Goal: Task Accomplishment & Management: Use online tool/utility

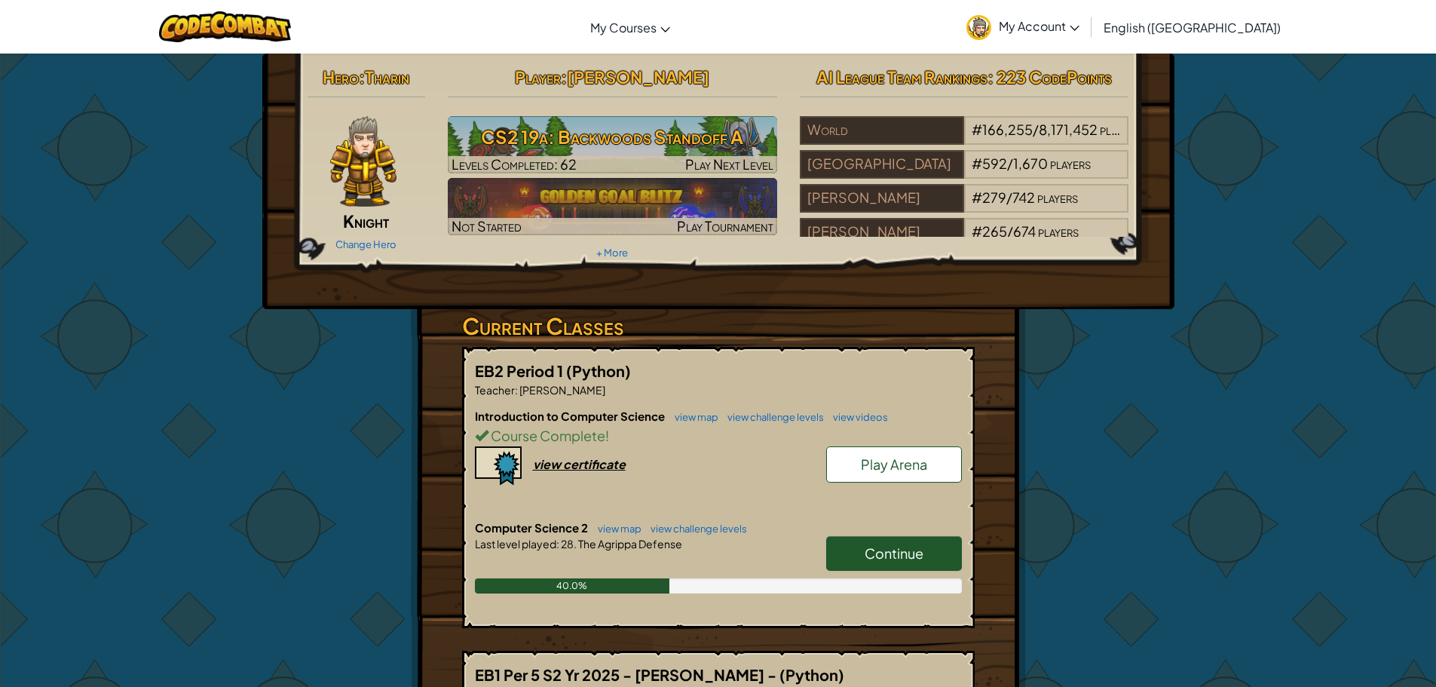
click at [892, 552] on span "Continue" at bounding box center [893, 552] width 59 height 17
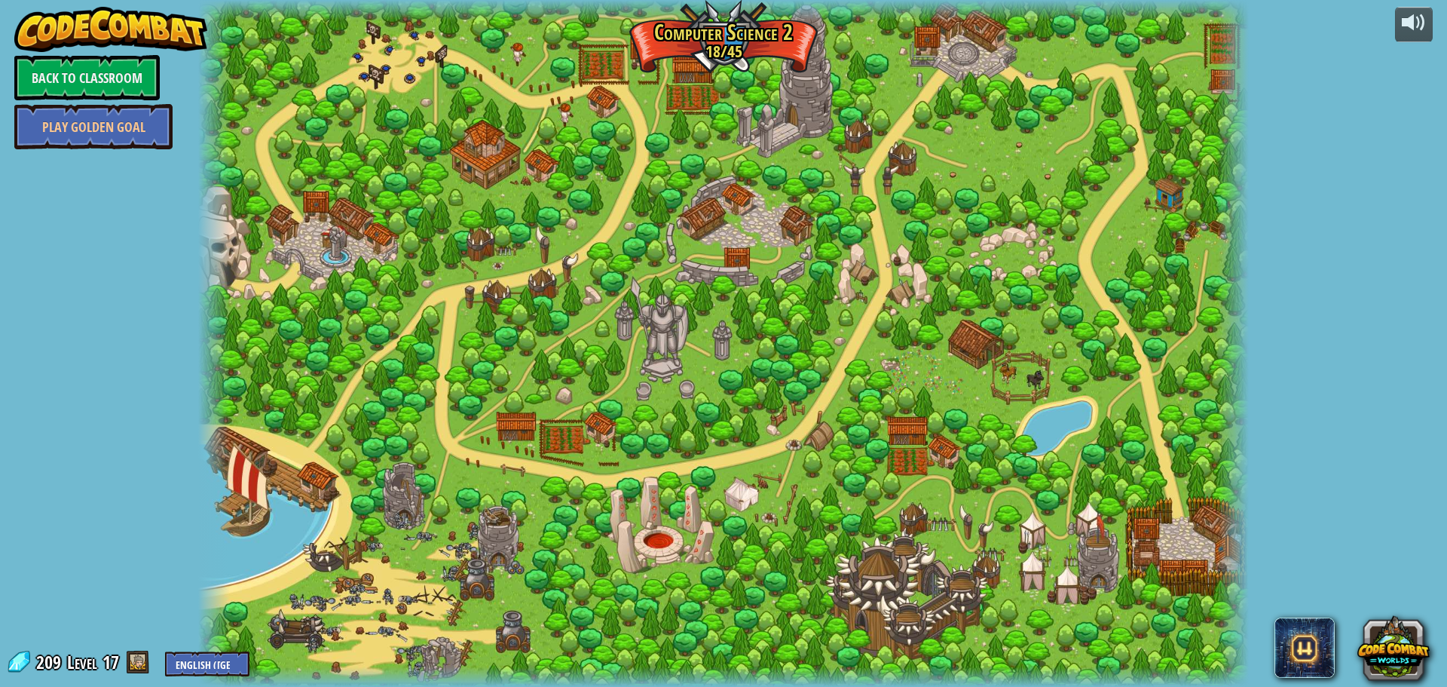
click at [507, 260] on div at bounding box center [723, 343] width 1051 height 687
click at [491, 260] on div at bounding box center [723, 343] width 1051 height 687
click at [512, 272] on div at bounding box center [723, 343] width 1051 height 687
click at [67, 87] on link "Back to Classroom" at bounding box center [86, 77] width 145 height 45
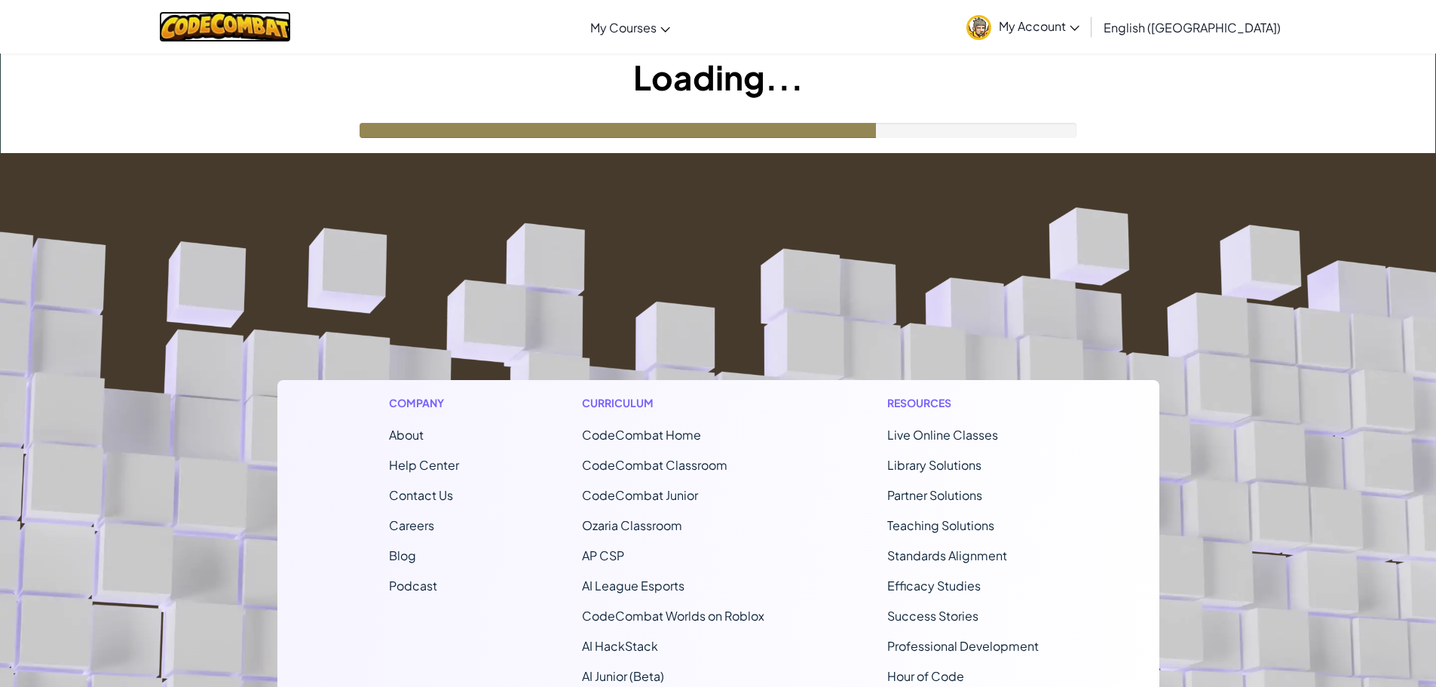
click at [252, 18] on img at bounding box center [225, 26] width 132 height 31
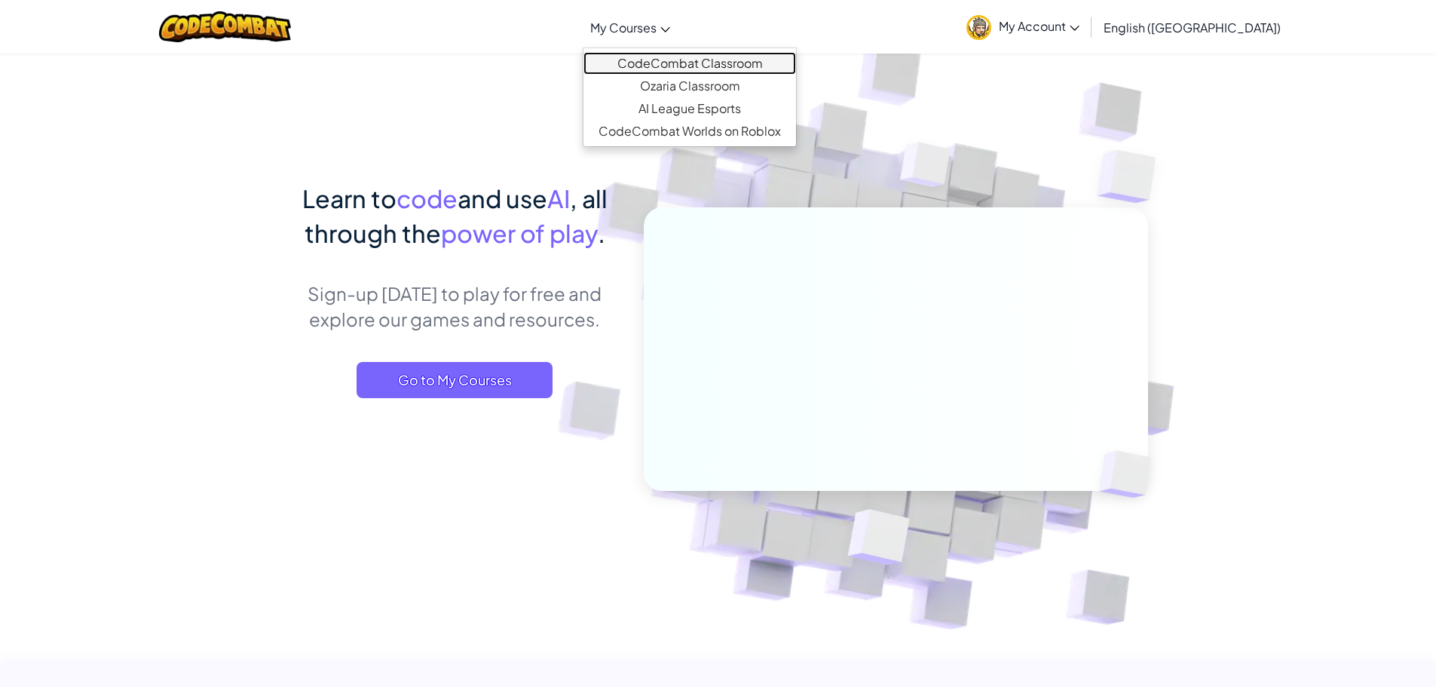
click at [732, 56] on link "CodeCombat Classroom" at bounding box center [689, 63] width 213 height 23
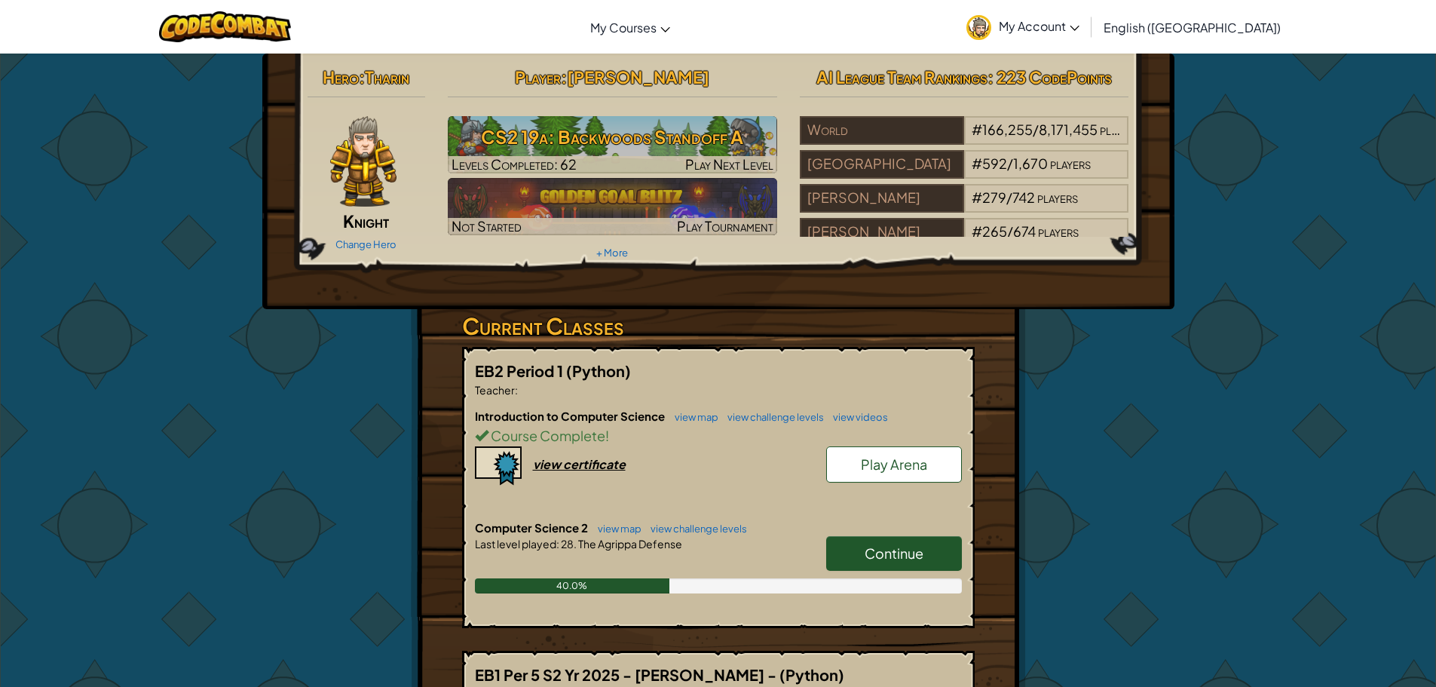
click at [1099, 408] on div "Hero : [PERSON_NAME] Change Hero Player : [PERSON_NAME] CS2 19a: Backwoods Stan…" at bounding box center [718, 658] width 882 height 1209
click at [858, 558] on link "Continue" at bounding box center [894, 553] width 136 height 35
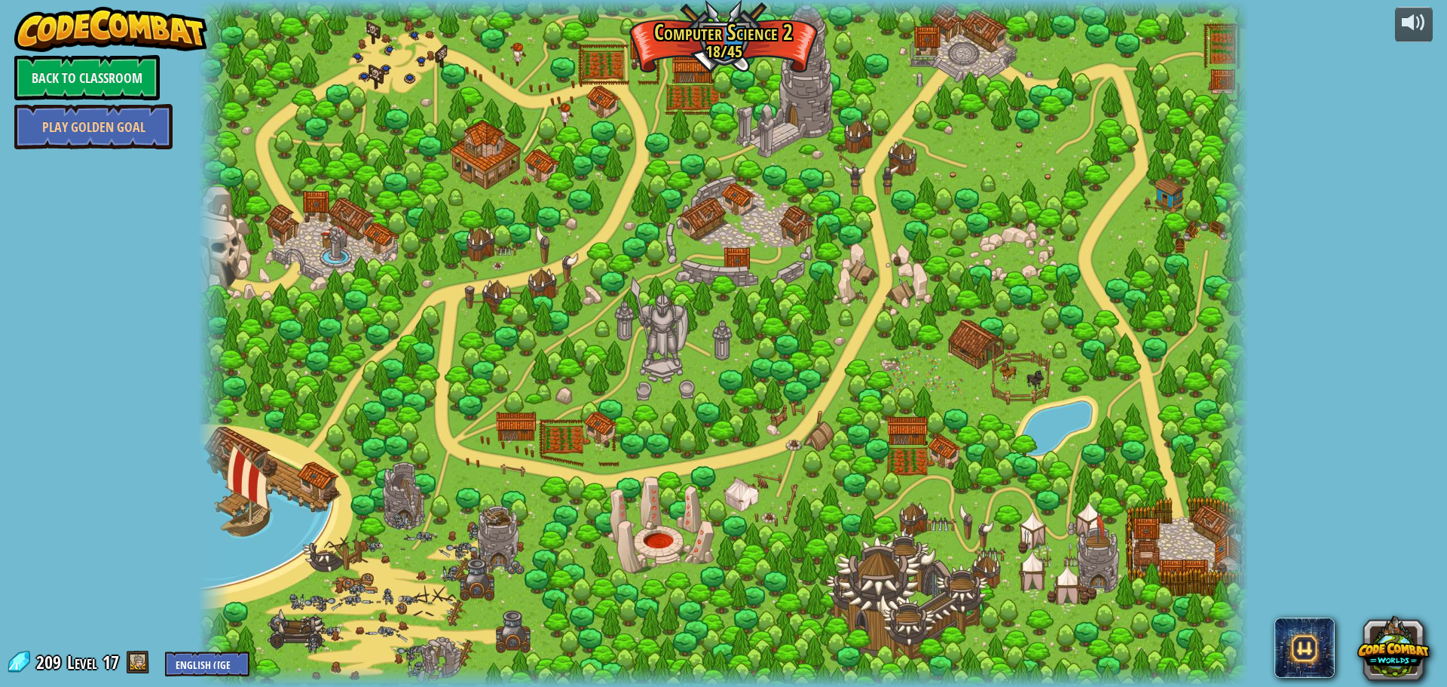
click at [572, 256] on div at bounding box center [723, 343] width 1051 height 687
drag, startPoint x: 463, startPoint y: 297, endPoint x: 443, endPoint y: 314, distance: 25.7
click at [460, 298] on div at bounding box center [723, 343] width 1051 height 687
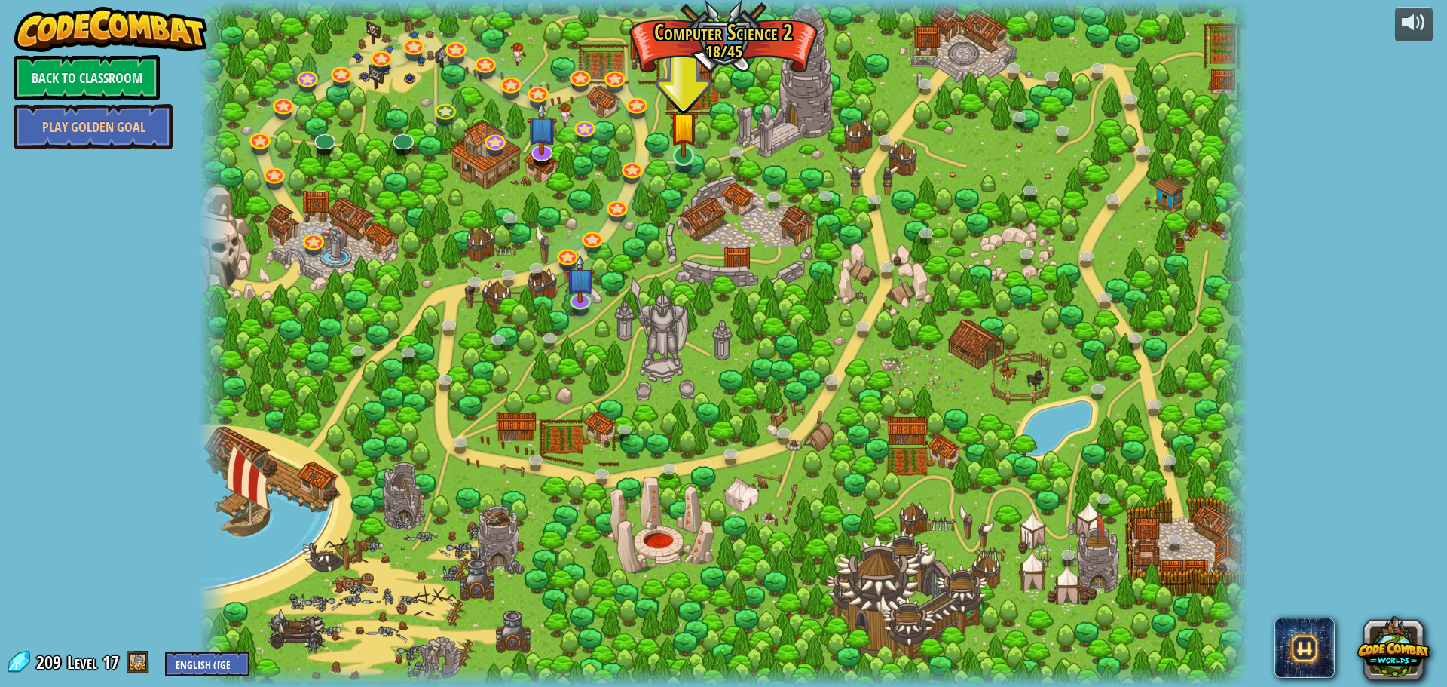
click at [681, 154] on img at bounding box center [684, 125] width 28 height 64
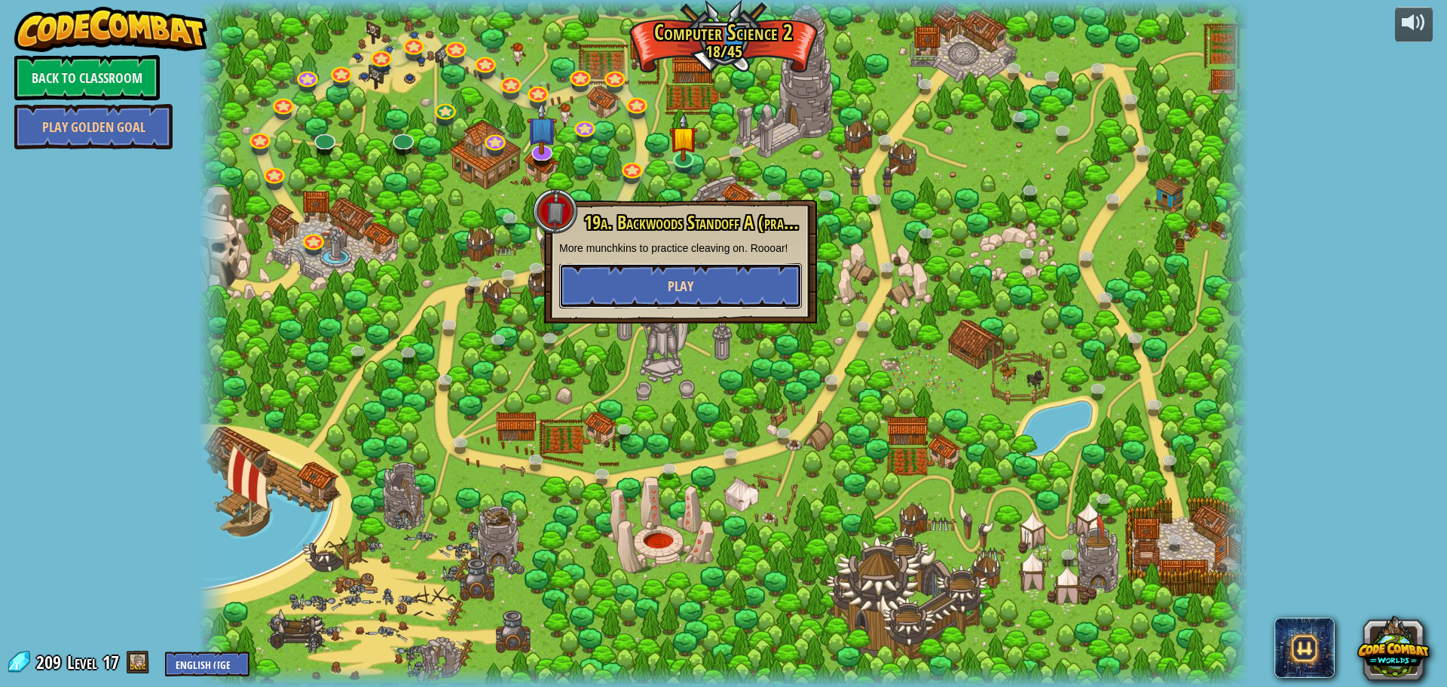
click at [693, 293] on button "Play" at bounding box center [680, 285] width 243 height 45
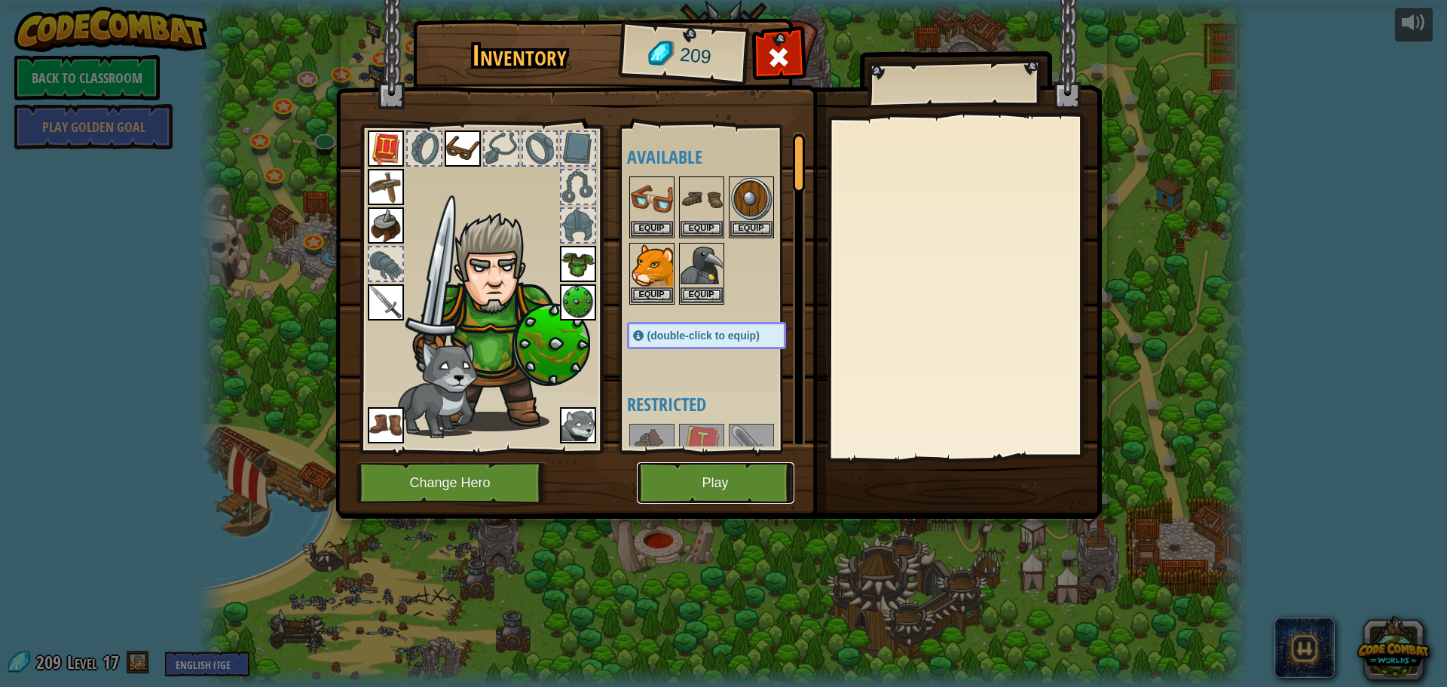
click at [754, 487] on button "Play" at bounding box center [716, 482] width 158 height 41
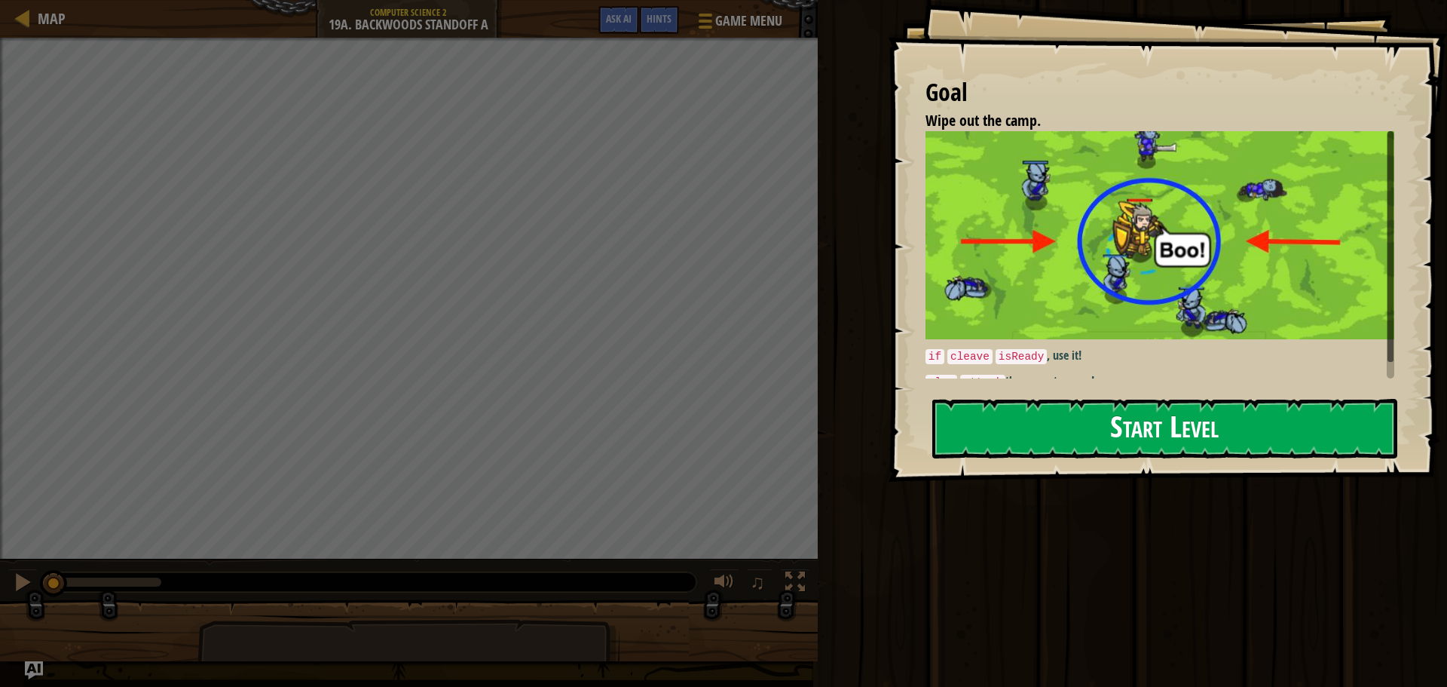
click at [1085, 405] on button "Start Level" at bounding box center [1164, 429] width 465 height 60
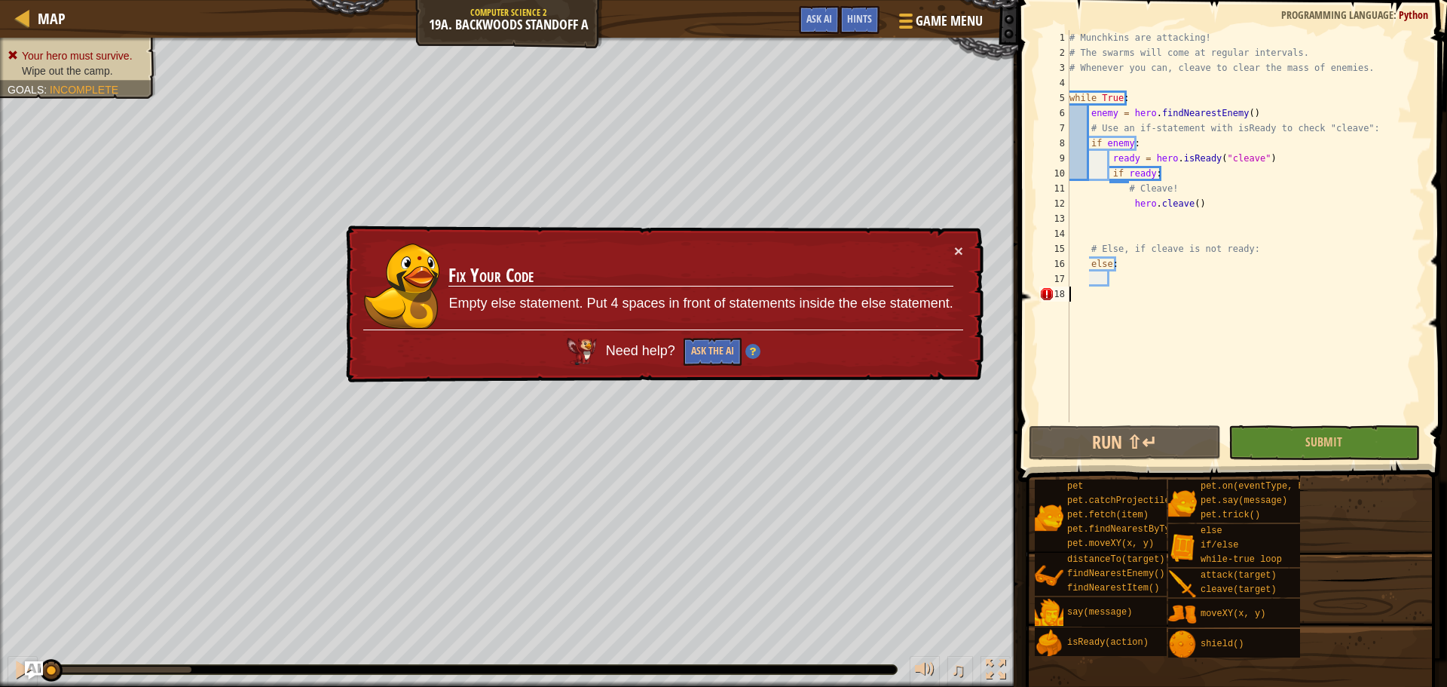
click at [1089, 295] on div "# Munchkins are attacking! # The swarms will come at regular intervals. # Whene…" at bounding box center [1245, 241] width 358 height 422
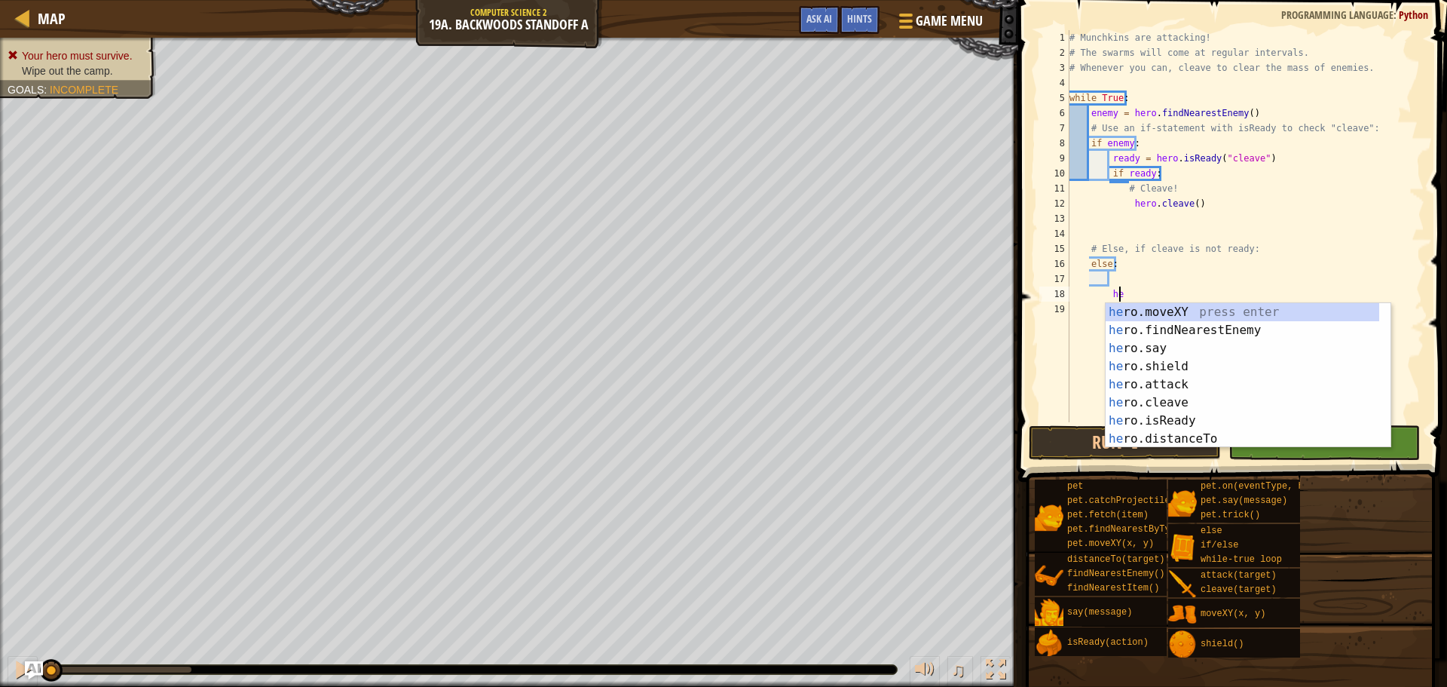
scroll to position [7, 4]
click at [1200, 375] on div "her o.moveXY press enter her o.findNearestEnemy press enter her o.say press ent…" at bounding box center [1243, 393] width 274 height 181
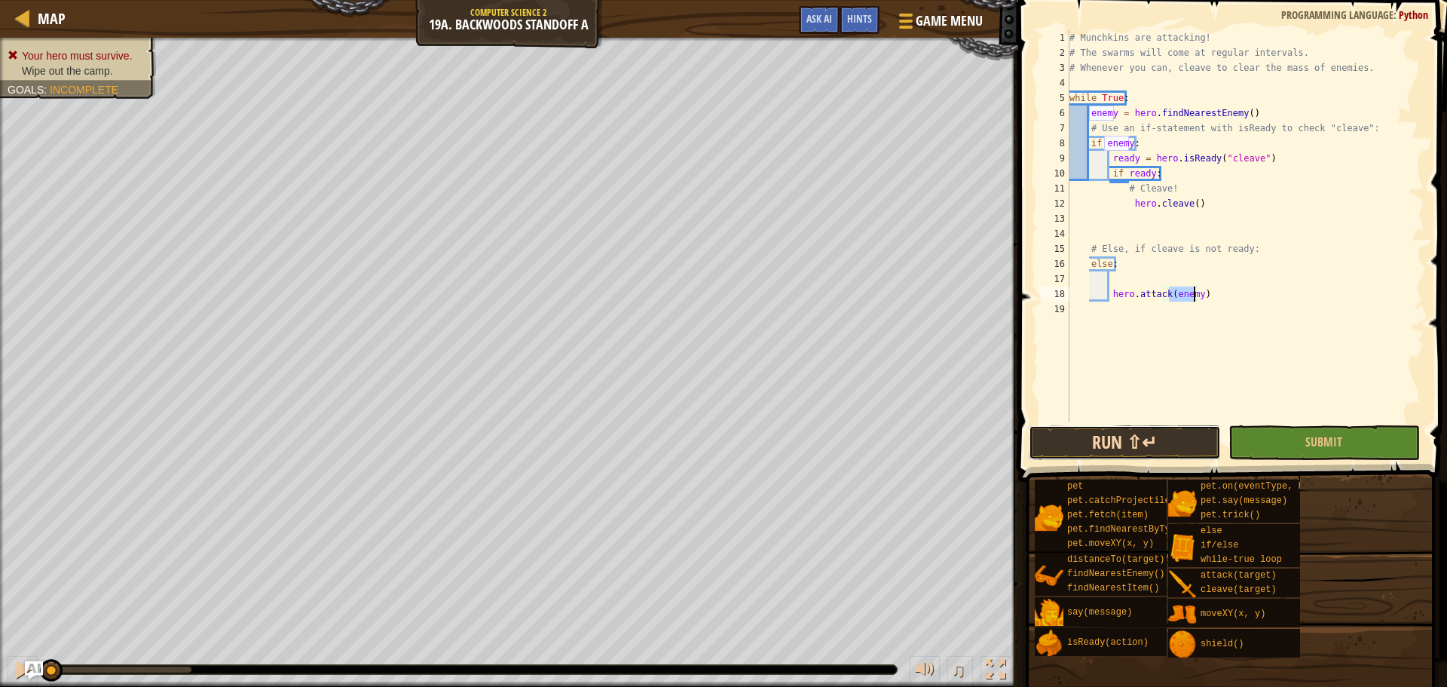
click at [1171, 435] on button "Run ⇧↵" at bounding box center [1124, 442] width 191 height 35
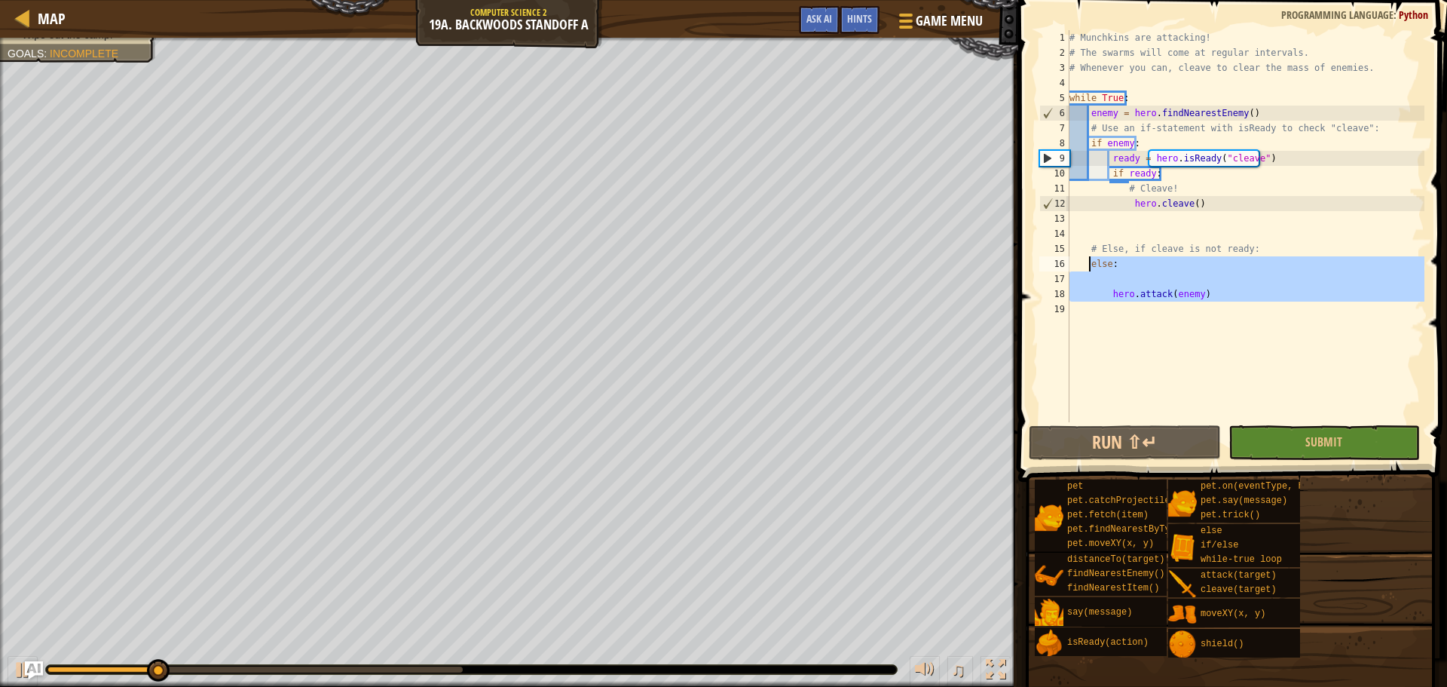
drag, startPoint x: 1212, startPoint y: 304, endPoint x: 1089, endPoint y: 264, distance: 129.4
click at [1089, 264] on div "# Munchkins are attacking! # The swarms will come at regular intervals. # Whene…" at bounding box center [1245, 241] width 358 height 422
type textarea "else:"
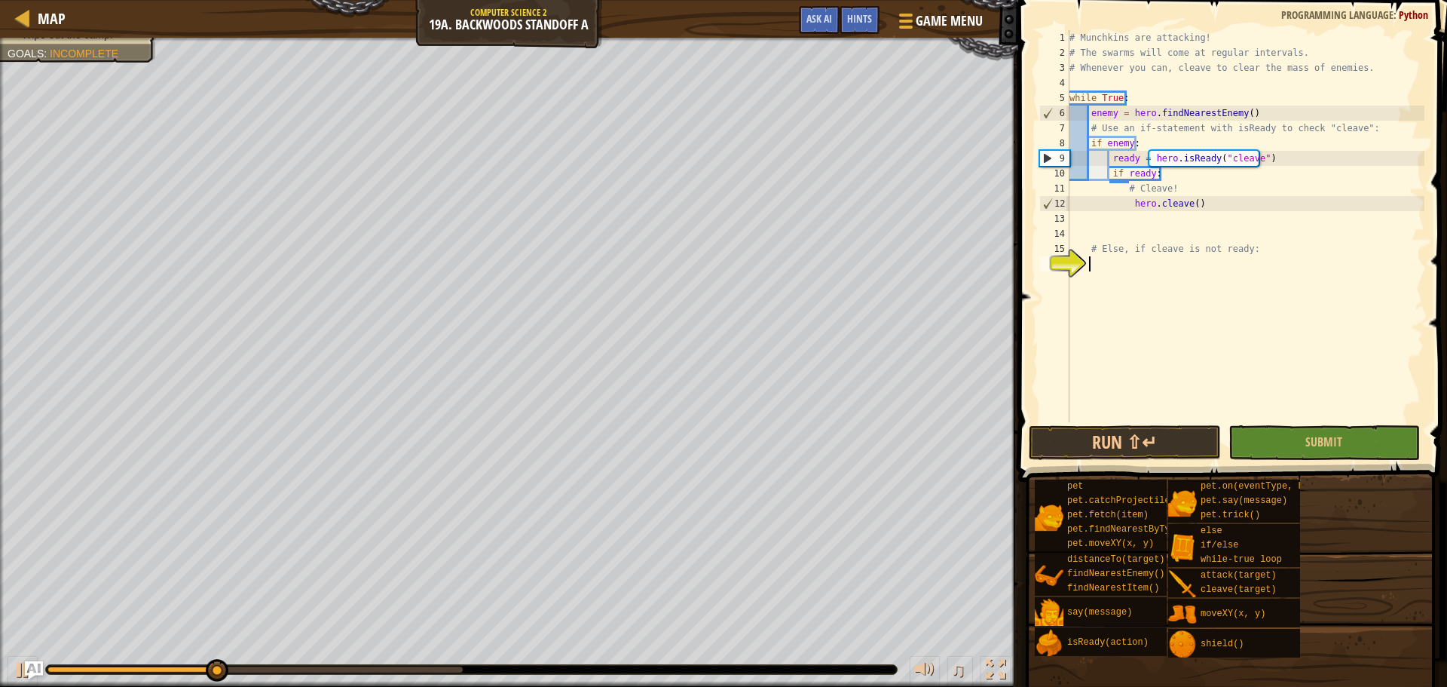
click at [1113, 207] on div "# Munchkins are attacking! # The swarms will come at regular intervals. # Whene…" at bounding box center [1245, 241] width 358 height 422
click at [1124, 188] on div "# Munchkins are attacking! # The swarms will come at regular intervals. # Whene…" at bounding box center [1245, 241] width 358 height 422
type textarea "# Cleave!"
click at [1130, 234] on div "# Munchkins are attacking! # The swarms will come at regular intervals. # Whene…" at bounding box center [1245, 241] width 358 height 422
paste textarea
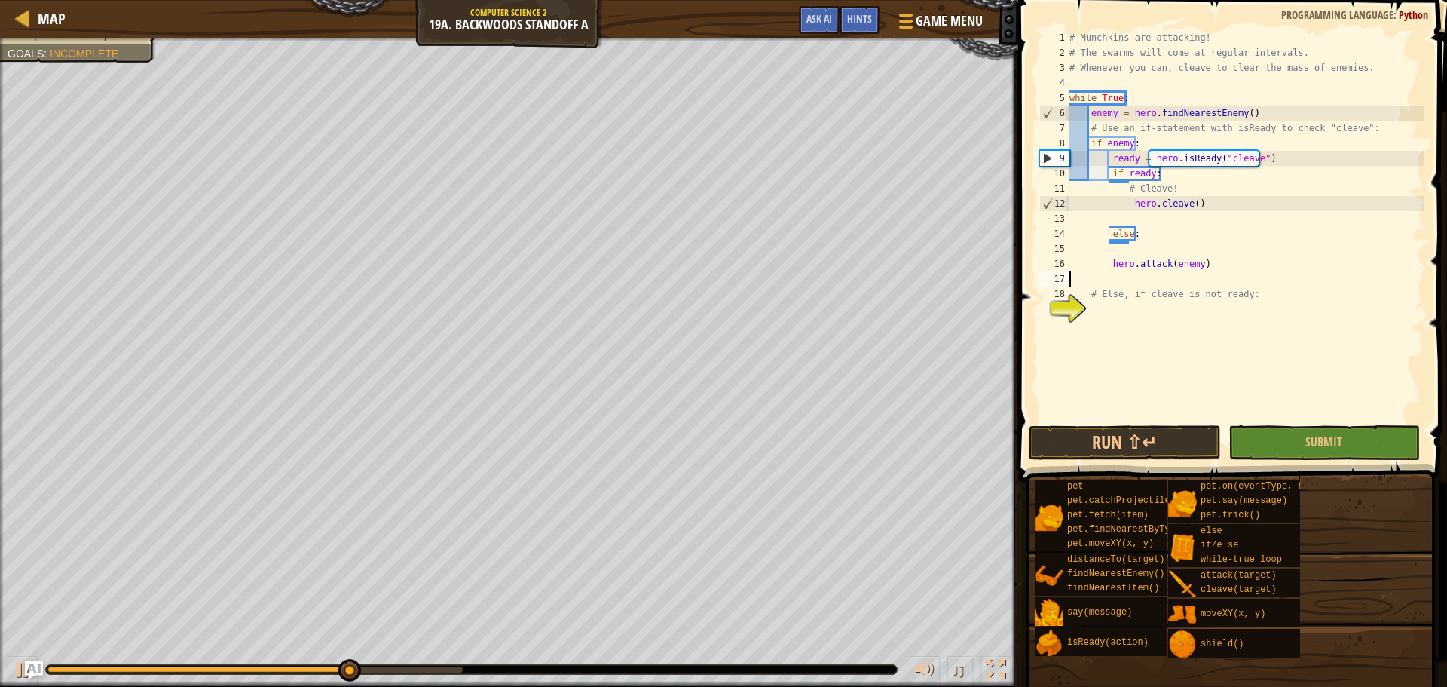
scroll to position [7, 0]
drag, startPoint x: 1194, startPoint y: 202, endPoint x: 1128, endPoint y: 203, distance: 66.3
click at [1128, 203] on div "# Munchkins are attacking! # The swarms will come at regular intervals. # Whene…" at bounding box center [1245, 241] width 358 height 422
type textarea "hero.cleave()"
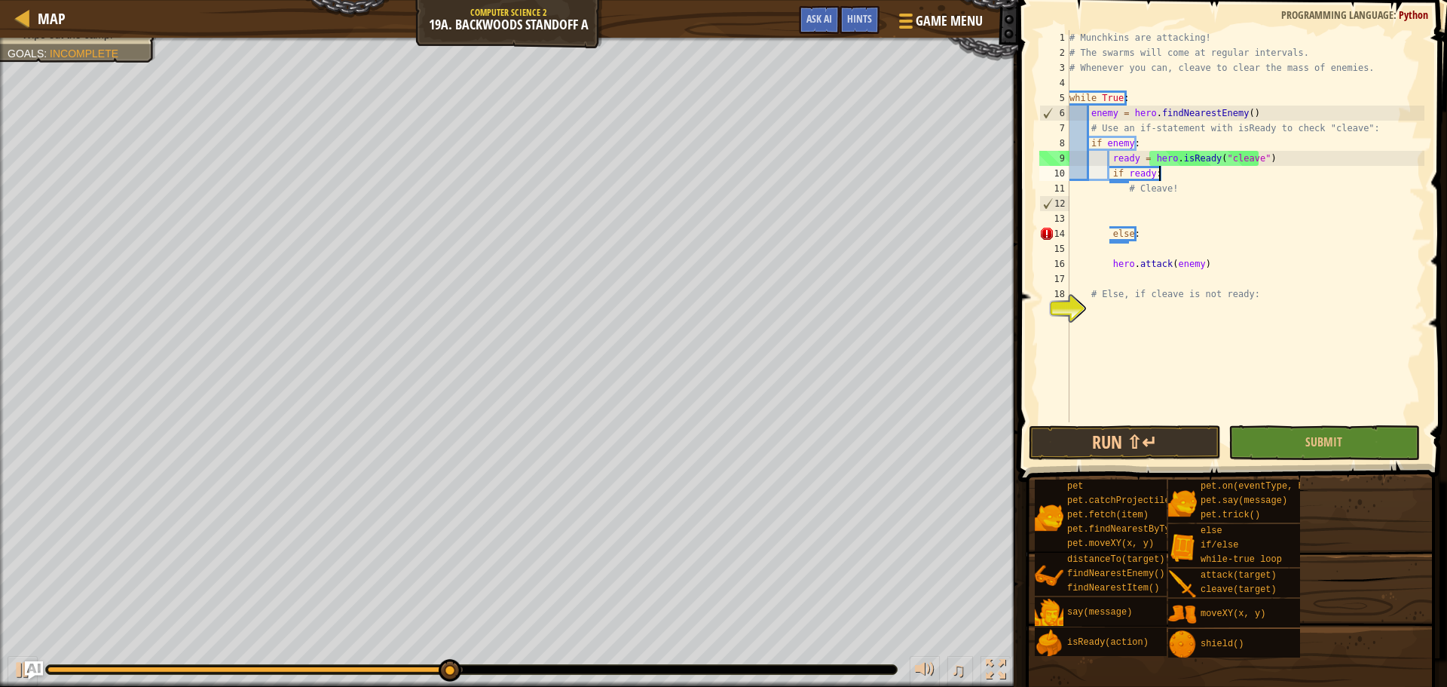
click at [1163, 175] on div "# Munchkins are attacking! # The swarms will come at regular intervals. # Whene…" at bounding box center [1245, 241] width 358 height 422
type textarea "if ready:"
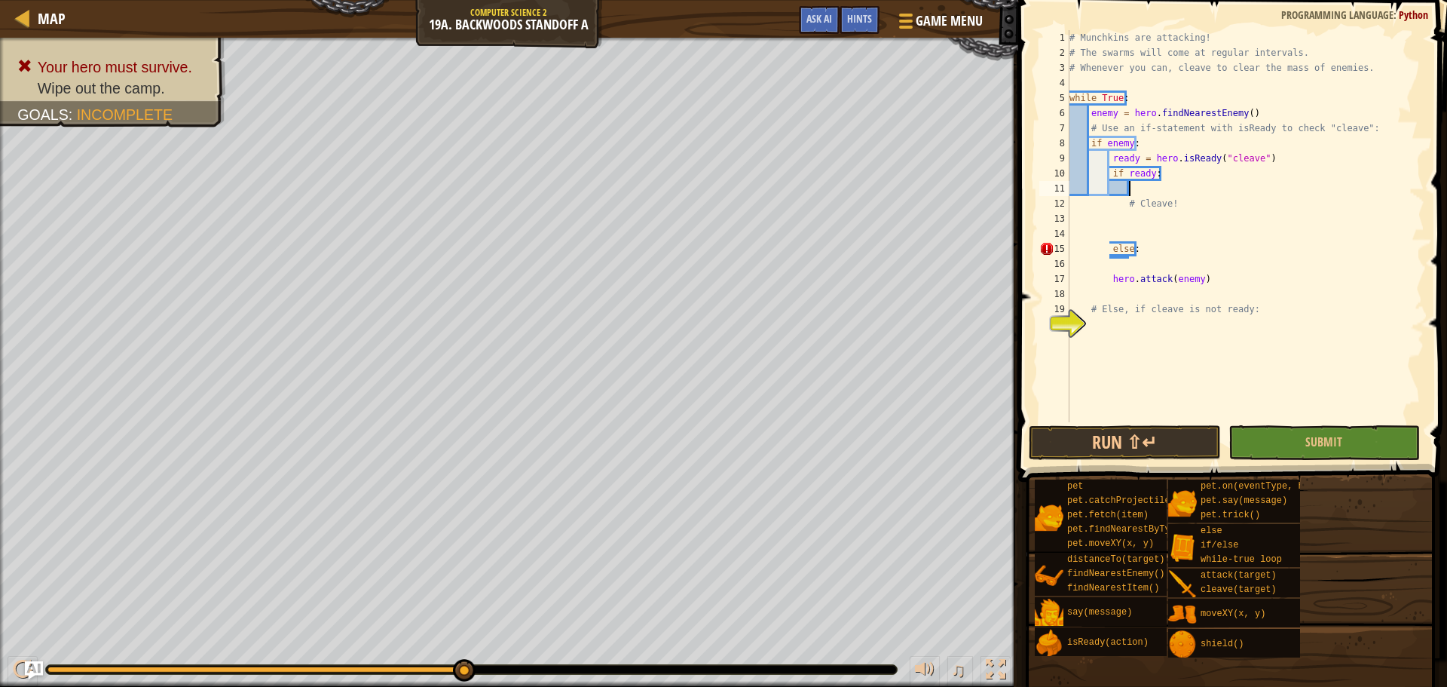
paste textarea "hero.cleave()"
click at [1150, 436] on button "Run ⇧↵" at bounding box center [1124, 442] width 191 height 35
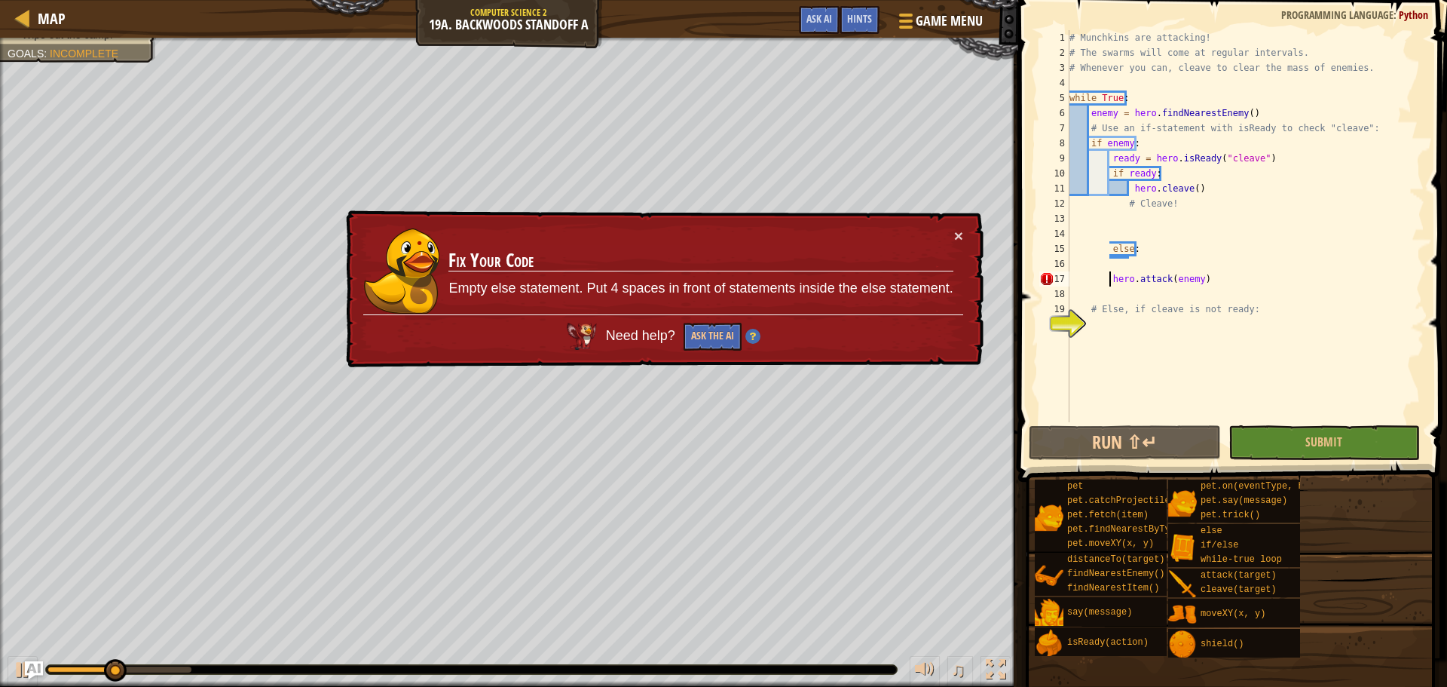
click at [1109, 280] on div "# Munchkins are attacking! # The swarms will come at regular intervals. # Whene…" at bounding box center [1245, 241] width 358 height 422
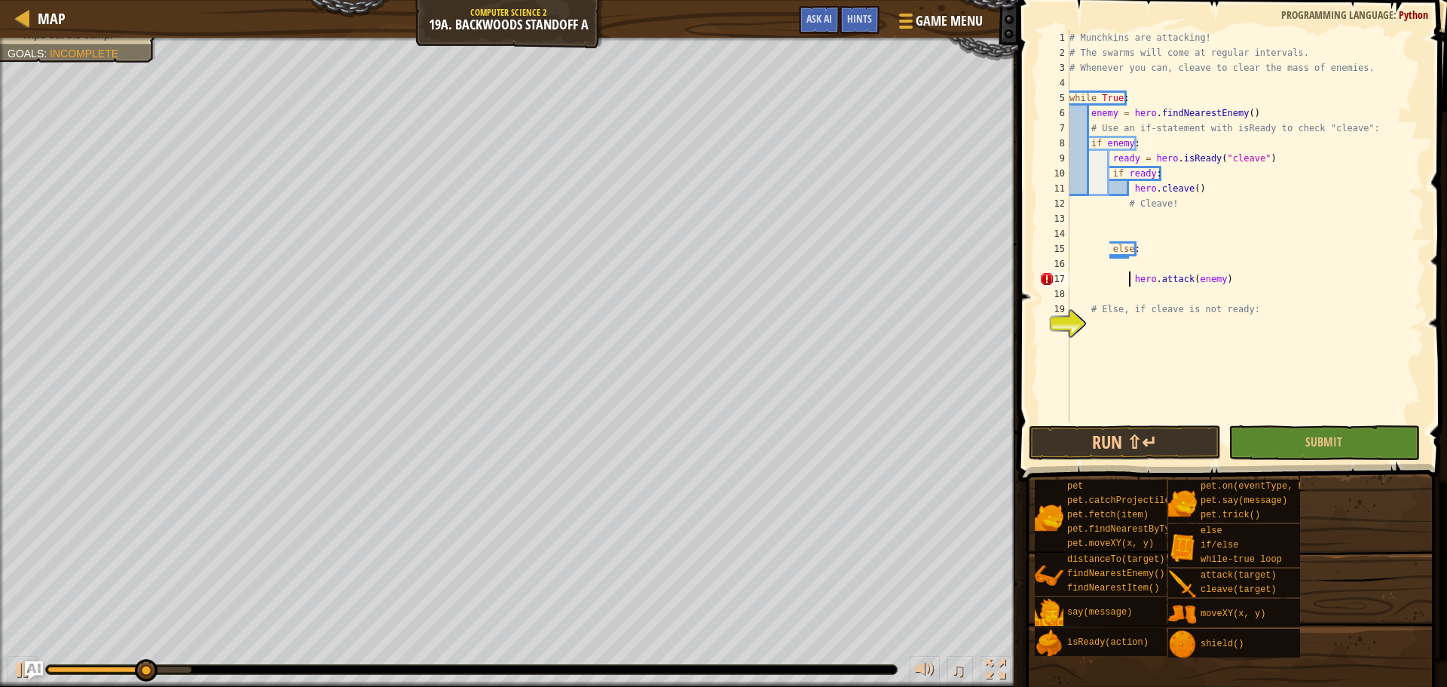
type textarea "hero.attack(enemy)"
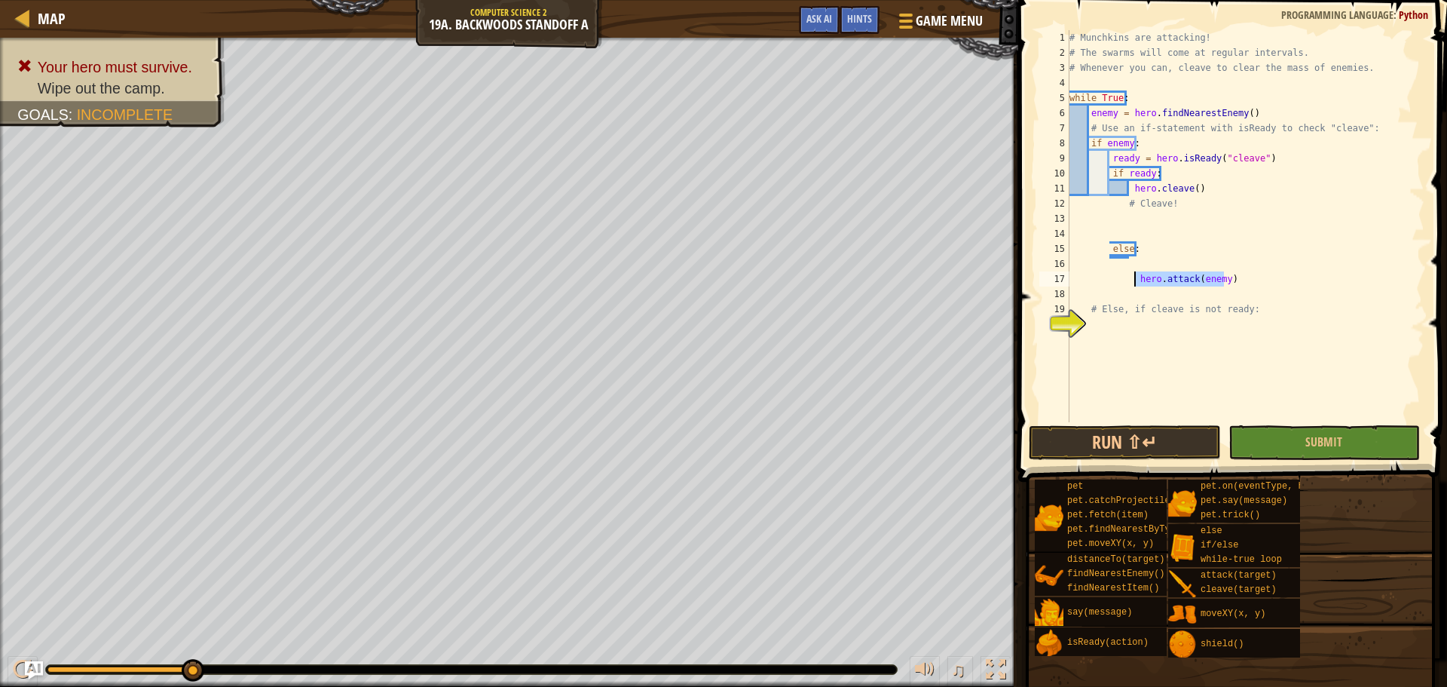
drag, startPoint x: 1250, startPoint y: 281, endPoint x: 1133, endPoint y: 279, distance: 116.8
click at [1133, 279] on div "# Munchkins are attacking! # The swarms will come at regular intervals. # Whene…" at bounding box center [1245, 241] width 358 height 422
click at [1132, 258] on div "# Munchkins are attacking! # The swarms will come at regular intervals. # Whene…" at bounding box center [1245, 241] width 358 height 422
click at [1141, 246] on div "# Munchkins are attacking! # The swarms will come at regular intervals. # Whene…" at bounding box center [1245, 241] width 358 height 422
type textarea "else:"
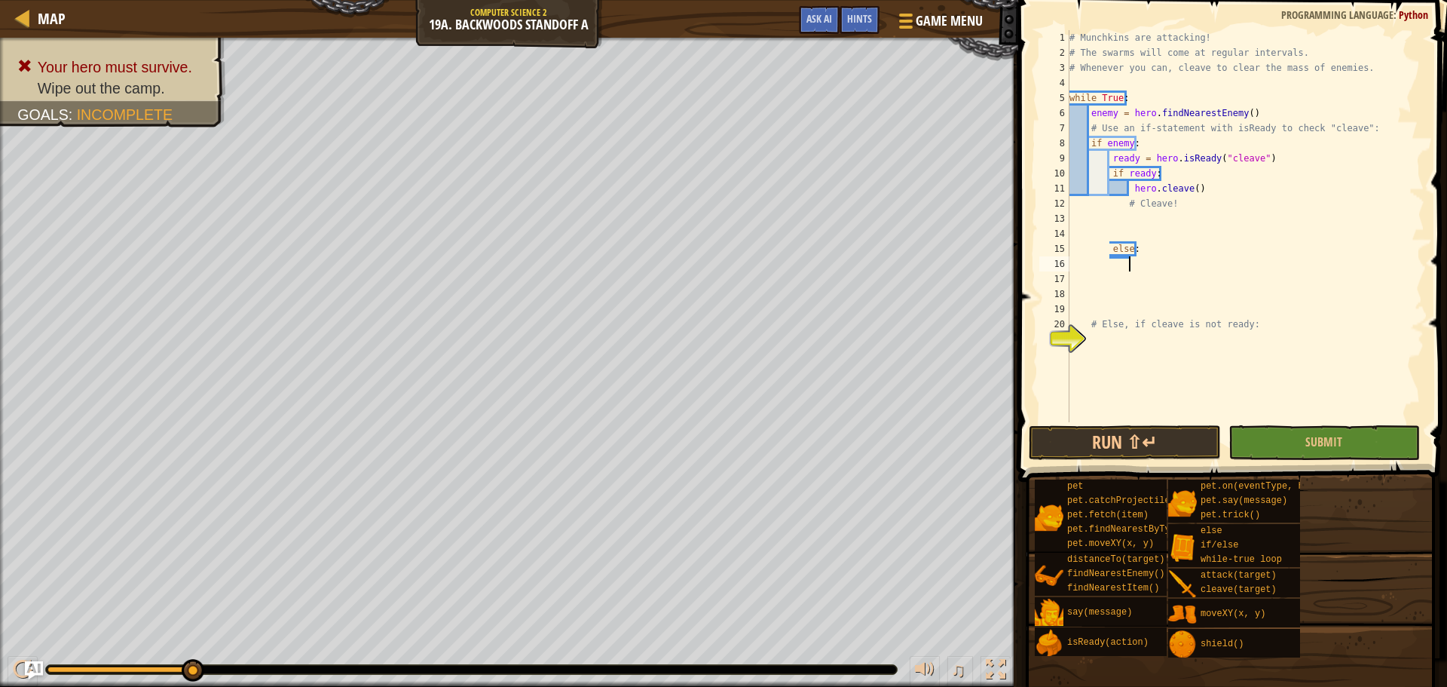
paste textarea "hero.attack(enemy)"
type textarea "hero.attack(enemy)"
click at [1161, 436] on button "Run ⇧↵" at bounding box center [1124, 442] width 191 height 35
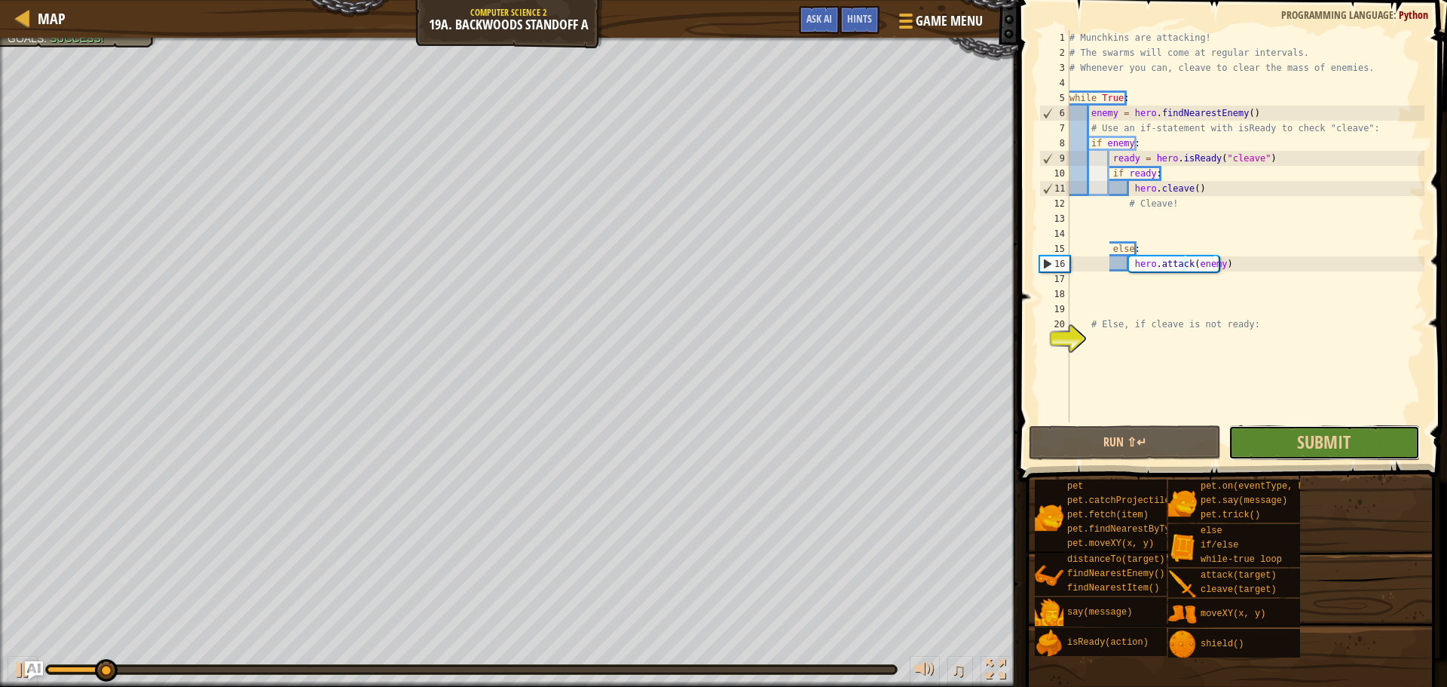
click at [1278, 439] on button "Submit" at bounding box center [1323, 442] width 191 height 35
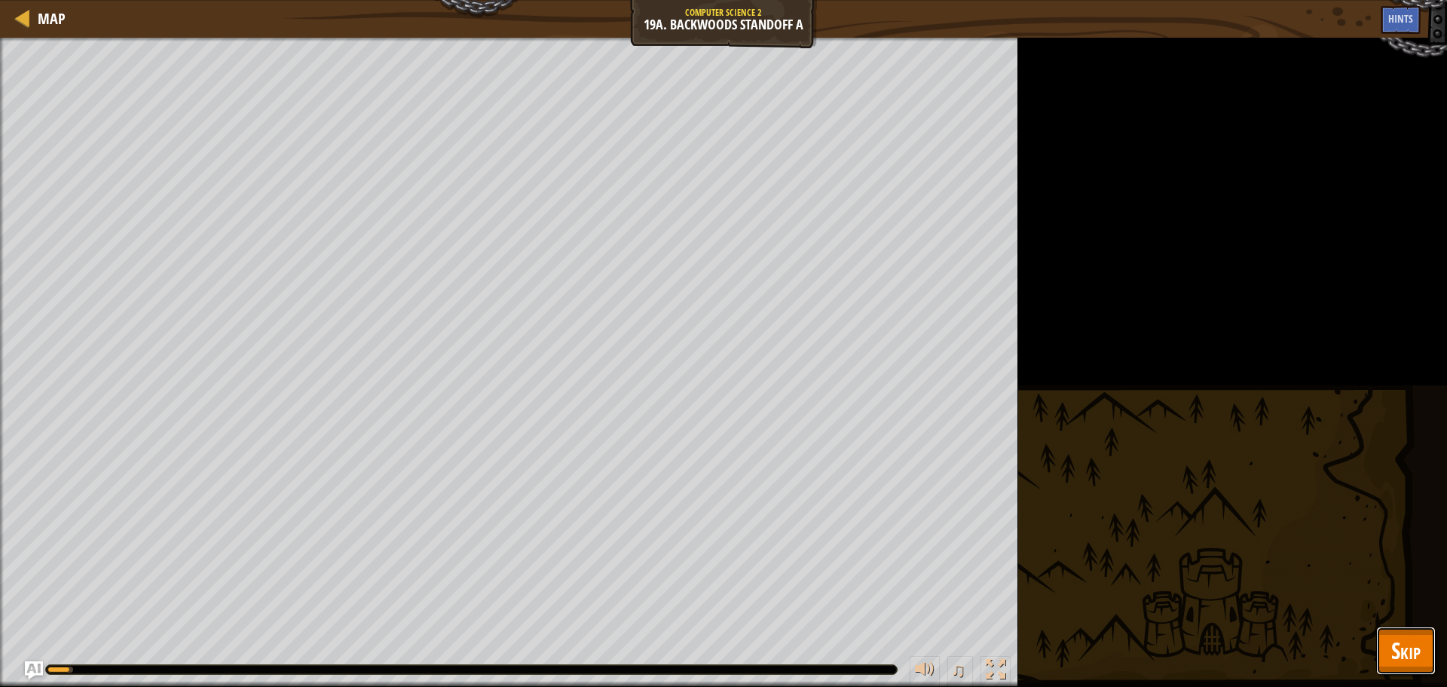
drag, startPoint x: 1395, startPoint y: 644, endPoint x: 1397, endPoint y: 631, distance: 13.8
click at [1397, 643] on span "Skip" at bounding box center [1405, 650] width 29 height 31
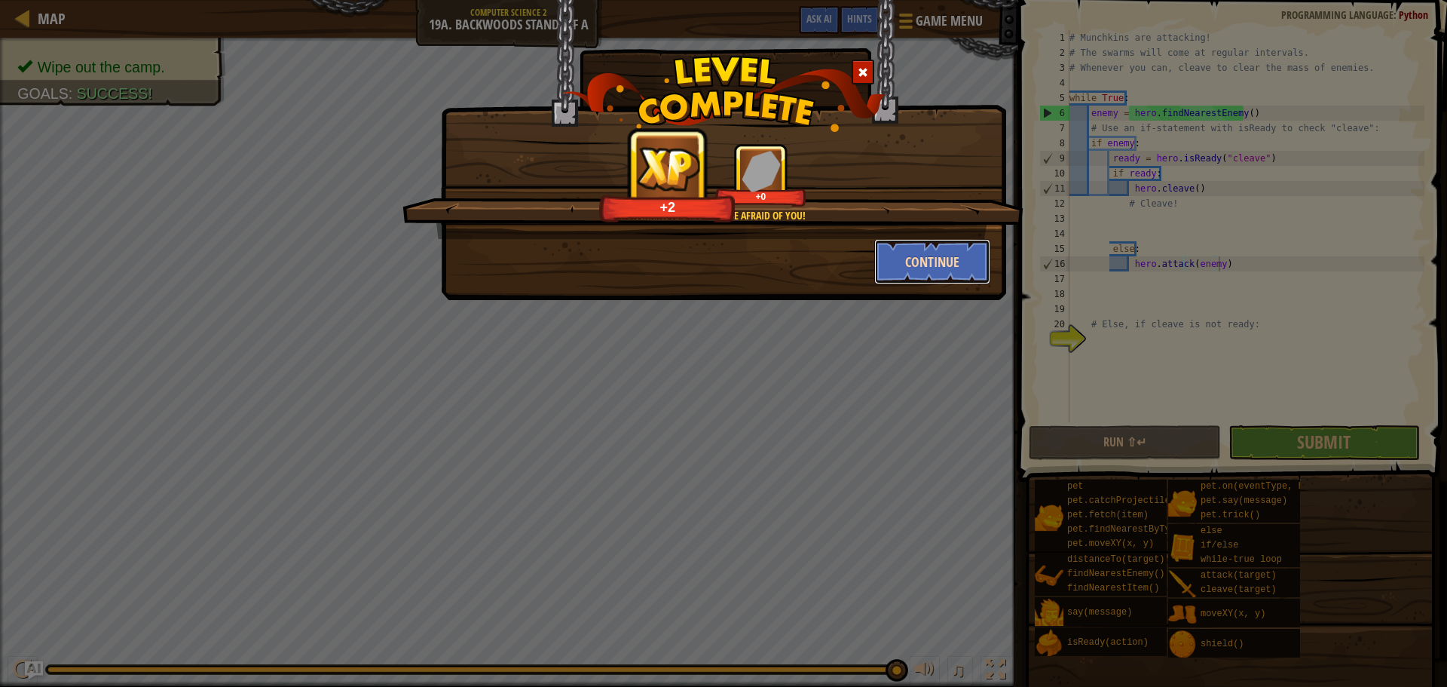
click at [895, 272] on button "Continue" at bounding box center [932, 261] width 117 height 45
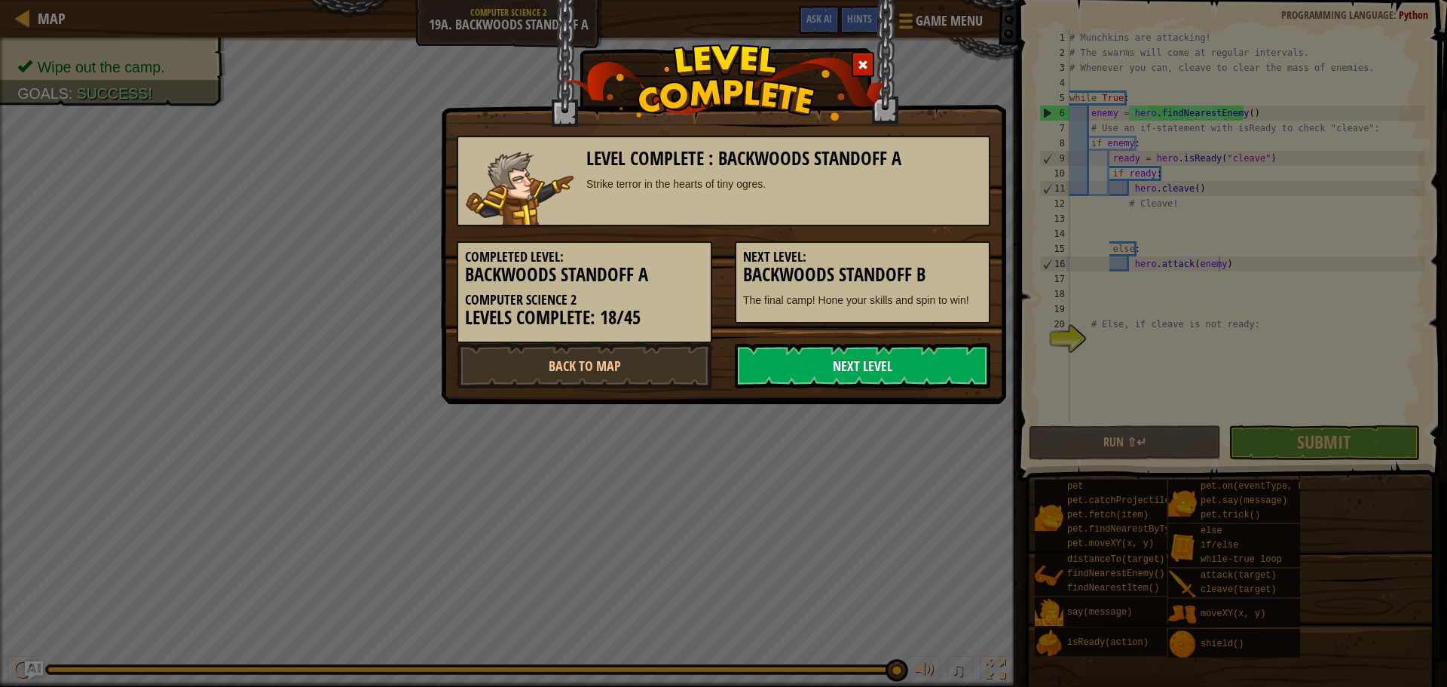
click at [860, 370] on link "Next Level" at bounding box center [862, 365] width 255 height 45
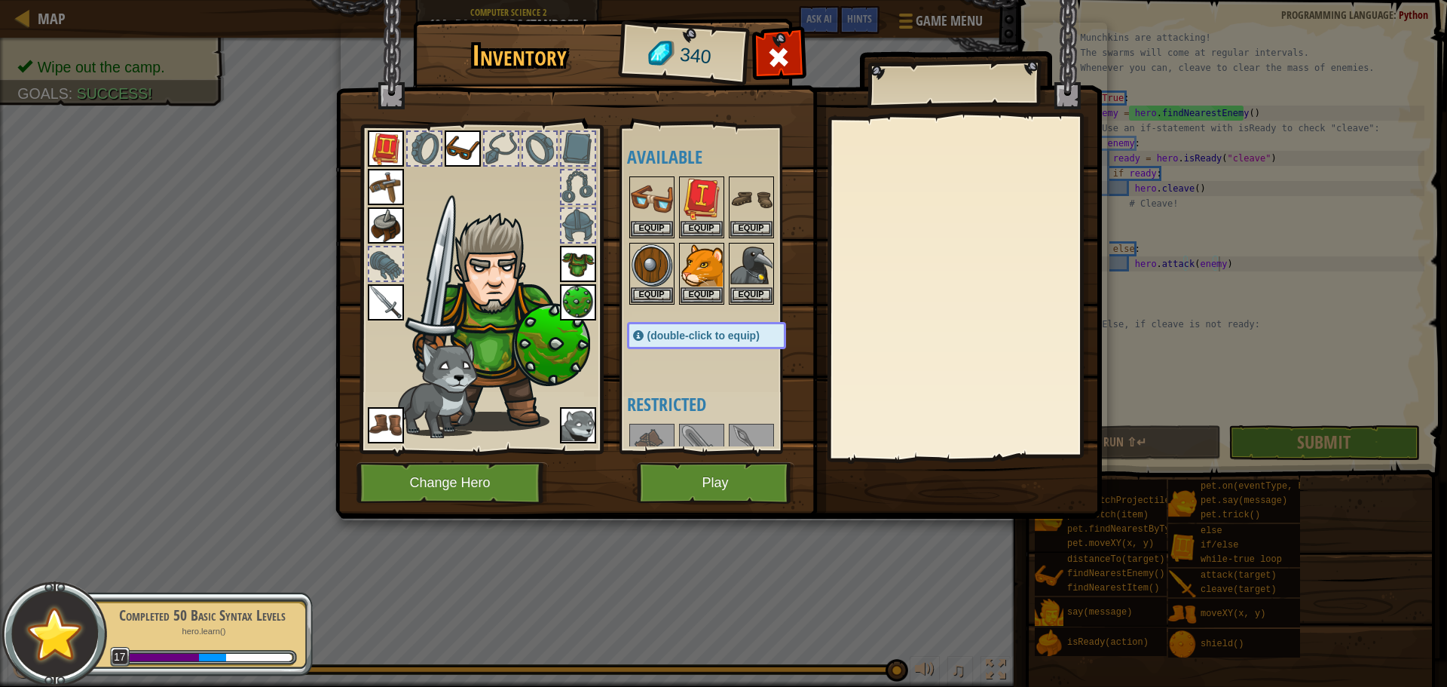
click at [656, 341] on span "(double-click to equip)" at bounding box center [703, 335] width 112 height 12
click at [653, 340] on span "(double-click to equip)" at bounding box center [703, 335] width 112 height 12
click at [657, 402] on h4 "Restricted" at bounding box center [721, 404] width 189 height 20
click at [657, 403] on h4 "Restricted" at bounding box center [721, 404] width 189 height 20
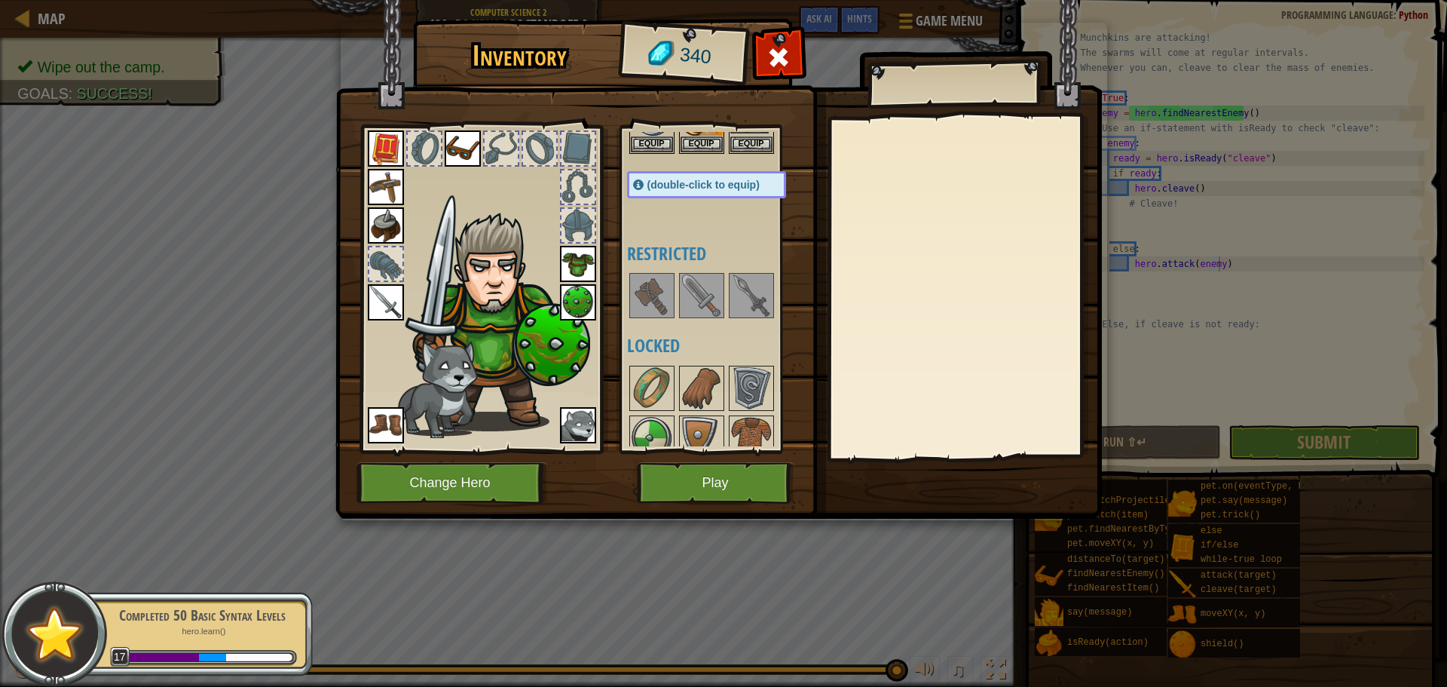
click at [642, 304] on img at bounding box center [652, 295] width 42 height 42
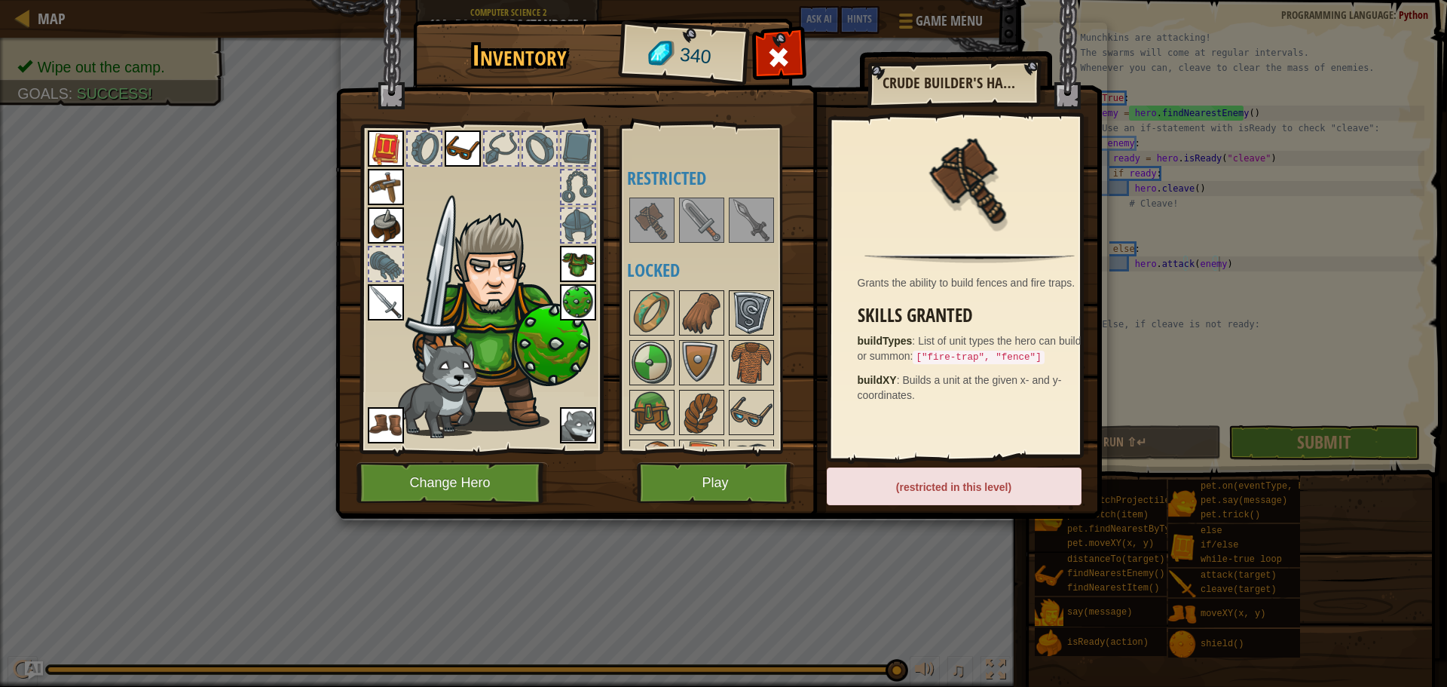
scroll to position [301, 0]
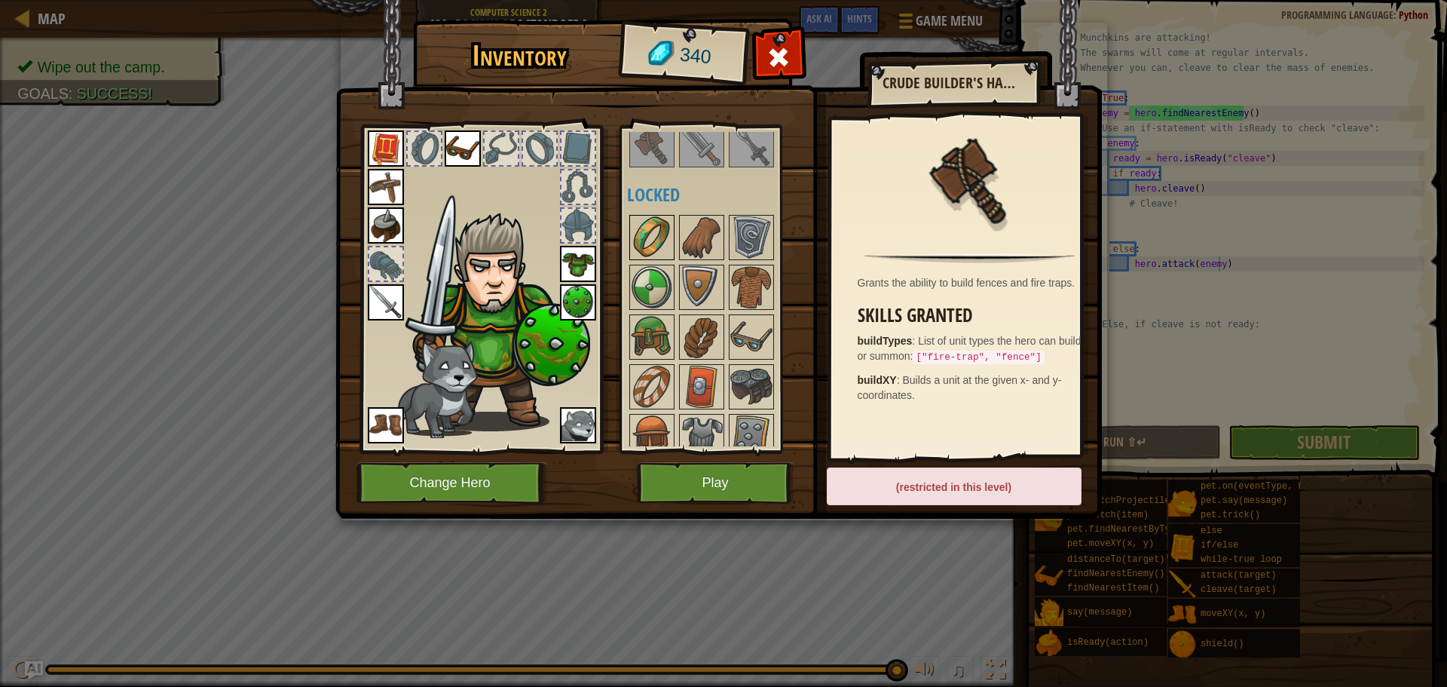
click at [654, 232] on img at bounding box center [652, 237] width 42 height 42
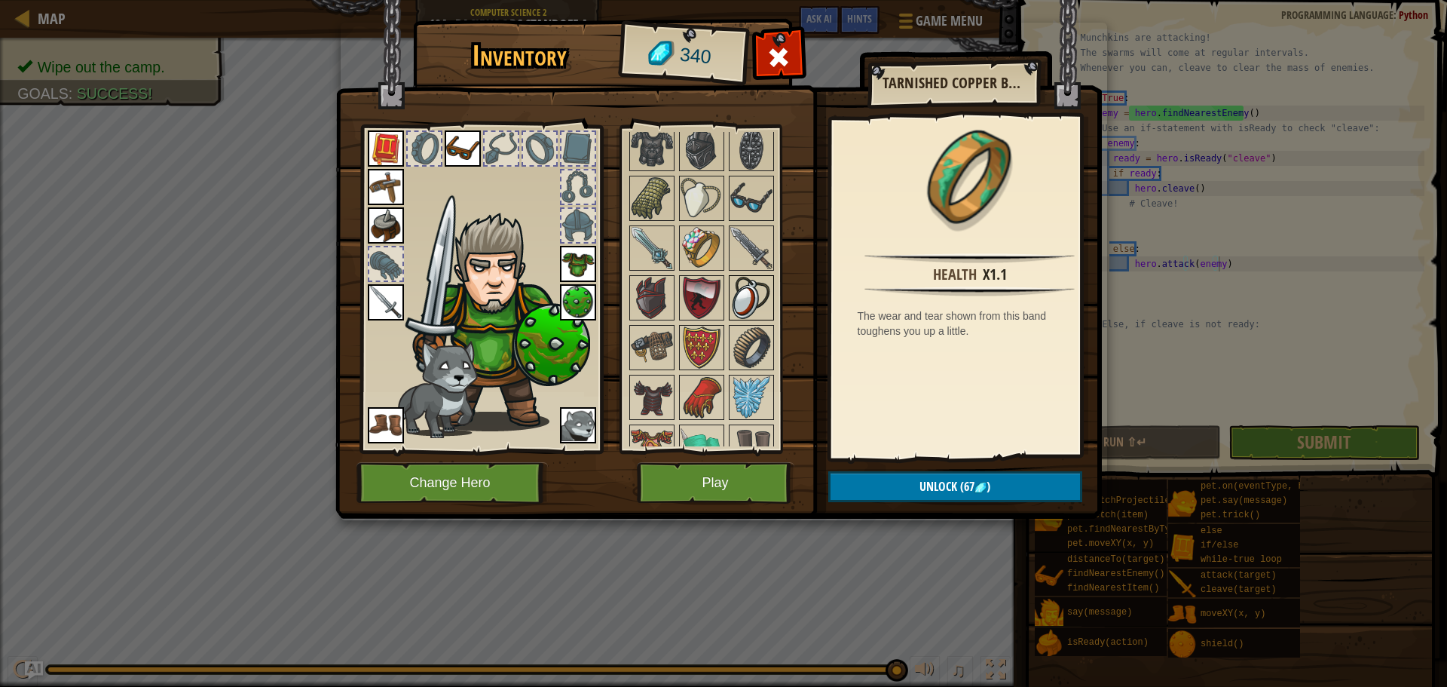
scroll to position [1310, 0]
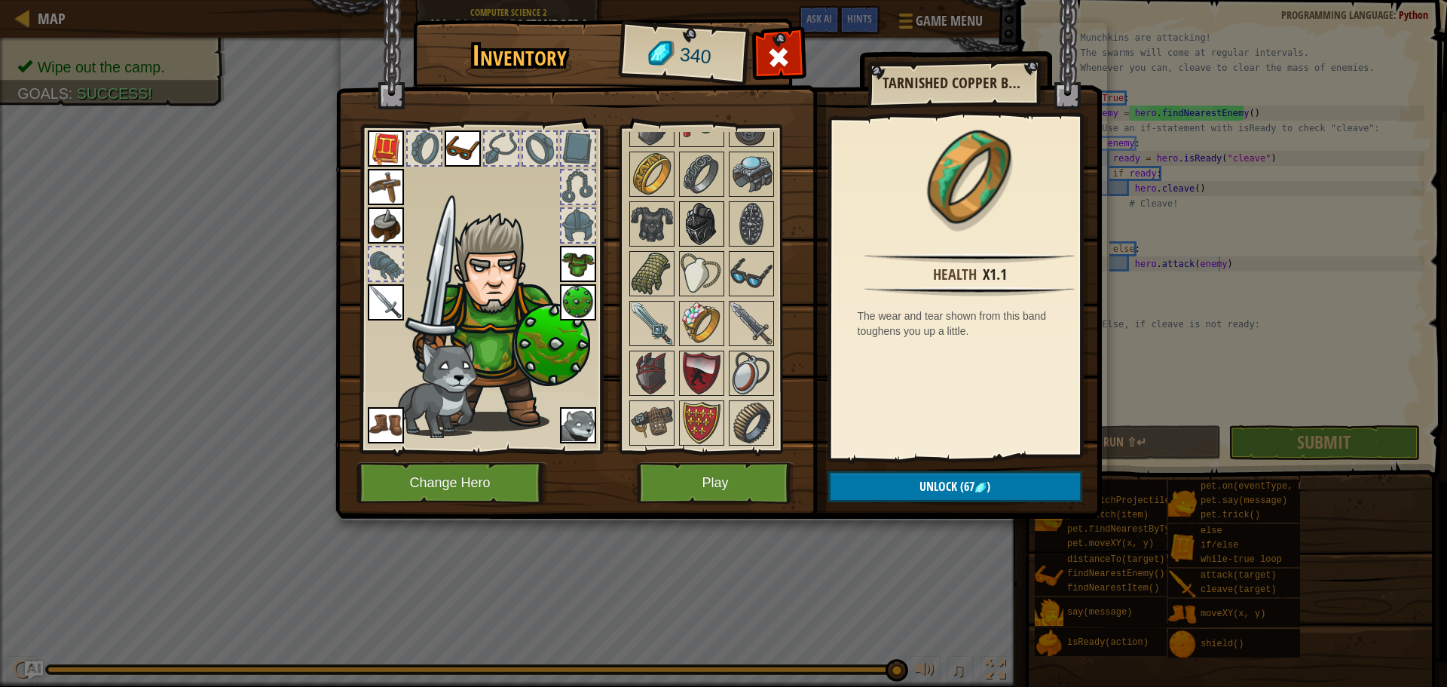
click at [705, 220] on img at bounding box center [702, 224] width 42 height 42
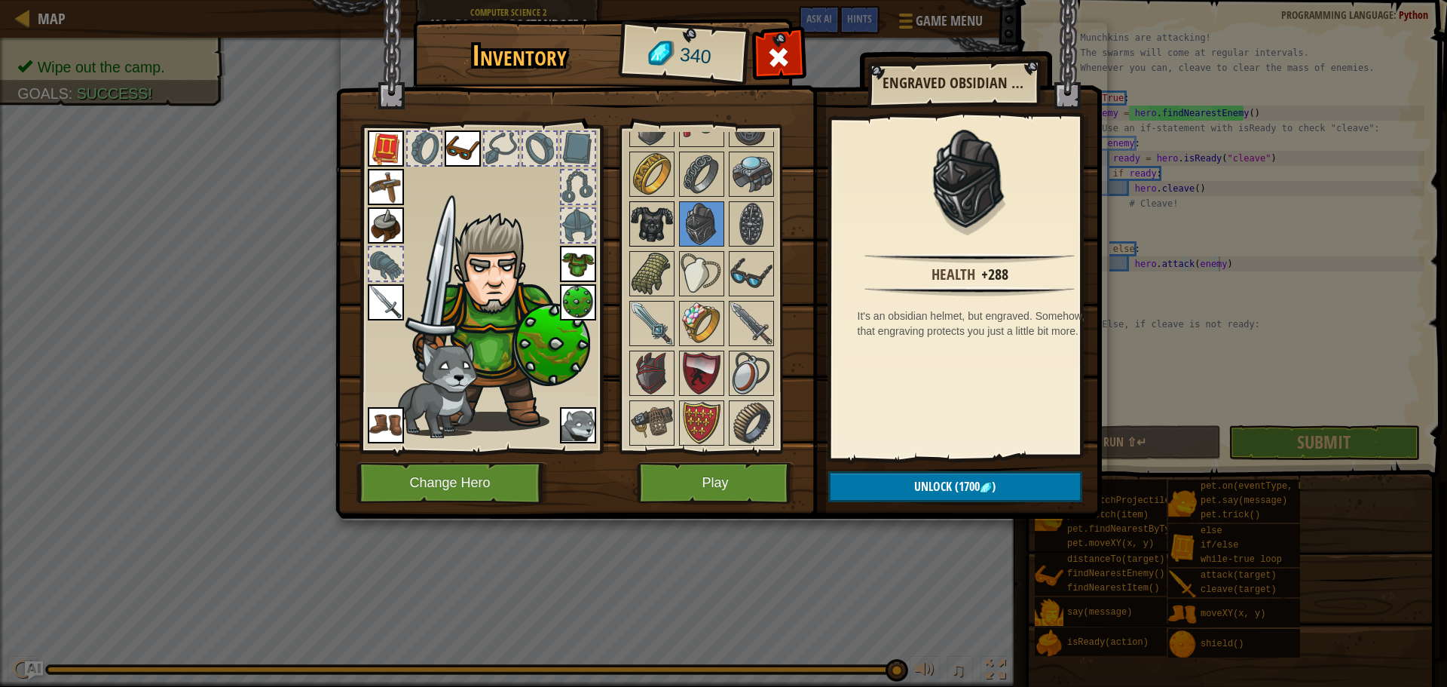
click at [662, 215] on img at bounding box center [652, 224] width 42 height 42
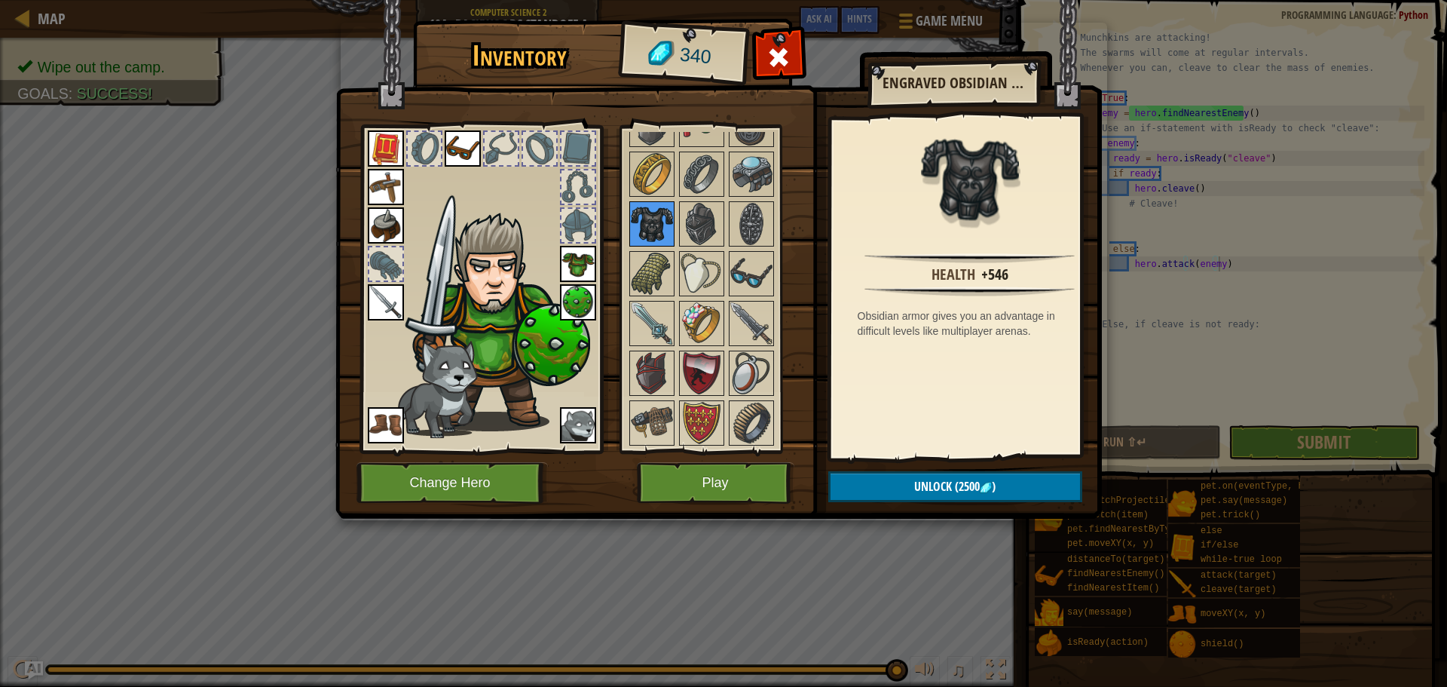
scroll to position [1234, 0]
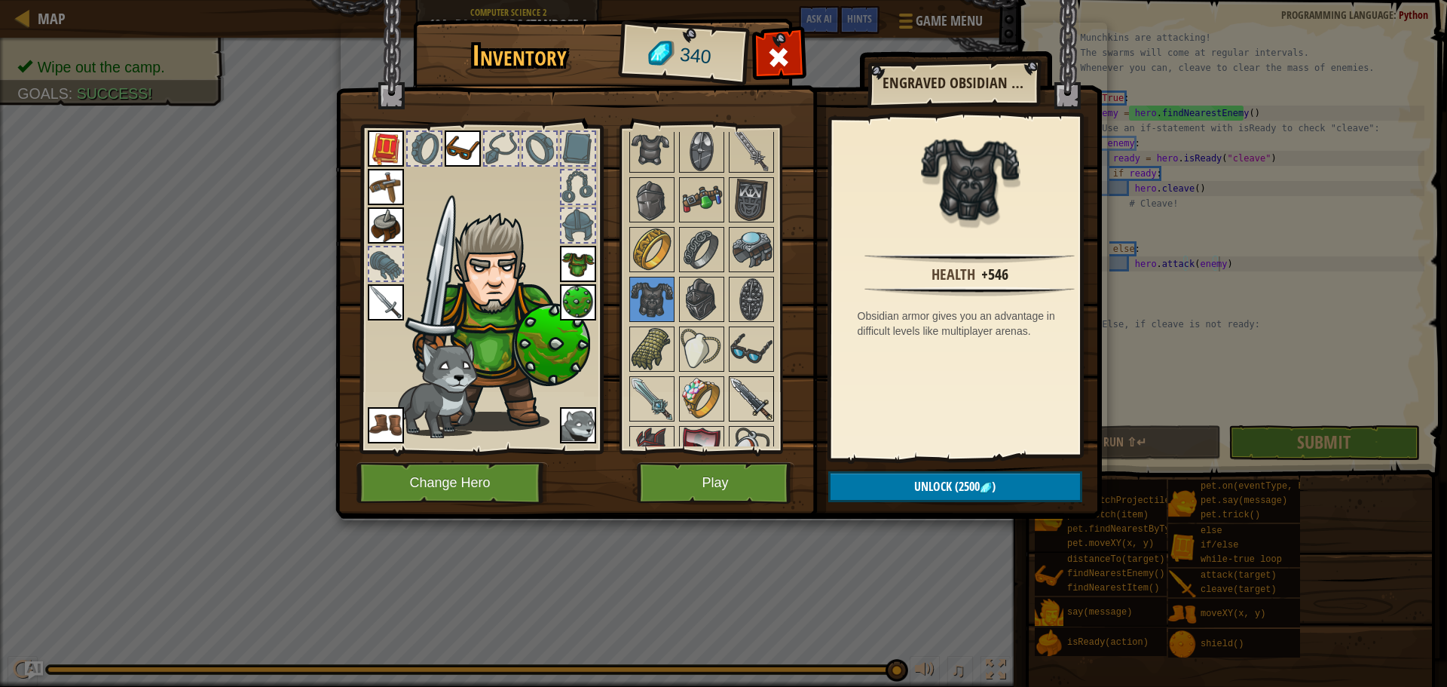
click at [752, 410] on img at bounding box center [751, 399] width 42 height 42
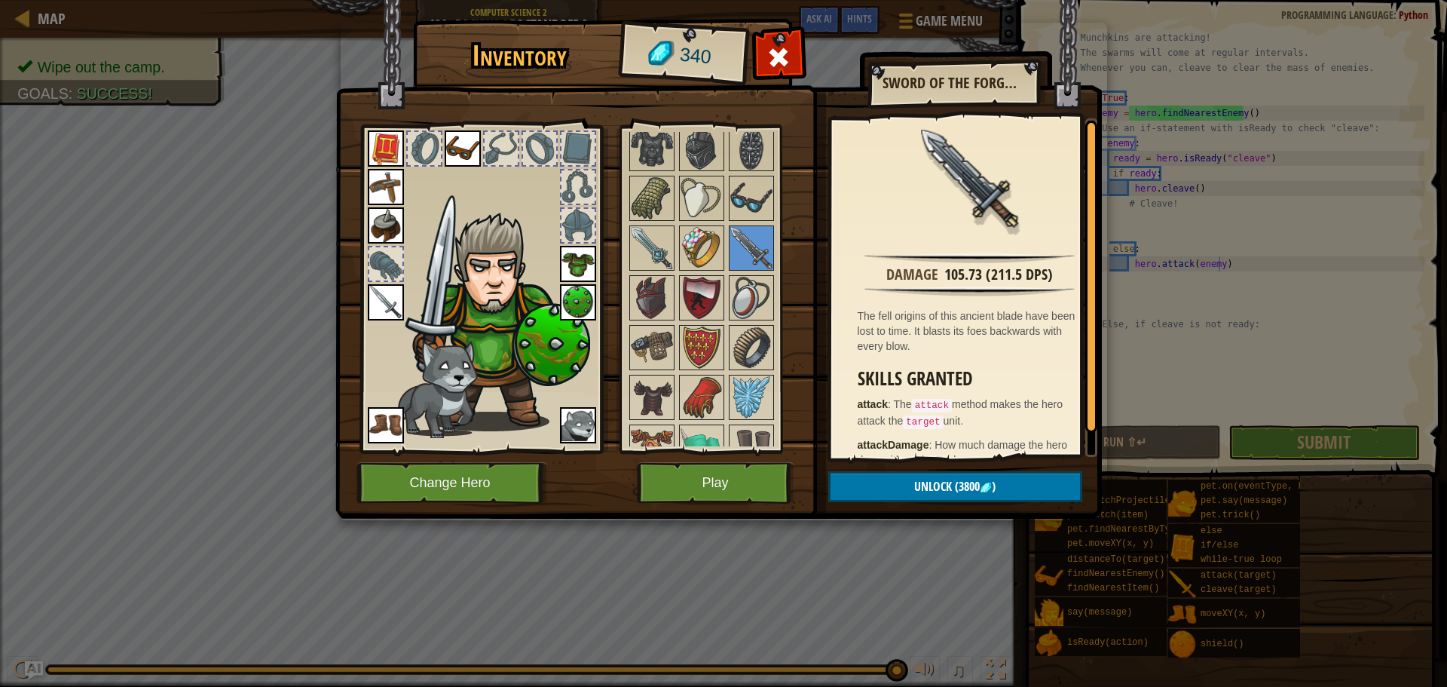
scroll to position [1460, 0]
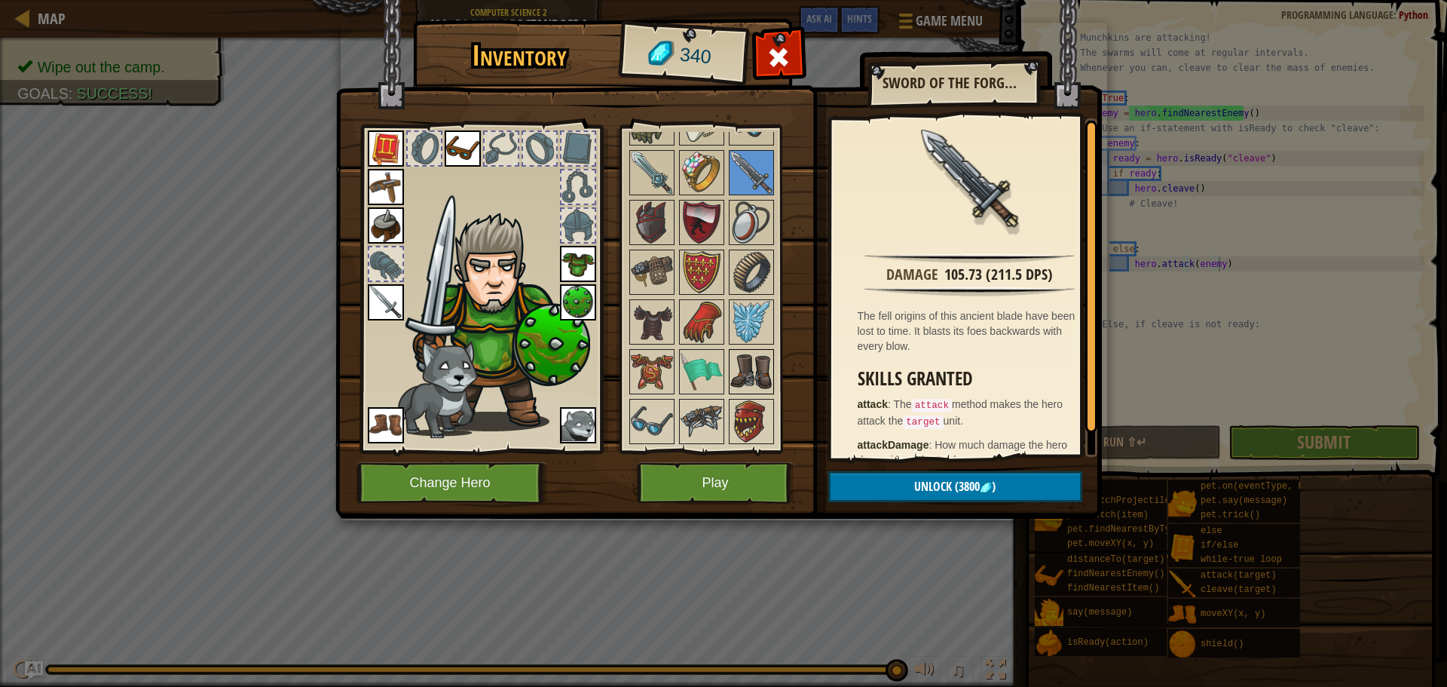
click at [763, 371] on img at bounding box center [751, 371] width 42 height 42
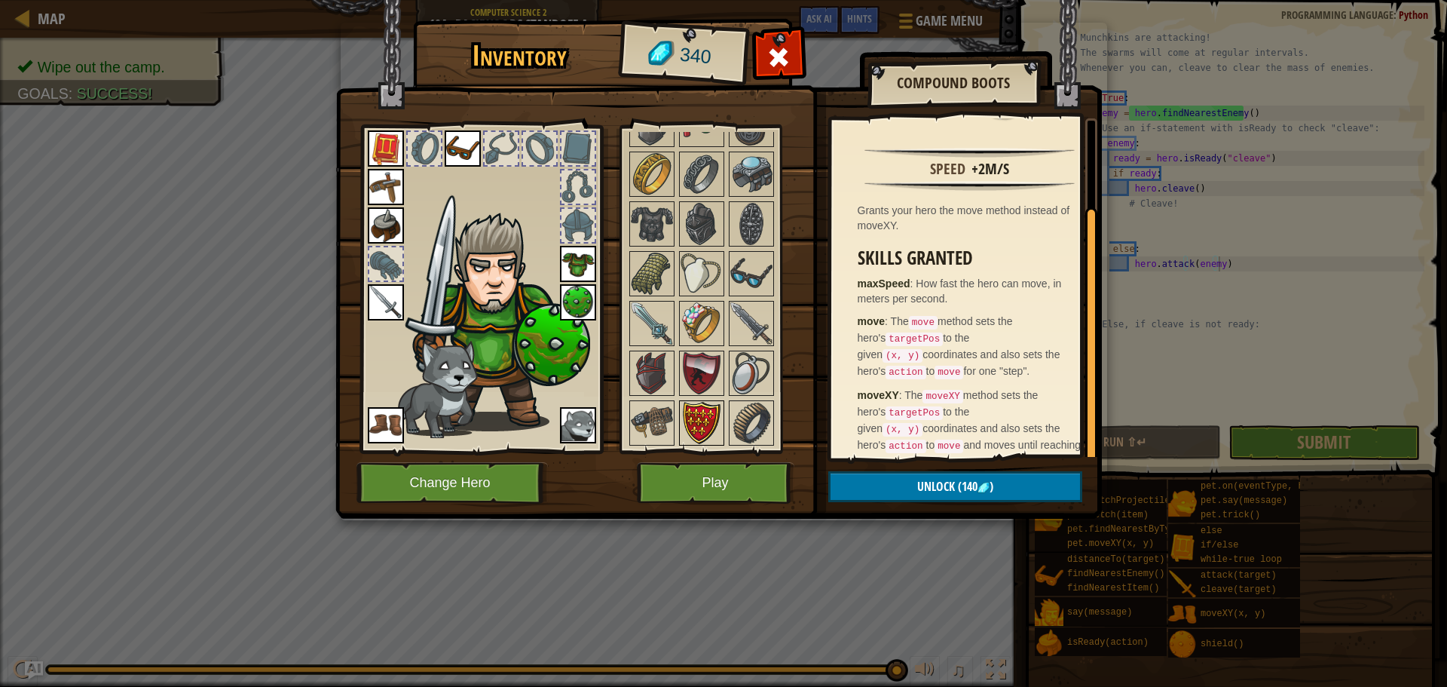
scroll to position [1234, 0]
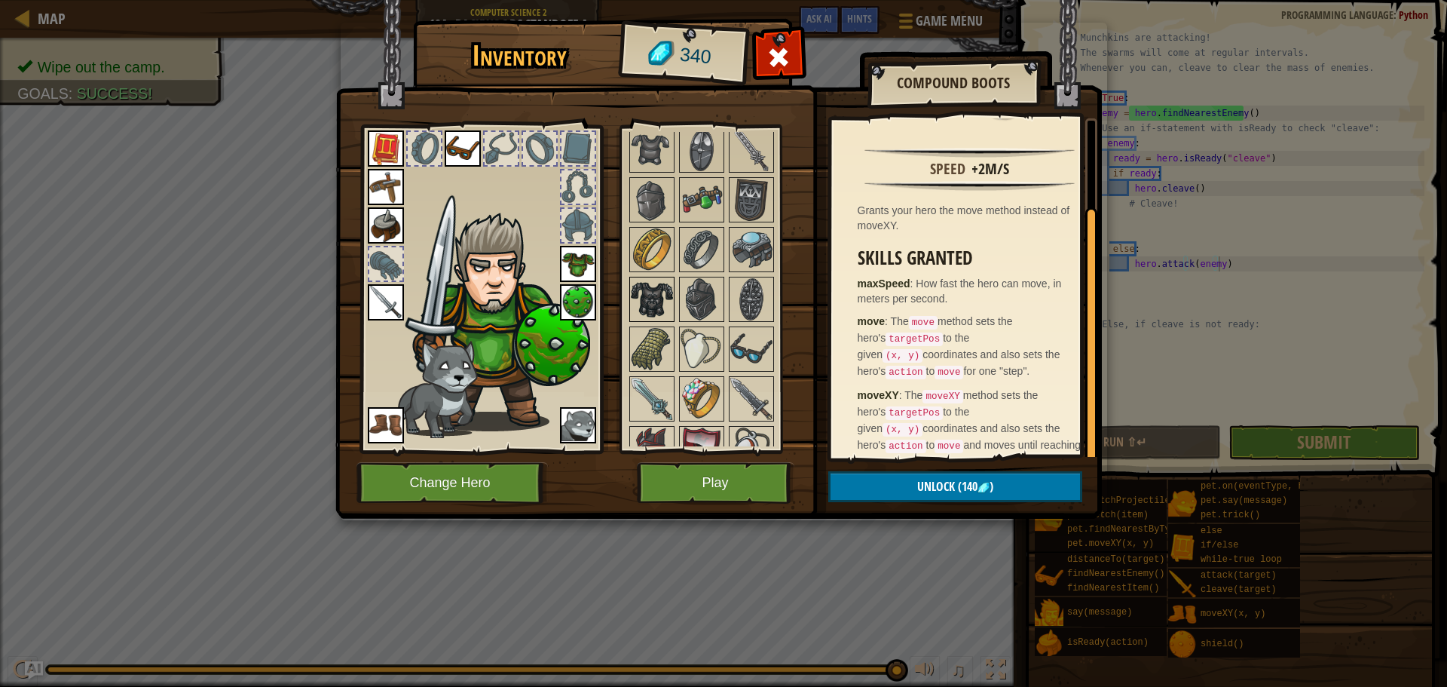
click at [650, 297] on img at bounding box center [652, 299] width 42 height 42
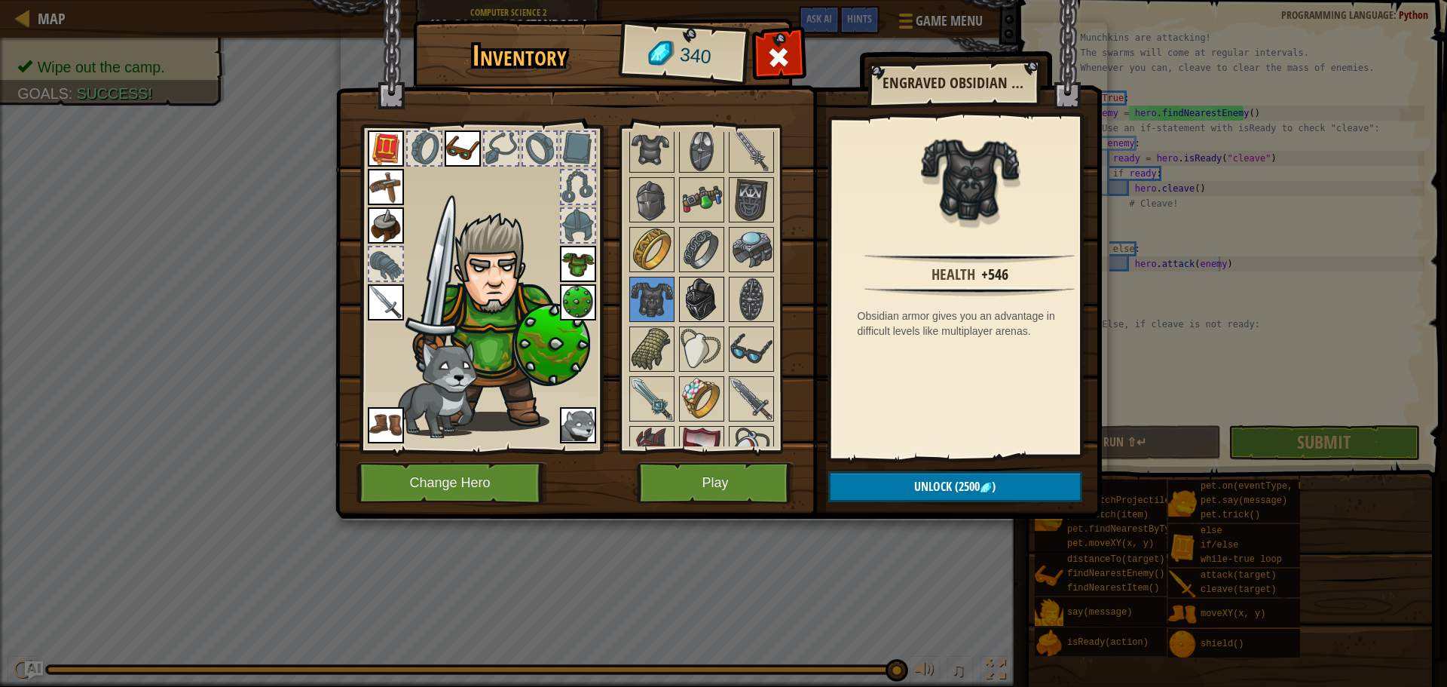
click at [709, 287] on img at bounding box center [702, 299] width 42 height 42
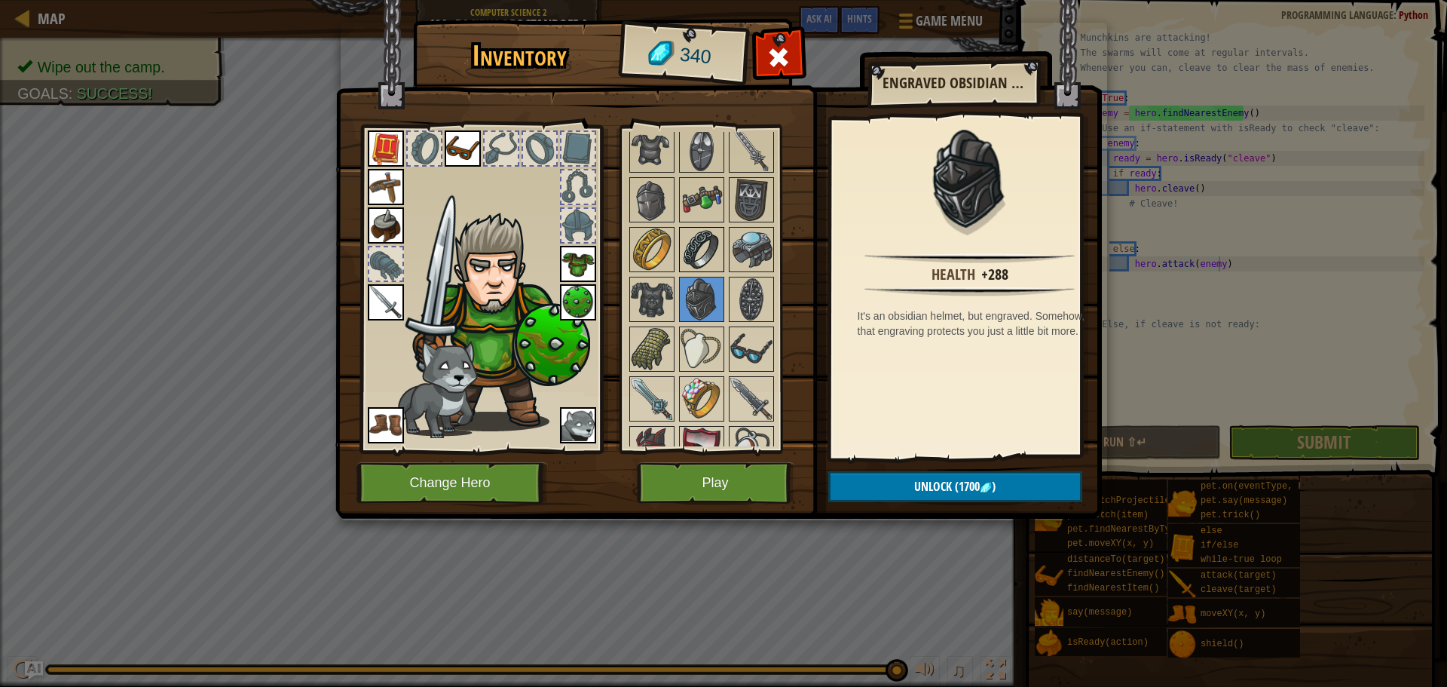
click at [715, 254] on img at bounding box center [702, 249] width 42 height 42
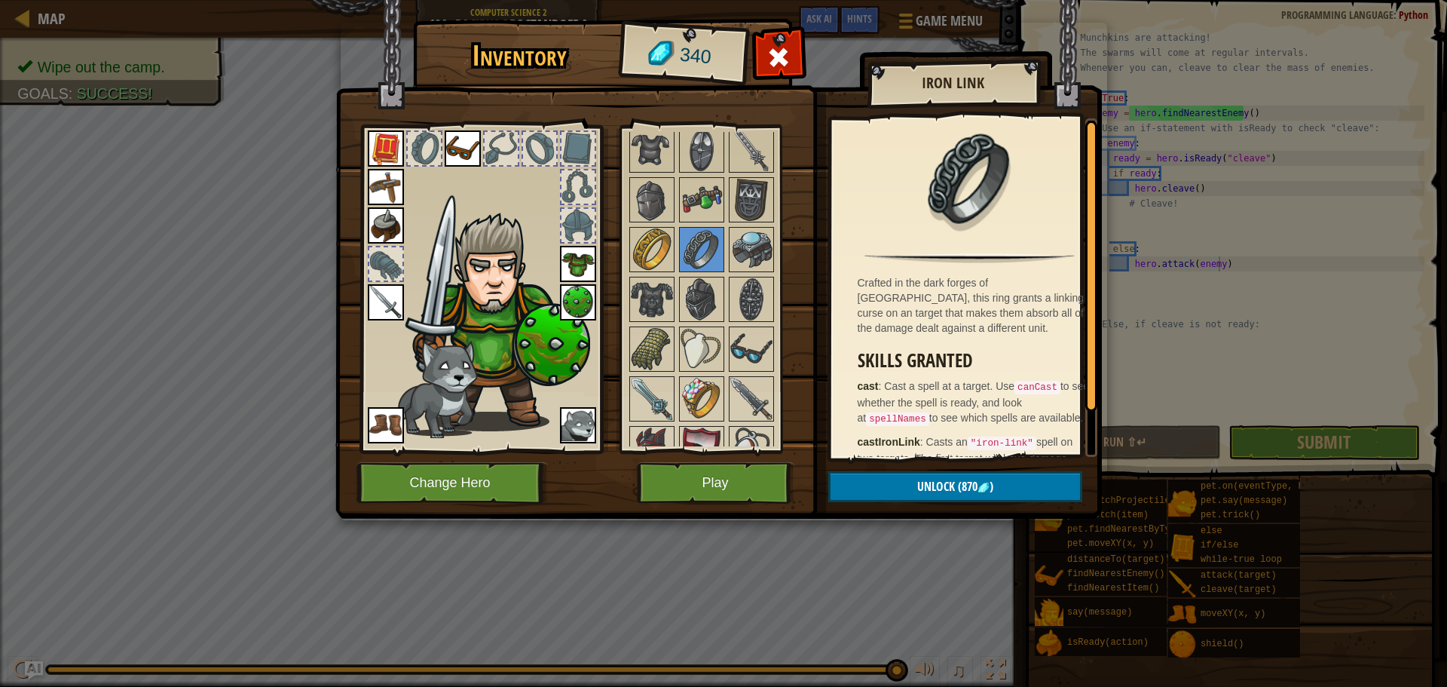
scroll to position [50, 0]
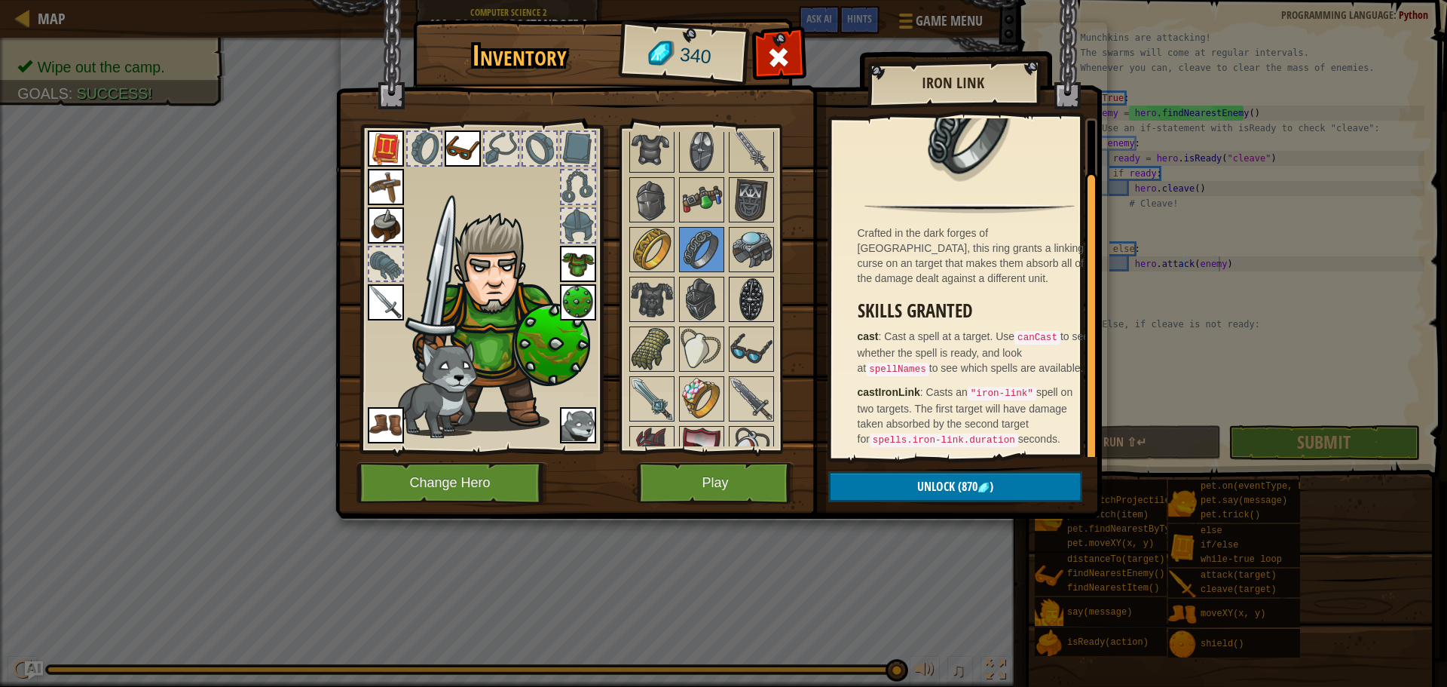
click at [746, 295] on img at bounding box center [751, 299] width 42 height 42
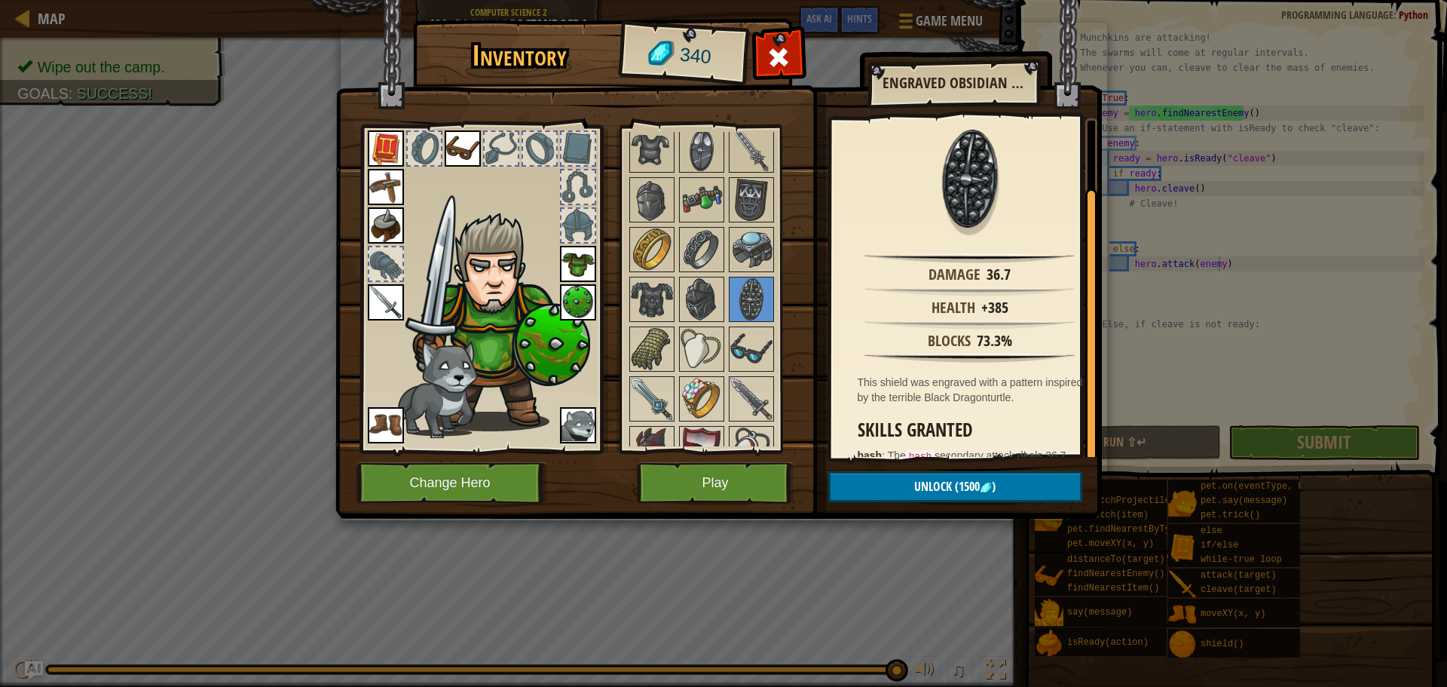
scroll to position [74, 0]
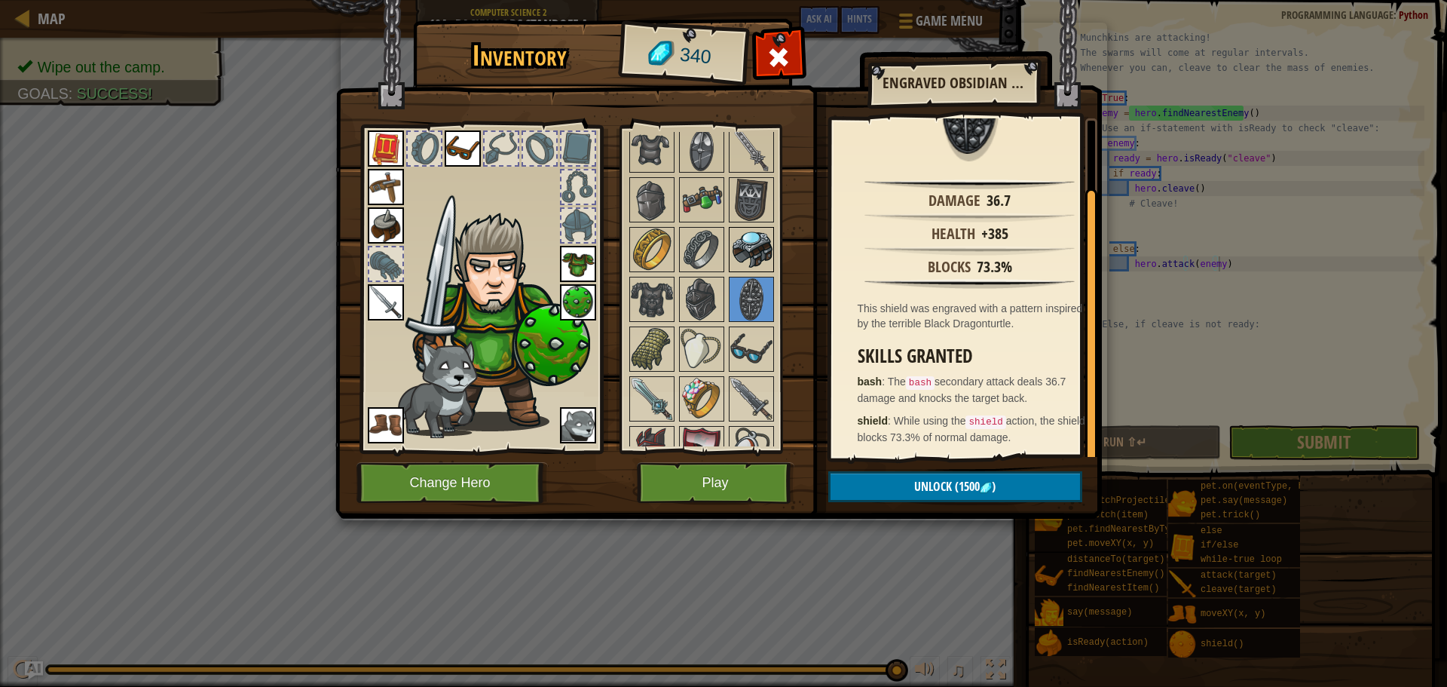
click at [739, 241] on img at bounding box center [751, 249] width 42 height 42
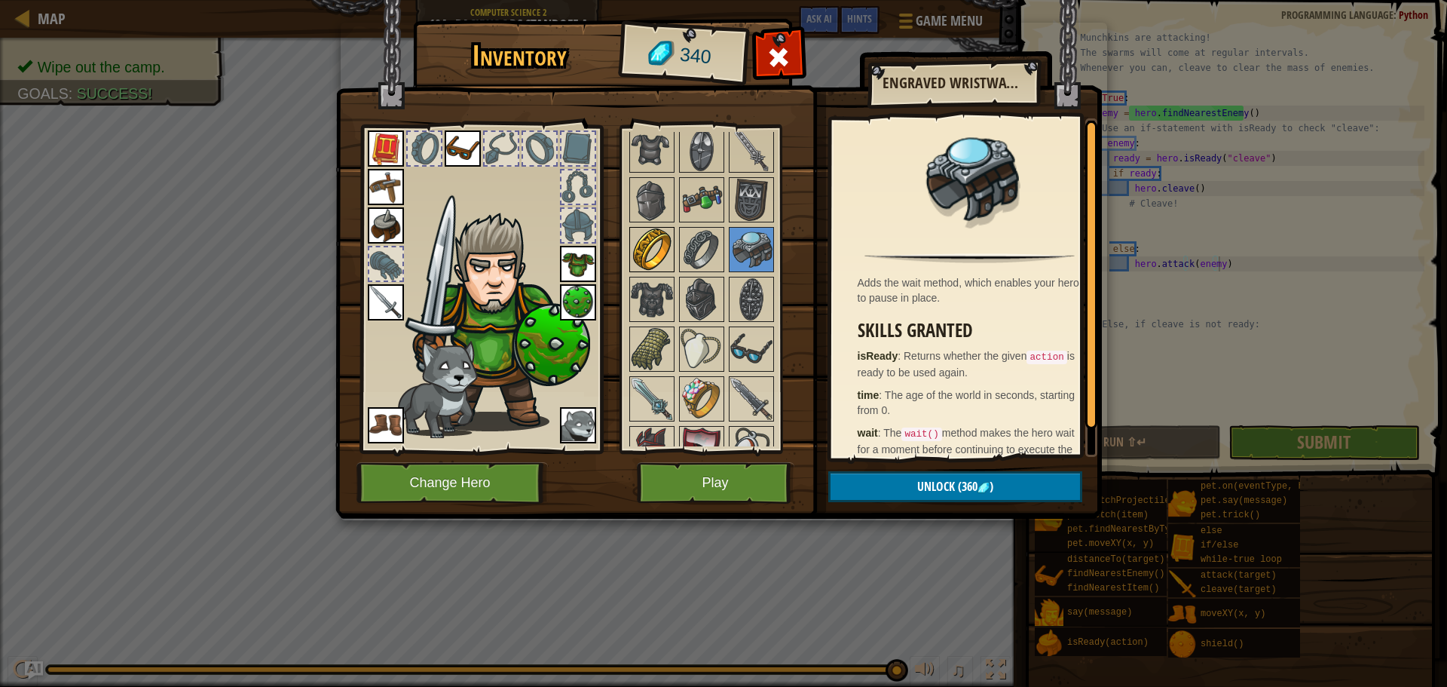
click at [659, 246] on img at bounding box center [652, 249] width 42 height 42
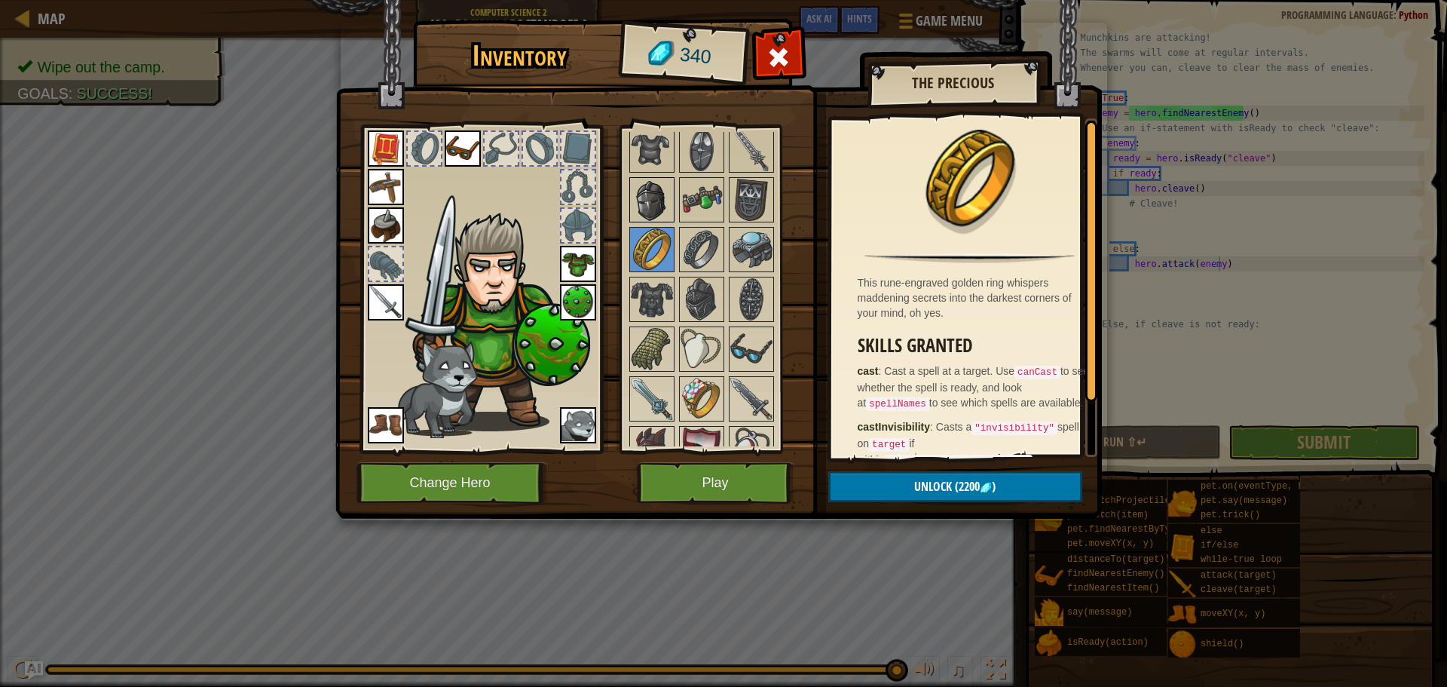
click at [660, 189] on img at bounding box center [652, 200] width 42 height 42
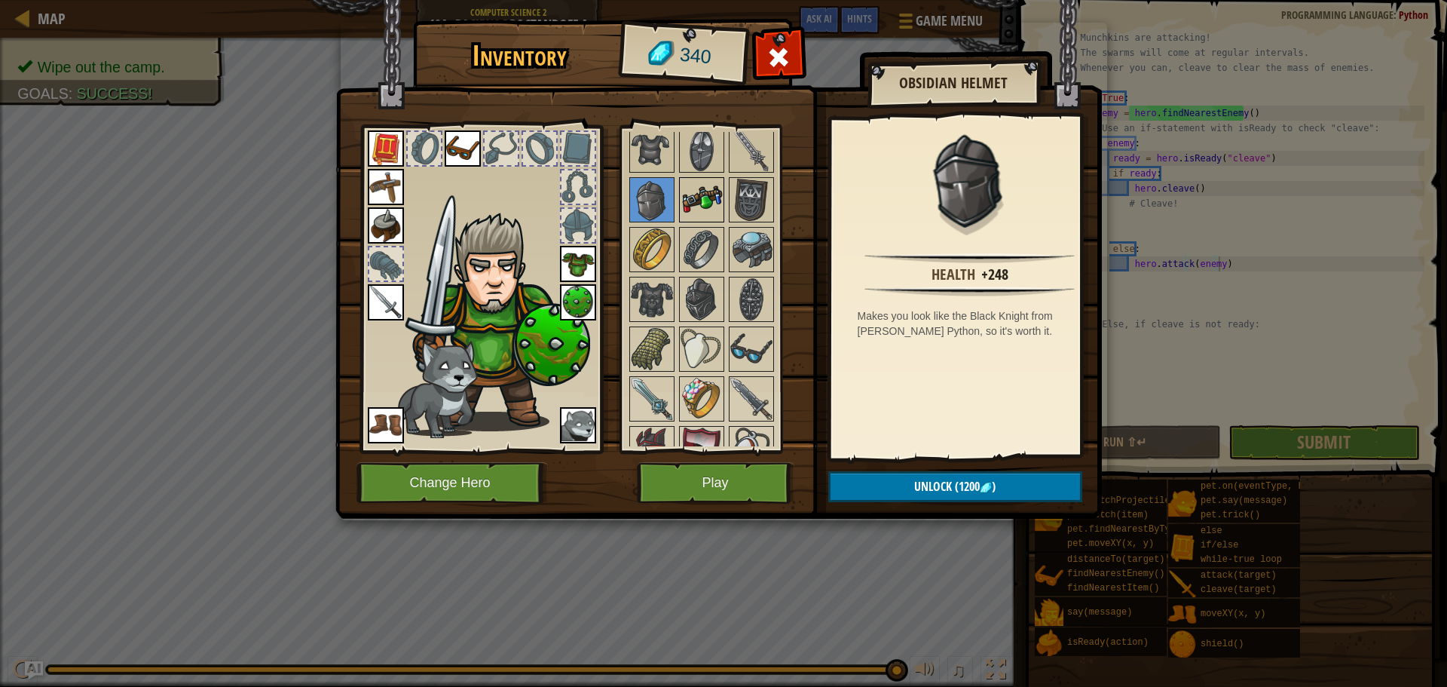
scroll to position [1159, 0]
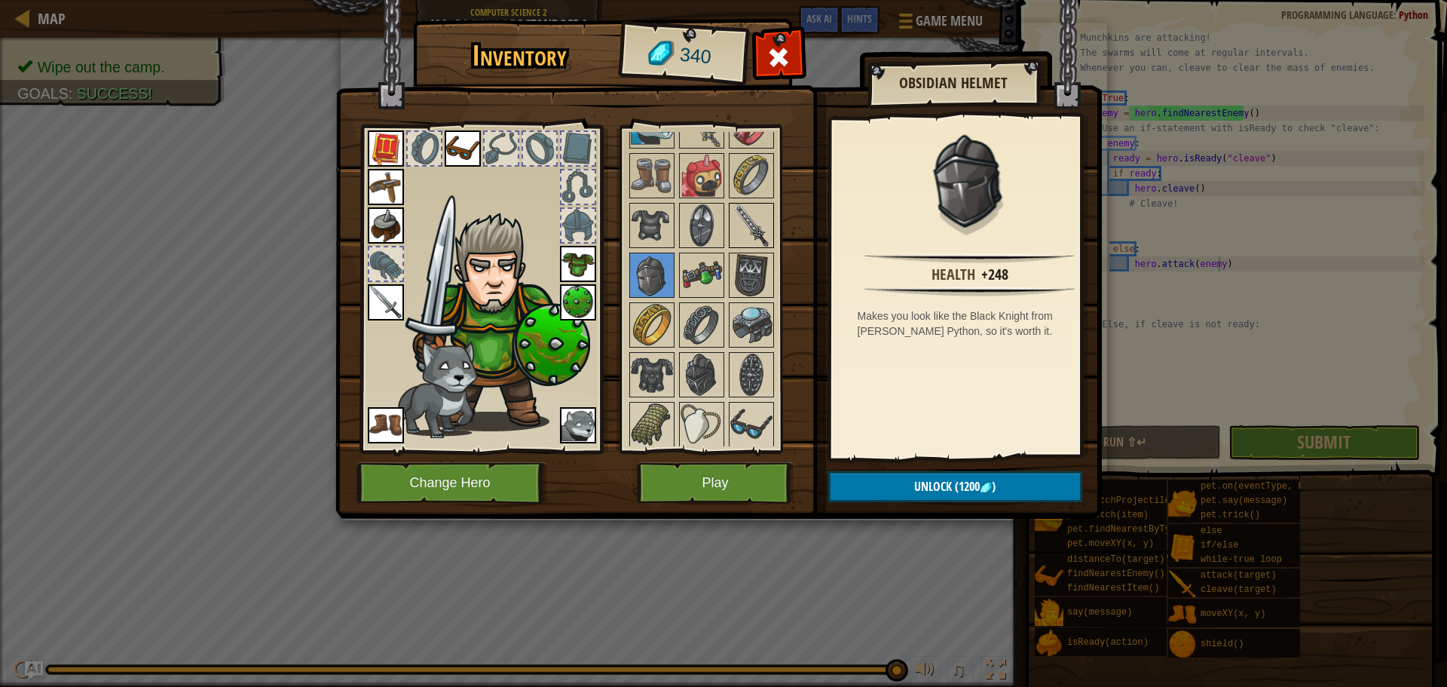
click at [746, 220] on img at bounding box center [751, 225] width 42 height 42
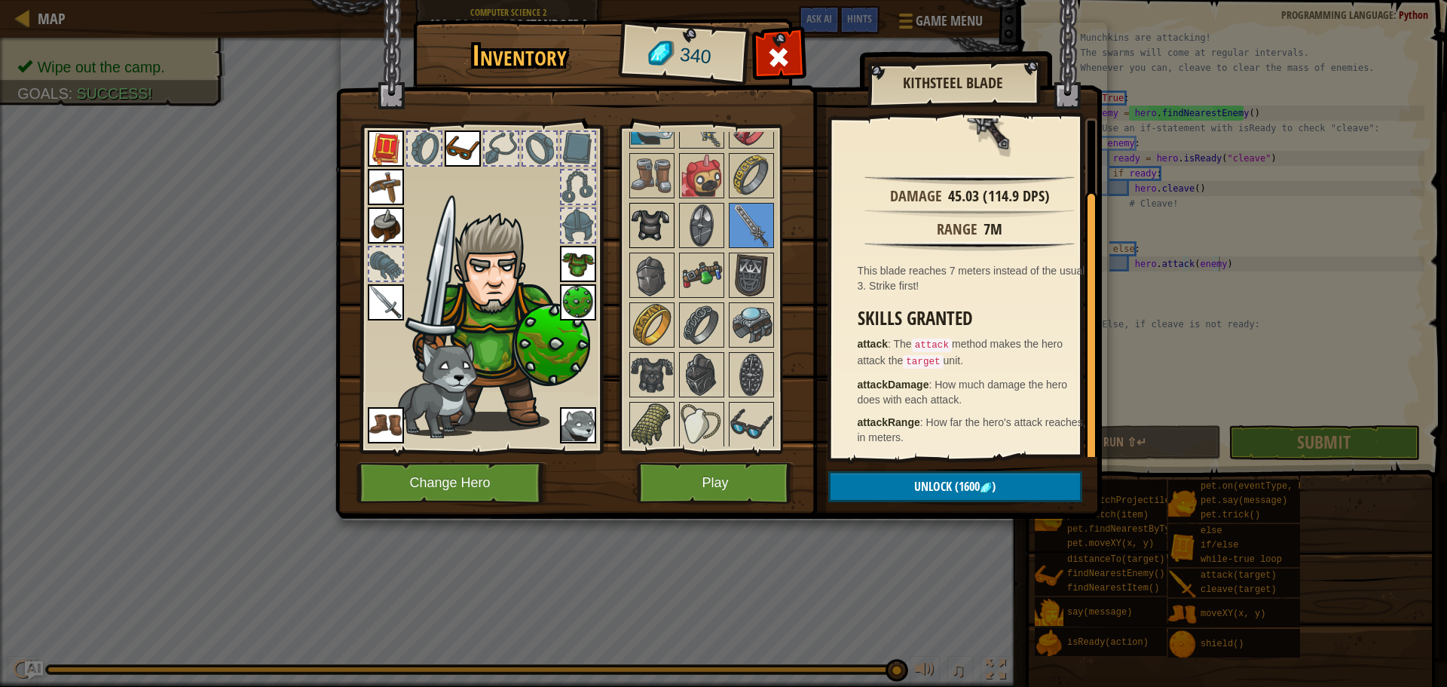
scroll to position [1084, 0]
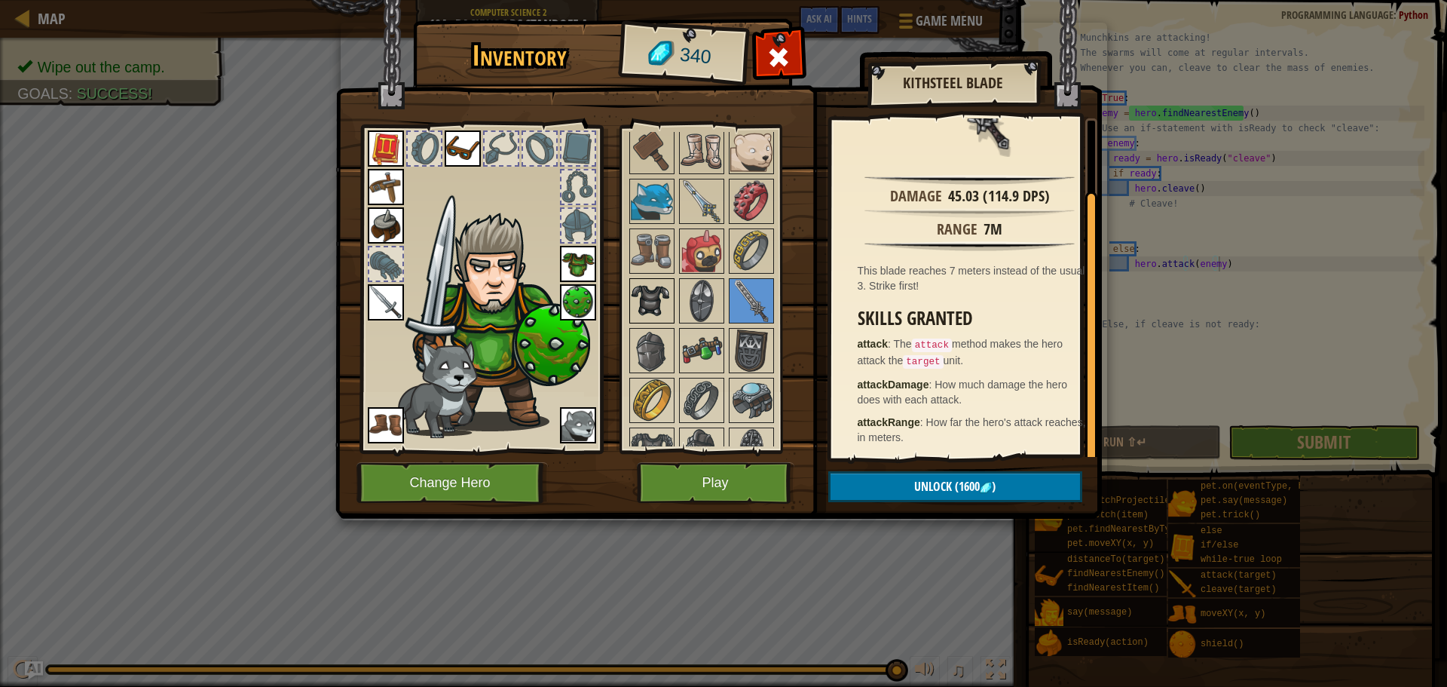
click at [641, 286] on img at bounding box center [652, 301] width 42 height 42
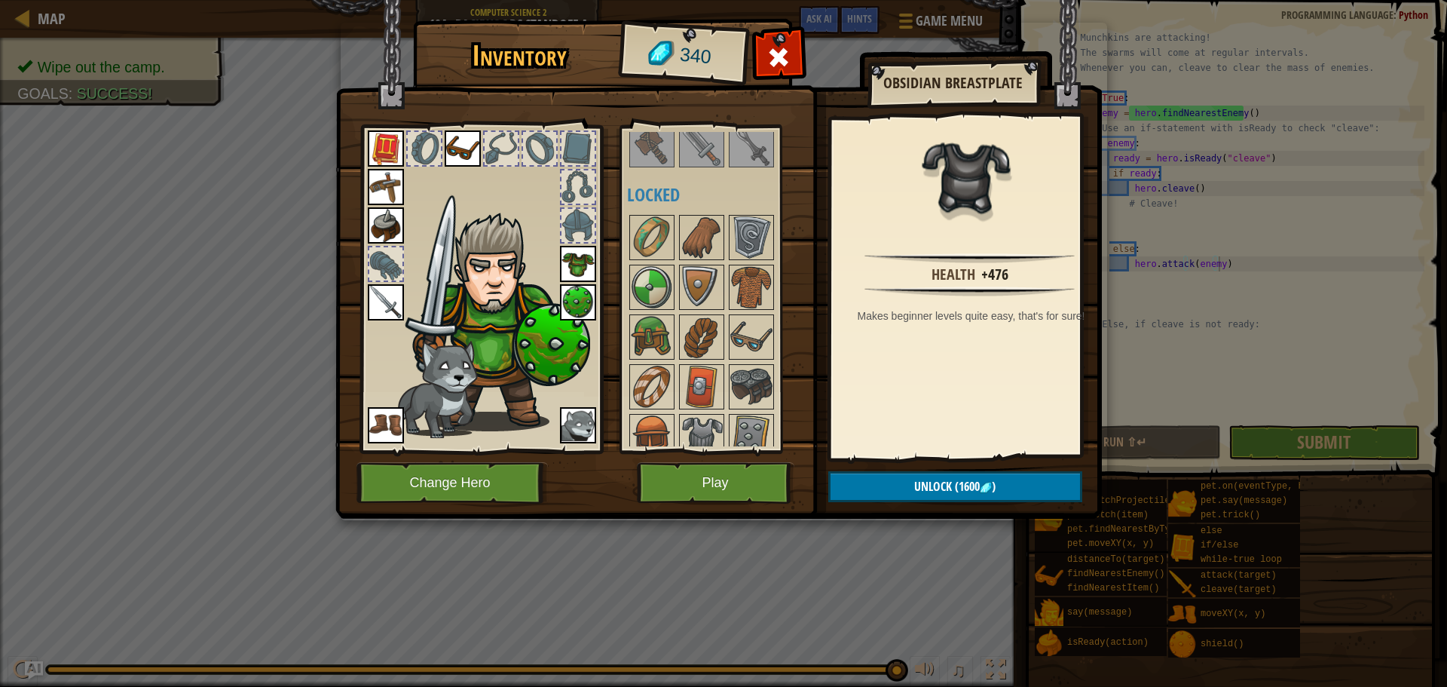
scroll to position [226, 0]
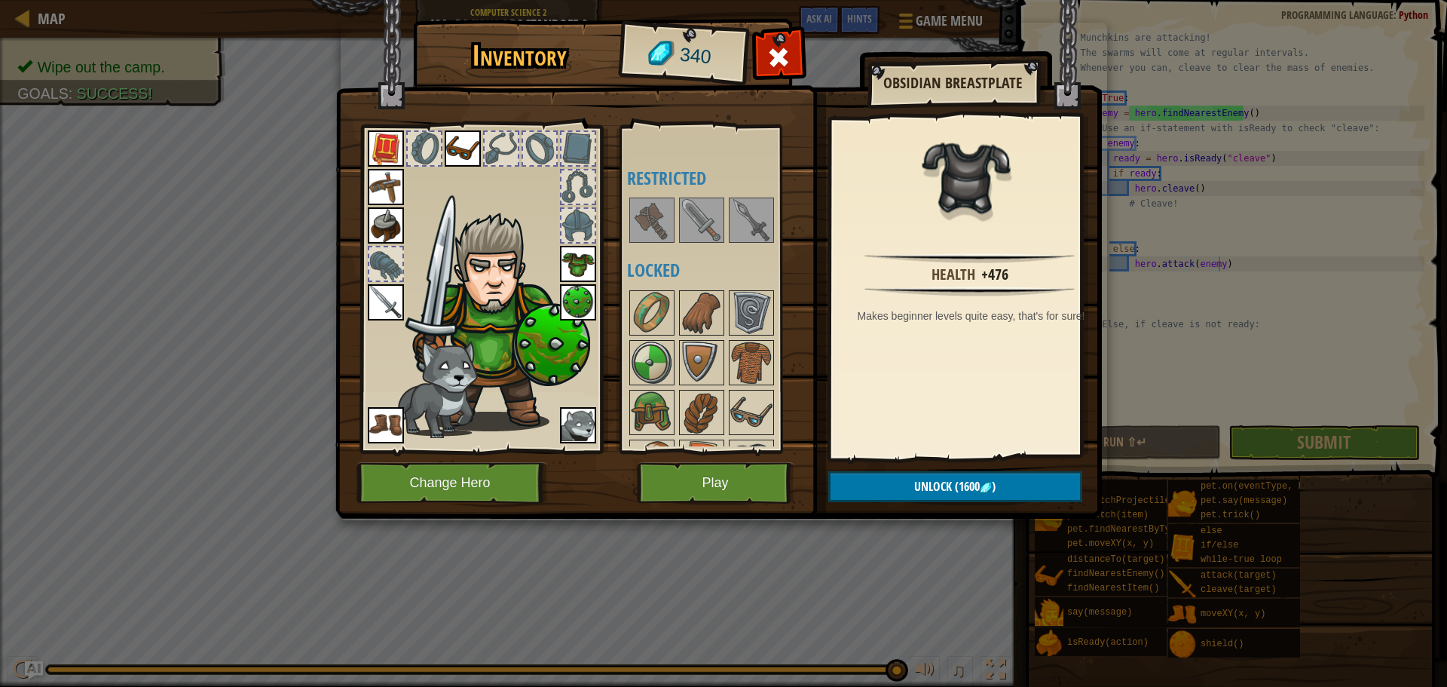
click at [765, 225] on img at bounding box center [751, 220] width 42 height 42
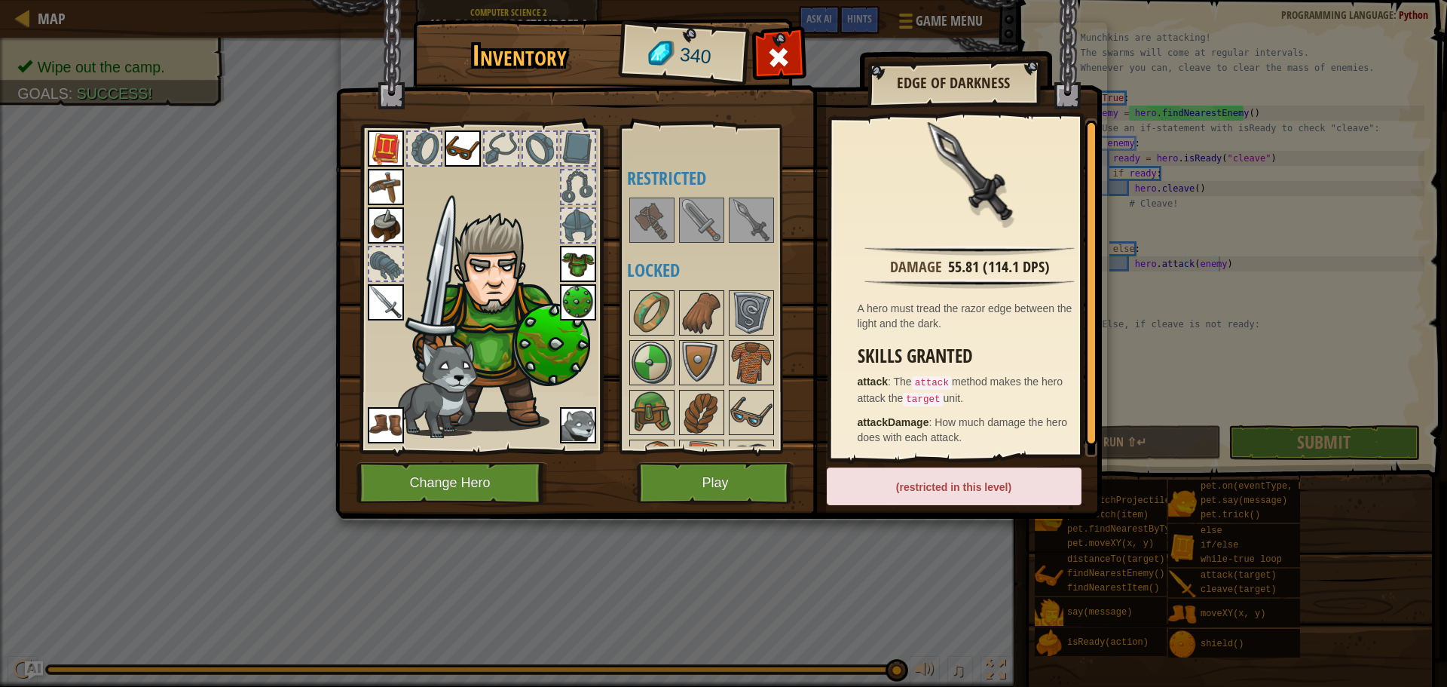
scroll to position [0, 0]
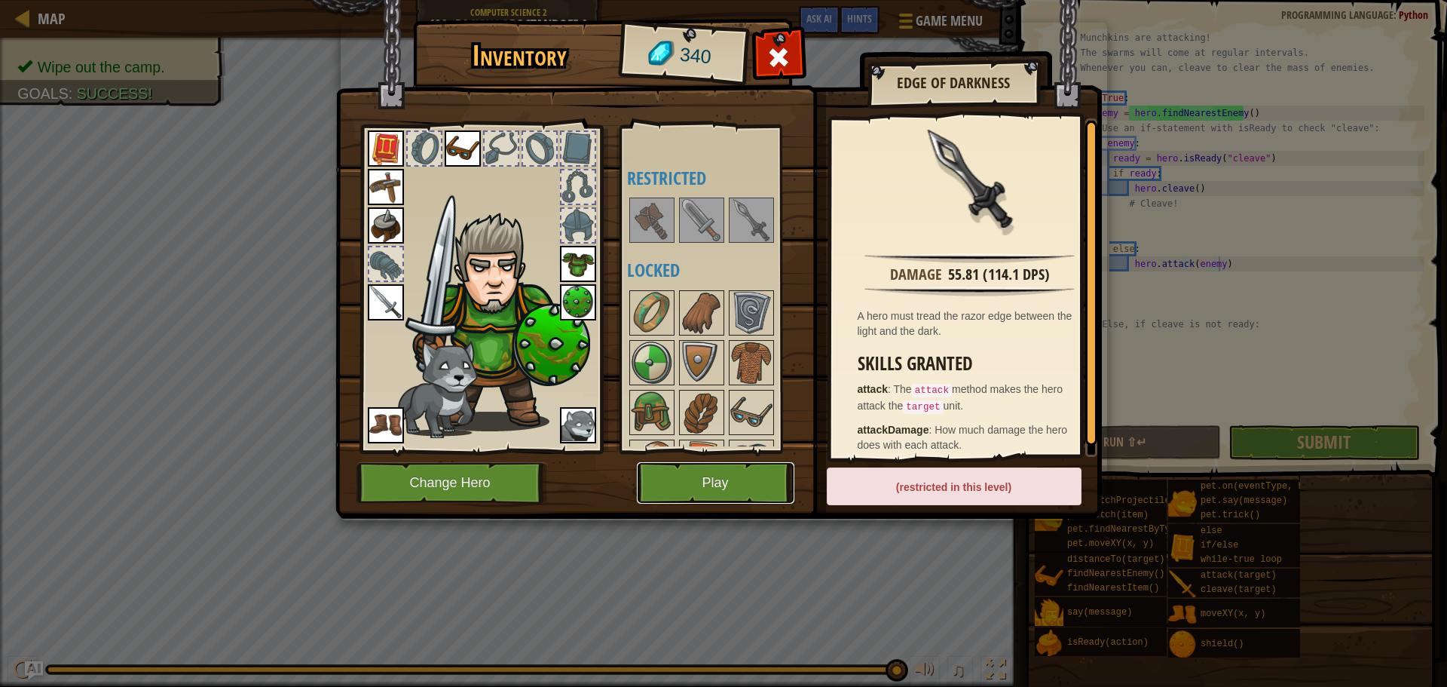
click at [714, 489] on button "Play" at bounding box center [716, 482] width 158 height 41
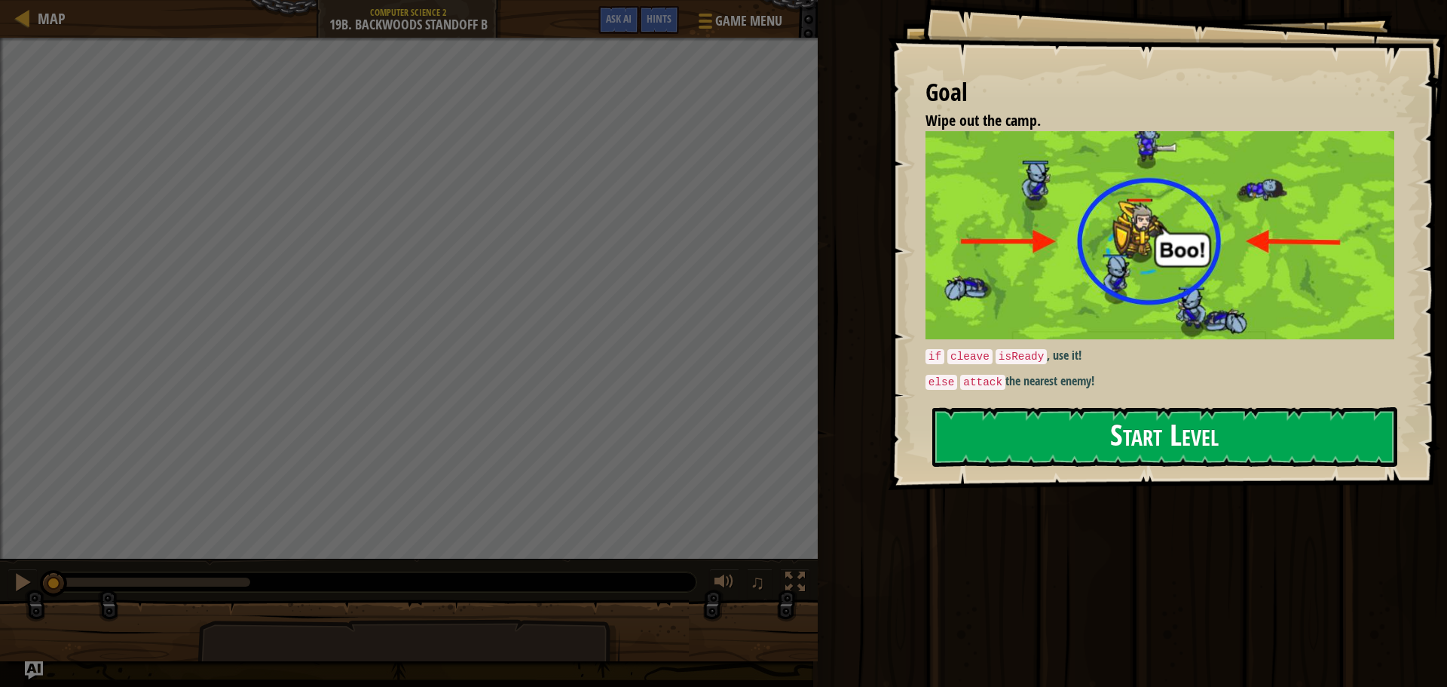
click at [1127, 440] on button "Start Level" at bounding box center [1164, 437] width 465 height 60
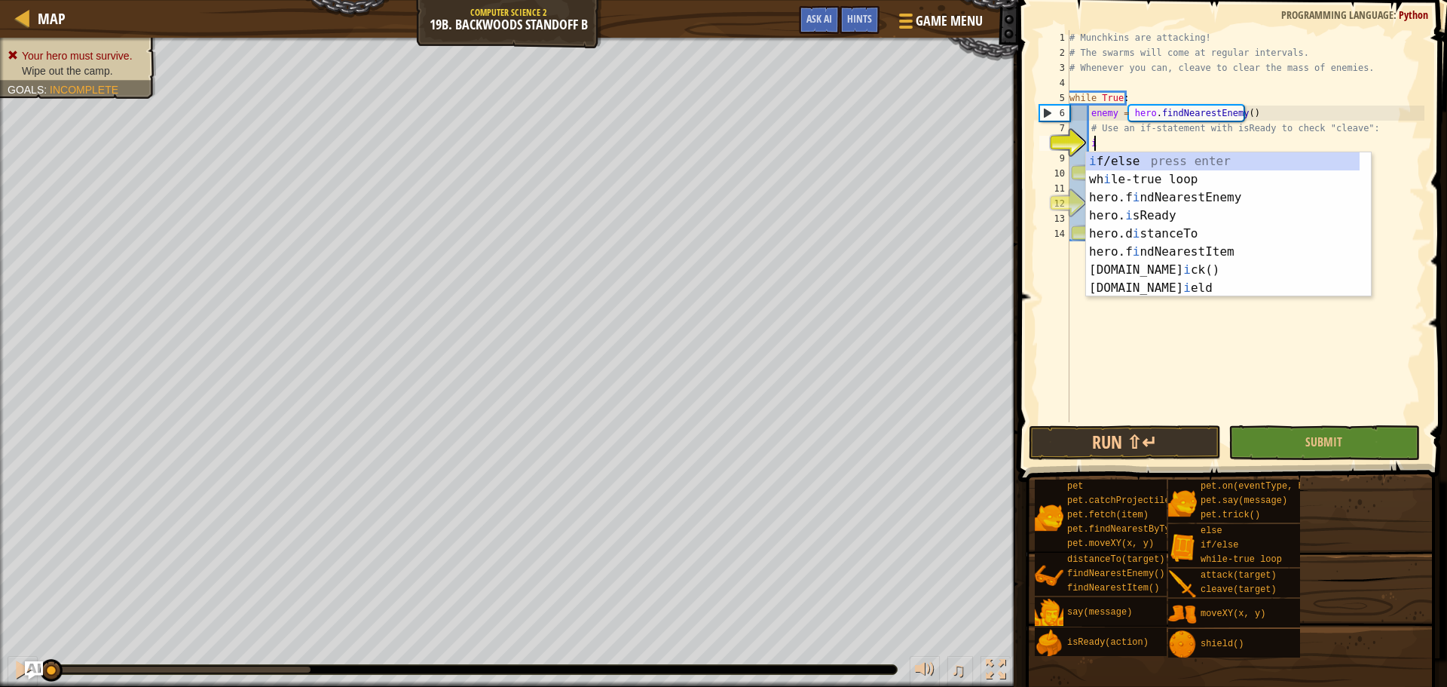
scroll to position [7, 2]
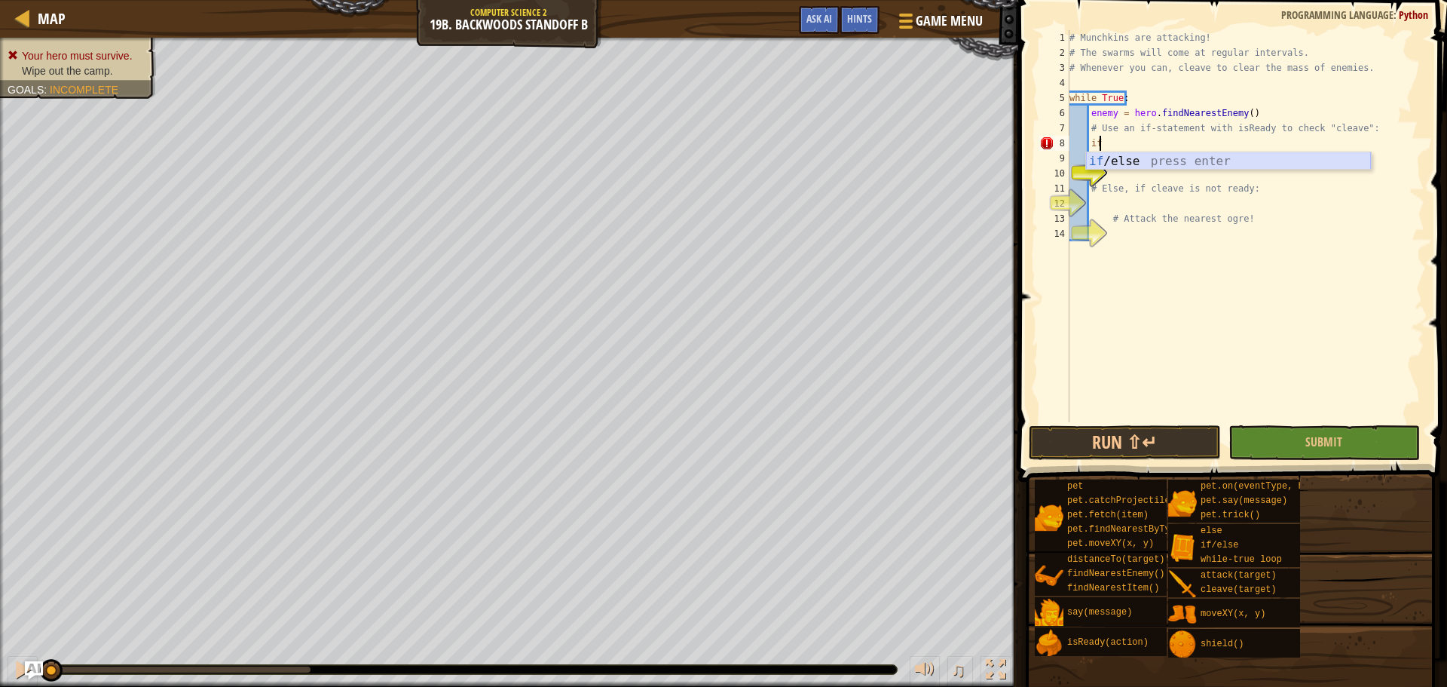
click at [1170, 167] on div "if /else press enter" at bounding box center [1228, 179] width 285 height 54
type textarea "if enemy:"
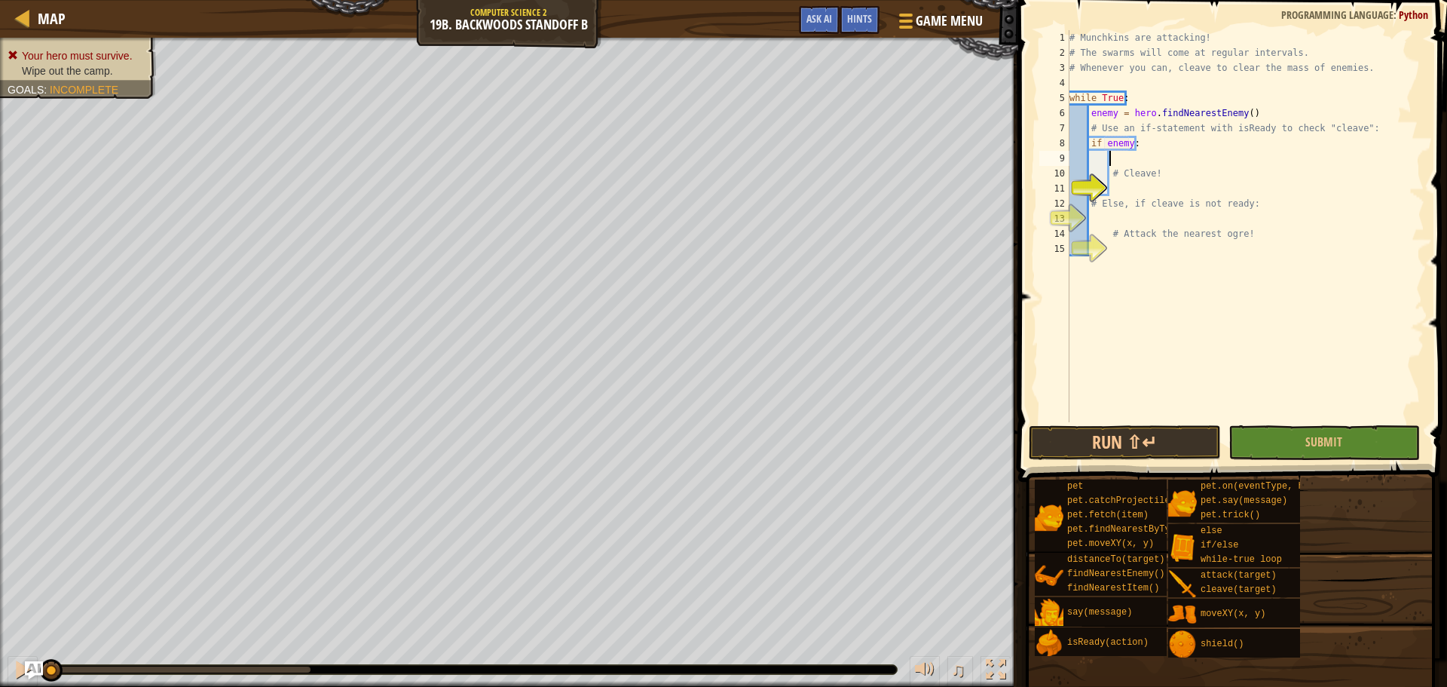
click at [1147, 161] on div "# Munchkins are attacking! # The swarms will come at regular intervals. # Whene…" at bounding box center [1245, 241] width 358 height 422
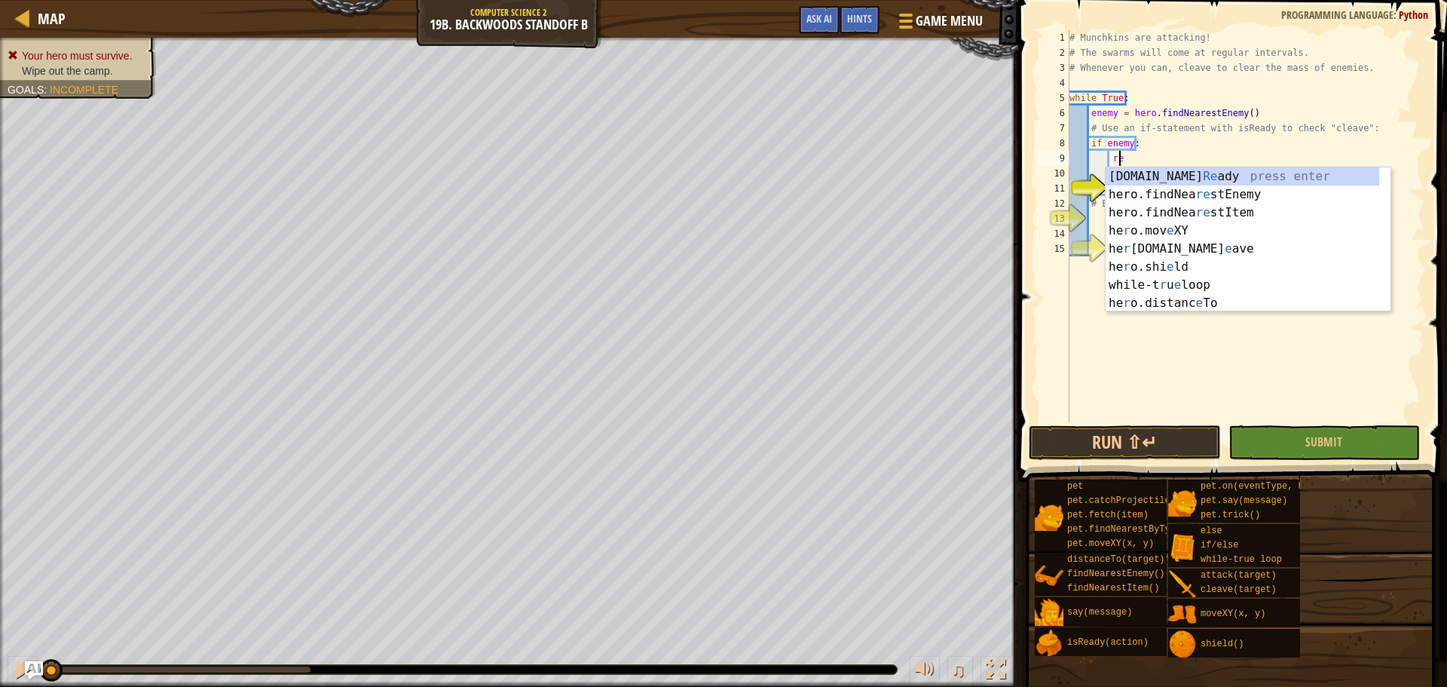
scroll to position [7, 4]
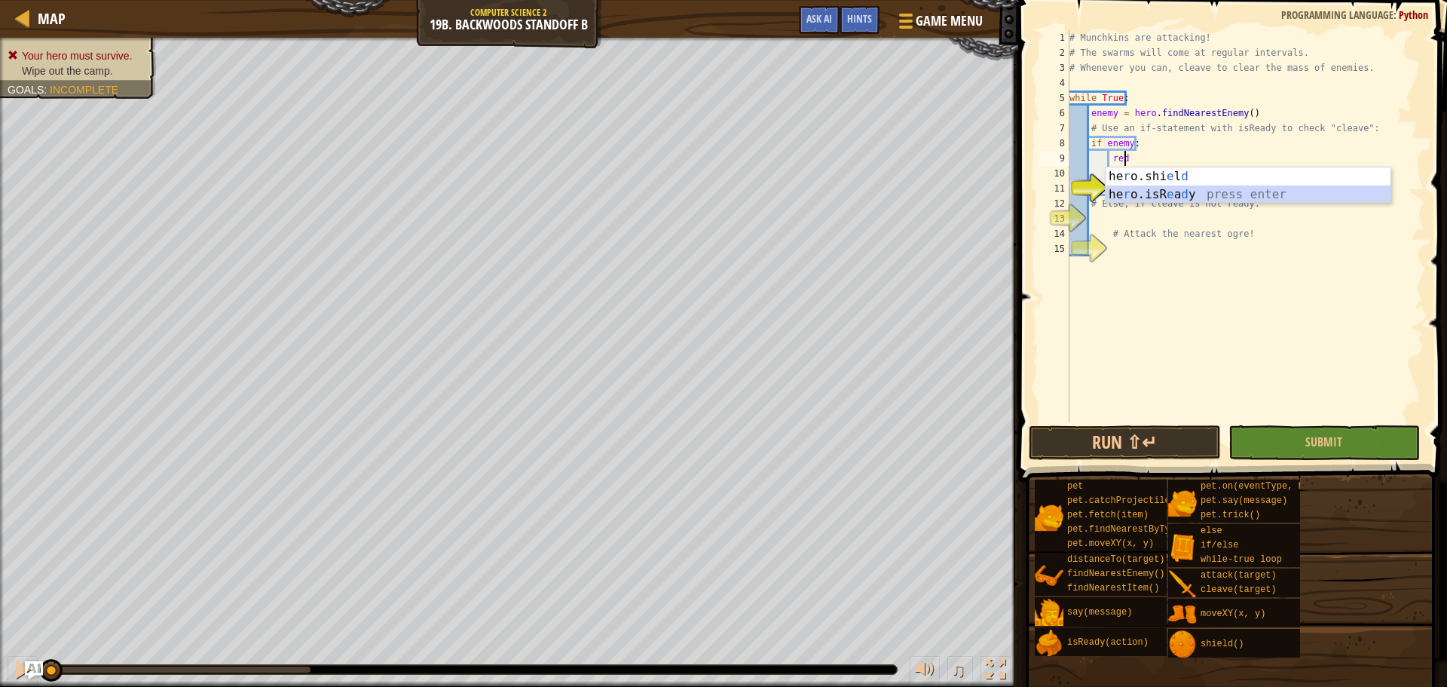
click at [1130, 194] on div "he r o.shi e l d press enter he r o.isR [PERSON_NAME] press enter" at bounding box center [1248, 203] width 285 height 72
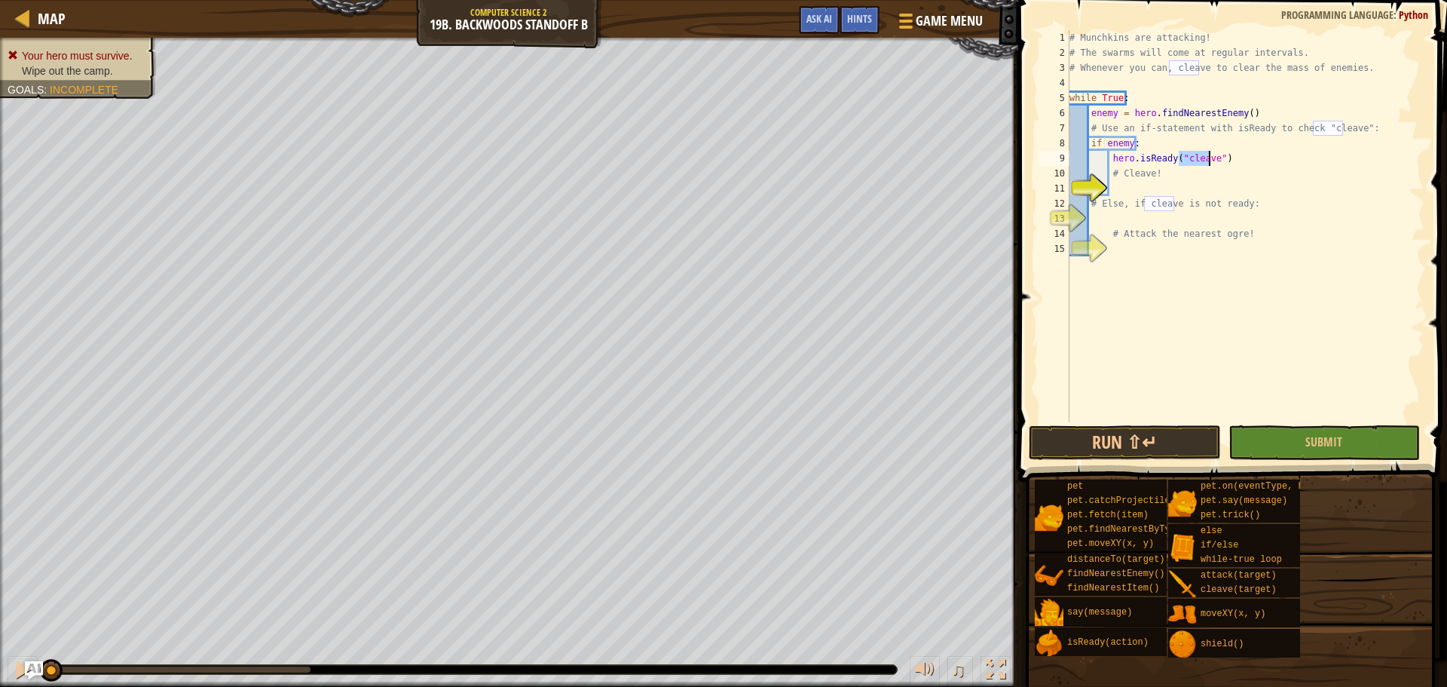
click at [1209, 173] on div "# Munchkins are attacking! # The swarms will come at regular intervals. # Whene…" at bounding box center [1245, 241] width 358 height 422
type textarea "# Cleave!"
click at [1147, 189] on div "# Munchkins are attacking! # The swarms will come at regular intervals. # Whene…" at bounding box center [1245, 241] width 358 height 422
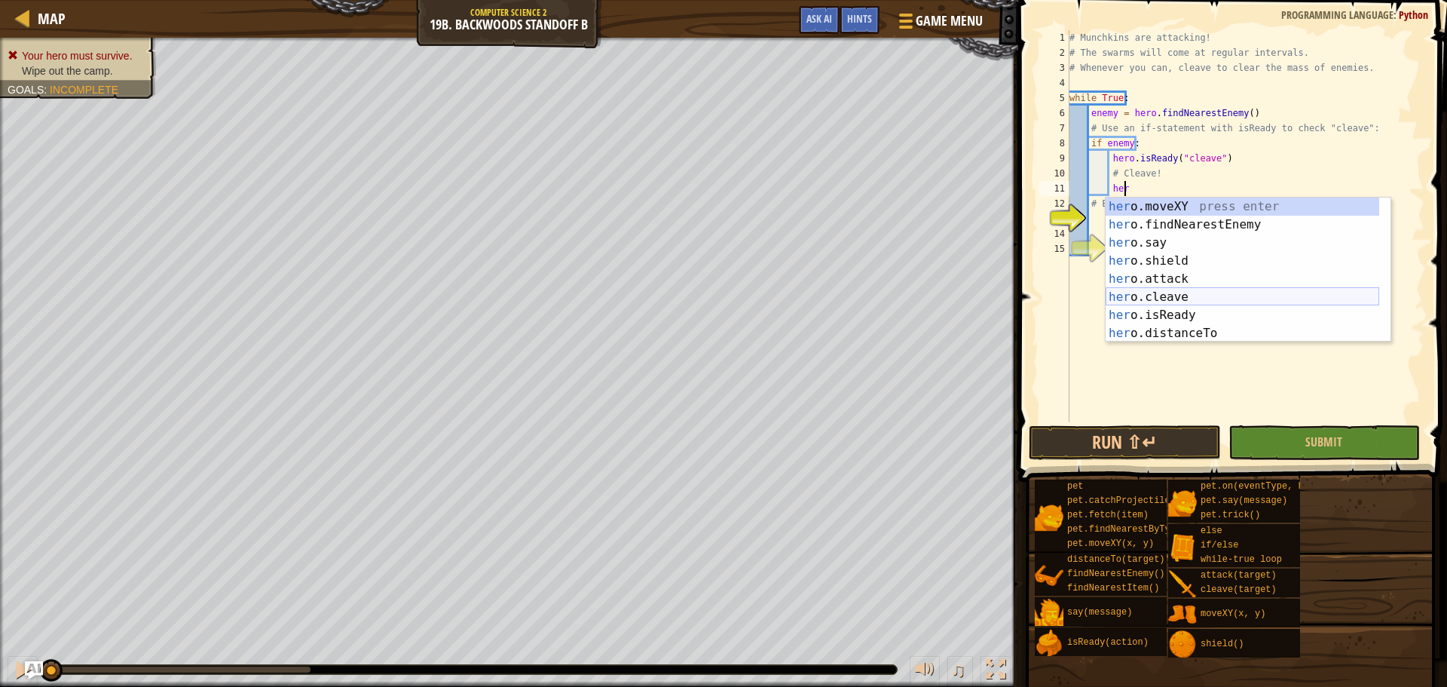
click at [1142, 294] on div "her o.moveXY press enter her o.findNearestEnemy press enter her o.say press ent…" at bounding box center [1243, 287] width 274 height 181
type textarea "hero.cleave(enemy)"
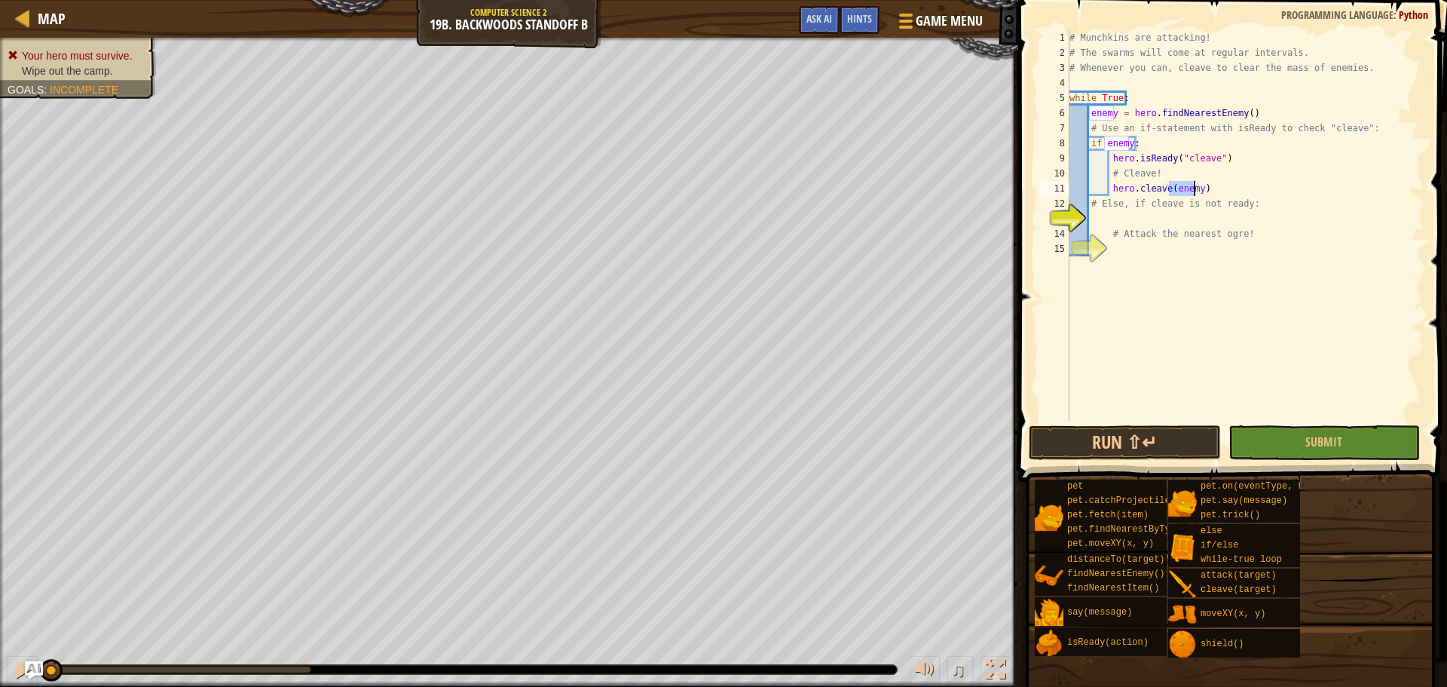
click at [1126, 216] on div "# Munchkins are attacking! # The swarms will come at regular intervals. # Whene…" at bounding box center [1245, 241] width 358 height 422
type textarea "e"
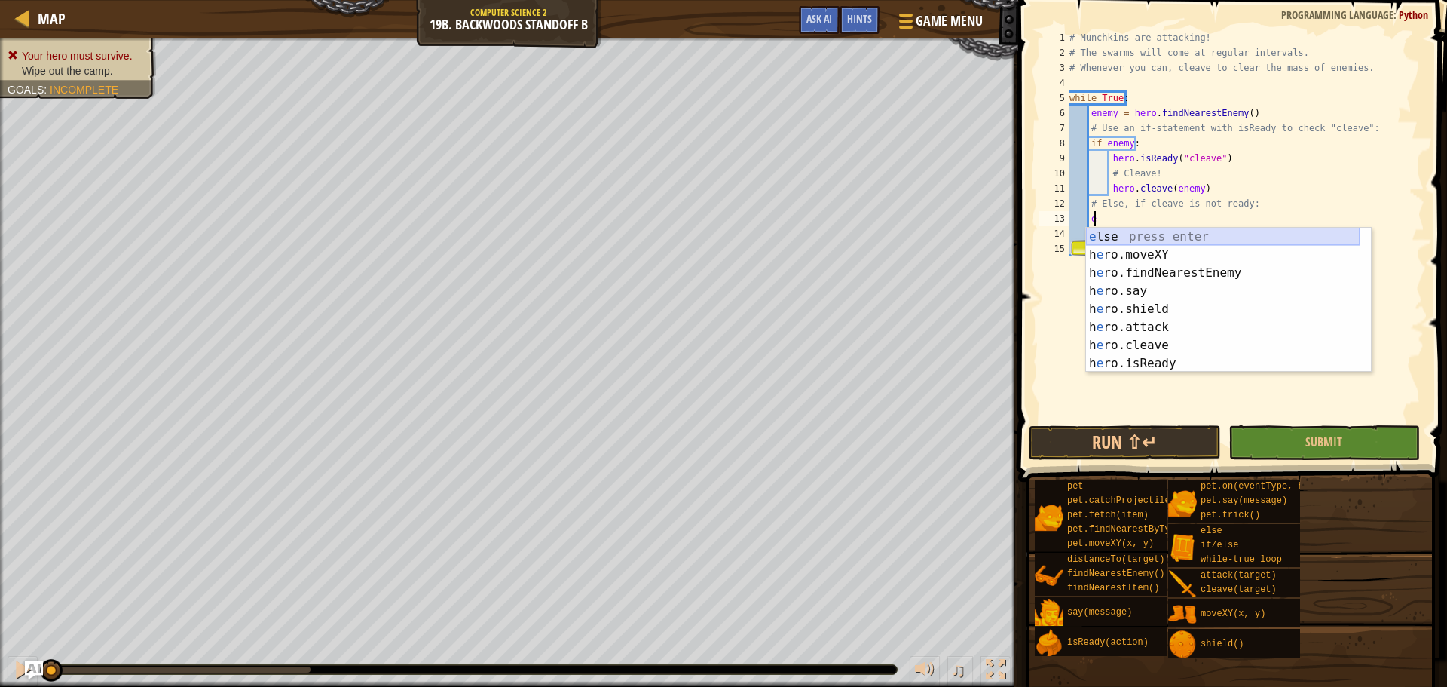
click at [1122, 230] on div "e lse press enter h e ro.moveXY press enter h e ro.findNearestEnemy press enter…" at bounding box center [1223, 318] width 274 height 181
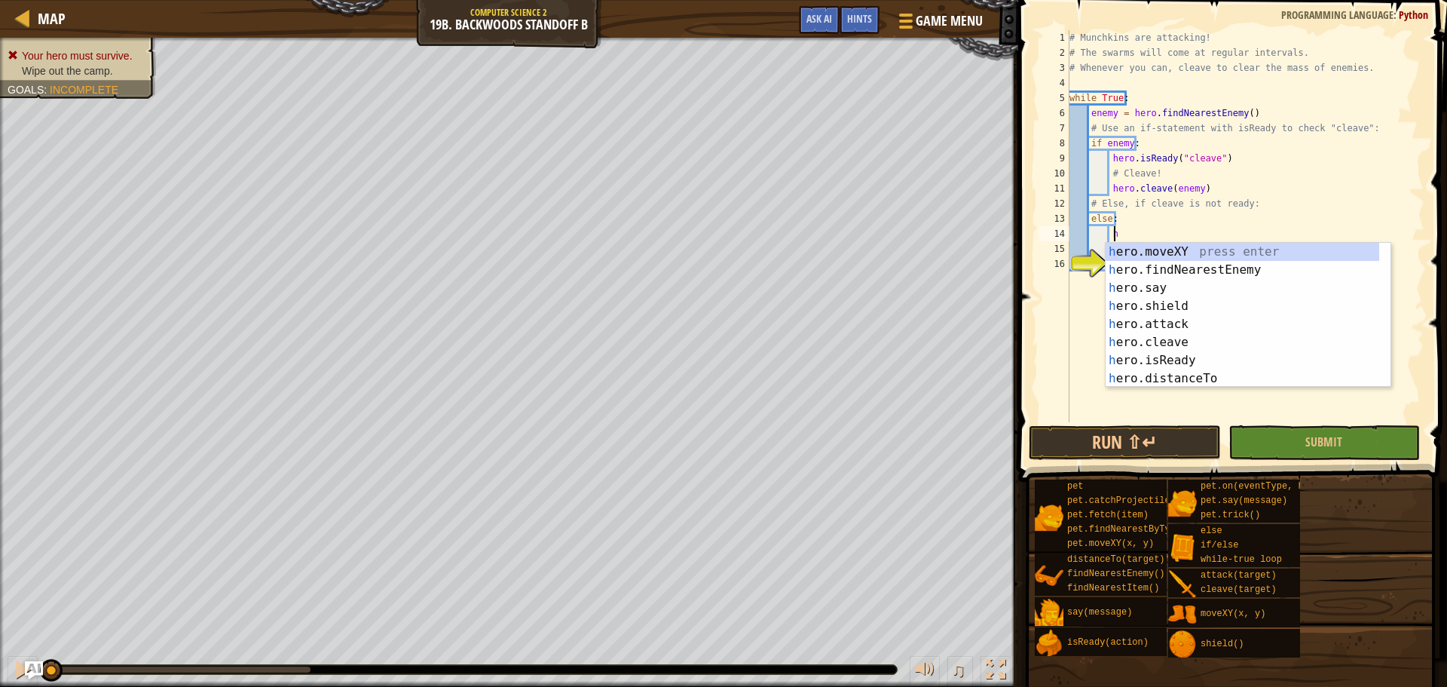
scroll to position [7, 4]
click at [1170, 326] on div "her o.moveXY press enter her o.findNearestEnemy press enter her o.say press ent…" at bounding box center [1243, 333] width 274 height 181
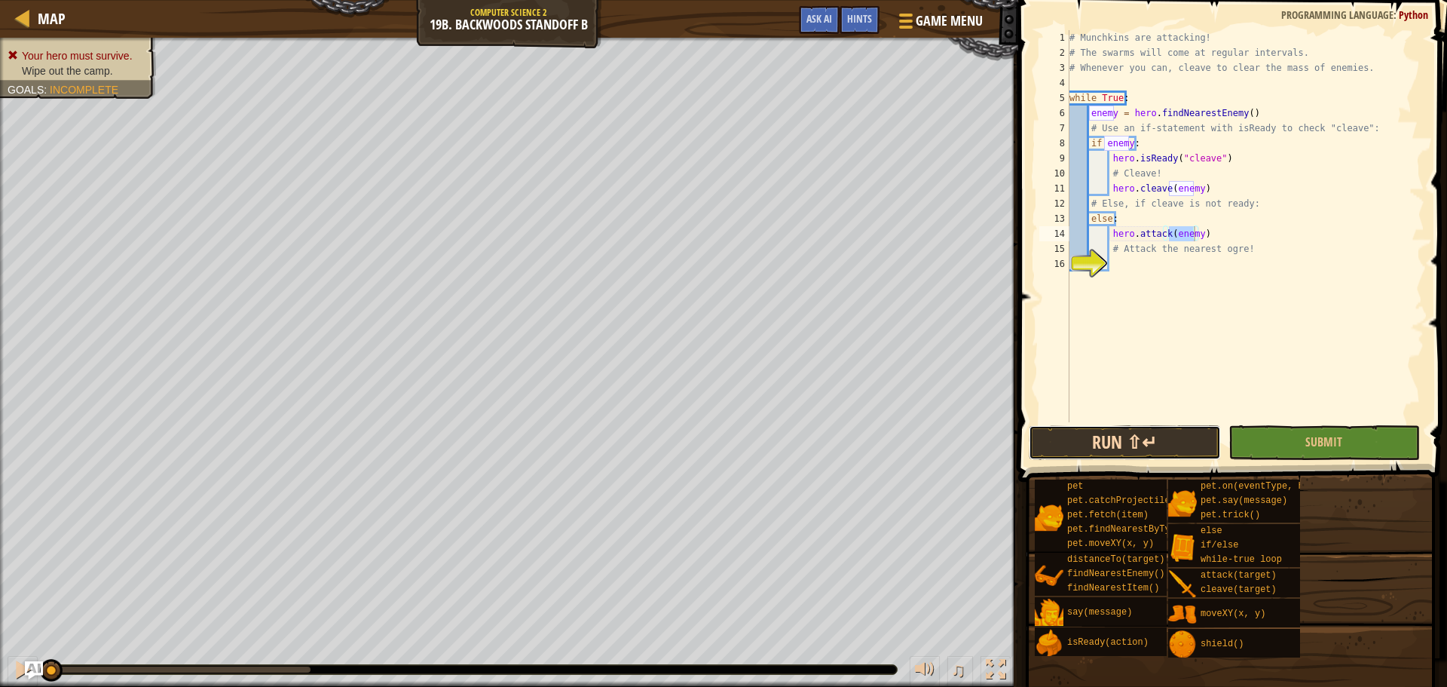
click at [1146, 439] on button "Run ⇧↵" at bounding box center [1124, 442] width 191 height 35
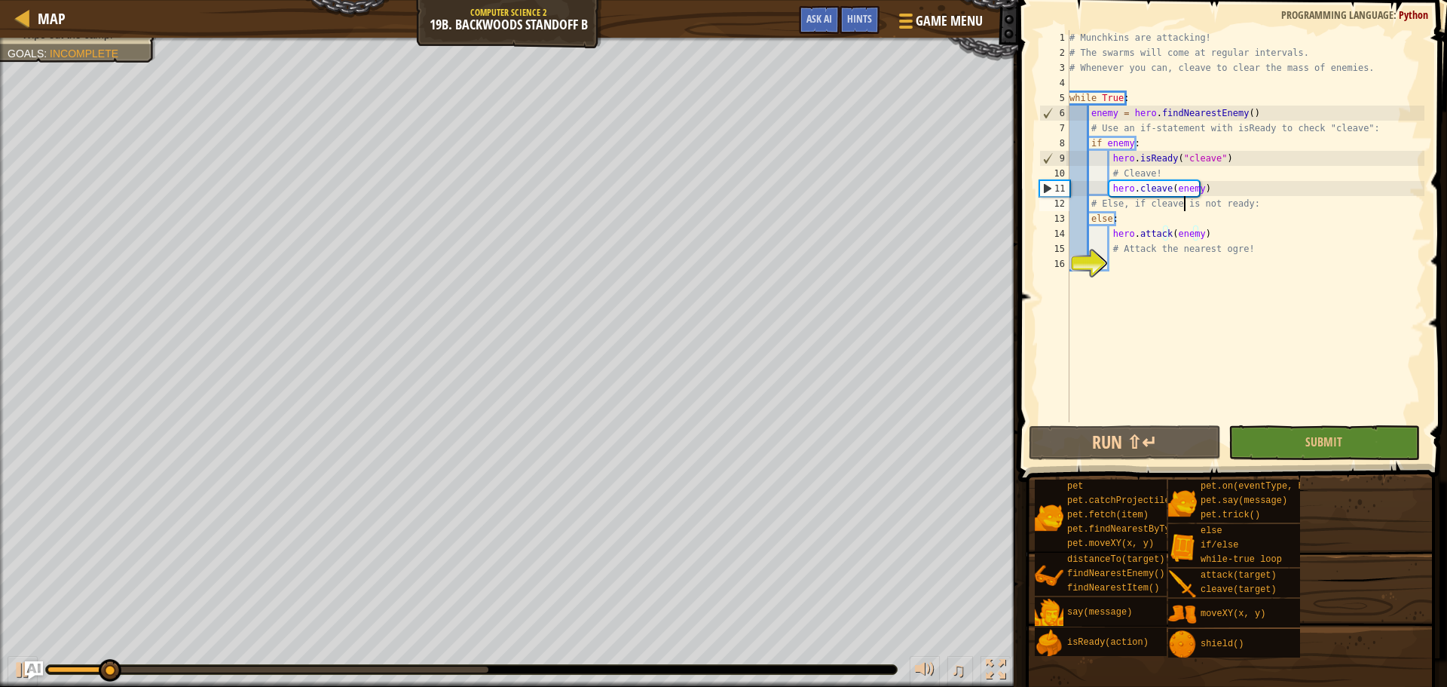
click at [1184, 201] on div "# Munchkins are attacking! # The swarms will come at regular intervals. # Whene…" at bounding box center [1245, 241] width 358 height 422
drag, startPoint x: 1205, startPoint y: 232, endPoint x: 1107, endPoint y: 232, distance: 98.0
click at [1107, 232] on div "# Munchkins are attacking! # The swarms will come at regular intervals. # Whene…" at bounding box center [1245, 241] width 358 height 422
type textarea "hero.attack(enemy)"
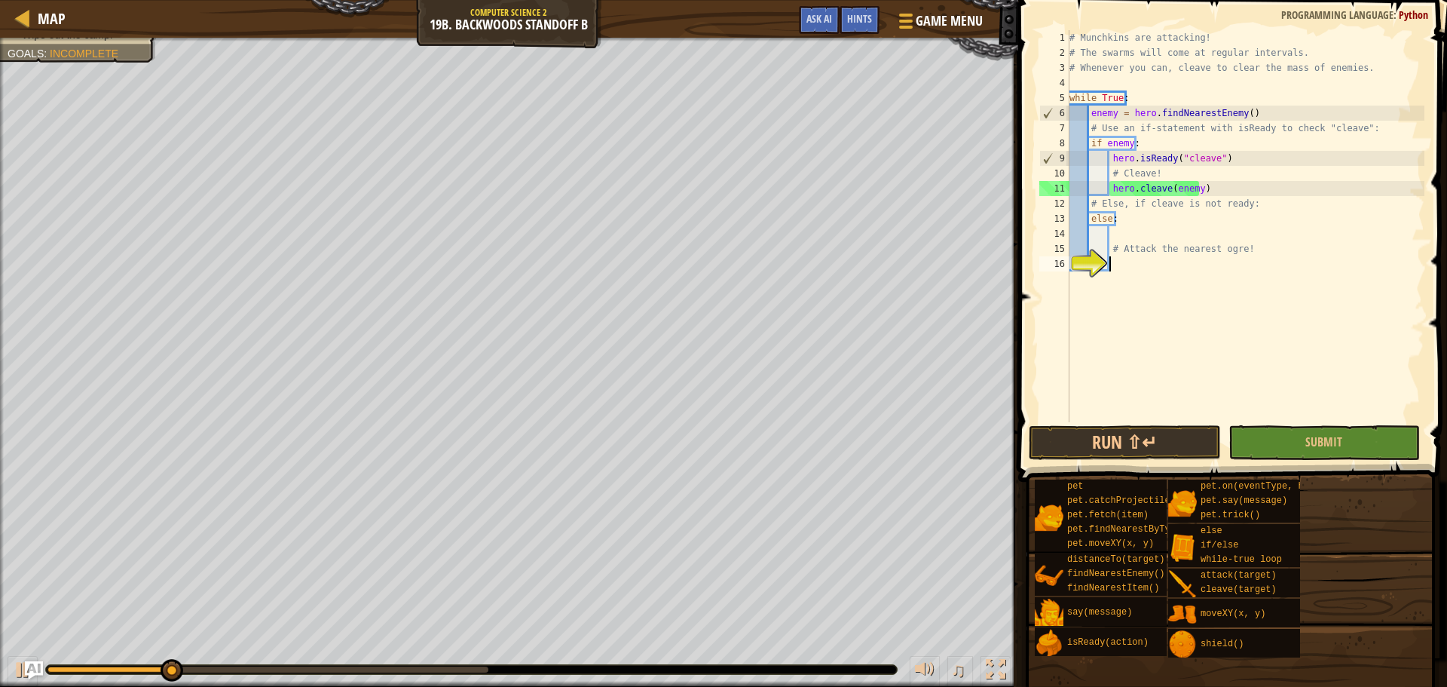
click at [1117, 265] on div "# Munchkins are attacking! # The swarms will come at regular intervals. # Whene…" at bounding box center [1245, 241] width 358 height 422
paste textarea "hero.attack(enemy)"
type textarea "hero.attack(enemy)"
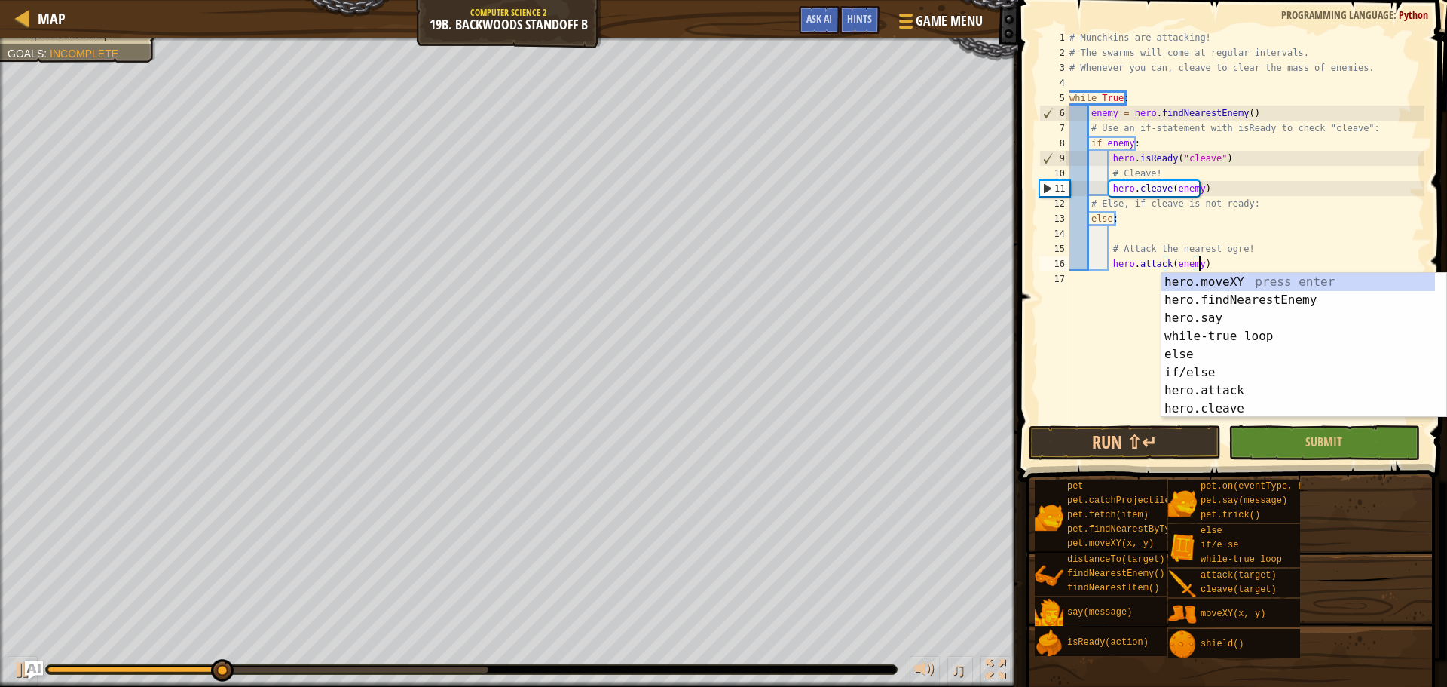
click at [1129, 237] on div "# Munchkins are attacking! # The swarms will come at regular intervals. # Whene…" at bounding box center [1245, 241] width 358 height 422
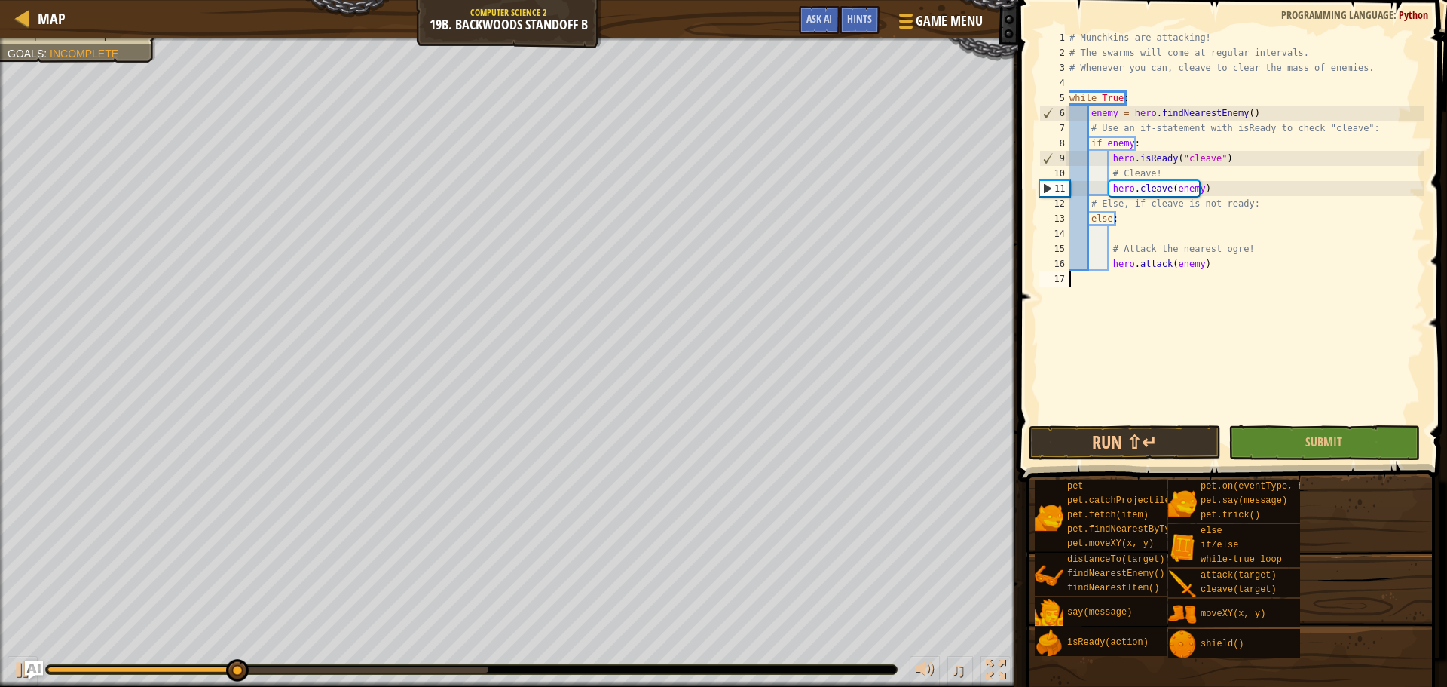
drag, startPoint x: 1145, startPoint y: 411, endPoint x: 1142, endPoint y: 427, distance: 16.1
click at [1145, 411] on div "# Munchkins are attacking! # The swarms will come at regular intervals. # Whene…" at bounding box center [1245, 241] width 358 height 422
click at [1143, 436] on button "Run ⇧↵" at bounding box center [1124, 442] width 191 height 35
click at [1139, 238] on div "# Munchkins are attacking! # The swarms will come at regular intervals. # Whene…" at bounding box center [1245, 241] width 358 height 422
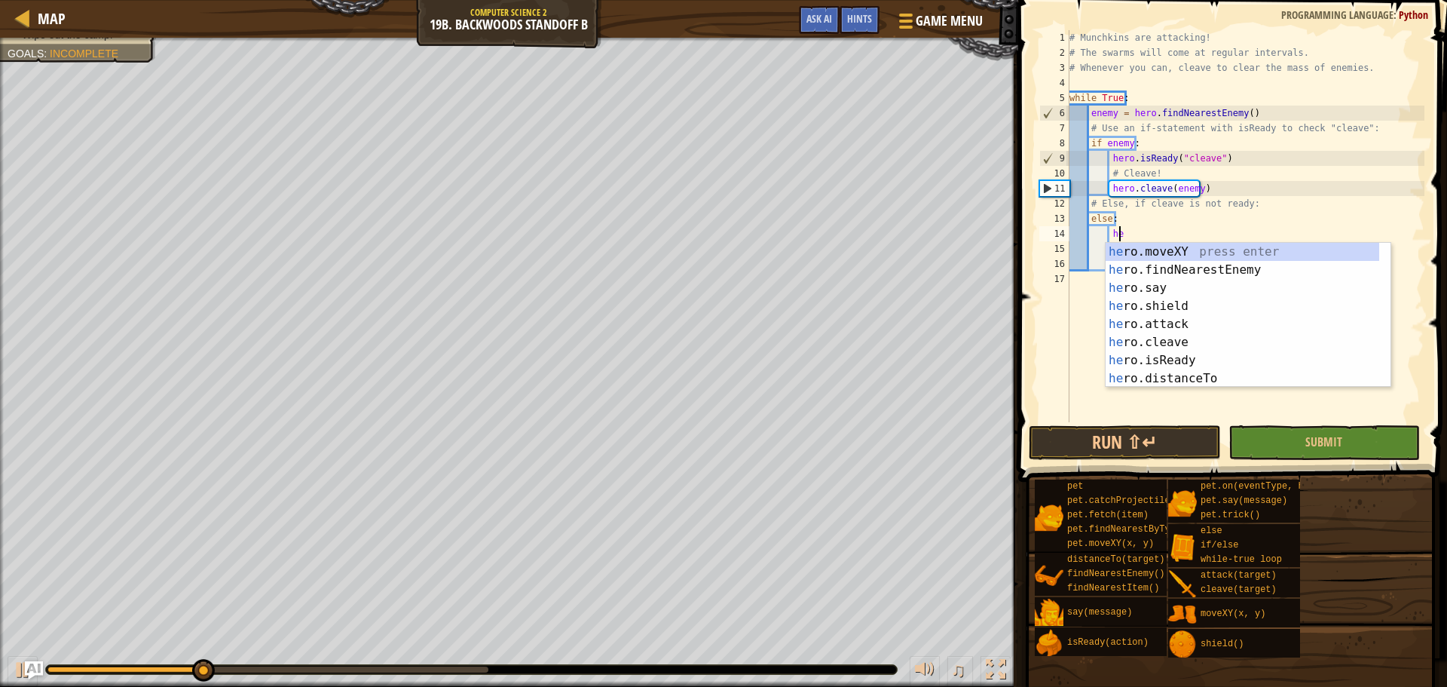
type textarea "her"
click at [1145, 270] on div "her o.moveXY press enter her o.findNearestEnemy press enter her o.say press ent…" at bounding box center [1243, 333] width 274 height 181
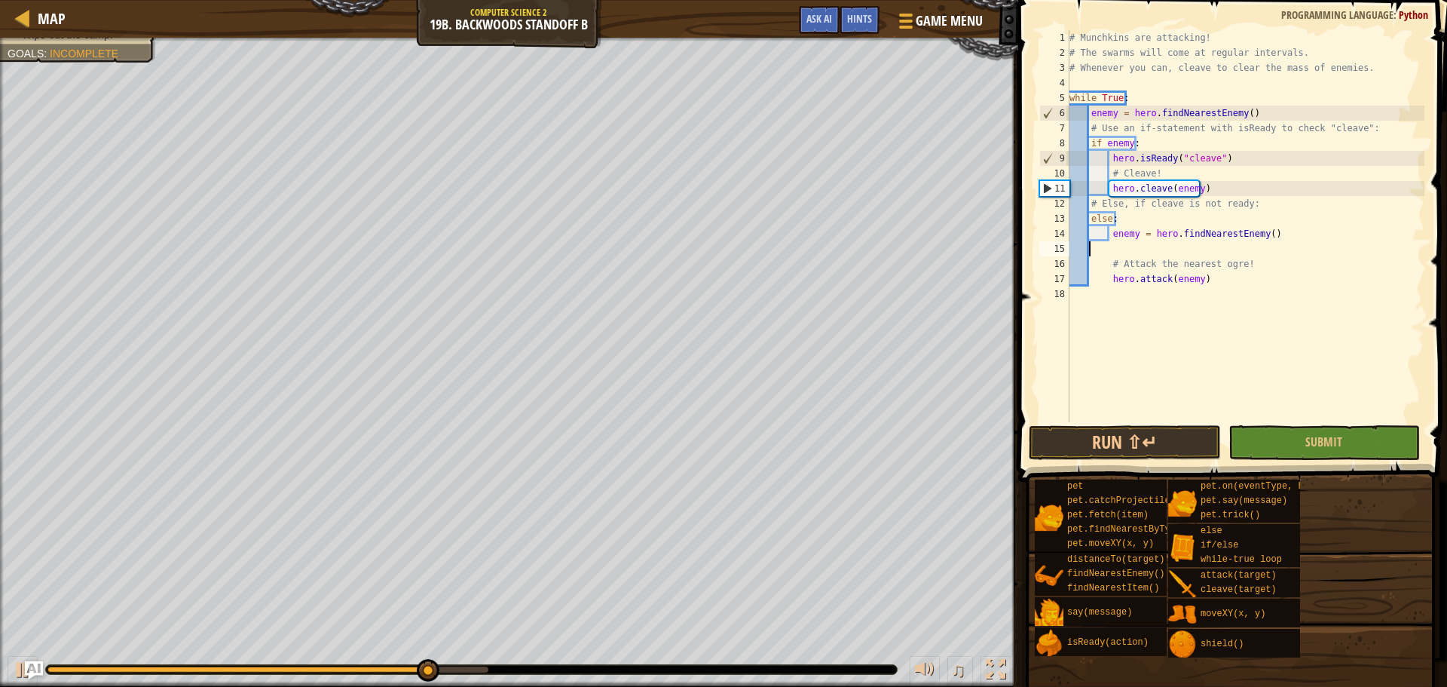
scroll to position [7, 0]
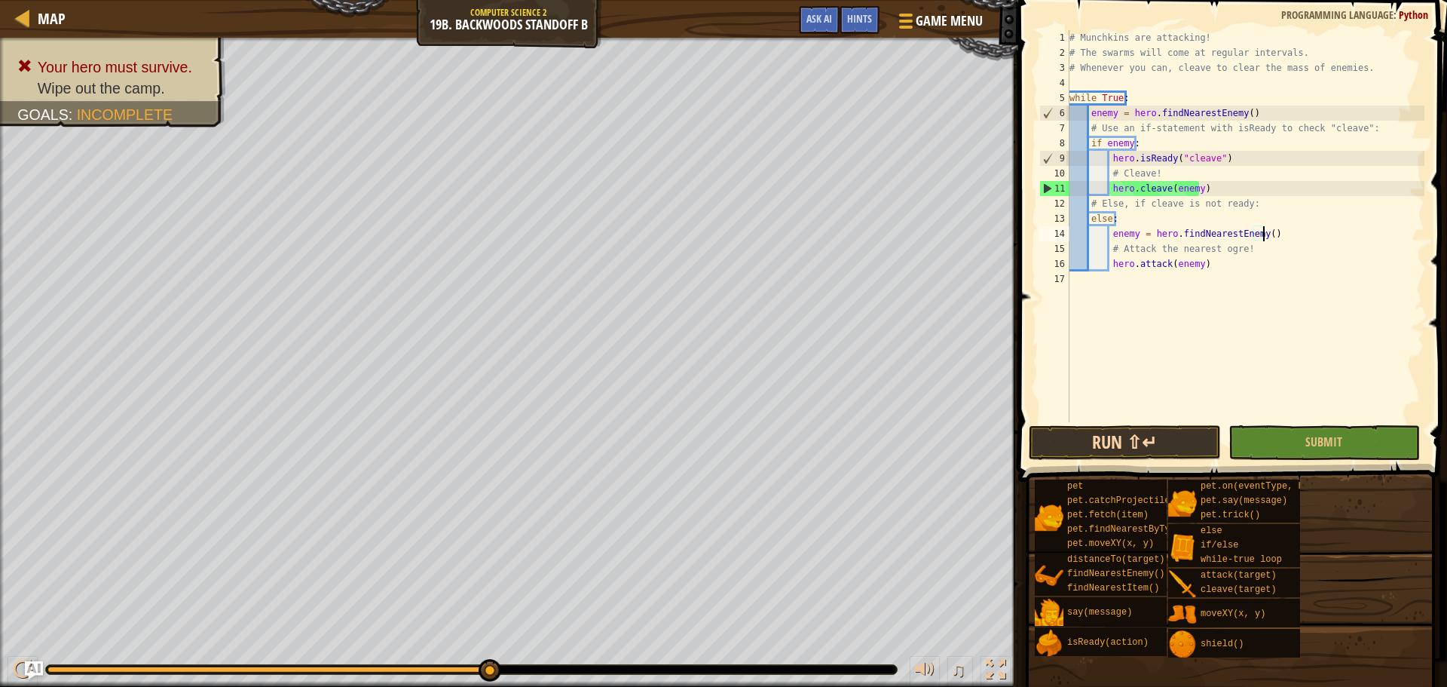
type textarea "enemy = hero.findNearestEnemy()"
click at [1148, 444] on button "Run ⇧↵" at bounding box center [1124, 442] width 191 height 35
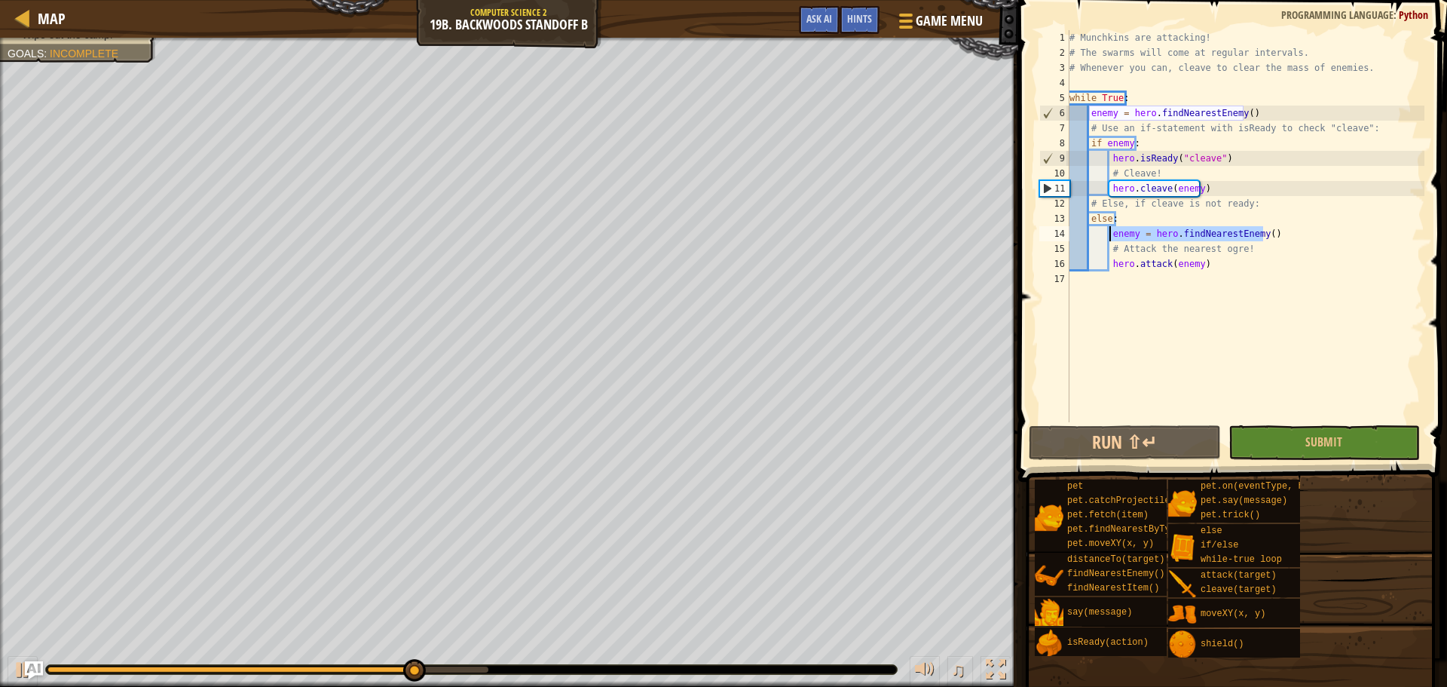
drag, startPoint x: 1263, startPoint y: 234, endPoint x: 1108, endPoint y: 229, distance: 155.3
click at [1108, 229] on div "# Munchkins are attacking! # The swarms will come at regular intervals. # Whene…" at bounding box center [1245, 241] width 358 height 422
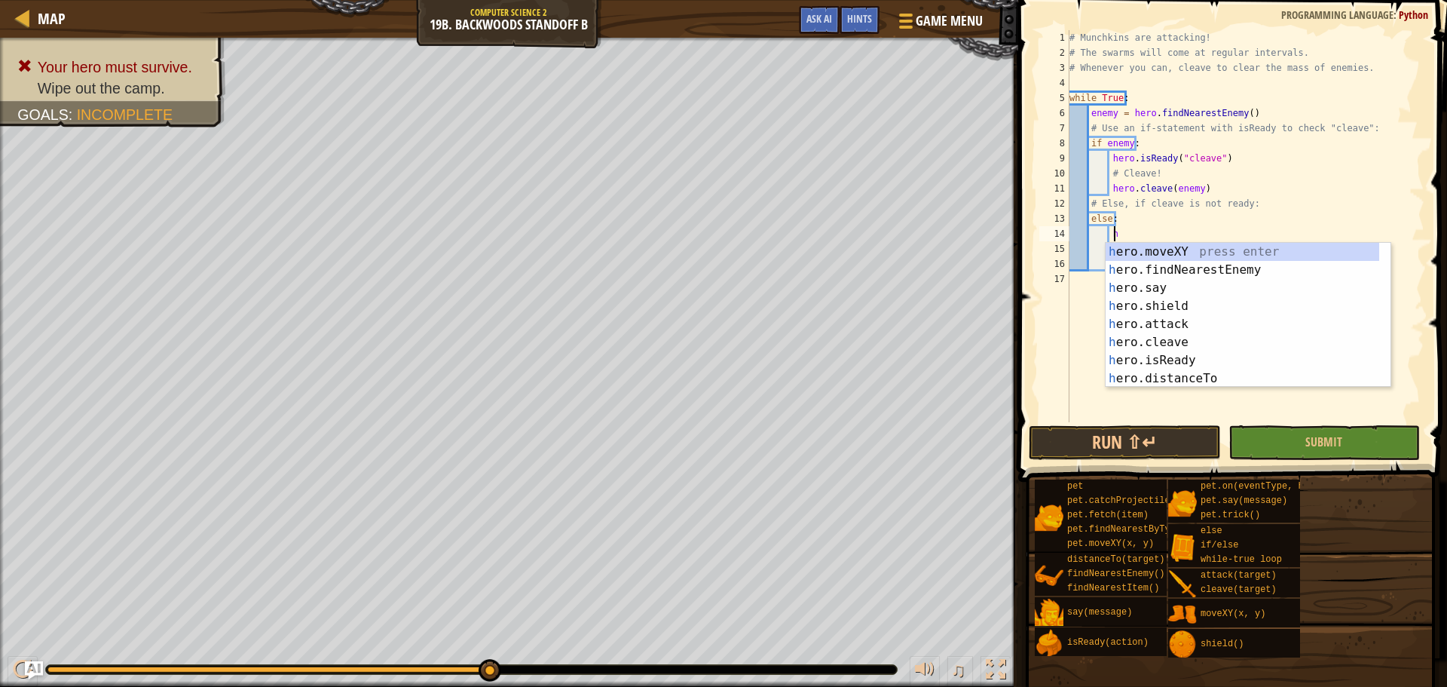
type textarea "her"
click at [1137, 276] on div "her o.moveXY press enter her o.findNearestEnemy press enter her o.say press ent…" at bounding box center [1243, 333] width 274 height 181
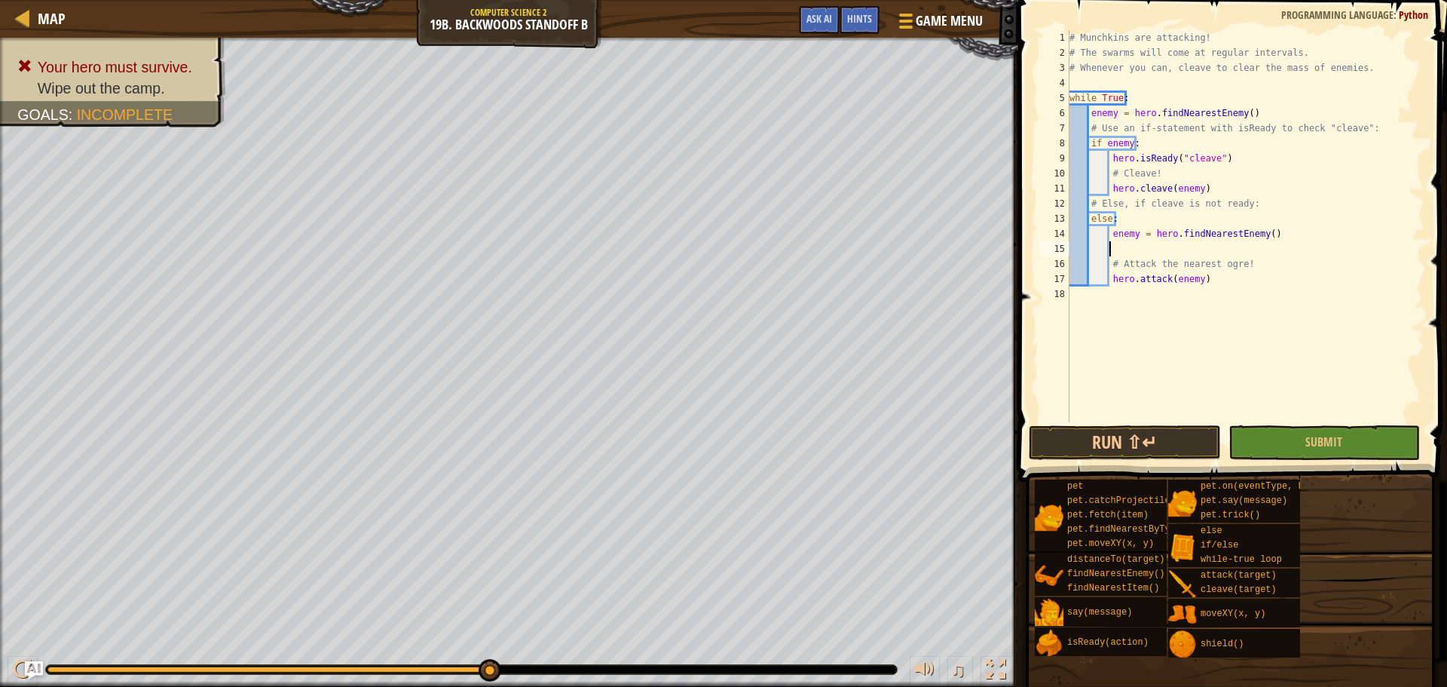
scroll to position [7, 2]
click at [1168, 429] on button "Run ⇧↵" at bounding box center [1124, 442] width 191 height 35
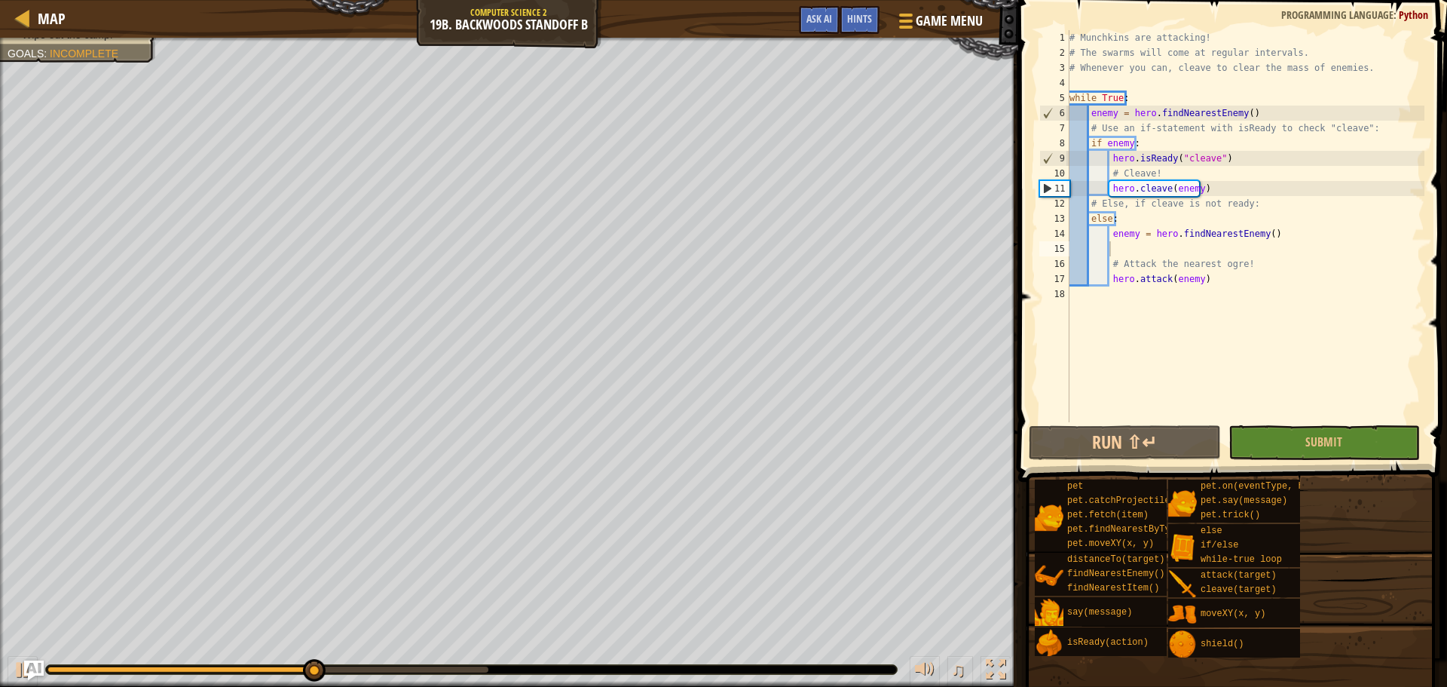
click at [35, 662] on img "Ask AI" at bounding box center [34, 670] width 20 height 20
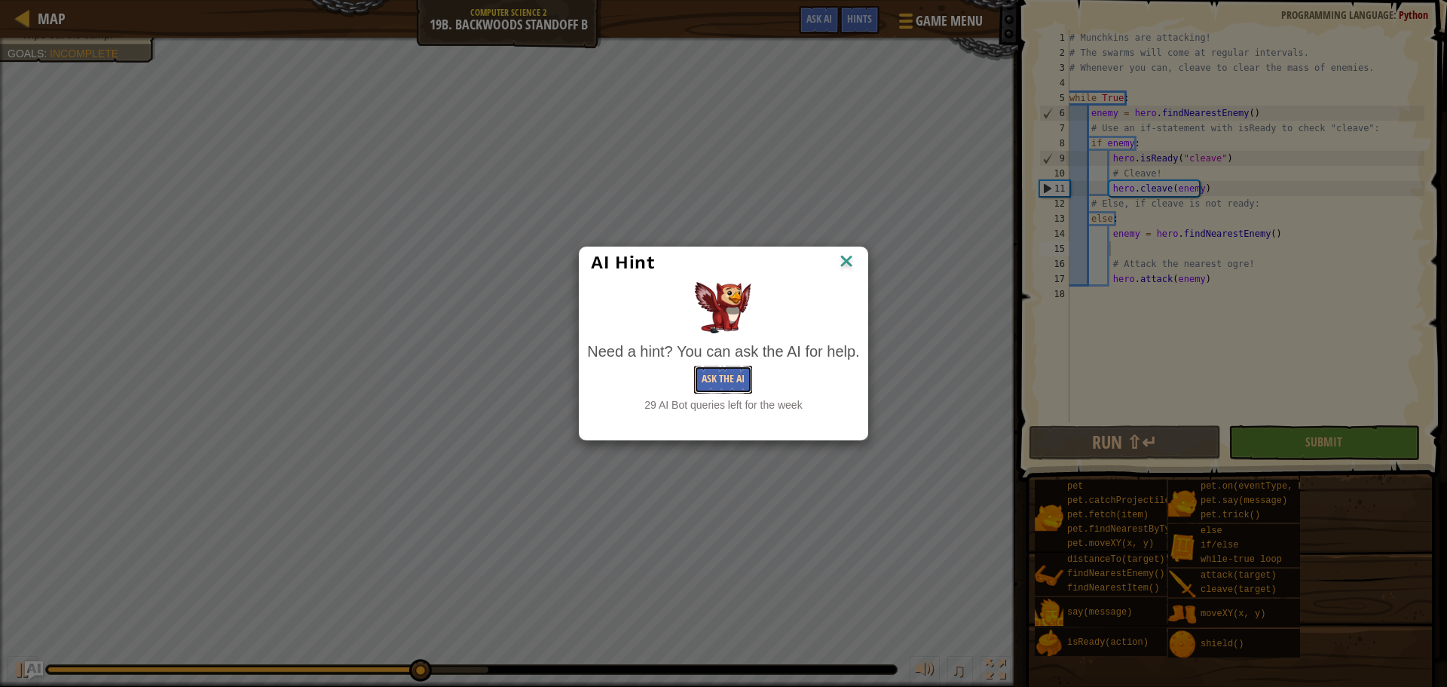
click at [709, 387] on button "Ask the AI" at bounding box center [723, 379] width 58 height 28
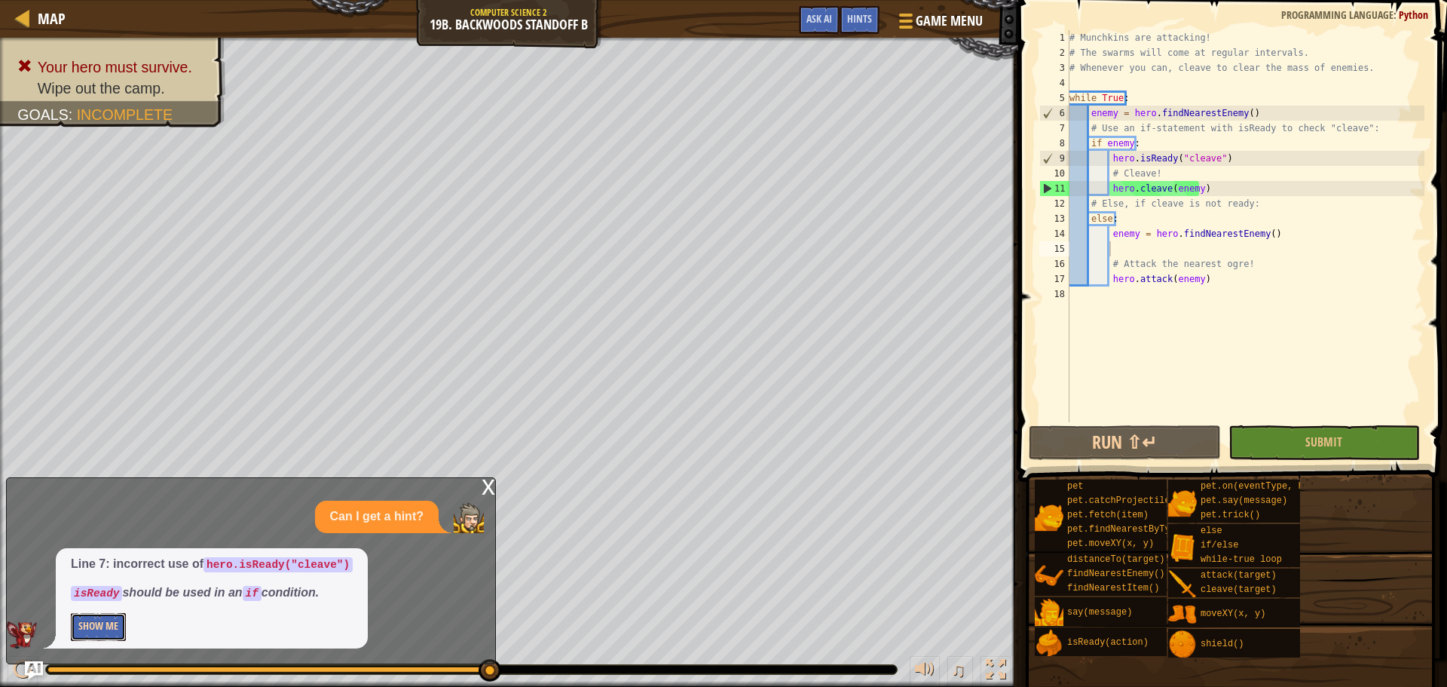
click at [99, 627] on button "Show Me" at bounding box center [98, 627] width 55 height 28
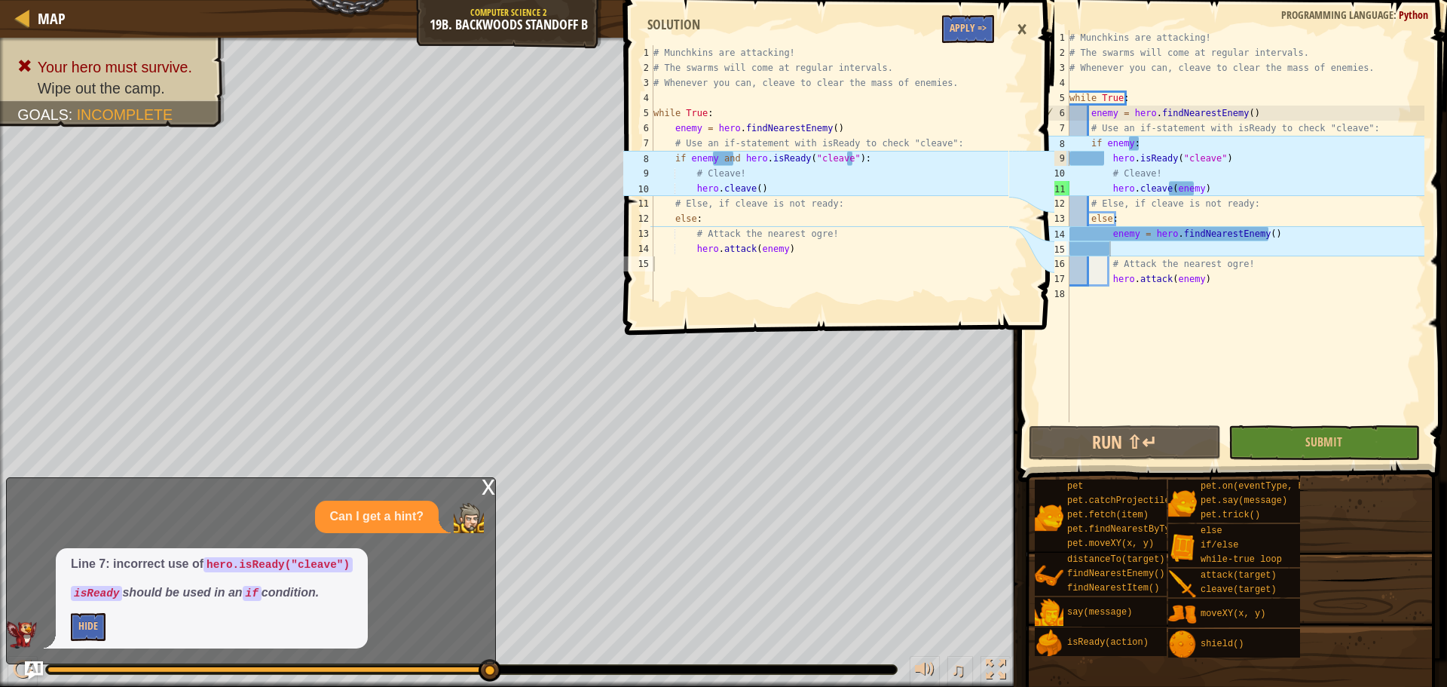
click at [1109, 191] on div "# Munchkins are attacking! # The swarms will come at regular intervals. # Whene…" at bounding box center [1245, 241] width 358 height 422
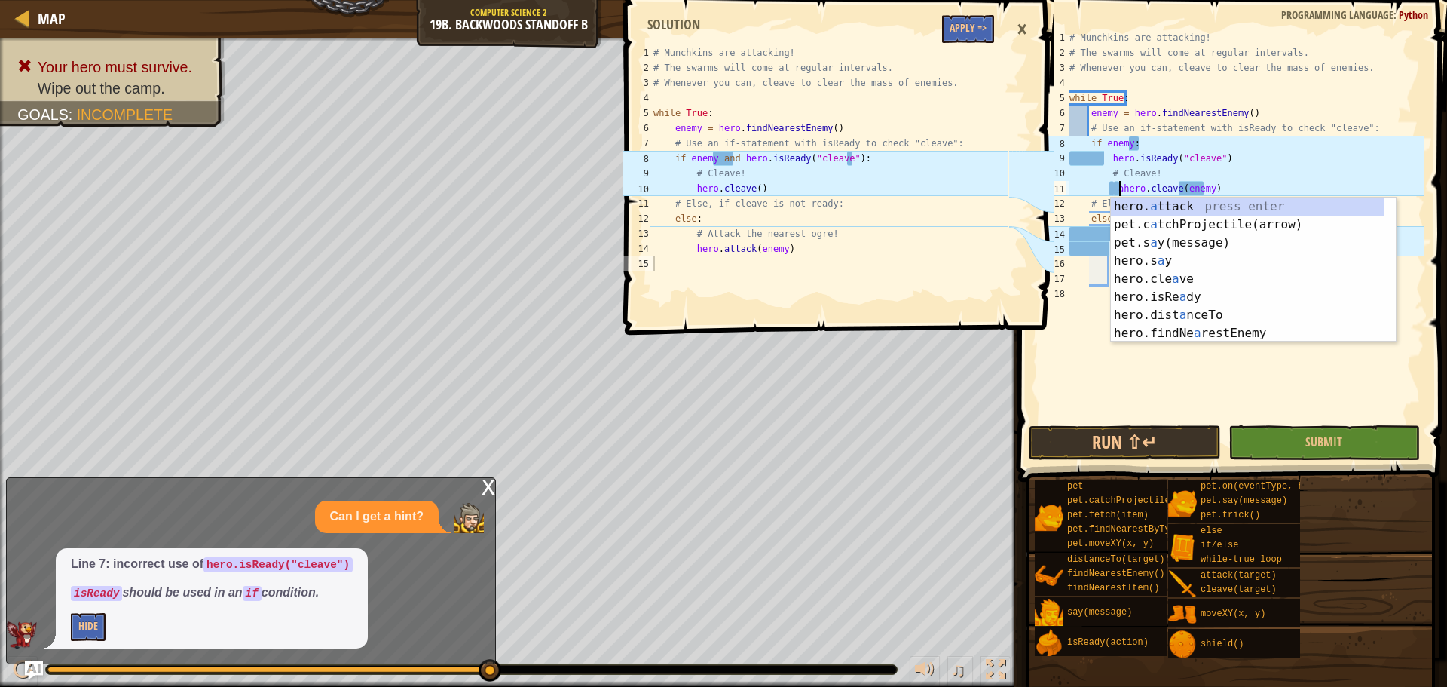
scroll to position [7, 4]
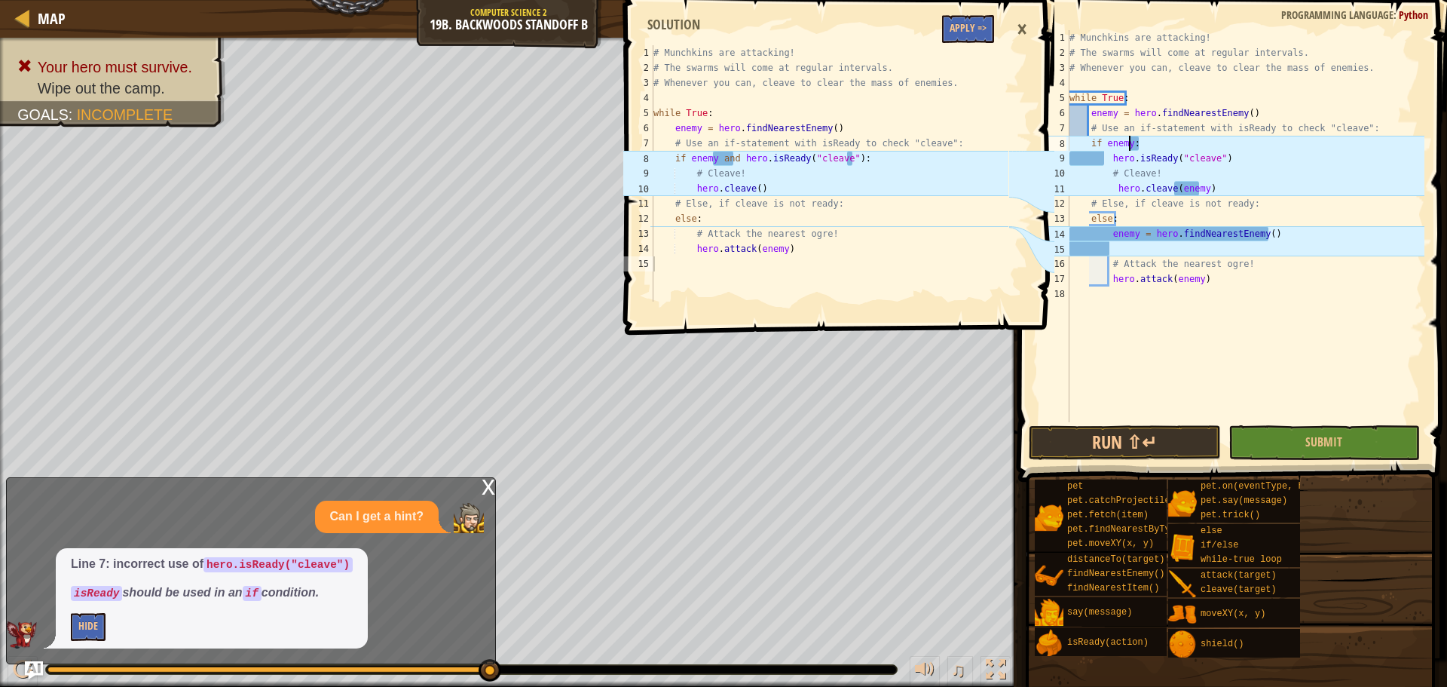
click at [1129, 140] on div "# Munchkins are attacking! # The swarms will come at regular intervals. # Whene…" at bounding box center [1245, 241] width 358 height 422
drag, startPoint x: 1216, startPoint y: 158, endPoint x: 1107, endPoint y: 162, distance: 108.6
click at [1107, 162] on div "# Munchkins are attacking! # The swarms will come at regular intervals. # Whene…" at bounding box center [1245, 241] width 358 height 422
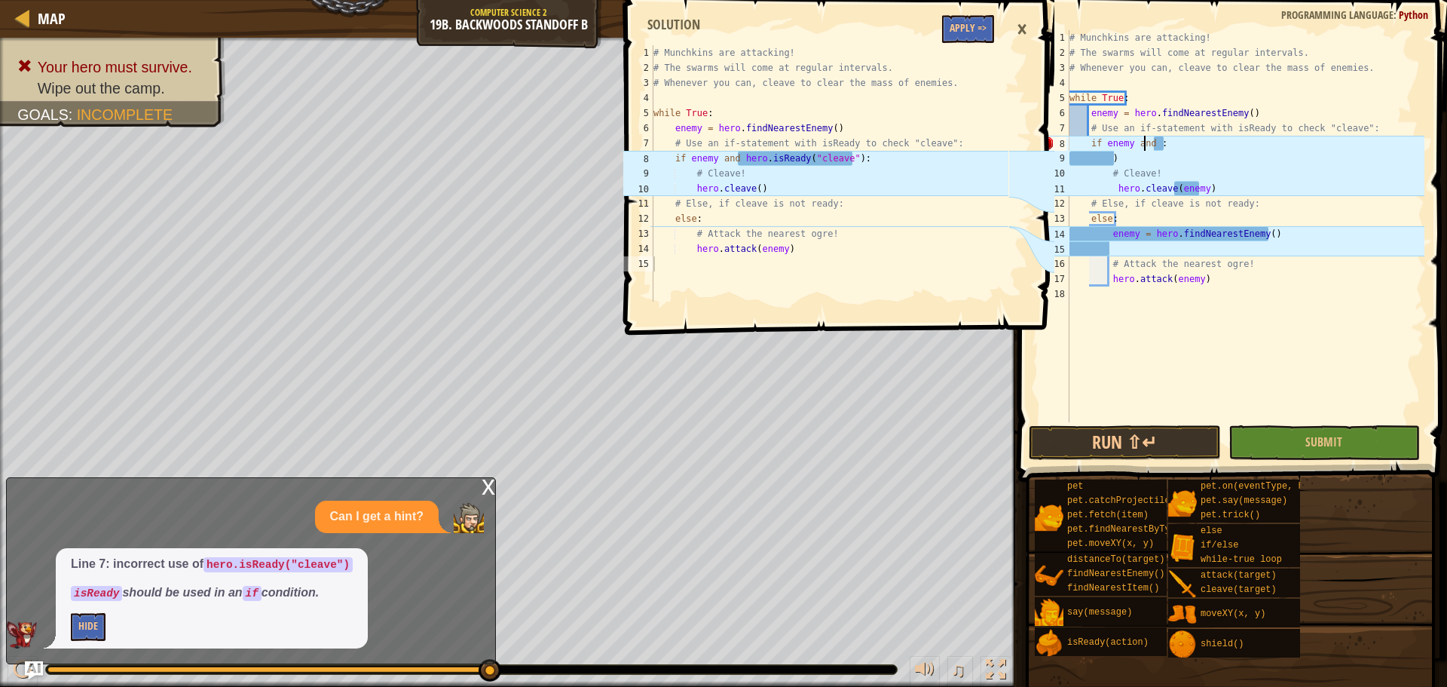
click at [1145, 139] on div "# Munchkins are attacking! # The swarms will come at regular intervals. # Whene…" at bounding box center [1245, 241] width 358 height 422
paste textarea "hero.isReady("cleave""
click at [1142, 143] on div "# Munchkins are attacking! # The swarms will come at regular intervals. # Whene…" at bounding box center [1245, 241] width 358 height 422
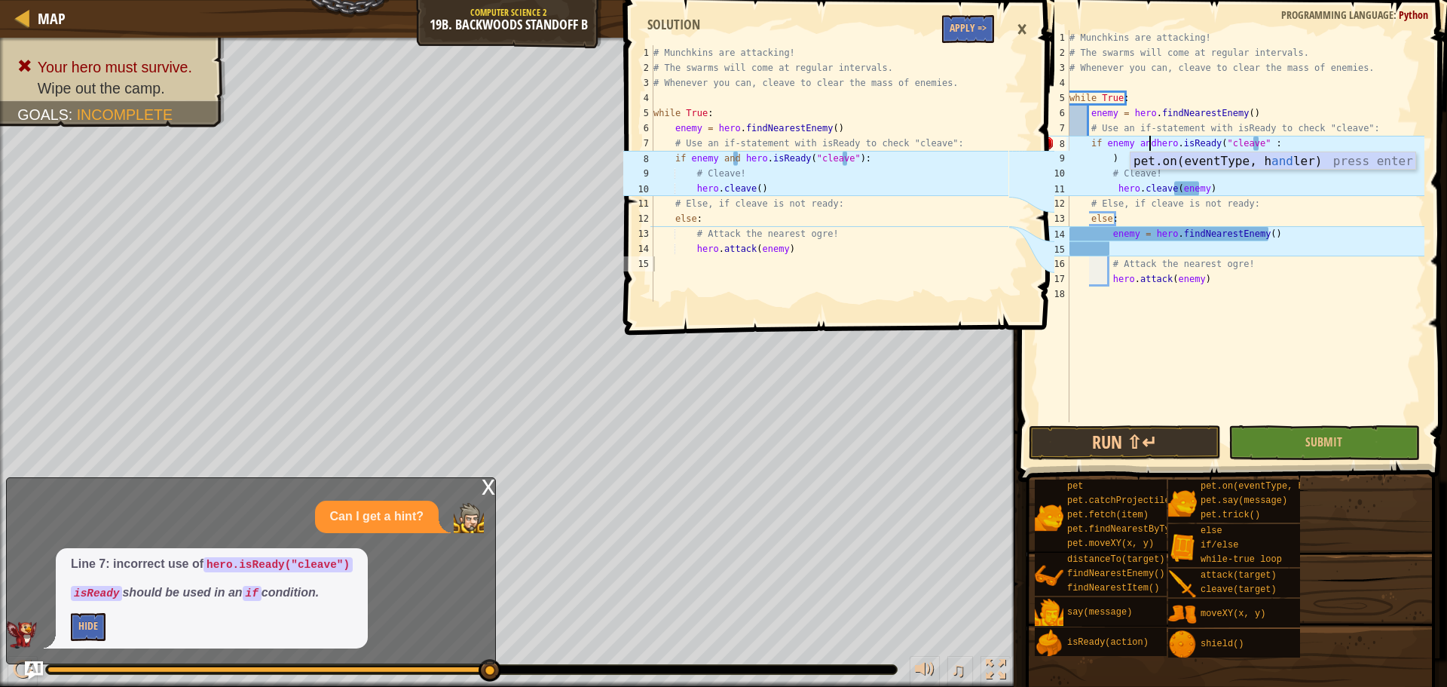
scroll to position [7, 6]
click at [1259, 141] on div "# Munchkins are attacking! # The swarms will come at regular intervals. # Whene…" at bounding box center [1245, 241] width 358 height 422
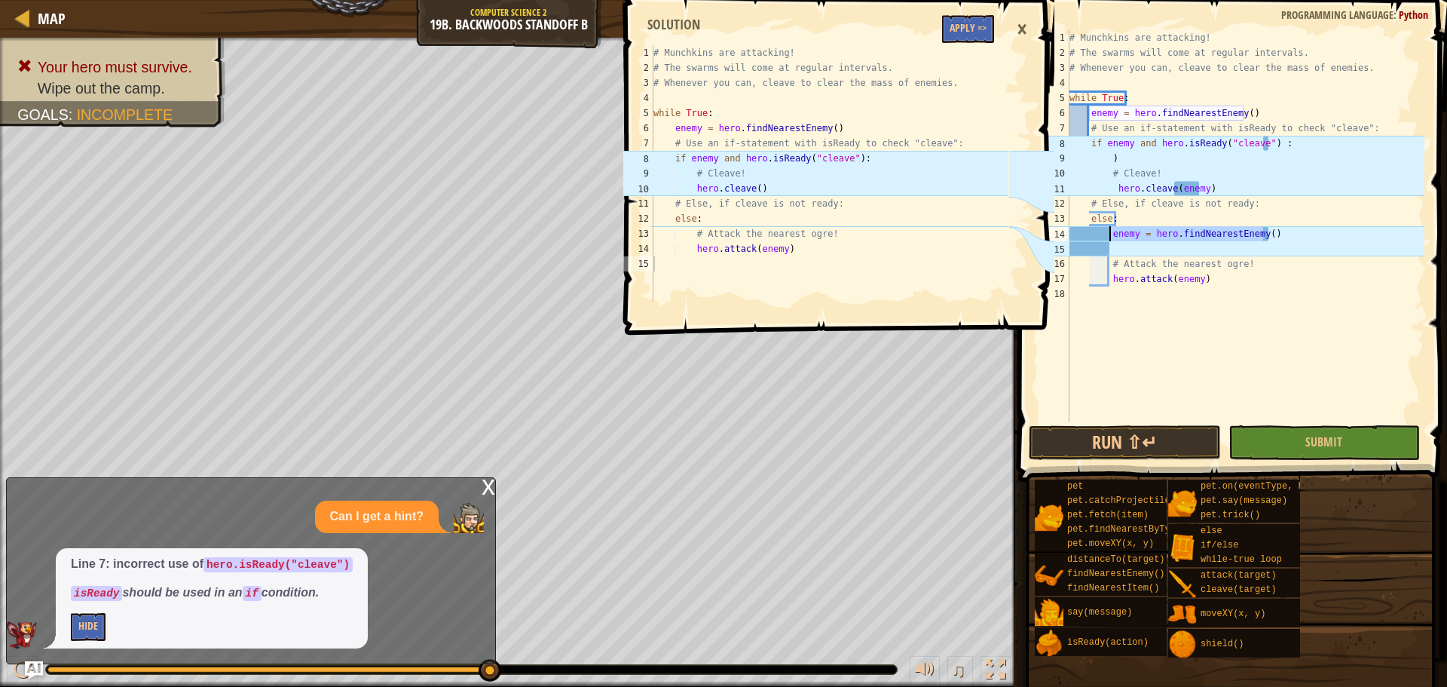
drag, startPoint x: 1273, startPoint y: 230, endPoint x: 1109, endPoint y: 231, distance: 163.5
click at [1109, 231] on div "# Munchkins are attacking! # The swarms will come at regular intervals. # Whene…" at bounding box center [1245, 241] width 358 height 422
type textarea "enemy = hero.findNearestEnemy()"
click at [1171, 439] on button "Run ⇧↵" at bounding box center [1124, 442] width 191 height 35
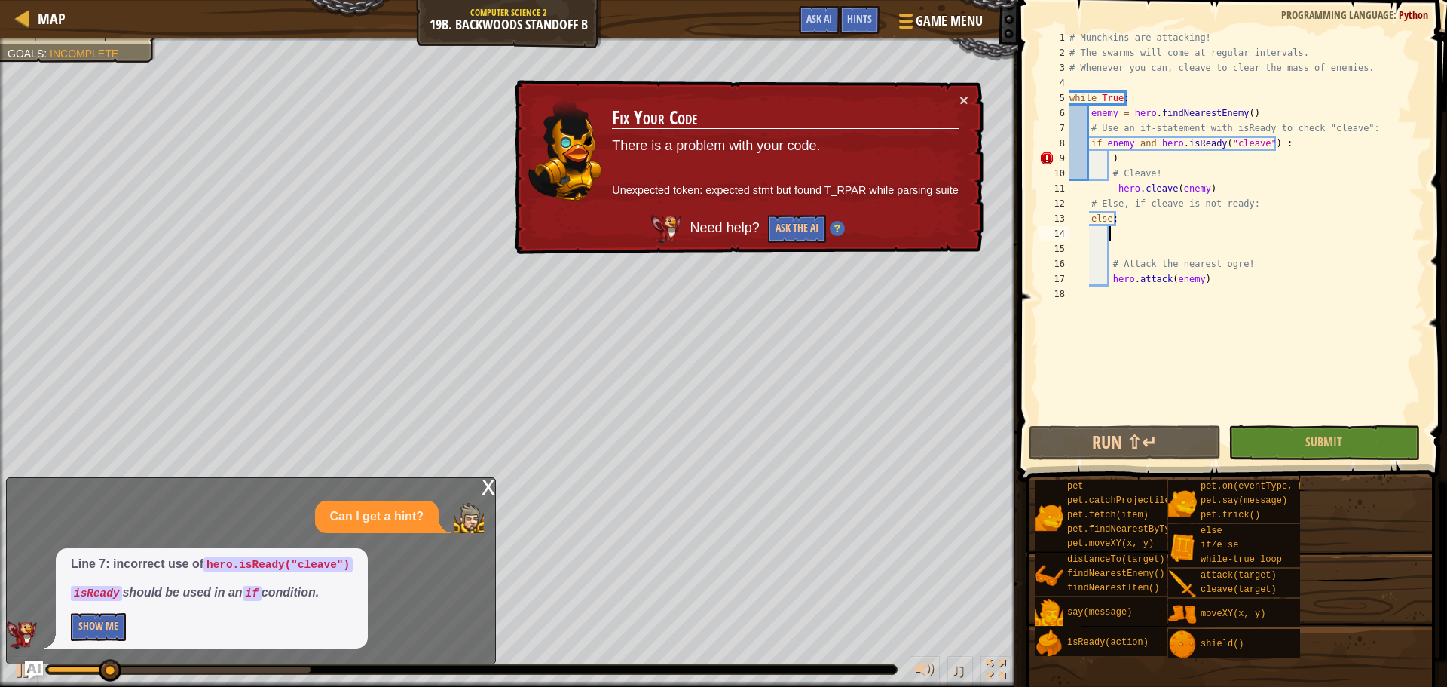
click at [1115, 158] on div "# Munchkins are attacking! # The swarms will come at regular intervals. # Whene…" at bounding box center [1245, 241] width 358 height 422
type textarea ")"
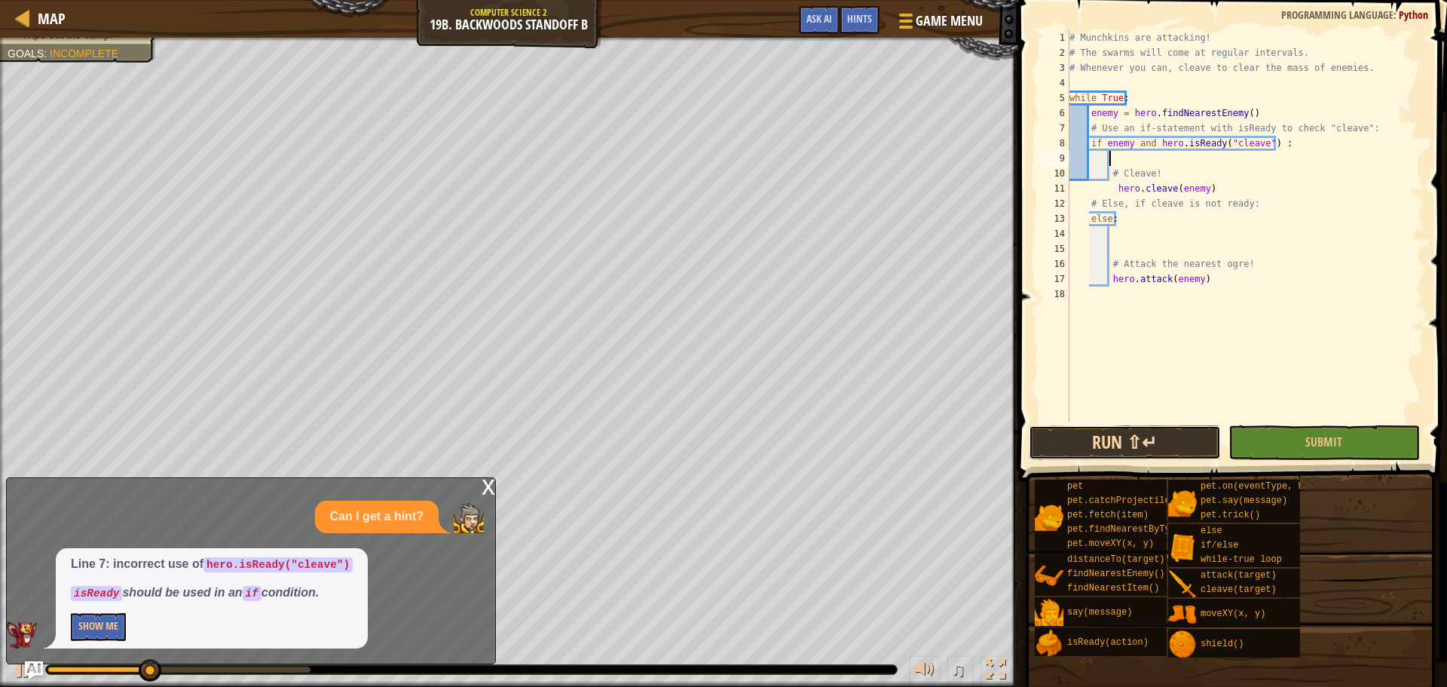
click at [1080, 440] on button "Run ⇧↵" at bounding box center [1124, 442] width 191 height 35
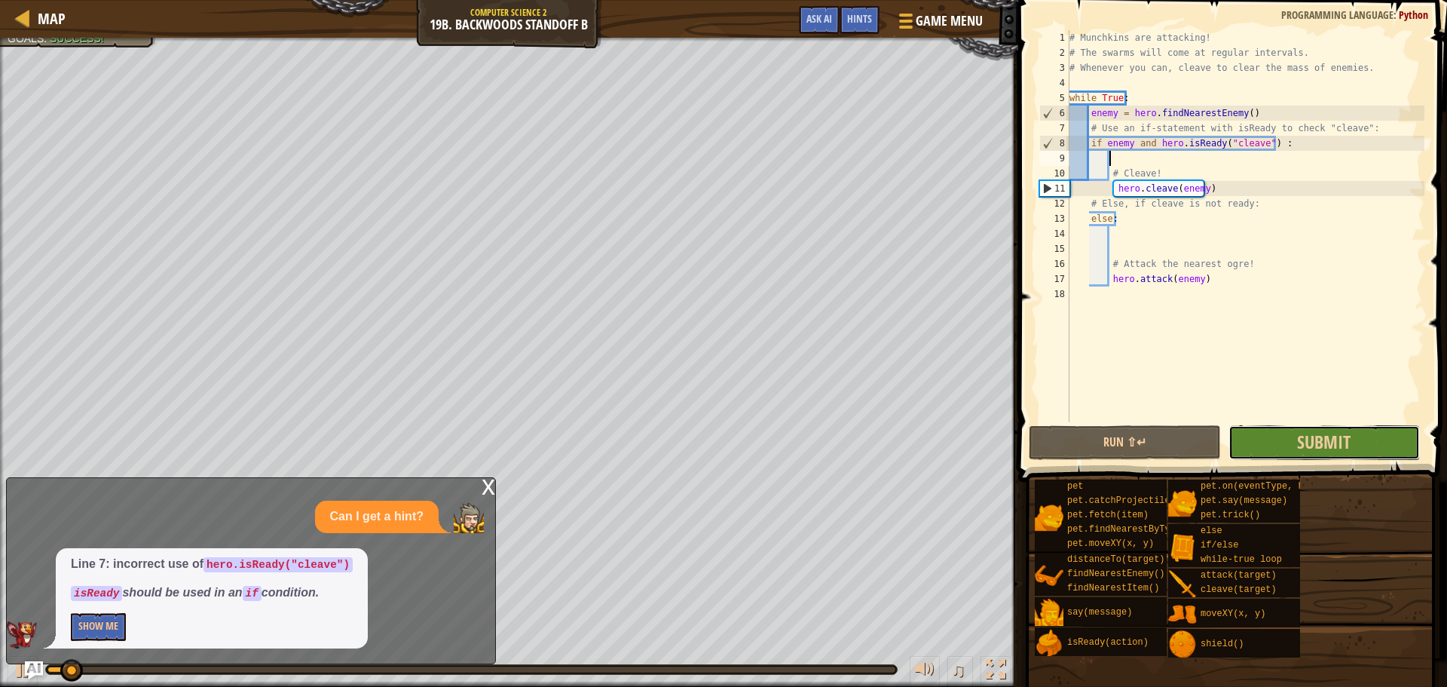
click at [1258, 436] on button "Submit" at bounding box center [1323, 442] width 191 height 35
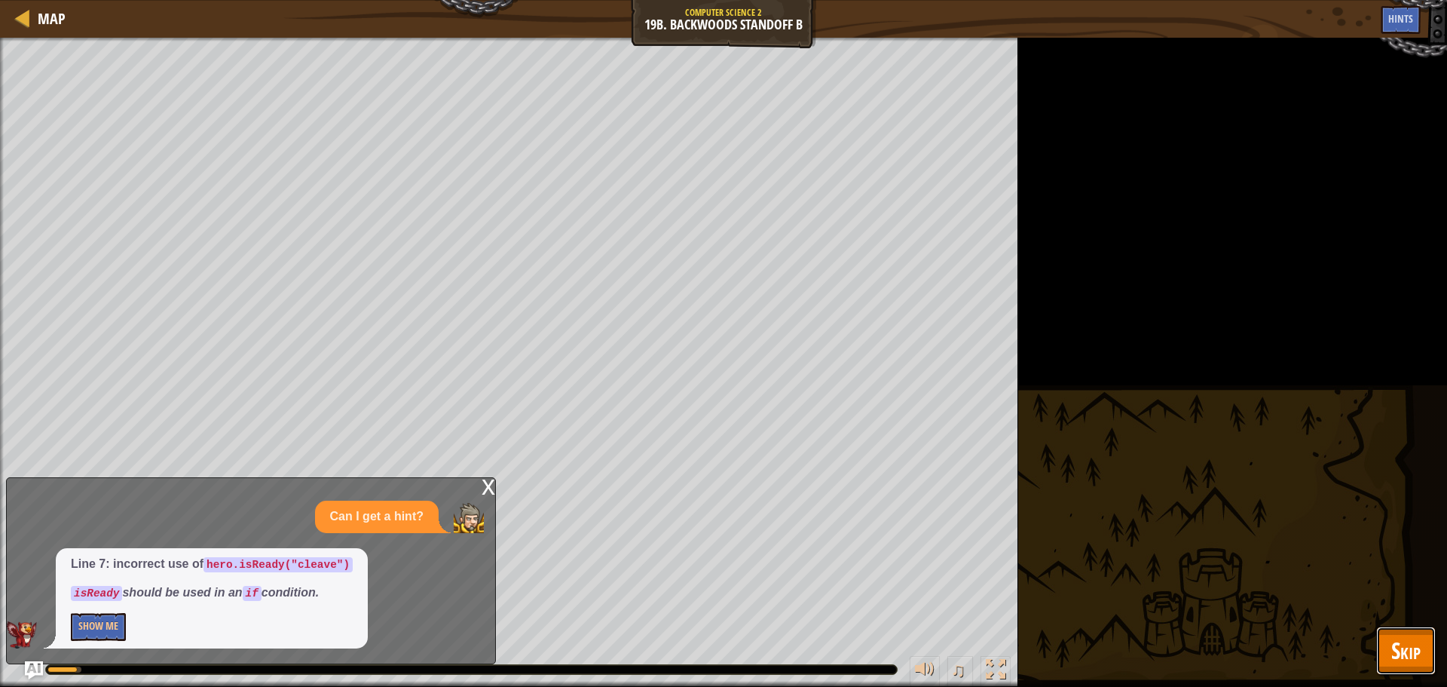
click at [1384, 647] on button "Skip" at bounding box center [1406, 650] width 60 height 48
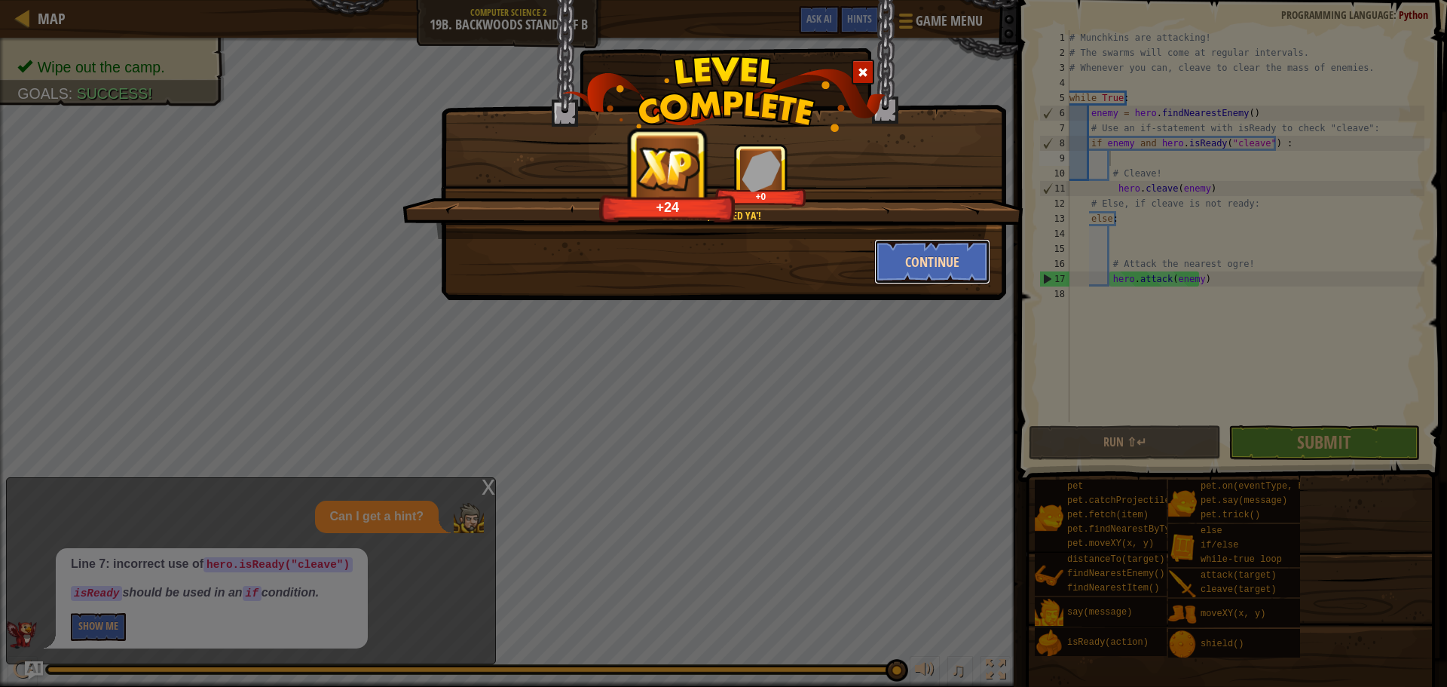
click at [915, 262] on button "Continue" at bounding box center [932, 261] width 117 height 45
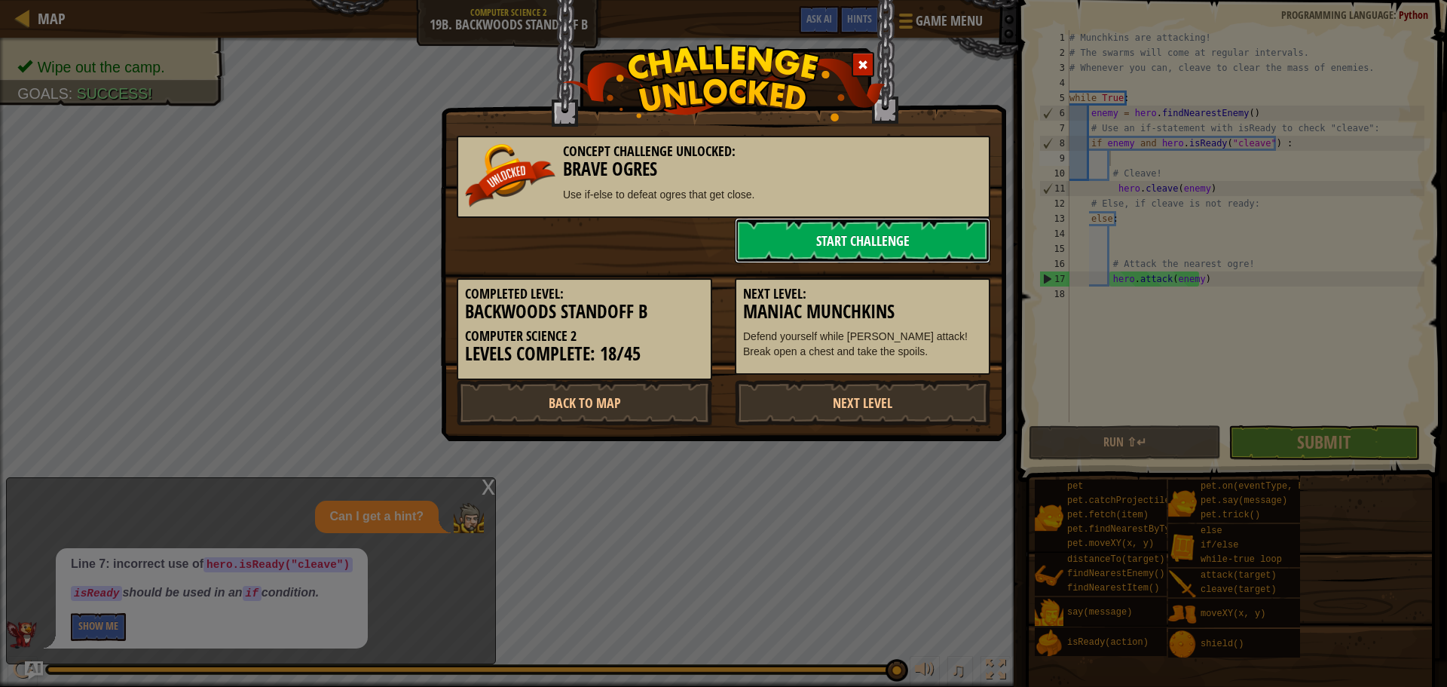
click at [861, 248] on link "Start Challenge" at bounding box center [862, 240] width 255 height 45
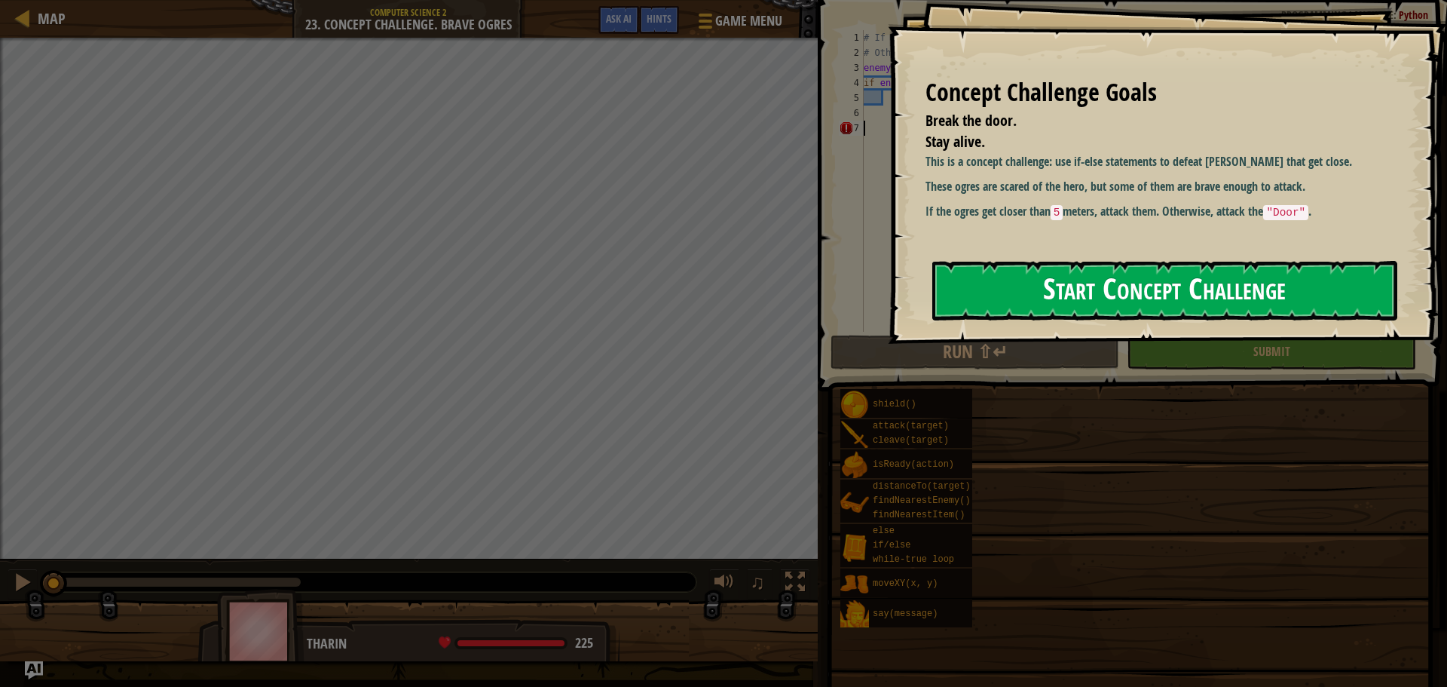
click at [1012, 300] on button "Start Concept Challenge" at bounding box center [1164, 291] width 465 height 60
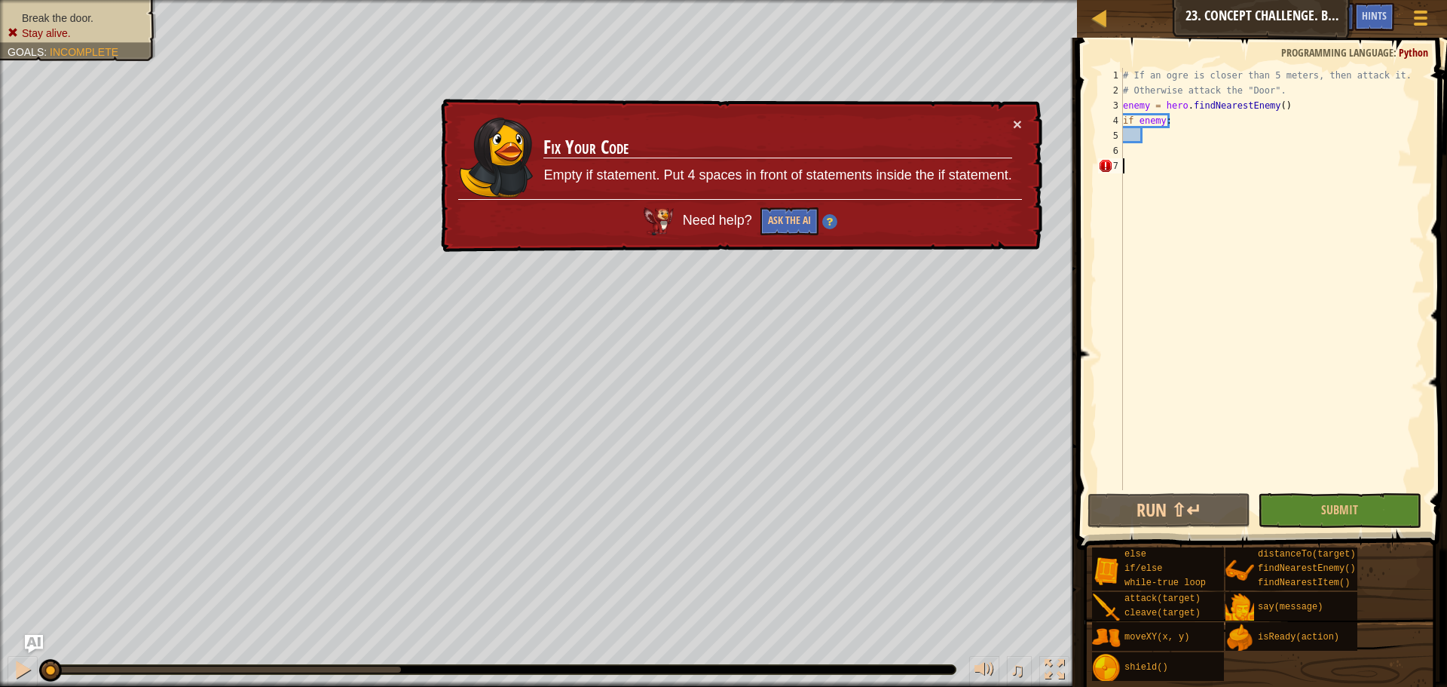
click at [1026, 127] on div "× Fix Your Code Empty if statement. Put 4 spaces in front of statements inside …" at bounding box center [740, 176] width 604 height 154
click at [1016, 128] on button "×" at bounding box center [1019, 129] width 10 height 16
click at [1017, 128] on button "×" at bounding box center [1019, 129] width 10 height 16
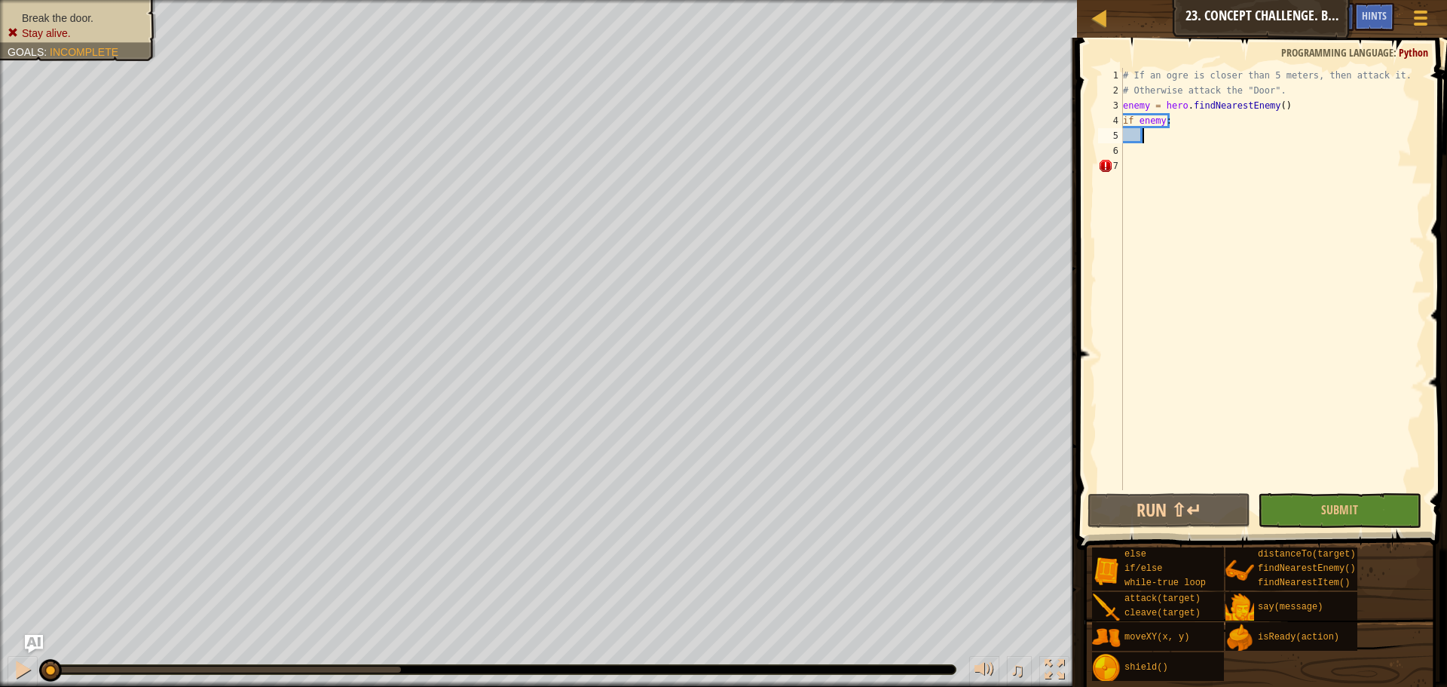
click at [1152, 133] on div "# If an ogre is closer than 5 meters, then attack it. # Otherwise attack the "D…" at bounding box center [1272, 294] width 304 height 452
click at [1131, 174] on div "# If an ogre is closer than 5 meters, then attack it. # Otherwise attack the "D…" at bounding box center [1272, 294] width 304 height 452
click at [1241, 354] on div "# If an ogre is closer than 5 meters, then attack it. # Otherwise attack the "D…" at bounding box center [1272, 294] width 304 height 452
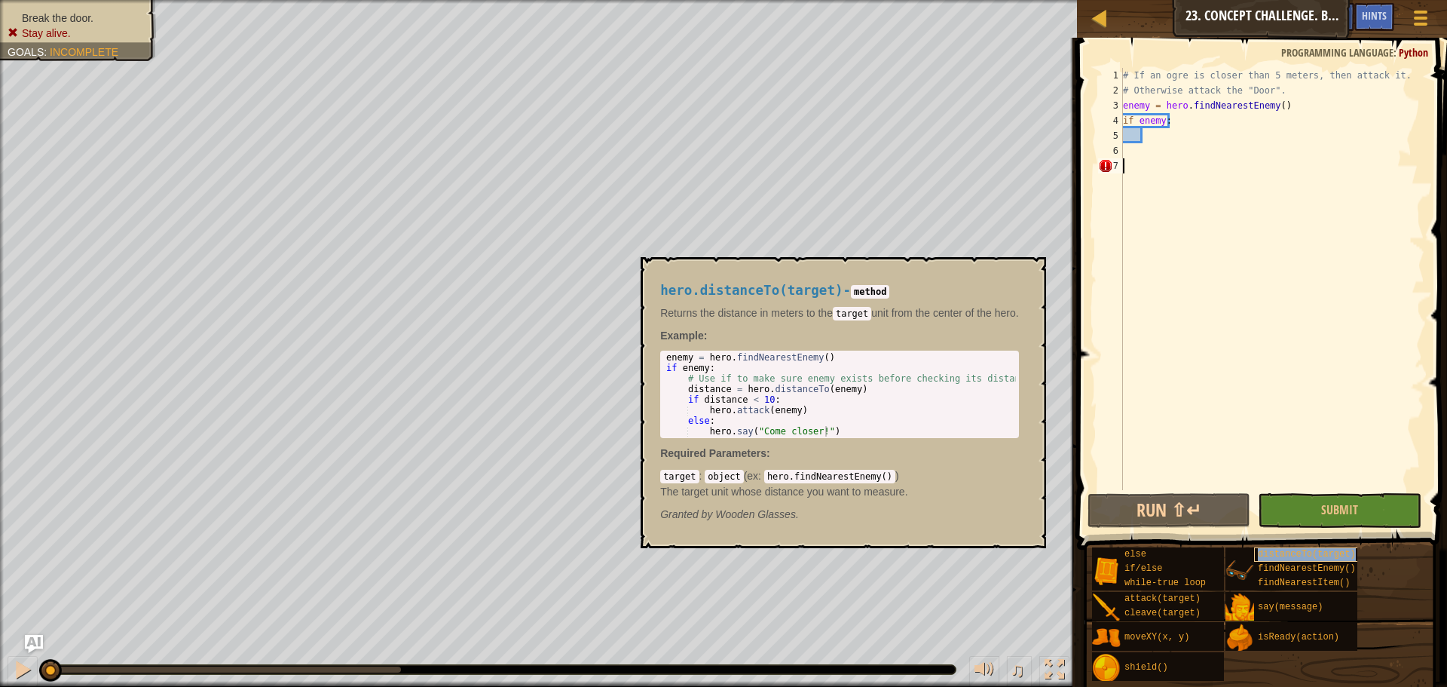
click at [1274, 556] on span "distanceTo(target)" at bounding box center [1307, 554] width 98 height 11
drag, startPoint x: 780, startPoint y: 393, endPoint x: 759, endPoint y: 385, distance: 22.4
click at [759, 385] on div "enemy = hero . findNearestEnemy ( ) if enemy : # Use if to make sure enemy exis…" at bounding box center [841, 405] width 356 height 106
click at [787, 399] on div "enemy = hero . findNearestEnemy ( ) if enemy : # Use if to make sure enemy exis…" at bounding box center [841, 405] width 356 height 106
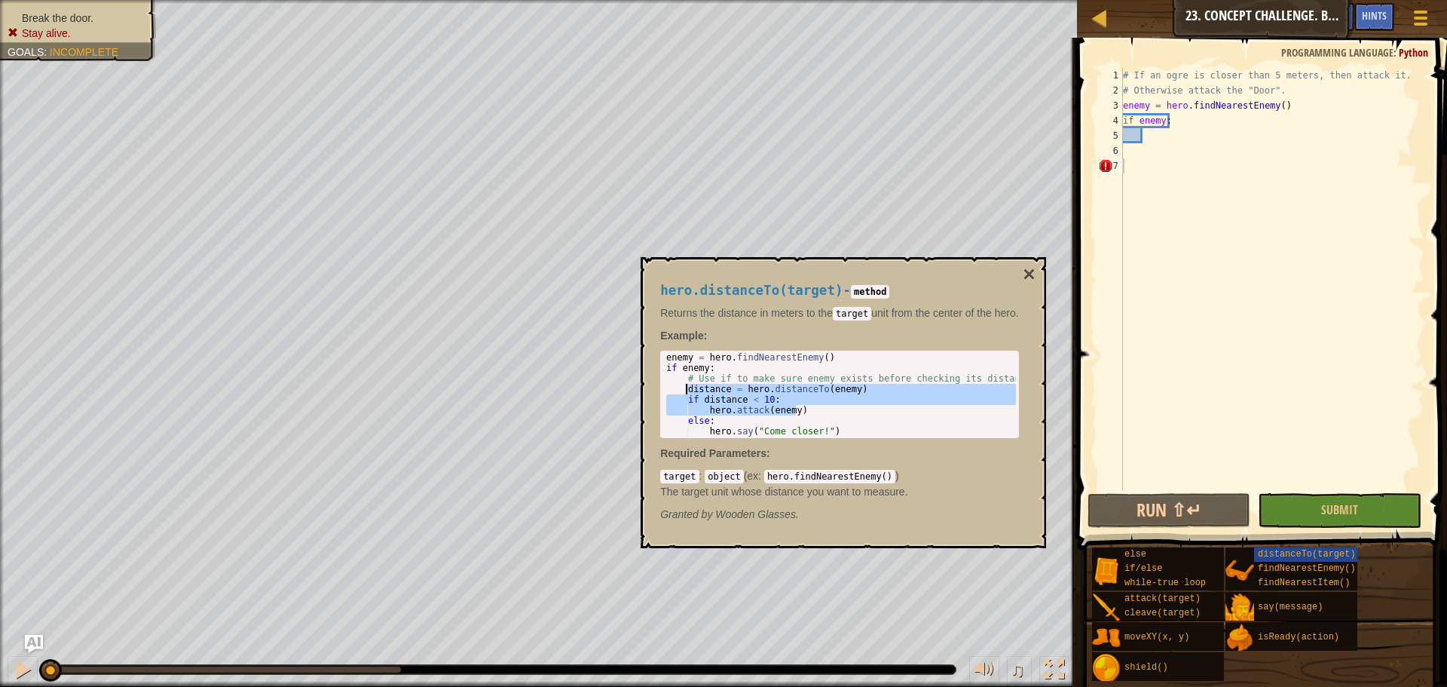
drag, startPoint x: 800, startPoint y: 410, endPoint x: 686, endPoint y: 390, distance: 116.3
click at [686, 390] on div "enemy = hero . findNearestEnemy ( ) if enemy : # Use if to make sure enemy exis…" at bounding box center [841, 405] width 356 height 106
type textarea "distance = hero.distanceTo(enemy) if distance < 10:"
click at [1152, 136] on div "# If an ogre is closer than 5 meters, then attack it. # Otherwise attack the "D…" at bounding box center [1272, 294] width 304 height 452
paste textarea "hero.attack(enemy)"
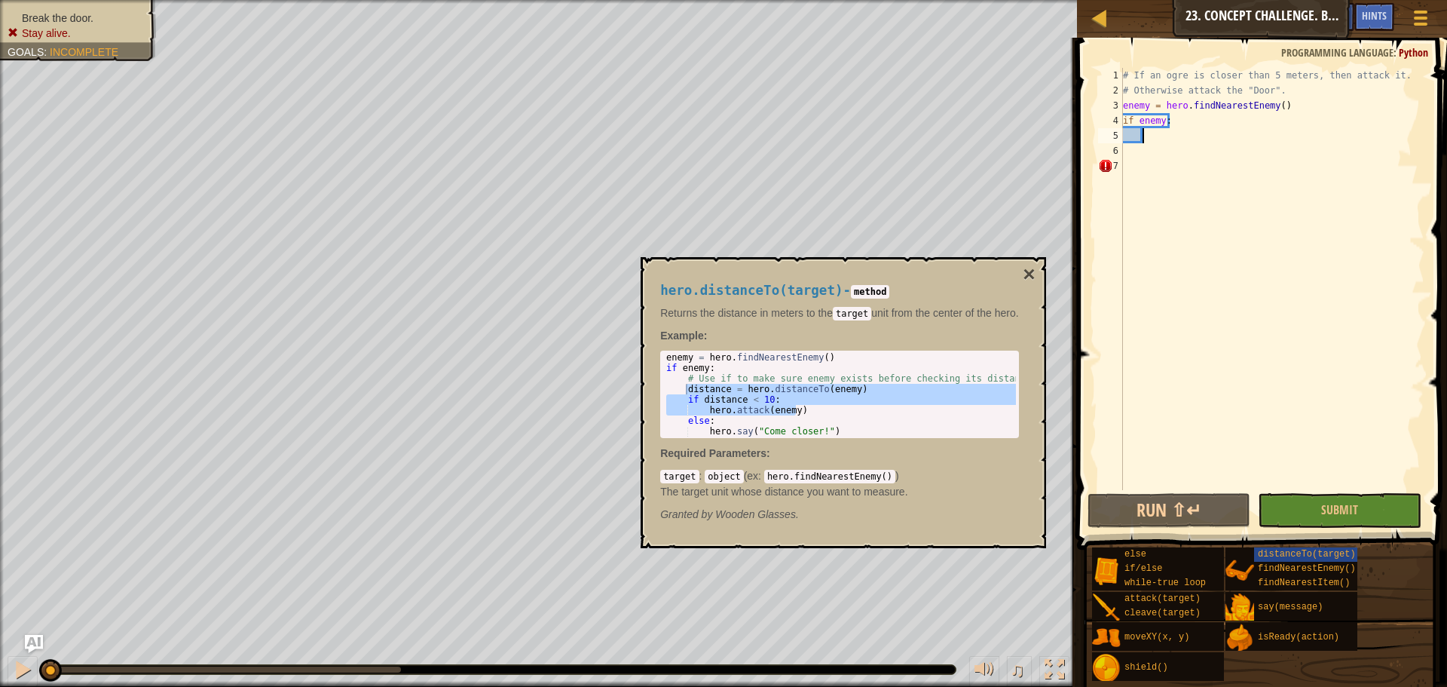
type textarea "hero.attack(enemy)"
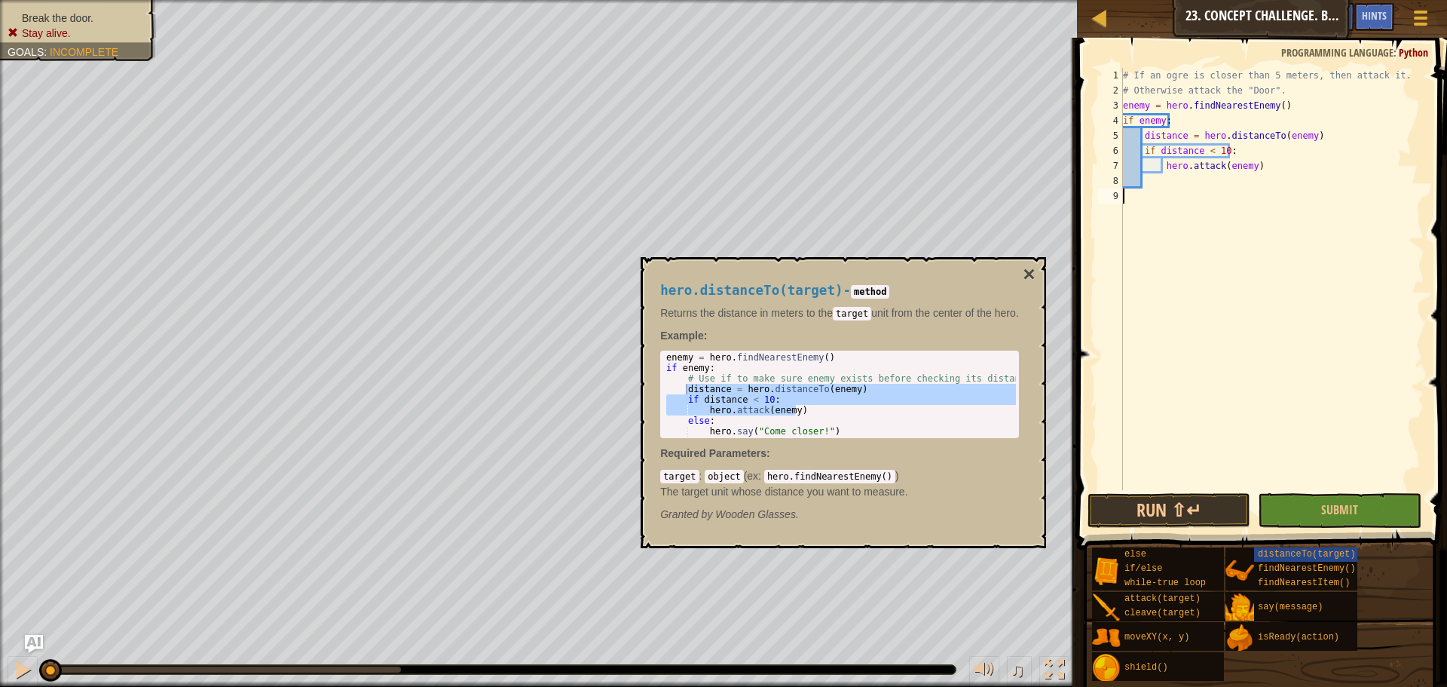
click at [1192, 198] on div "# If an ogre is closer than 5 meters, then attack it. # Otherwise attack the "D…" at bounding box center [1272, 294] width 304 height 452
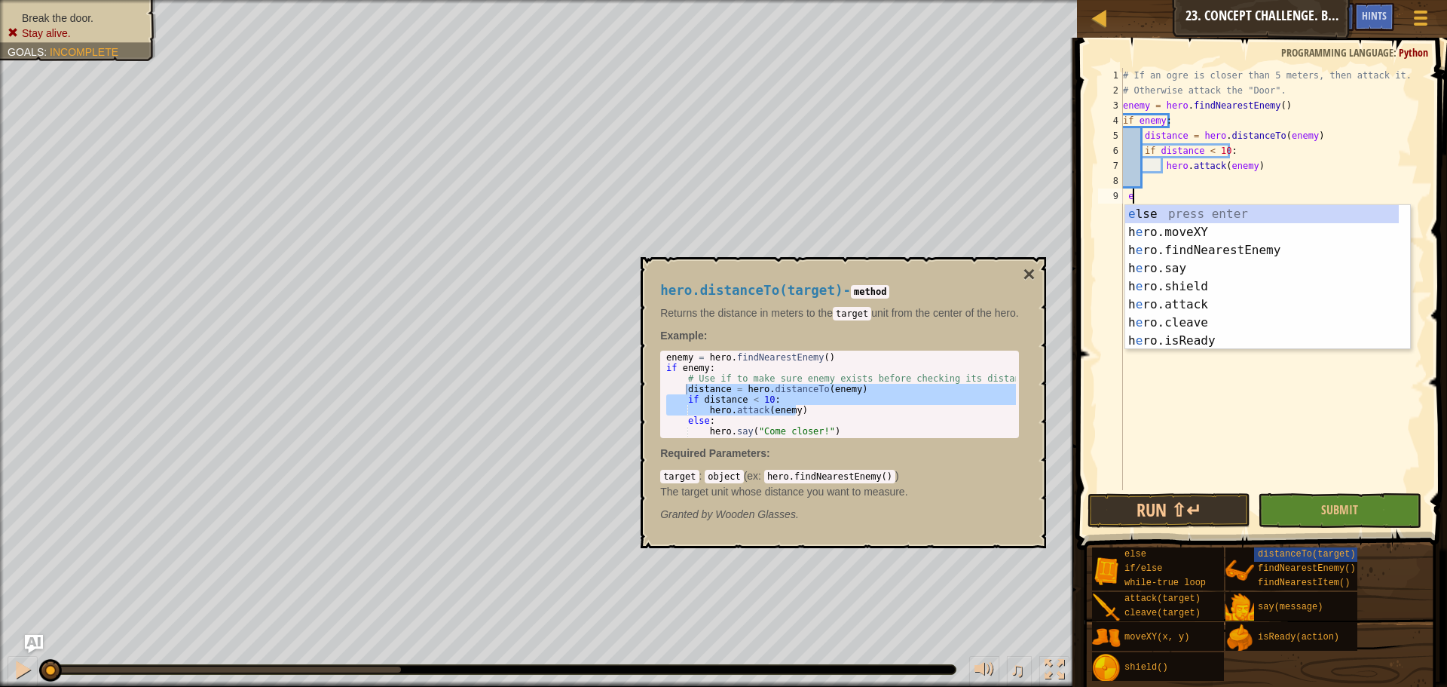
type textarea "el"
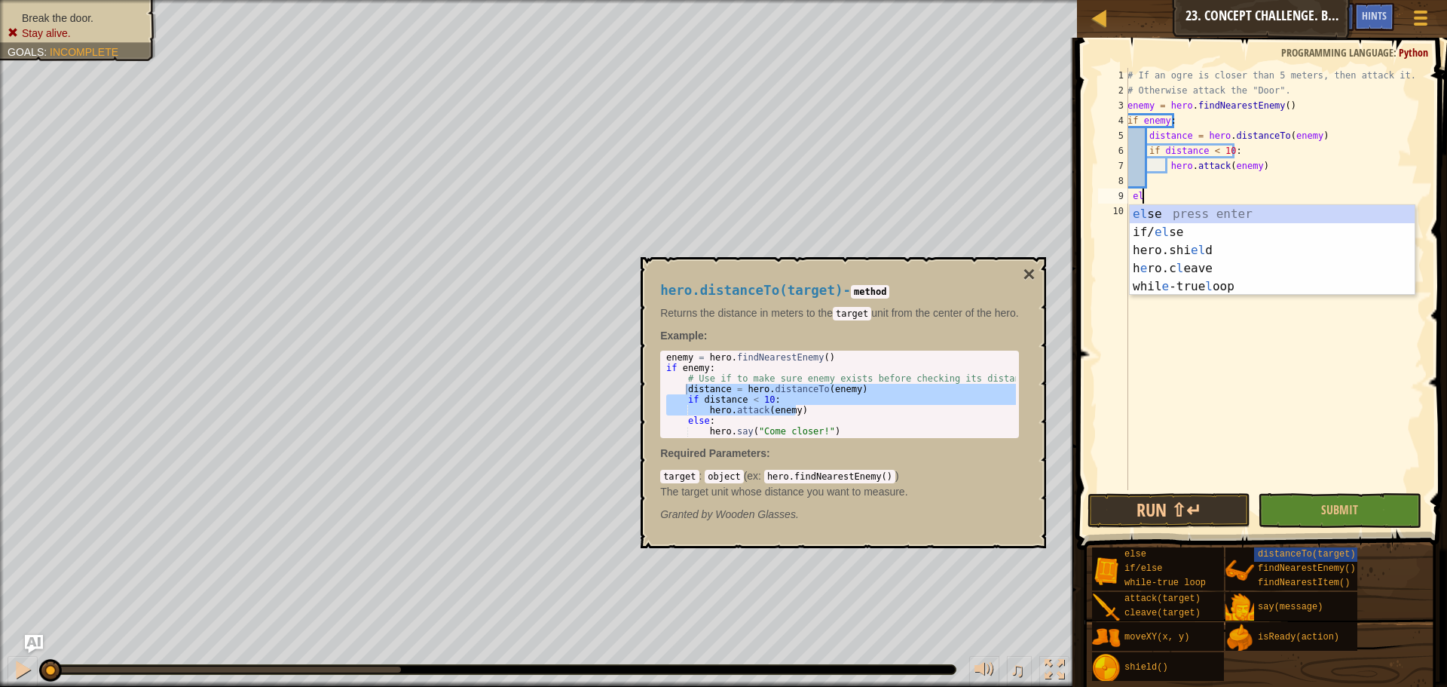
scroll to position [7, 1]
click at [1191, 216] on div "el se press enter if/ el se press enter hero.shi el d press enter h e ro.c l ea…" at bounding box center [1272, 268] width 285 height 127
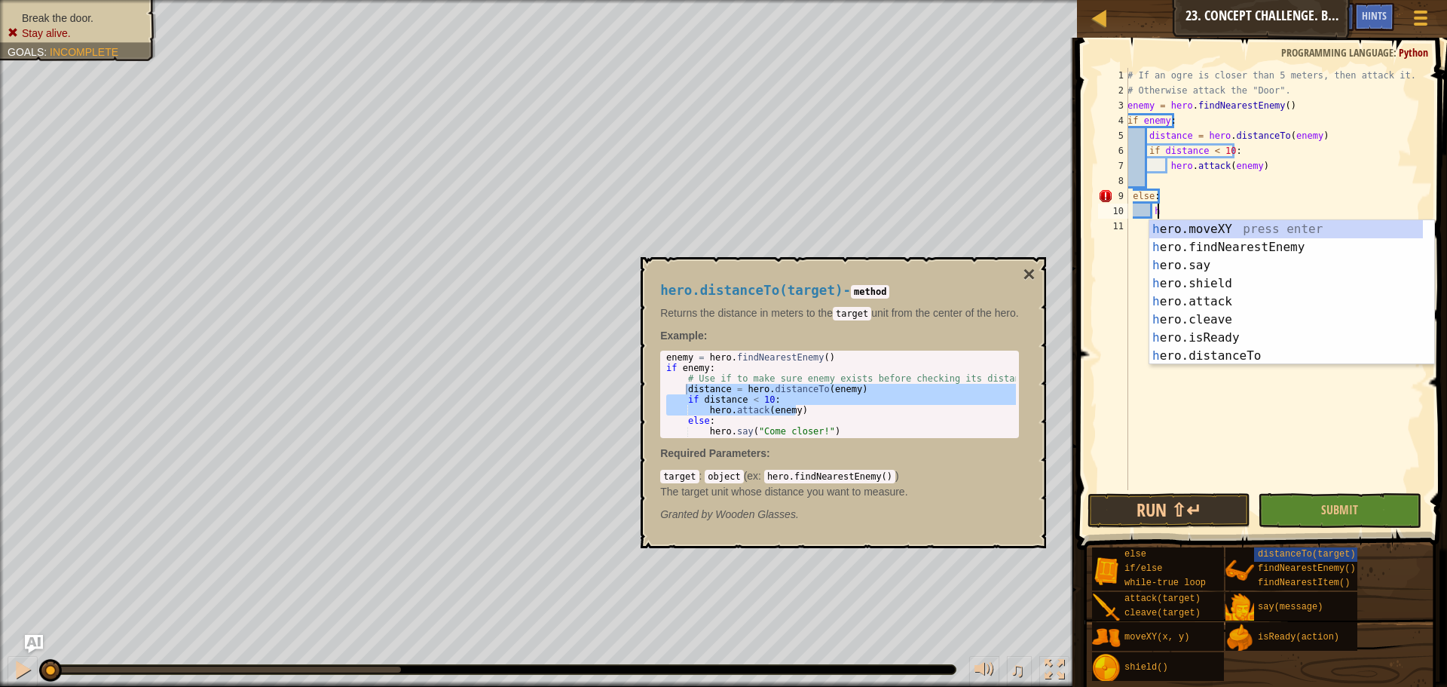
scroll to position [7, 2]
click at [1232, 294] on div "her o.moveXY press enter her o.findNearestEnemy press enter her o.say press ent…" at bounding box center [1286, 310] width 274 height 181
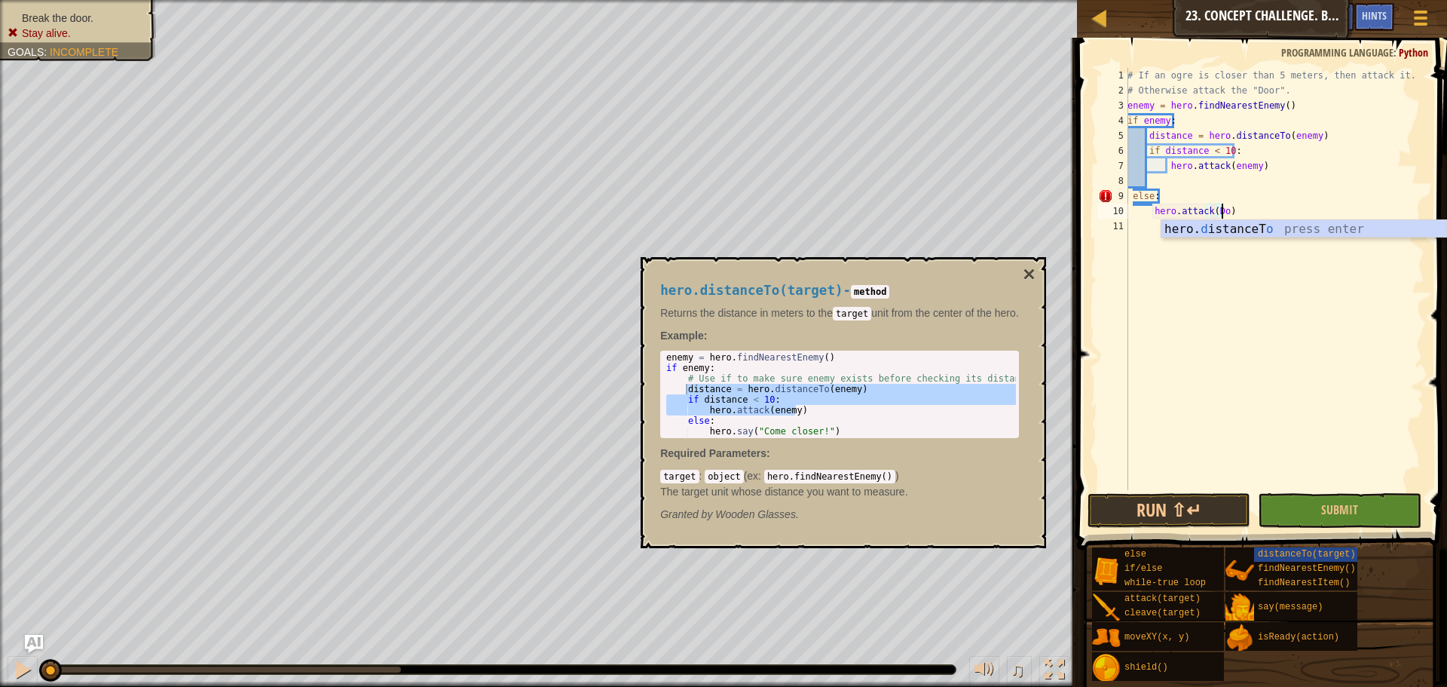
scroll to position [7, 8]
type textarea "hero.attack(Door)"
click at [1268, 283] on div "# If an ogre is closer than 5 meters, then attack it. # Otherwise attack the "D…" at bounding box center [1274, 294] width 300 height 452
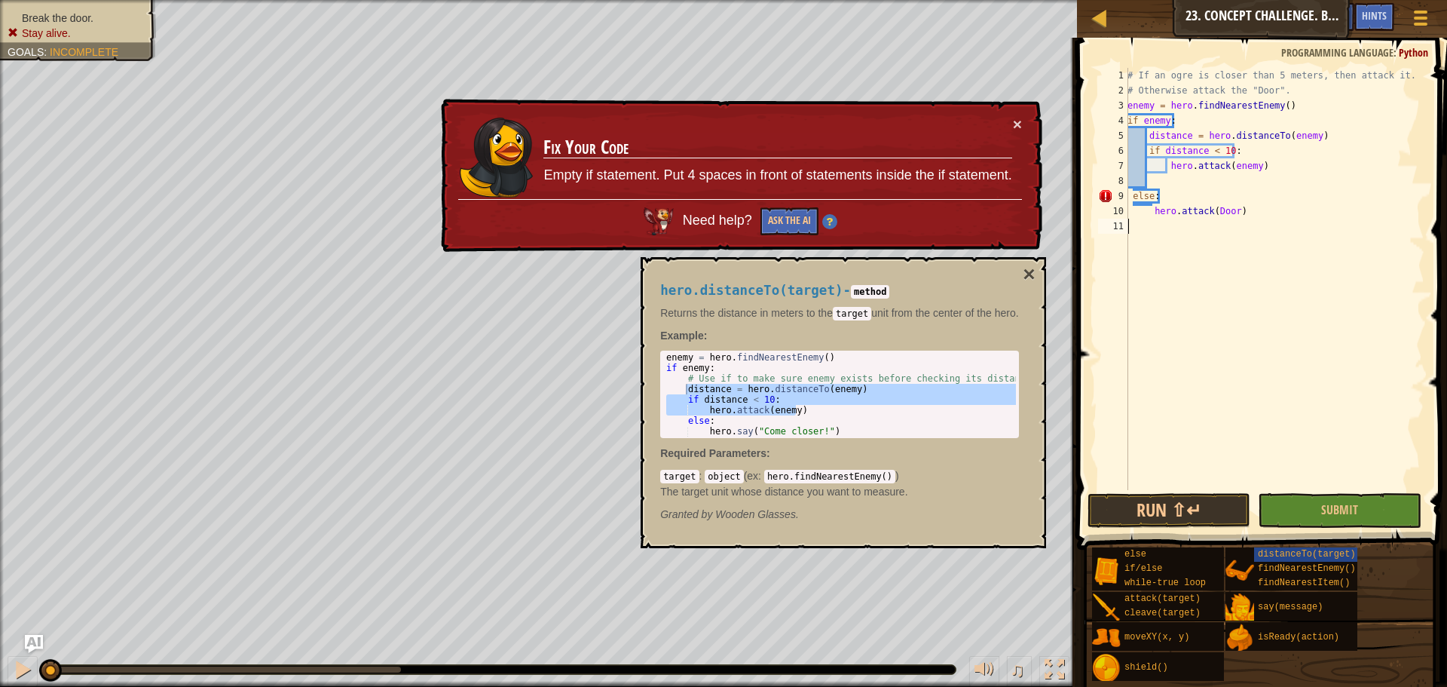
click at [1149, 209] on div "# If an ogre is closer than 5 meters, then attack it. # Otherwise attack the "D…" at bounding box center [1274, 294] width 300 height 452
click at [781, 211] on button "Ask the AI" at bounding box center [789, 221] width 58 height 28
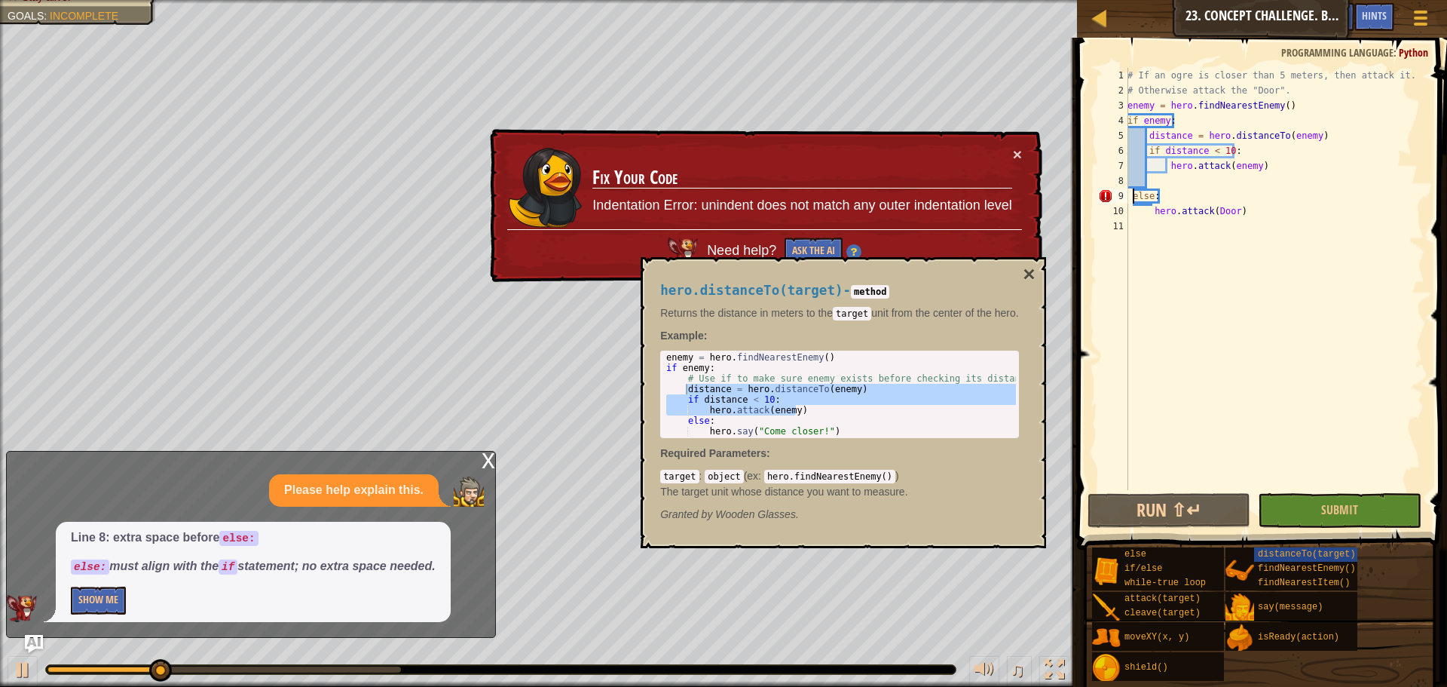
click at [1130, 191] on div "# If an ogre is closer than 5 meters, then attack it. # Otherwise attack the "D…" at bounding box center [1274, 294] width 300 height 452
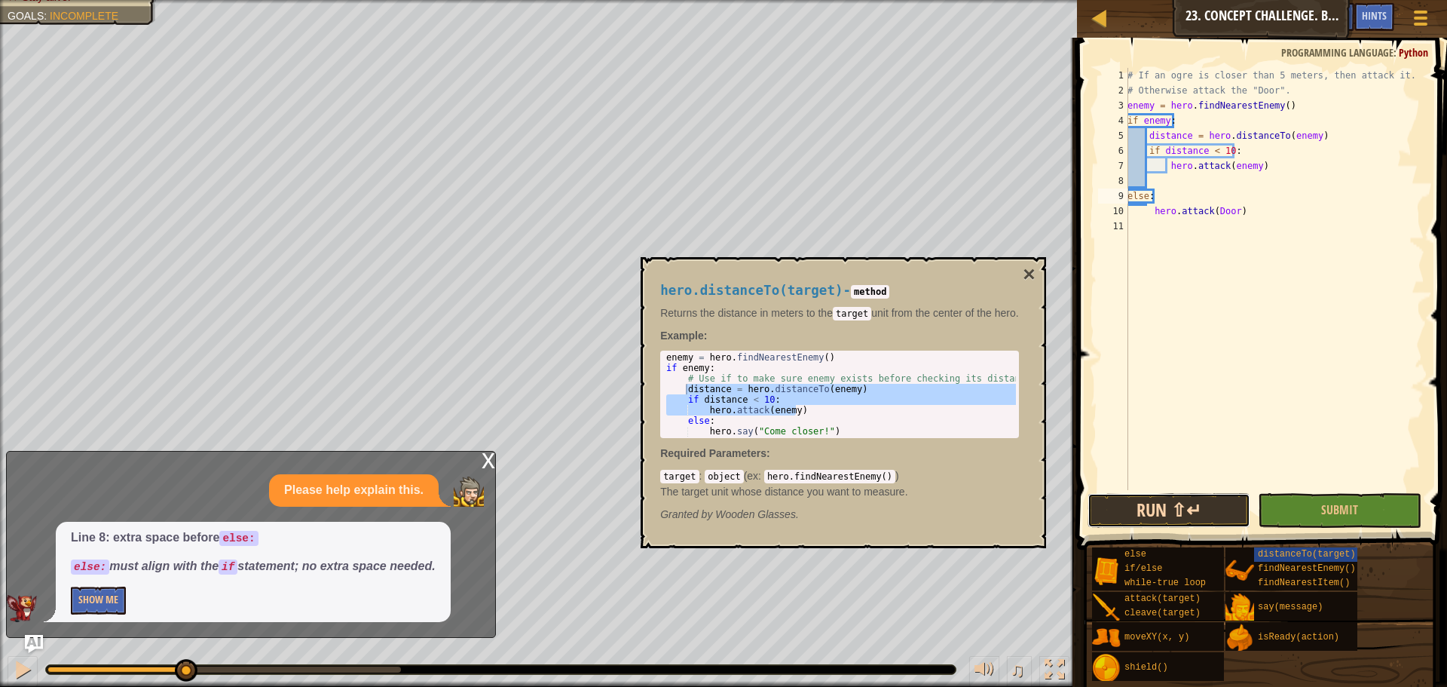
click at [1167, 501] on button "Run ⇧↵" at bounding box center [1168, 510] width 163 height 35
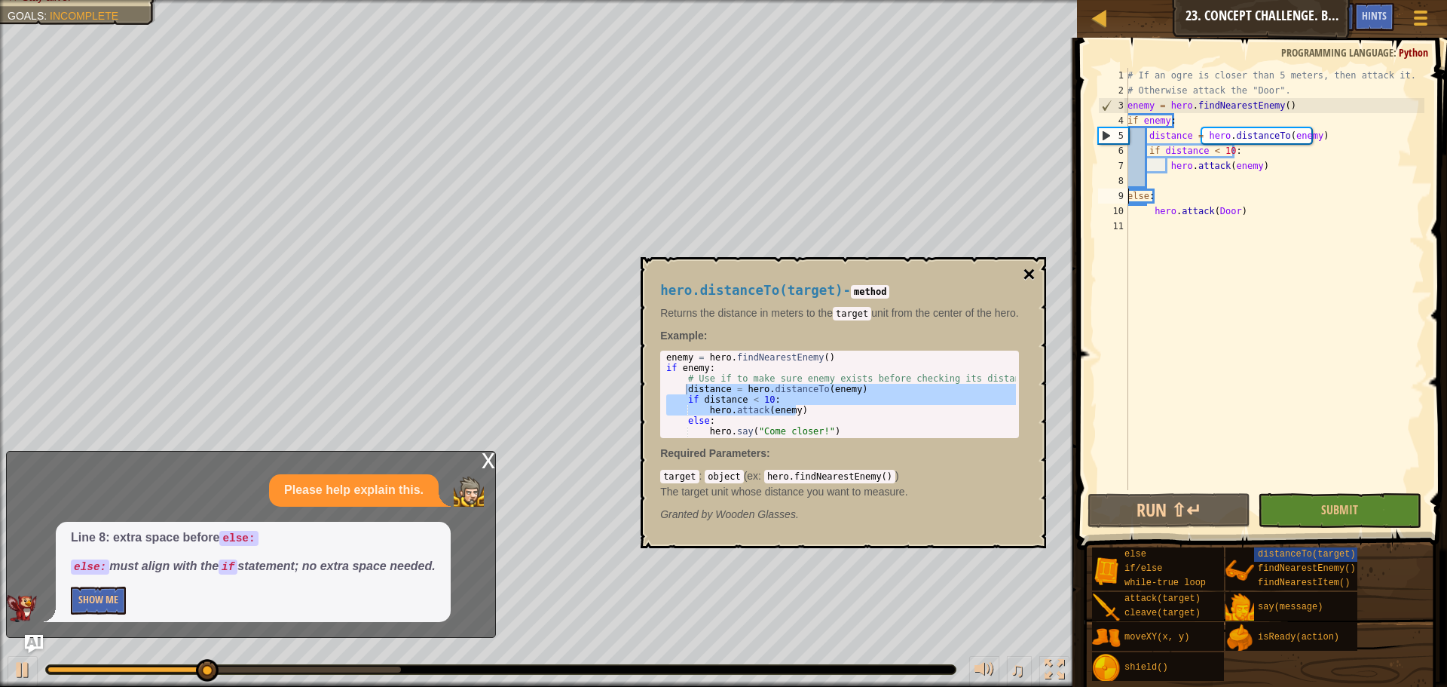
click at [1026, 271] on button "×" at bounding box center [1029, 274] width 12 height 21
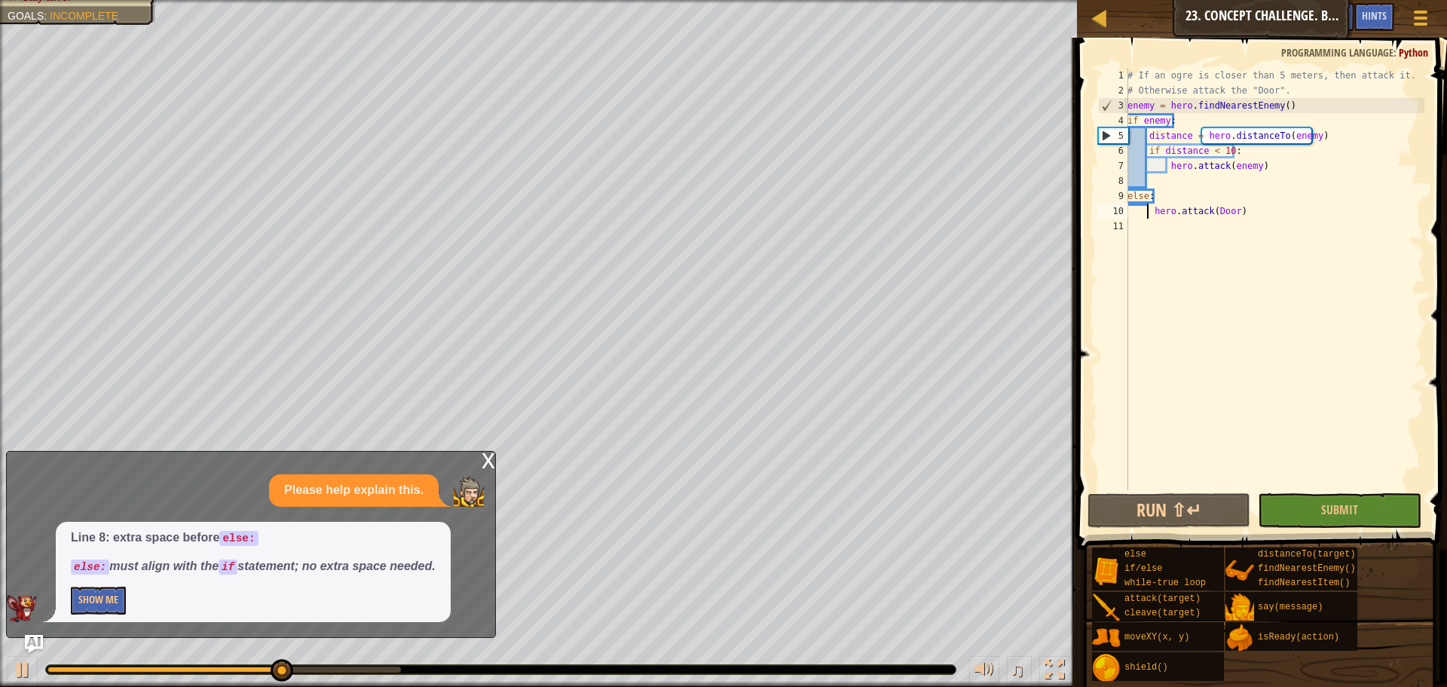
click at [1149, 213] on div "# If an ogre is closer than 5 meters, then attack it. # Otherwise attack the "D…" at bounding box center [1274, 294] width 300 height 452
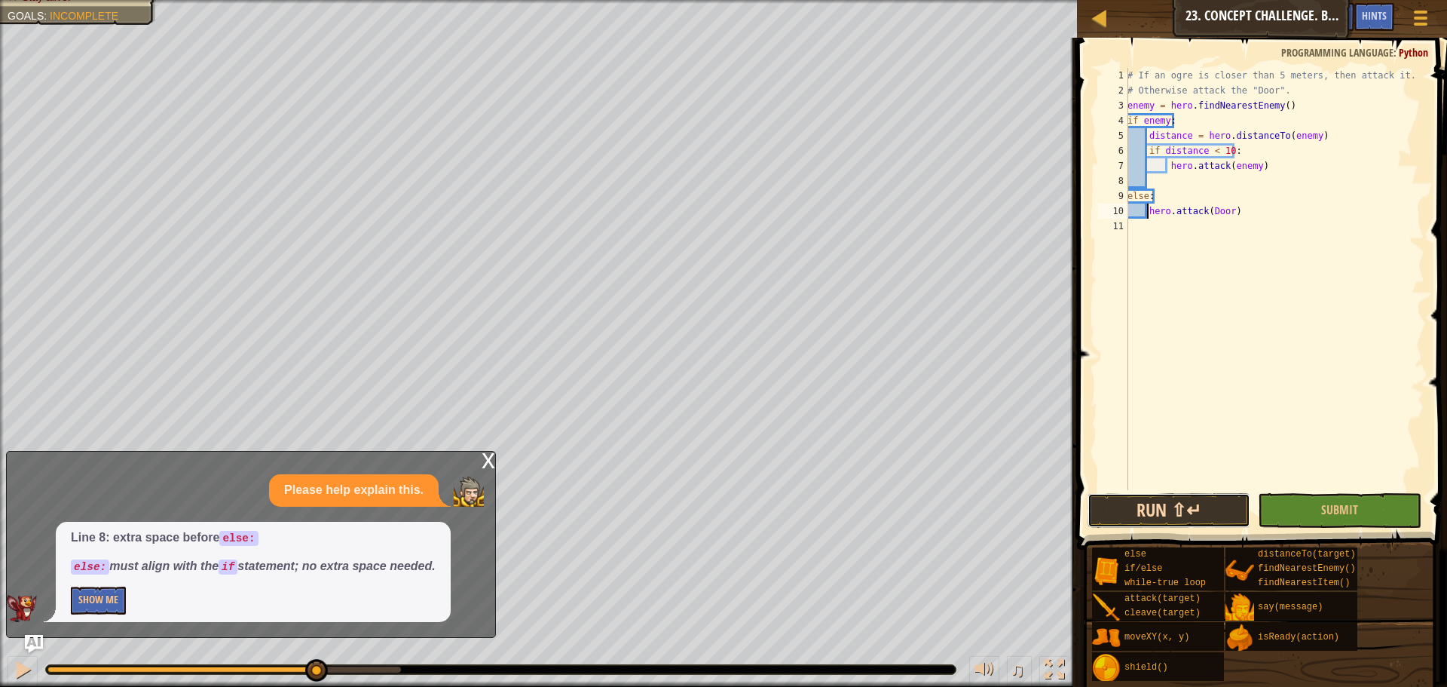
click at [1174, 512] on button "Run ⇧↵" at bounding box center [1168, 510] width 163 height 35
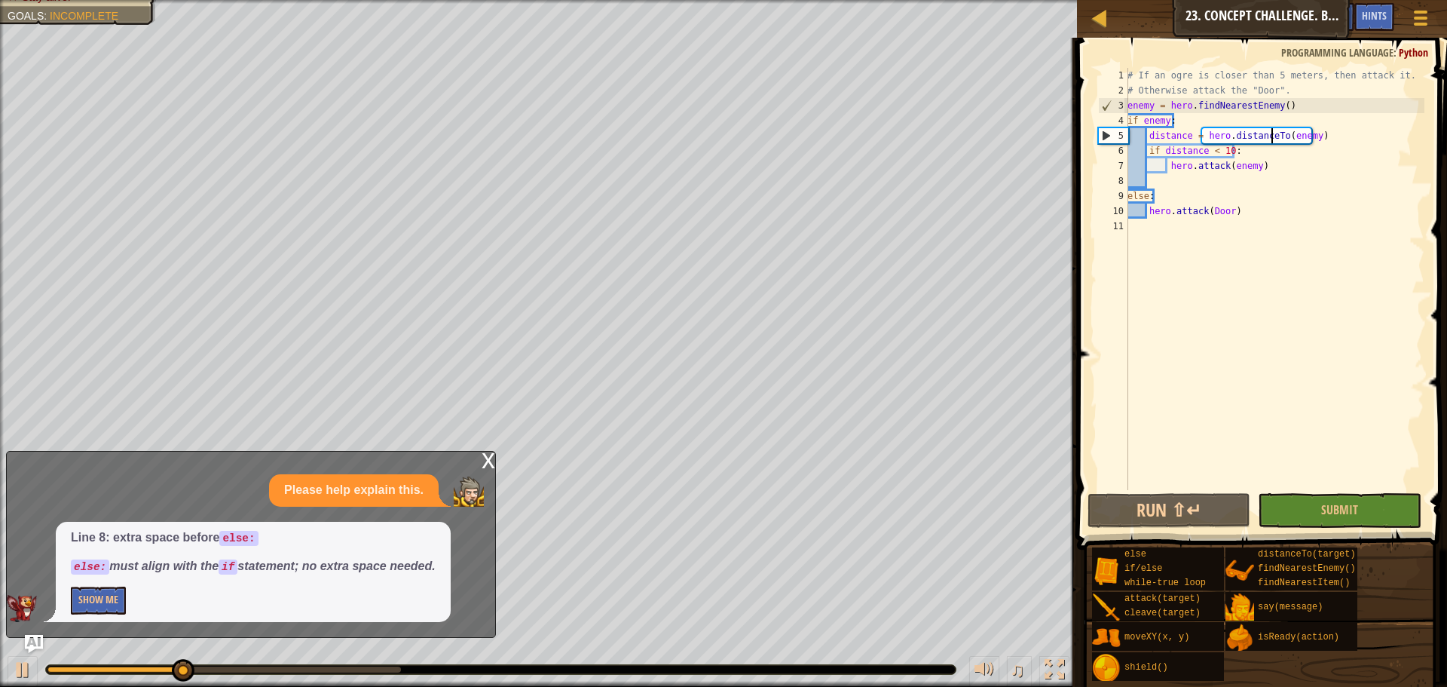
drag, startPoint x: 1271, startPoint y: 131, endPoint x: 1271, endPoint y: 144, distance: 12.8
click at [1271, 132] on div "# If an ogre is closer than 5 meters, then attack it. # Otherwise attack the "D…" at bounding box center [1274, 294] width 300 height 452
type textarea "distance = hero.distanceTo(enemy)"
click at [25, 638] on img "Ask AI" at bounding box center [34, 644] width 20 height 20
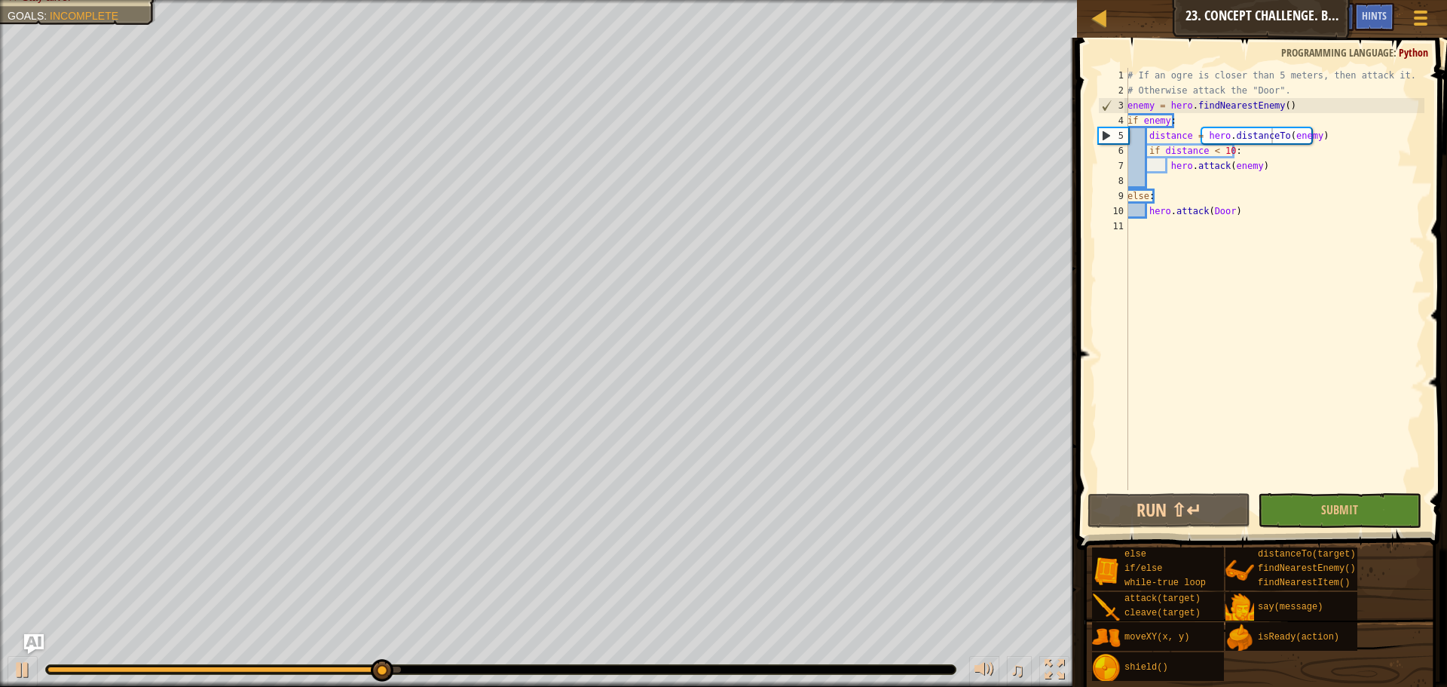
click at [30, 637] on img "Ask AI" at bounding box center [34, 644] width 20 height 20
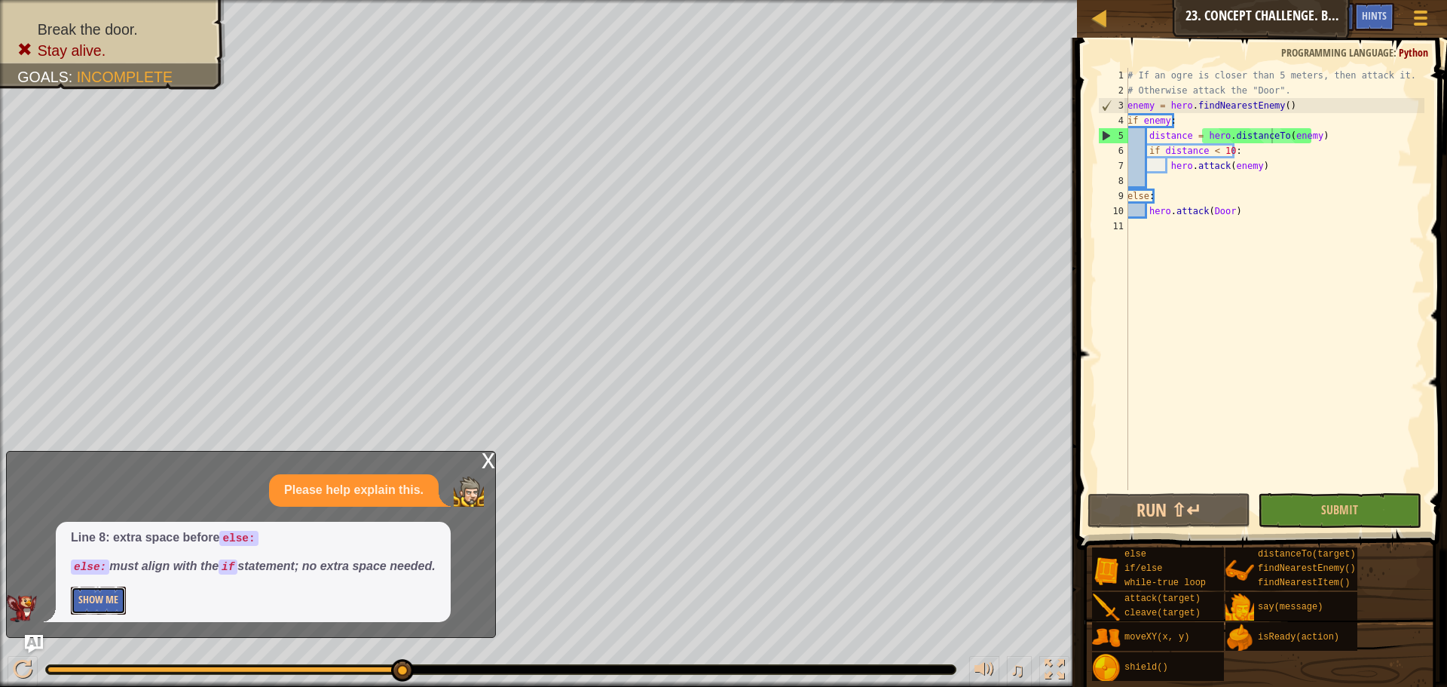
click at [102, 612] on button "Show Me" at bounding box center [98, 600] width 55 height 28
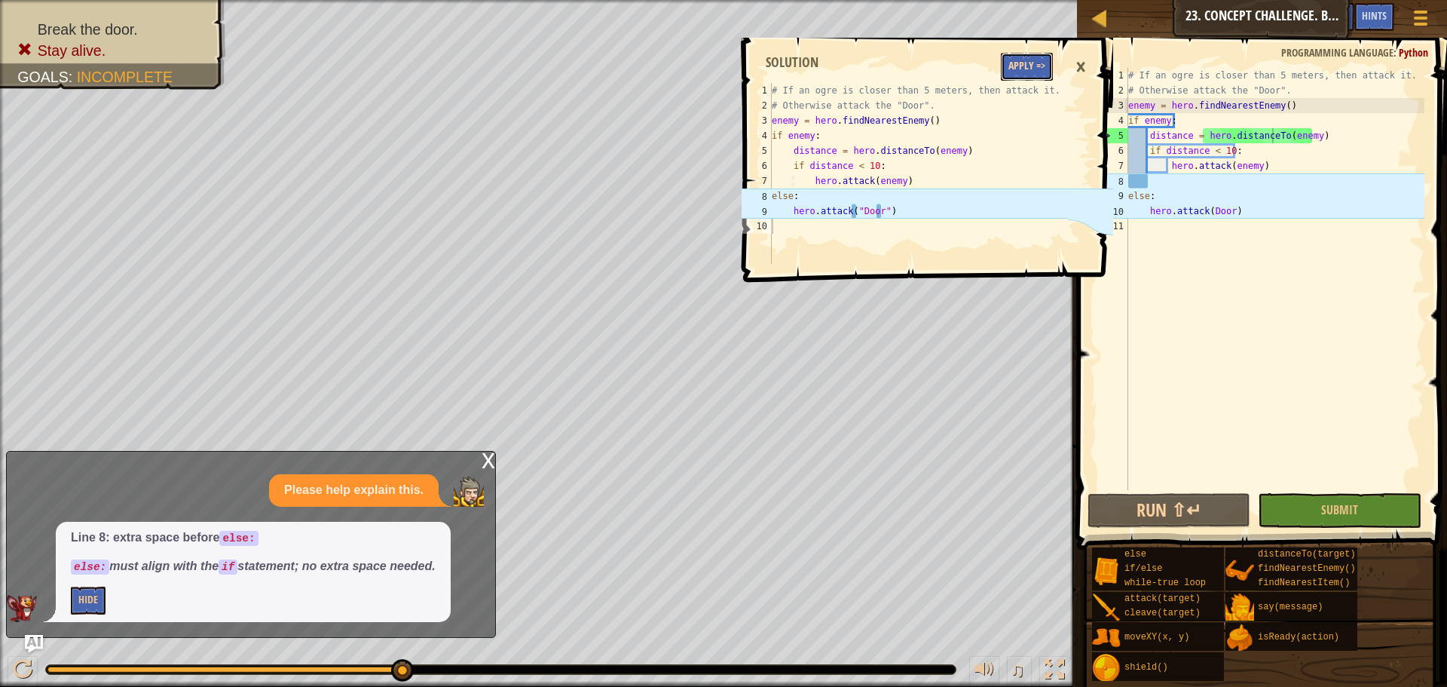
click at [1032, 63] on button "Apply =>" at bounding box center [1027, 67] width 52 height 28
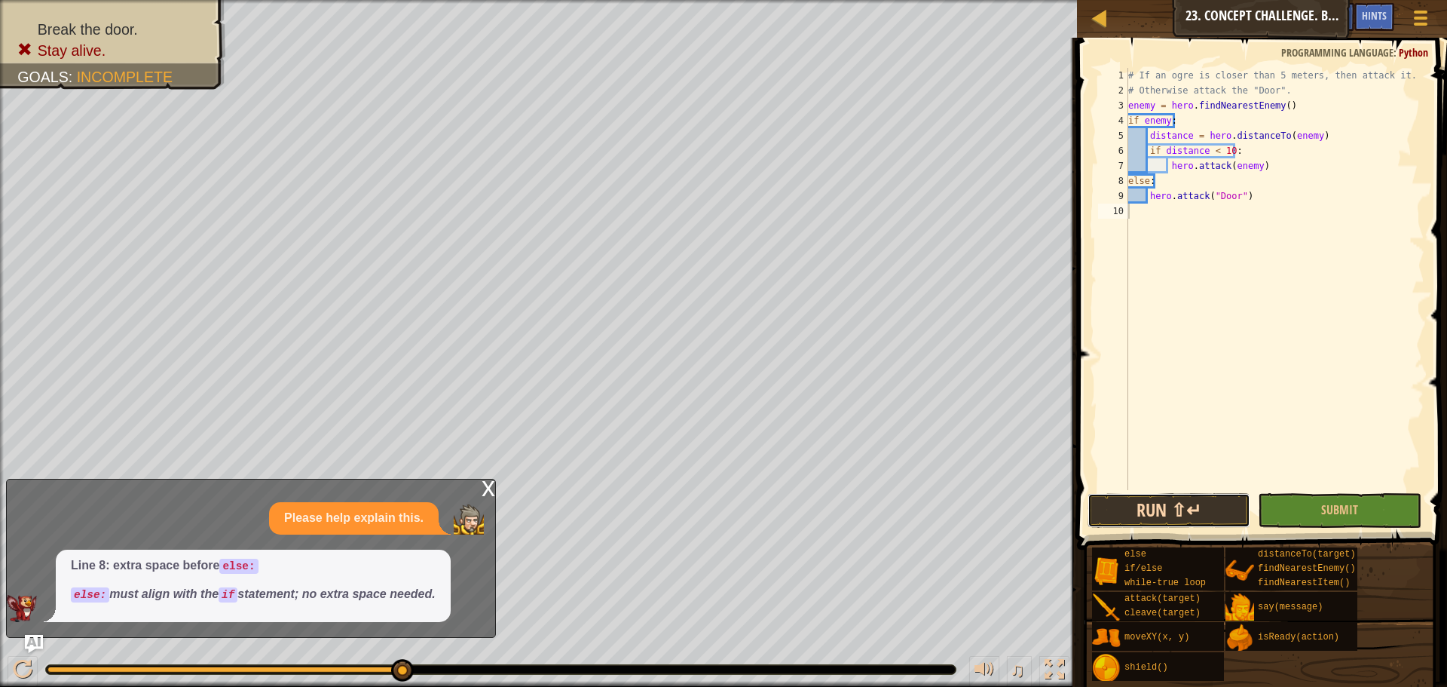
click at [1218, 509] on button "Run ⇧↵" at bounding box center [1168, 510] width 163 height 35
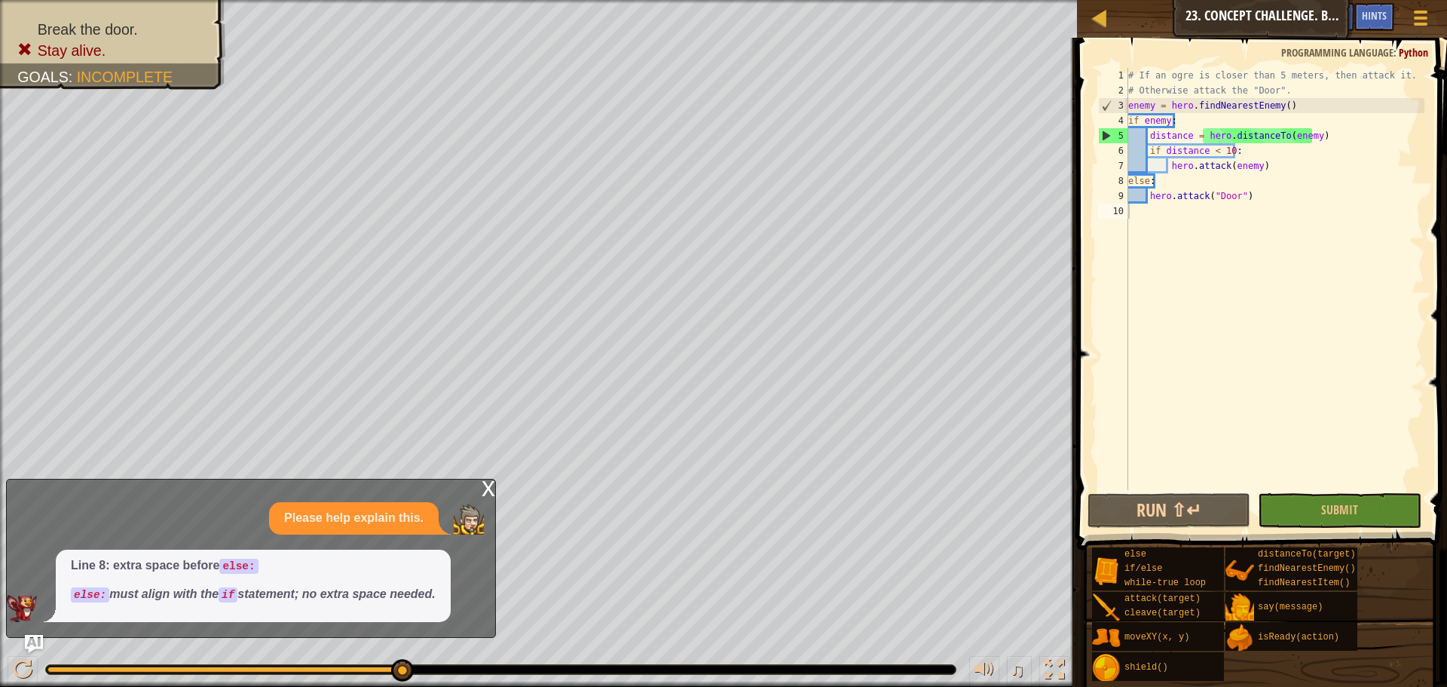
click at [481, 491] on div "x Please help explain this. Line 8: extra space before else: else: must align w…" at bounding box center [251, 558] width 490 height 159
click at [486, 485] on div "x" at bounding box center [489, 486] width 14 height 15
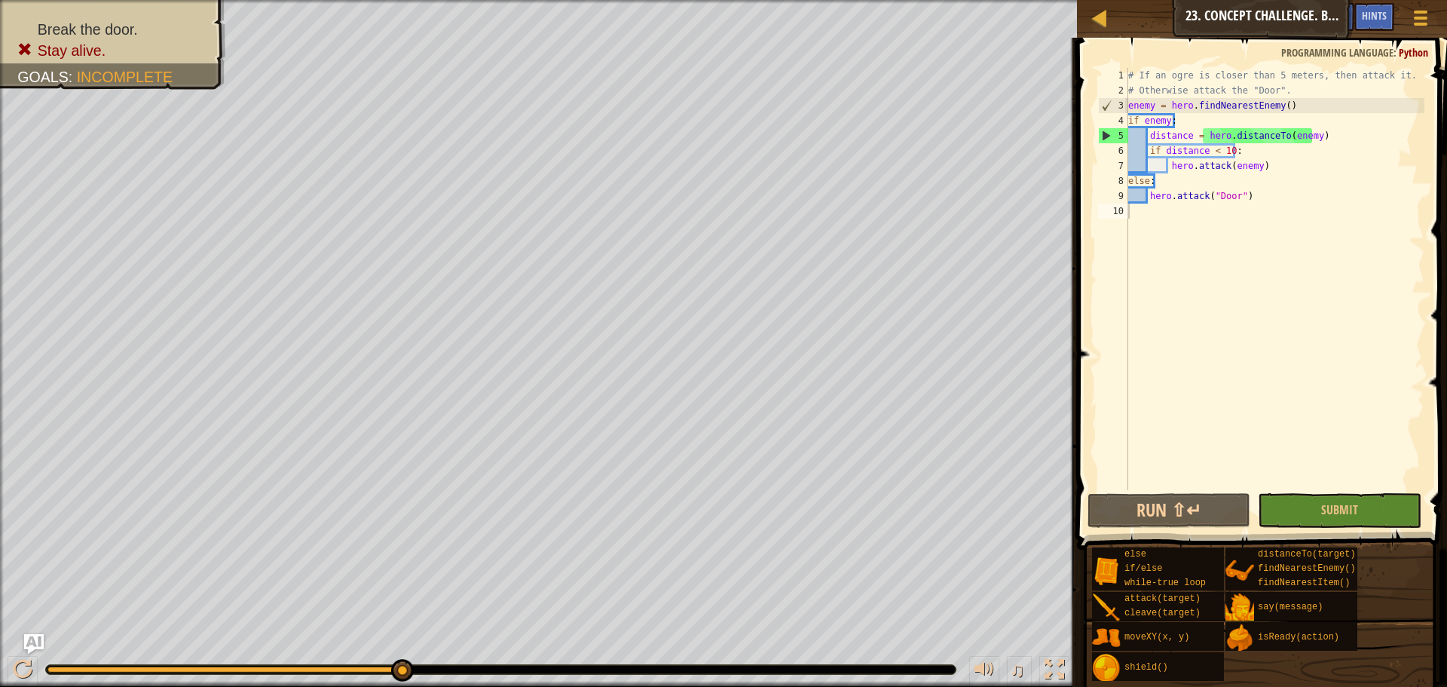
click at [34, 636] on img "Ask AI" at bounding box center [34, 644] width 20 height 20
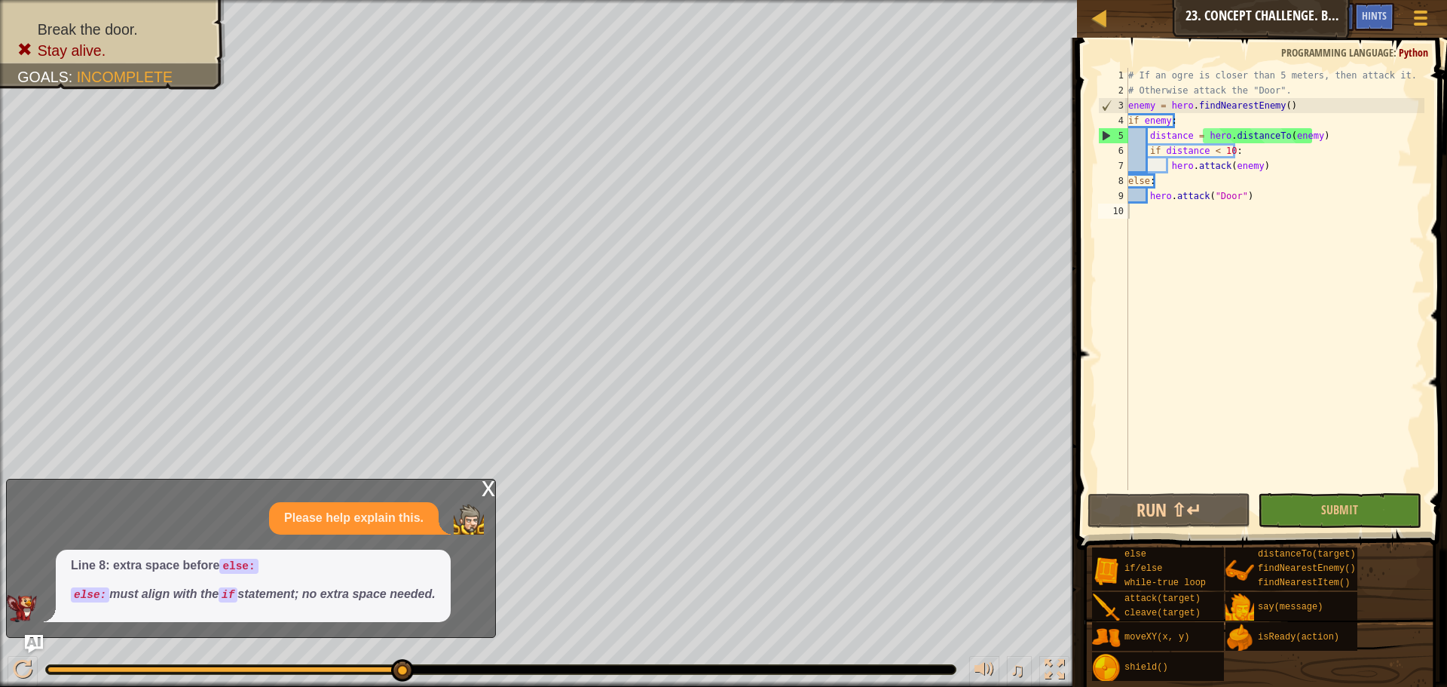
click at [490, 479] on div "x Please help explain this. Line 8: extra space before else: else: must align w…" at bounding box center [251, 558] width 490 height 159
click at [482, 488] on div "x" at bounding box center [489, 486] width 14 height 15
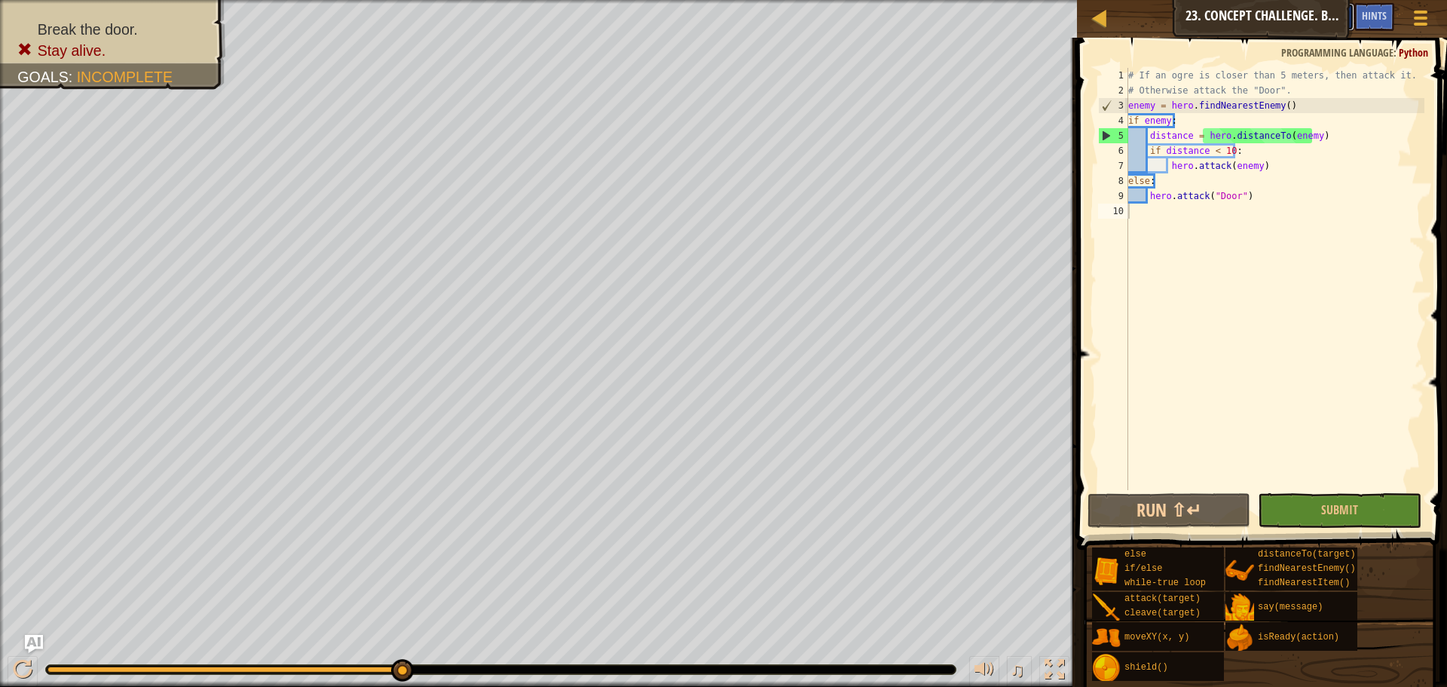
click at [1344, 14] on span "Ask AI" at bounding box center [1334, 15] width 26 height 14
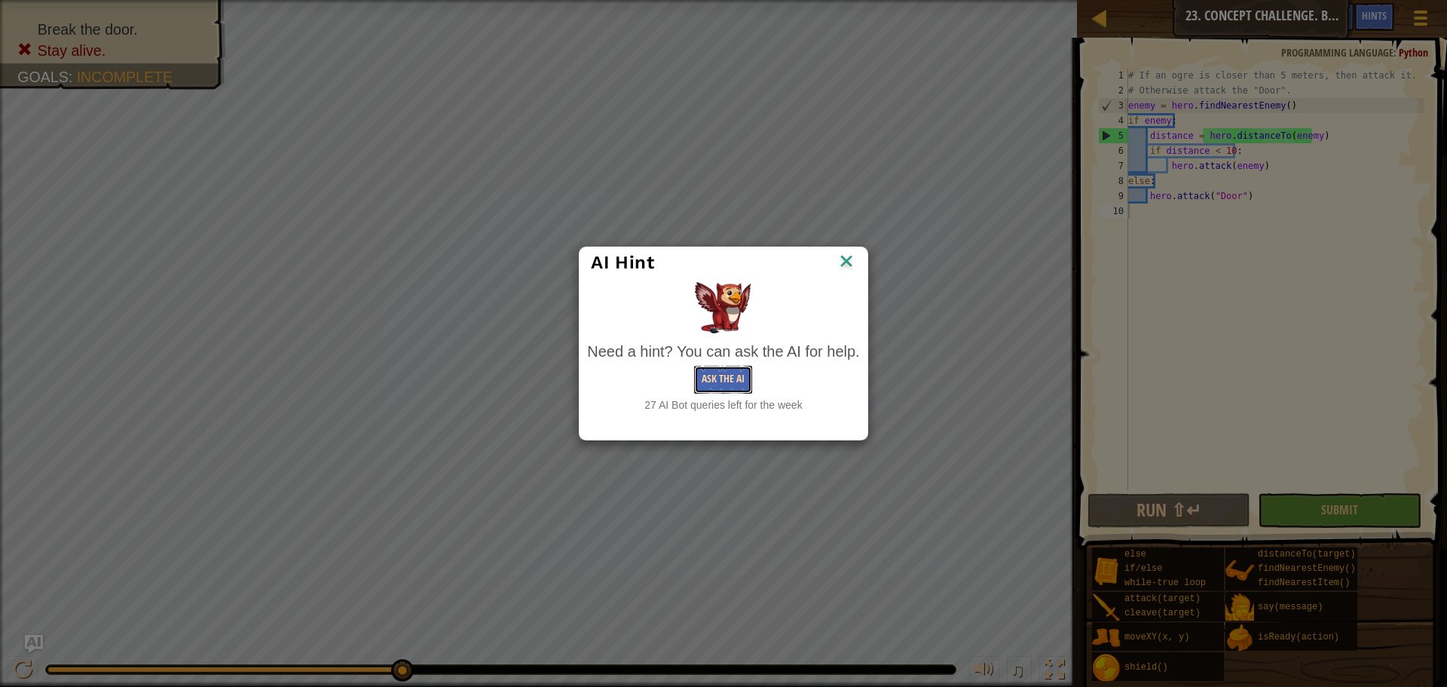
click at [703, 369] on button "Ask the AI" at bounding box center [723, 379] width 58 height 28
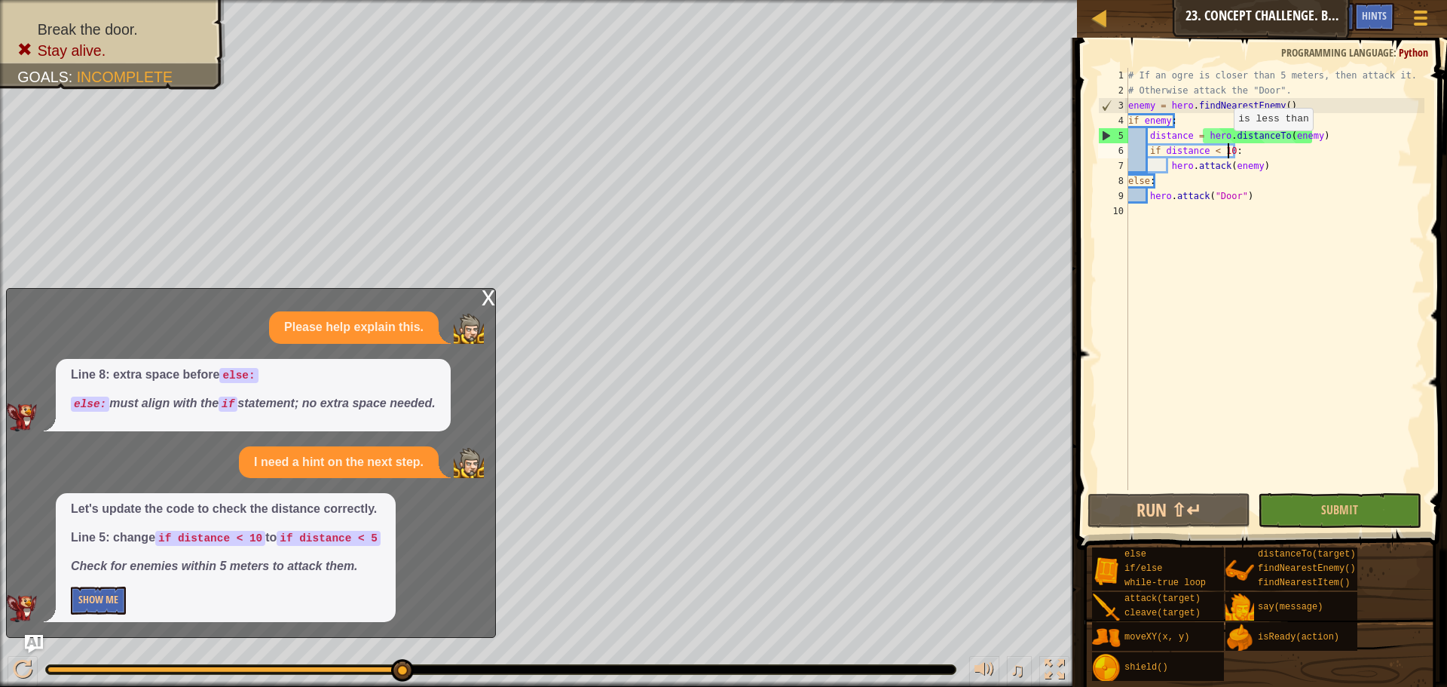
click at [1226, 145] on div "# If an ogre is closer than 5 meters, then attack it. # Otherwise attack the "D…" at bounding box center [1274, 294] width 299 height 452
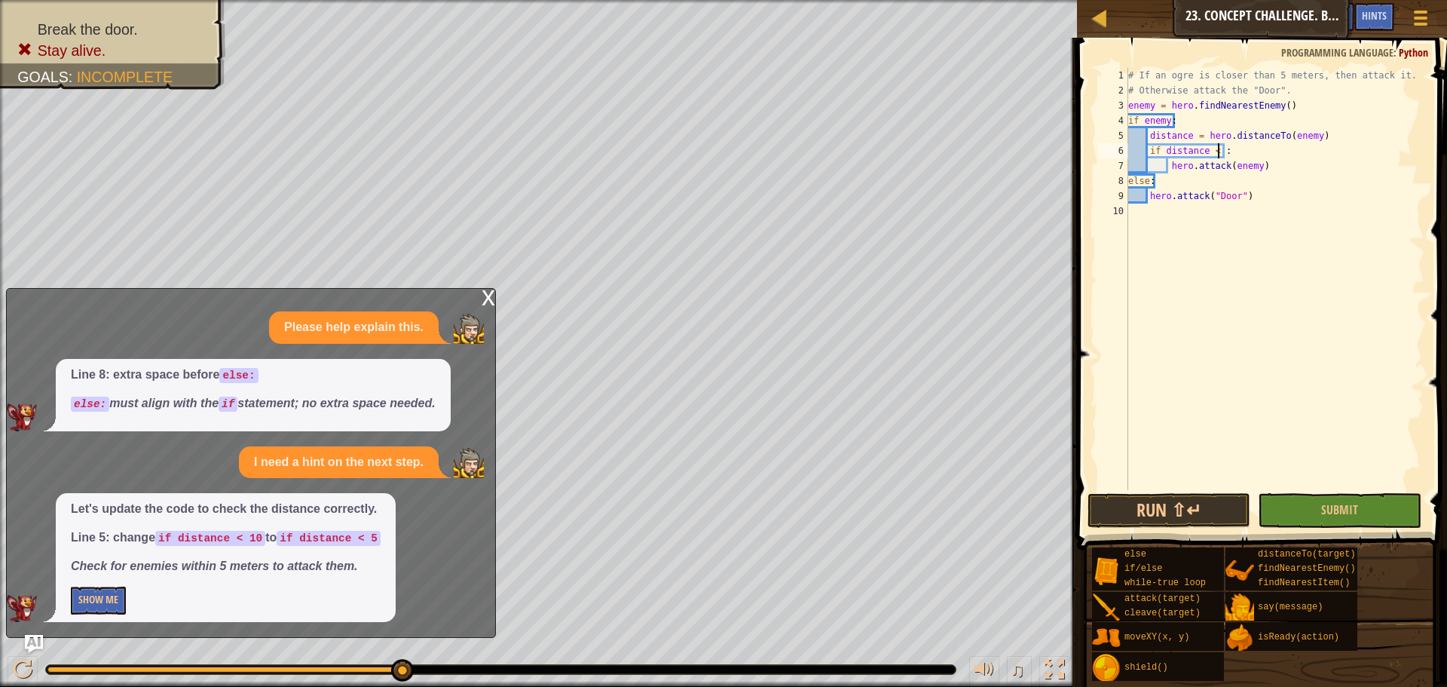
scroll to position [7, 8]
click at [1166, 495] on button "Run ⇧↵" at bounding box center [1168, 510] width 163 height 35
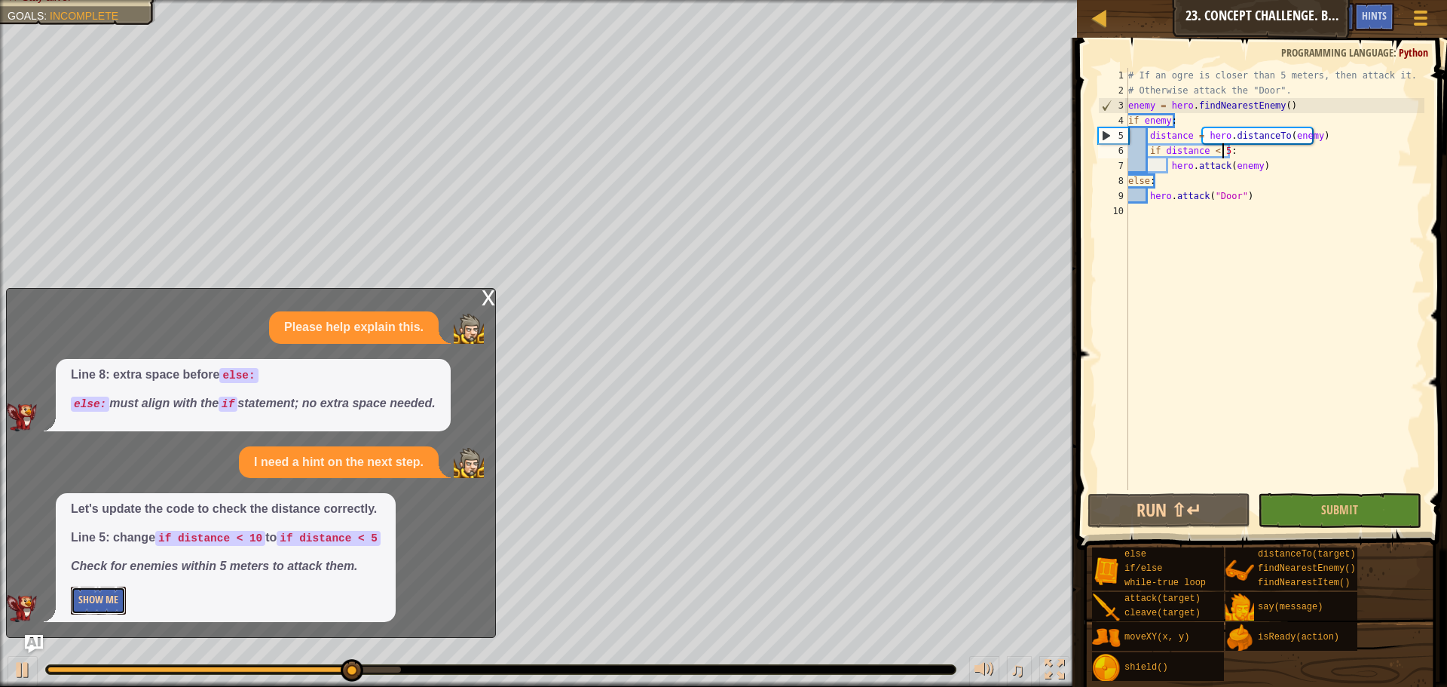
click at [97, 599] on button "Show Me" at bounding box center [98, 600] width 55 height 28
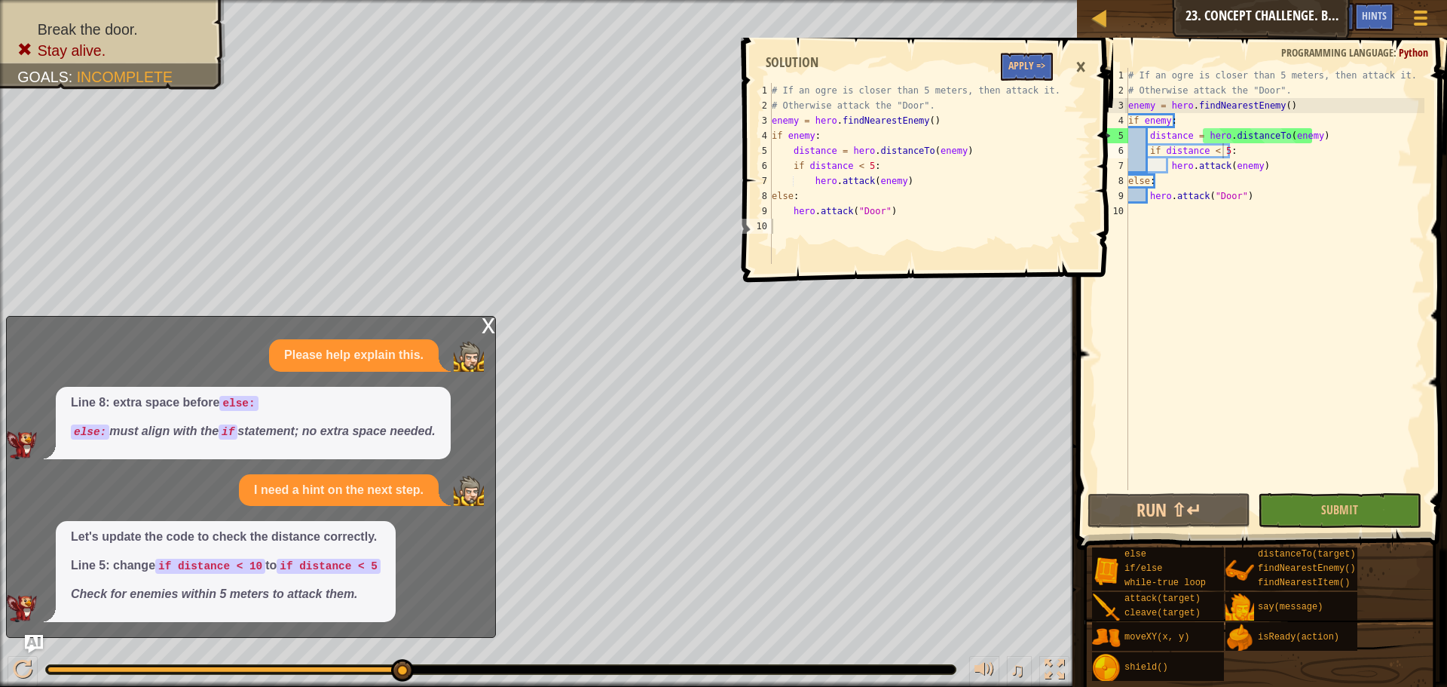
click at [1280, 133] on div "# If an ogre is closer than 5 meters, then attack it. # Otherwise attack the "D…" at bounding box center [1274, 294] width 299 height 452
click at [1016, 62] on button "Apply =>" at bounding box center [1027, 67] width 52 height 28
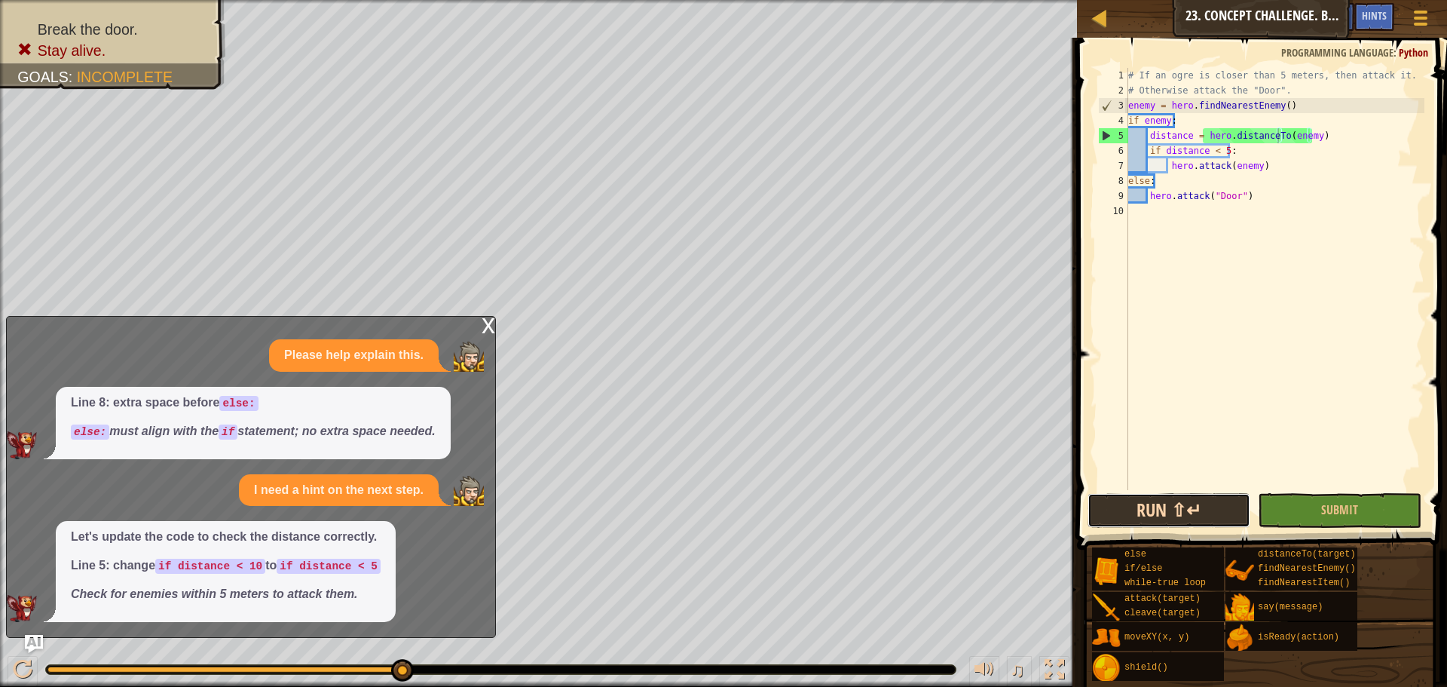
click at [1181, 511] on button "Run ⇧↵" at bounding box center [1168, 510] width 163 height 35
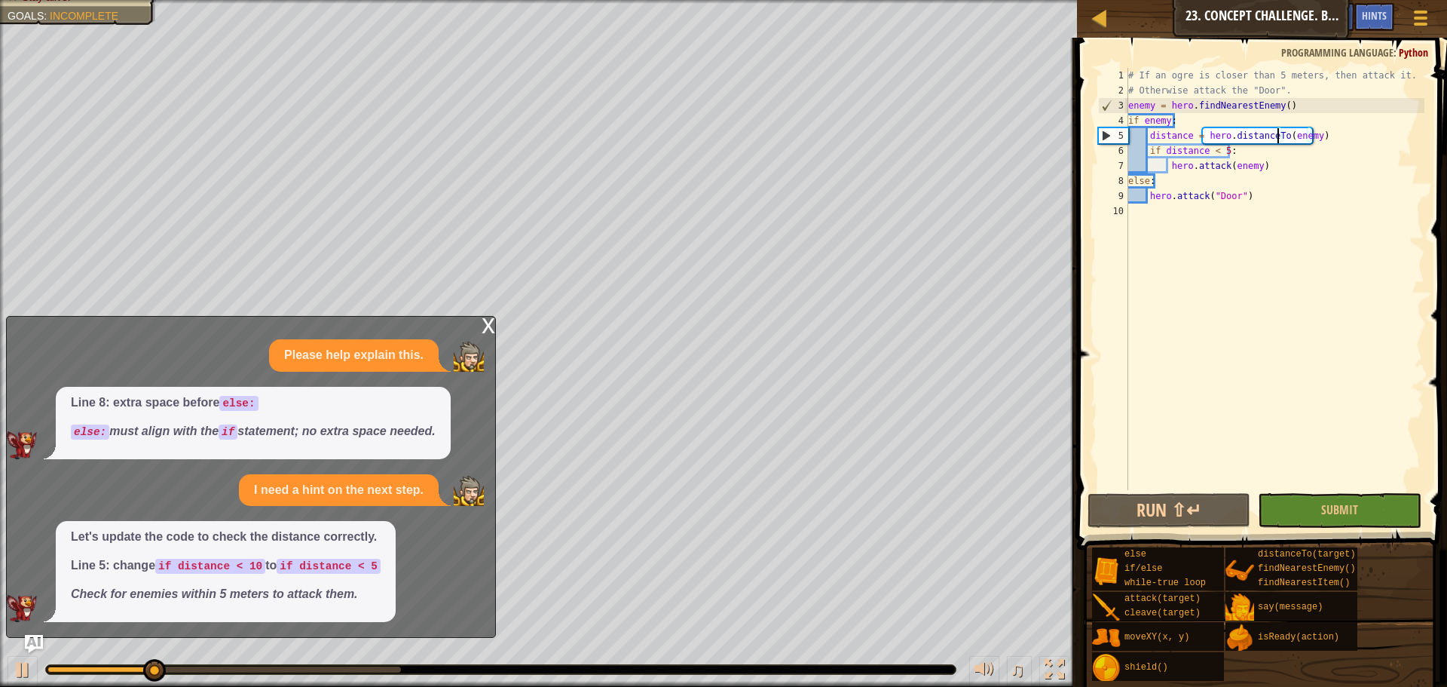
click at [1152, 168] on div "# If an ogre is closer than 5 meters, then attack it. # Otherwise attack the "D…" at bounding box center [1274, 294] width 299 height 452
type textarea "hero.attack(enemy)"
click at [1179, 332] on div "# If an ogre is closer than 5 meters, then attack it. # Otherwise attack the "D…" at bounding box center [1274, 294] width 299 height 452
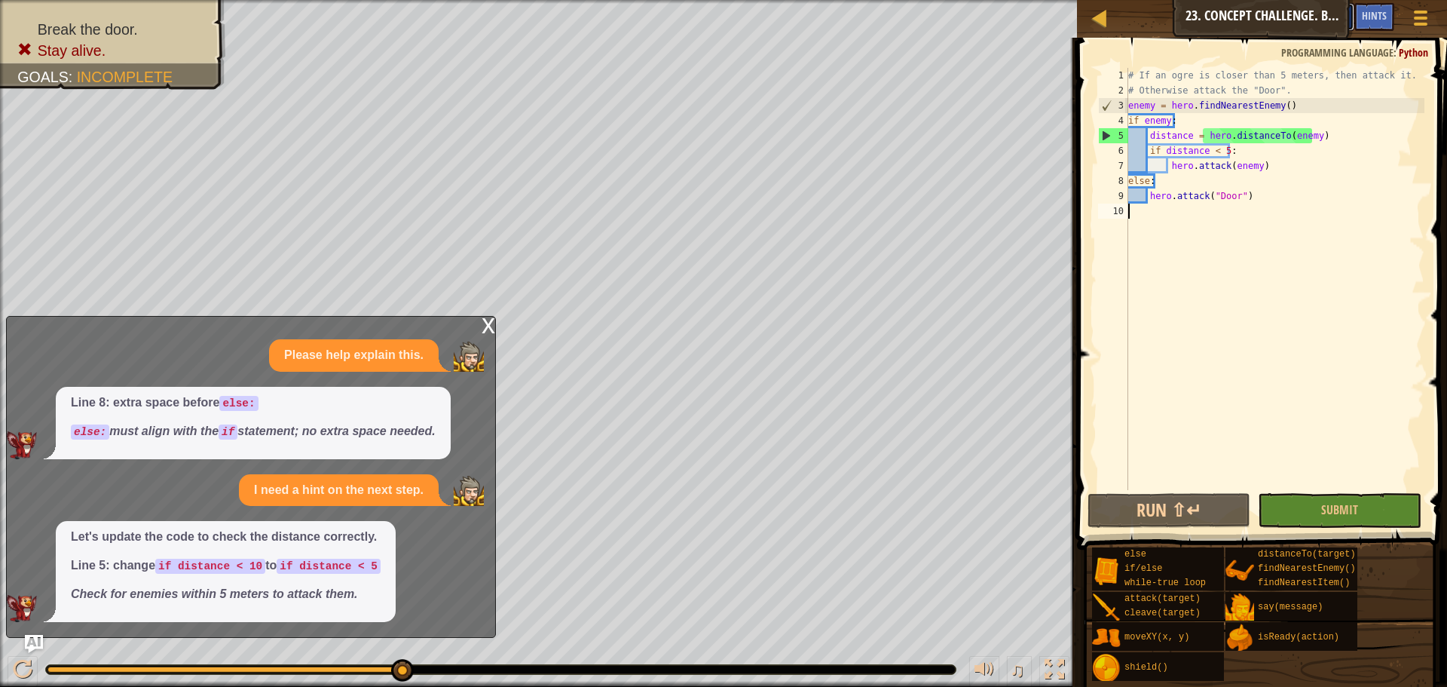
click at [1351, 12] on button "Ask AI" at bounding box center [1334, 17] width 41 height 28
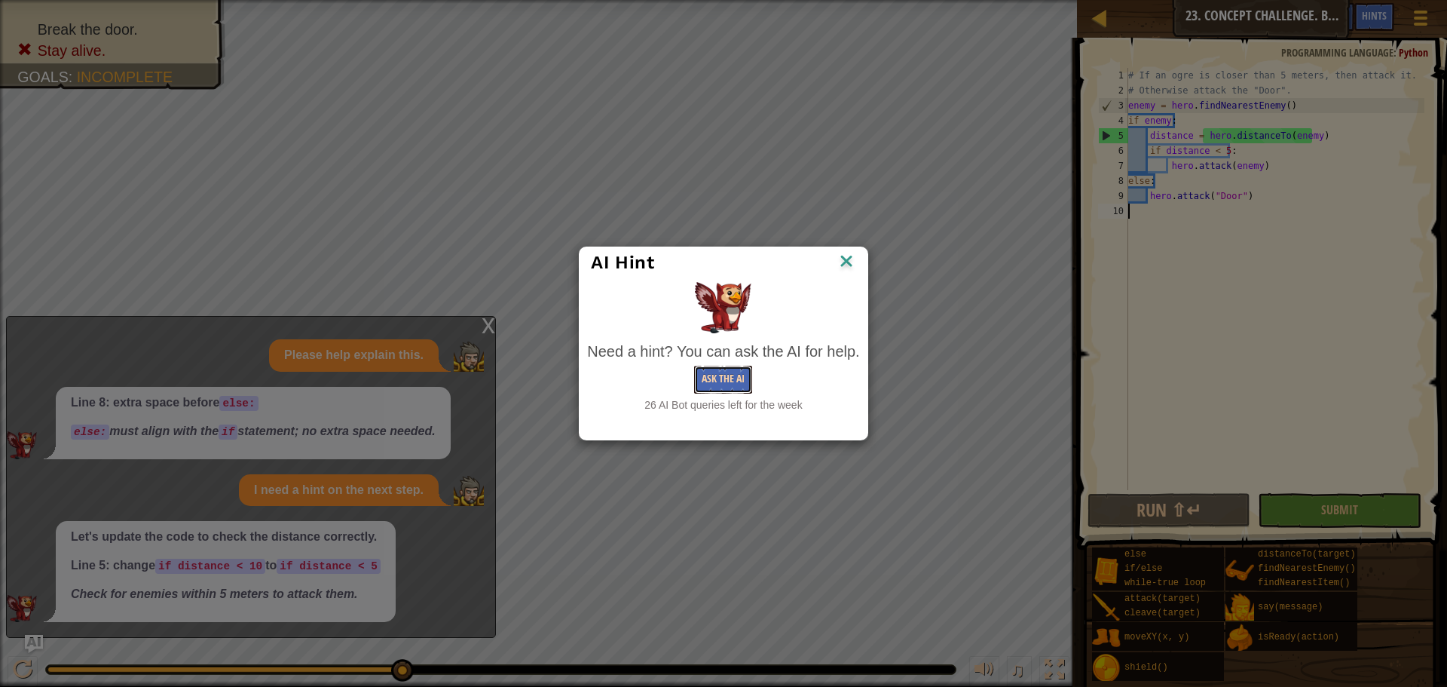
click at [714, 380] on button "Ask the AI" at bounding box center [723, 379] width 58 height 28
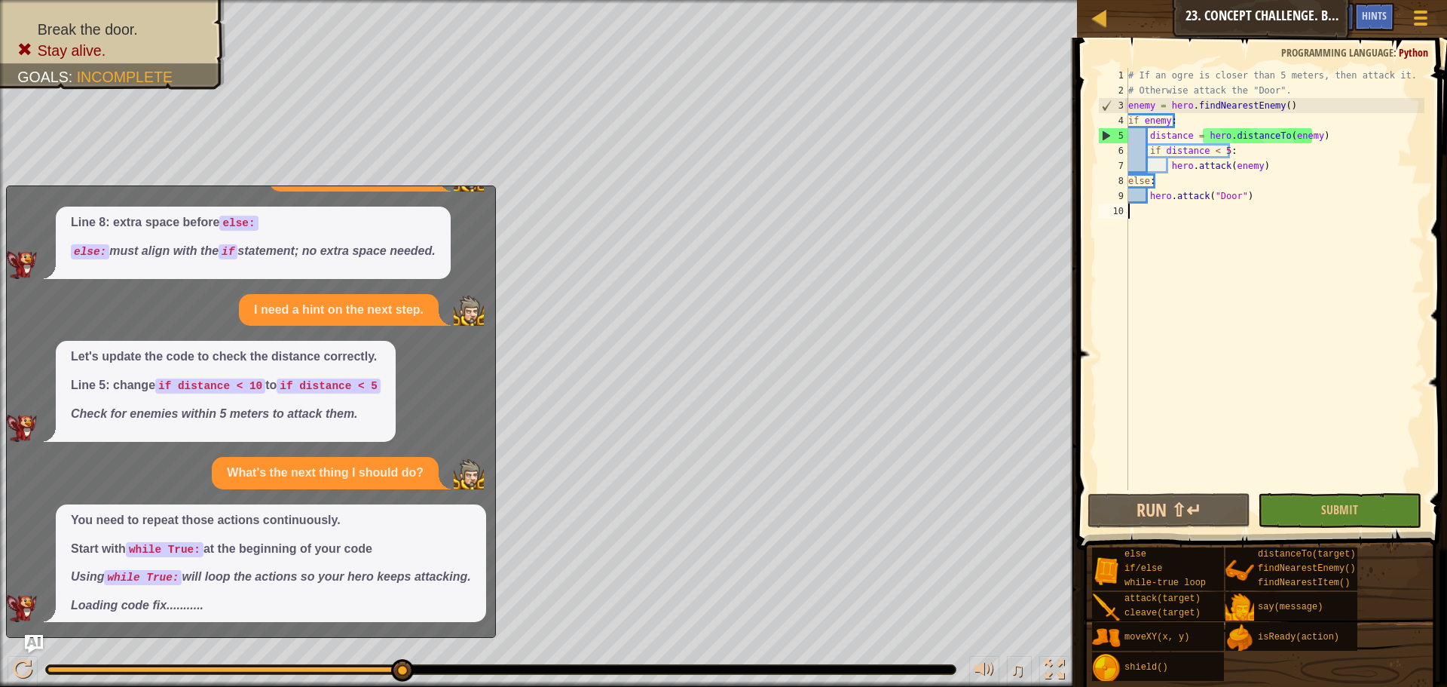
scroll to position [60, 0]
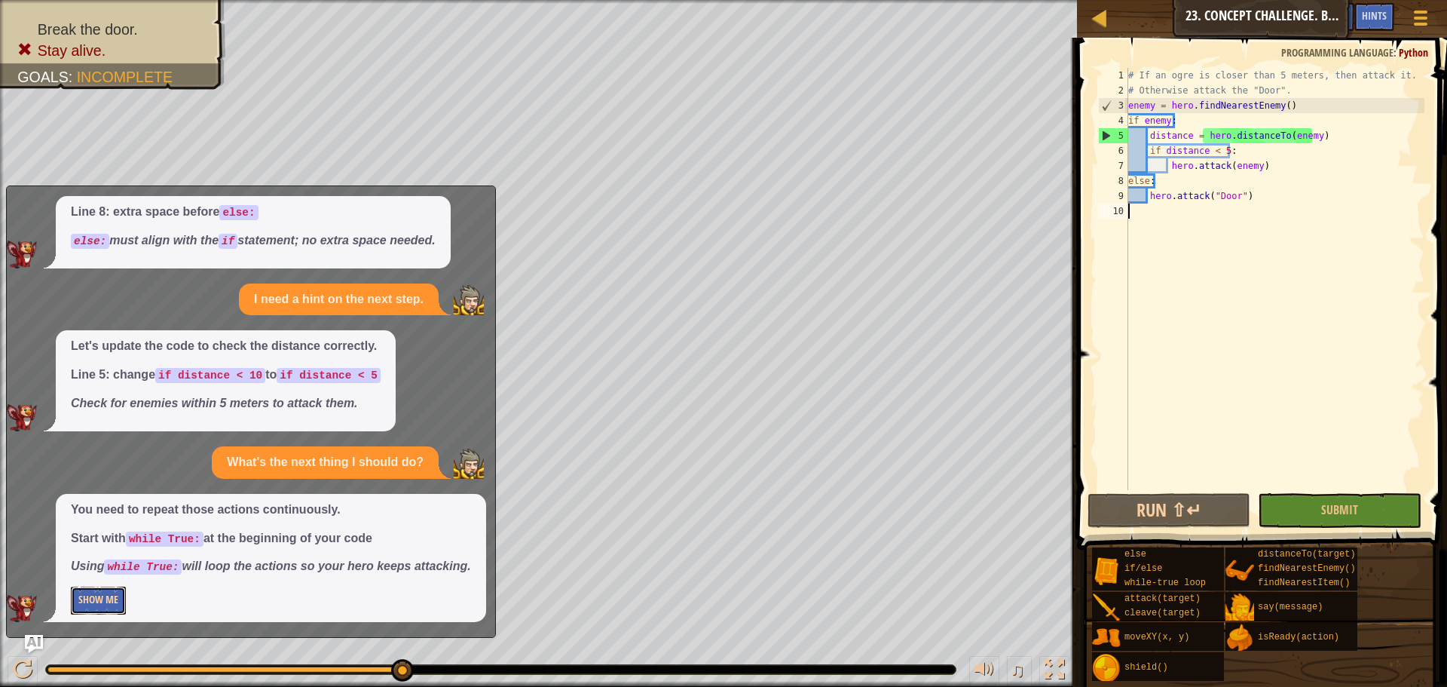
click at [96, 592] on button "Show Me" at bounding box center [98, 600] width 55 height 28
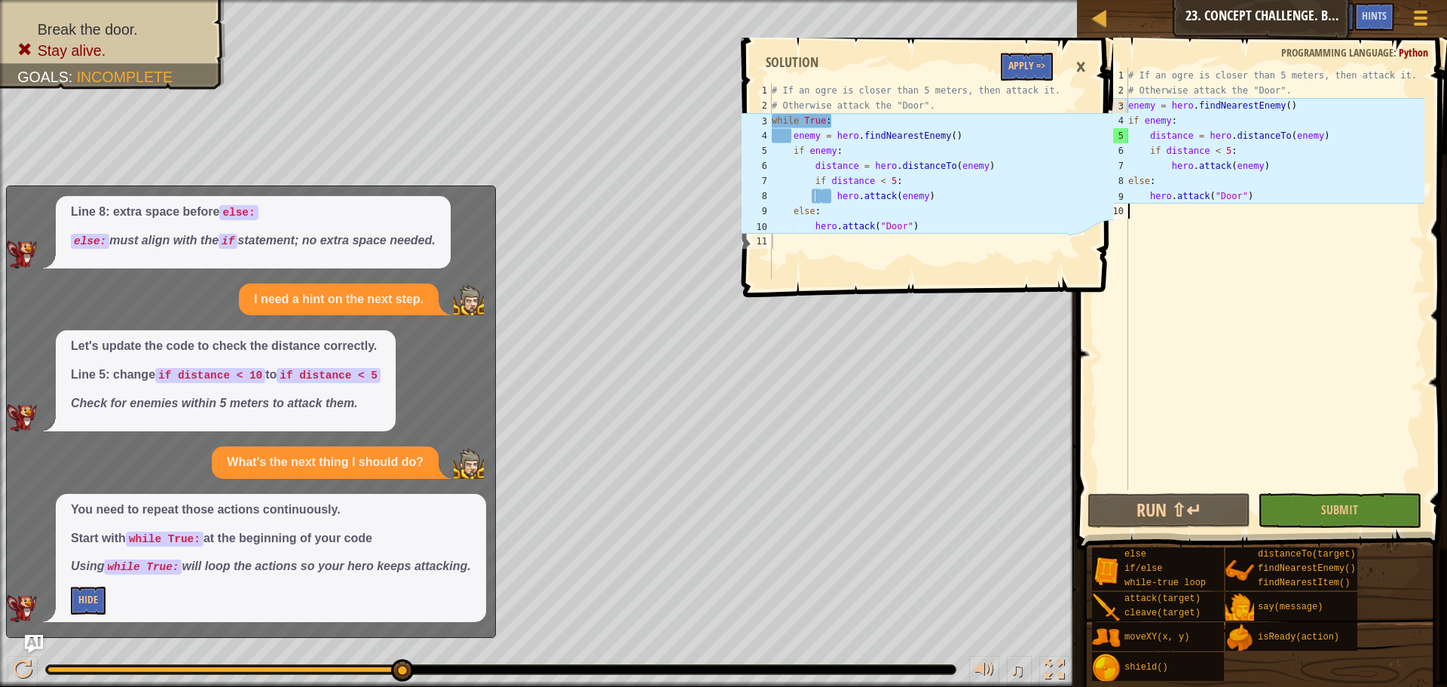
click at [1127, 103] on div "3" at bounding box center [1113, 105] width 29 height 15
click at [1130, 102] on div "# If an ogre is closer than 5 meters, then attack it. # Otherwise attack the "D…" at bounding box center [1274, 294] width 299 height 452
type textarea "enemy = hero.findNearestEnemy()"
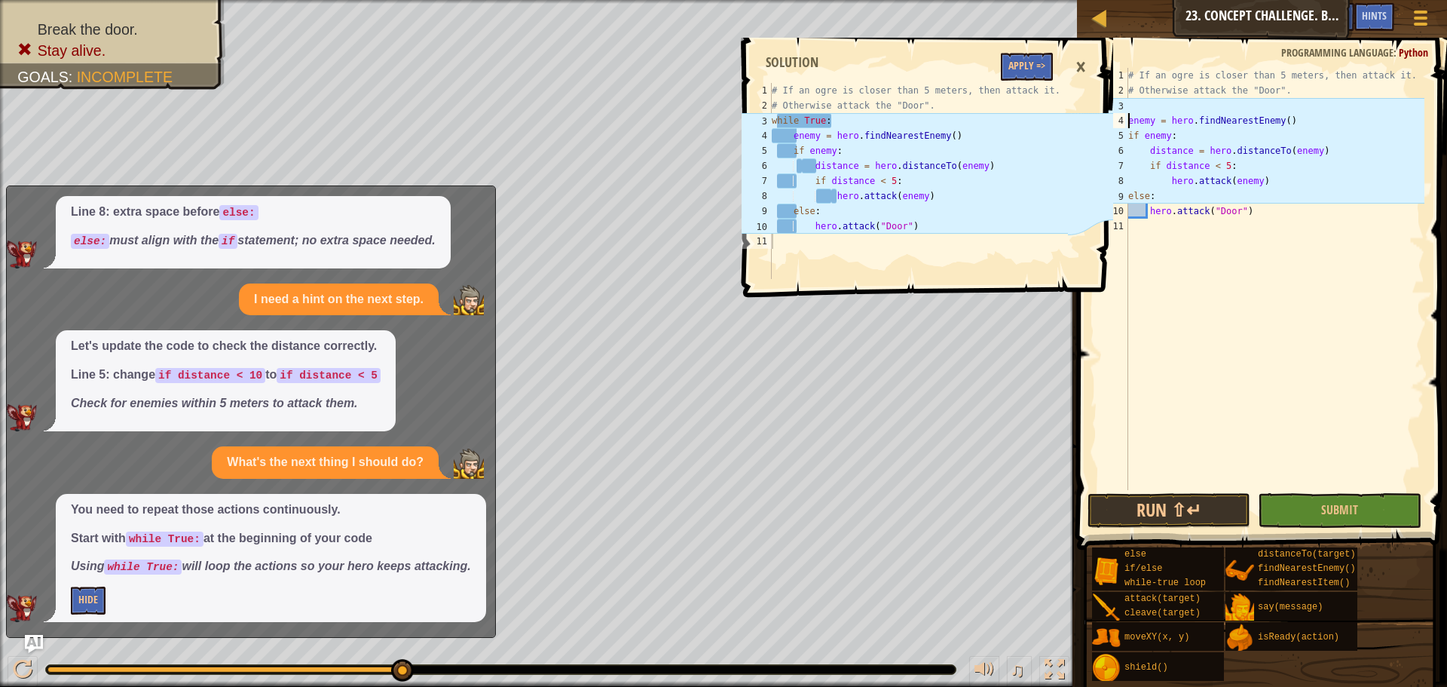
click at [1130, 109] on div "# If an ogre is closer than 5 meters, then attack it. # Otherwise attack the "D…" at bounding box center [1274, 294] width 299 height 452
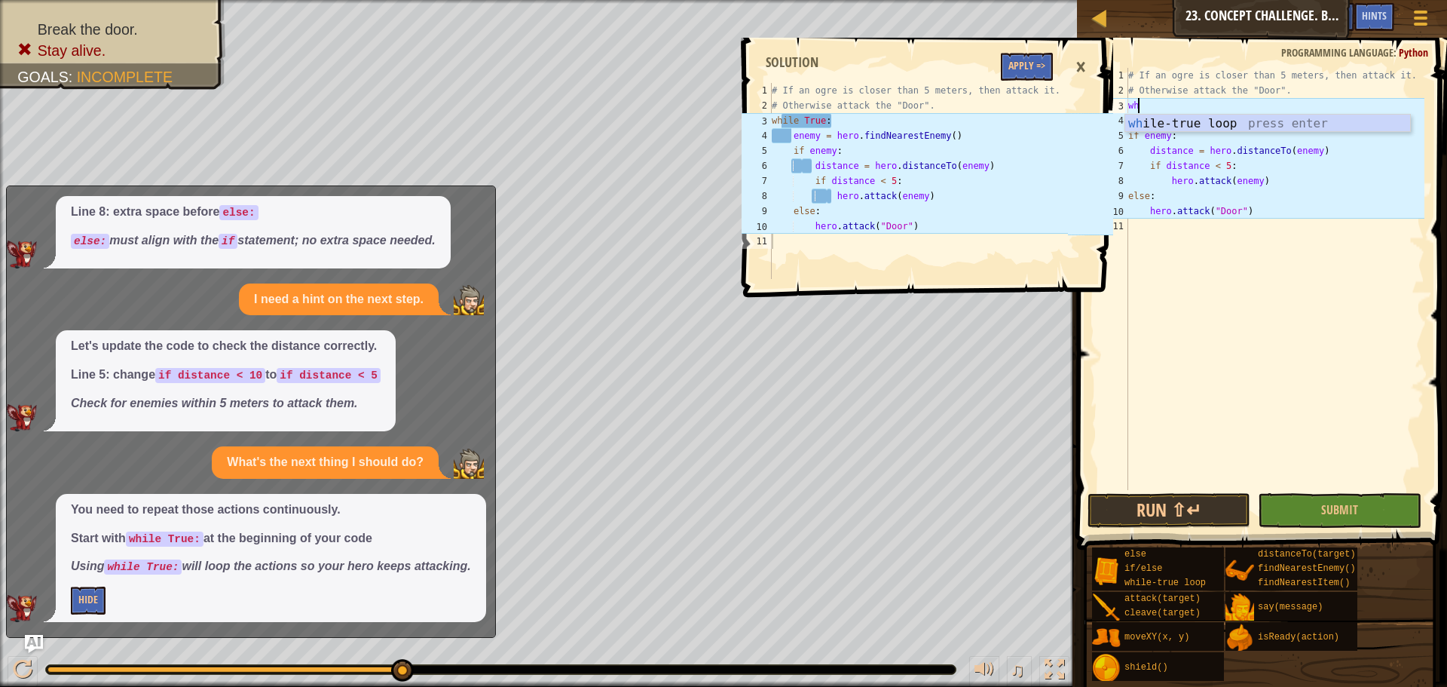
scroll to position [7, 1]
type textarea "whil"
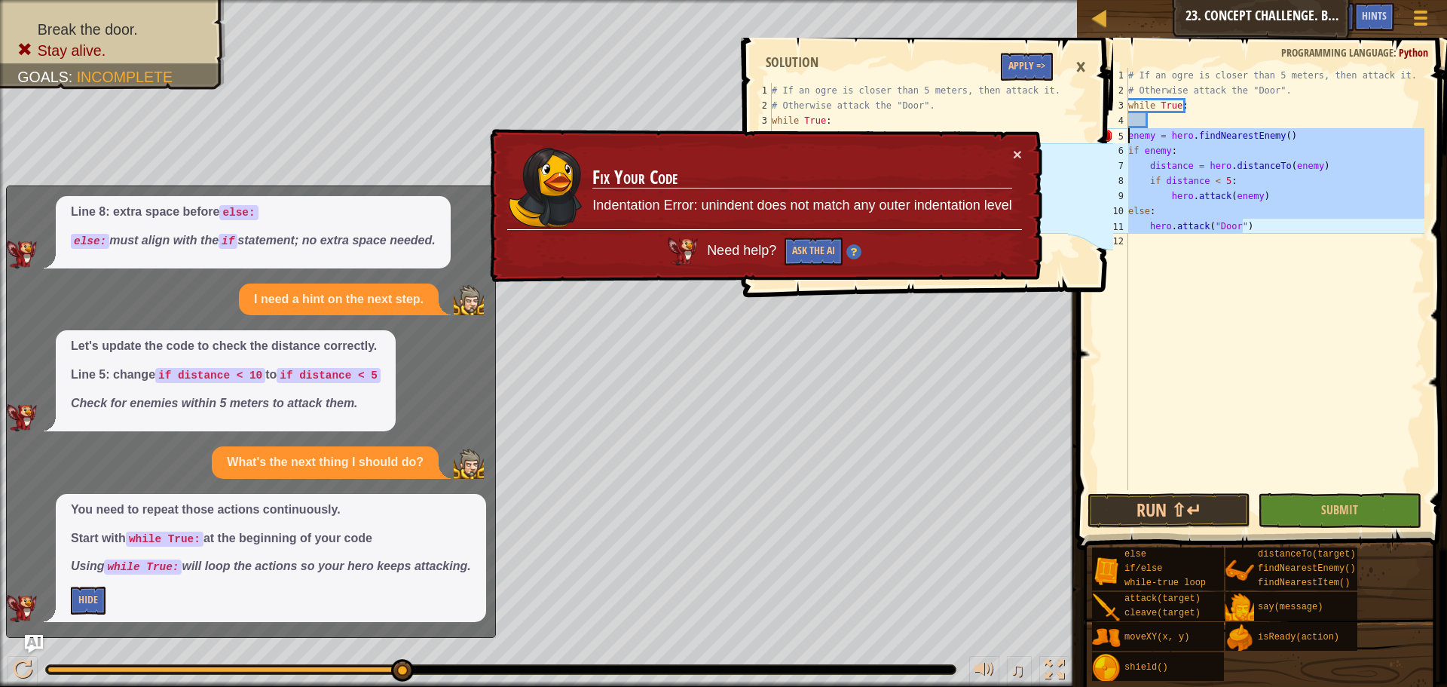
drag, startPoint x: 1246, startPoint y: 226, endPoint x: 1127, endPoint y: 137, distance: 148.0
click at [1127, 137] on div "1 2 3 4 5 6 7 8 9 10 11 12 # If an ogre is closer than 5 meters, then attack it…" at bounding box center [1259, 279] width 329 height 422
type textarea "enemy = hero.findNearestEnemy() if enemy:"
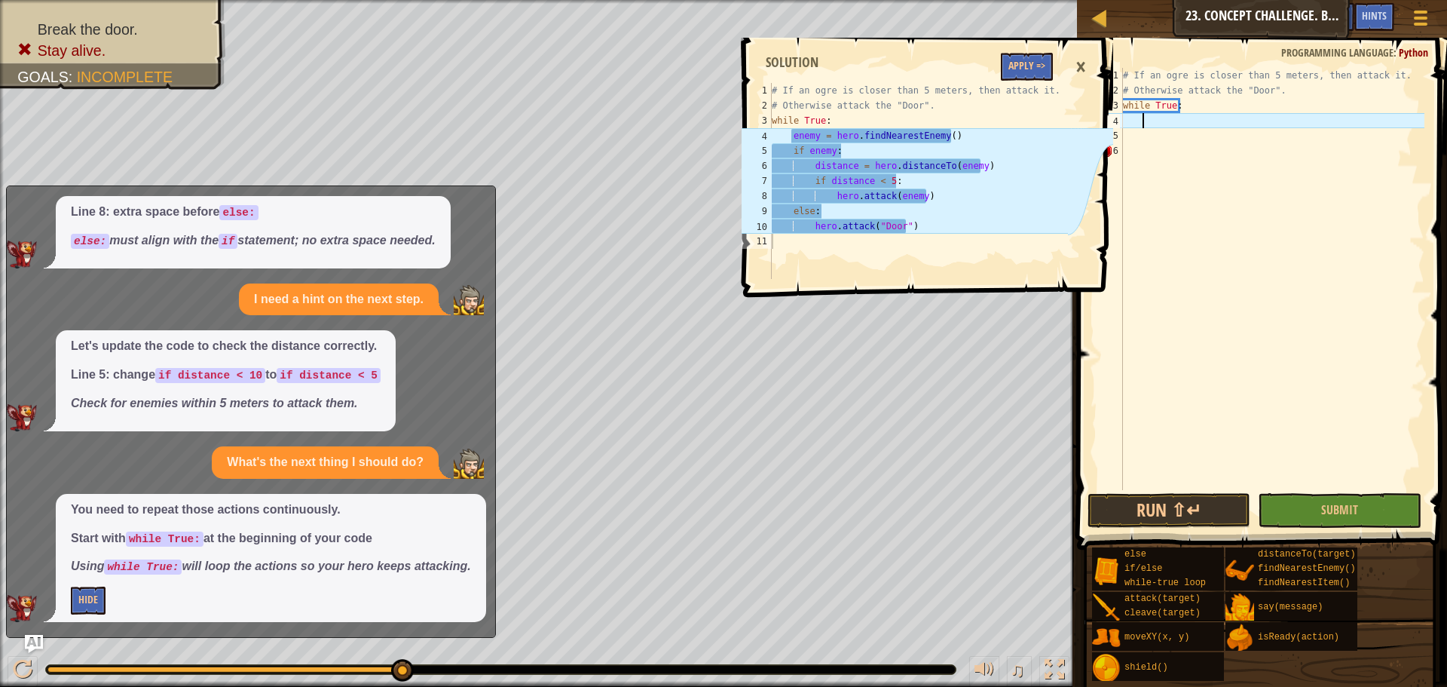
click at [1149, 118] on div "# If an ogre is closer than 5 meters, then attack it. # Otherwise attack the "D…" at bounding box center [1272, 294] width 304 height 452
paste textarea "hero.attack("Door")"
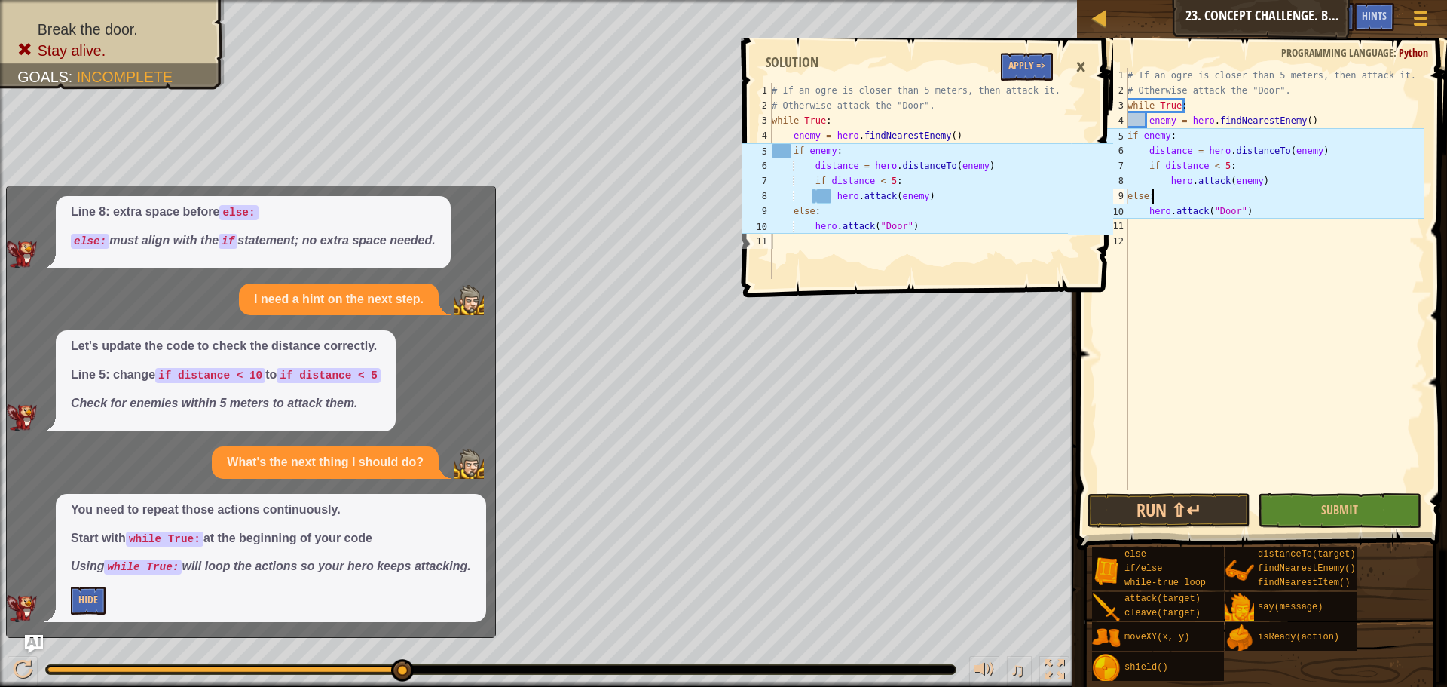
click at [1166, 193] on div "# If an ogre is closer than 5 meters, then attack it. # Otherwise attack the "D…" at bounding box center [1274, 294] width 300 height 452
drag, startPoint x: 1165, startPoint y: 180, endPoint x: 1147, endPoint y: 180, distance: 18.1
click at [1147, 180] on div "# If an ogre is closer than 5 meters, then attack it. # Otherwise attack the "D…" at bounding box center [1274, 294] width 300 height 452
click at [1128, 132] on div "# If an ogre is closer than 5 meters, then attack it. # Otherwise attack the "D…" at bounding box center [1274, 294] width 300 height 452
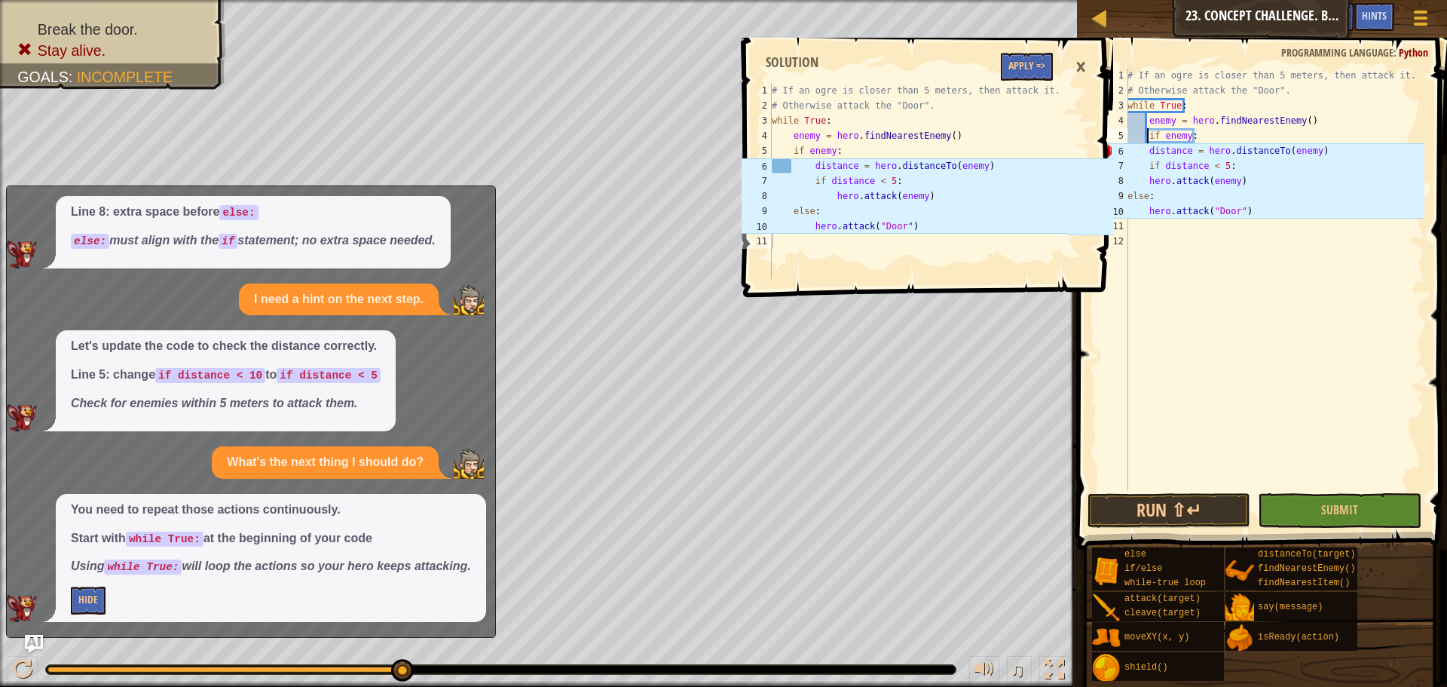
click at [1137, 151] on div "# If an ogre is closer than 5 meters, then attack it. # Otherwise attack the "D…" at bounding box center [1274, 294] width 300 height 452
click at [1145, 151] on div "# If an ogre is closer than 5 meters, then attack it. # Otherwise attack the "D…" at bounding box center [1274, 294] width 300 height 452
click at [1135, 151] on div "# If an ogre is closer than 5 meters, then attack it. # Otherwise attack the "D…" at bounding box center [1274, 294] width 300 height 452
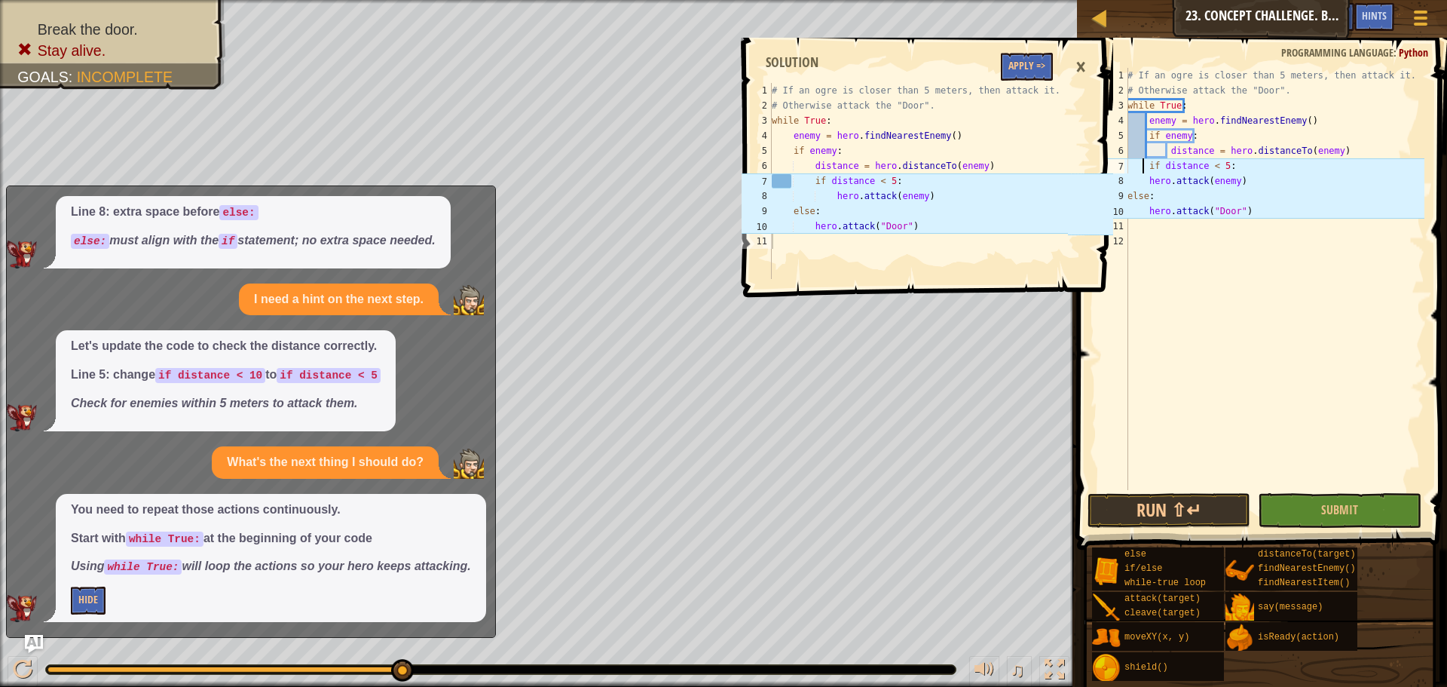
click at [1142, 170] on div "# If an ogre is closer than 5 meters, then attack it. # Otherwise attack the "D…" at bounding box center [1274, 294] width 300 height 452
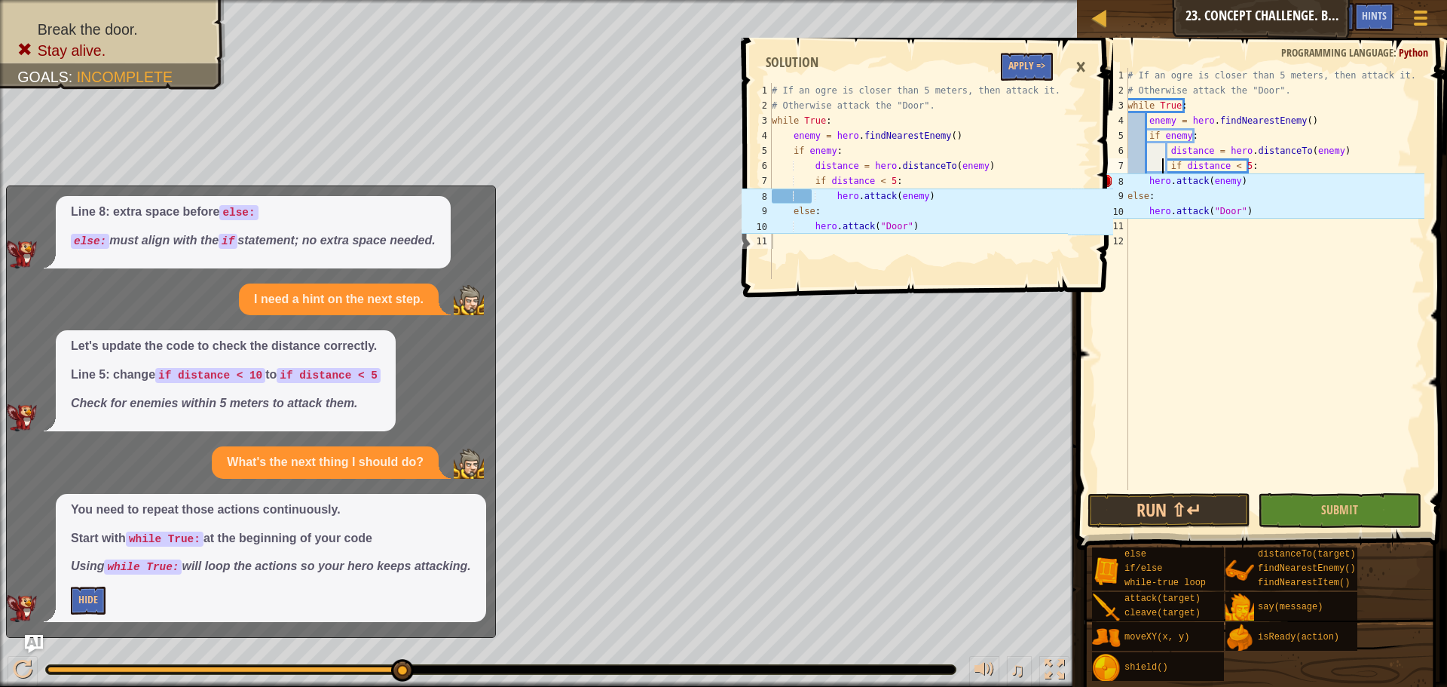
click at [1135, 182] on div "# If an ogre is closer than 5 meters, then attack it. # Otherwise attack the "D…" at bounding box center [1274, 294] width 300 height 452
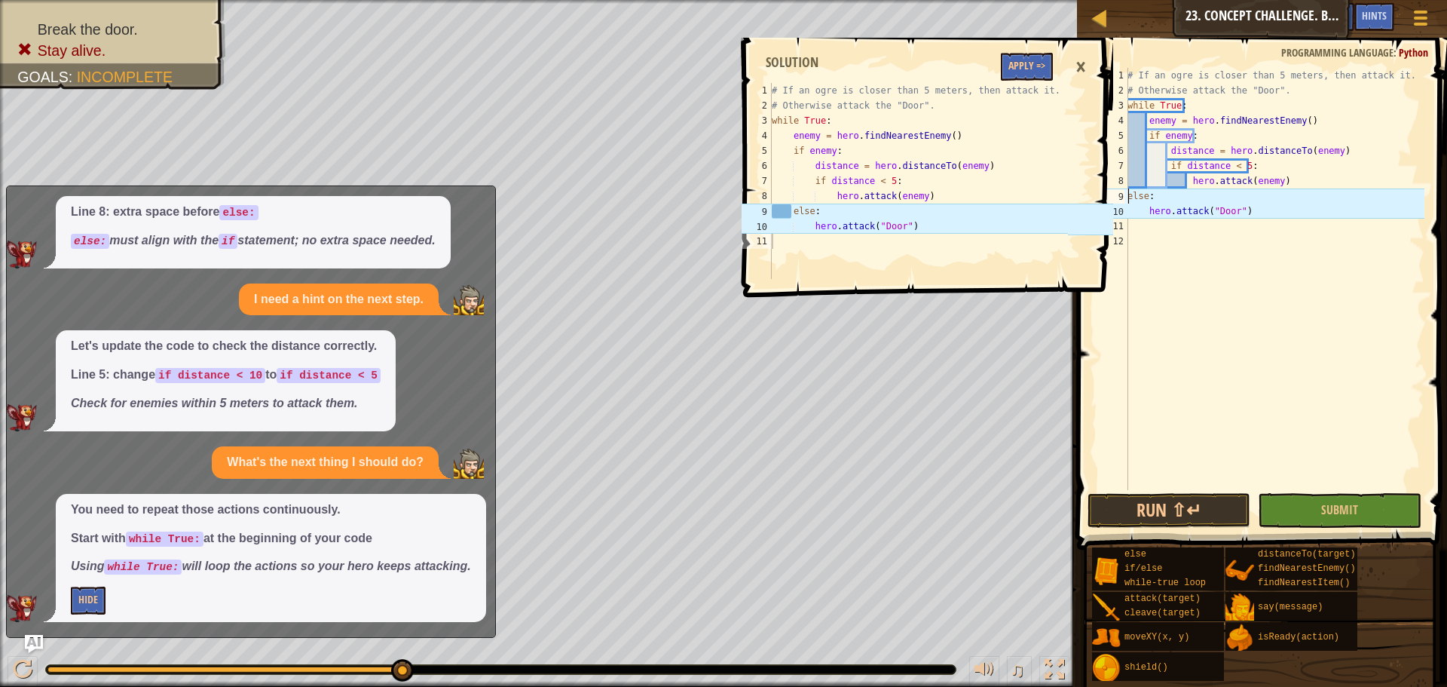
click at [1128, 196] on div "# If an ogre is closer than 5 meters, then attack it. # Otherwise attack the "D…" at bounding box center [1274, 294] width 300 height 452
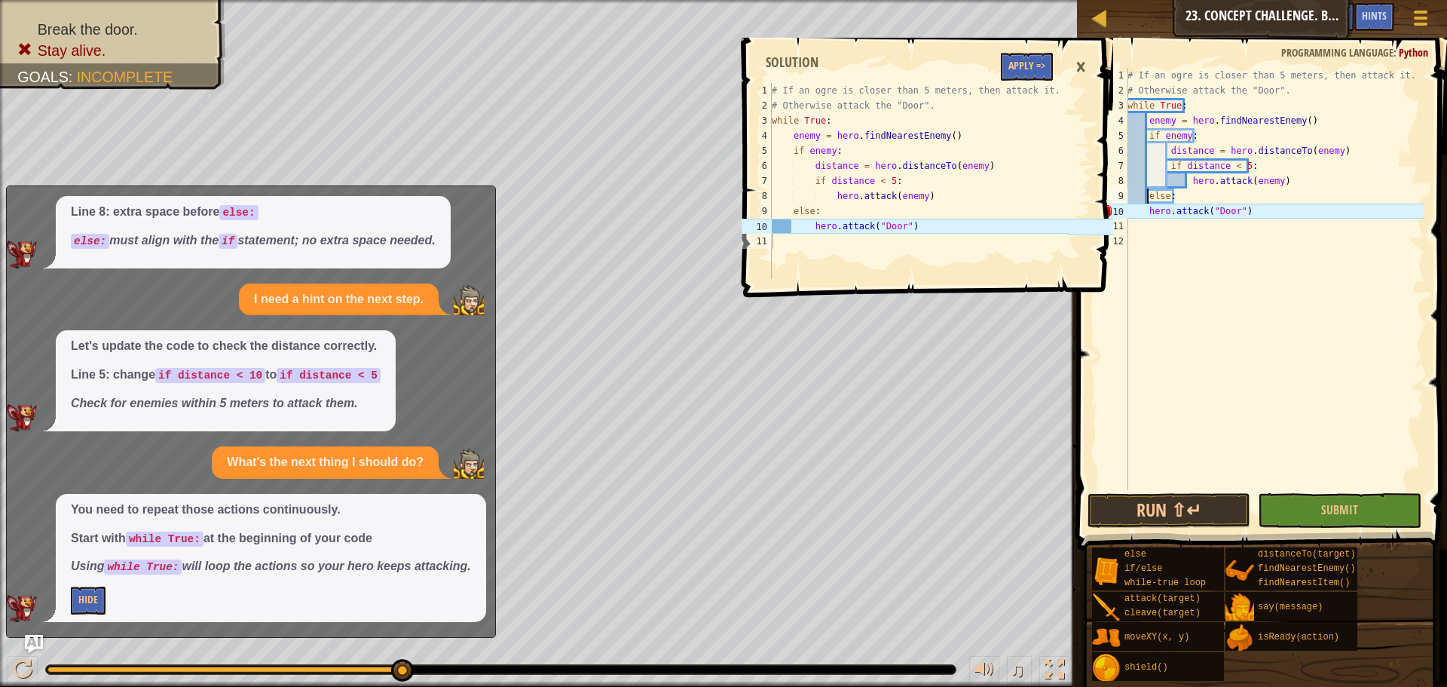
click at [1142, 215] on div "# If an ogre is closer than 5 meters, then attack it. # Otherwise attack the "D…" at bounding box center [1274, 294] width 300 height 452
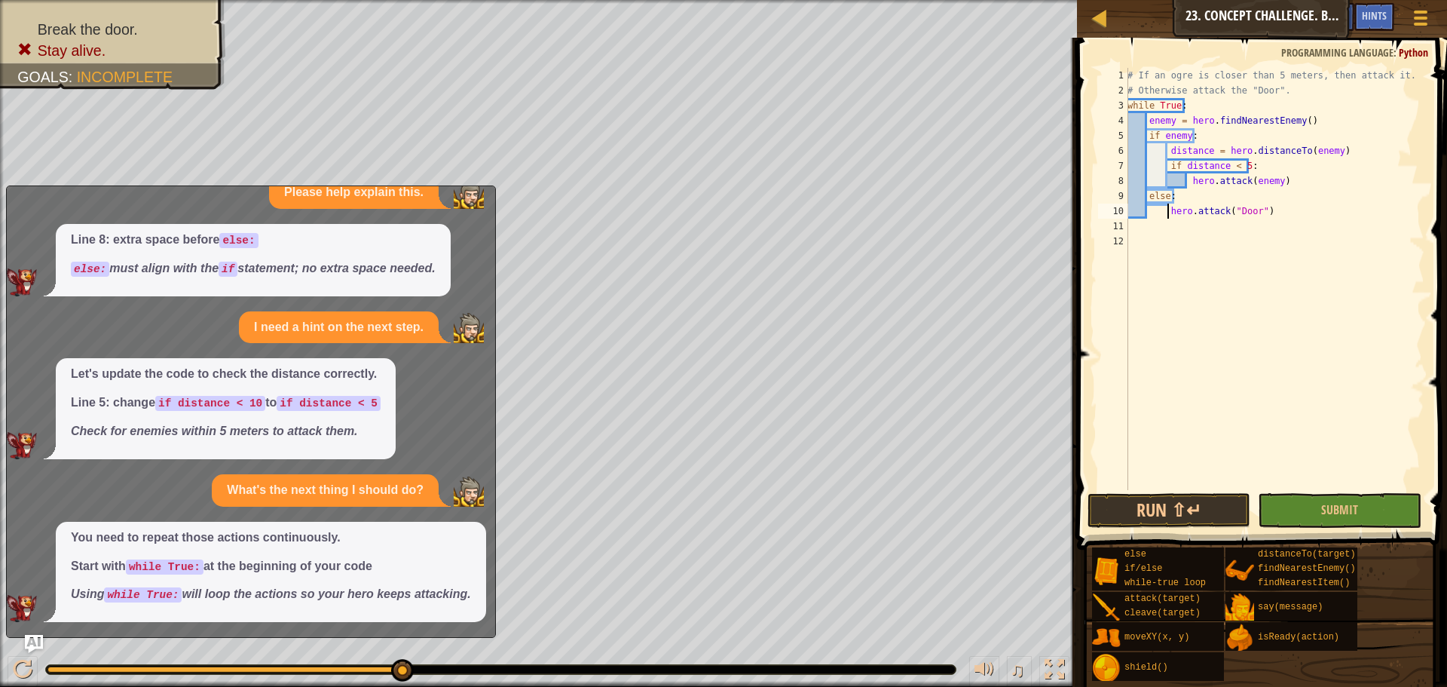
type textarea "hero.attack("Door")"
click at [1165, 207] on div "# If an ogre is closer than 5 meters, then attack it. # Otherwise attack the "D…" at bounding box center [1274, 294] width 300 height 452
drag, startPoint x: 1169, startPoint y: 208, endPoint x: 1274, endPoint y: 216, distance: 105.1
click at [1274, 216] on div "# If an ogre is closer than 5 meters, then attack it. # Otherwise attack the "D…" at bounding box center [1274, 294] width 300 height 452
paste textarea "hero.attack("Door")"
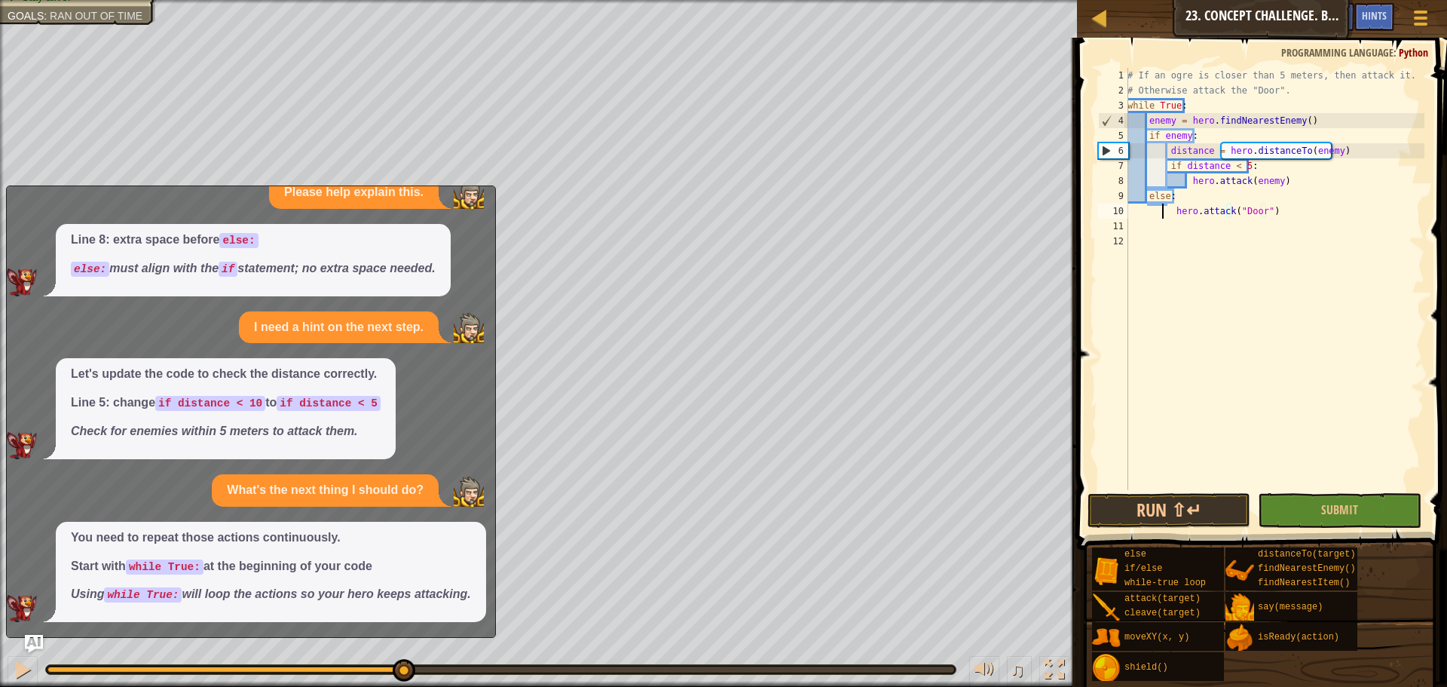
click at [1161, 209] on div "# If an ogre is closer than 5 meters, then attack it. # Otherwise attack the "D…" at bounding box center [1274, 294] width 300 height 452
click at [1163, 210] on div "# If an ogre is closer than 5 meters, then attack it. # Otherwise attack the "D…" at bounding box center [1274, 294] width 300 height 452
click at [1221, 513] on button "Run ⇧↵" at bounding box center [1168, 510] width 163 height 35
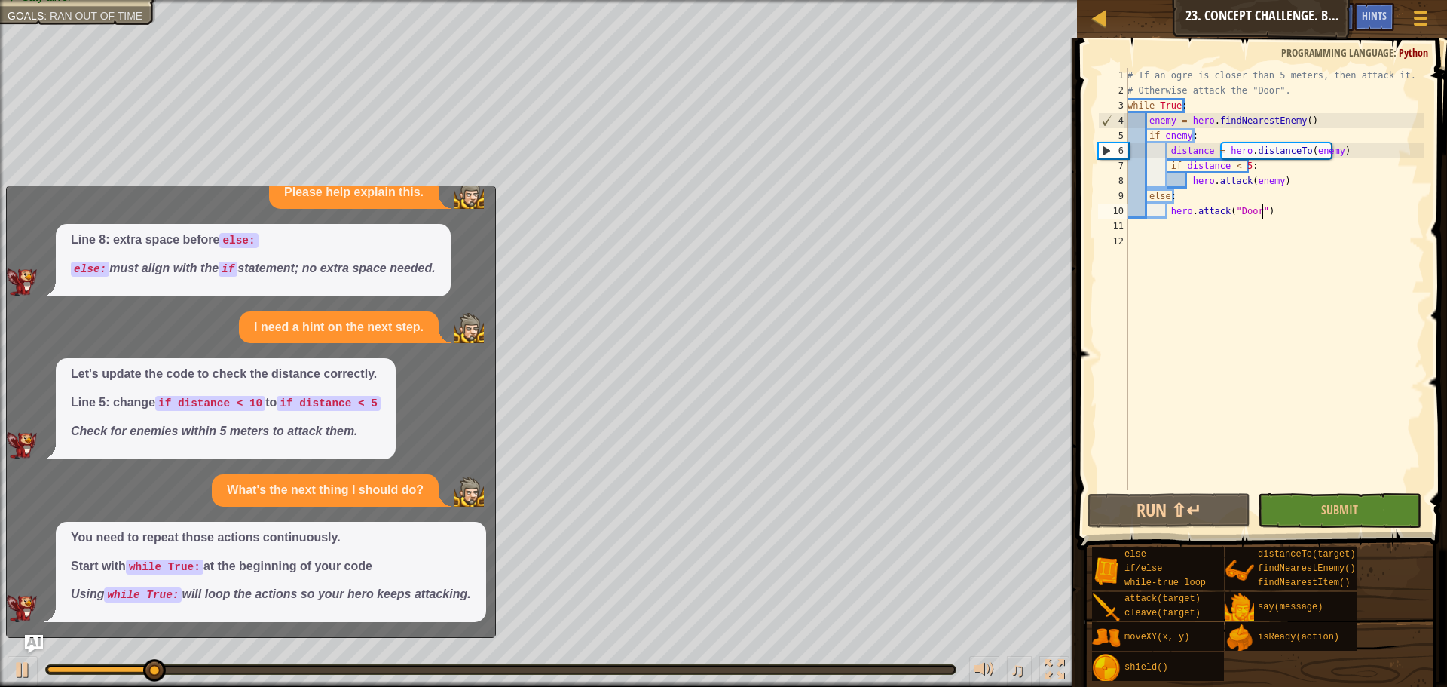
click at [1274, 211] on div "# If an ogre is closer than 5 meters, then attack it. # Otherwise attack the "D…" at bounding box center [1274, 294] width 300 height 452
click at [37, 638] on img "Ask AI" at bounding box center [34, 644] width 20 height 20
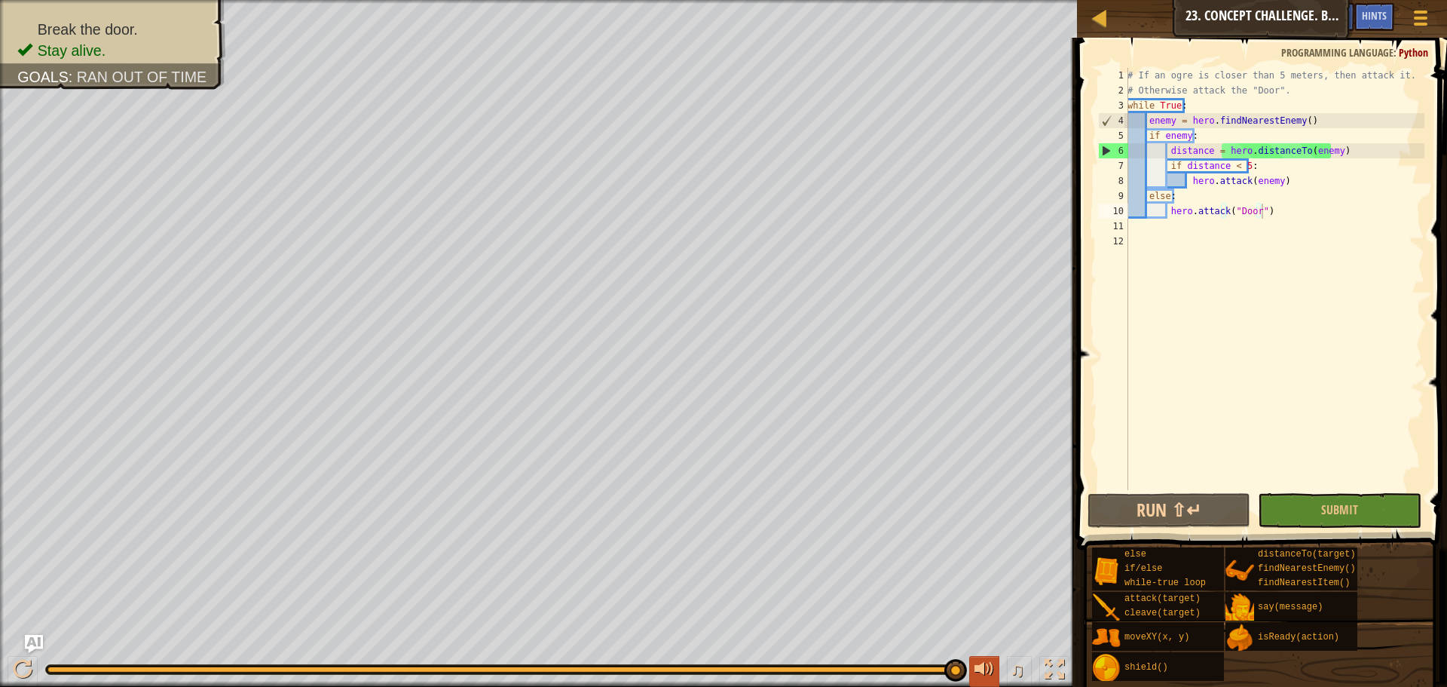
drag, startPoint x: 681, startPoint y: 667, endPoint x: 975, endPoint y: 657, distance: 294.1
click at [975, 657] on div "♫" at bounding box center [538, 665] width 1077 height 45
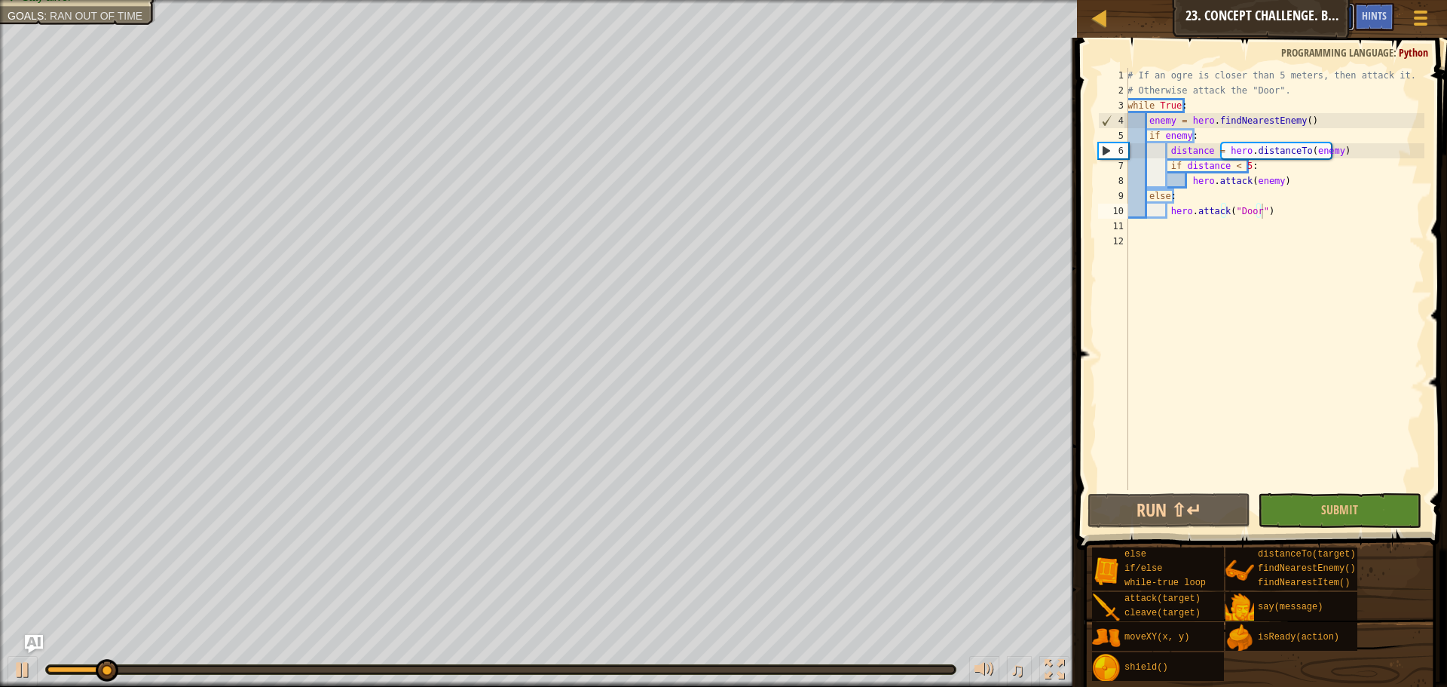
click at [1347, 11] on button "Ask AI" at bounding box center [1334, 17] width 41 height 28
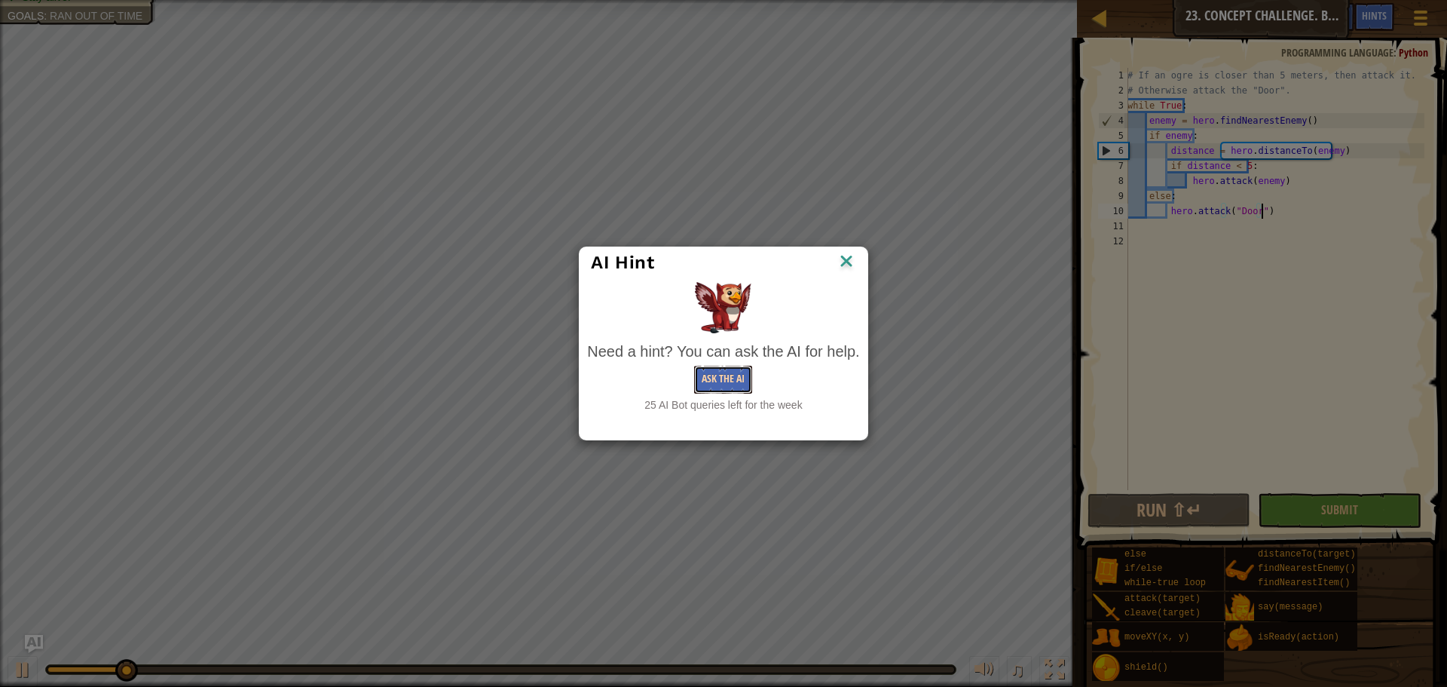
click at [708, 375] on button "Ask the AI" at bounding box center [723, 379] width 58 height 28
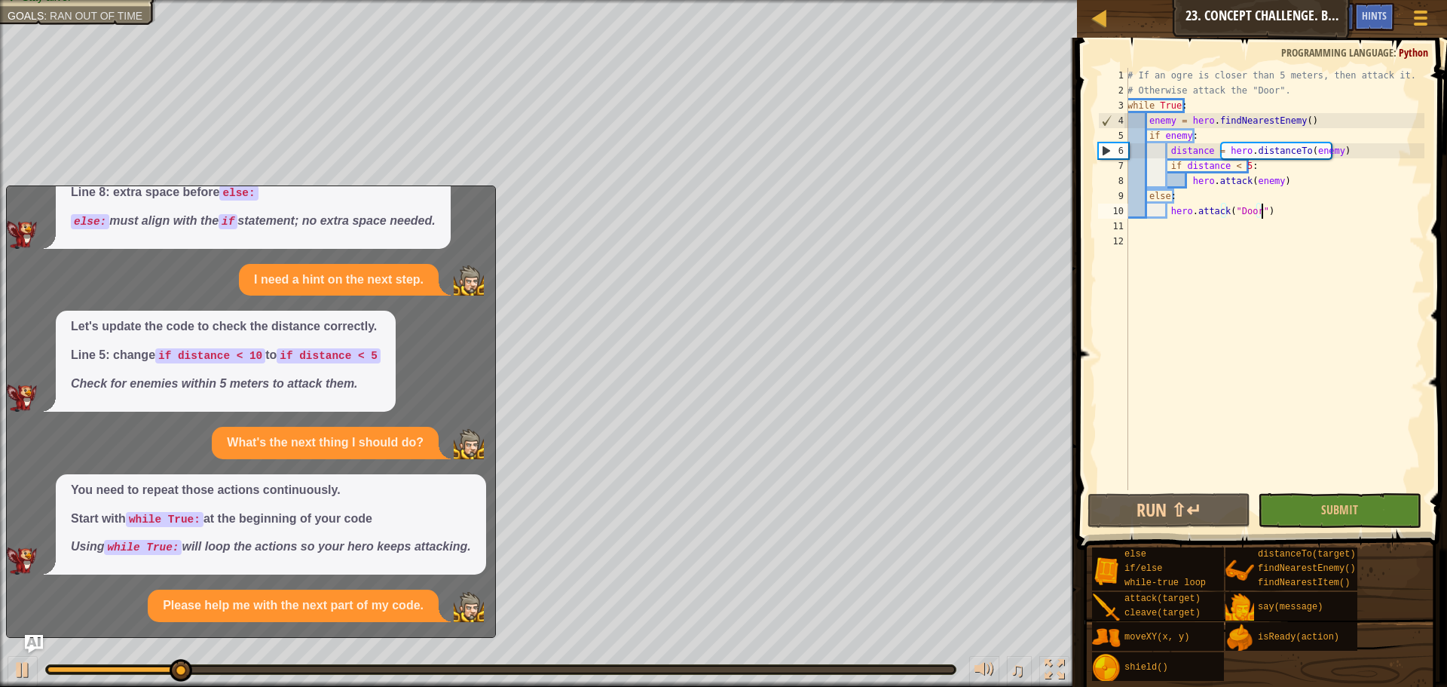
scroll to position [258, 0]
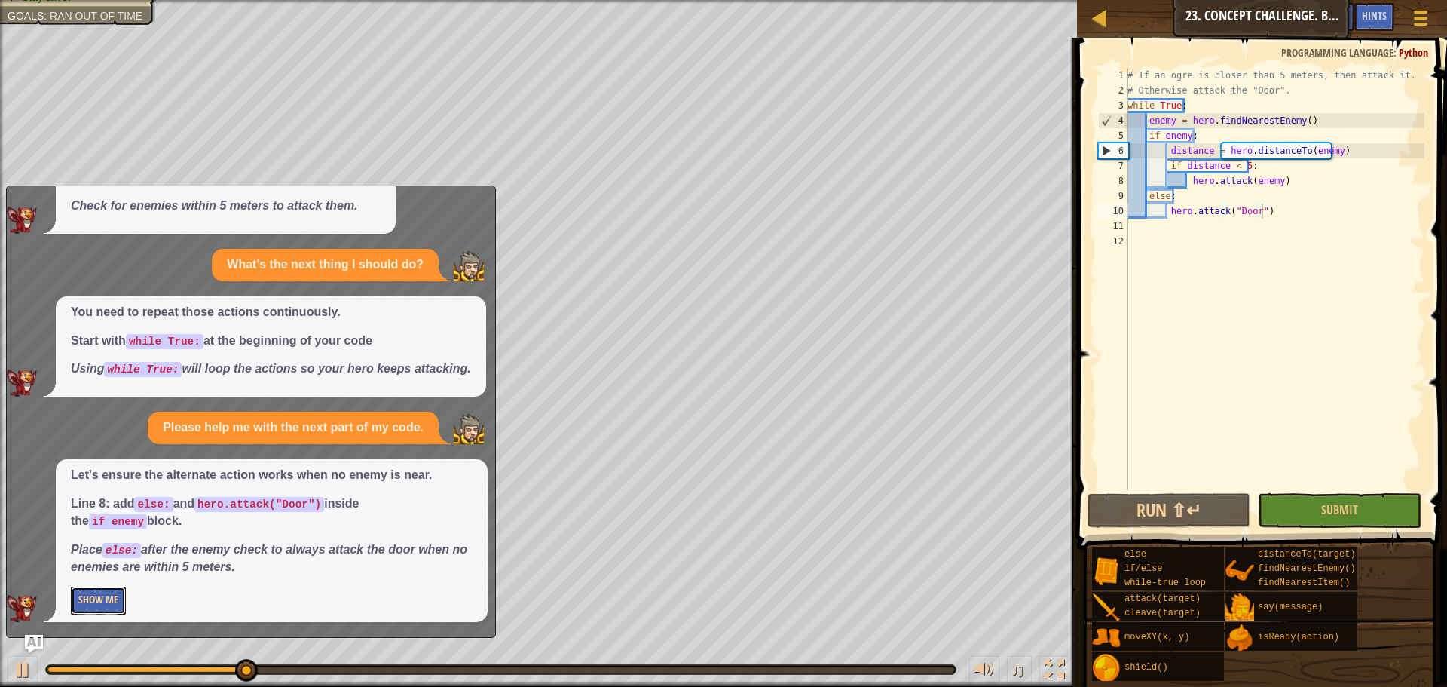
click at [92, 601] on button "Show Me" at bounding box center [98, 600] width 55 height 28
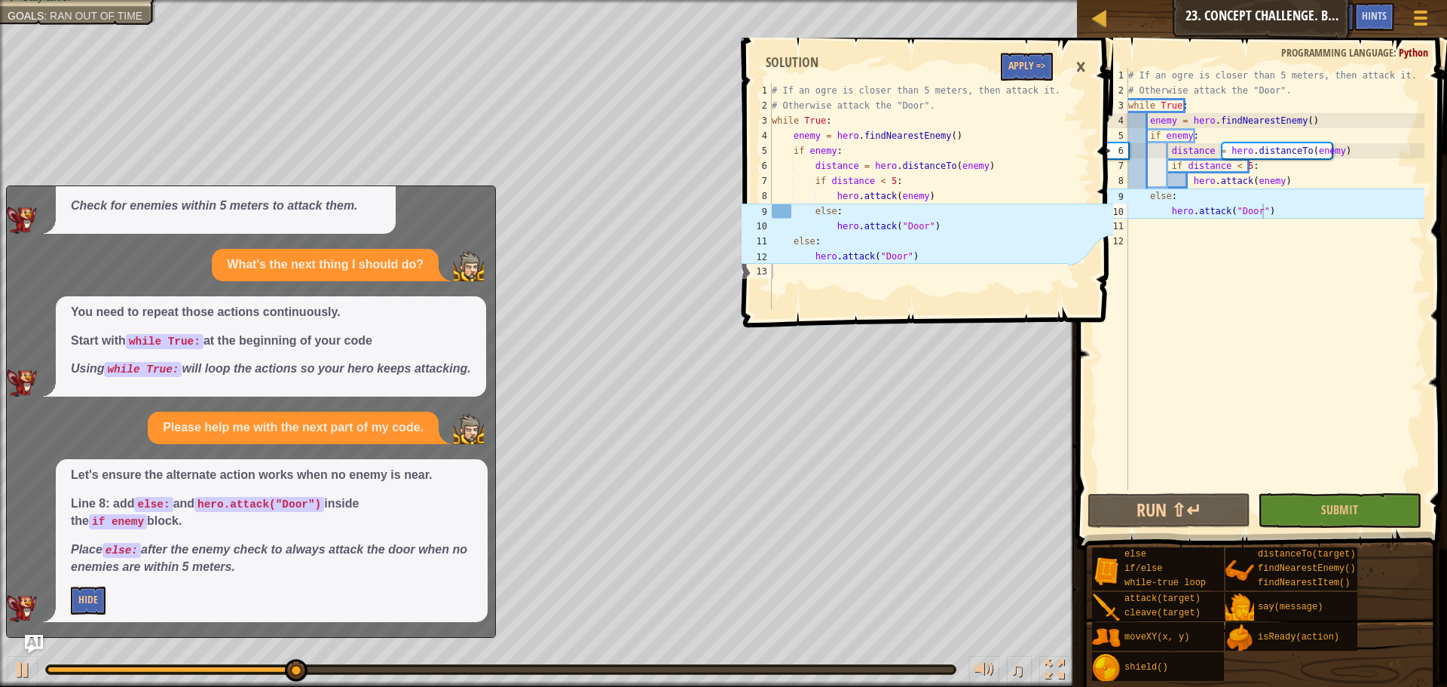
click at [1145, 199] on div "# If an ogre is closer than 5 meters, then attack it. # Otherwise attack the "D…" at bounding box center [1274, 294] width 299 height 452
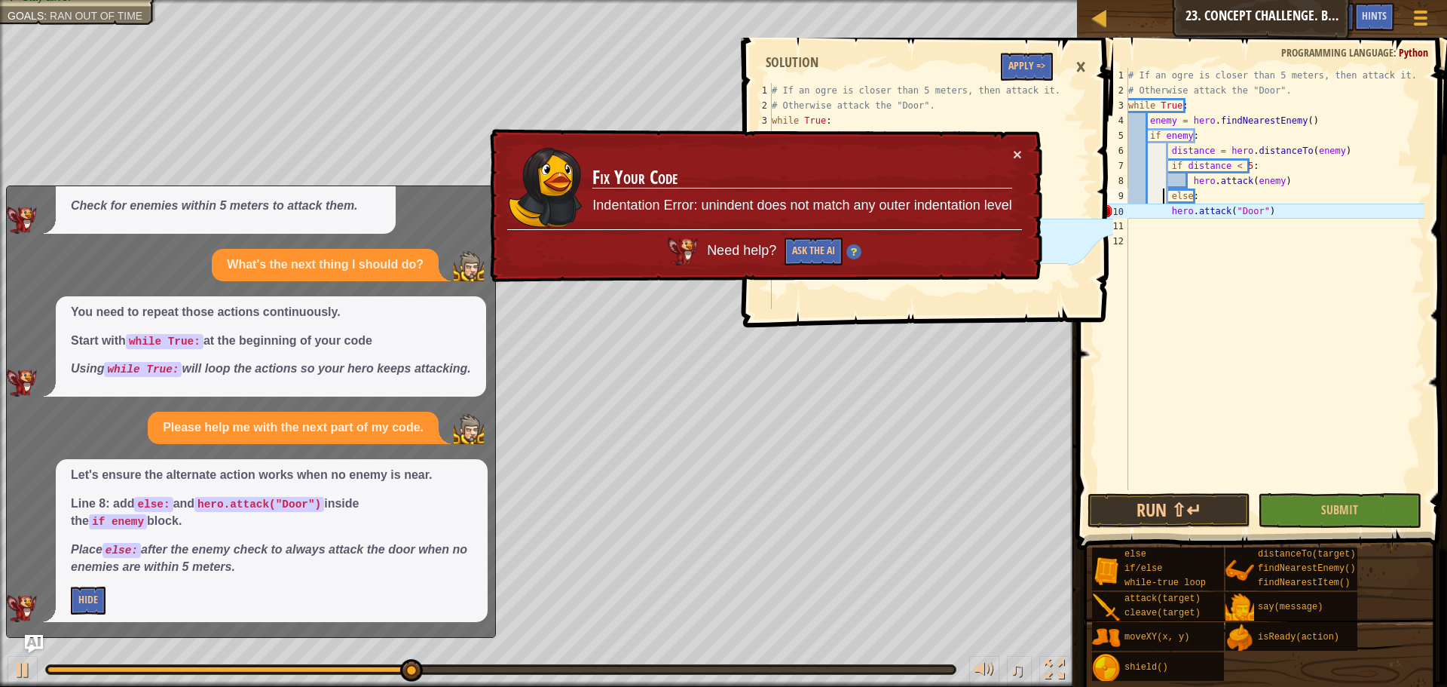
click at [1160, 218] on div "# If an ogre is closer than 5 meters, then attack it. # Otherwise attack the "D…" at bounding box center [1274, 294] width 299 height 452
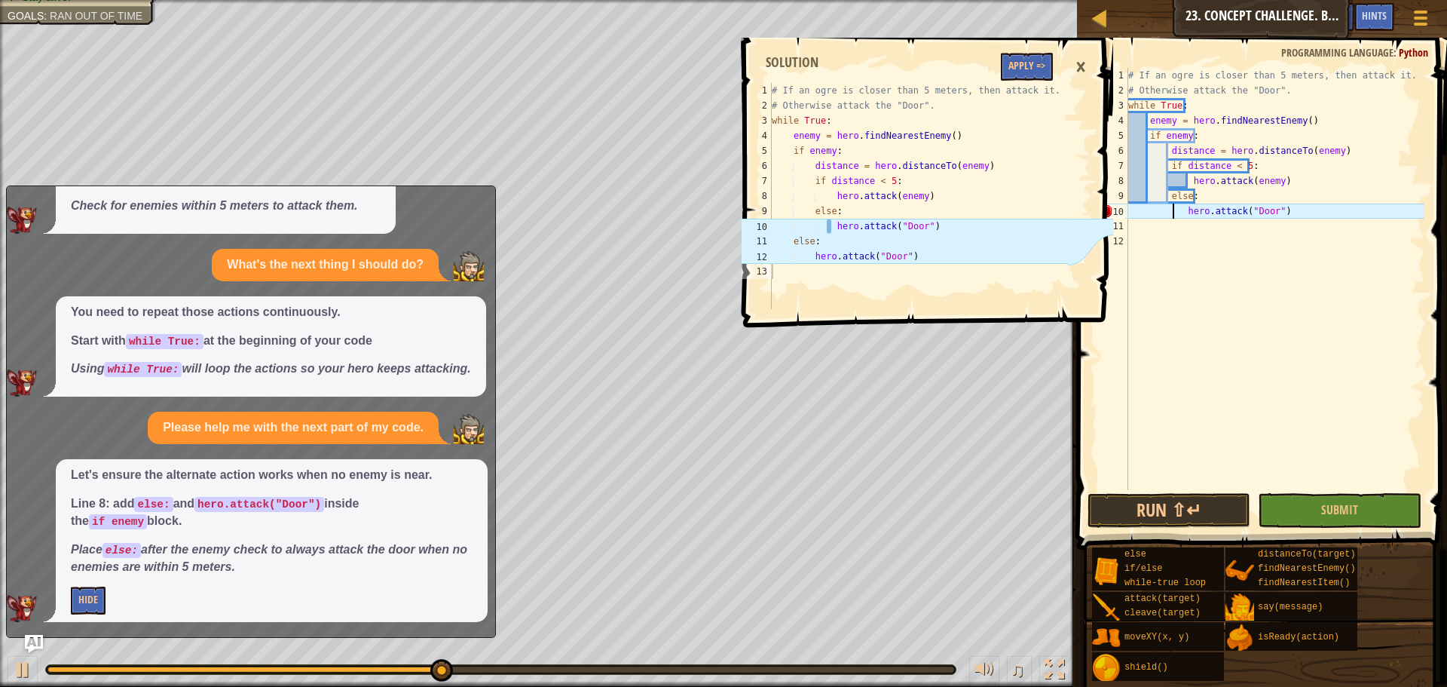
type textarea "hero.attack("Door")"
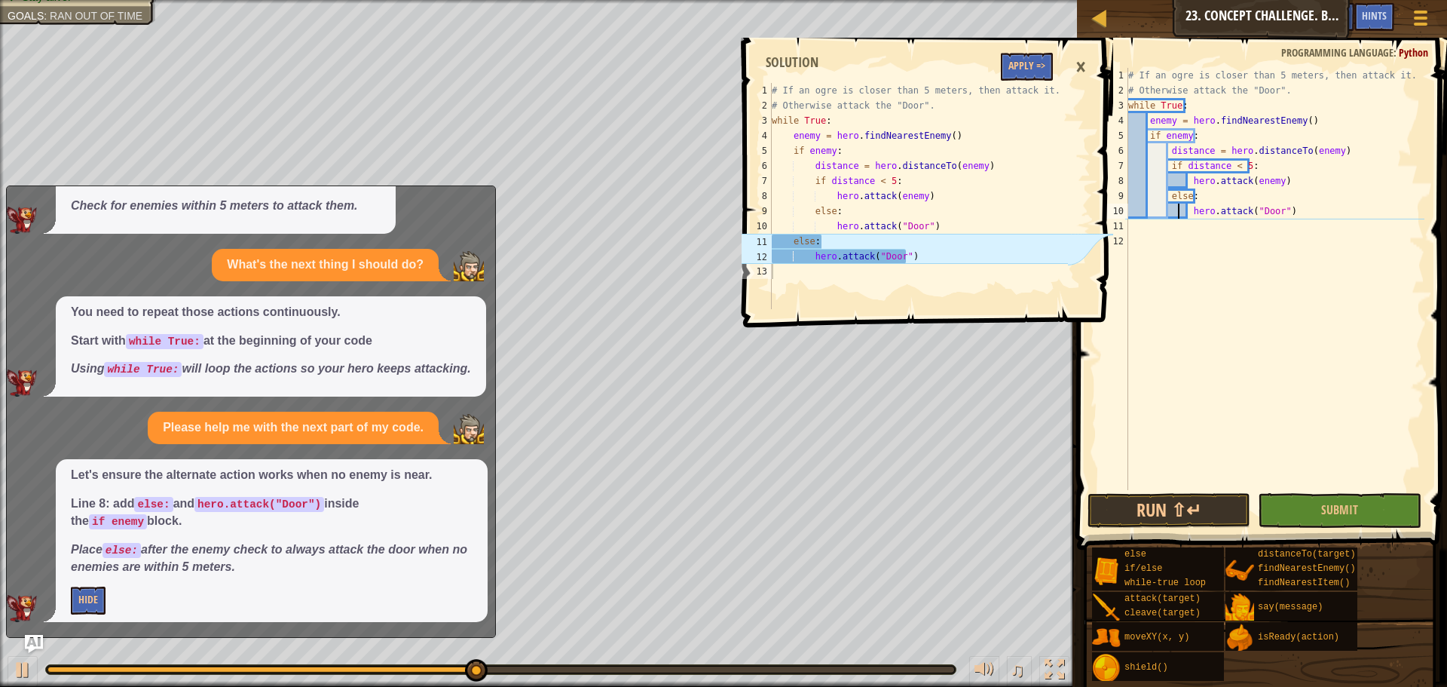
click at [1289, 213] on div "# If an ogre is closer than 5 meters, then attack it. # Otherwise attack the "D…" at bounding box center [1274, 294] width 299 height 452
type textarea "hero.attack("Door")"
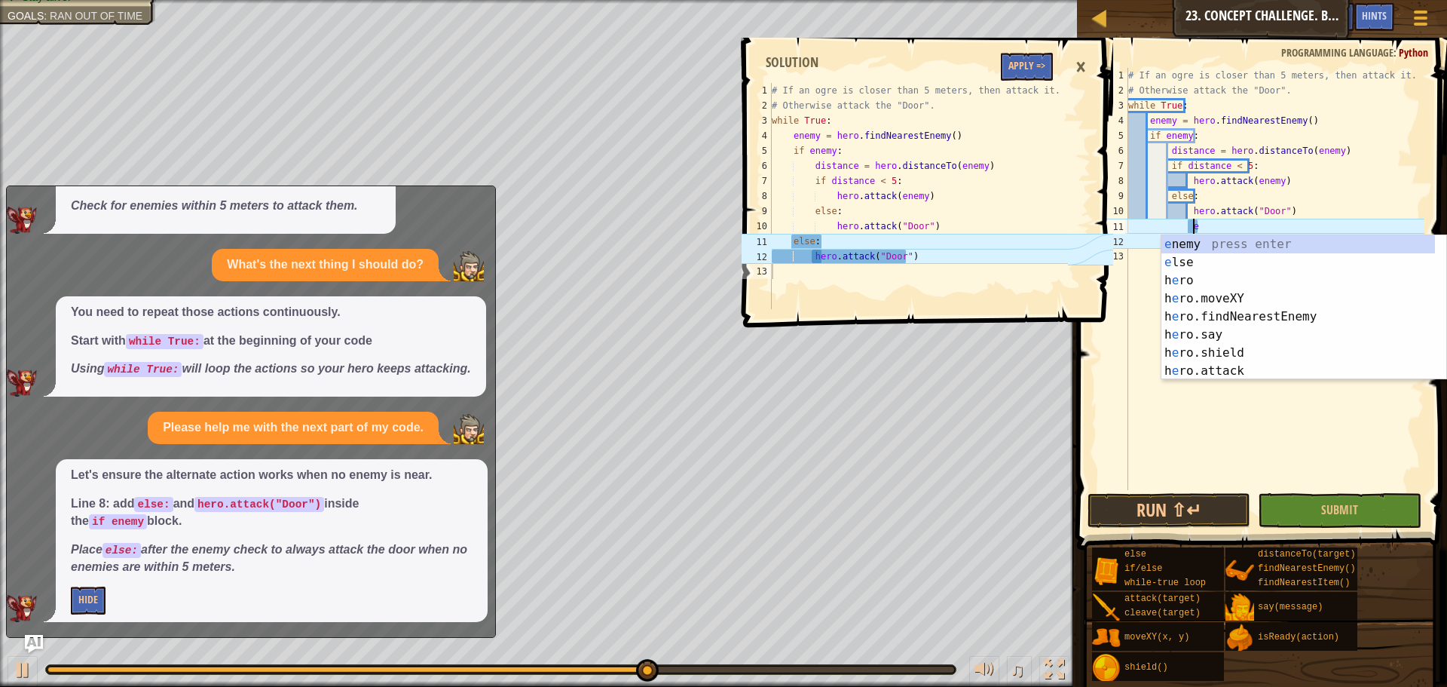
scroll to position [7, 5]
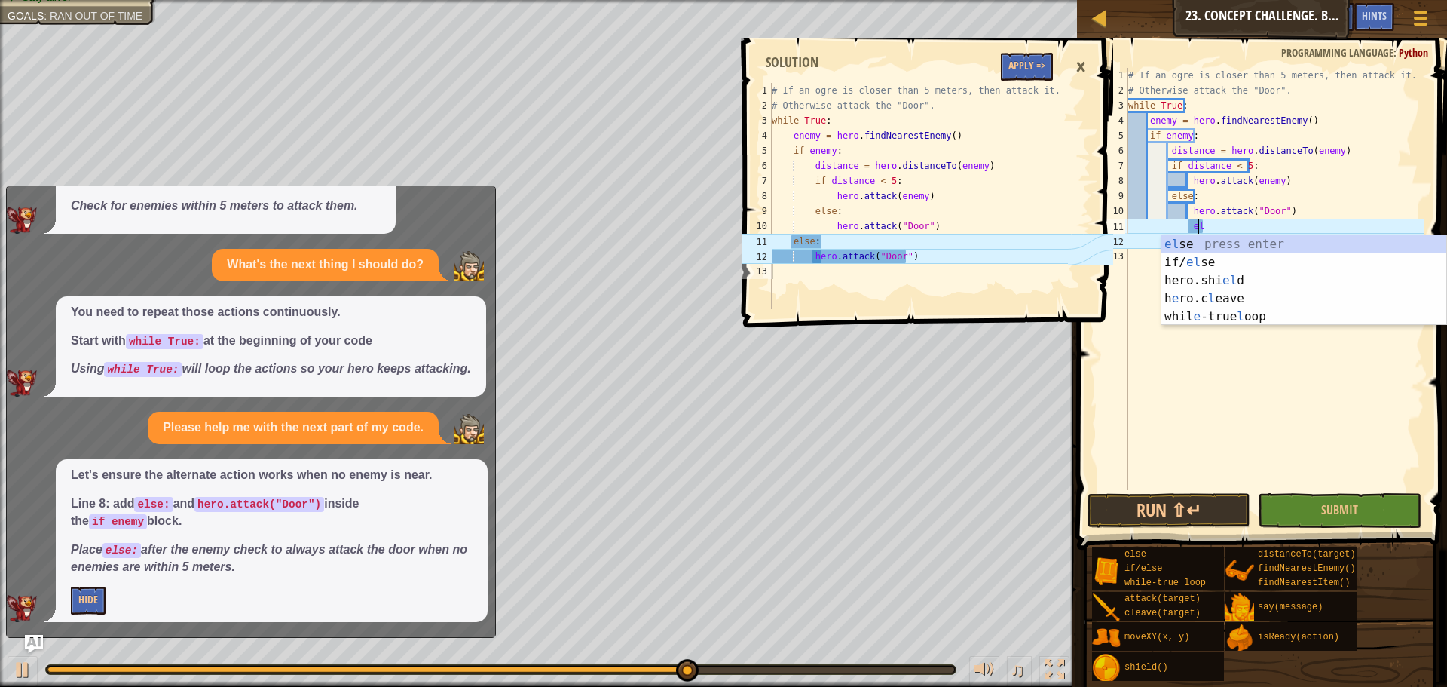
type textarea "e"
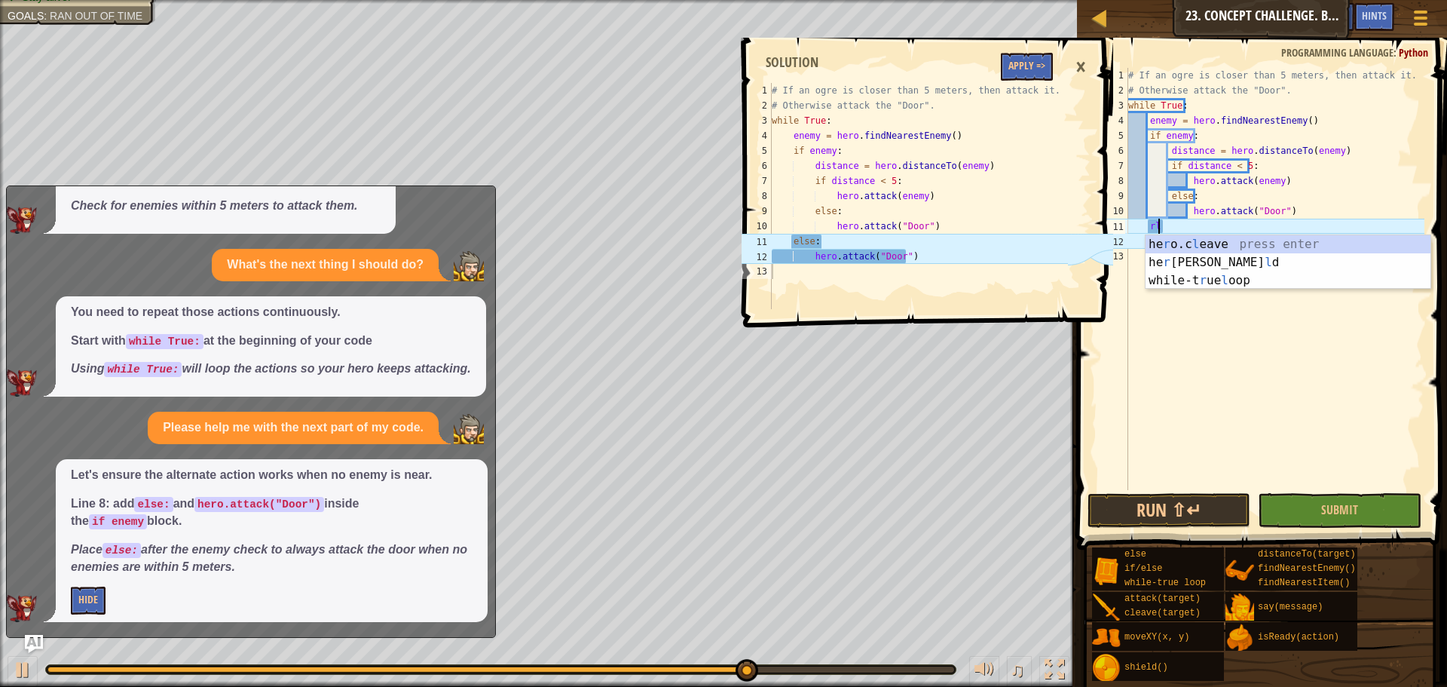
scroll to position [7, 2]
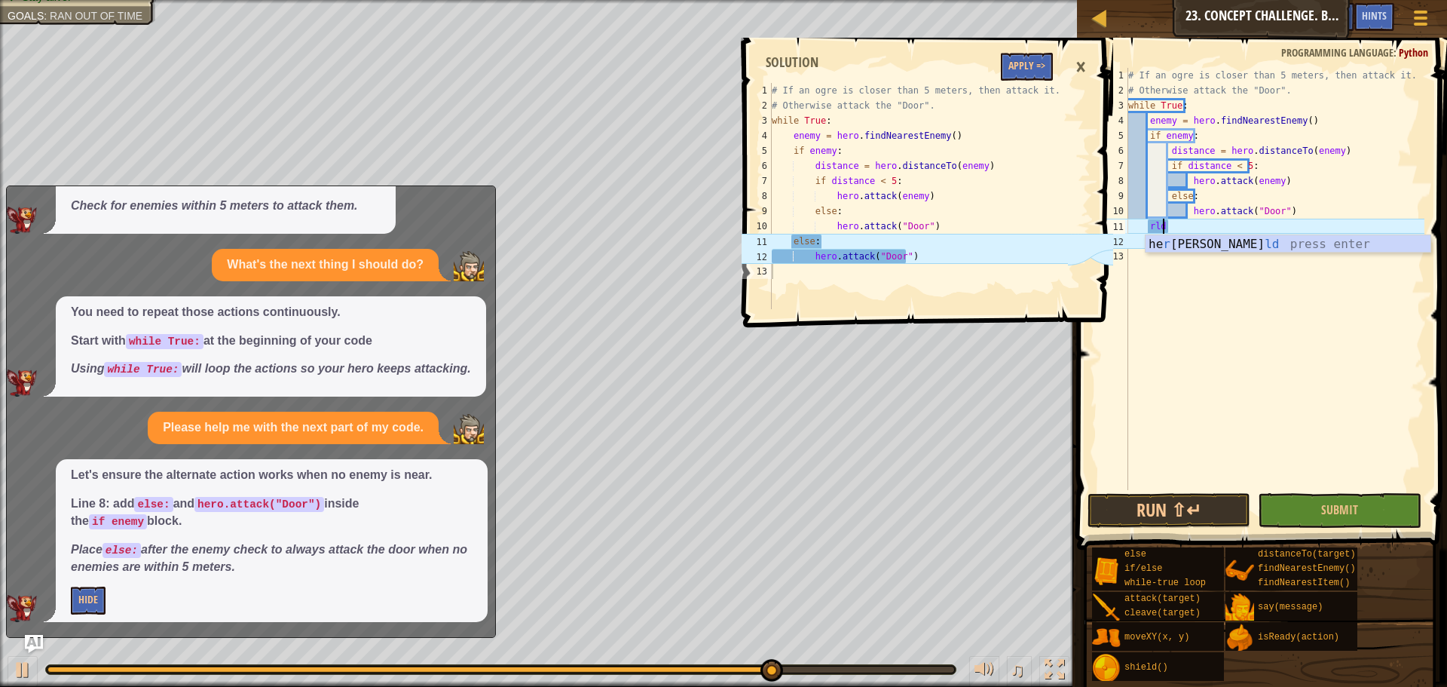
type textarea "r"
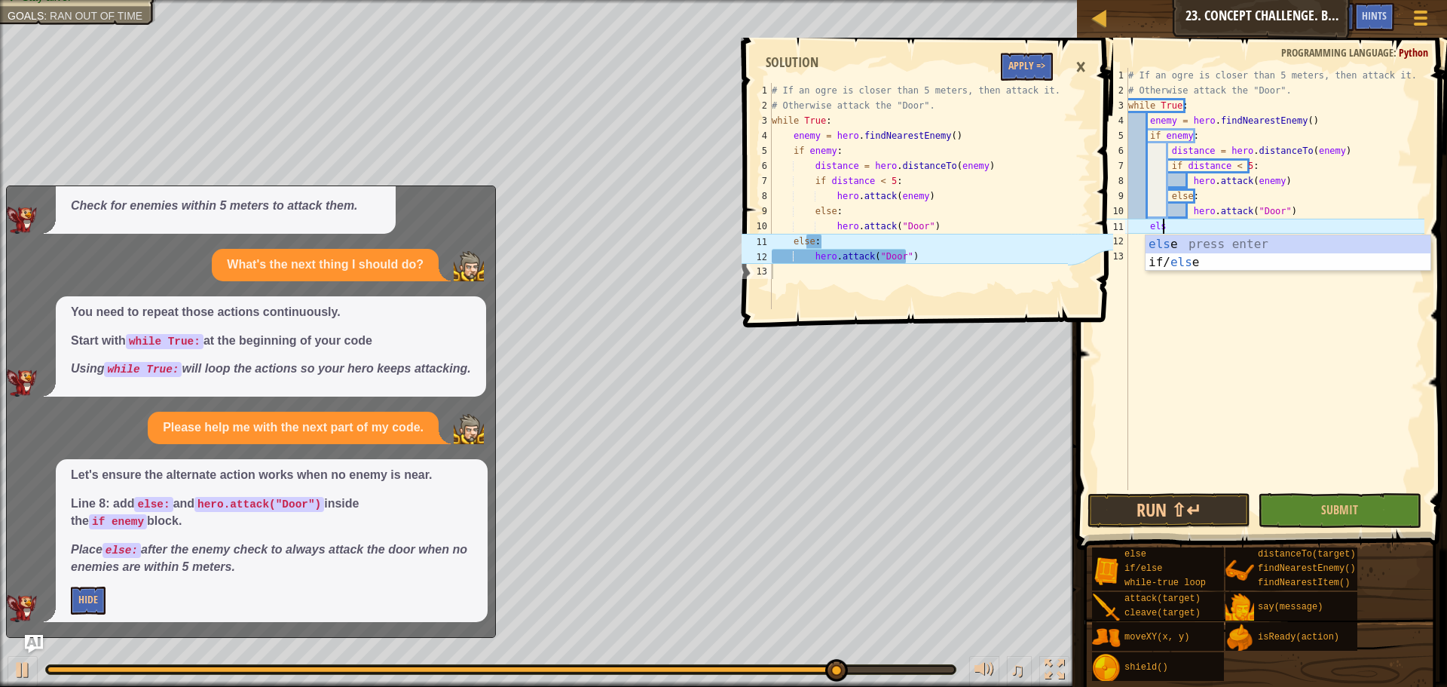
type textarea "else"
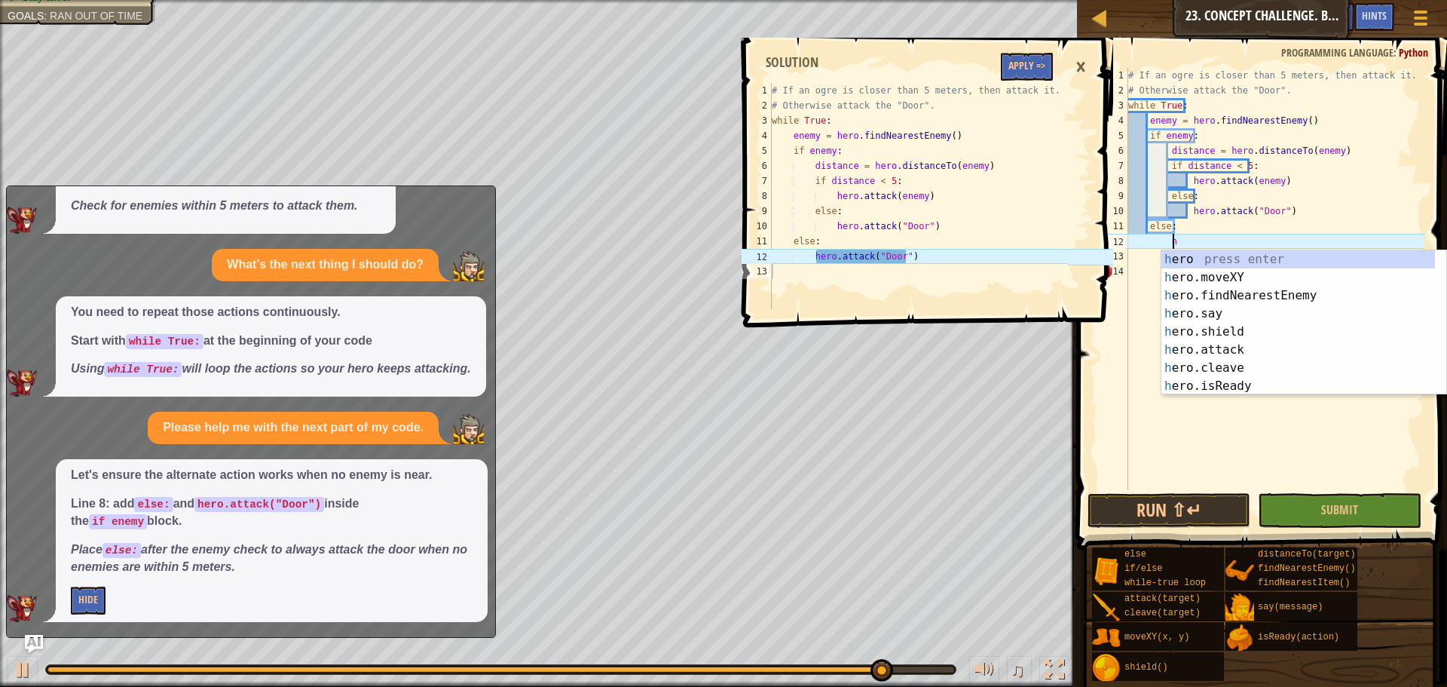
scroll to position [7, 4]
click at [1212, 352] on div "he ro press enter he ro.moveXY press enter he ro.findNearestEnemy press enter h…" at bounding box center [1298, 340] width 274 height 181
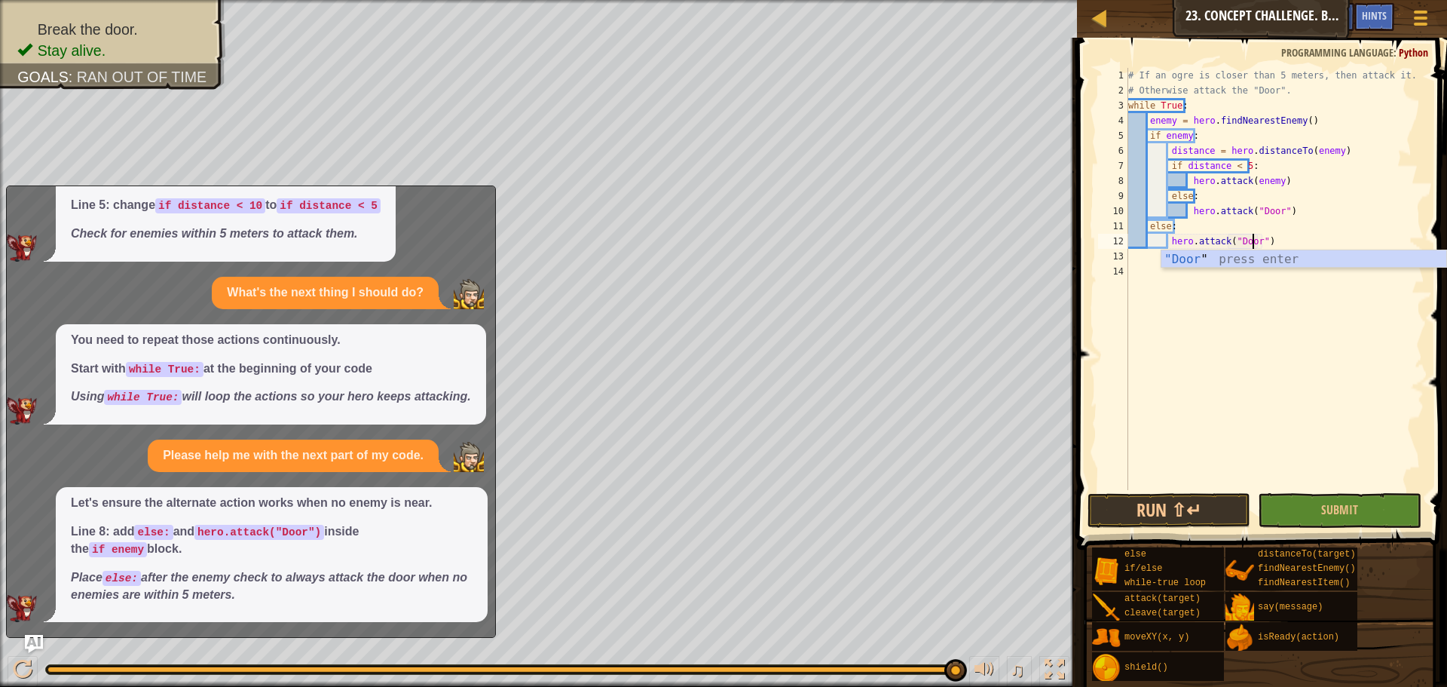
scroll to position [230, 0]
type textarea "hero.attack("Door")"
click at [1158, 518] on button "Run ⇧↵" at bounding box center [1168, 510] width 163 height 35
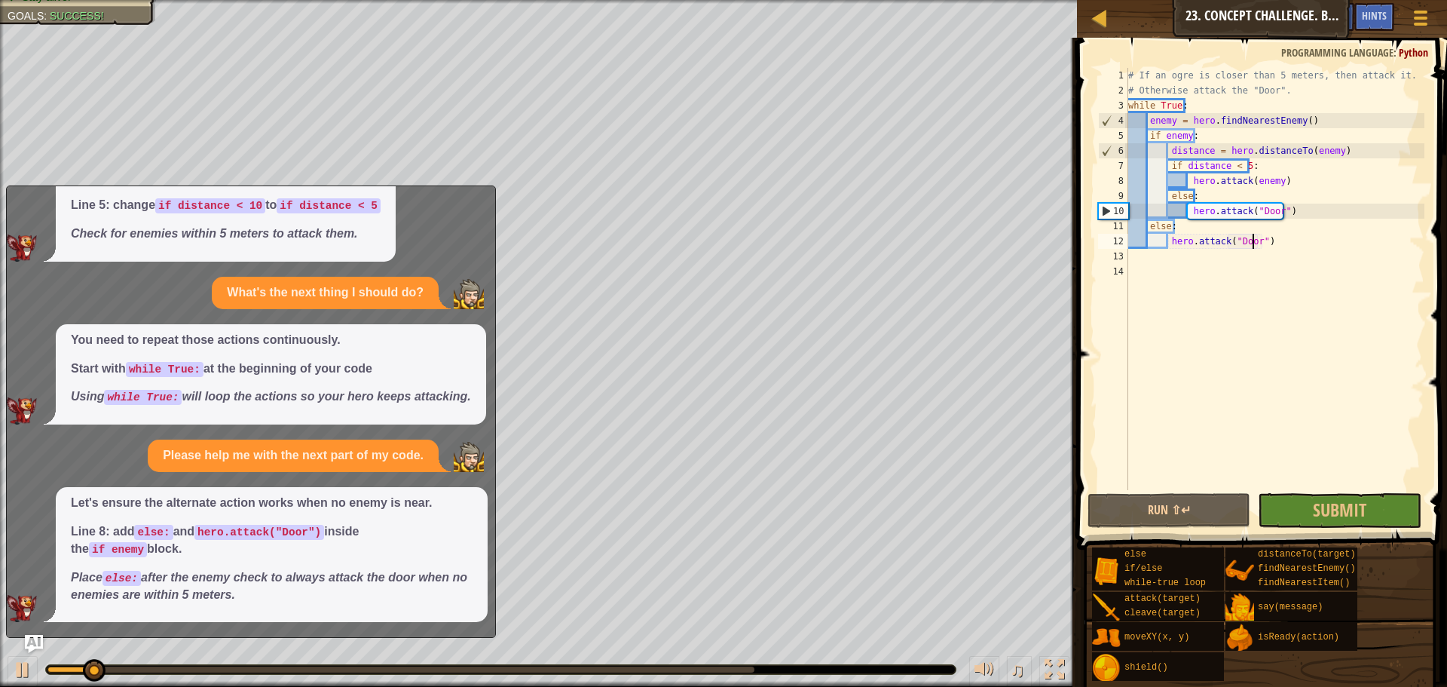
click at [23, 634] on div "x Please help explain this. Line 8: extra space before else: else: must align w…" at bounding box center [251, 411] width 490 height 452
click at [38, 647] on img "Ask AI" at bounding box center [34, 644] width 20 height 20
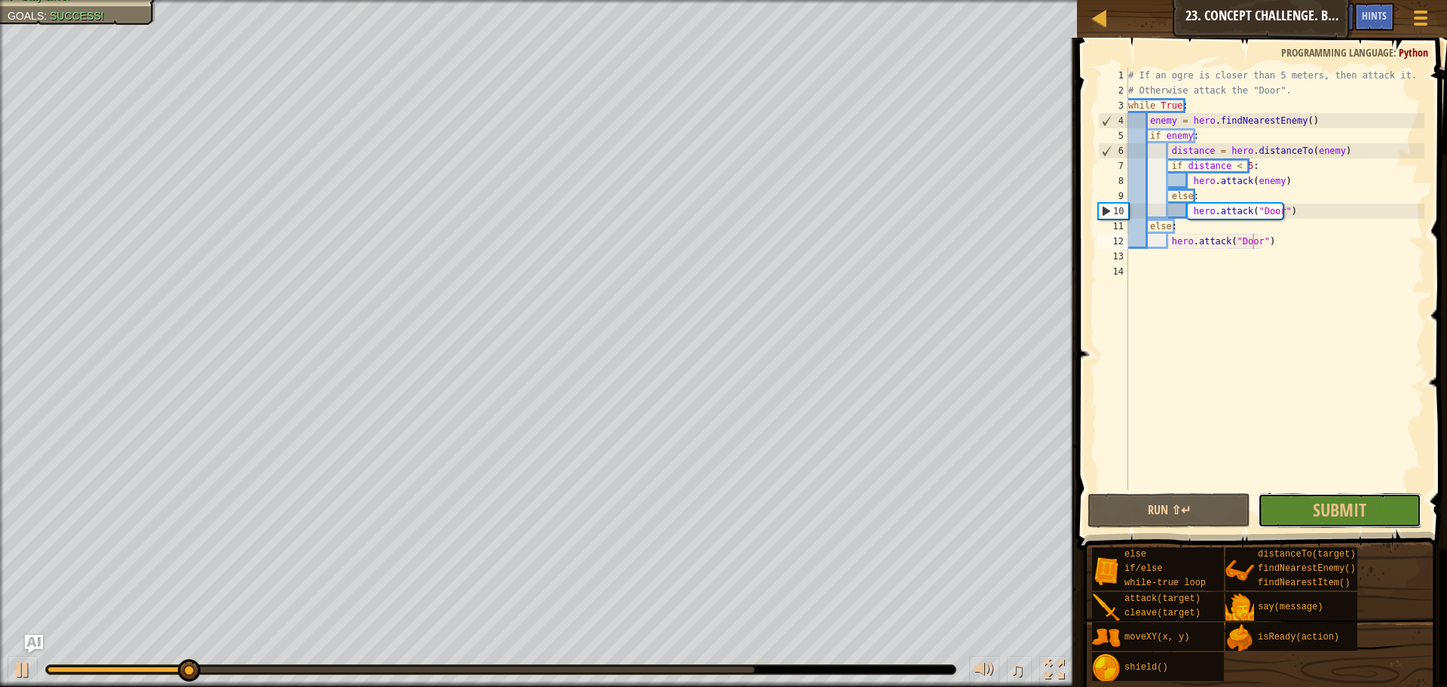
click at [1338, 503] on span "Submit" at bounding box center [1340, 509] width 54 height 24
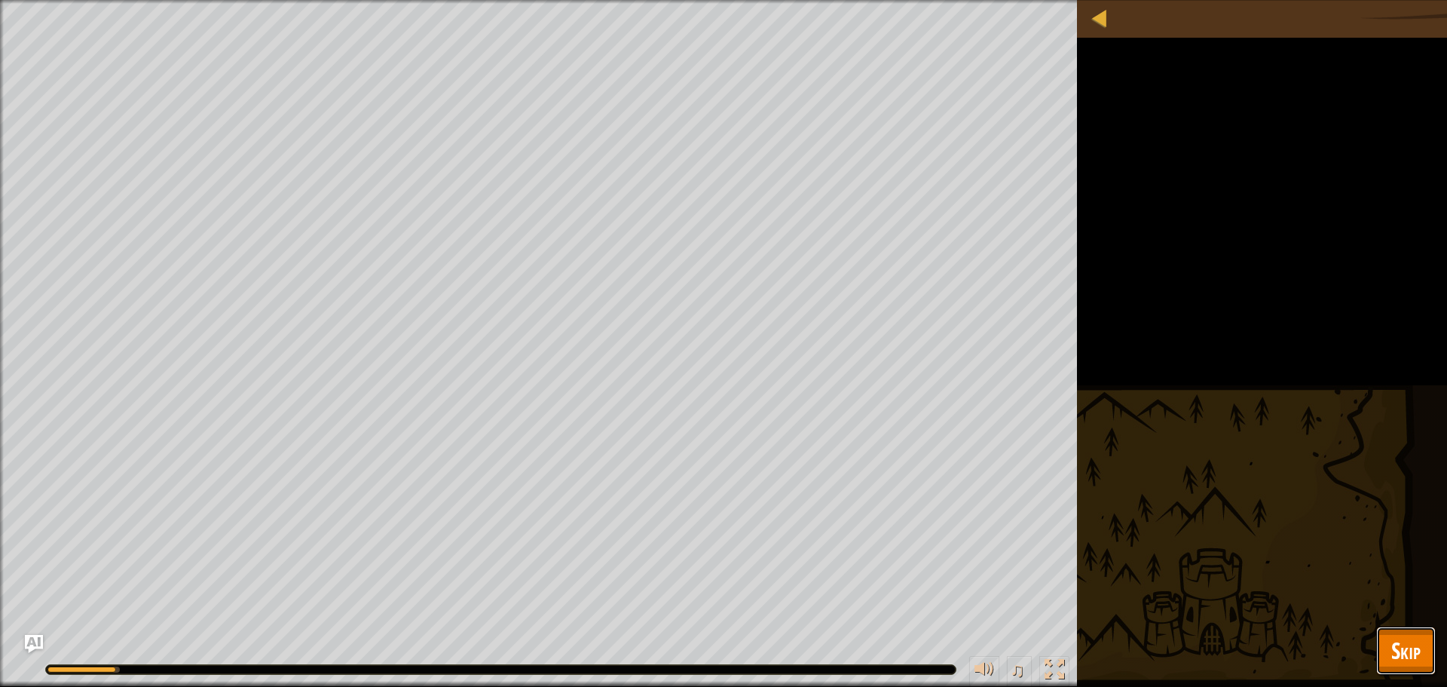
click at [1426, 631] on button "Skip" at bounding box center [1406, 650] width 60 height 48
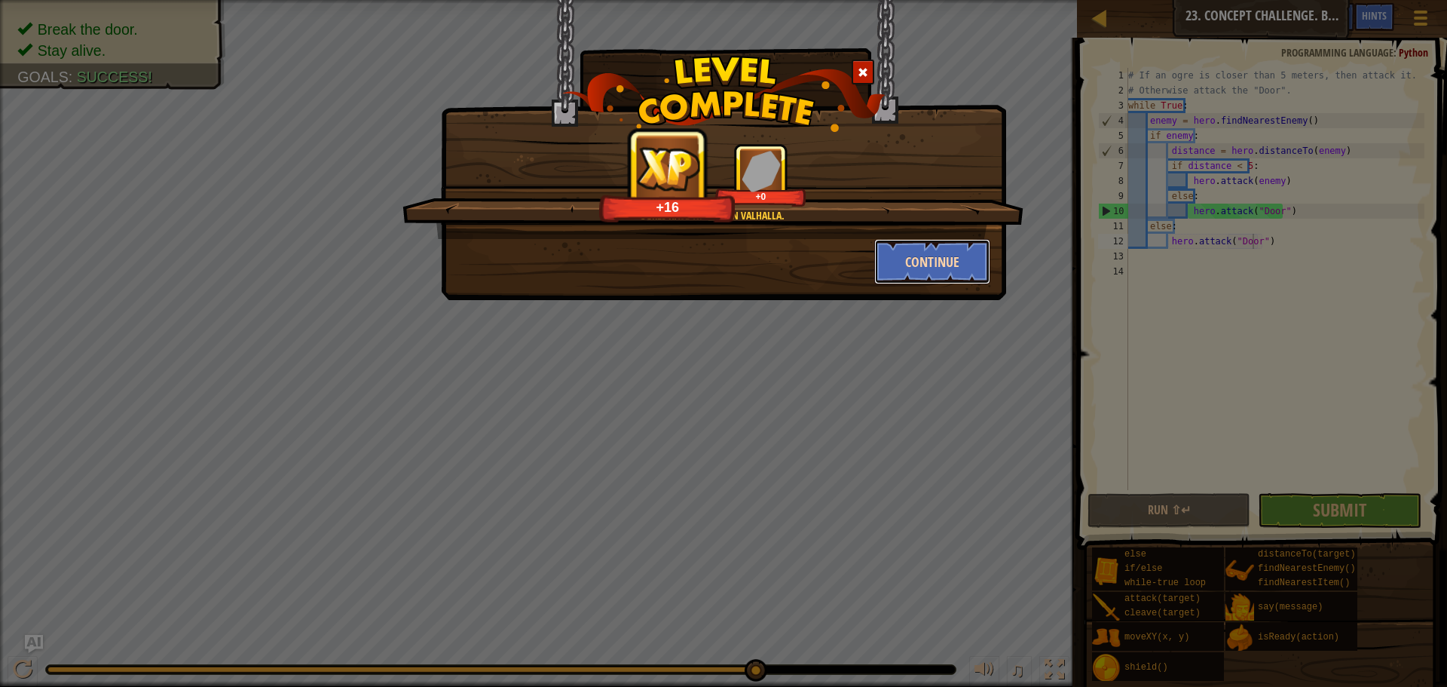
click at [909, 250] on button "Continue" at bounding box center [932, 261] width 117 height 45
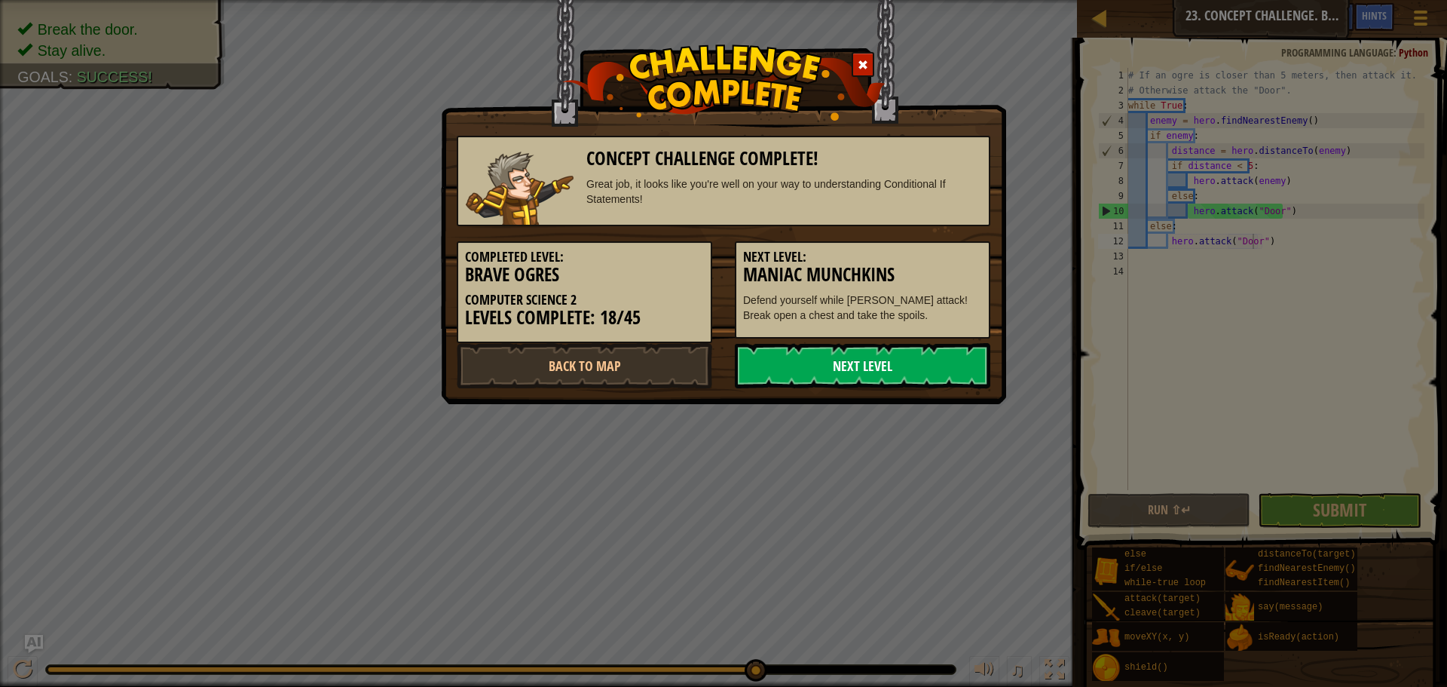
click at [863, 371] on link "Next Level" at bounding box center [862, 365] width 255 height 45
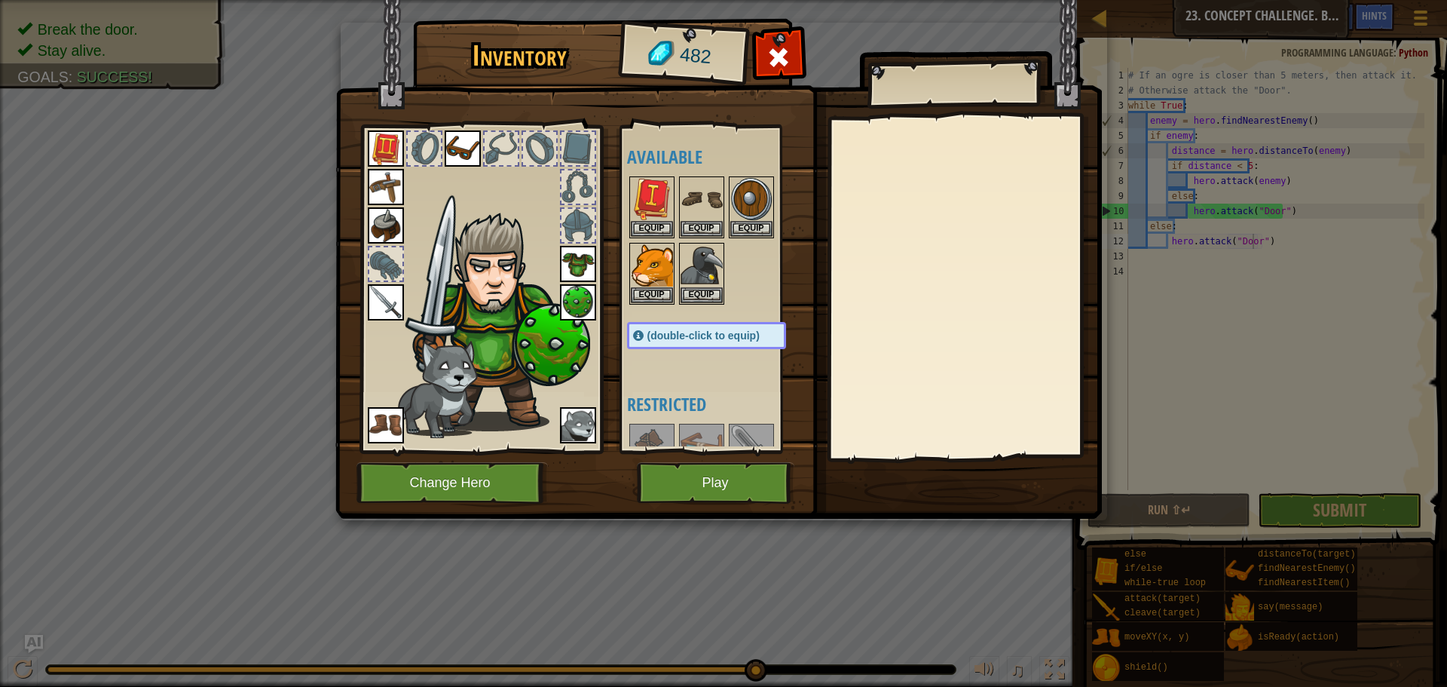
scroll to position [75, 0]
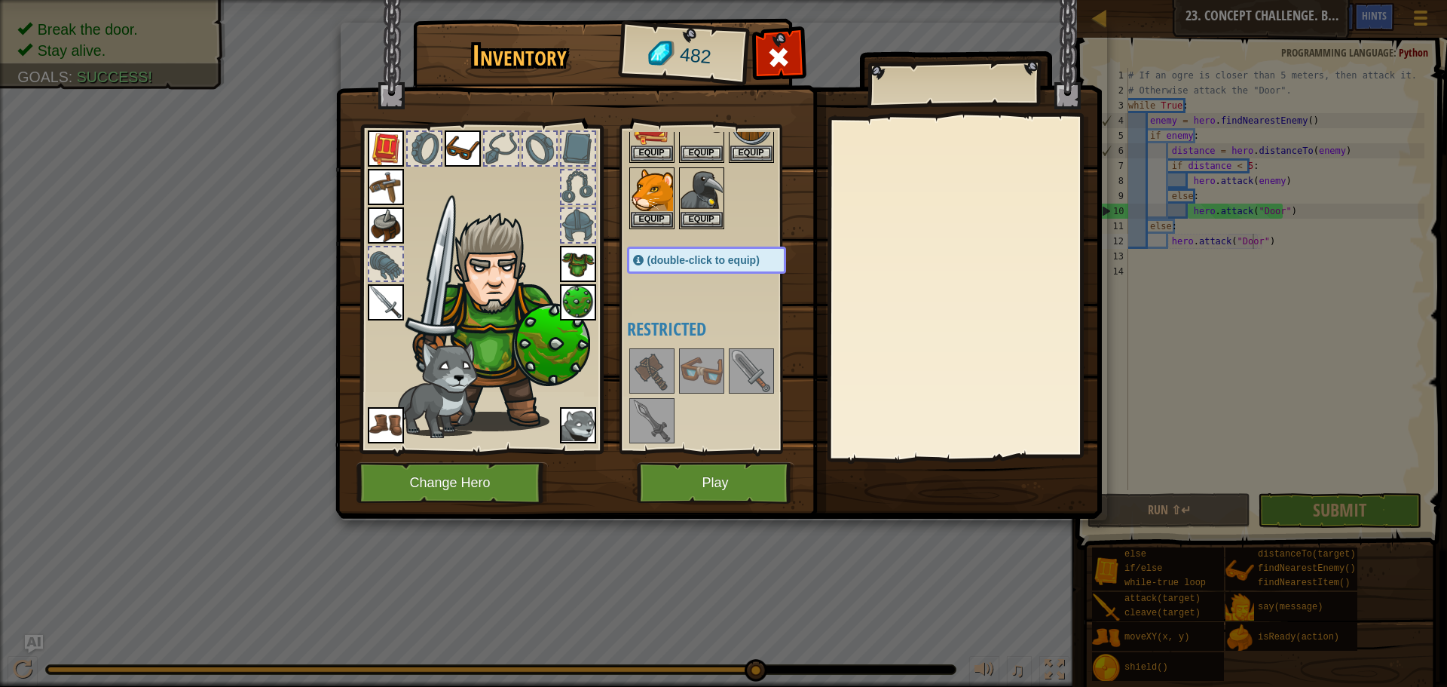
click at [642, 429] on img at bounding box center [652, 420] width 42 height 42
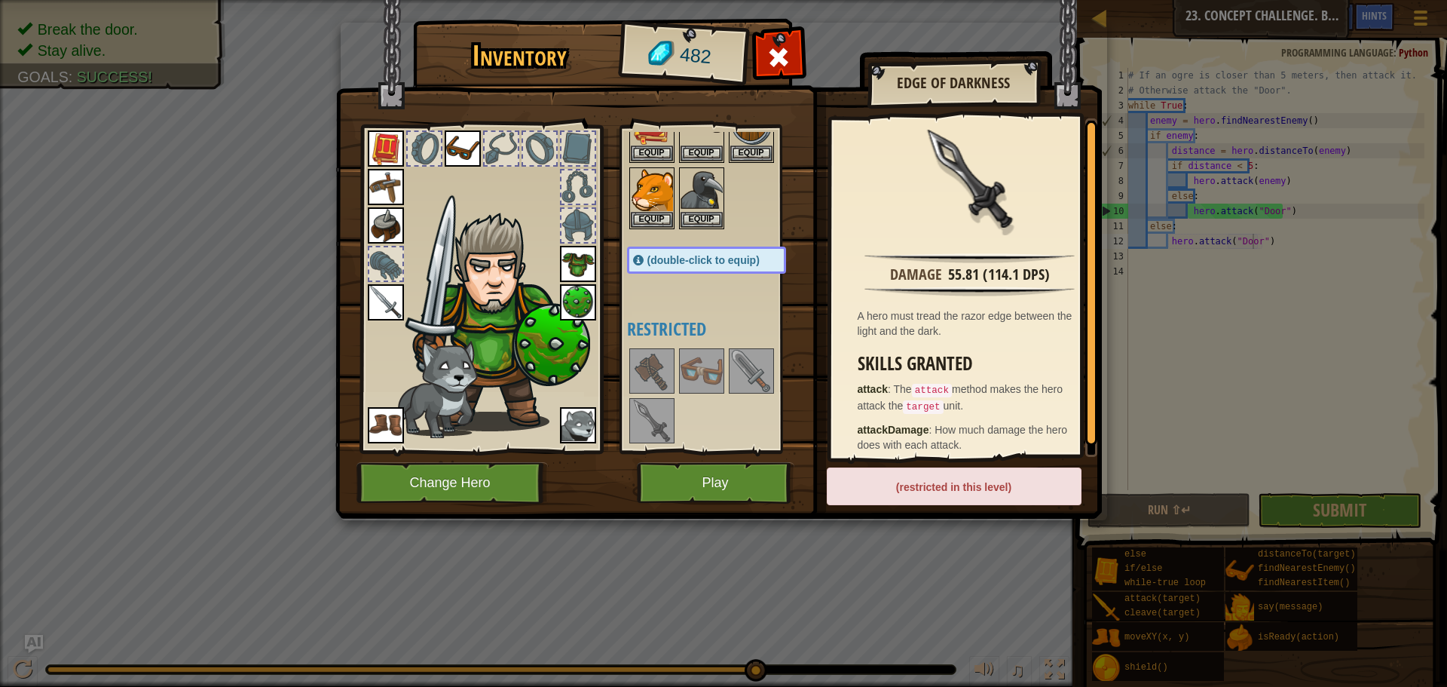
scroll to position [8, 0]
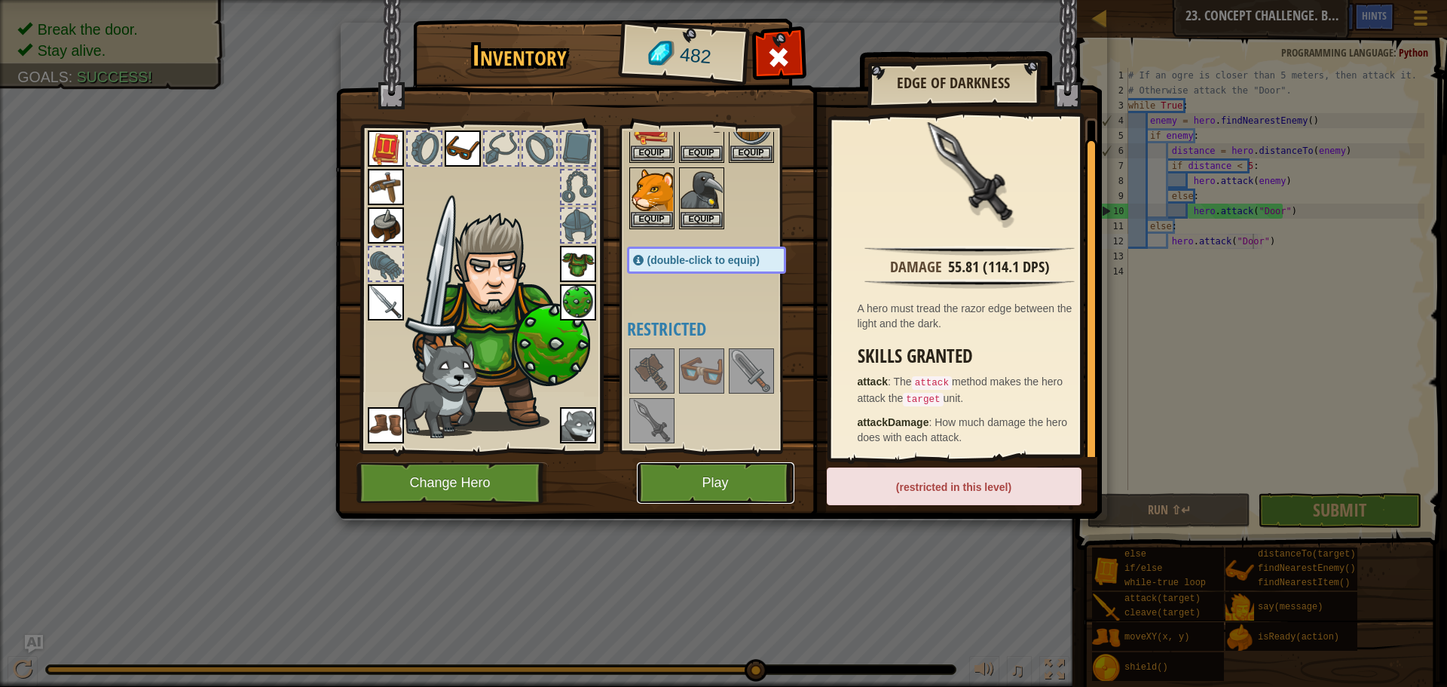
click at [780, 484] on button "Play" at bounding box center [716, 482] width 158 height 41
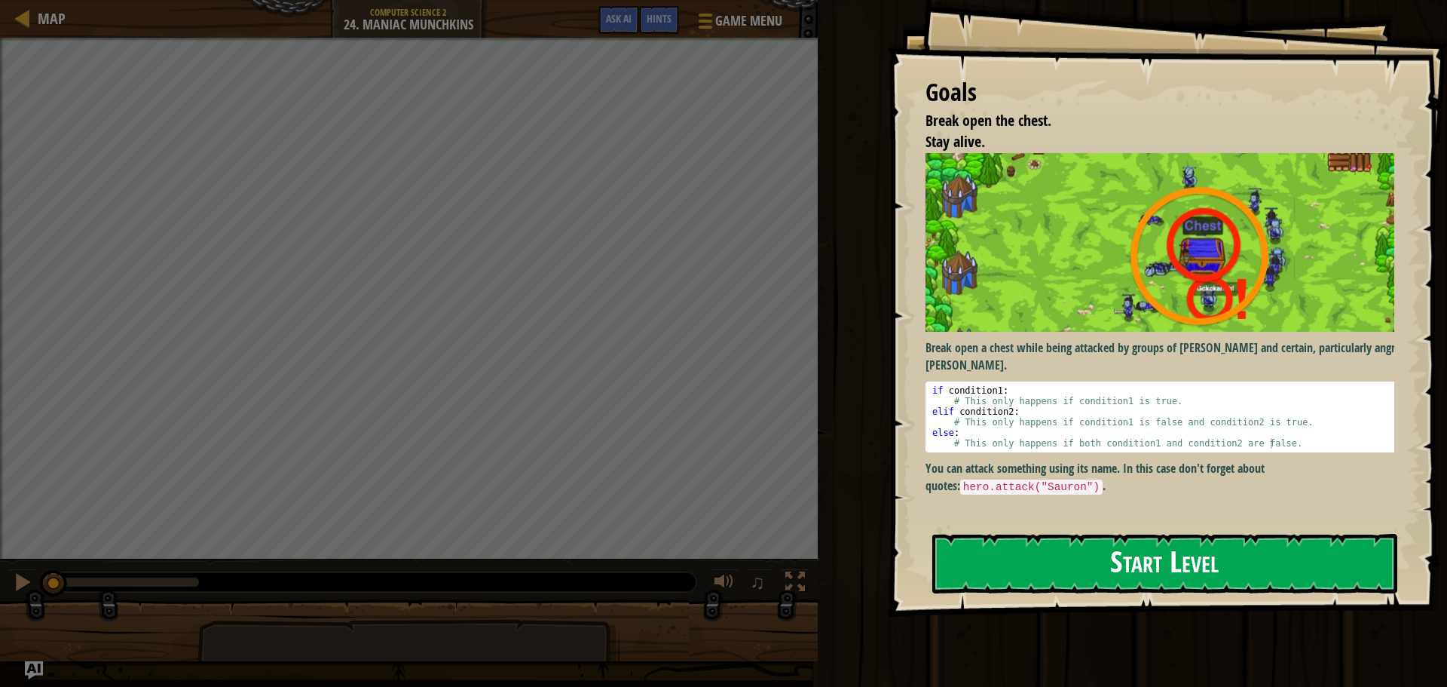
click at [1219, 557] on button "Start Level" at bounding box center [1164, 564] width 465 height 60
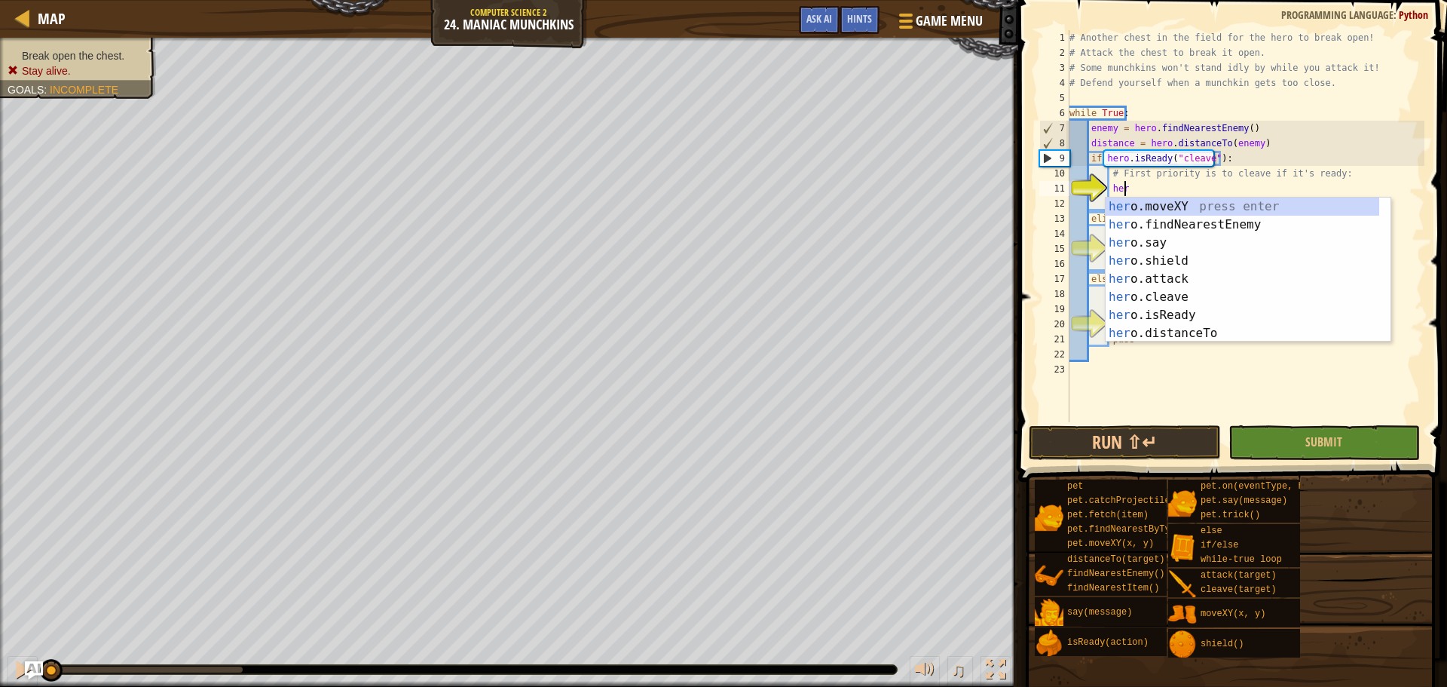
scroll to position [7, 4]
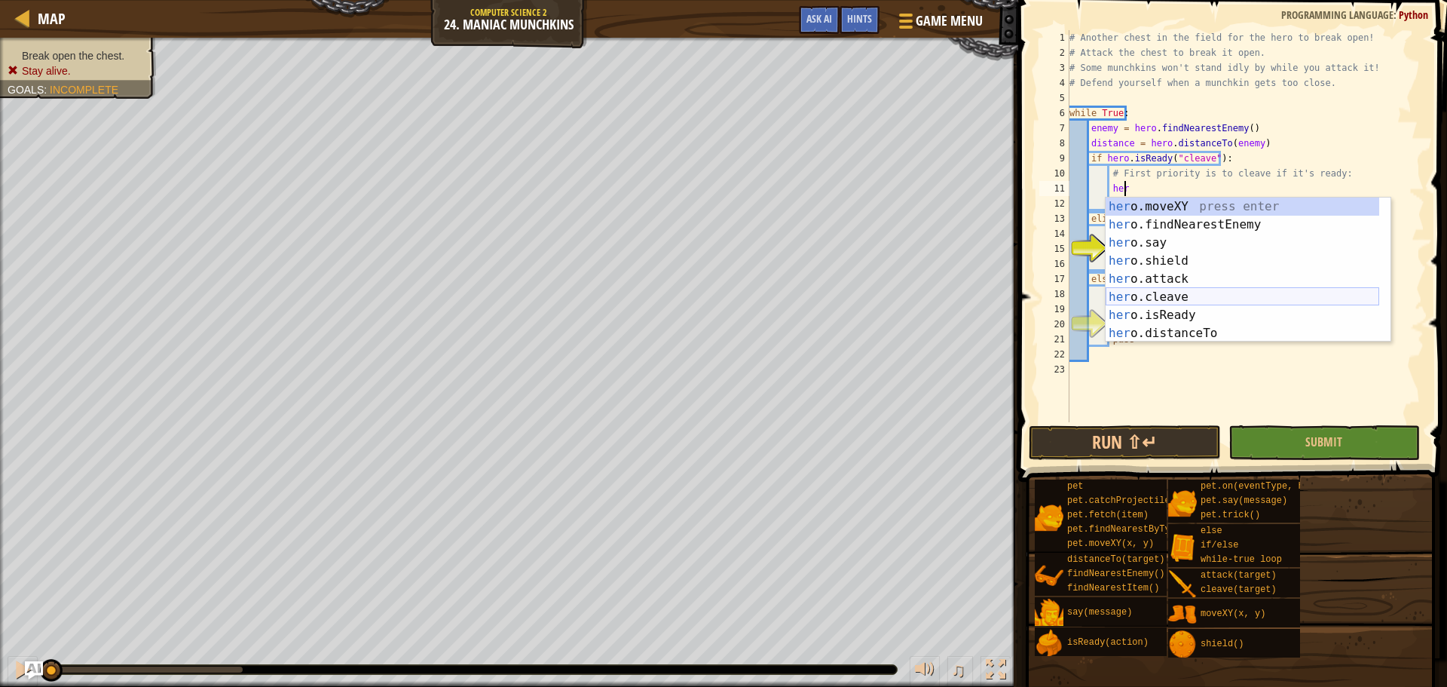
click at [1179, 295] on div "her o.moveXY press enter her o.findNearestEnemy press enter her o.say press ent…" at bounding box center [1243, 287] width 274 height 181
type textarea "hero.cleave(enemy)"
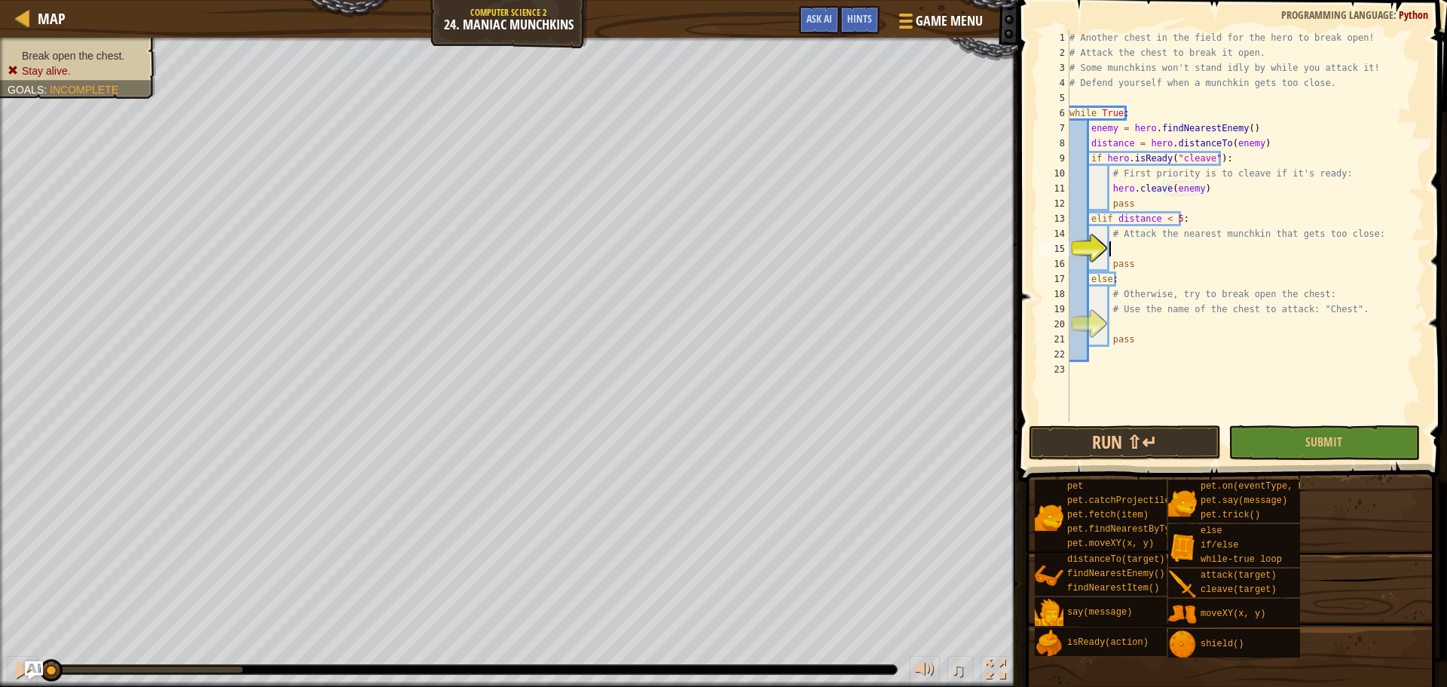
click at [1137, 245] on div "# Another chest in the field for the hero to break open! # Attack the chest to …" at bounding box center [1245, 241] width 358 height 422
click at [1101, 222] on div "# Another chest in the field for the hero to break open! # Attack the chest to …" at bounding box center [1245, 241] width 358 height 422
click at [1102, 216] on div "# Another chest in the field for the hero to break open! # Attack the chest to …" at bounding box center [1245, 241] width 358 height 422
click at [1098, 219] on div "# Another chest in the field for the hero to break open! # Attack the chest to …" at bounding box center [1245, 241] width 358 height 422
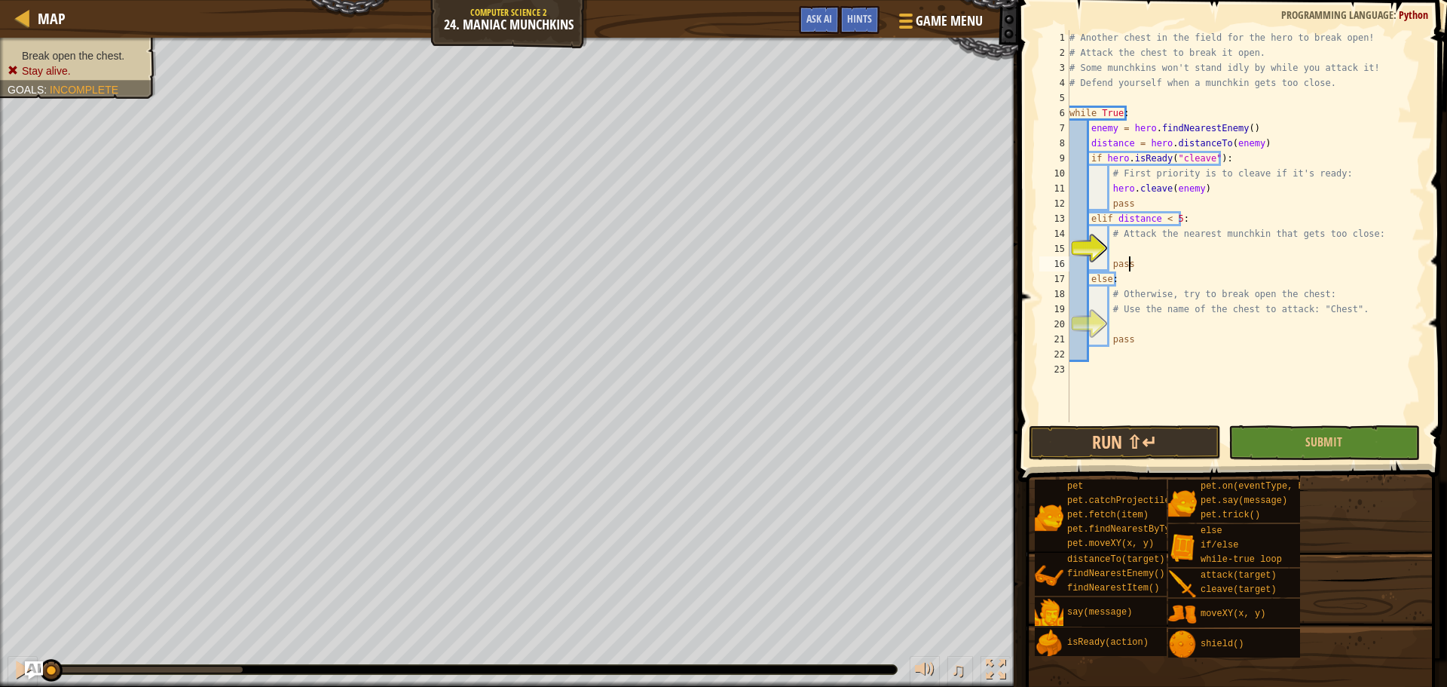
click at [1131, 256] on div "# Another chest in the field for the hero to break open! # Attack the chest to …" at bounding box center [1245, 241] width 358 height 422
type textarea "pass"
click at [1127, 246] on div "# Another chest in the field for the hero to break open! # Attack the chest to …" at bounding box center [1245, 241] width 358 height 422
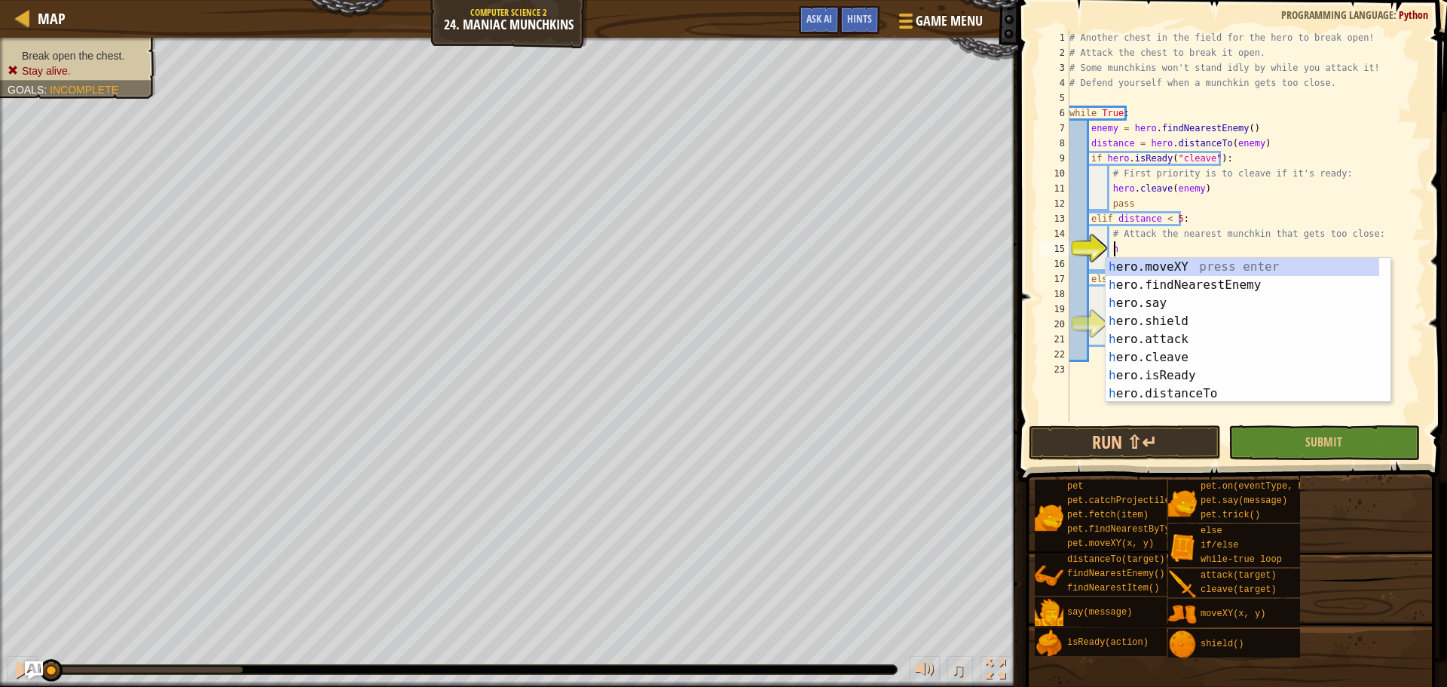
type textarea "her"
click at [1172, 289] on div "her o.moveXY press enter her o.findNearestEnemy press enter her o.say press ent…" at bounding box center [1243, 348] width 274 height 181
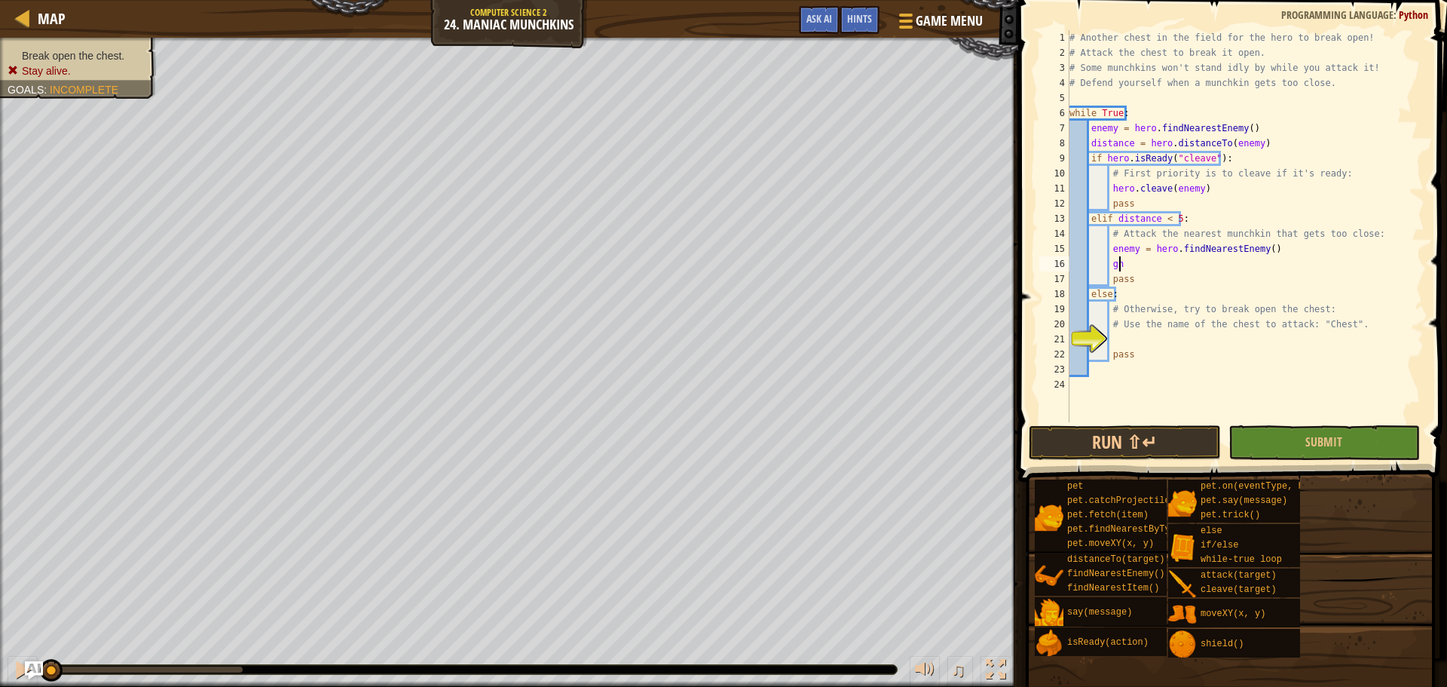
scroll to position [7, 3]
type textarea "g"
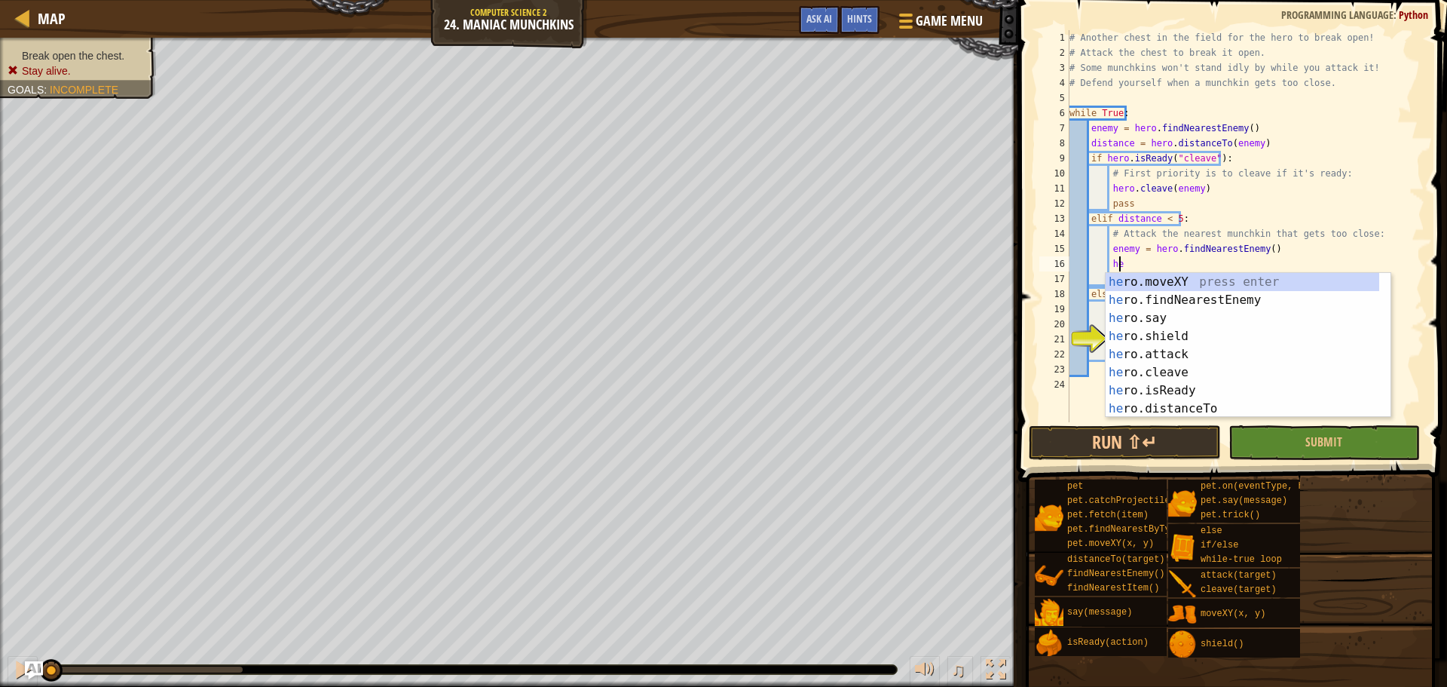
scroll to position [7, 4]
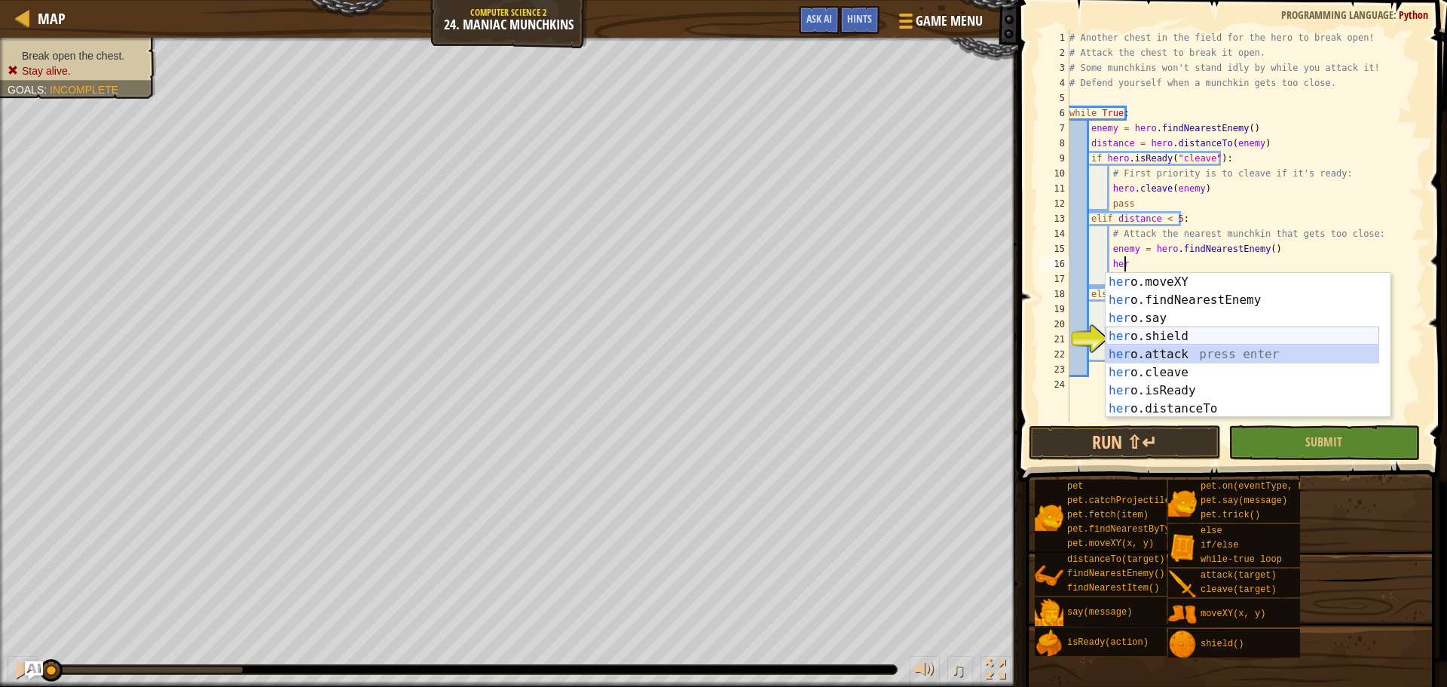
click at [1186, 344] on div "her o.moveXY press enter her o.findNearestEnemy press enter her o.say press ent…" at bounding box center [1243, 363] width 274 height 181
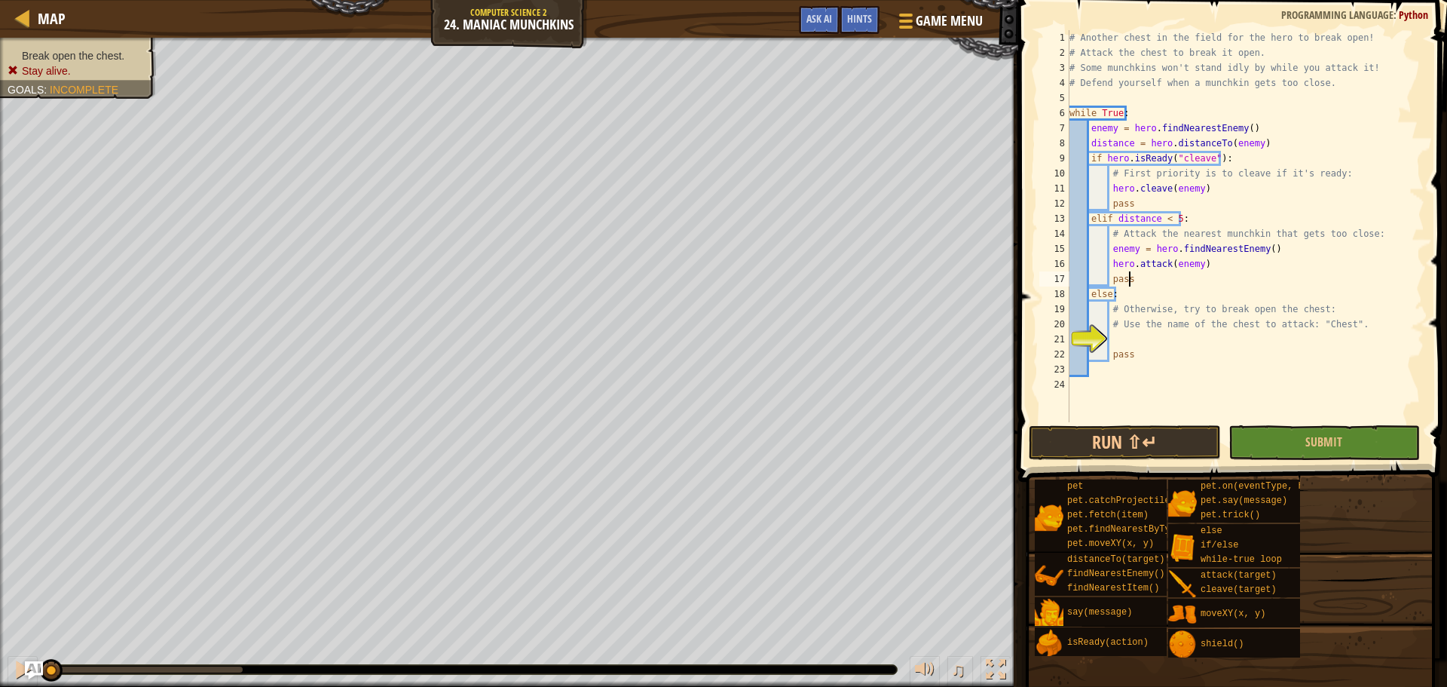
click at [1170, 283] on div "# Another chest in the field for the hero to break open! # Attack the chest to …" at bounding box center [1245, 241] width 358 height 422
type textarea "pass"
click at [1142, 342] on div "# Another chest in the field for the hero to break open! # Attack the chest to …" at bounding box center [1245, 241] width 358 height 422
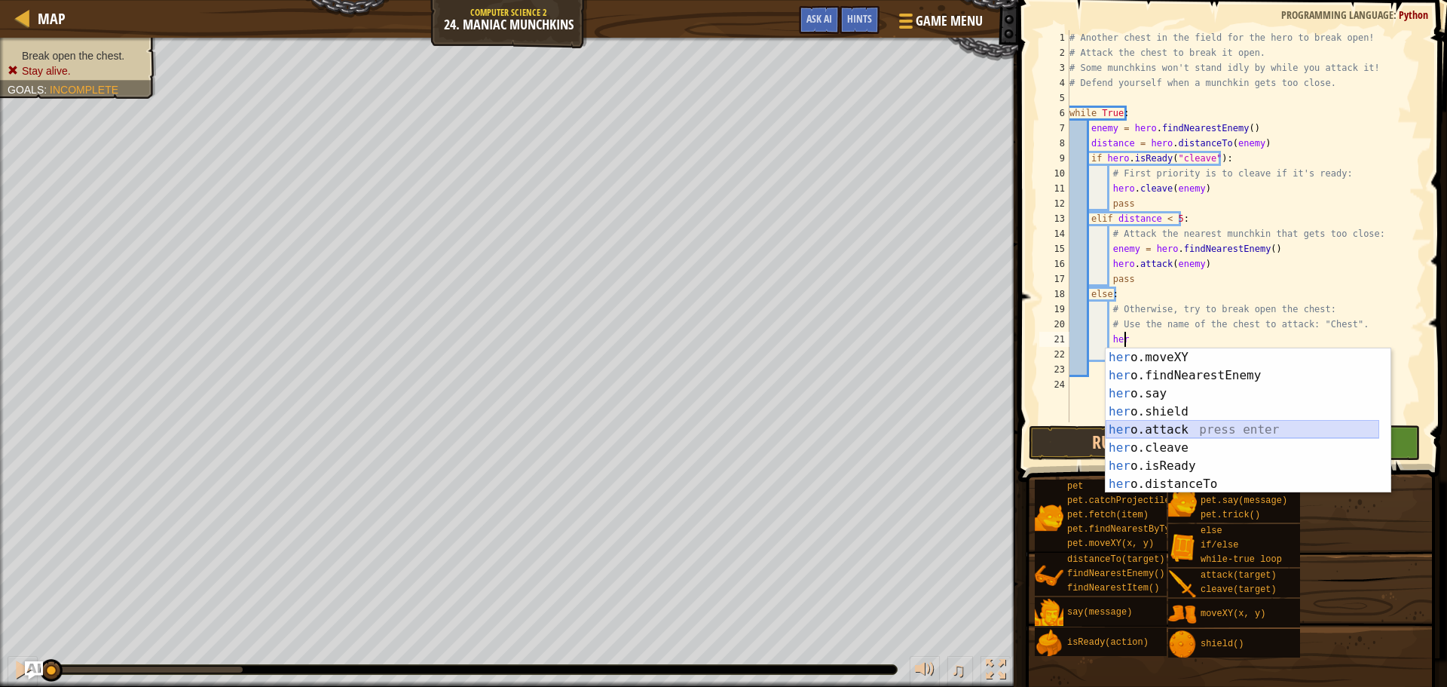
click at [1175, 430] on div "her o.moveXY press enter her o.findNearestEnemy press enter her o.say press ent…" at bounding box center [1243, 438] width 274 height 181
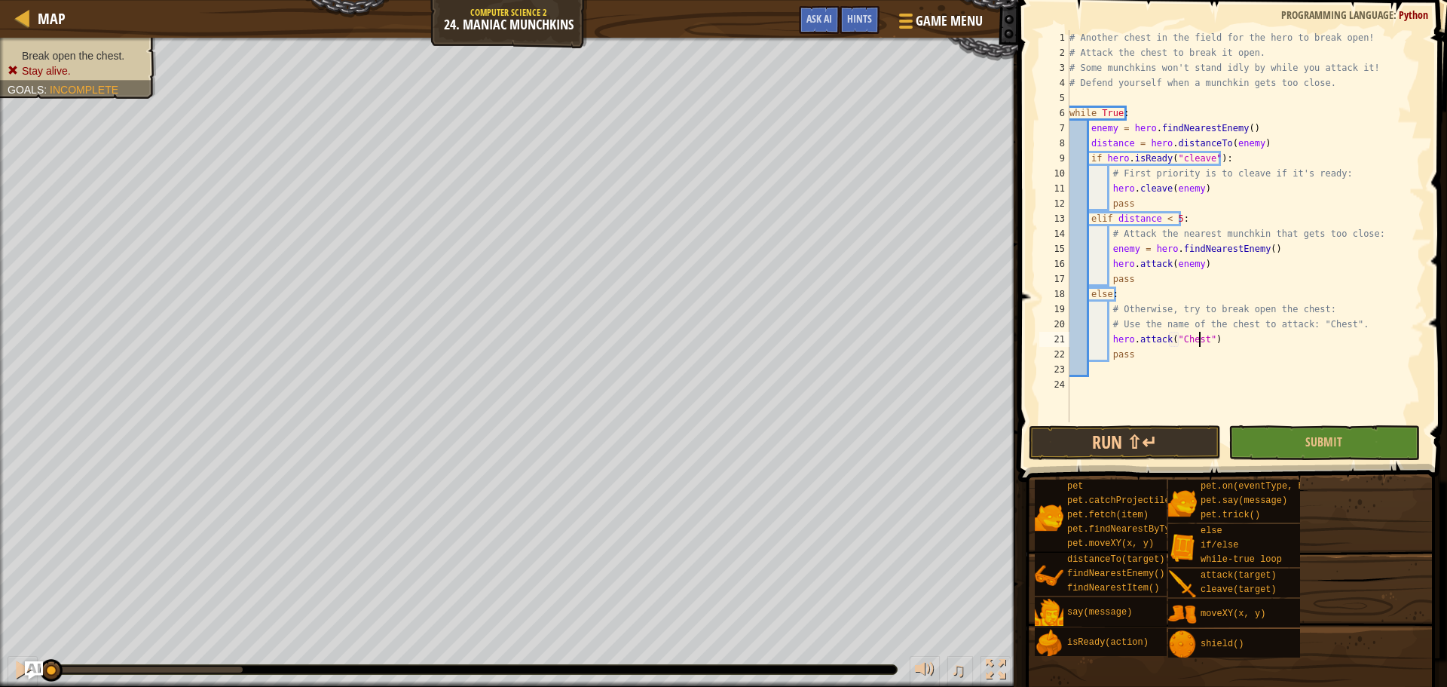
scroll to position [7, 11]
type textarea "hero.attack("Chest")"
click at [1181, 447] on button "Run ⇧↵" at bounding box center [1124, 442] width 191 height 35
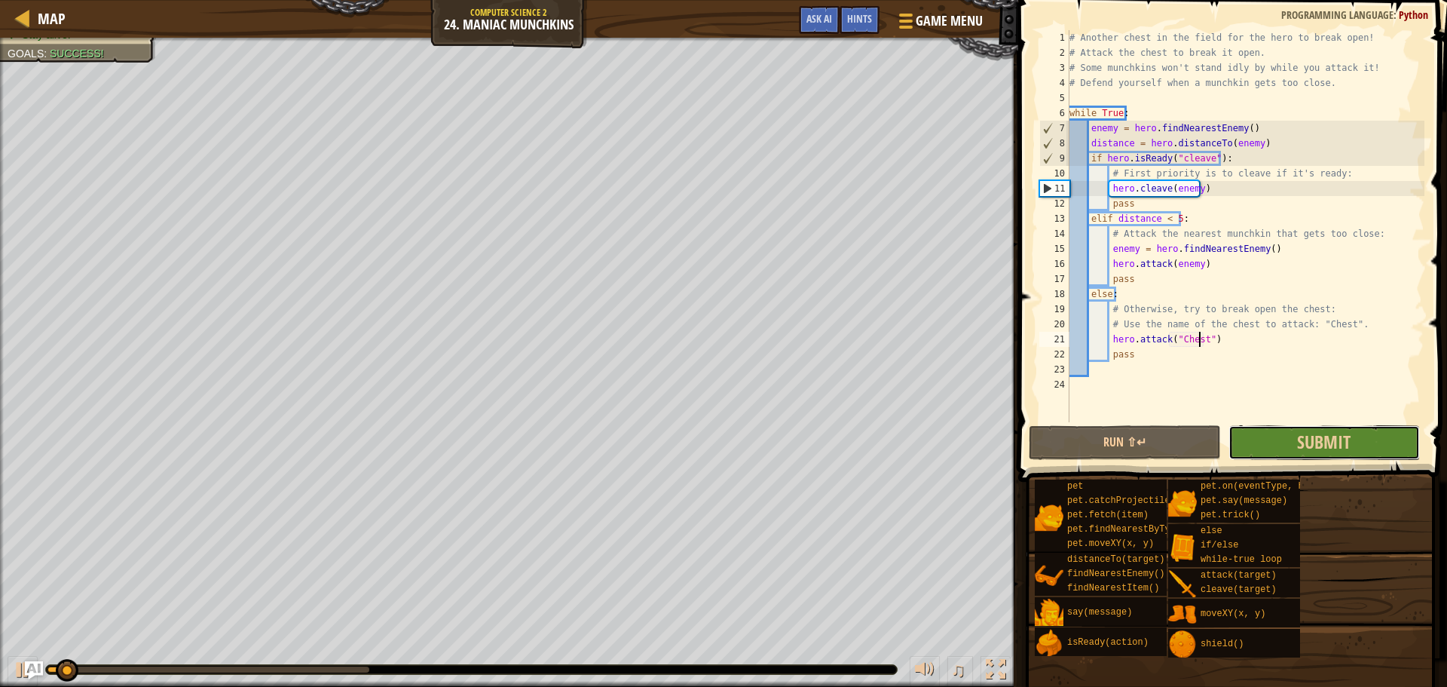
click at [1382, 440] on button "Submit" at bounding box center [1323, 442] width 191 height 35
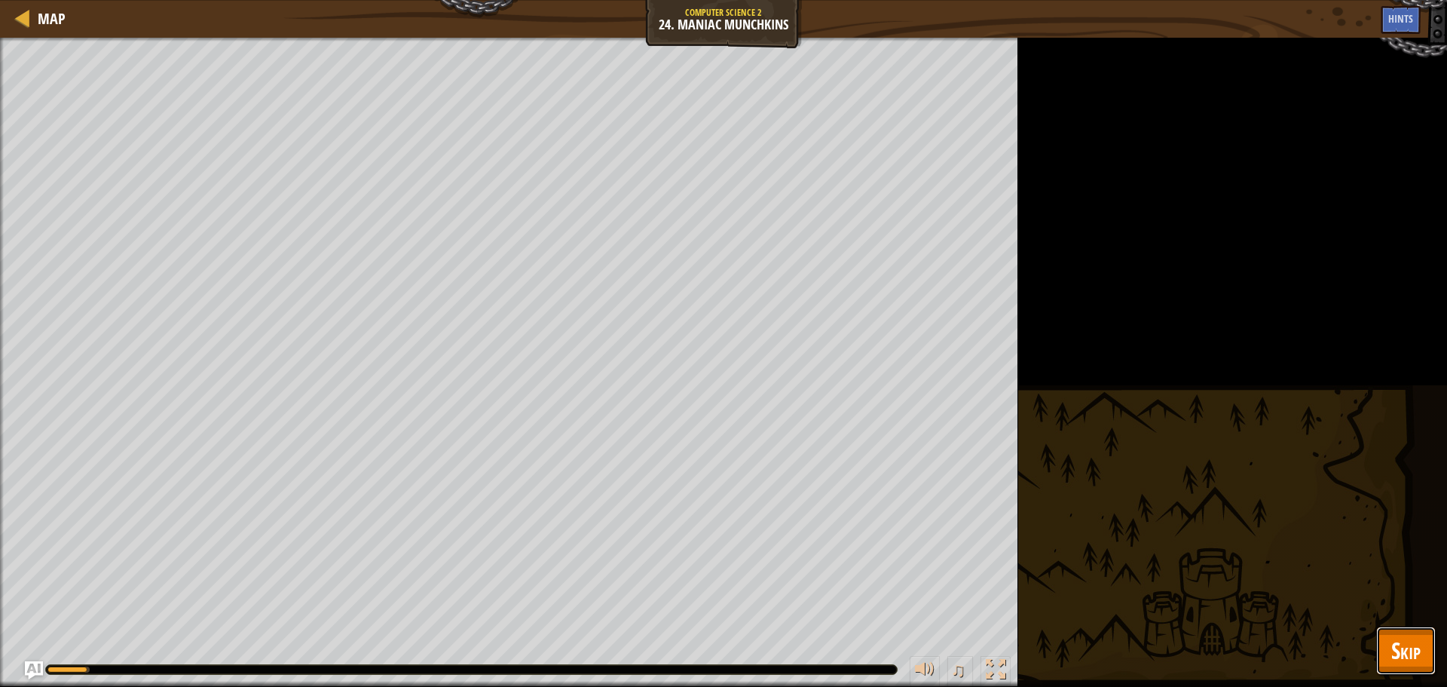
click at [1402, 635] on span "Skip" at bounding box center [1405, 650] width 29 height 31
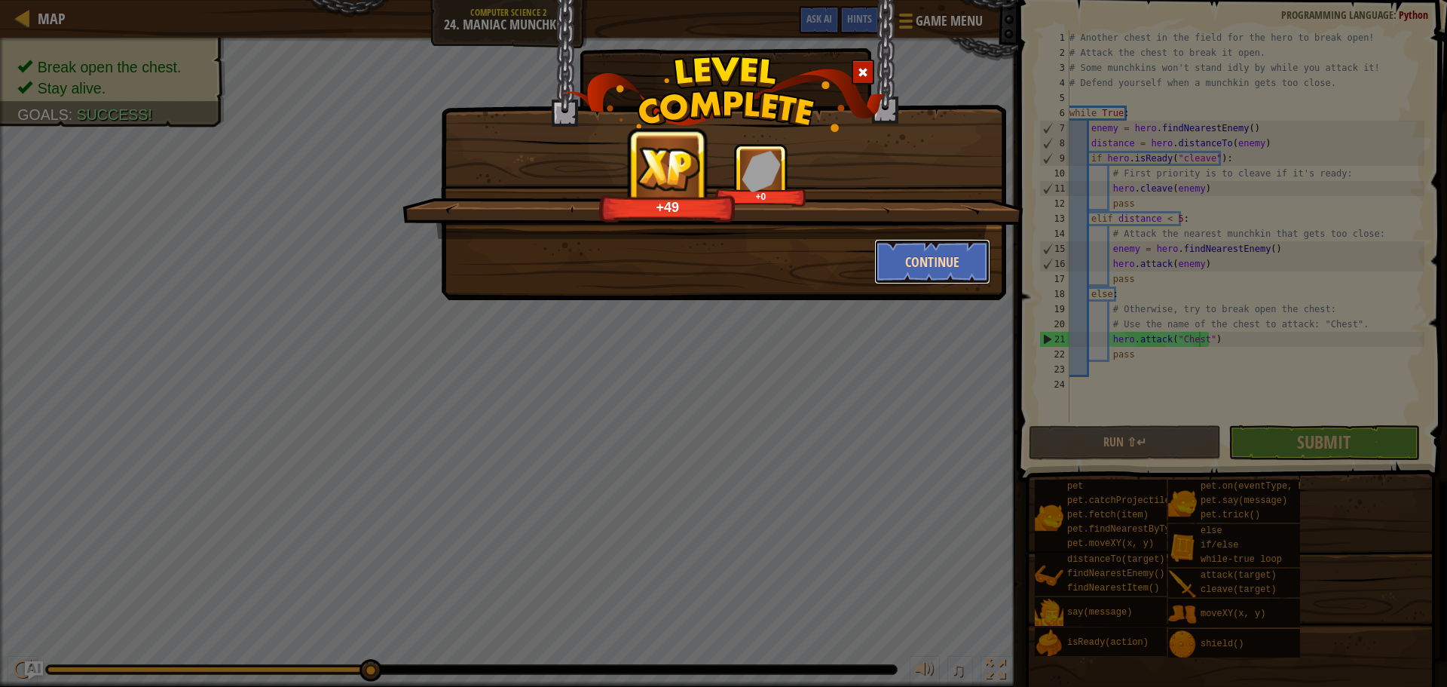
click at [903, 260] on button "Continue" at bounding box center [932, 261] width 117 height 45
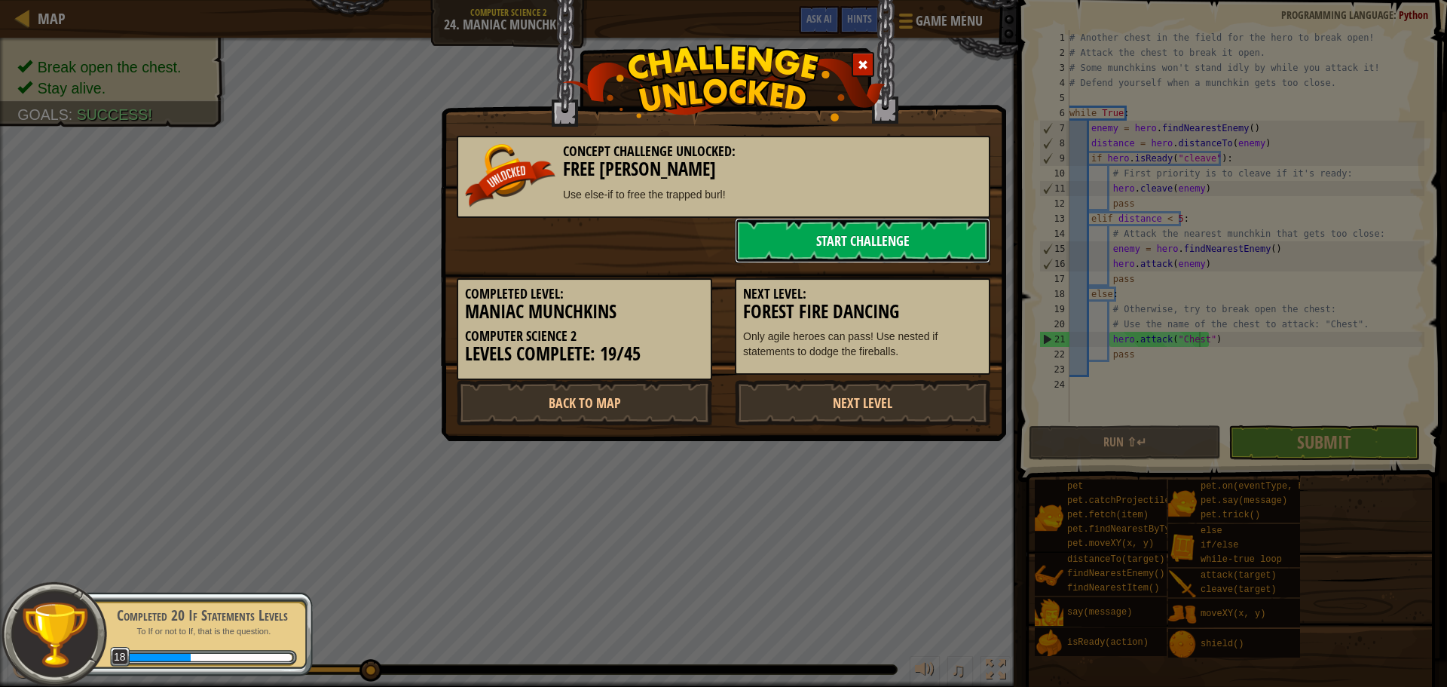
click at [861, 249] on link "Start Challenge" at bounding box center [862, 240] width 255 height 45
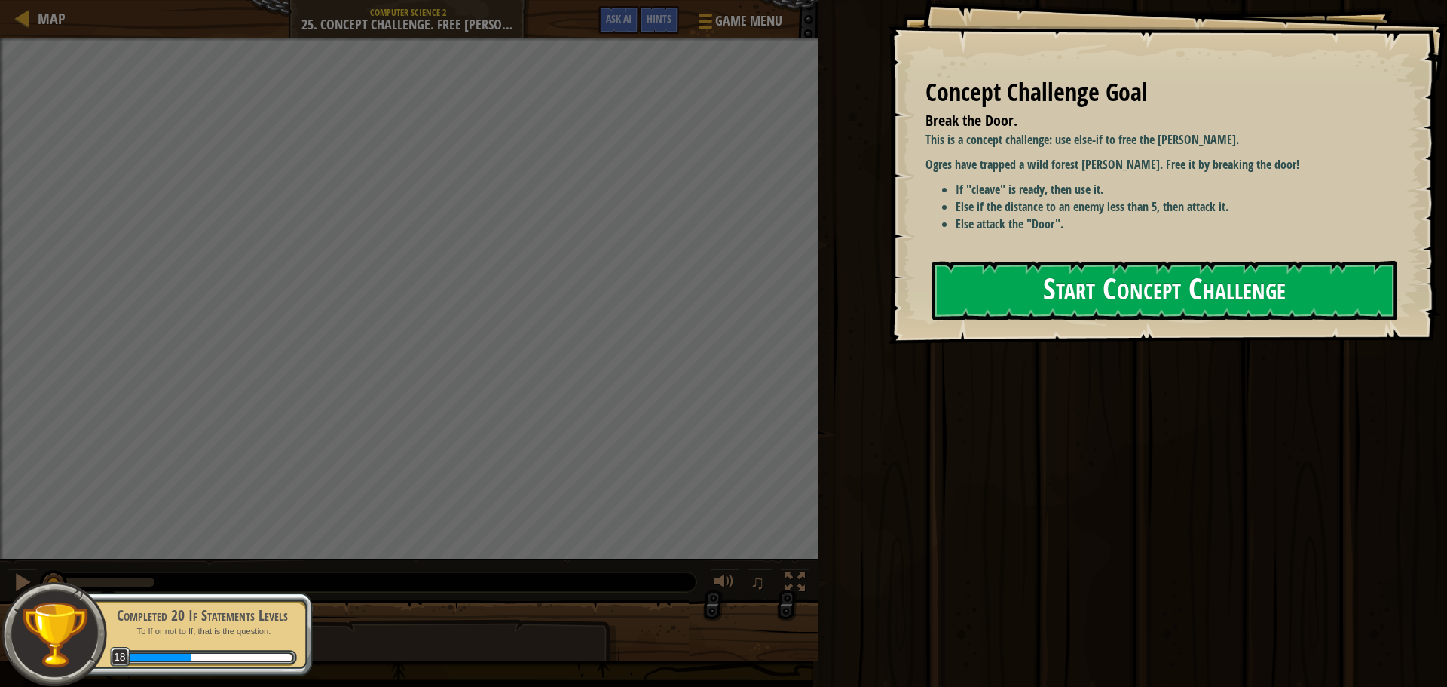
click at [1118, 307] on button "Start Concept Challenge" at bounding box center [1164, 291] width 465 height 60
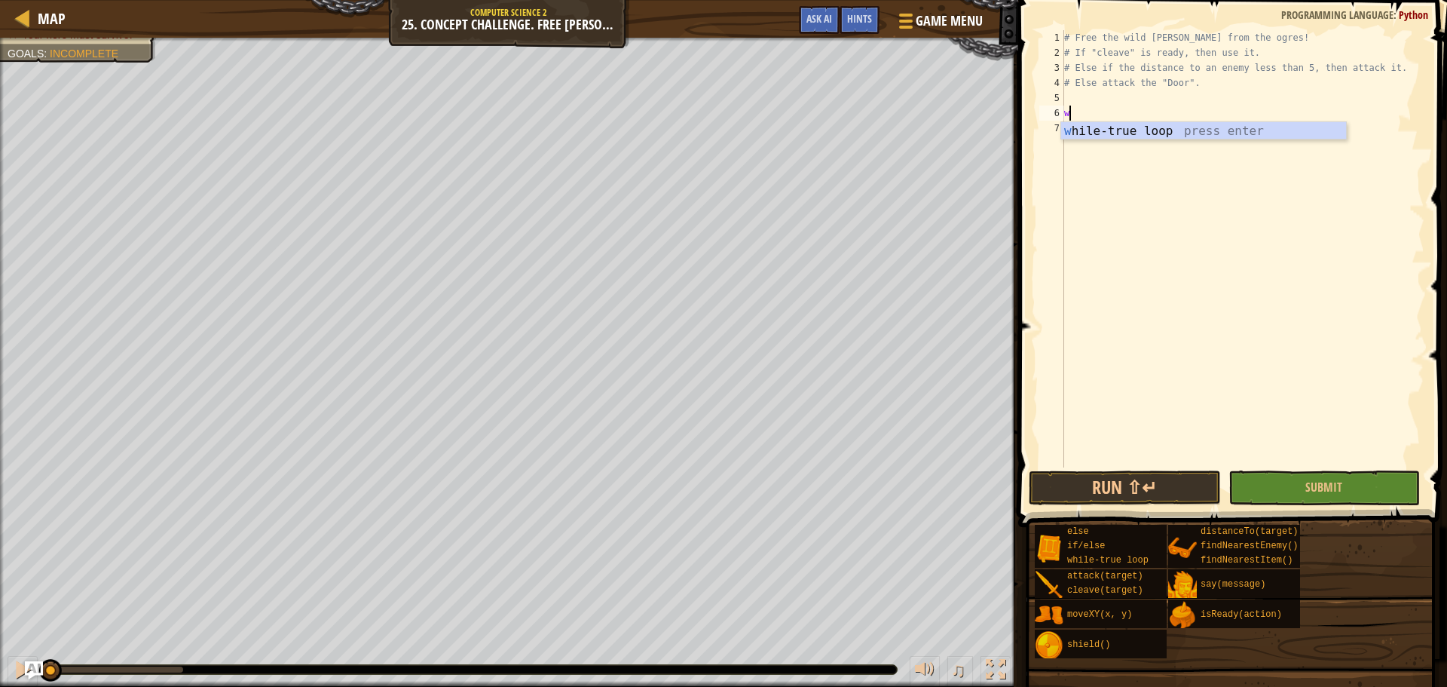
scroll to position [7, 0]
type textarea "whi"
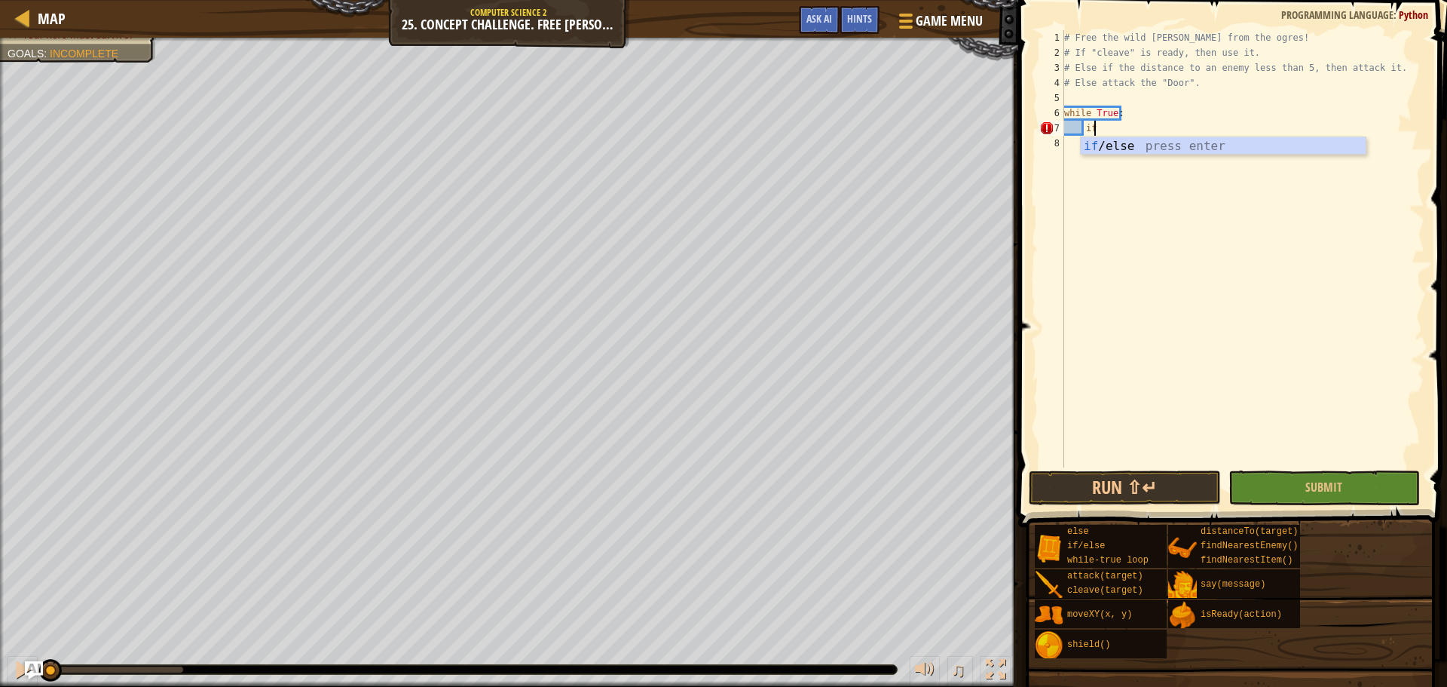
type textarea "if enemy:"
click at [1119, 139] on div "# Free the wild [PERSON_NAME] from the ogres! # If "cleave" is ready, then use …" at bounding box center [1242, 263] width 363 height 467
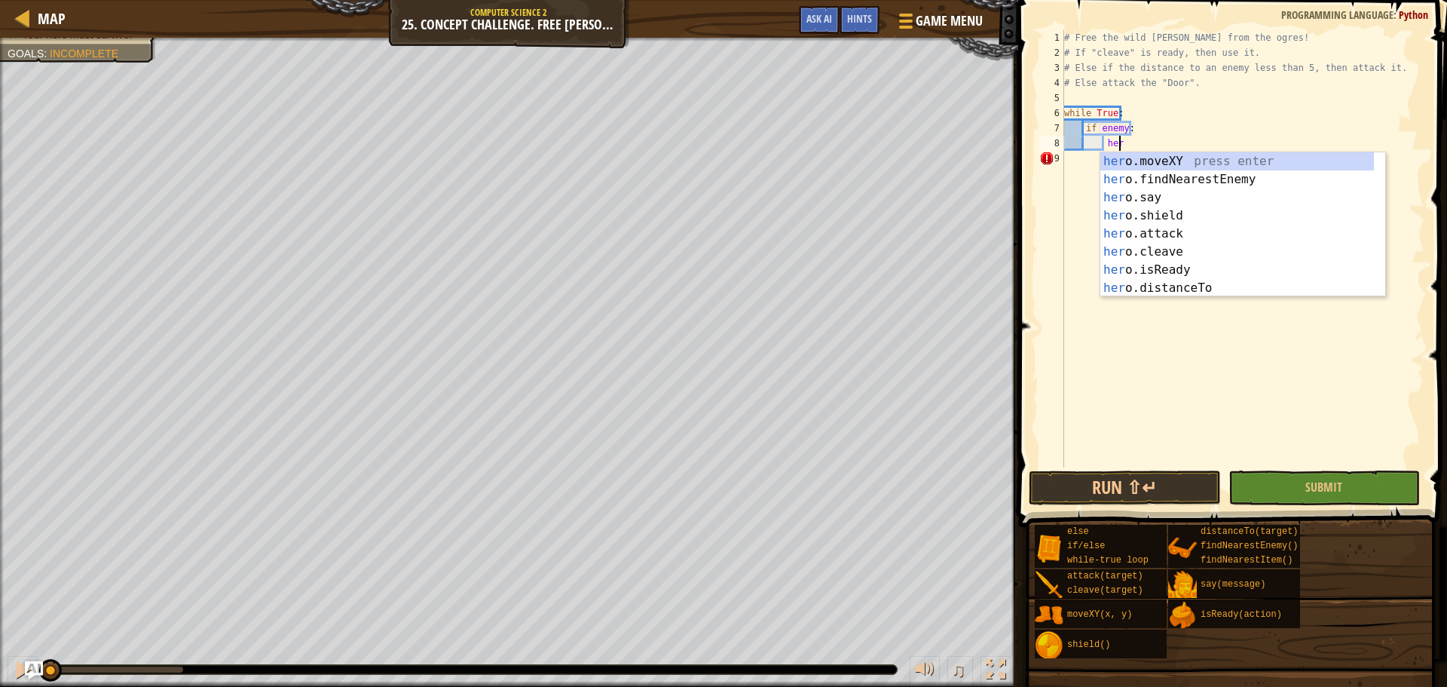
scroll to position [7, 4]
click at [1139, 289] on div "her o.moveXY press enter her o.findNearestEnemy press enter her o.say press ent…" at bounding box center [1237, 242] width 274 height 181
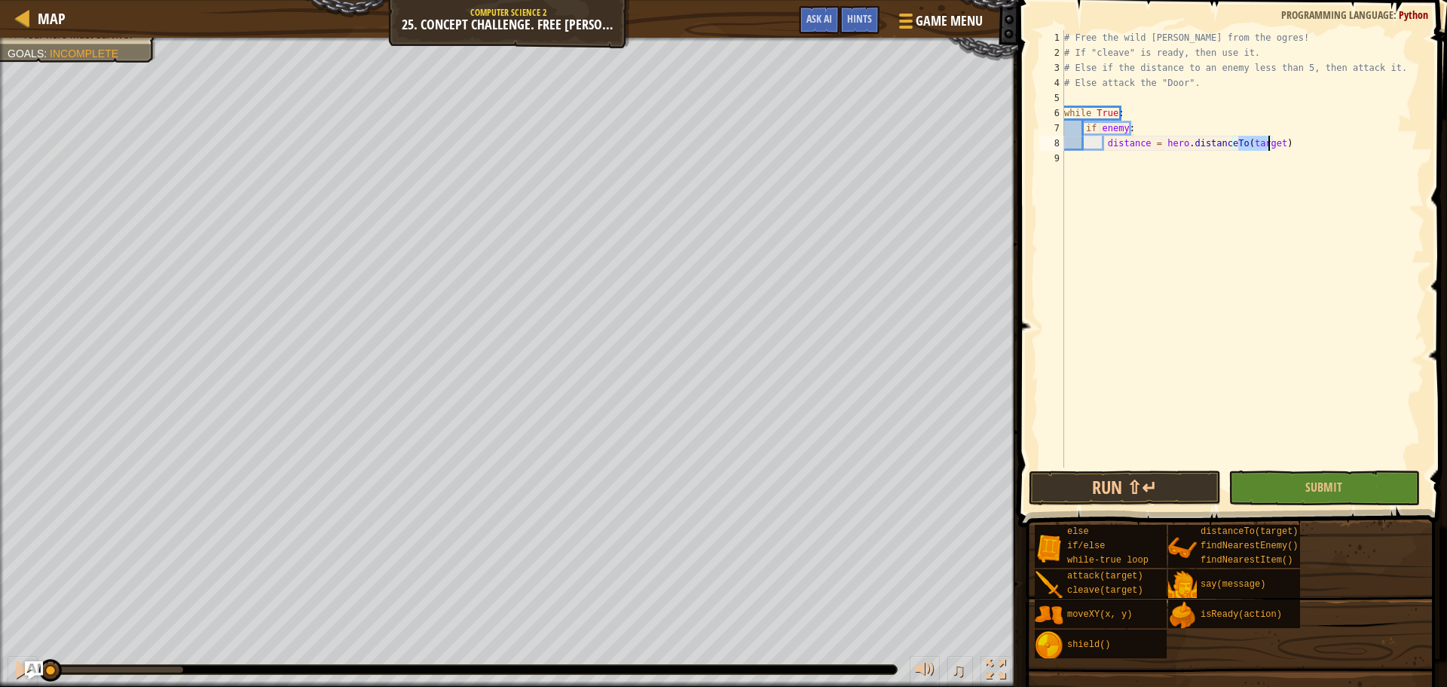
type textarea "distance = hero.distanceTo(target)"
click at [1251, 141] on div "# Free the wild [PERSON_NAME] from the ogres! # If "cleave" is ready, then use …" at bounding box center [1242, 248] width 363 height 437
click at [1263, 144] on div "# Free the wild [PERSON_NAME] from the ogres! # If "cleave" is ready, then use …" at bounding box center [1242, 263] width 363 height 467
drag, startPoint x: 1278, startPoint y: 139, endPoint x: 1102, endPoint y: 146, distance: 176.5
click at [1102, 146] on div "# Free the wild [PERSON_NAME] from the ogres! # If "cleave" is ready, then use …" at bounding box center [1242, 263] width 363 height 467
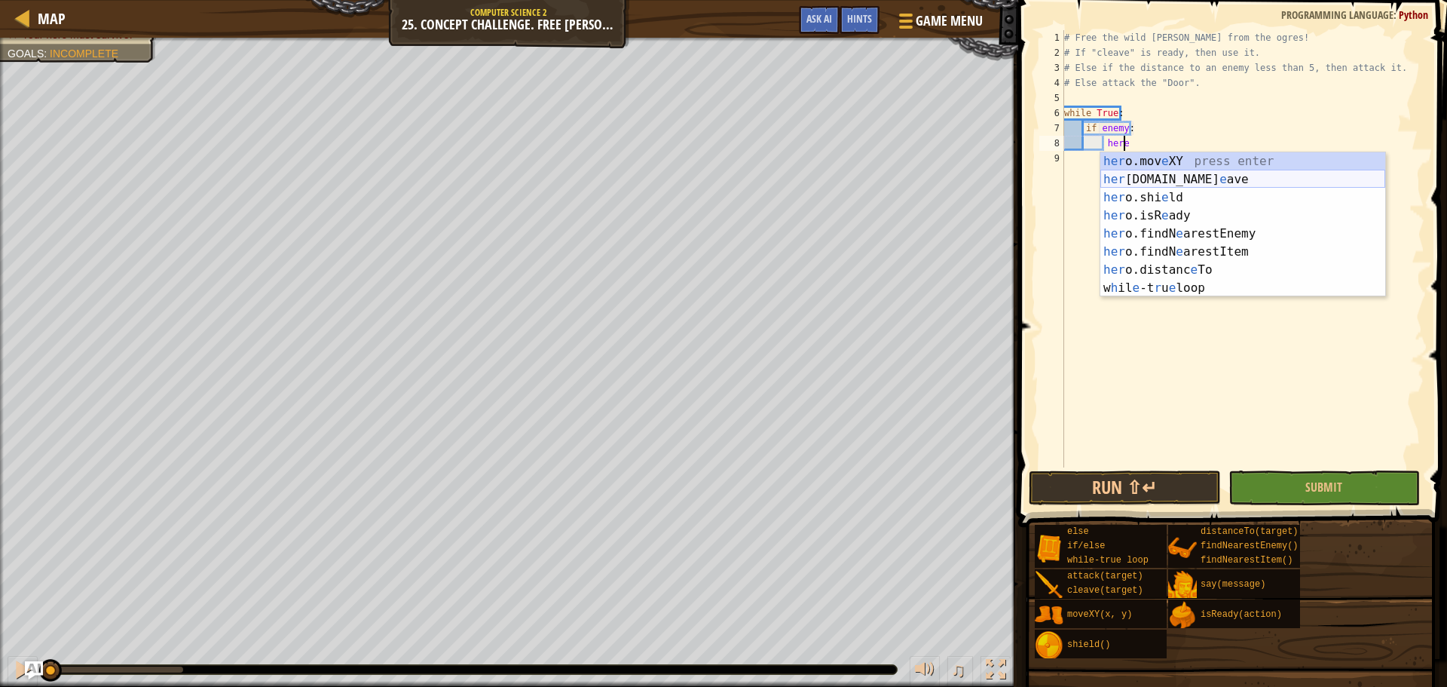
click at [1200, 181] on div "her o.mov e XY press enter her [DOMAIN_NAME] e ave press enter her o.shi e ld p…" at bounding box center [1242, 242] width 285 height 181
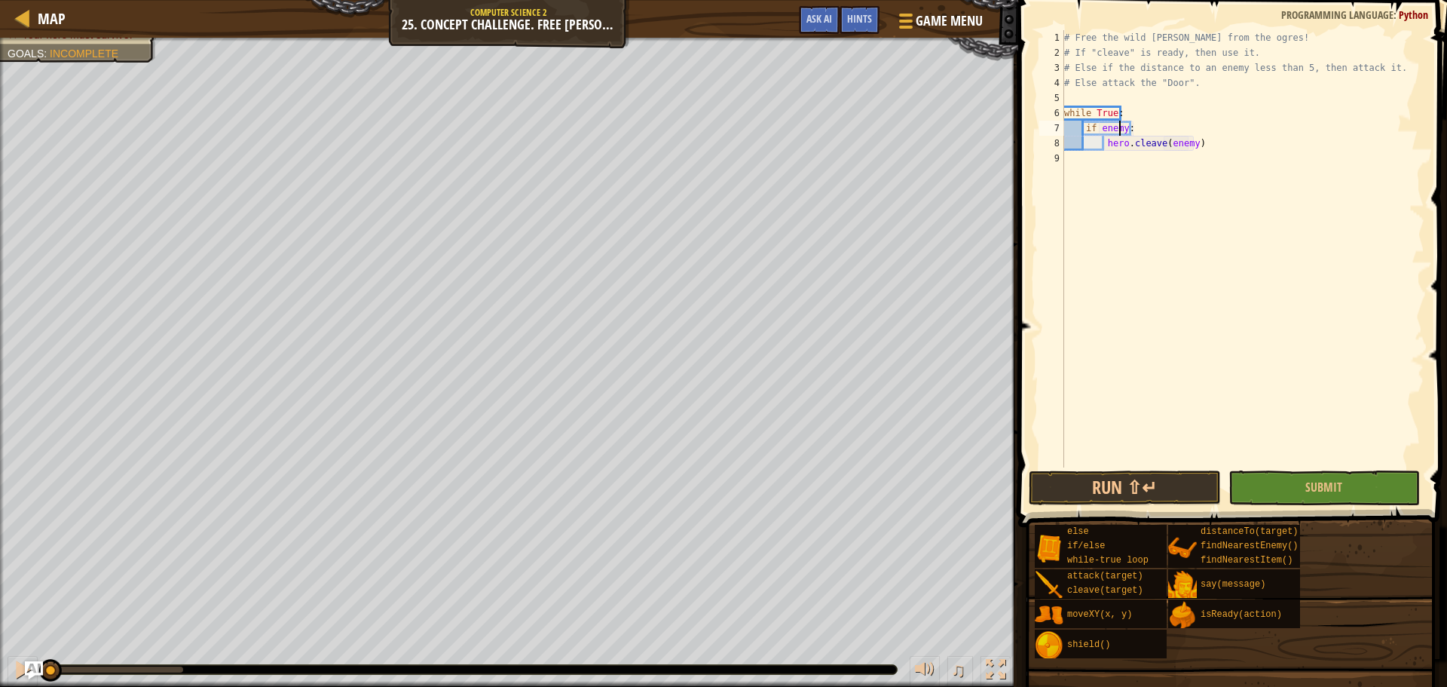
click at [1119, 126] on div "# Free the wild [PERSON_NAME] from the ogres! # If "cleave" is ready, then use …" at bounding box center [1242, 263] width 363 height 467
click at [1122, 124] on div "# Free the wild [PERSON_NAME] from the ogres! # If "cleave" is ready, then use …" at bounding box center [1242, 263] width 363 height 467
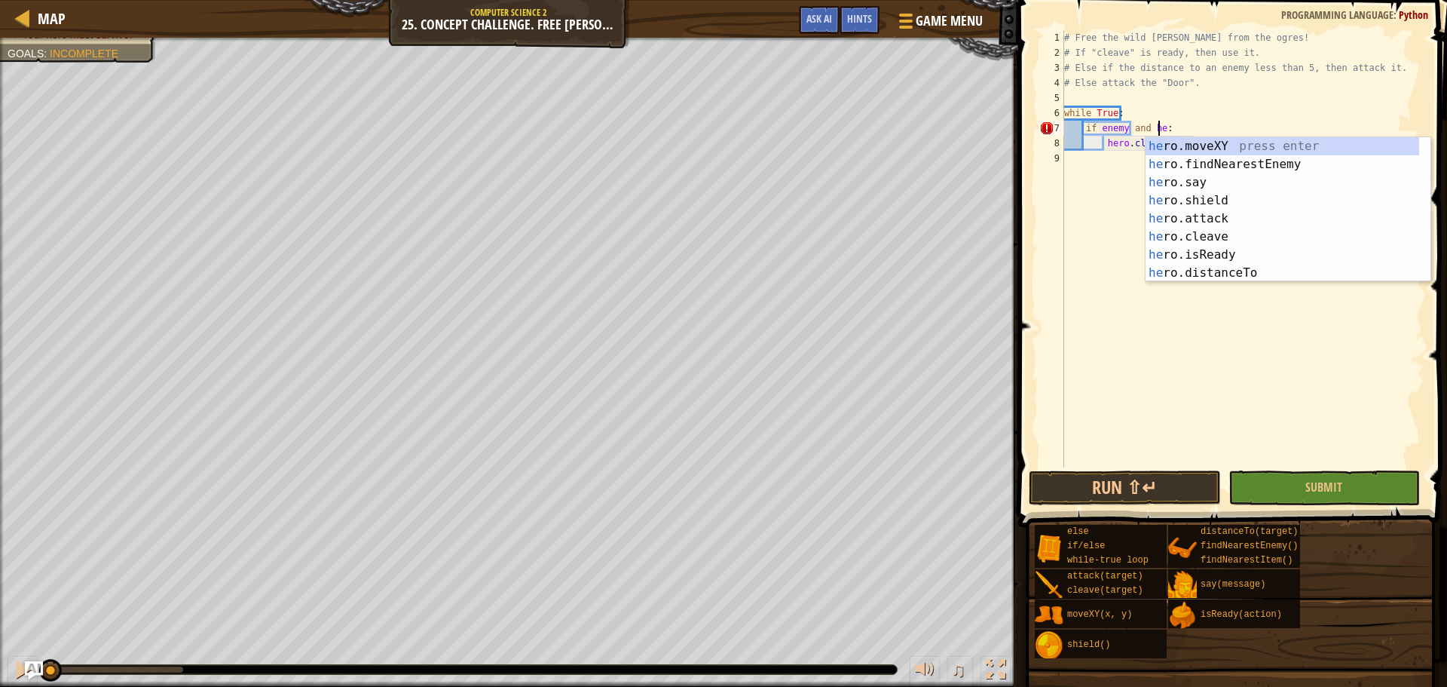
scroll to position [7, 8]
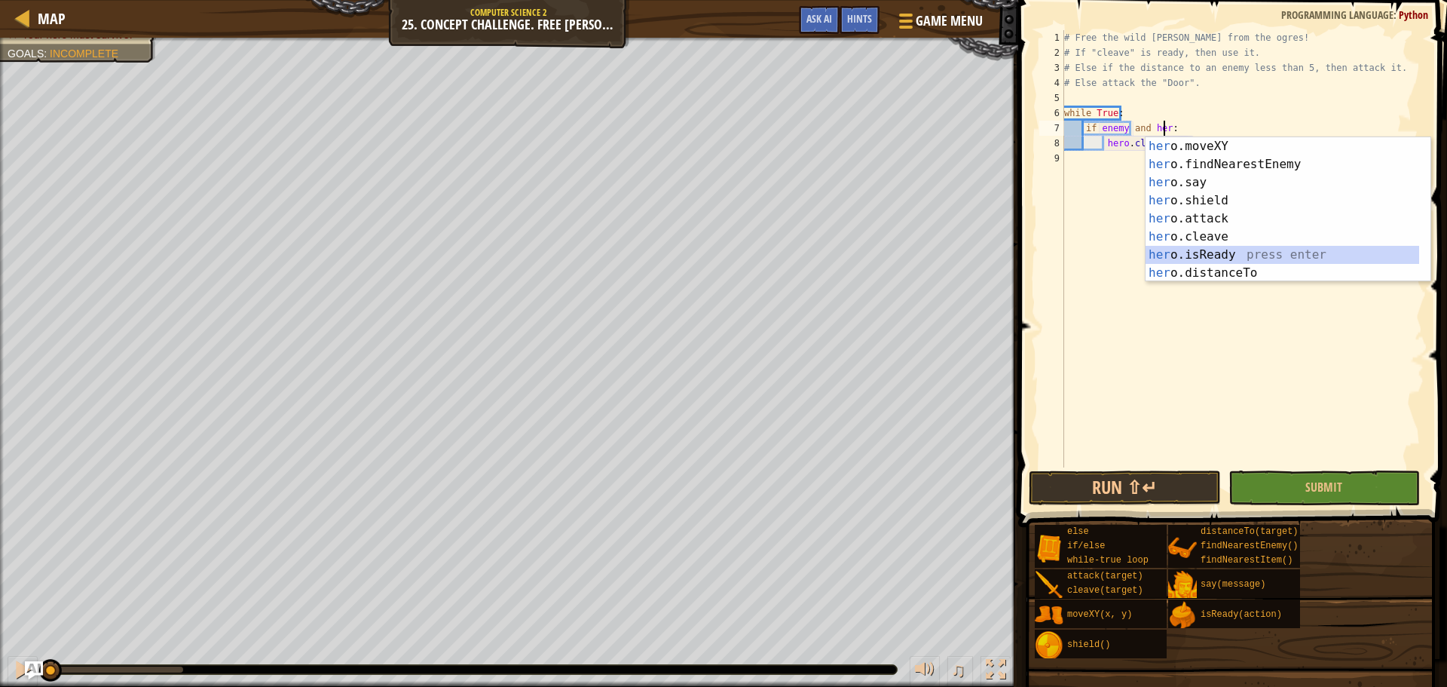
click at [1200, 249] on div "her o.moveXY press enter her o.findNearestEnemy press enter her o.say press ent…" at bounding box center [1282, 227] width 274 height 181
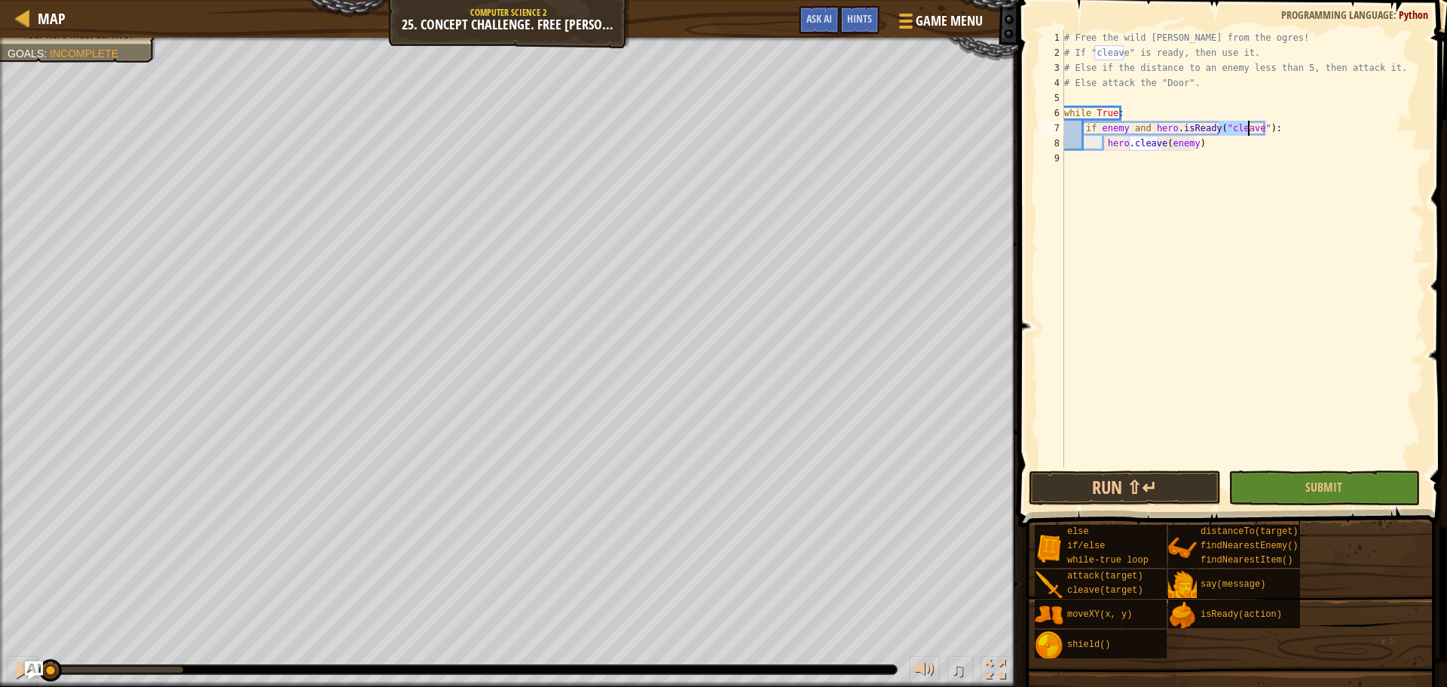
click at [1210, 150] on div "# Free the wild [PERSON_NAME] from the ogres! # If "cleave" is ready, then use …" at bounding box center [1242, 263] width 363 height 467
type textarea "hero.cleave(enemy)"
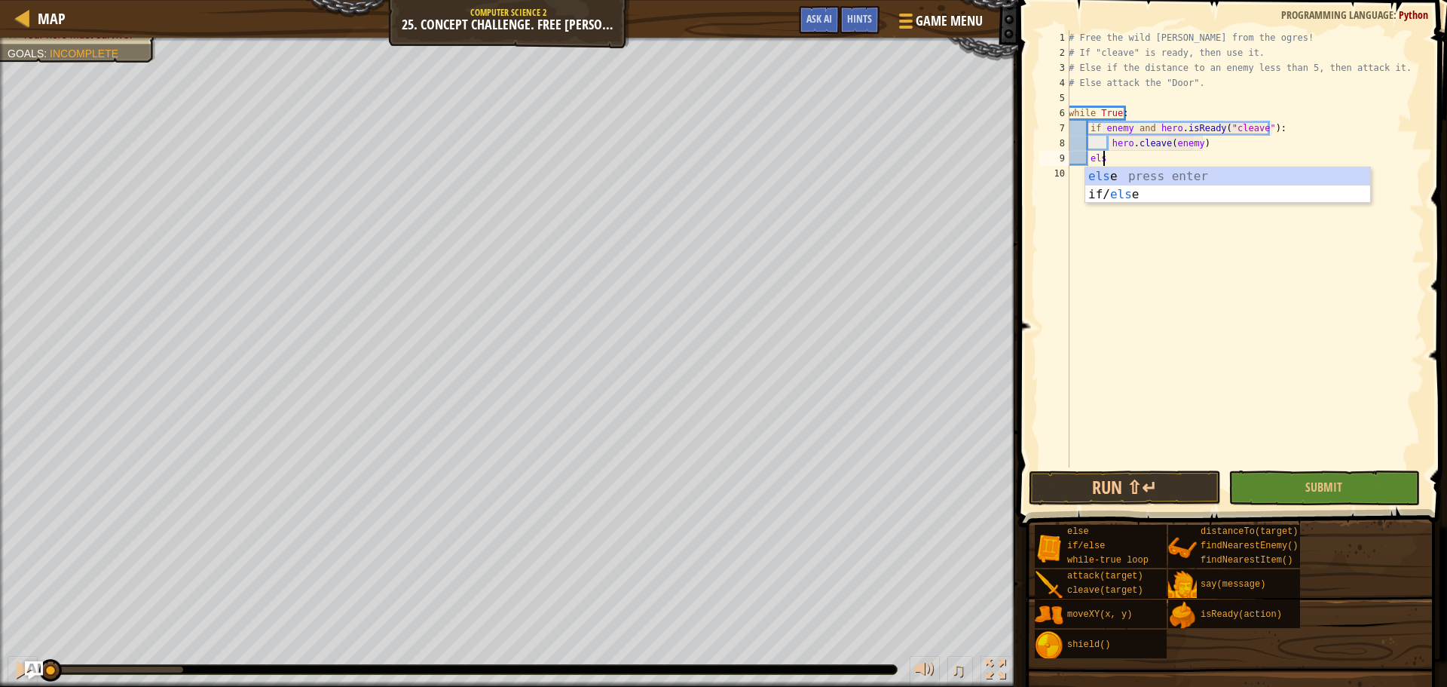
type textarea "else"
click at [1107, 171] on div "else press enter if/ else press enter" at bounding box center [1227, 203] width 285 height 72
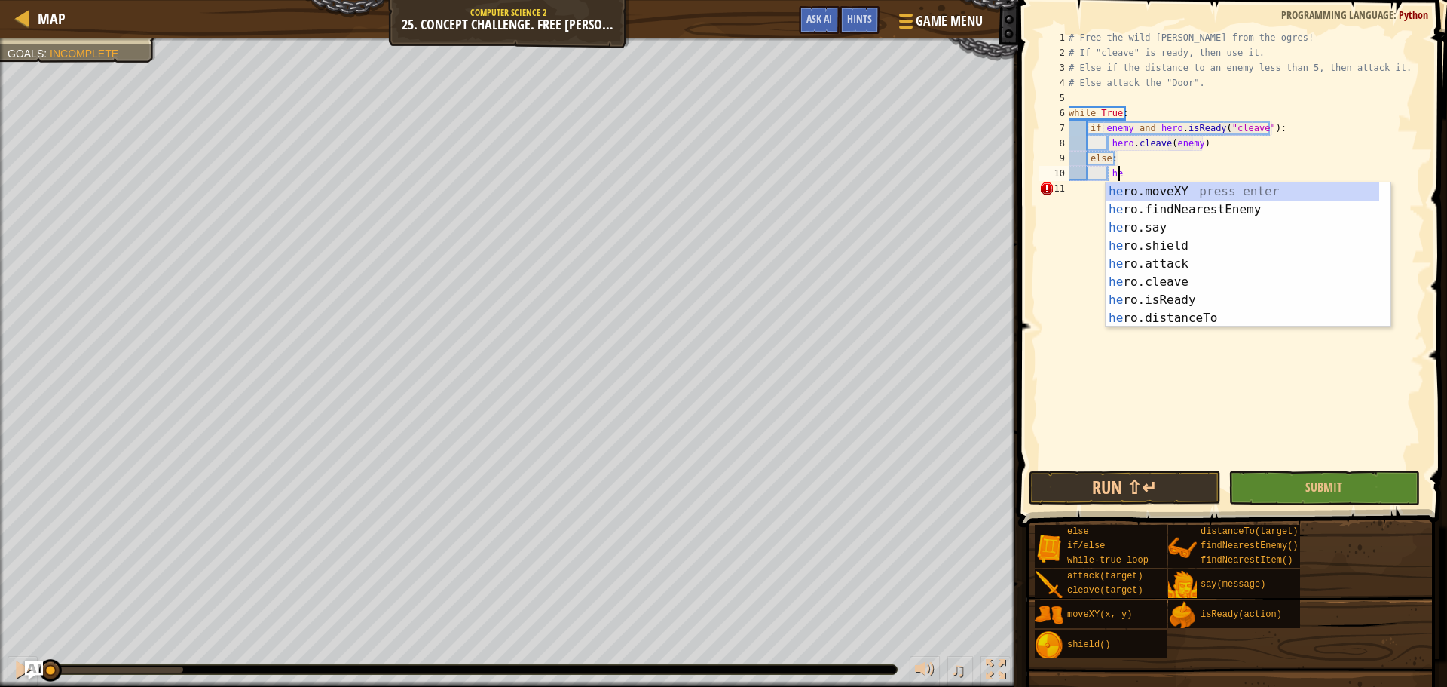
scroll to position [7, 4]
click at [1148, 261] on div "her o.moveXY press enter her o.findNearestEnemy press enter her o.say press ent…" at bounding box center [1243, 272] width 274 height 181
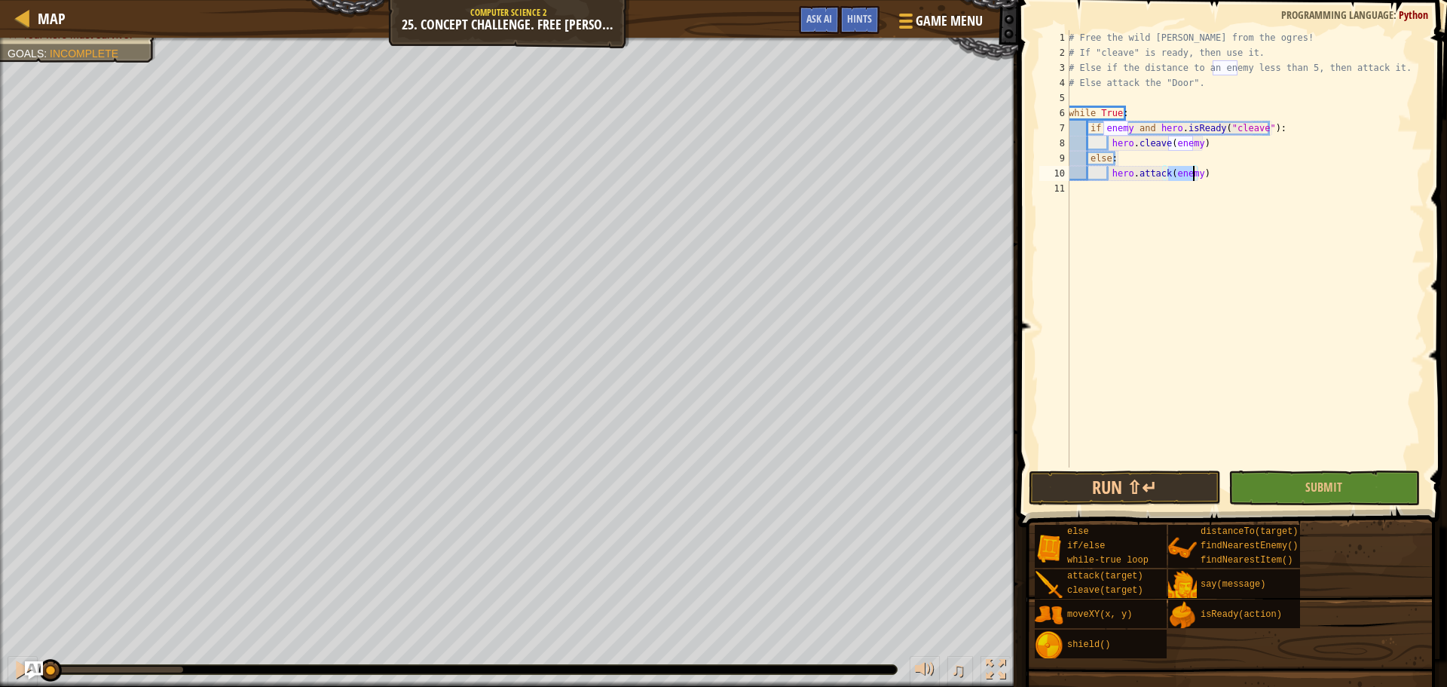
click at [1213, 179] on div "# Free the wild [PERSON_NAME] from the ogres! # If "cleave" is ready, then use …" at bounding box center [1245, 263] width 359 height 467
click at [1181, 171] on div "# Free the wild [PERSON_NAME] from the ogres! # If "cleave" is ready, then use …" at bounding box center [1245, 263] width 359 height 467
click at [1130, 497] on button "Run ⇧↵" at bounding box center [1124, 487] width 191 height 35
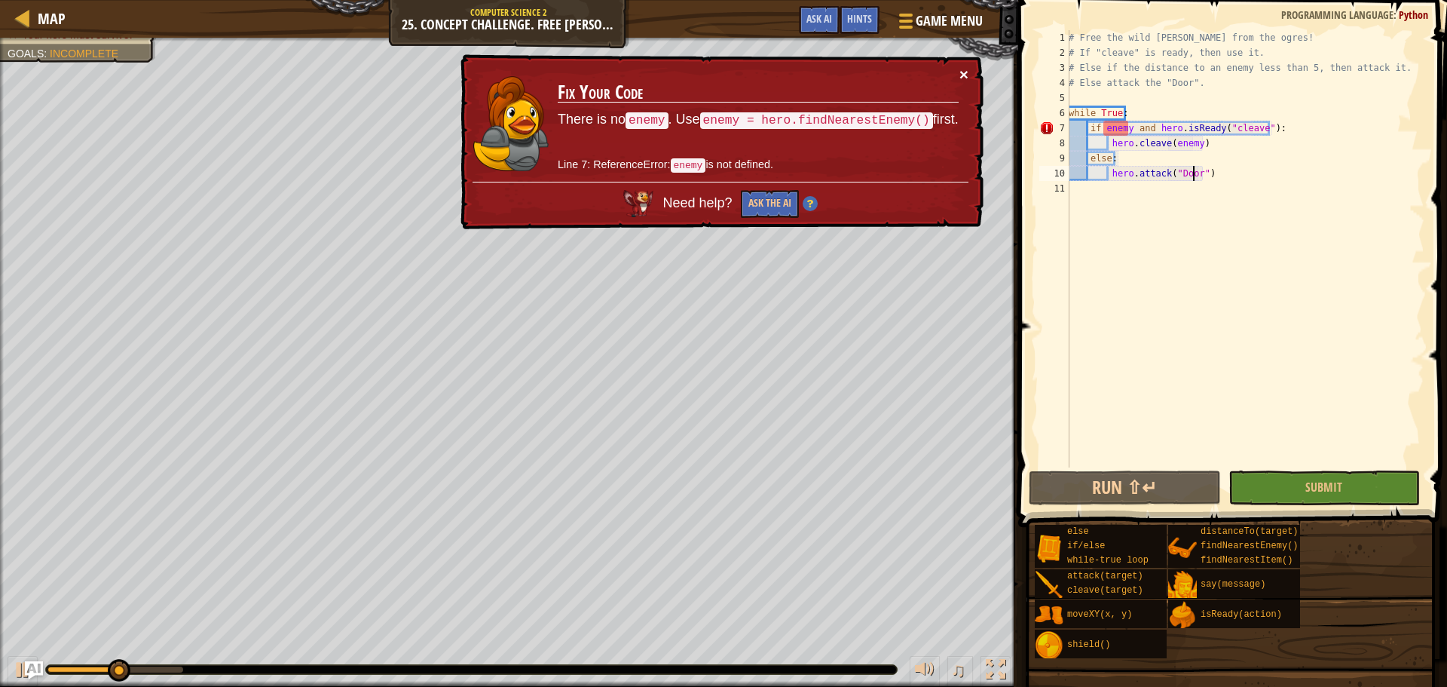
click at [964, 74] on button "×" at bounding box center [963, 74] width 9 height 16
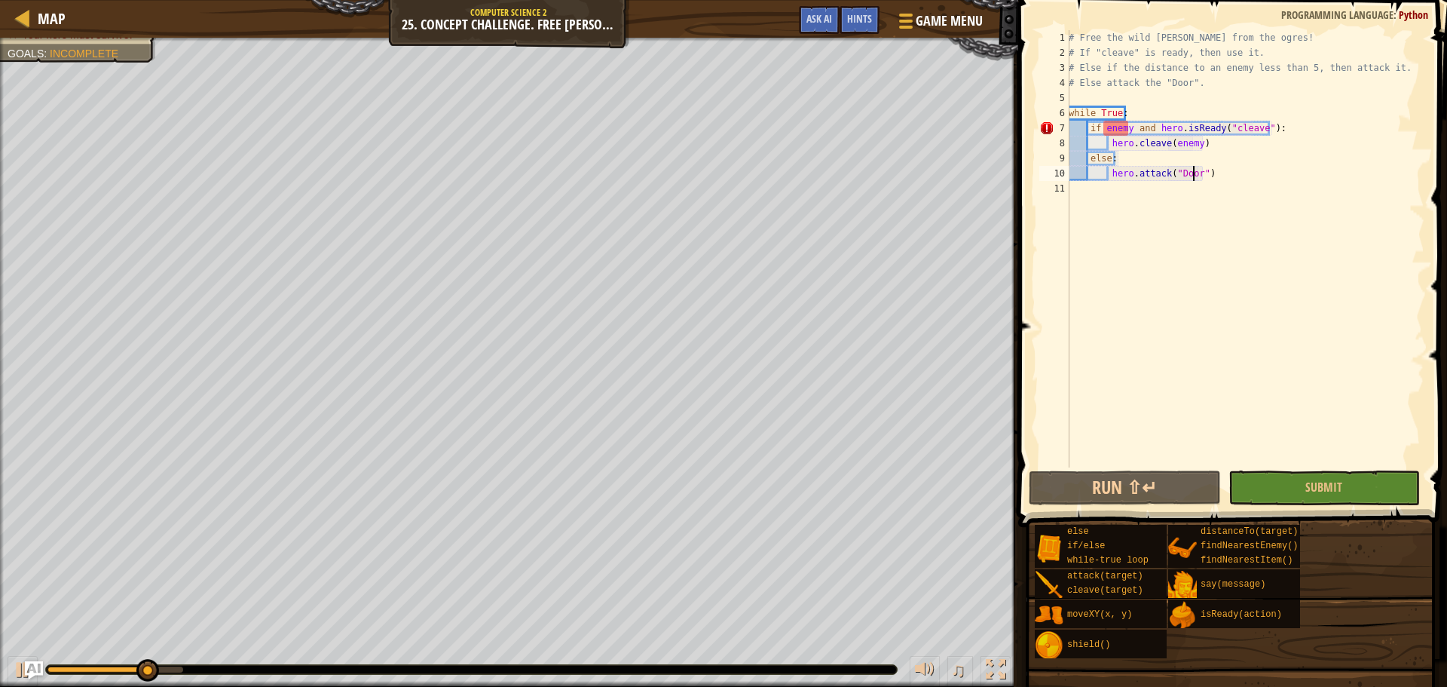
click at [1087, 129] on div "# Free the wild [PERSON_NAME] from the ogres! # If "cleave" is ready, then use …" at bounding box center [1245, 263] width 359 height 467
type textarea "if enemy and hero.isReady("cleave"):"
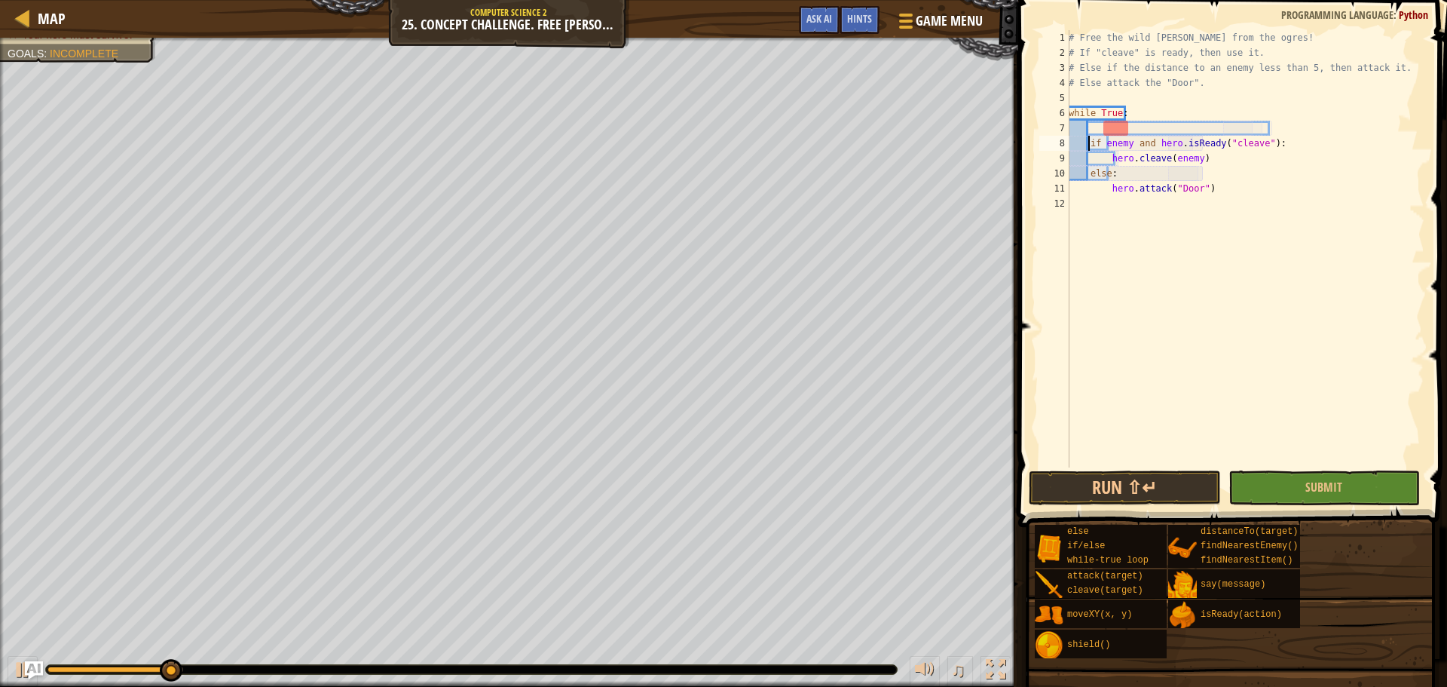
click at [1091, 130] on div "# Free the wild [PERSON_NAME] from the ogres! # If "cleave" is ready, then use …" at bounding box center [1245, 263] width 359 height 467
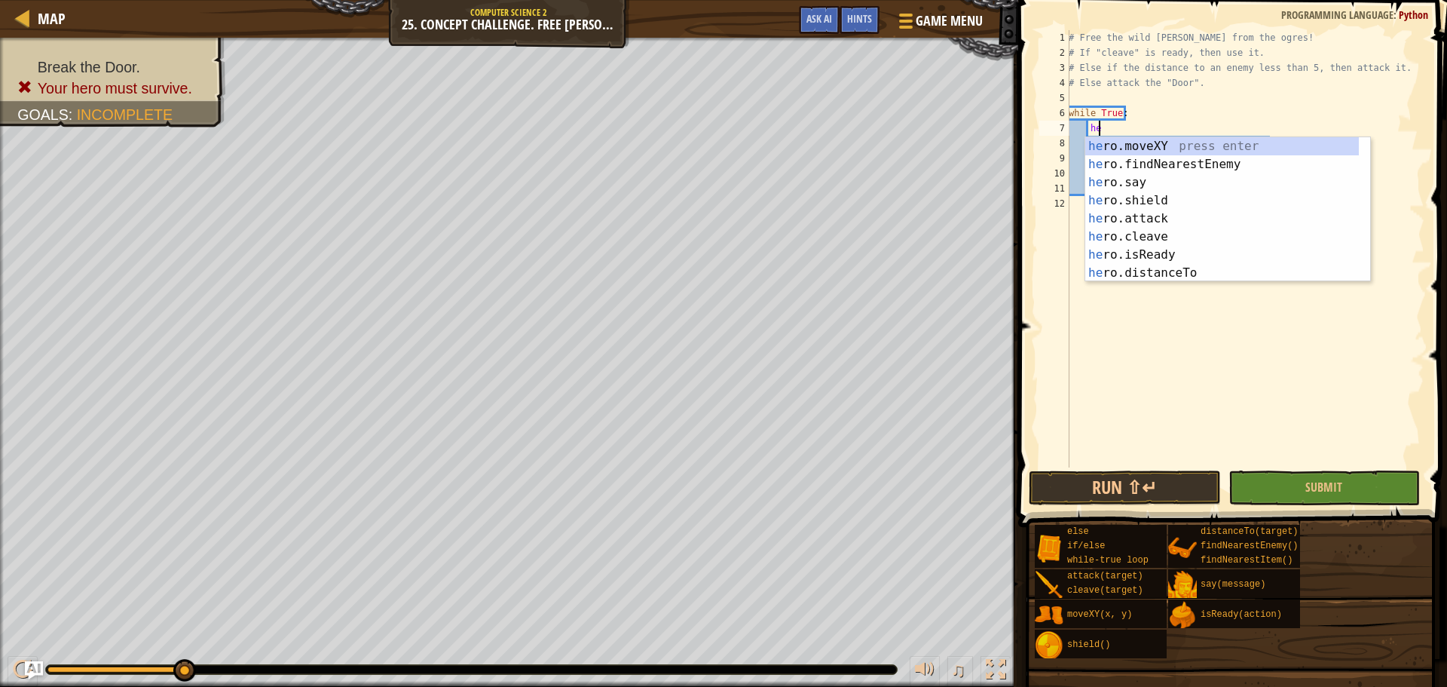
scroll to position [7, 2]
type textarea "her"
click at [1163, 166] on div "her o.moveXY press enter her o.findNearestEnemy press enter her o.say press ent…" at bounding box center [1222, 227] width 274 height 181
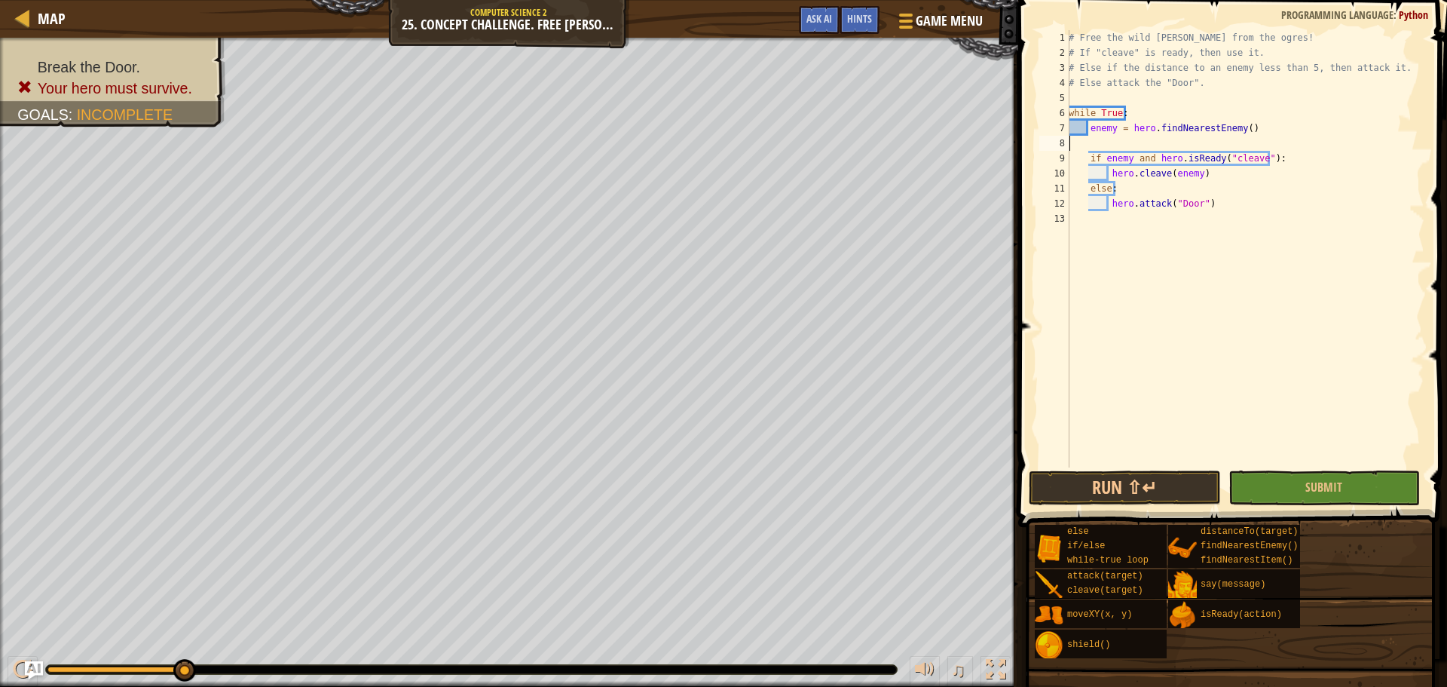
scroll to position [7, 0]
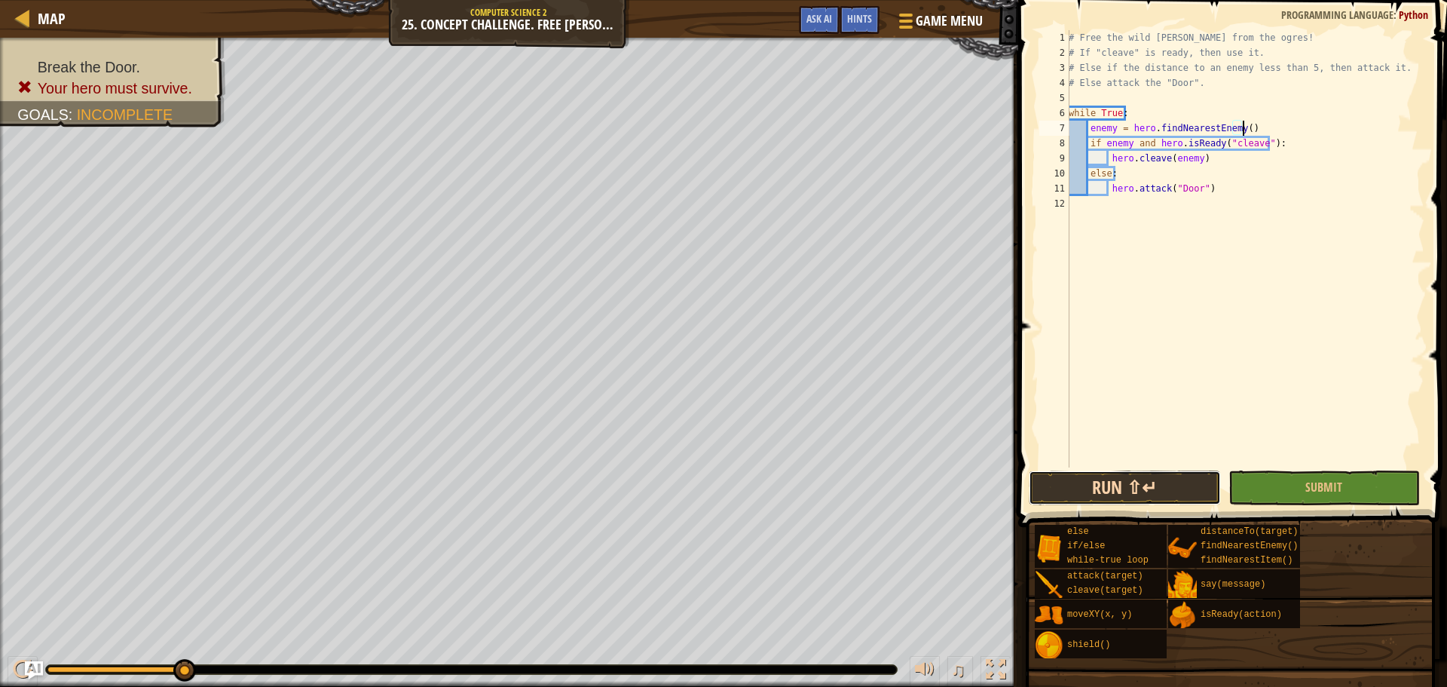
click at [1100, 479] on button "Run ⇧↵" at bounding box center [1124, 487] width 191 height 35
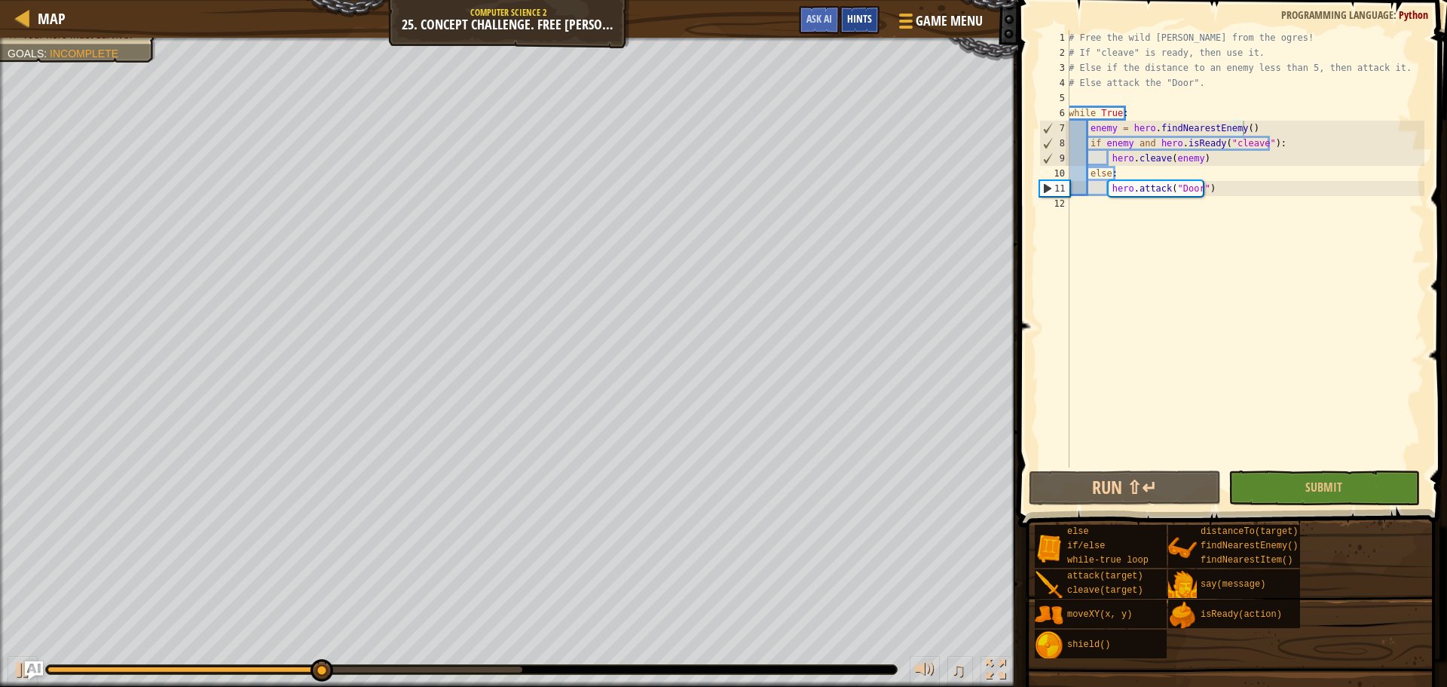
click at [851, 12] on div "Hints" at bounding box center [860, 20] width 40 height 28
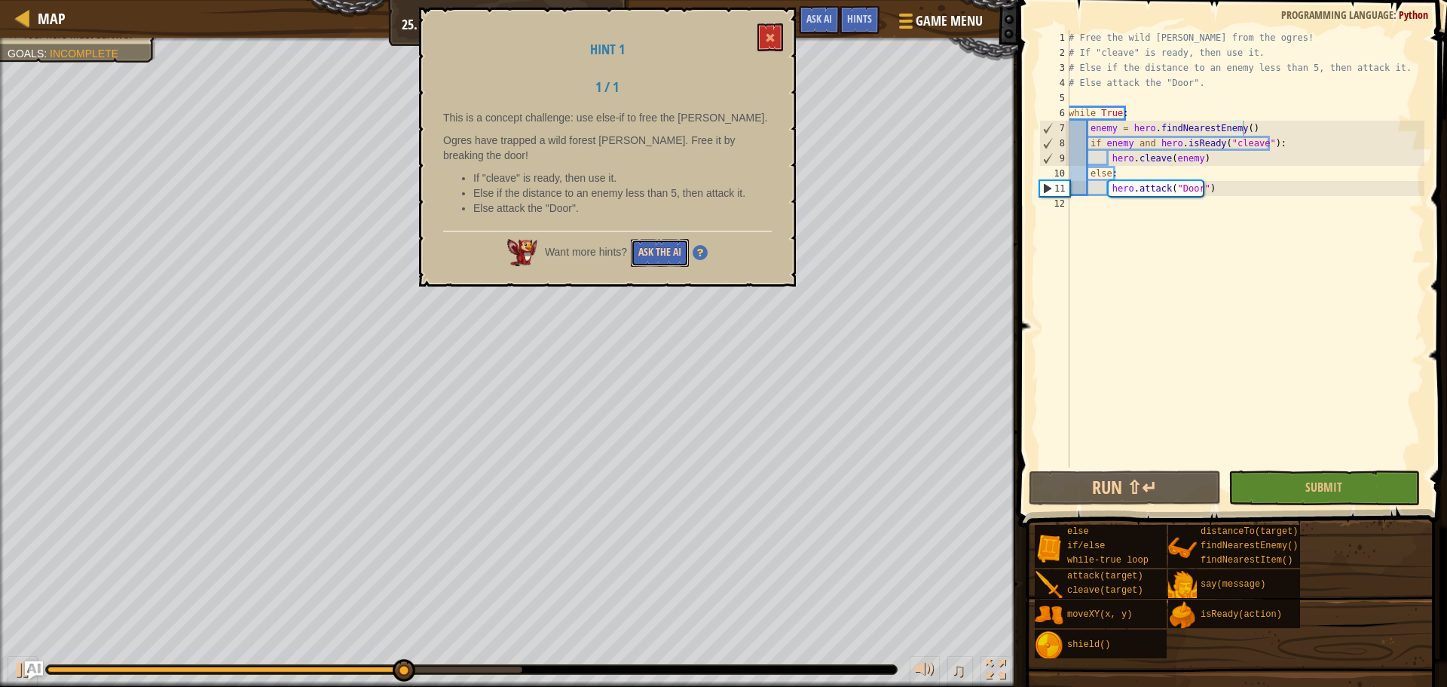
click at [651, 239] on button "Ask the AI" at bounding box center [660, 253] width 58 height 28
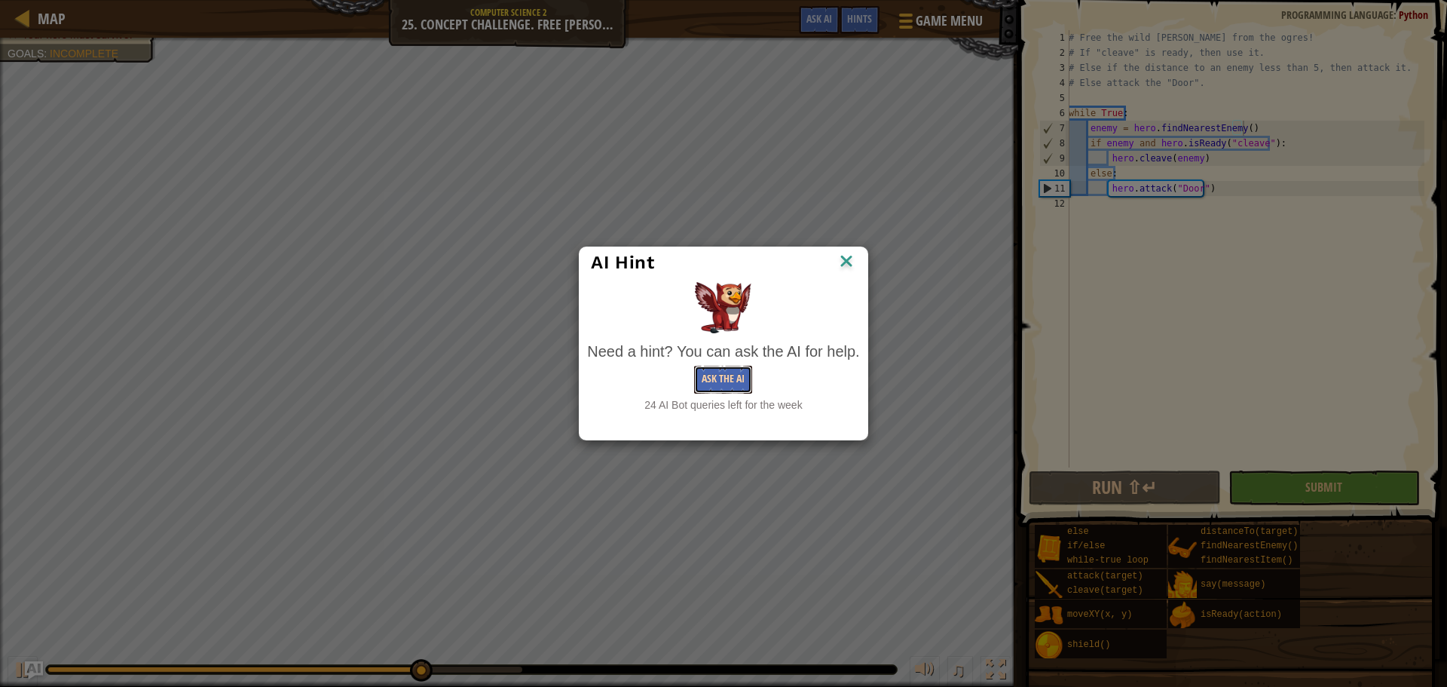
click at [718, 375] on button "Ask the AI" at bounding box center [723, 379] width 58 height 28
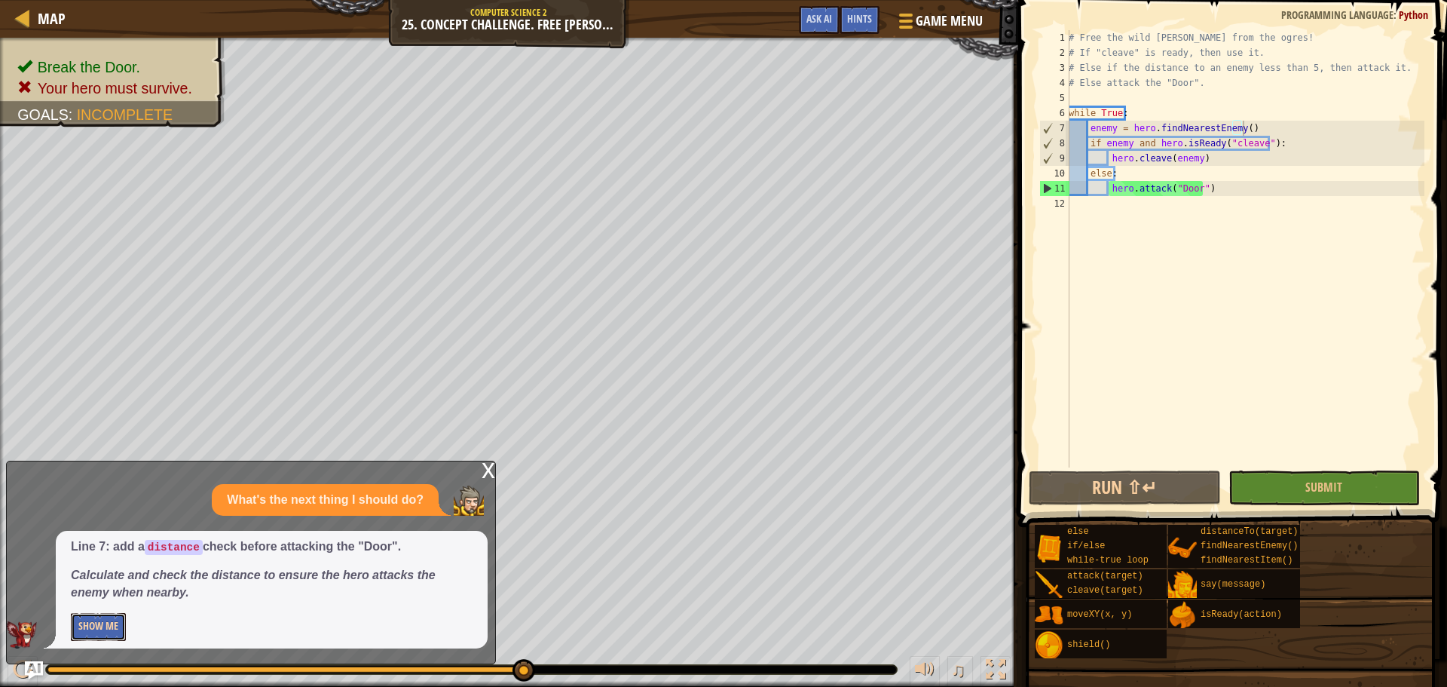
click at [107, 624] on button "Show Me" at bounding box center [98, 627] width 55 height 28
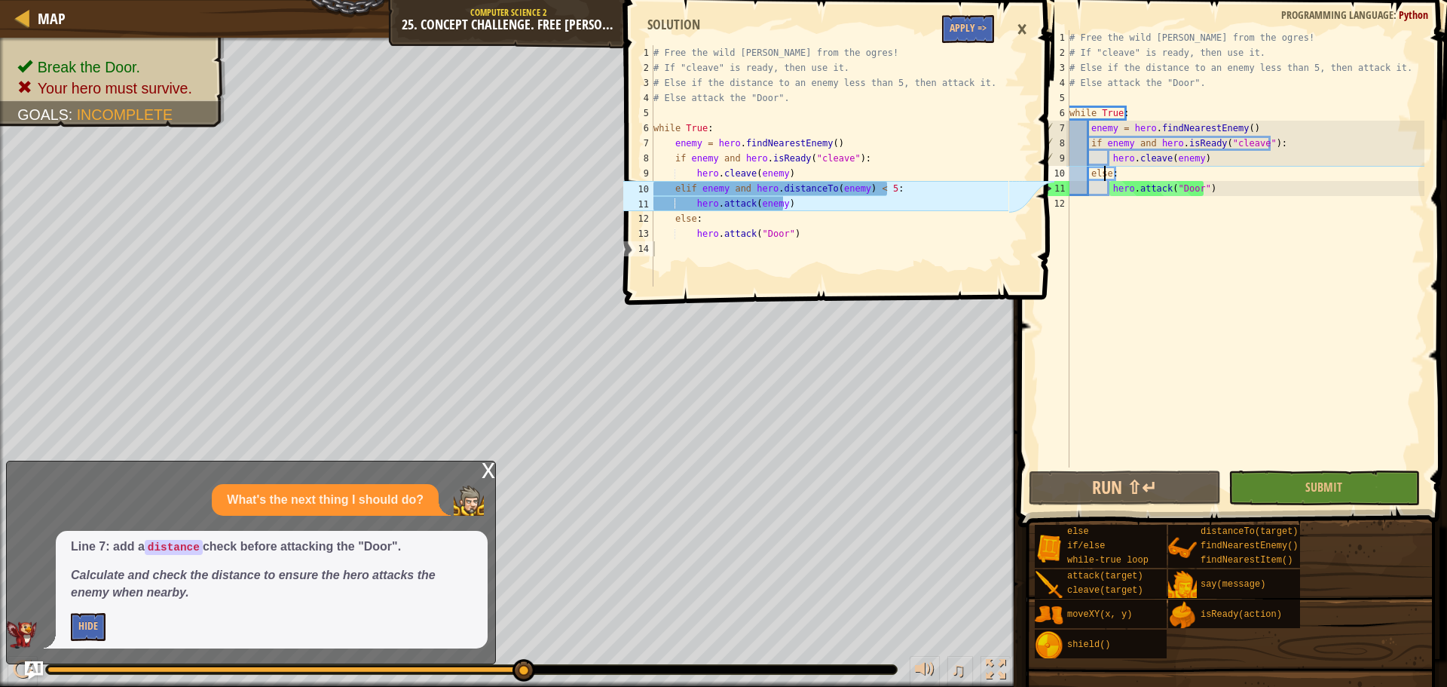
click at [1105, 169] on div "# Free the wild [PERSON_NAME] from the ogres! # If "cleave" is ready, then use …" at bounding box center [1245, 263] width 358 height 467
click at [1103, 173] on div "# Free the wild [PERSON_NAME] from the ogres! # If "cleave" is ready, then use …" at bounding box center [1245, 263] width 358 height 467
drag, startPoint x: 1106, startPoint y: 173, endPoint x: 1091, endPoint y: 175, distance: 15.2
click at [1091, 175] on div "# Free the wild [PERSON_NAME] from the ogres! # If "cleave" is ready, then use …" at bounding box center [1245, 263] width 358 height 467
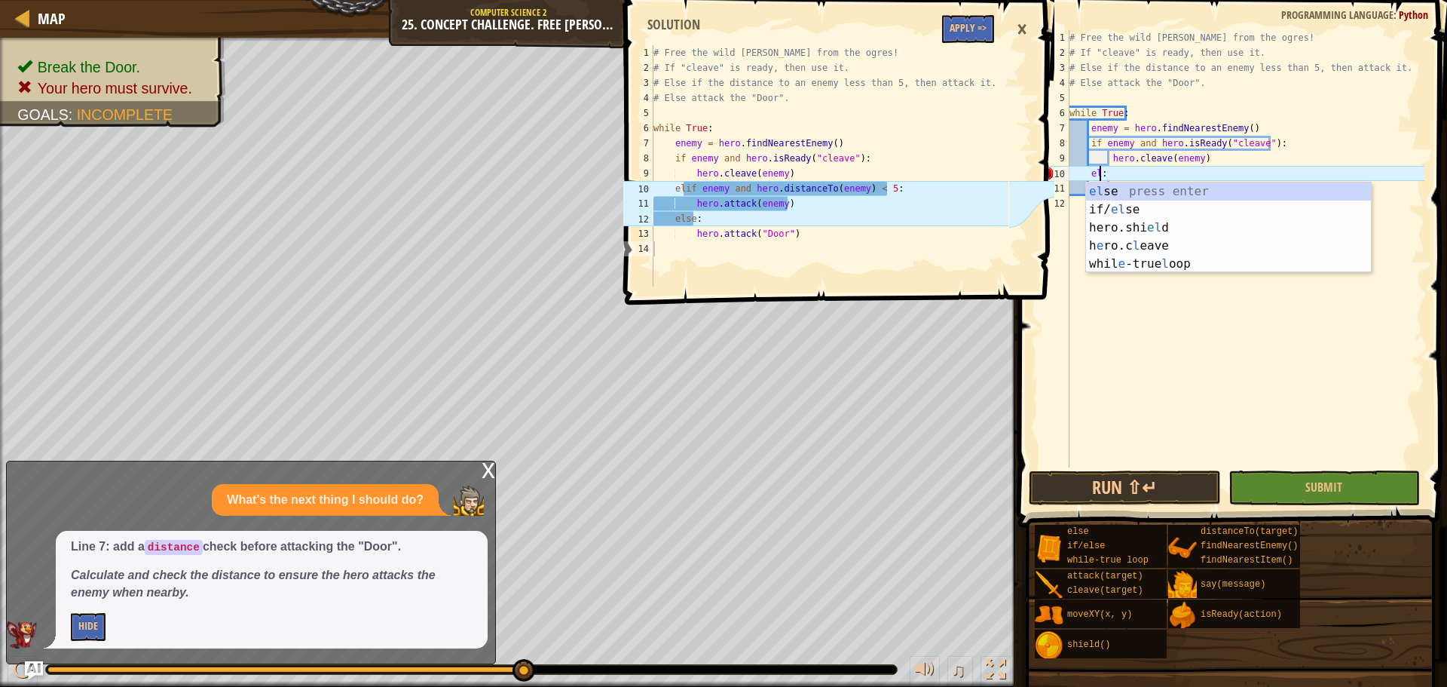
scroll to position [7, 2]
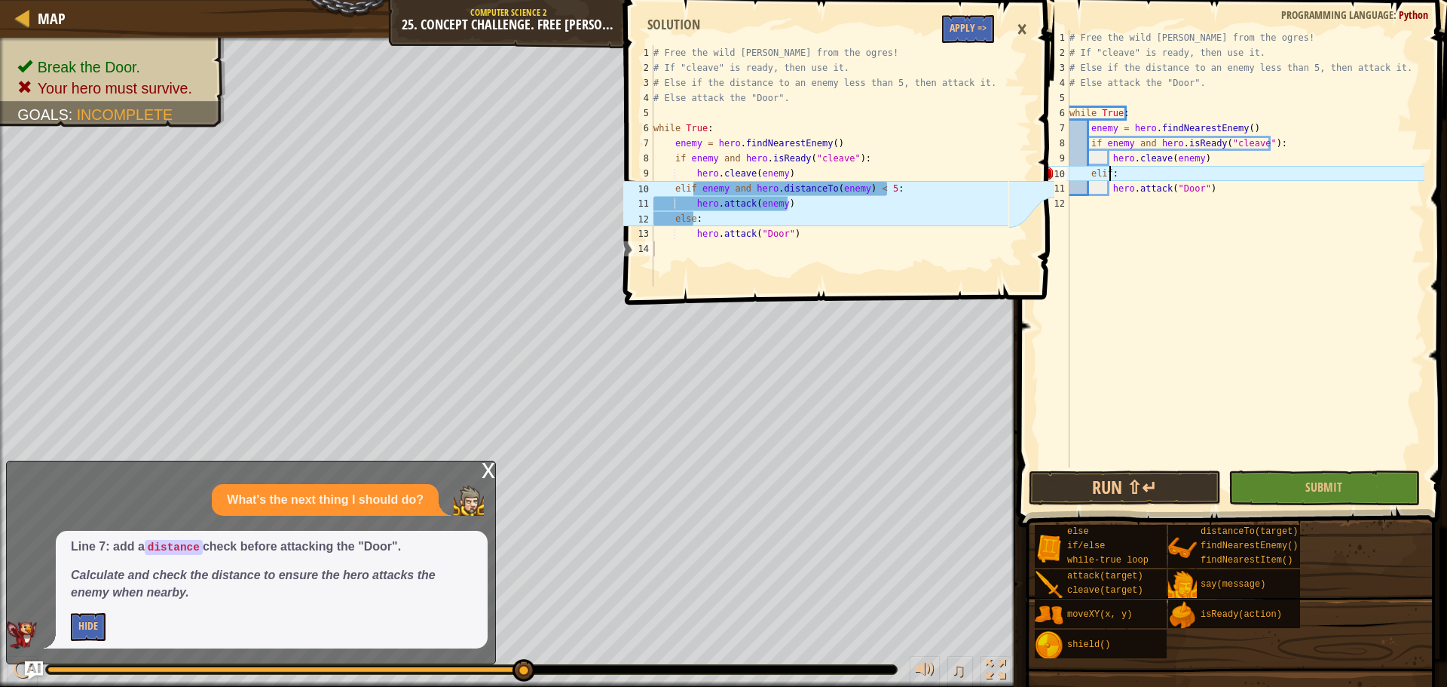
click at [1119, 177] on div "# Free the wild [PERSON_NAME] from the ogres! # If "cleave" is ready, then use …" at bounding box center [1245, 263] width 358 height 467
type textarea "elif enemy and hero.distanceTo(enemy) < 5:"
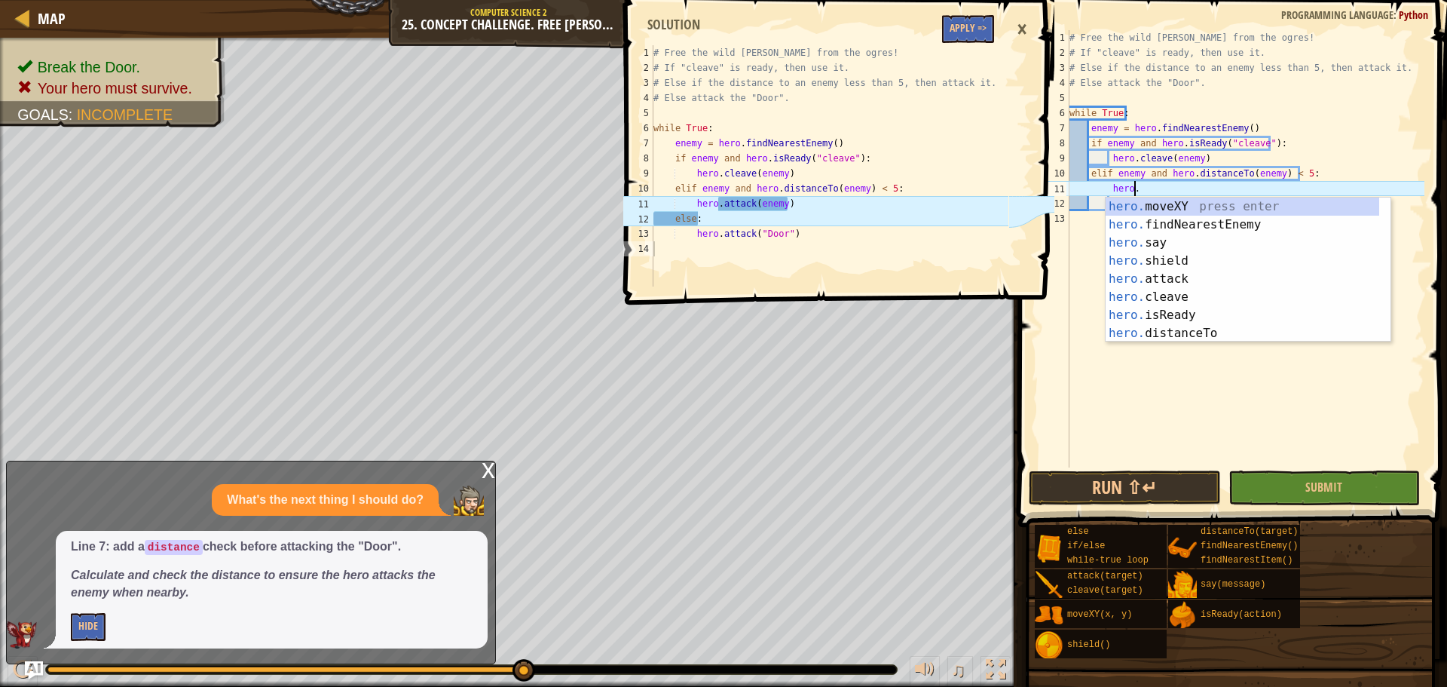
scroll to position [7, 5]
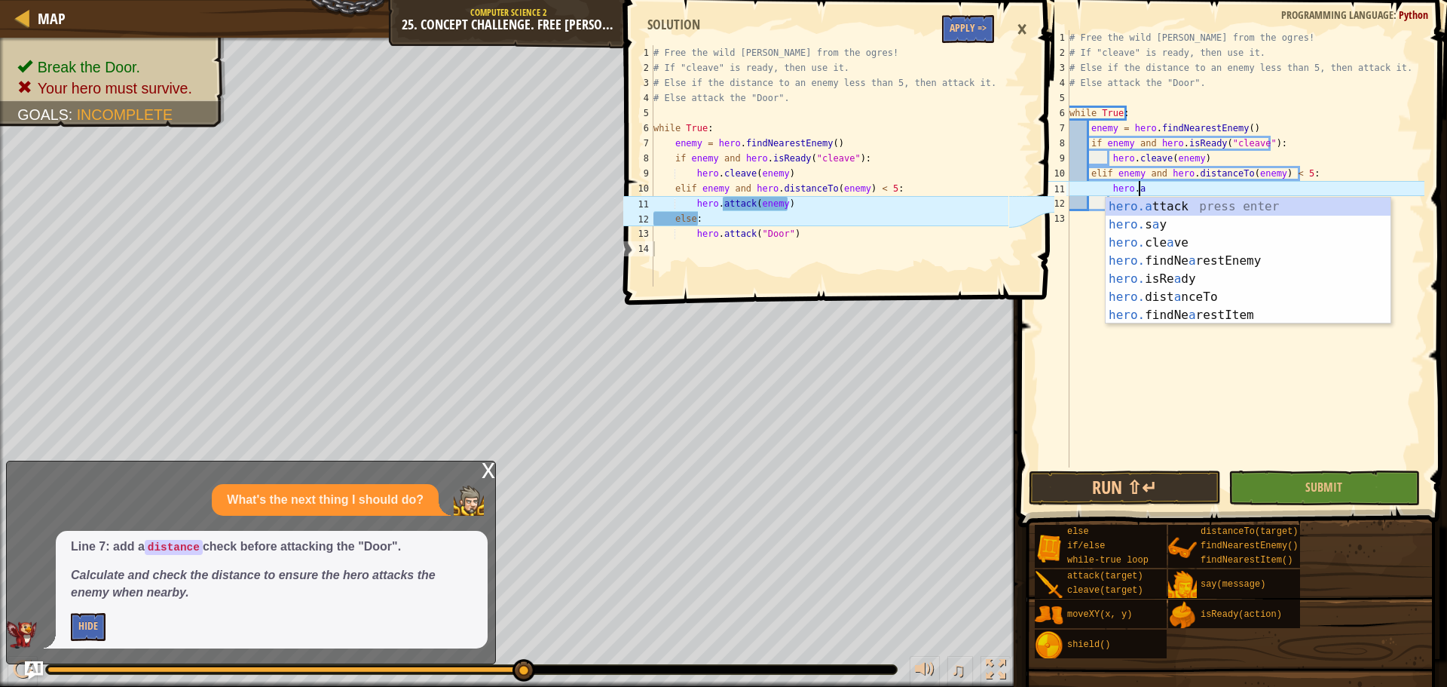
type textarea "hero.attack(enemy)"
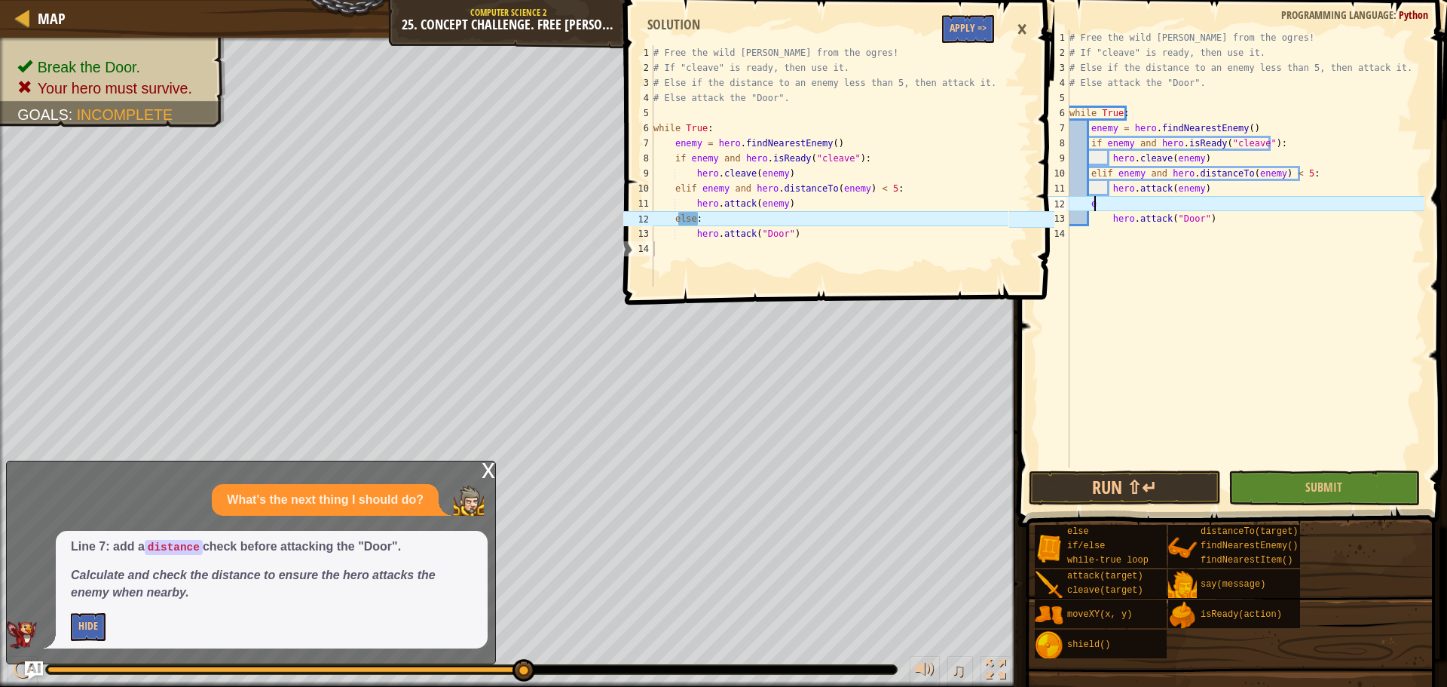
scroll to position [7, 2]
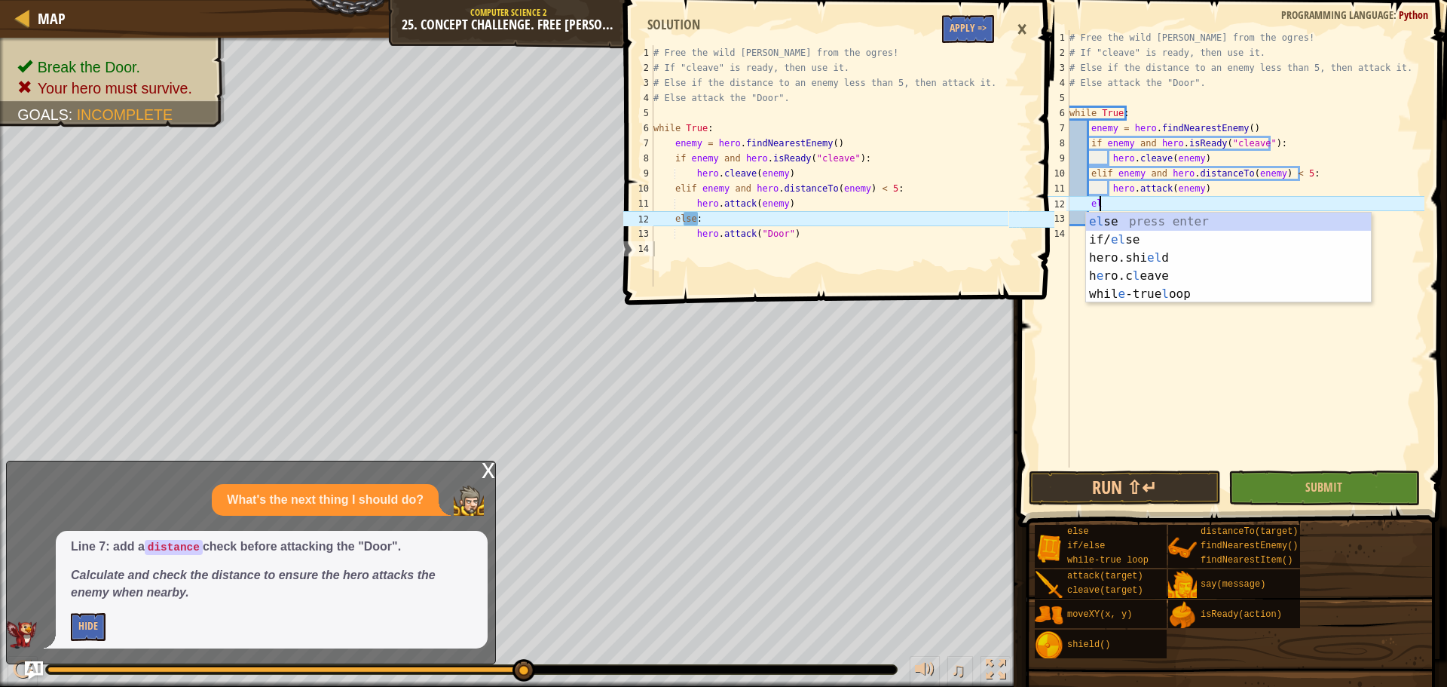
type textarea "els"
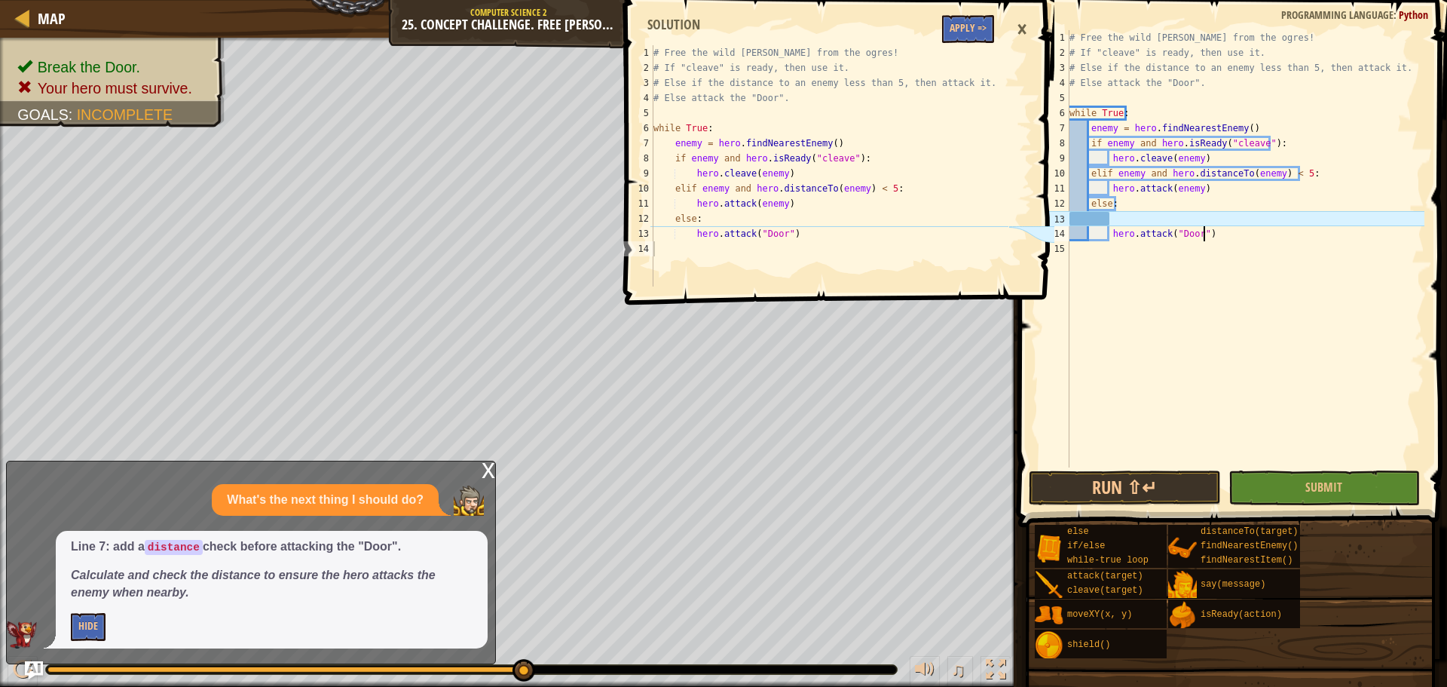
click at [1210, 231] on div "# Free the wild [PERSON_NAME] from the ogres! # If "cleave" is ready, then use …" at bounding box center [1245, 263] width 358 height 467
type textarea "hero.attack("Door")"
drag, startPoint x: 1206, startPoint y: 231, endPoint x: 1107, endPoint y: 231, distance: 98.7
click at [1107, 231] on div "# Free the wild [PERSON_NAME] from the ogres! # If "cleave" is ready, then use …" at bounding box center [1245, 263] width 358 height 467
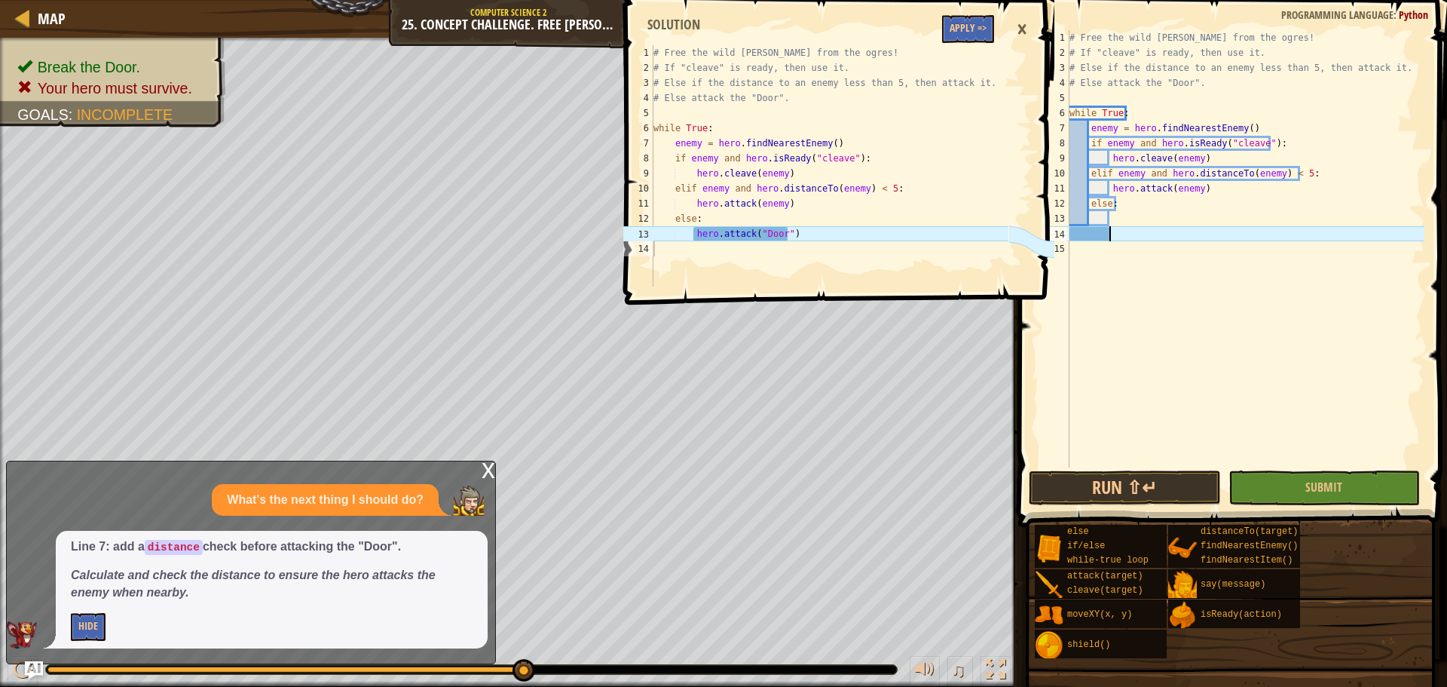
click at [1118, 216] on div "# Free the wild [PERSON_NAME] from the ogres! # If "cleave" is ready, then use …" at bounding box center [1245, 263] width 358 height 467
paste textarea "hero.attack("Door")"
type textarea "hero.attack("Door")"
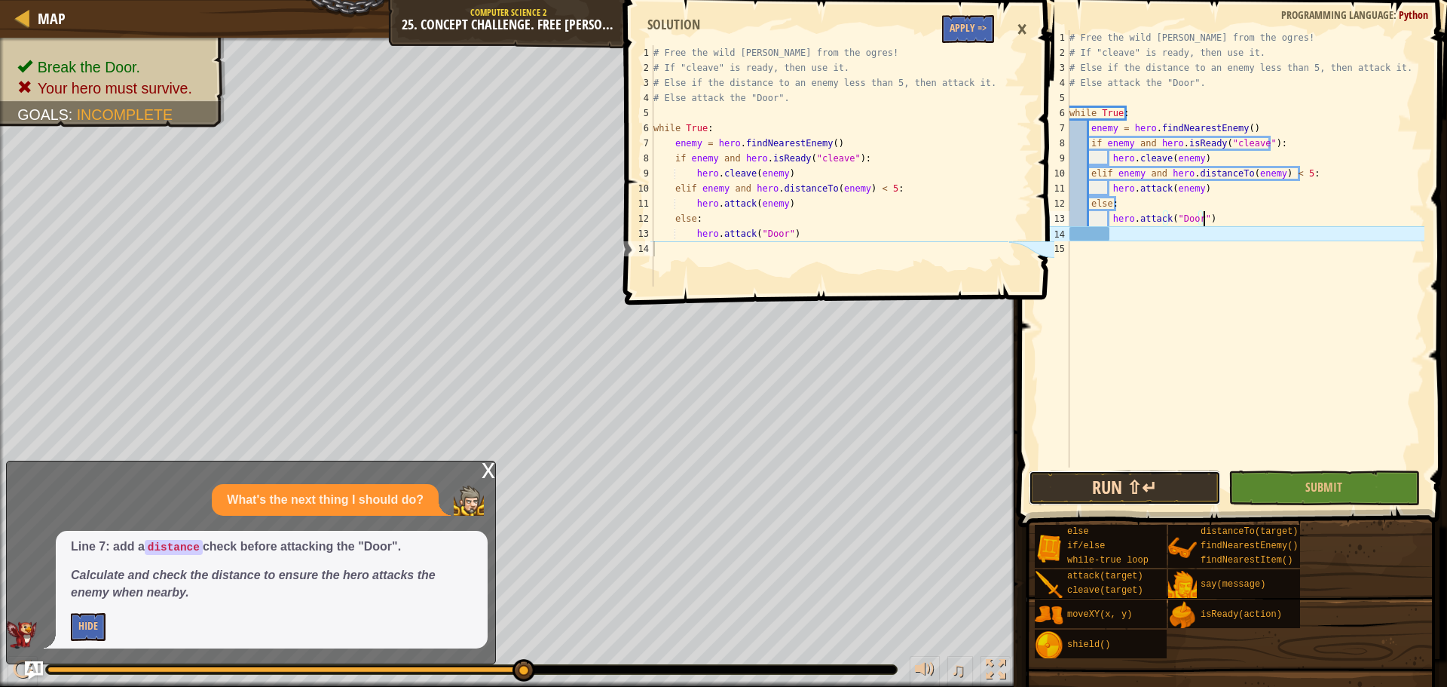
click at [1109, 494] on button "Run ⇧↵" at bounding box center [1124, 487] width 191 height 35
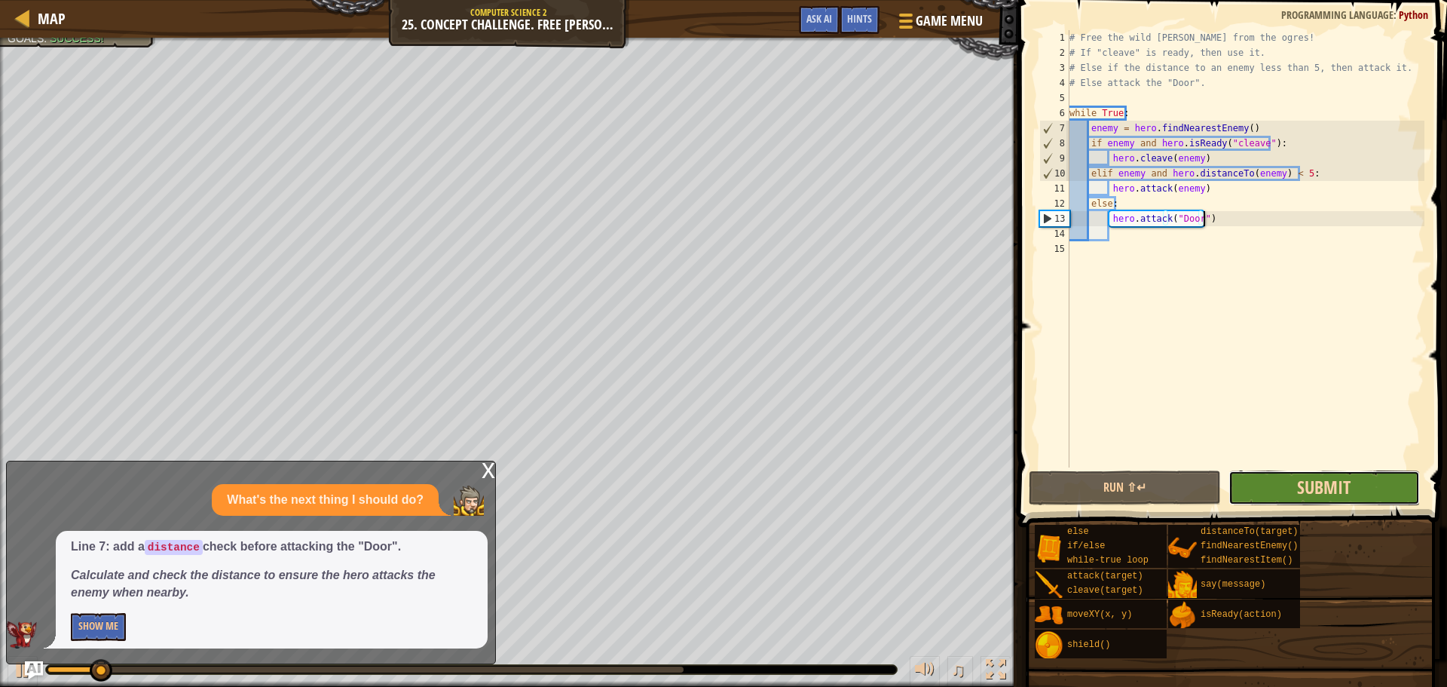
click at [1301, 478] on span "Submit" at bounding box center [1324, 487] width 54 height 24
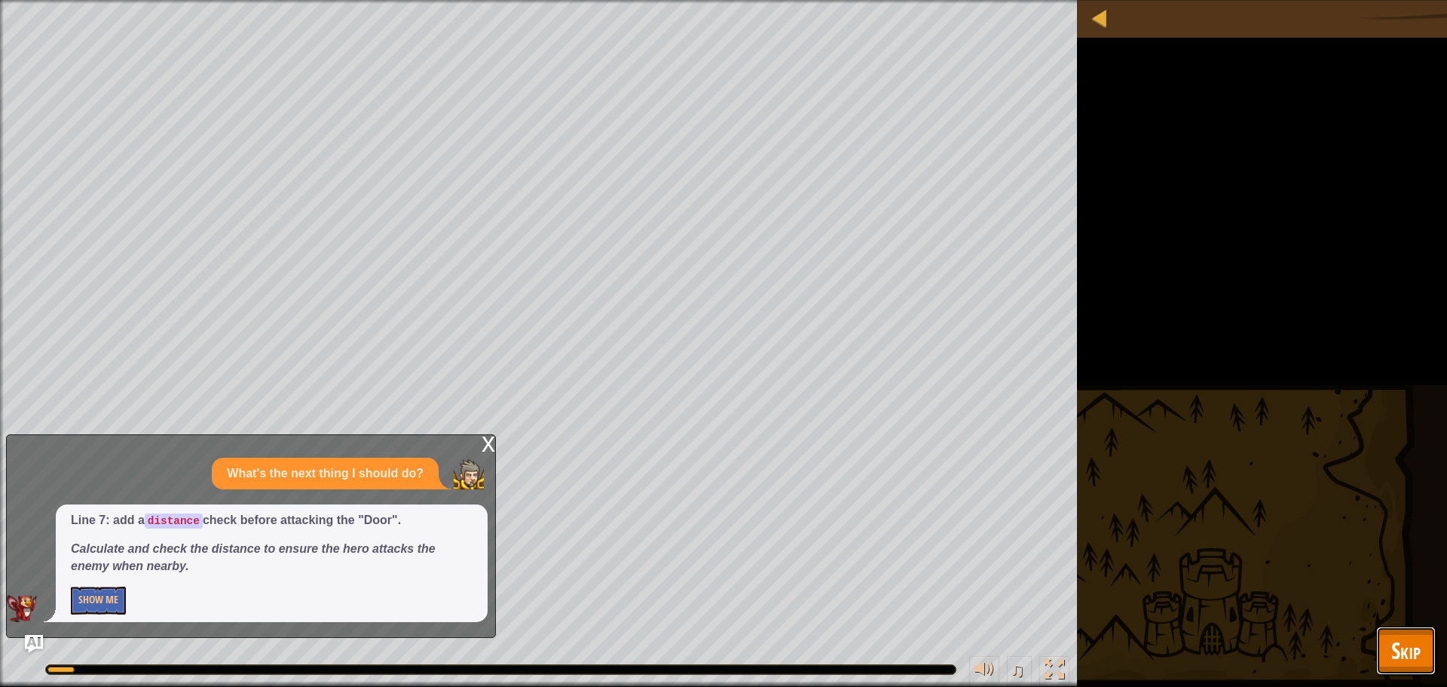
click at [1415, 655] on span "Skip" at bounding box center [1405, 650] width 29 height 31
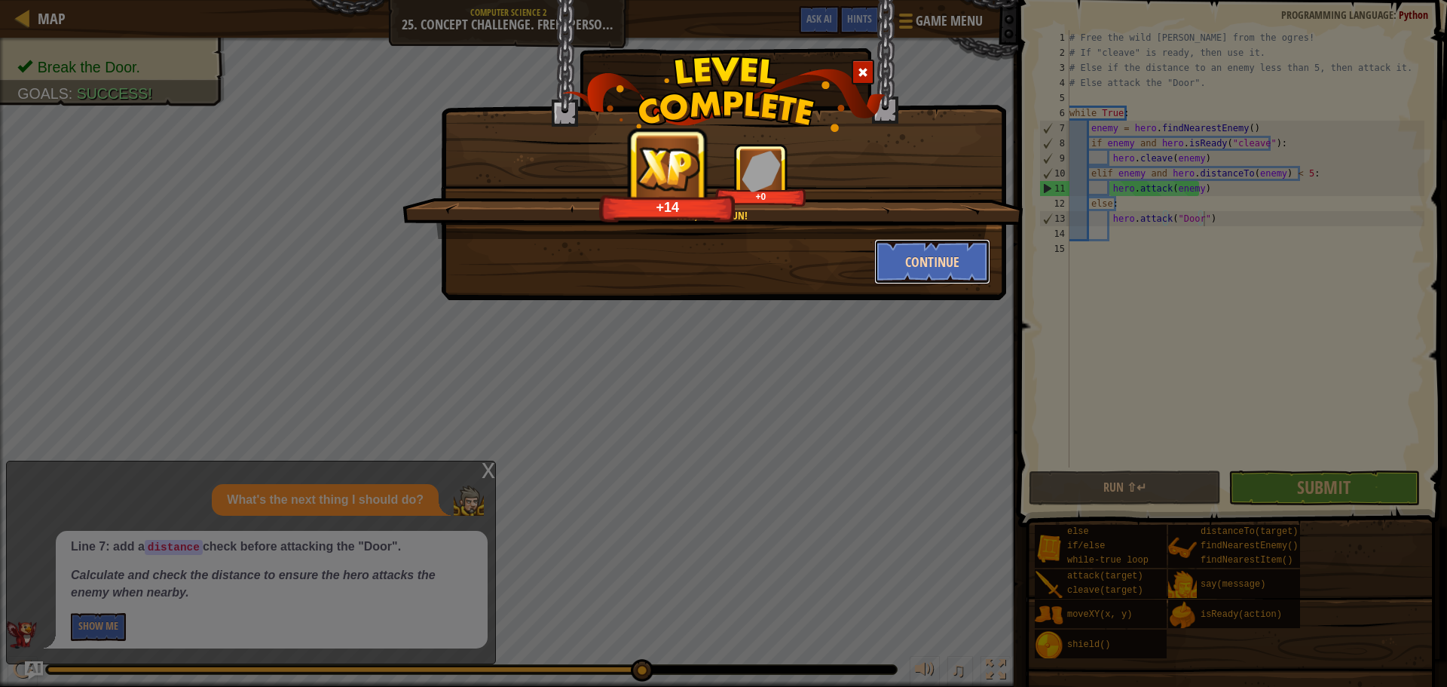
click at [915, 252] on button "Continue" at bounding box center [932, 261] width 117 height 45
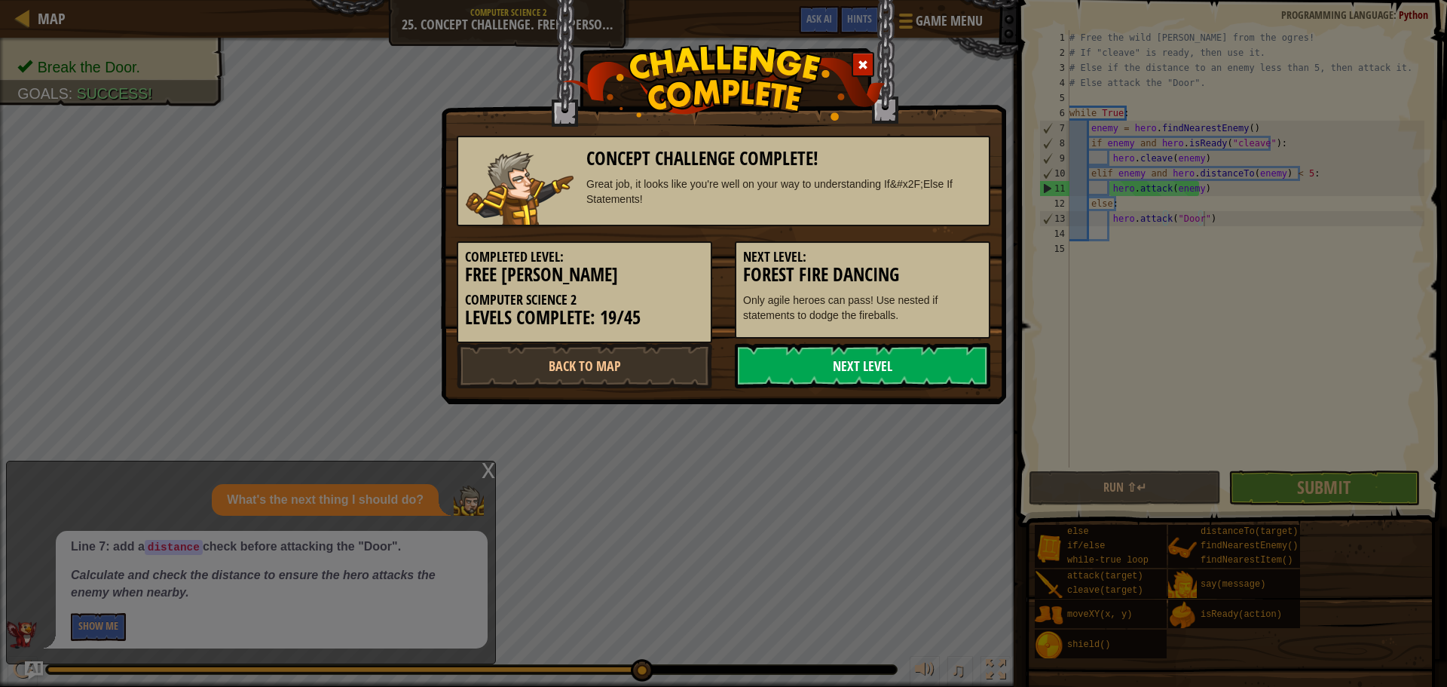
click at [920, 359] on link "Next Level" at bounding box center [862, 365] width 255 height 45
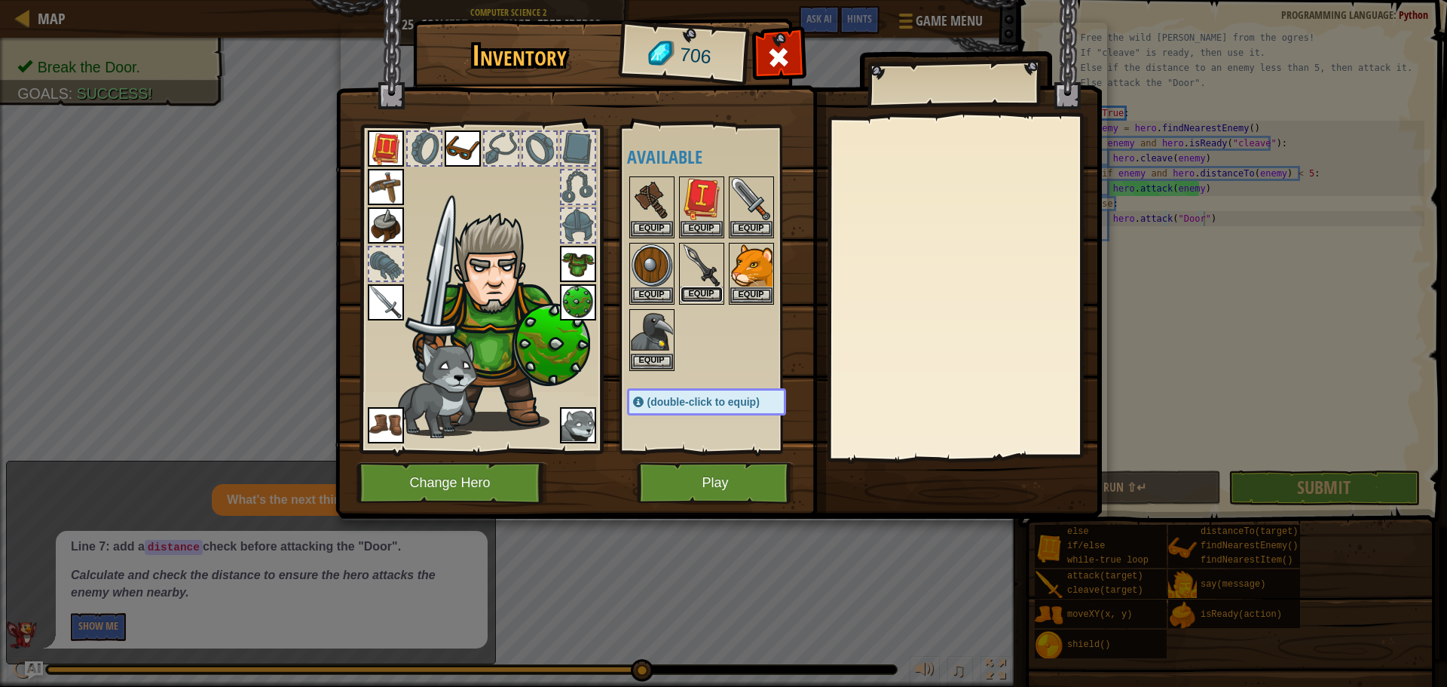
click at [708, 292] on button "Equip" at bounding box center [702, 294] width 42 height 16
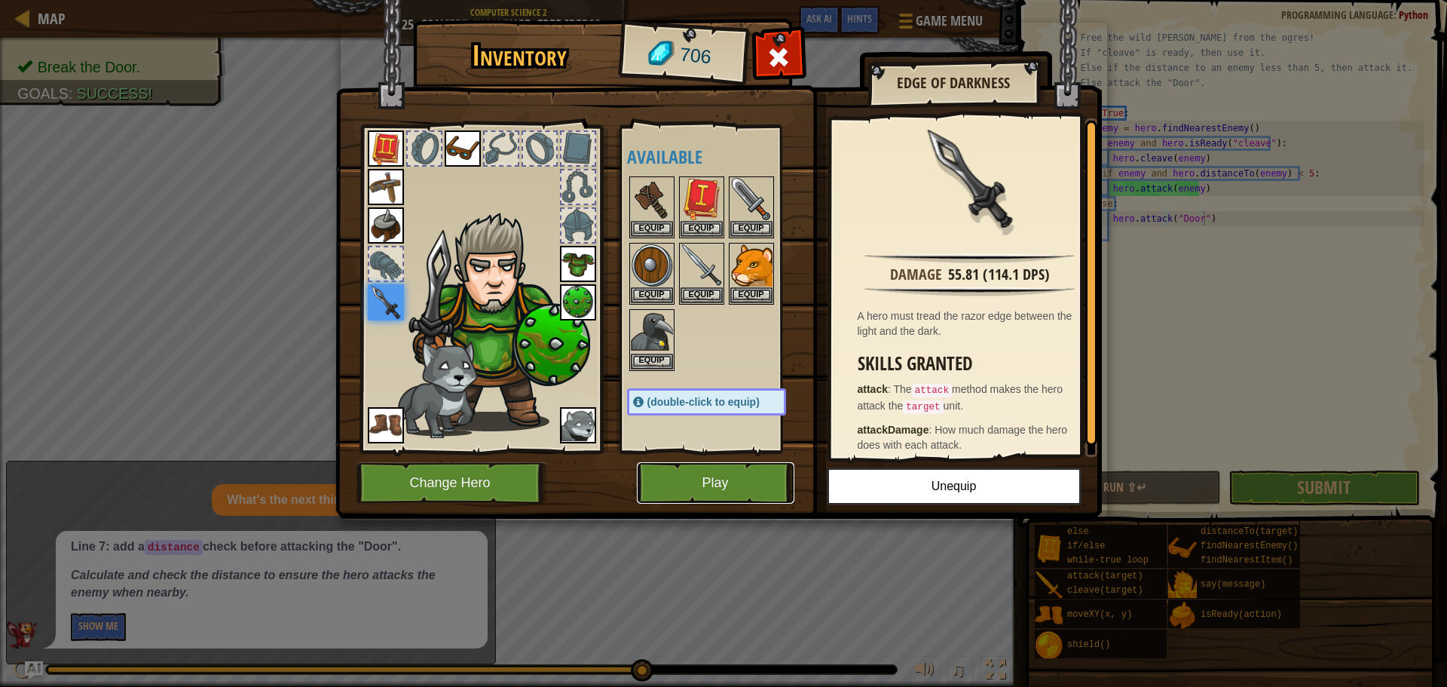
click at [692, 482] on button "Play" at bounding box center [716, 482] width 158 height 41
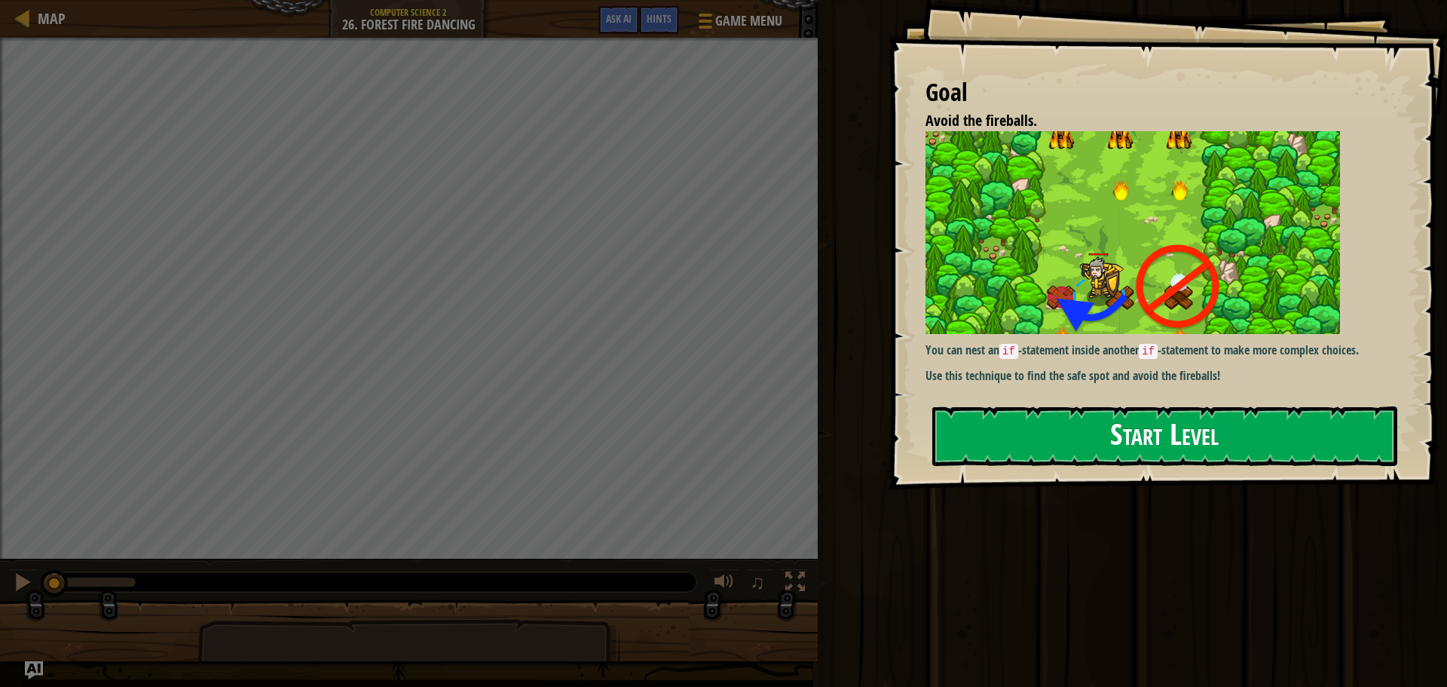
click at [1289, 441] on button "Start Level" at bounding box center [1164, 436] width 465 height 60
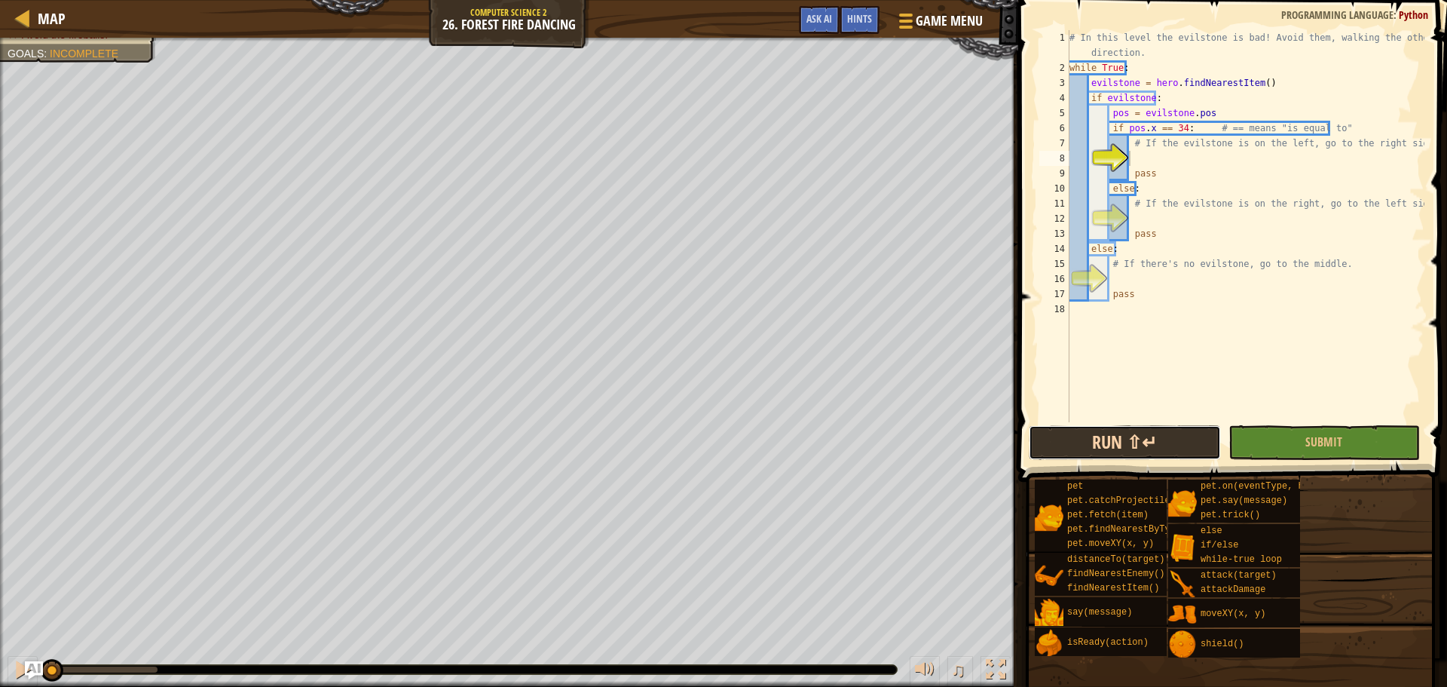
click at [1131, 442] on button "Run ⇧↵" at bounding box center [1124, 442] width 191 height 35
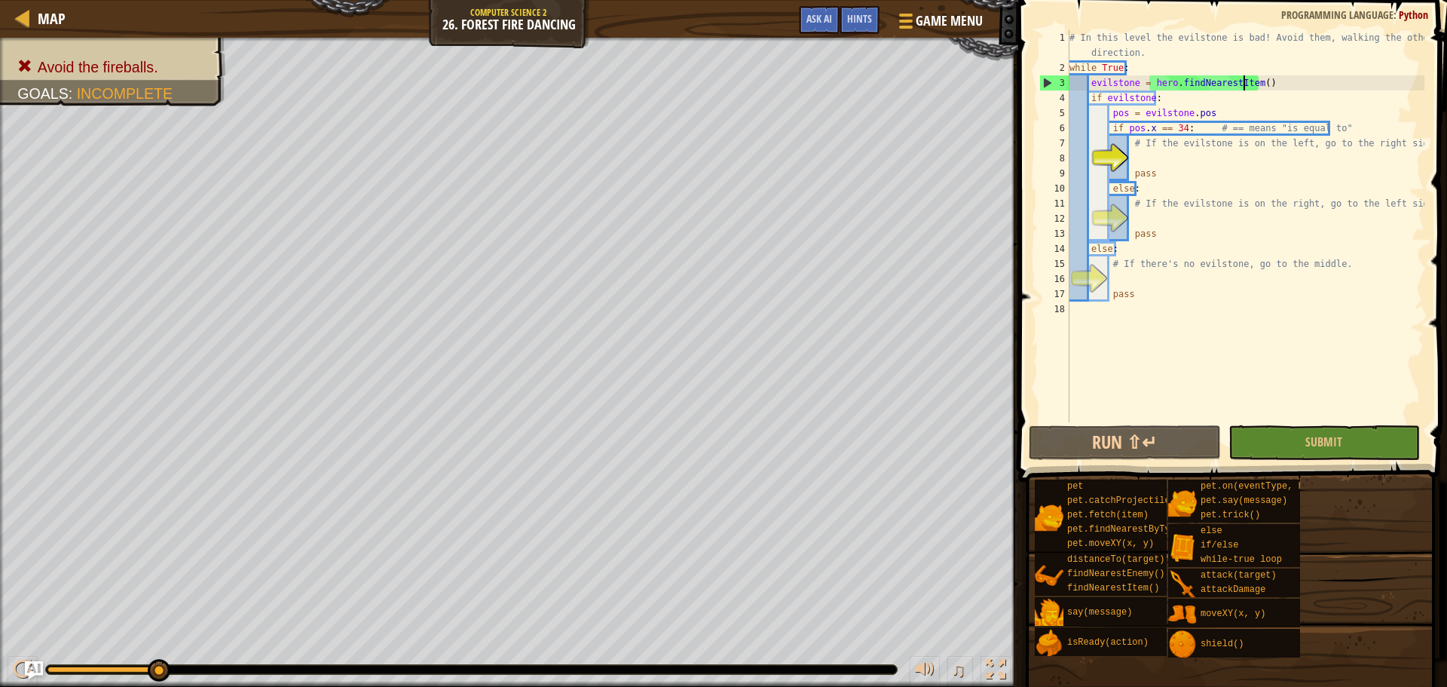
drag, startPoint x: 1245, startPoint y: 81, endPoint x: 1248, endPoint y: 73, distance: 8.8
click at [1247, 76] on div "# In this level the evilstone is bad! Avoid them, walking the other direction. …" at bounding box center [1245, 248] width 358 height 437
click at [1197, 102] on div "# In this level the evilstone is bad! Avoid them, walking the other direction. …" at bounding box center [1245, 248] width 358 height 437
click at [1207, 106] on div "# In this level the evilstone is bad! Avoid them, walking the other direction. …" at bounding box center [1245, 248] width 358 height 437
click at [1183, 128] on div "# In this level the evilstone is bad! Avoid them, walking the other direction. …" at bounding box center [1245, 248] width 358 height 437
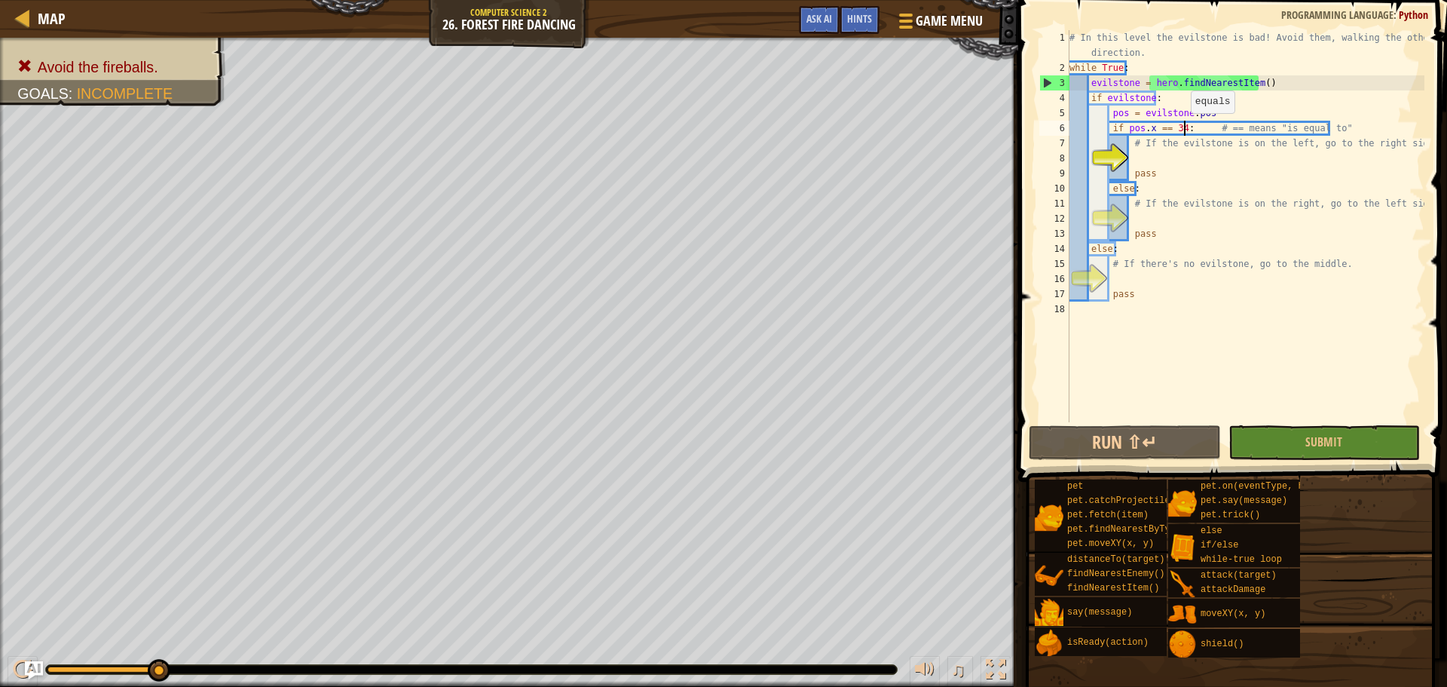
type textarea "if pos.x == 34: # == means "is equal to""
click at [1173, 160] on div "# In this level the evilstone is bad! Avoid them, walking the other direction. …" at bounding box center [1245, 248] width 358 height 437
click at [819, 20] on span "Ask AI" at bounding box center [819, 18] width 26 height 14
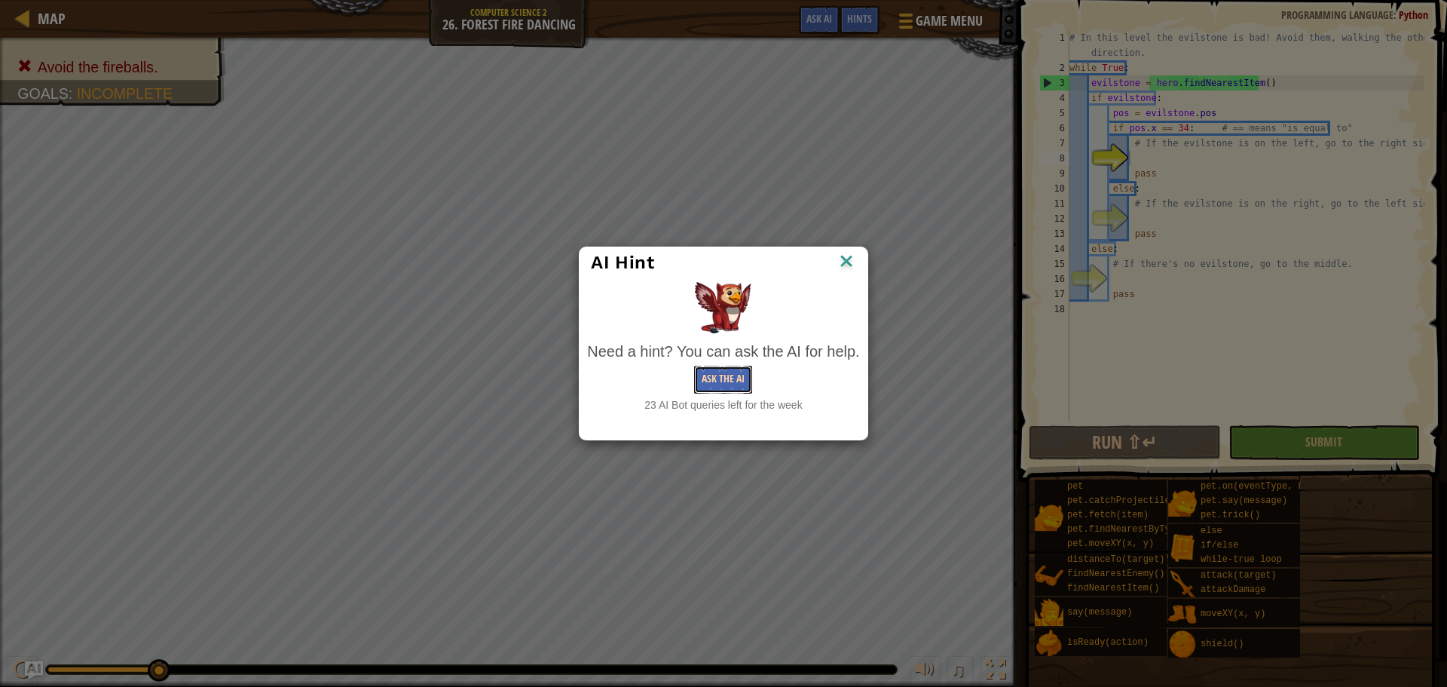
click at [720, 386] on button "Ask the AI" at bounding box center [723, 379] width 58 height 28
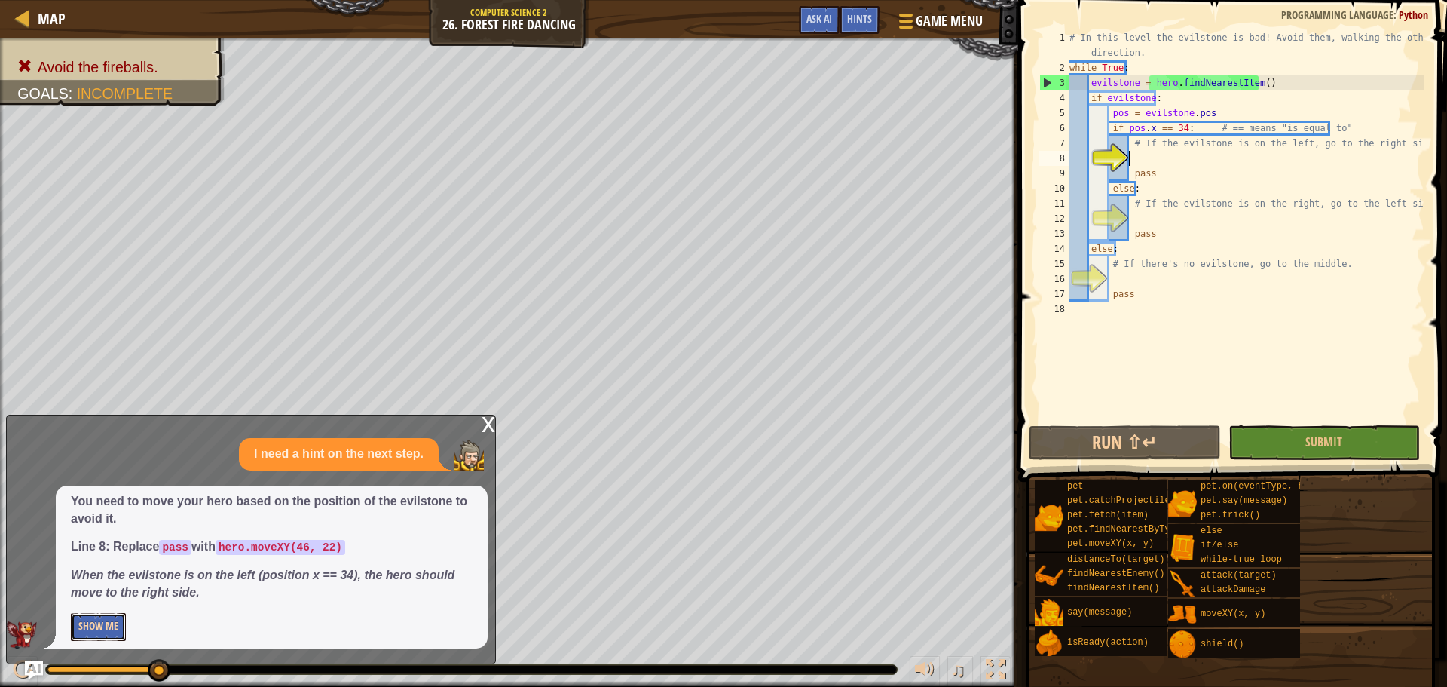
click at [108, 632] on button "Show Me" at bounding box center [98, 627] width 55 height 28
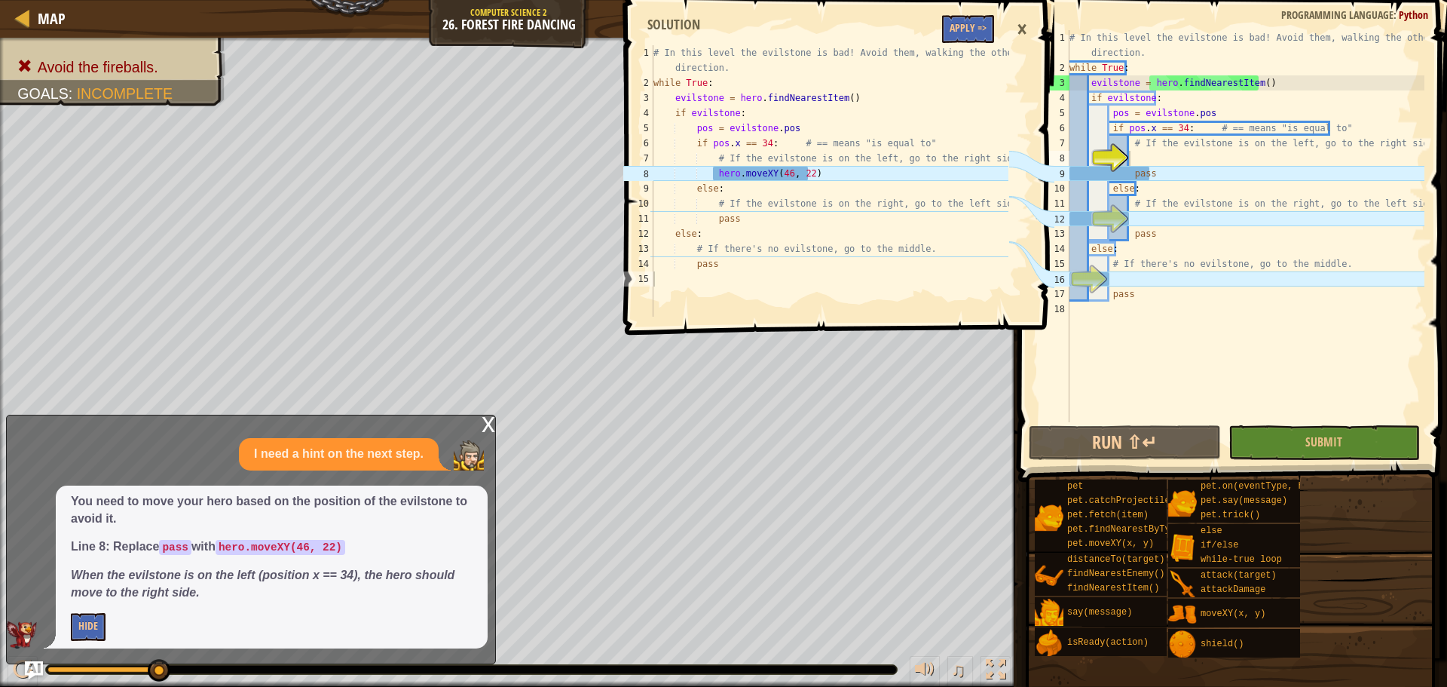
click at [1167, 162] on div "# In this level the evilstone is bad! Avoid them, walking the other direction. …" at bounding box center [1245, 248] width 358 height 437
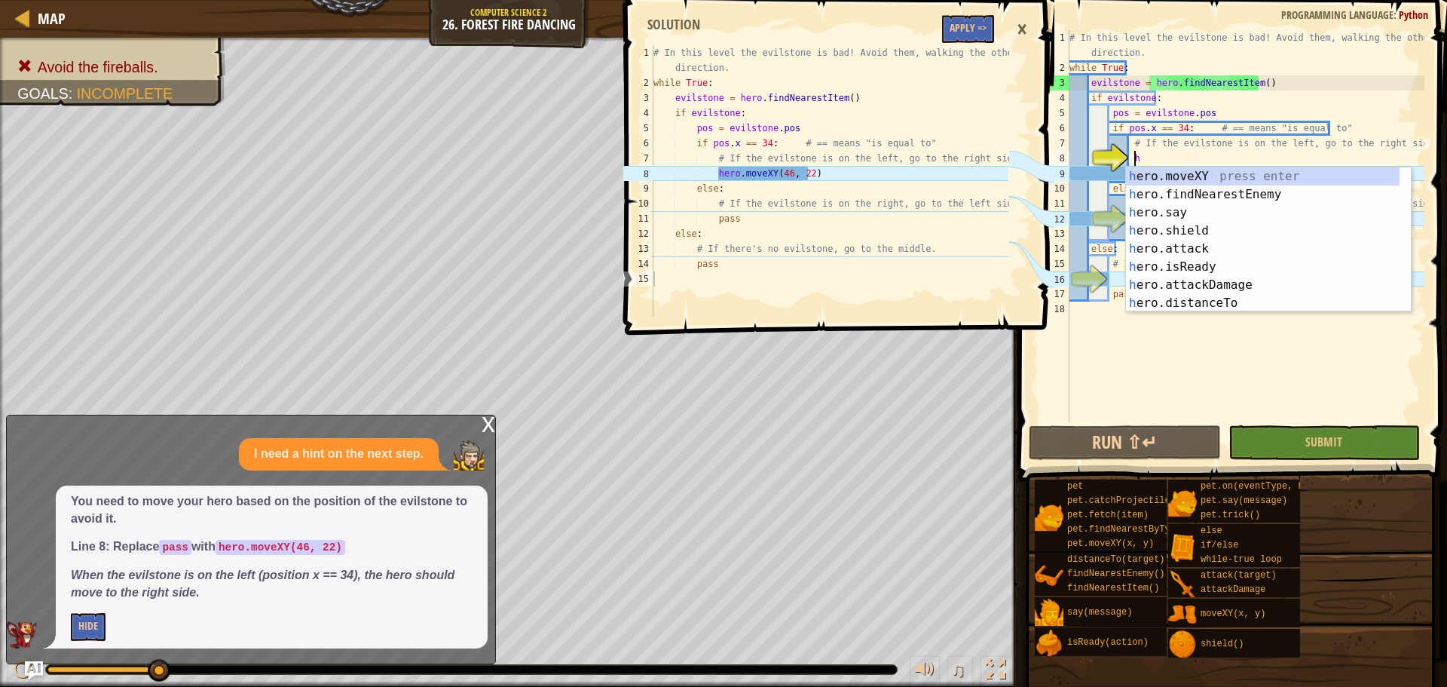
scroll to position [7, 5]
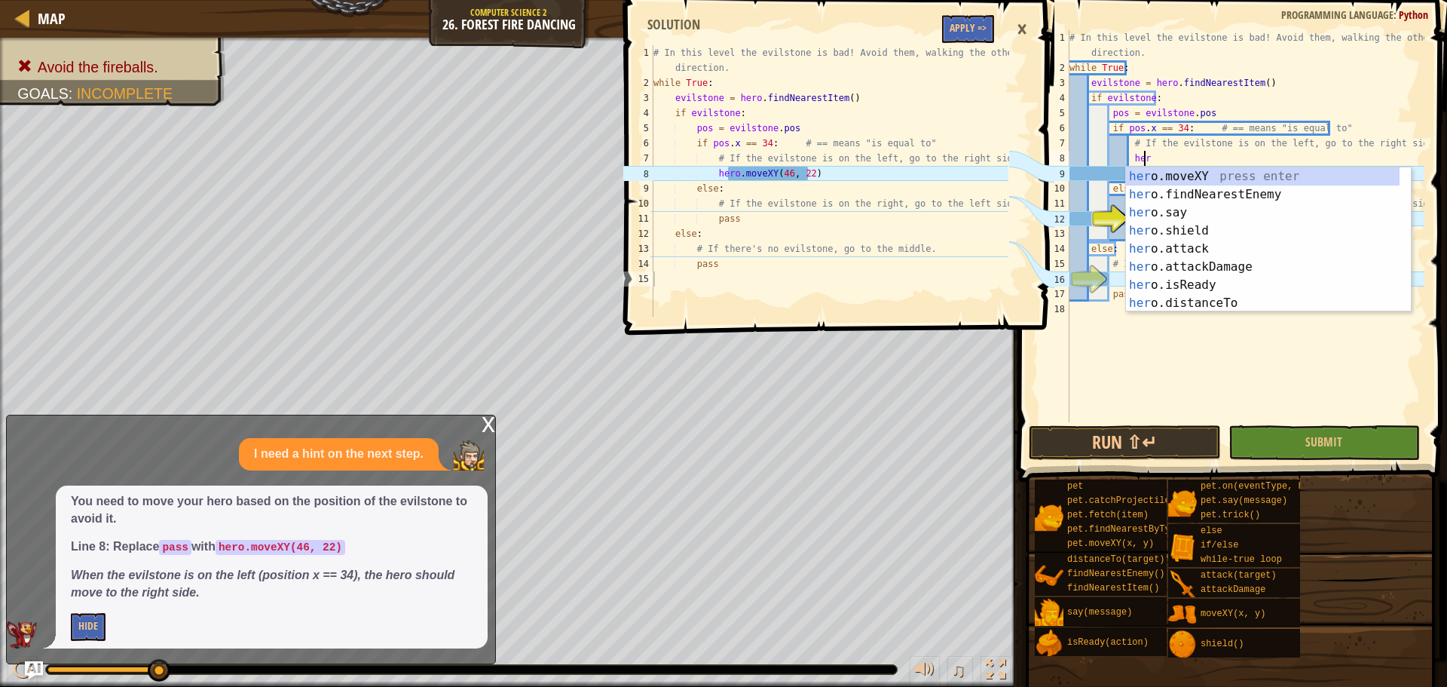
click at [1139, 183] on div "her o.moveXY press enter her o.findNearestEnemy press enter her o.say press ent…" at bounding box center [1263, 257] width 274 height 181
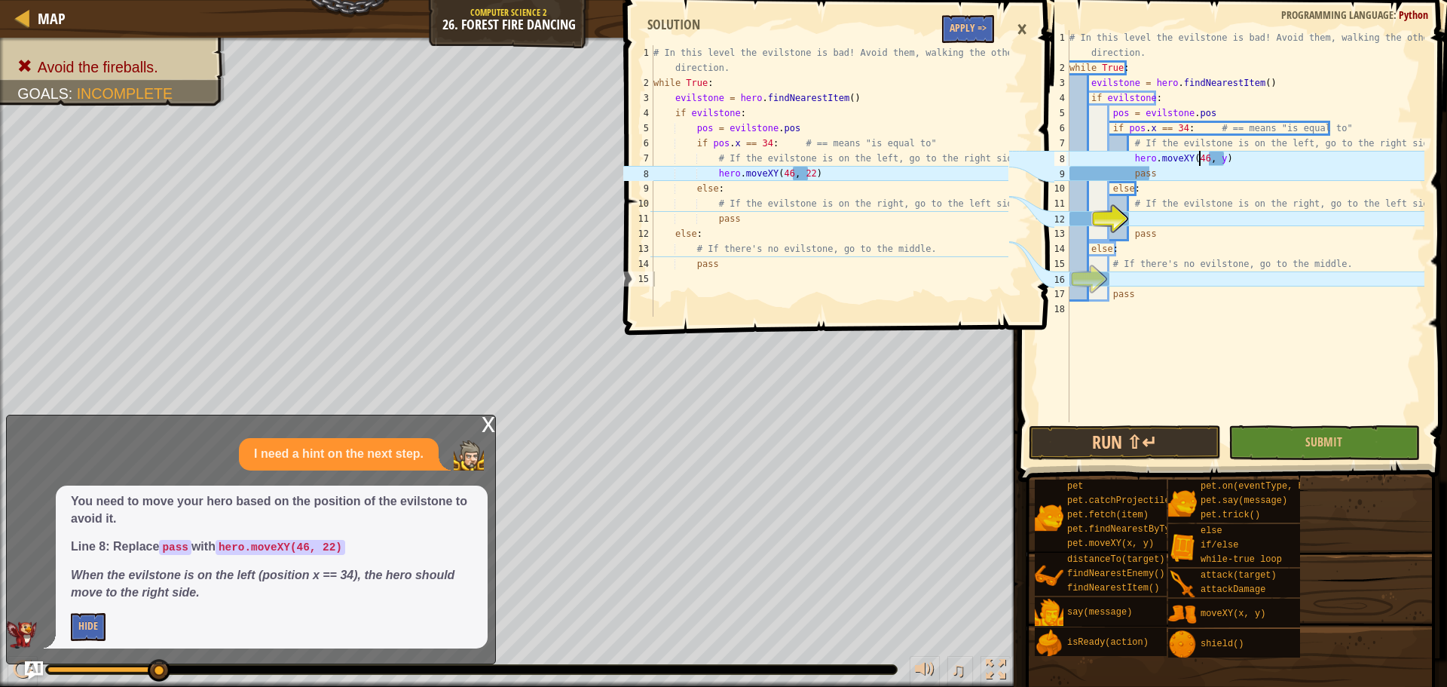
scroll to position [7, 11]
click at [1215, 156] on div "# In this level the evilstone is bad! Avoid them, walking the other direction. …" at bounding box center [1245, 248] width 358 height 437
type textarea "hero.moveXY(46, 22)"
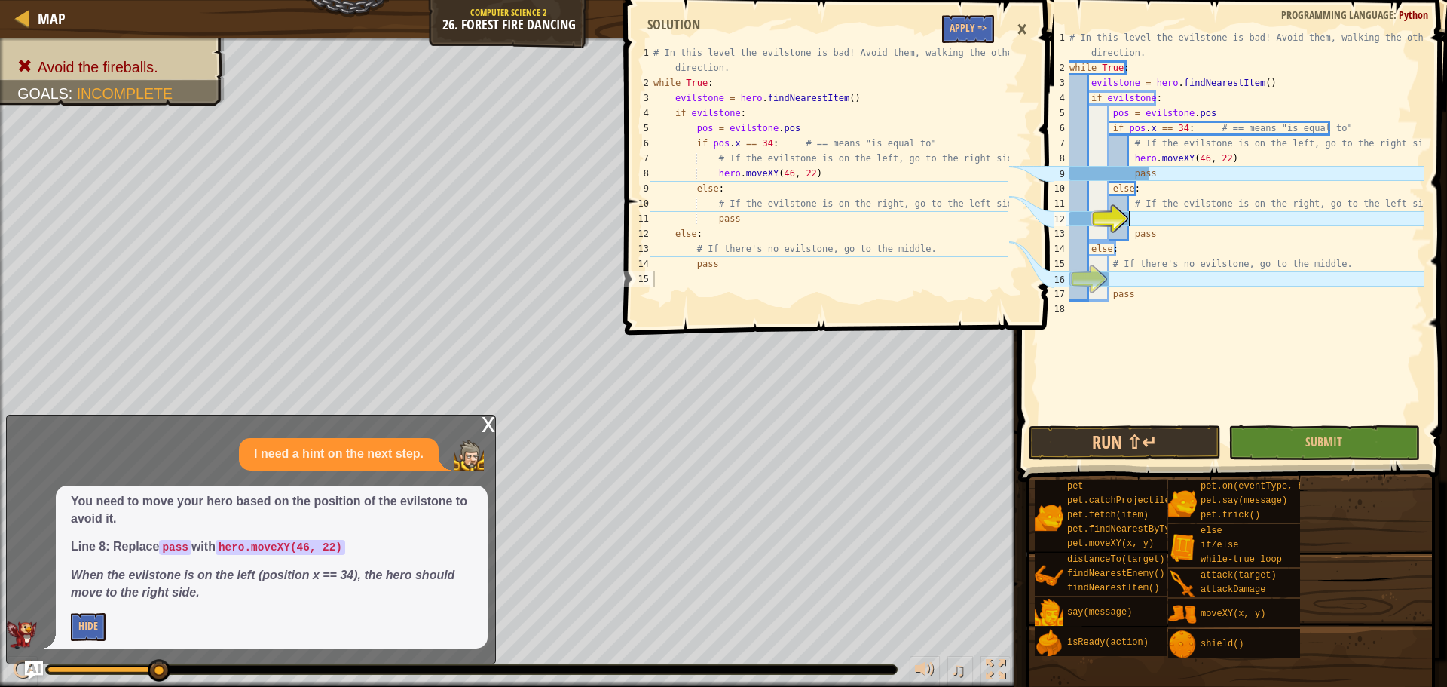
click at [1155, 222] on div "# In this level the evilstone is bad! Avoid them, walking the other direction. …" at bounding box center [1245, 248] width 358 height 437
click at [972, 21] on button "Apply =>" at bounding box center [968, 29] width 52 height 28
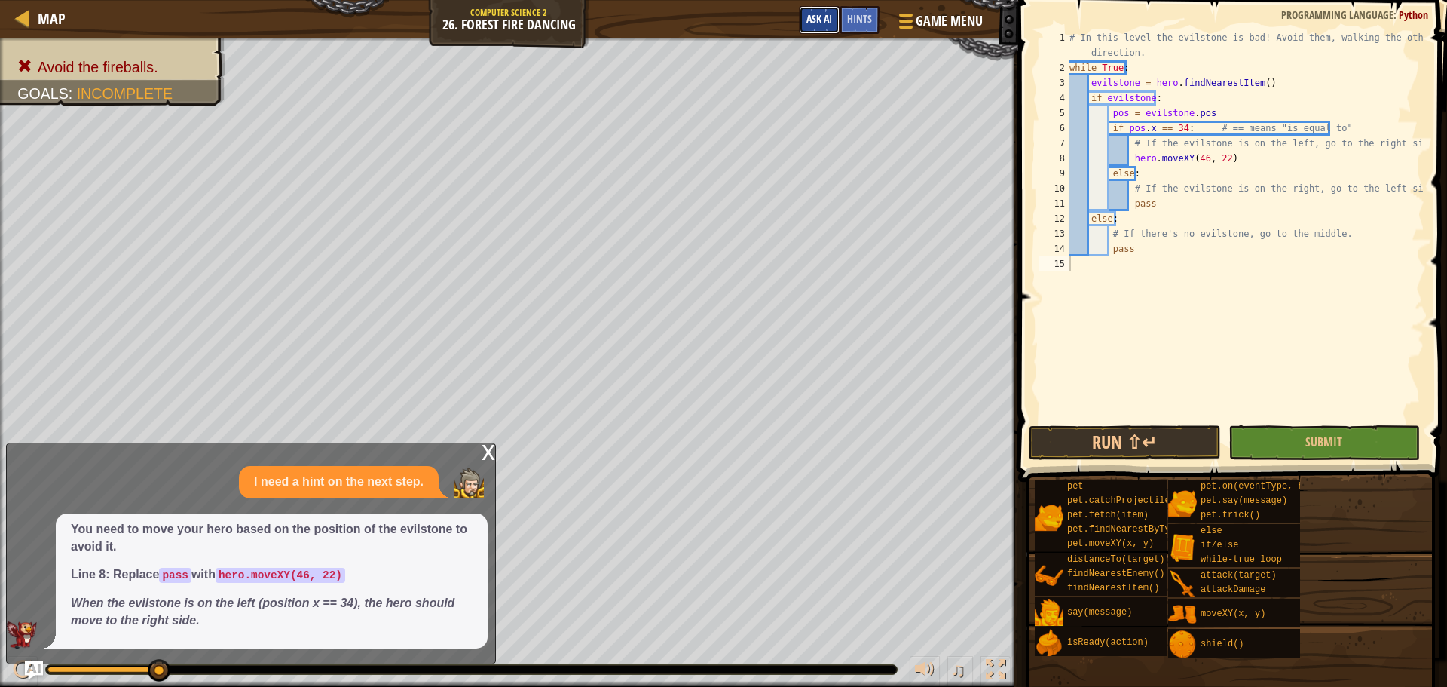
click at [817, 17] on span "Ask AI" at bounding box center [819, 18] width 26 height 14
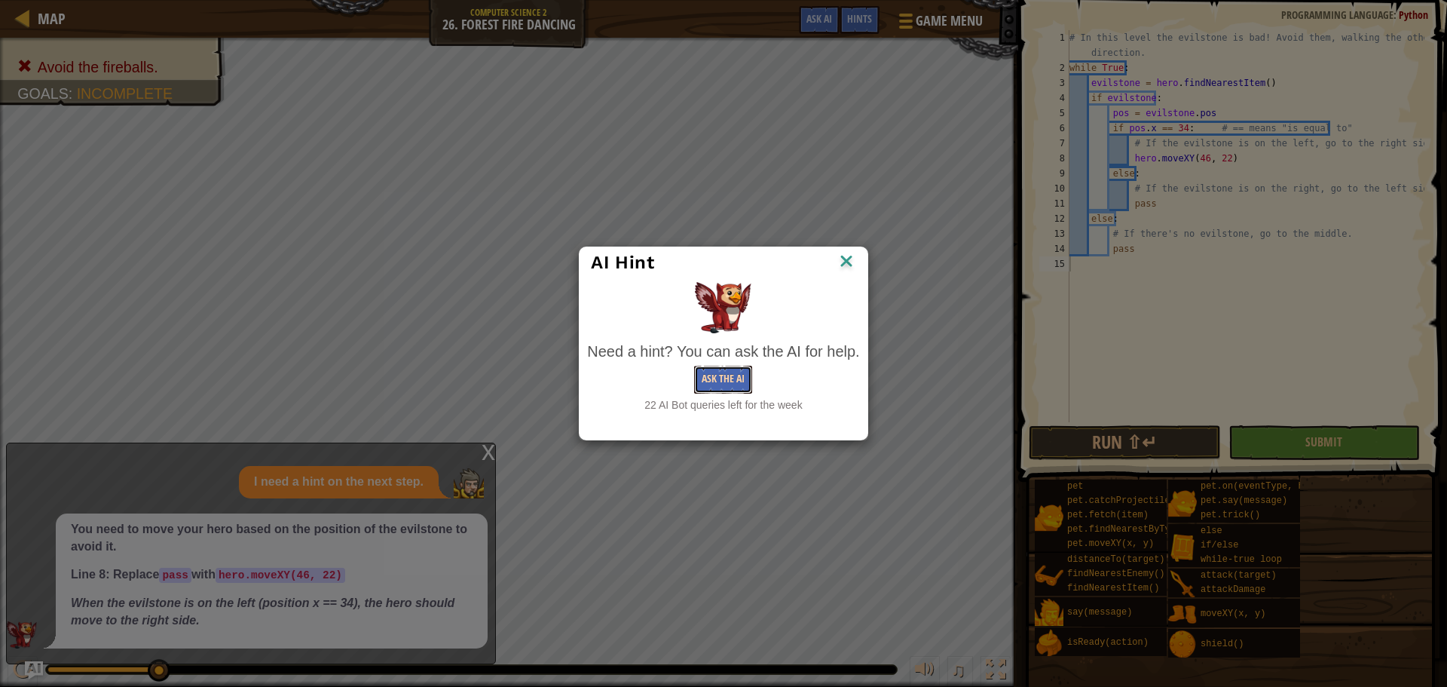
click at [716, 379] on button "Ask the AI" at bounding box center [723, 379] width 58 height 28
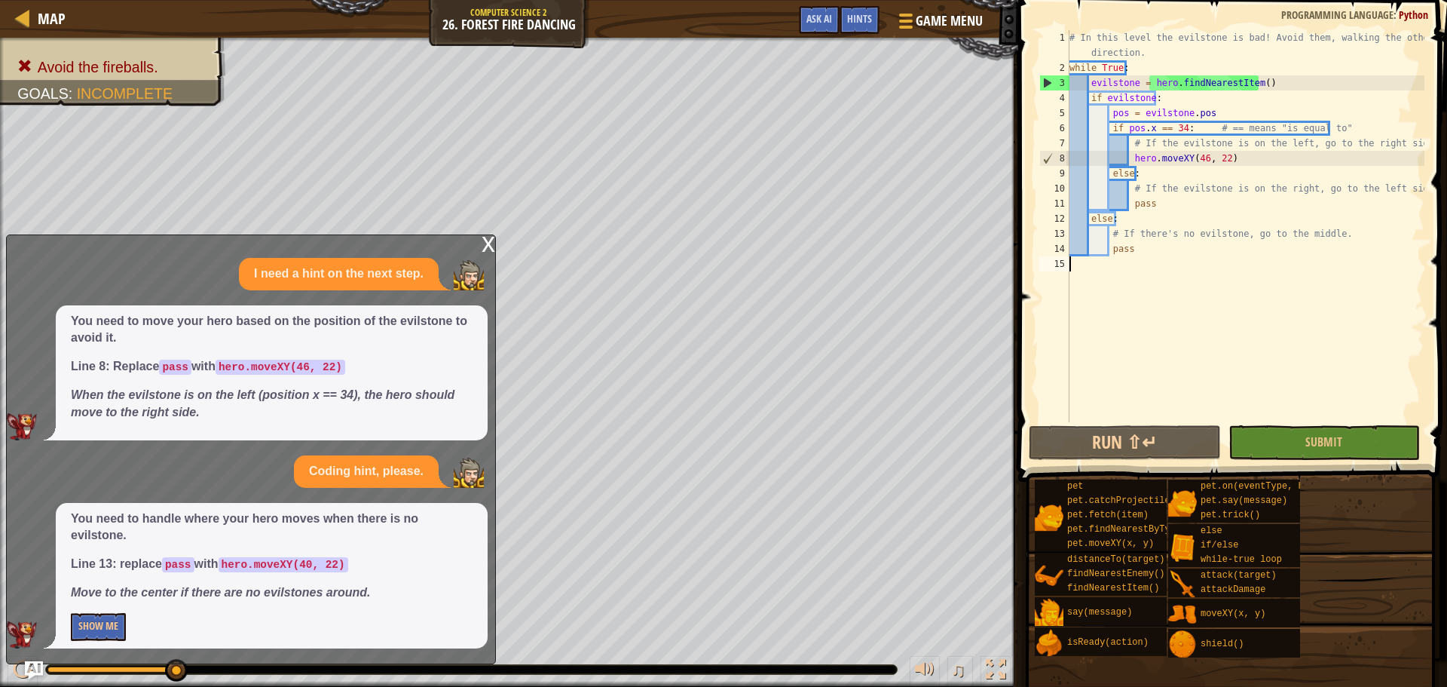
click at [106, 608] on div "You need to handle where your hero moves when there is no evilstone. Line 13: r…" at bounding box center [272, 575] width 432 height 145
click at [107, 623] on button "Show Me" at bounding box center [98, 627] width 55 height 28
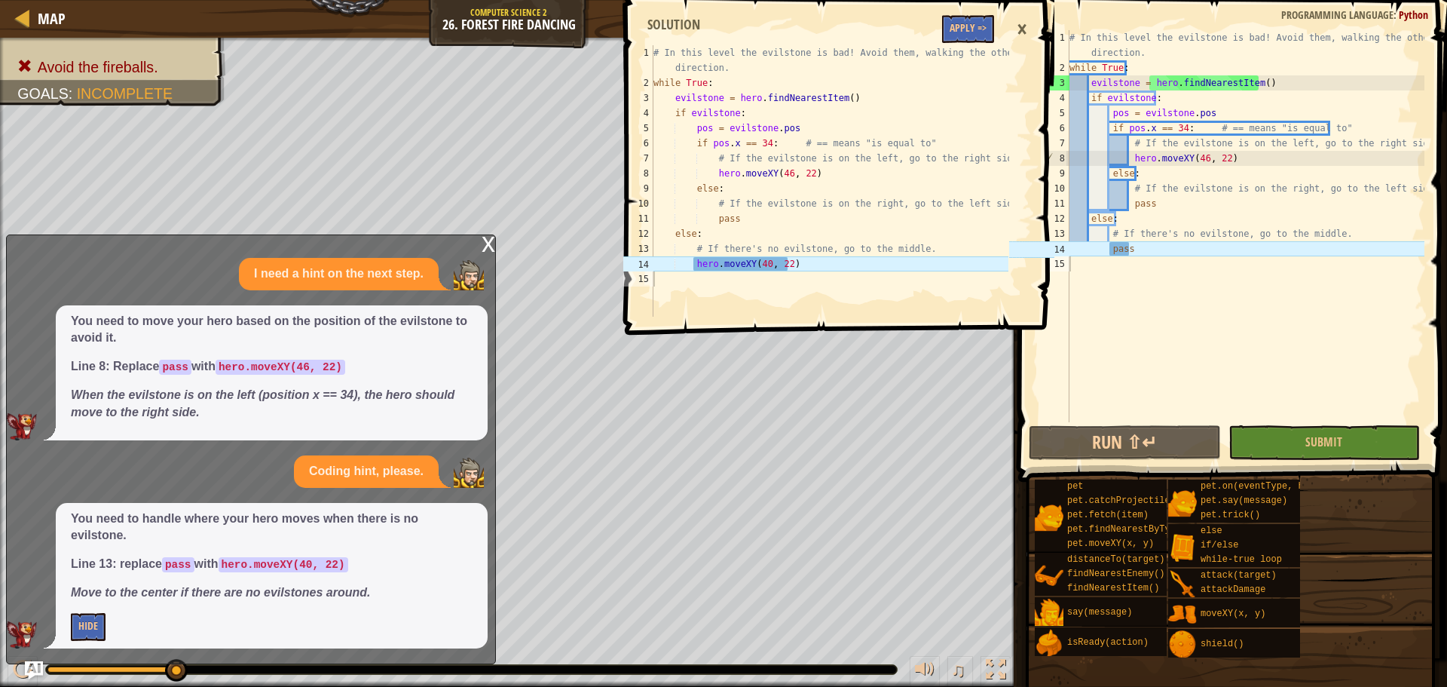
click at [1147, 250] on div "# In this level the evilstone is bad! Avoid them, walking the other direction. …" at bounding box center [1245, 248] width 358 height 437
click at [1329, 231] on div "# In this level the evilstone is bad! Avoid them, walking the other direction. …" at bounding box center [1245, 248] width 358 height 437
type textarea "# If there's no evilstone, go to the middle."
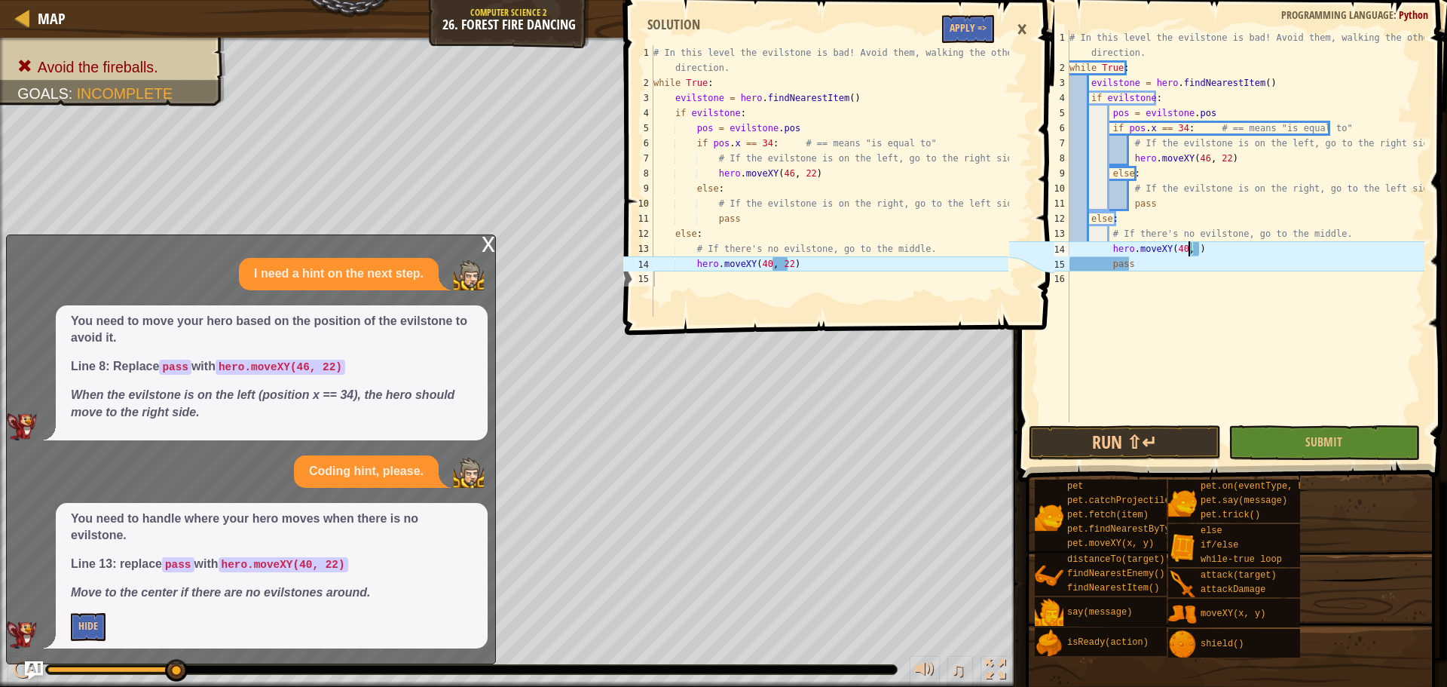
scroll to position [7, 10]
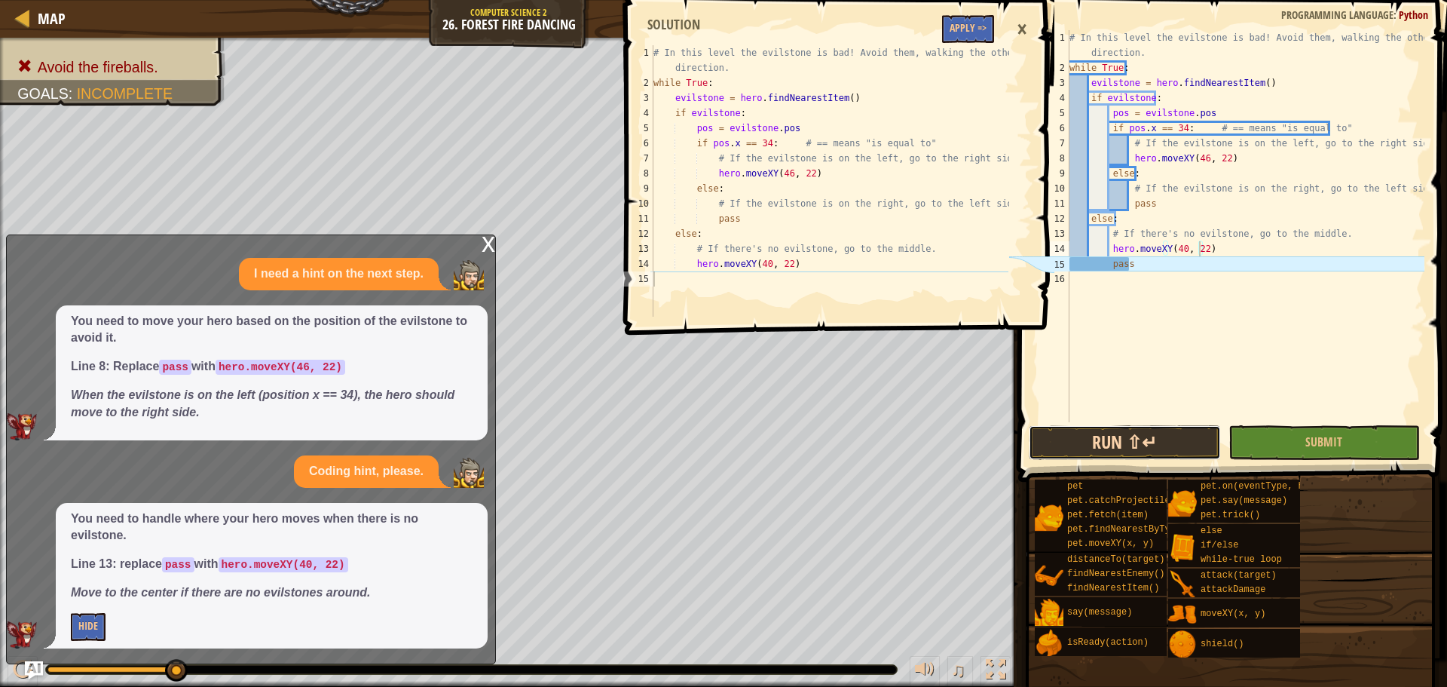
click at [1182, 450] on button "Run ⇧↵" at bounding box center [1124, 442] width 191 height 35
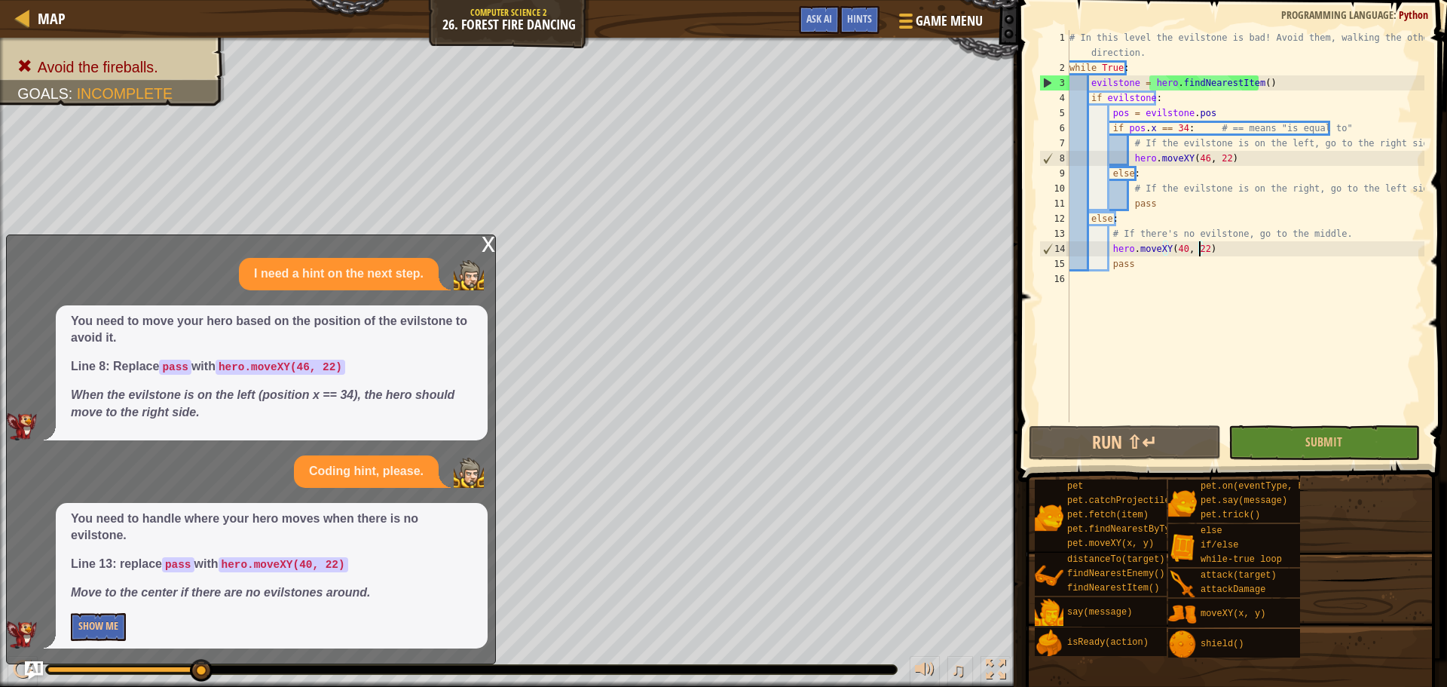
click at [1211, 87] on div "# In this level the evilstone is bad! Avoid them, walking the other direction. …" at bounding box center [1245, 248] width 358 height 437
click at [1043, 78] on div "3" at bounding box center [1054, 82] width 29 height 15
click at [828, 10] on button "Ask AI" at bounding box center [819, 20] width 41 height 28
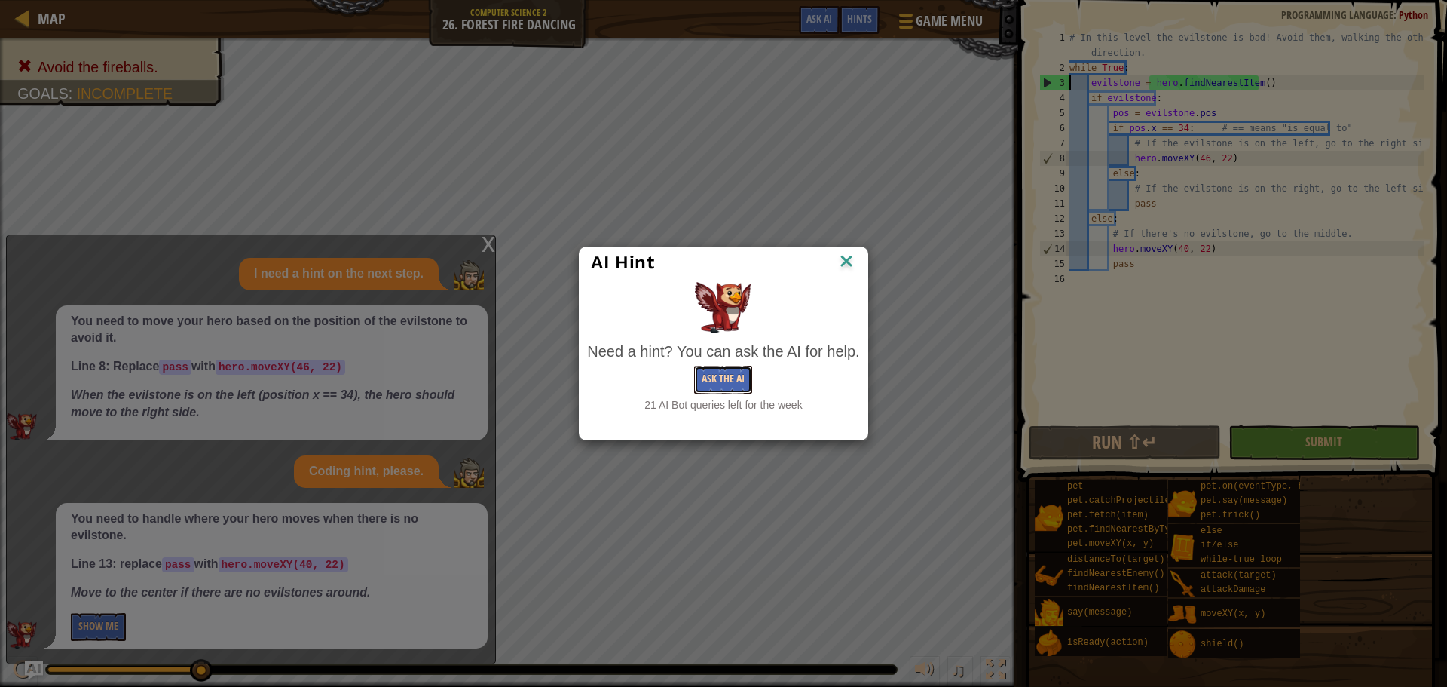
click at [730, 390] on button "Ask the AI" at bounding box center [723, 379] width 58 height 28
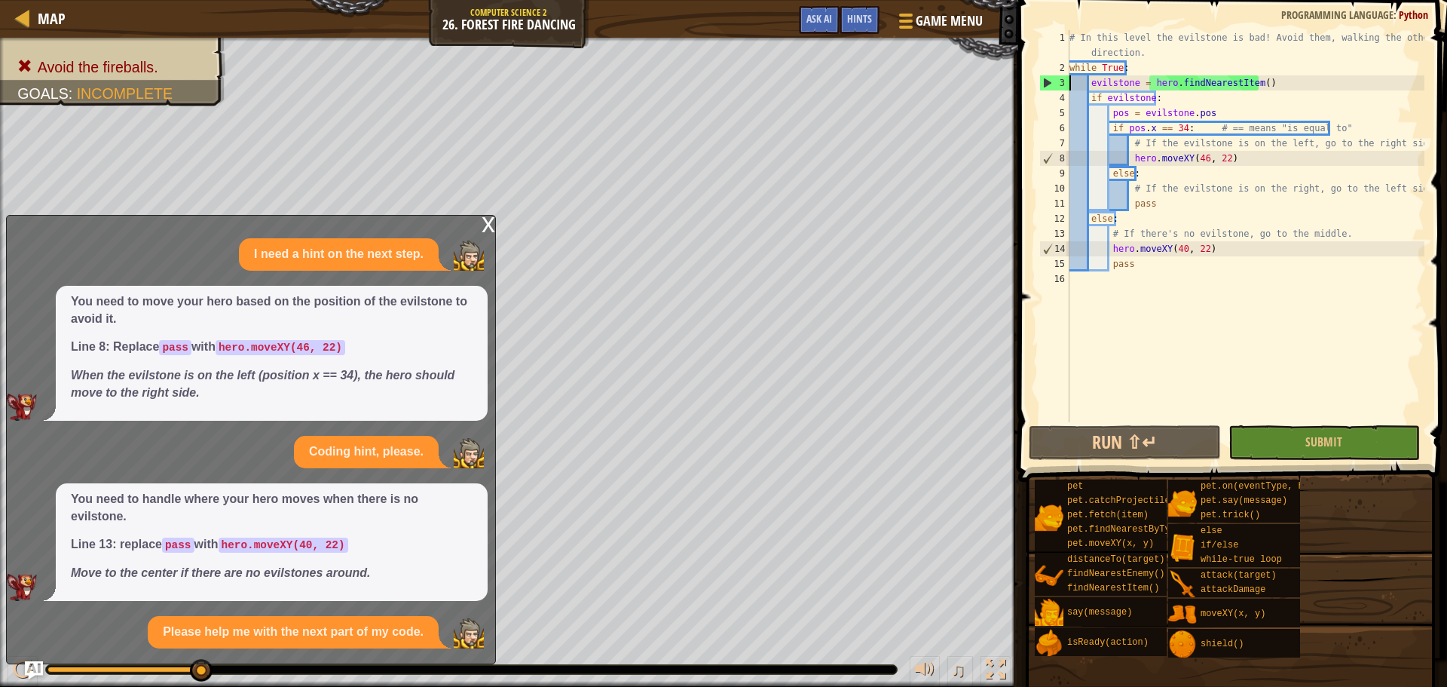
scroll to position [112, 0]
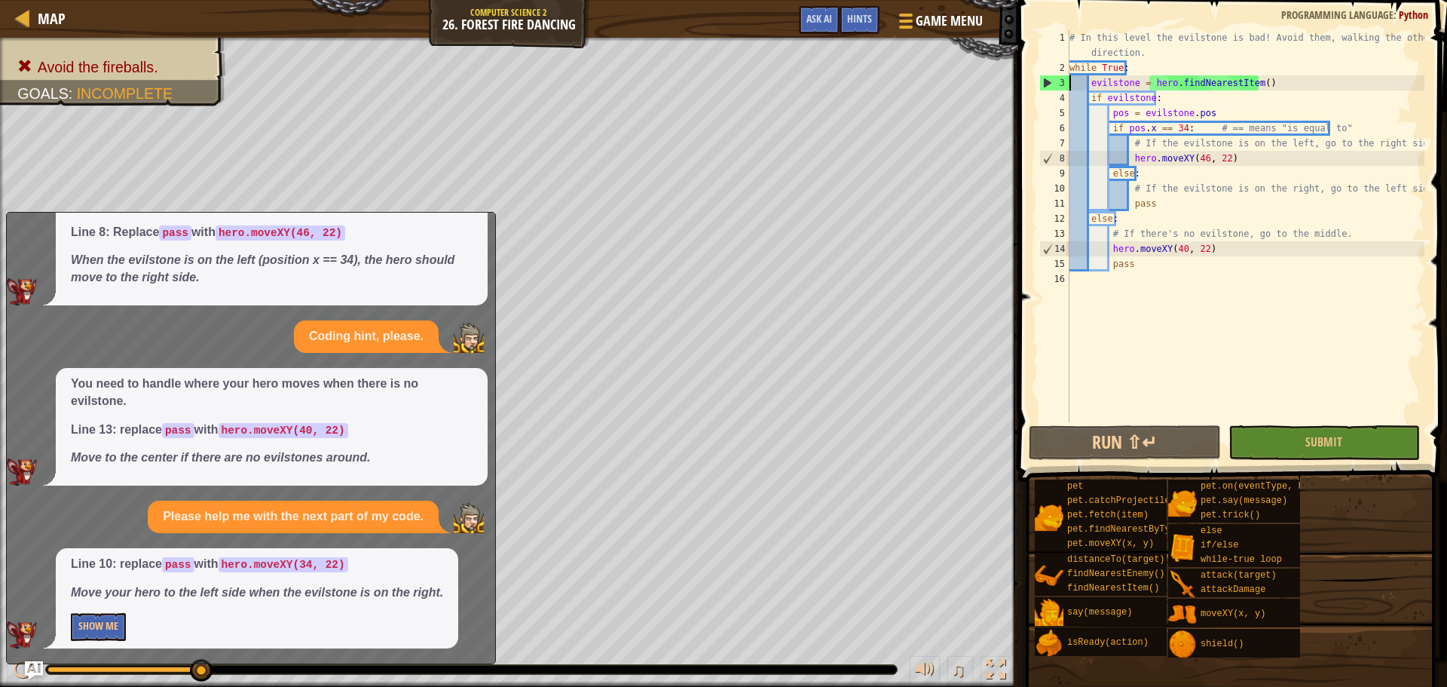
click at [1130, 188] on div "# In this level the evilstone is bad! Avoid them, walking the other direction. …" at bounding box center [1245, 248] width 358 height 437
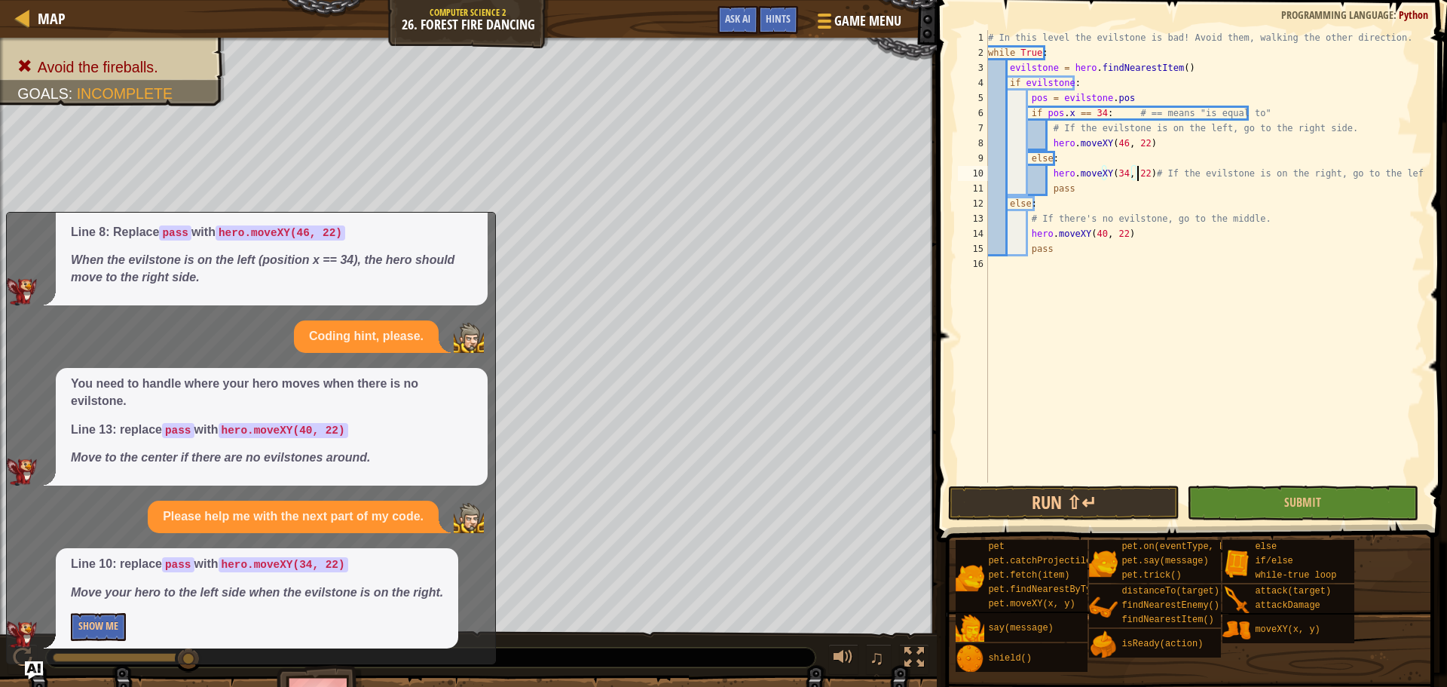
scroll to position [7, 12]
type textarea "# If the evilstone is on the right, go to the left side."
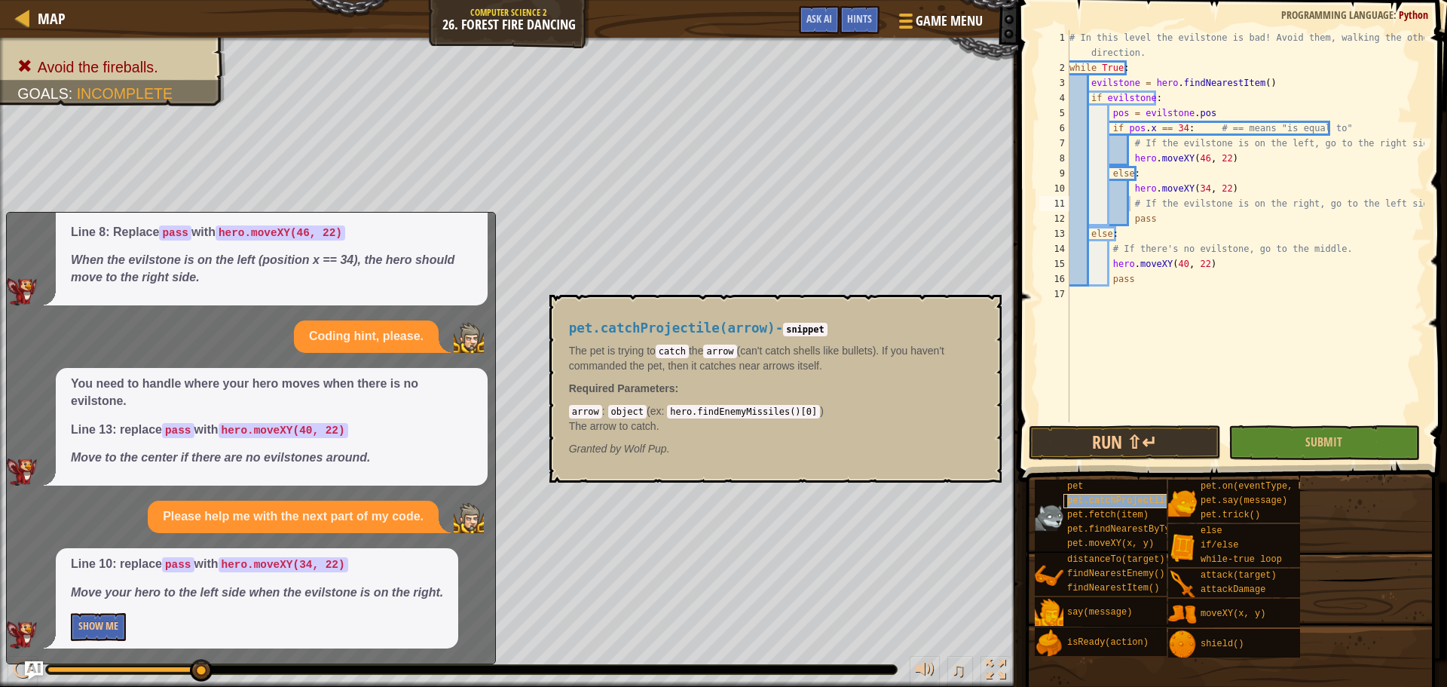
click at [1139, 497] on span "pet.catchProjectile(arrow)" at bounding box center [1137, 500] width 141 height 11
click at [1136, 448] on button "Run ⇧↵" at bounding box center [1124, 442] width 191 height 35
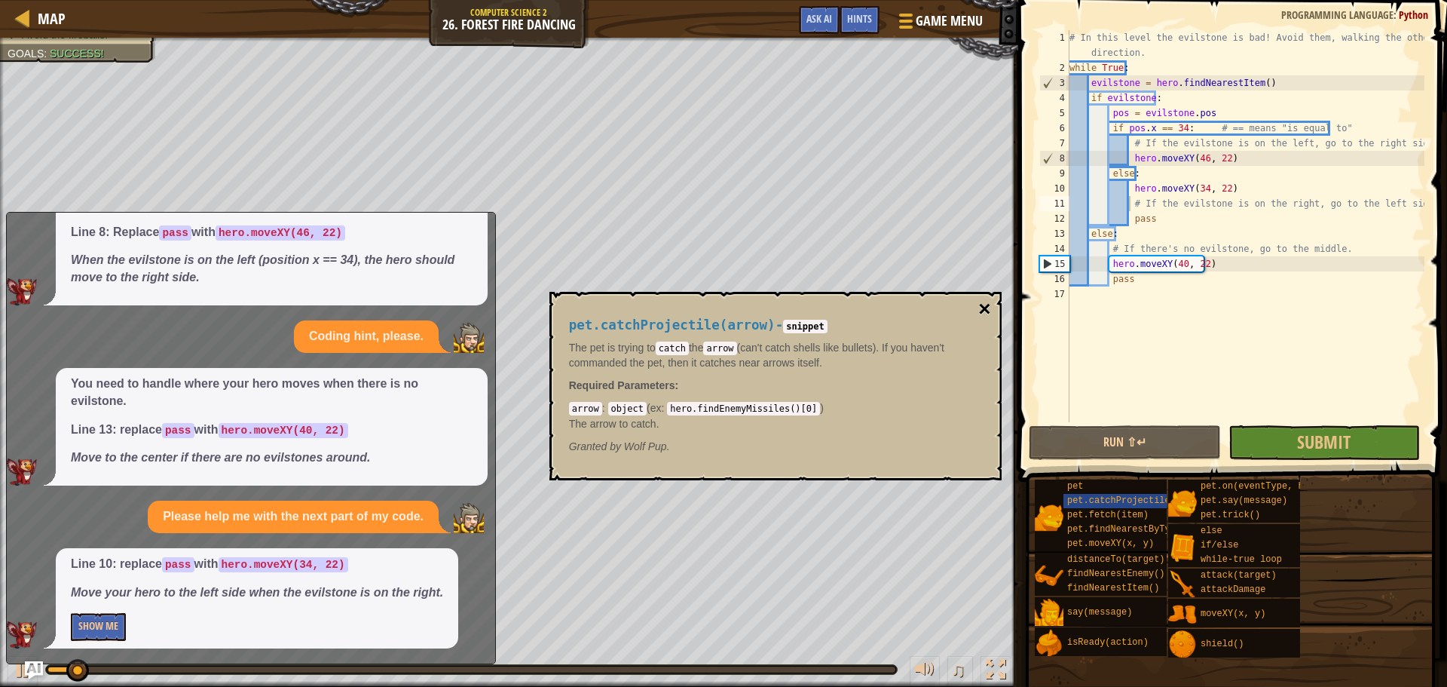
click at [983, 304] on button "×" at bounding box center [984, 308] width 12 height 21
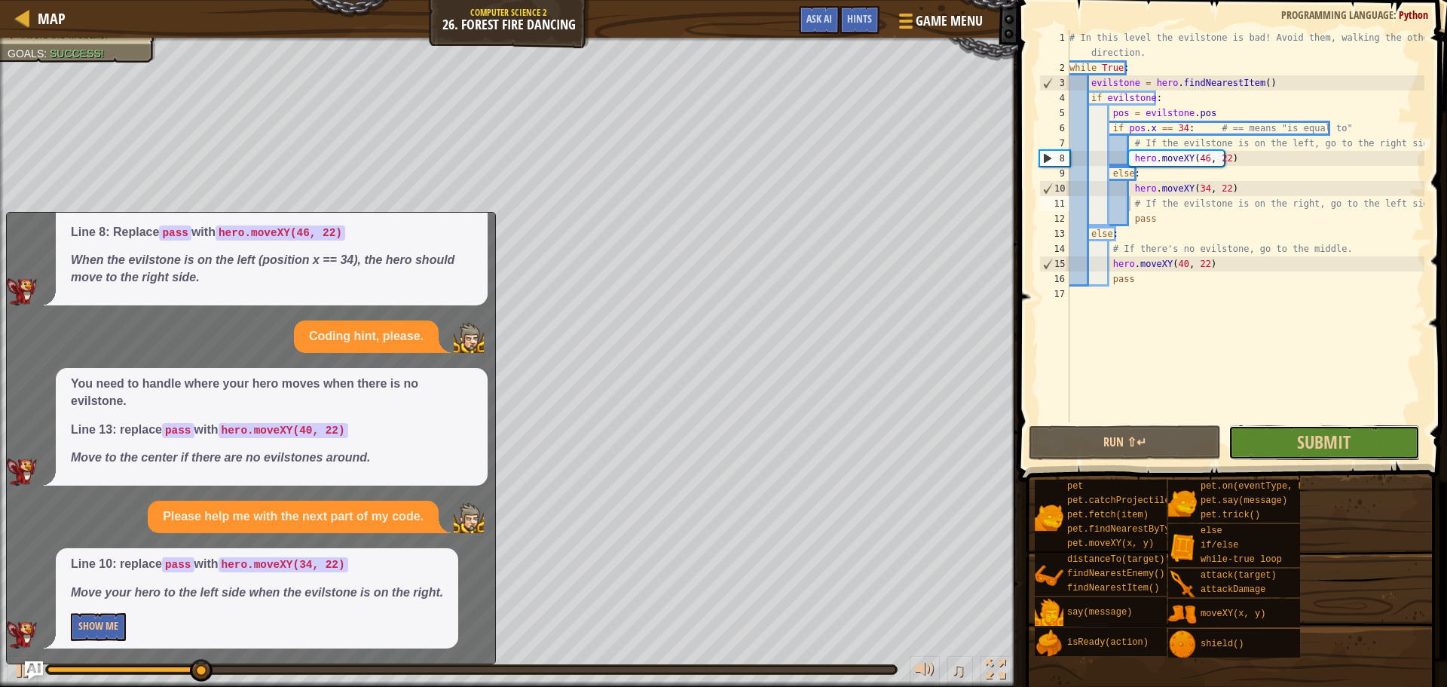
click at [1369, 444] on button "Submit" at bounding box center [1323, 442] width 191 height 35
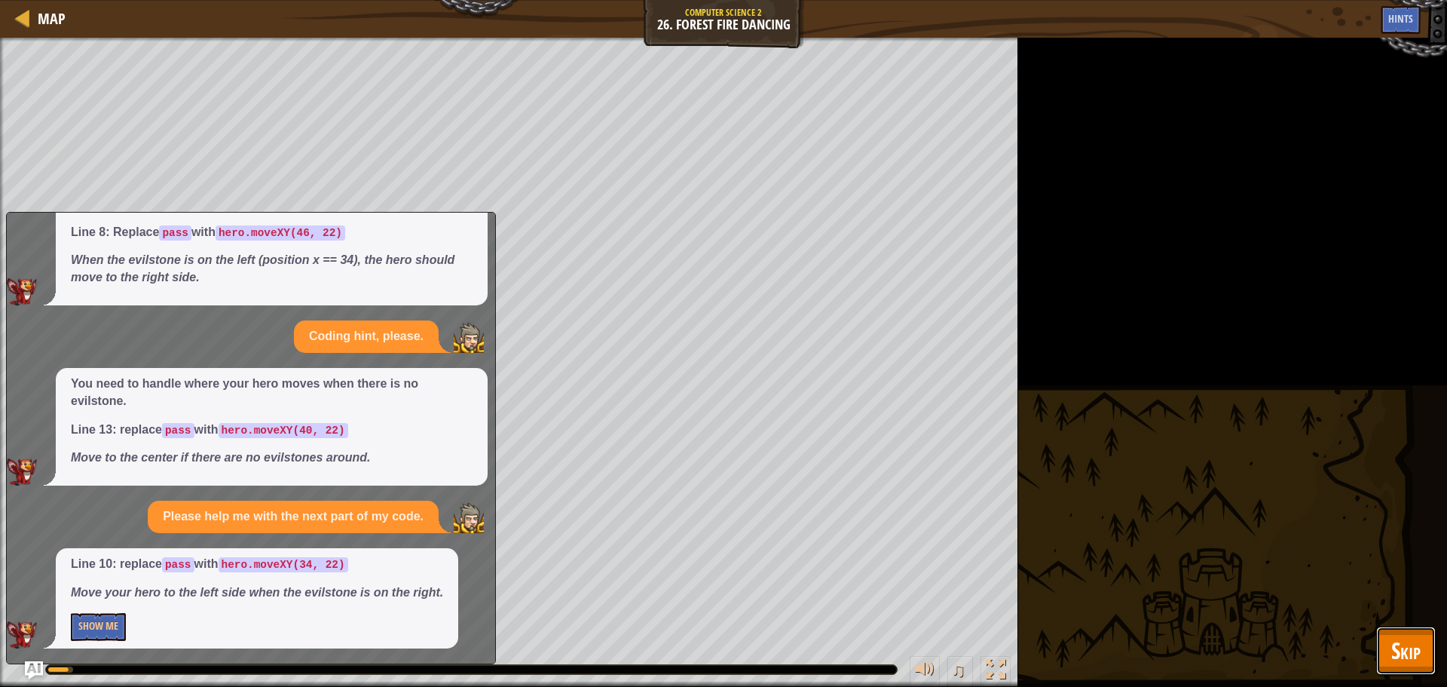
click at [1409, 655] on span "Skip" at bounding box center [1405, 650] width 29 height 31
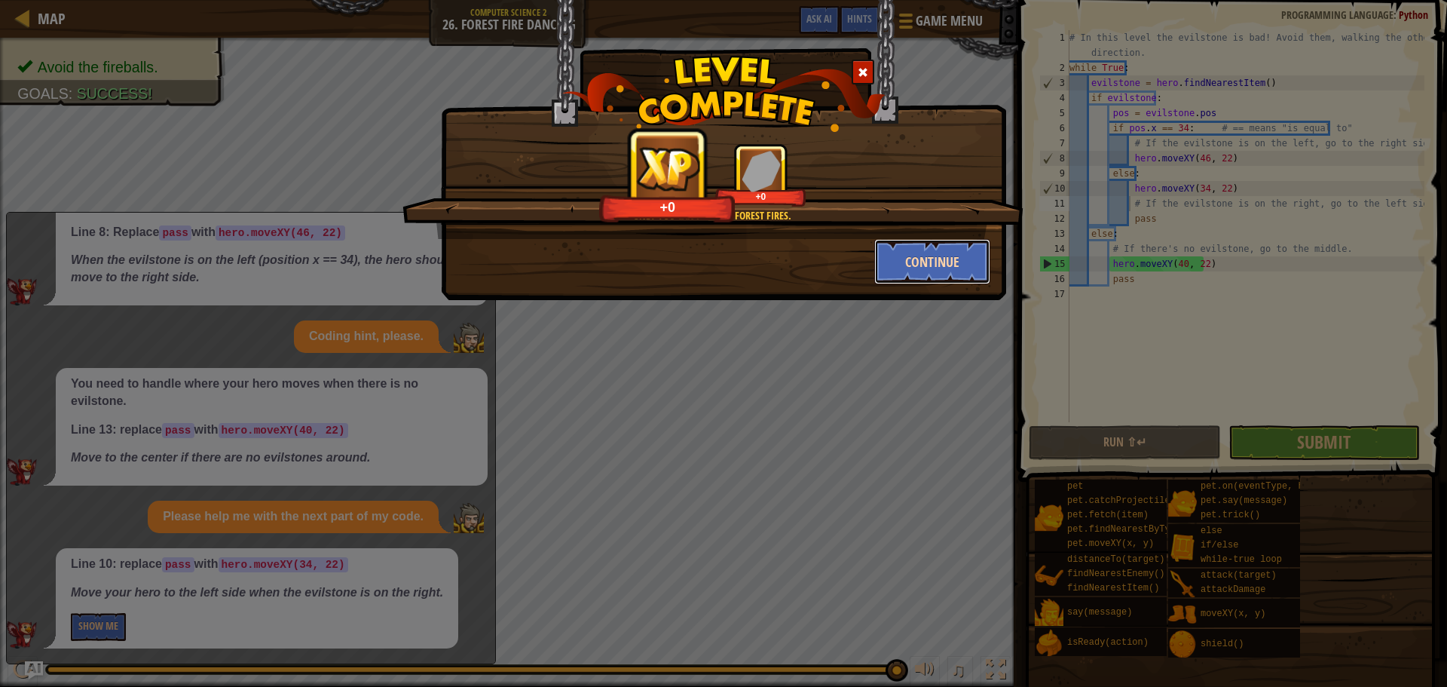
click at [931, 245] on button "Continue" at bounding box center [932, 261] width 117 height 45
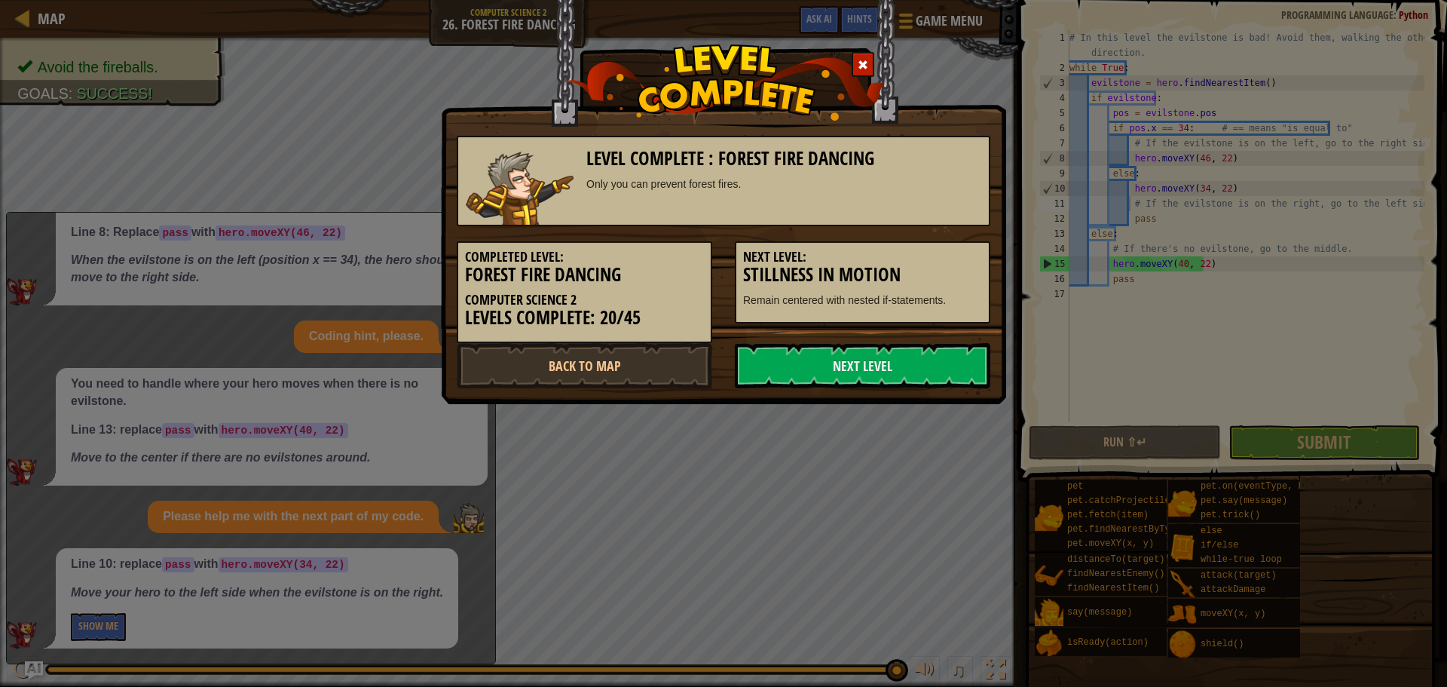
click at [931, 258] on h5 "Next Level:" at bounding box center [862, 256] width 239 height 15
click at [910, 352] on link "Next Level" at bounding box center [862, 365] width 255 height 45
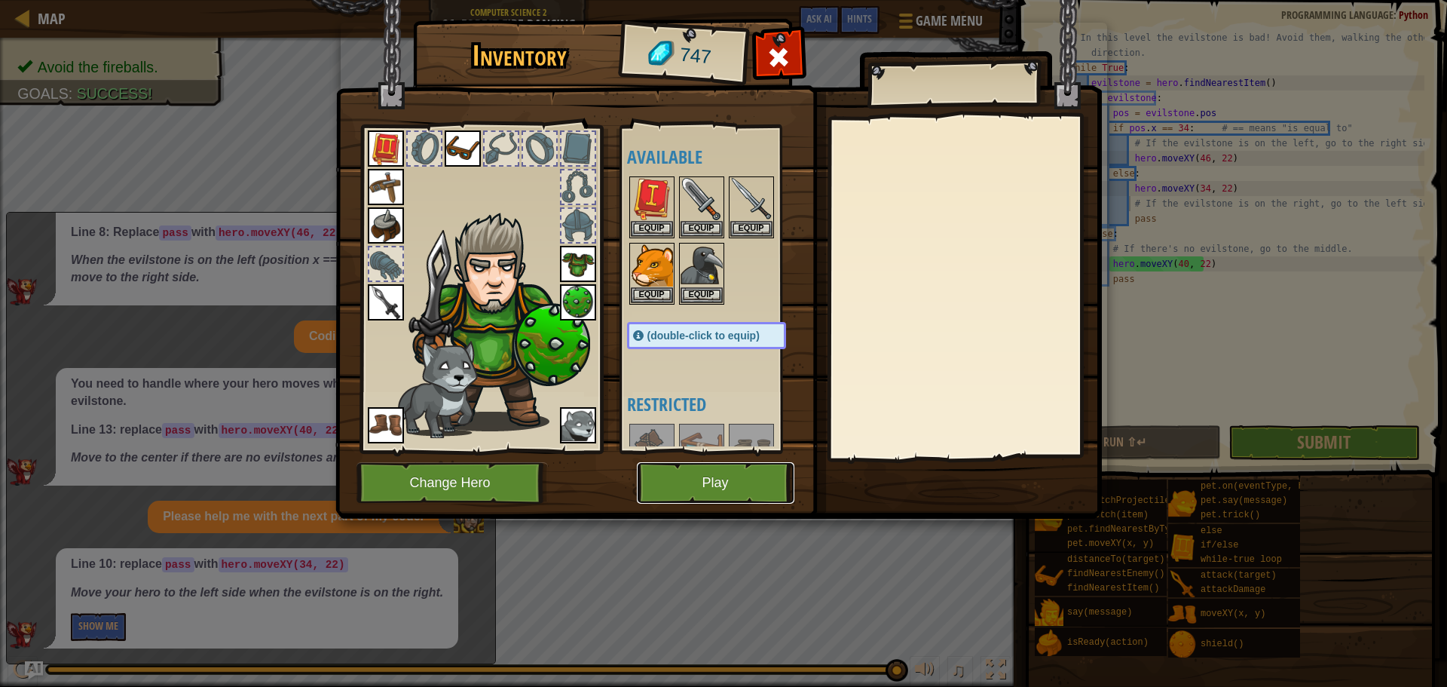
click at [696, 473] on button "Play" at bounding box center [716, 482] width 158 height 41
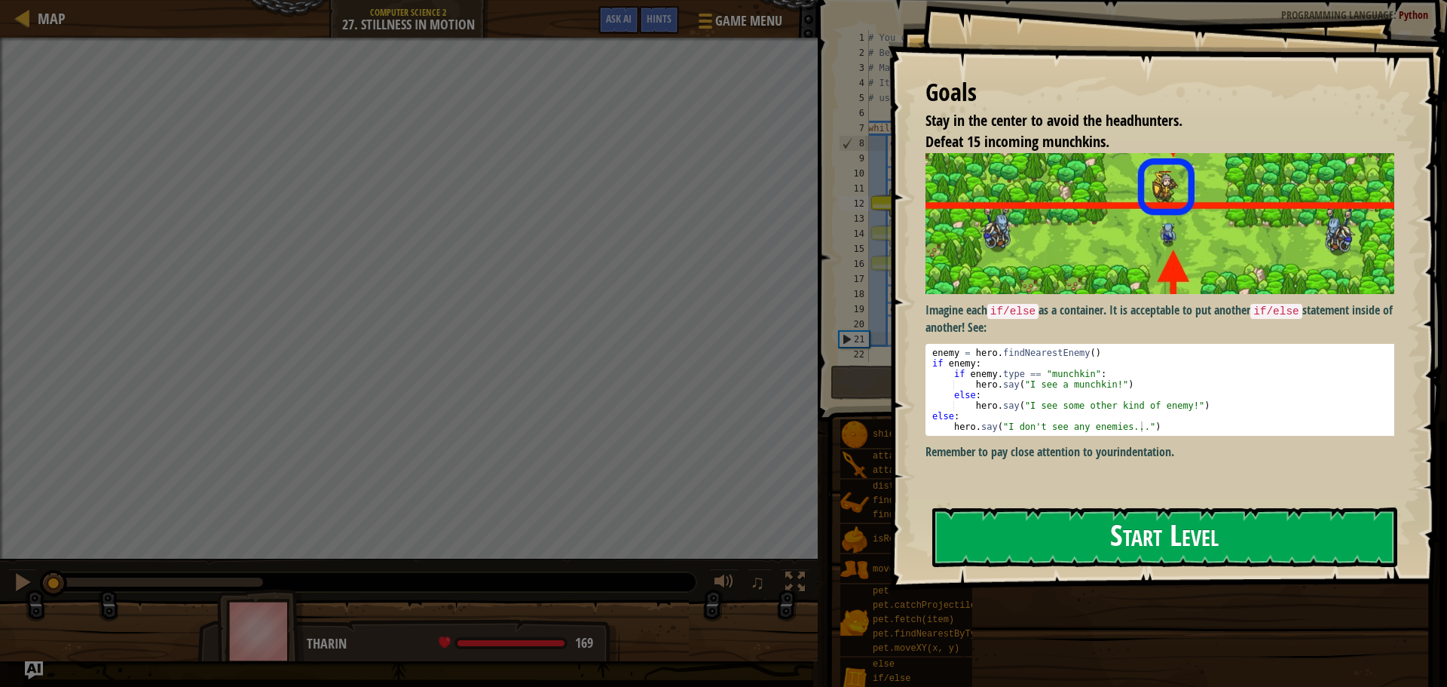
click at [1197, 533] on button "Start Level" at bounding box center [1164, 537] width 465 height 60
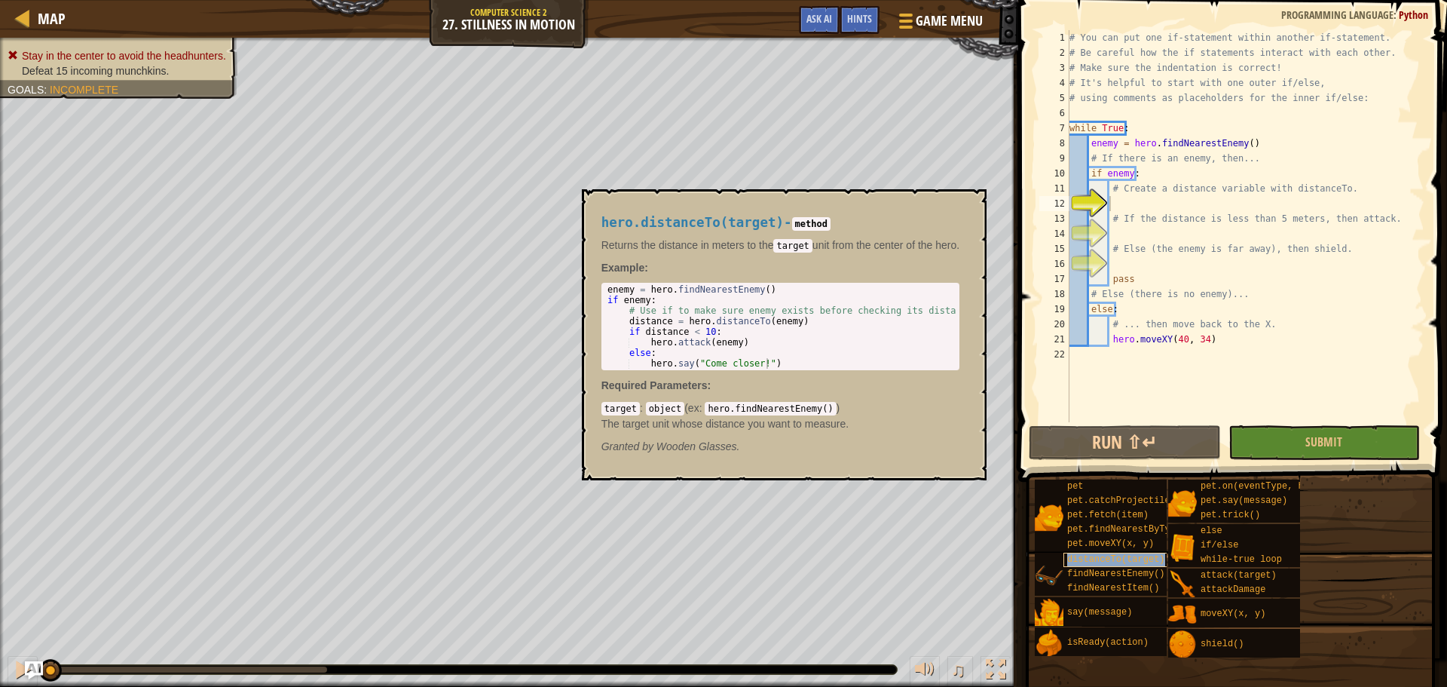
click at [1115, 558] on span "distanceTo(target)" at bounding box center [1116, 559] width 98 height 11
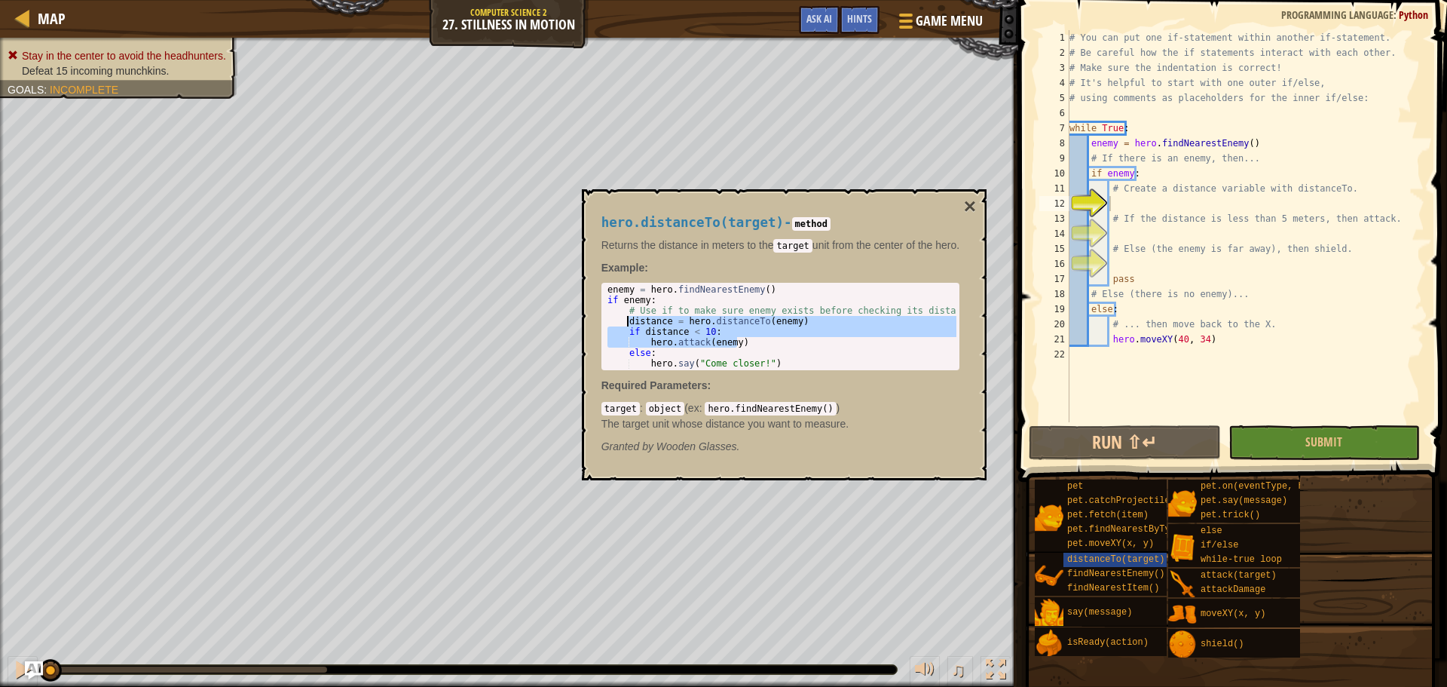
drag, startPoint x: 737, startPoint y: 339, endPoint x: 625, endPoint y: 325, distance: 113.2
click at [625, 325] on div "enemy = hero . findNearestEnemy ( ) if enemy : # Use if to make sure enemy exis…" at bounding box center [782, 337] width 356 height 106
type textarea "distance = hero.distanceTo(enemy) if distance < 10:"
click at [1122, 205] on div "# You can put one if-statement within another if-statement. # Be careful how th…" at bounding box center [1245, 241] width 358 height 422
paste textarea "hero.attack(enemy)"
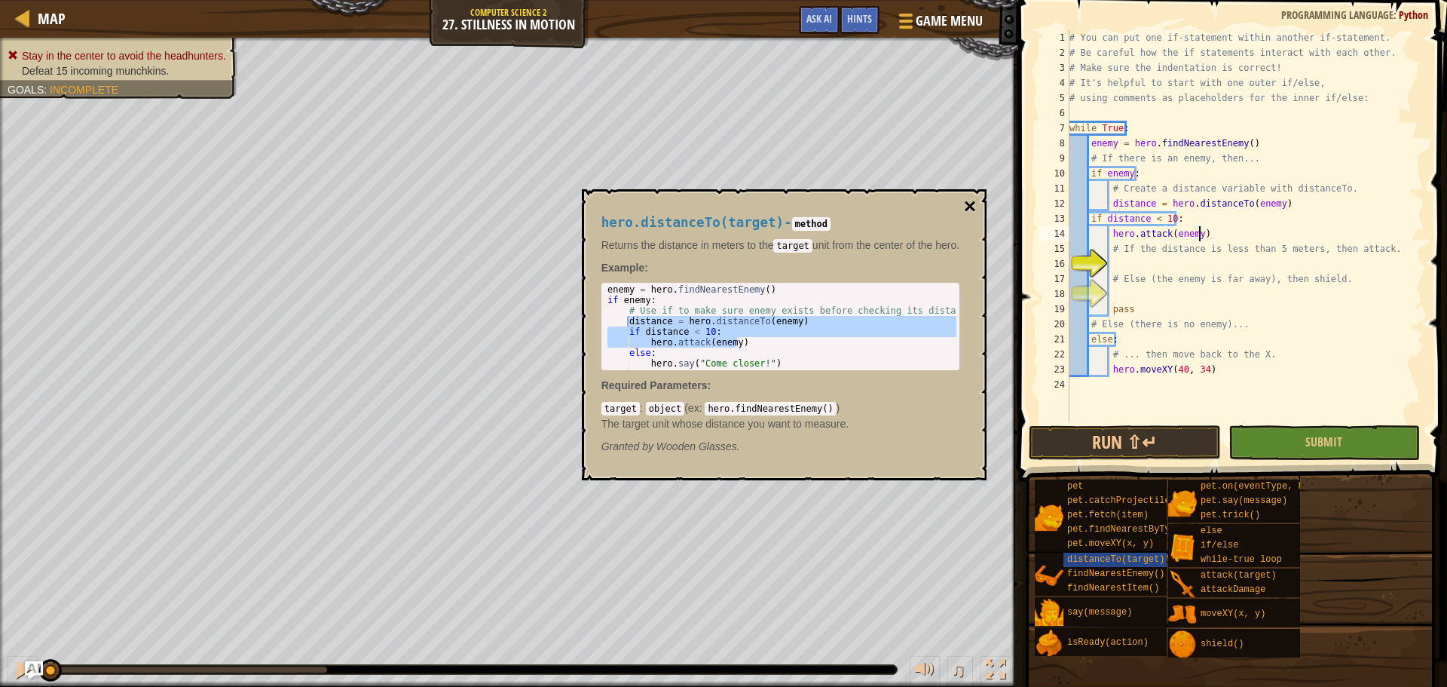
click at [967, 210] on button "×" at bounding box center [970, 206] width 12 height 21
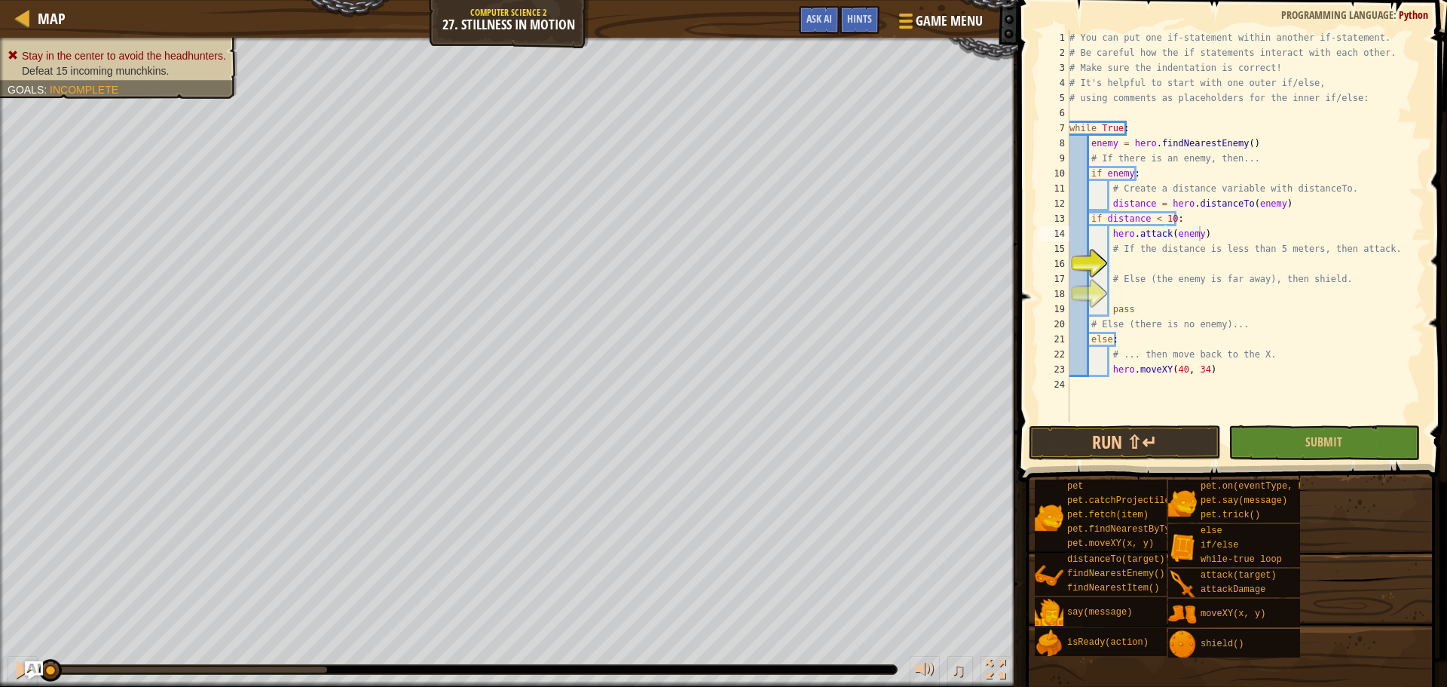
click at [1087, 220] on div "# You can put one if-statement within another if-statement. # Be careful how th…" at bounding box center [1245, 241] width 358 height 422
click at [1108, 235] on div "# You can put one if-statement within another if-statement. # Be careful how th…" at bounding box center [1245, 241] width 358 height 422
type textarea "hero.attack(enemy)"
click at [1124, 256] on div "# You can put one if-statement within another if-statement. # Be careful how th…" at bounding box center [1245, 241] width 358 height 422
click at [1184, 216] on div "# You can put one if-statement within another if-statement. # Be careful how th…" at bounding box center [1245, 241] width 358 height 422
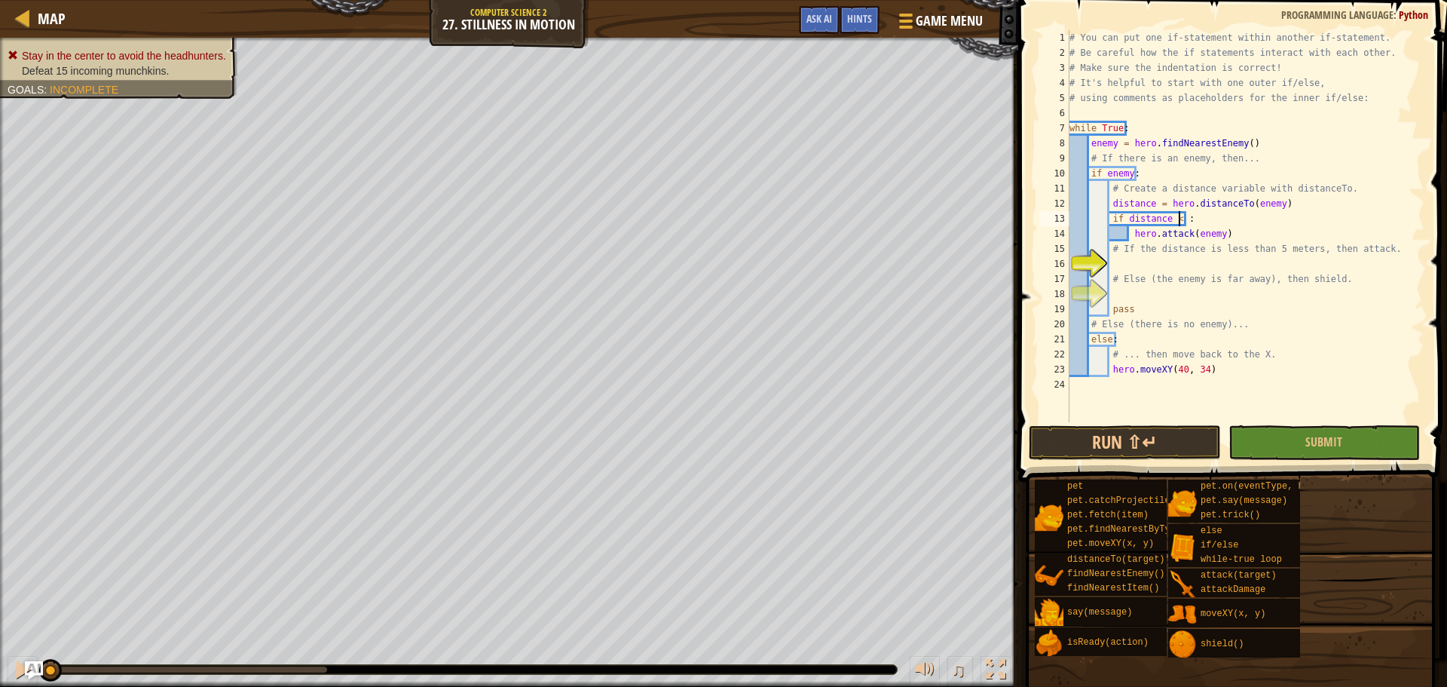
type textarea "if distance < 5:"
click at [1176, 293] on div "# You can put one if-statement within another if-statement. # Be careful how th…" at bounding box center [1245, 241] width 358 height 422
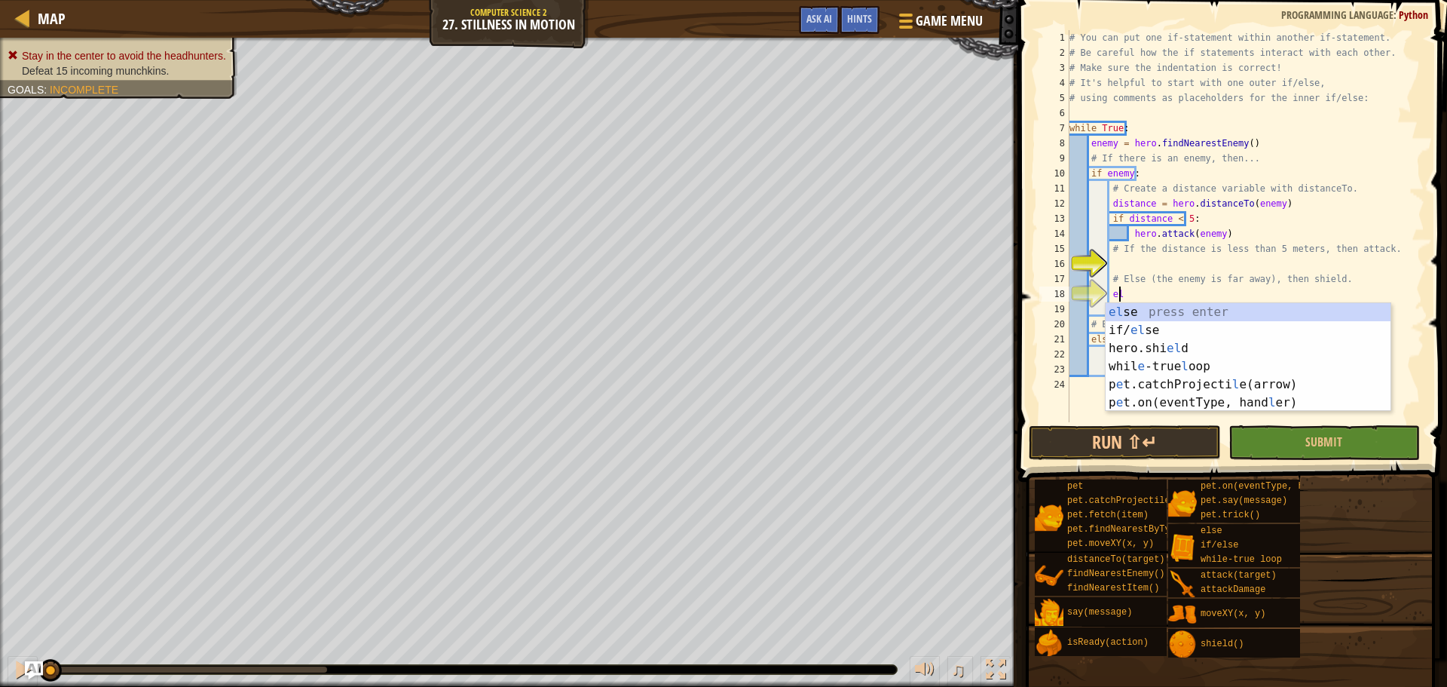
scroll to position [7, 4]
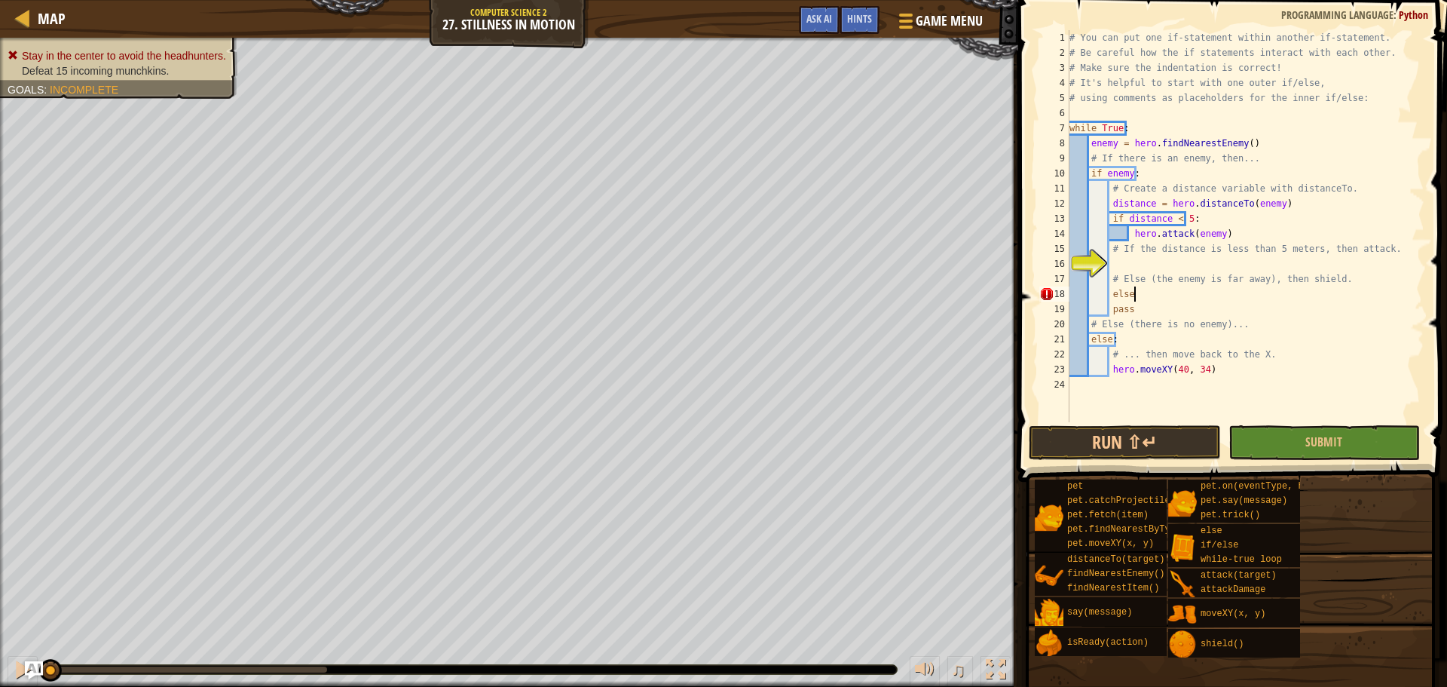
type textarea "else"
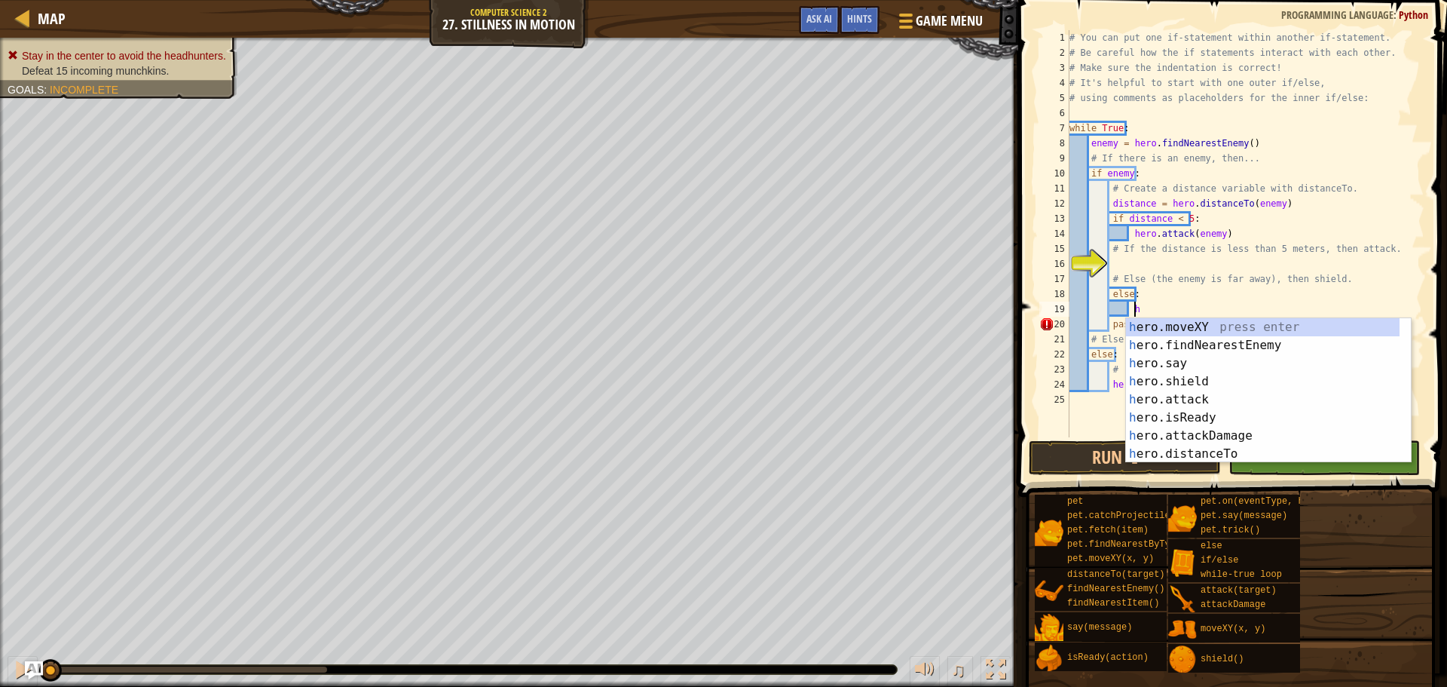
scroll to position [7, 5]
type textarea "her"
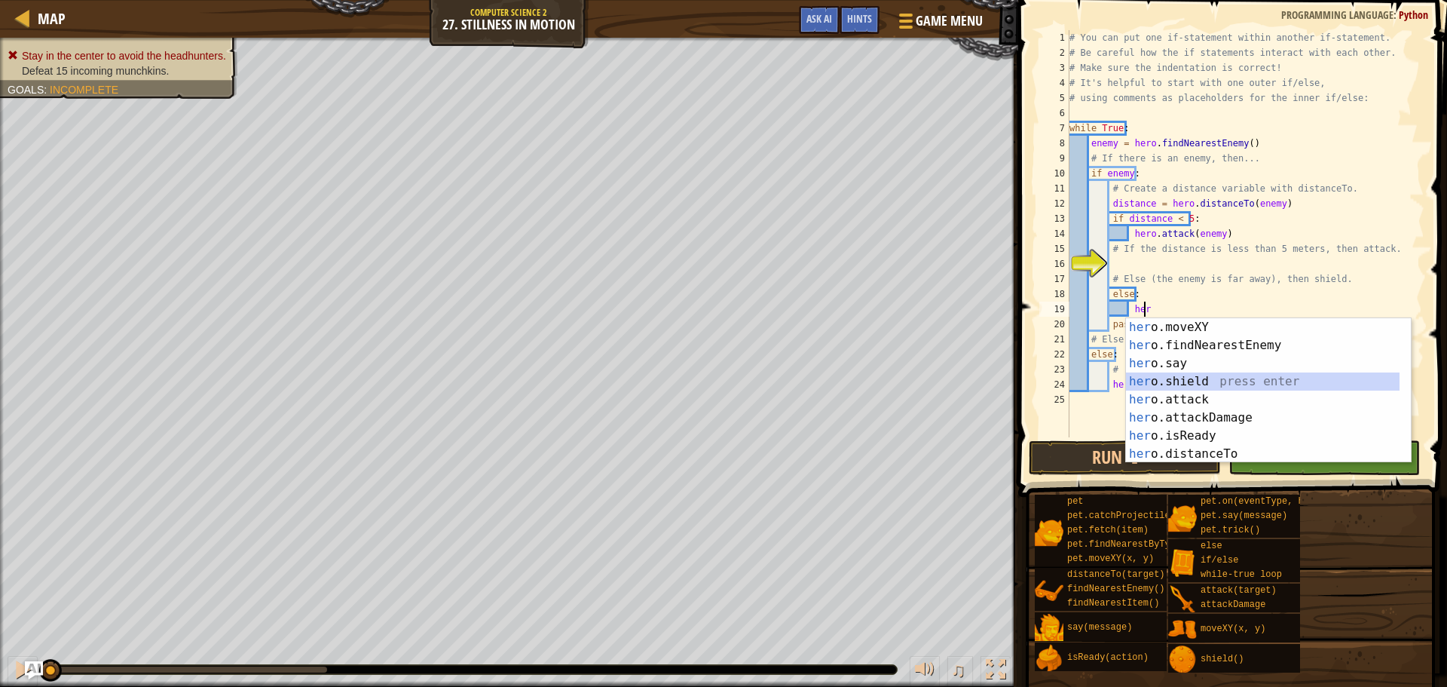
click at [1173, 379] on div "her o.moveXY press enter her o.findNearestEnemy press enter her o.say press ent…" at bounding box center [1263, 408] width 274 height 181
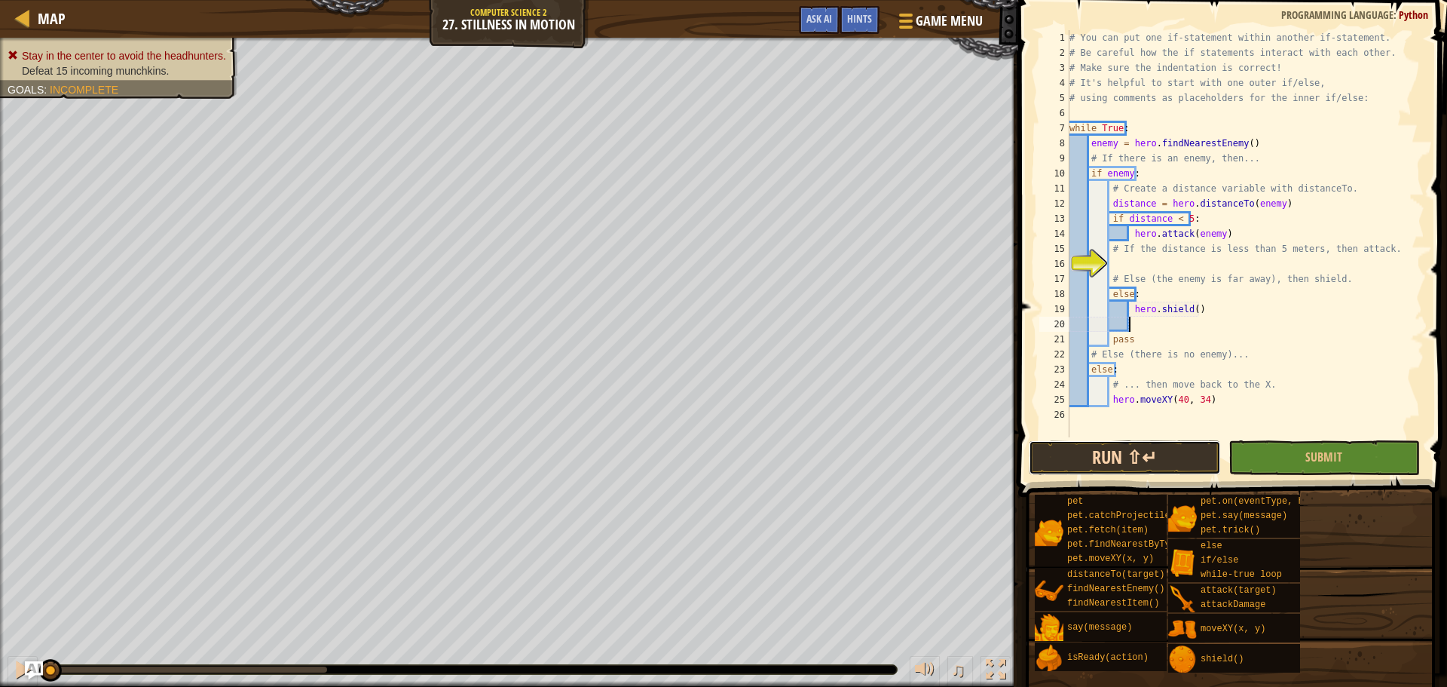
click at [1184, 452] on button "Run ⇧↵" at bounding box center [1124, 457] width 191 height 35
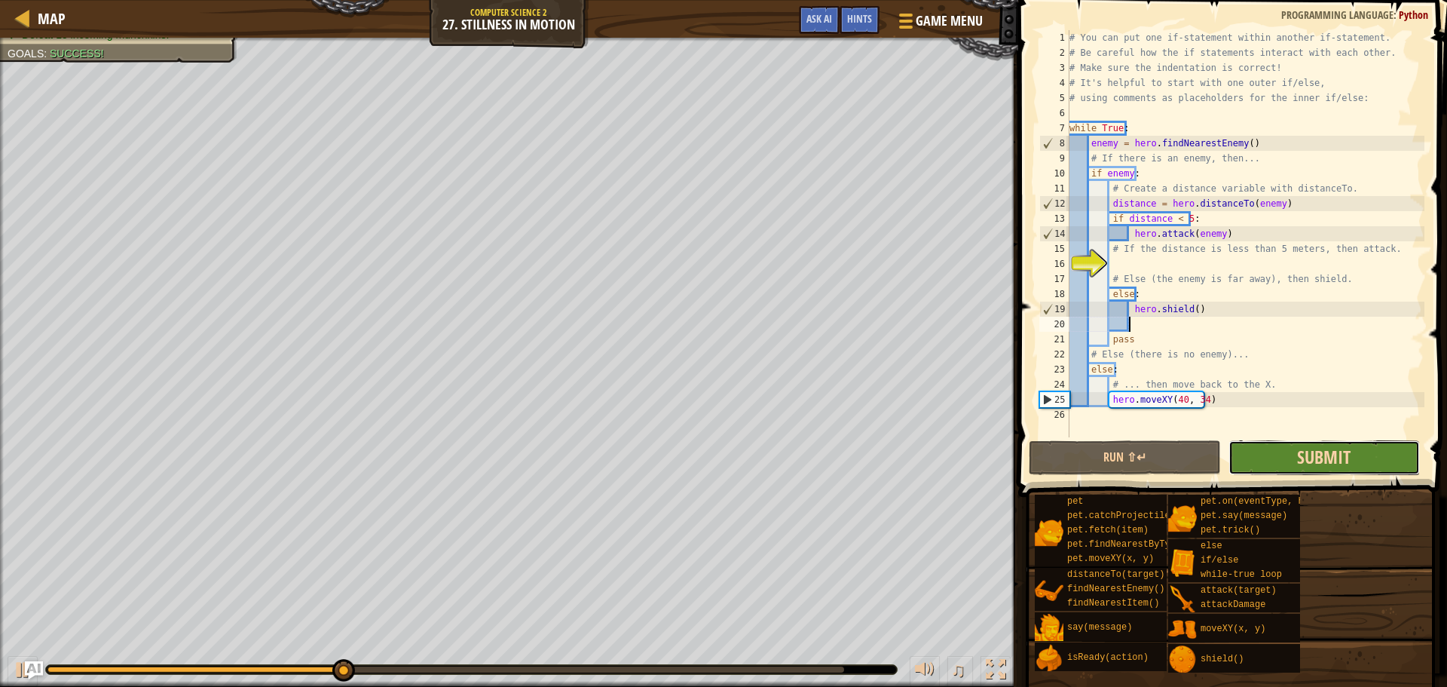
click at [1301, 454] on span "Submit" at bounding box center [1324, 457] width 54 height 24
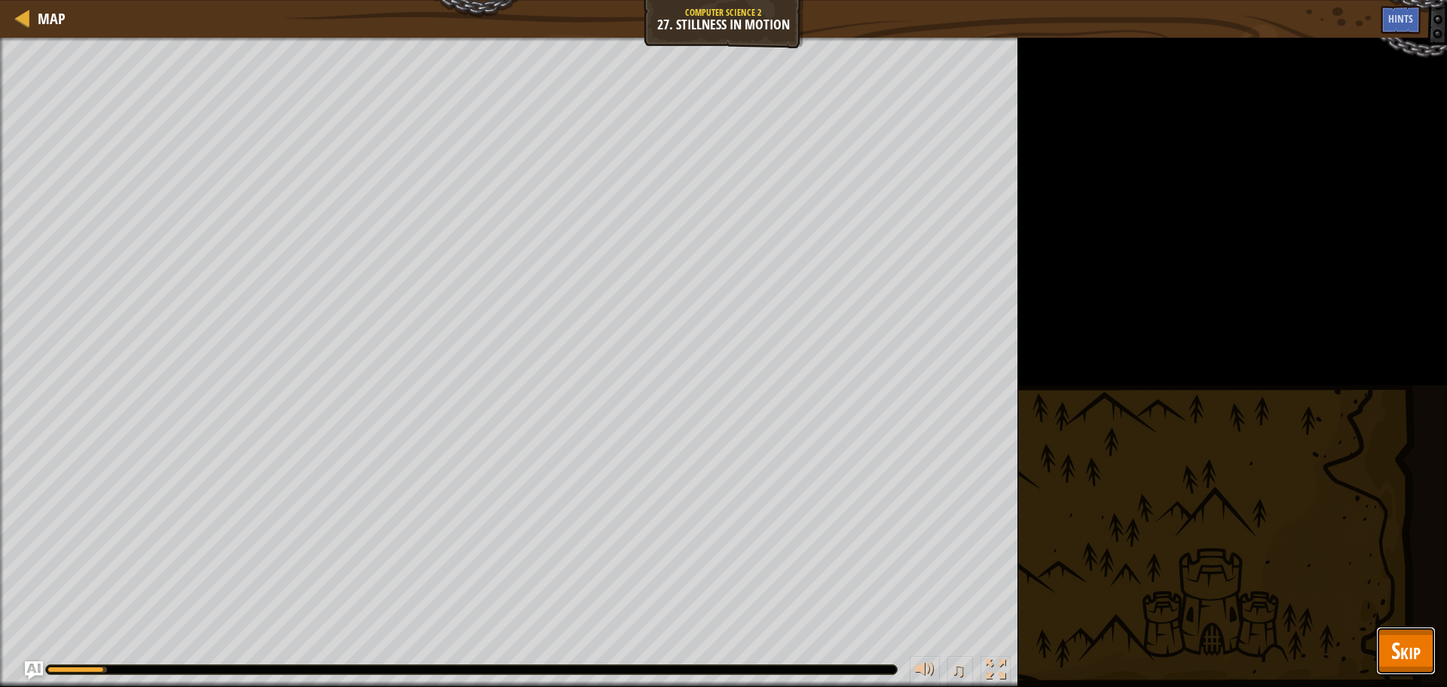
click at [1407, 671] on button "Skip" at bounding box center [1406, 650] width 60 height 48
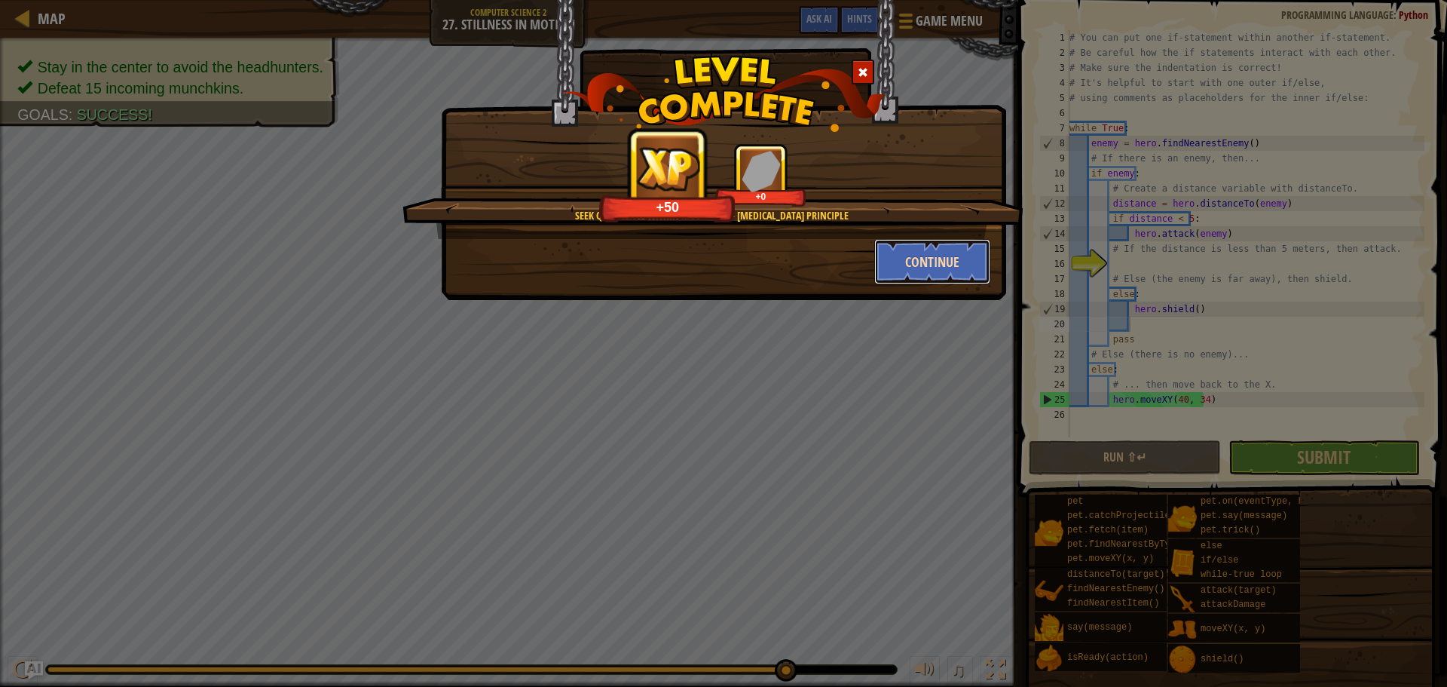
click at [922, 271] on button "Continue" at bounding box center [932, 261] width 117 height 45
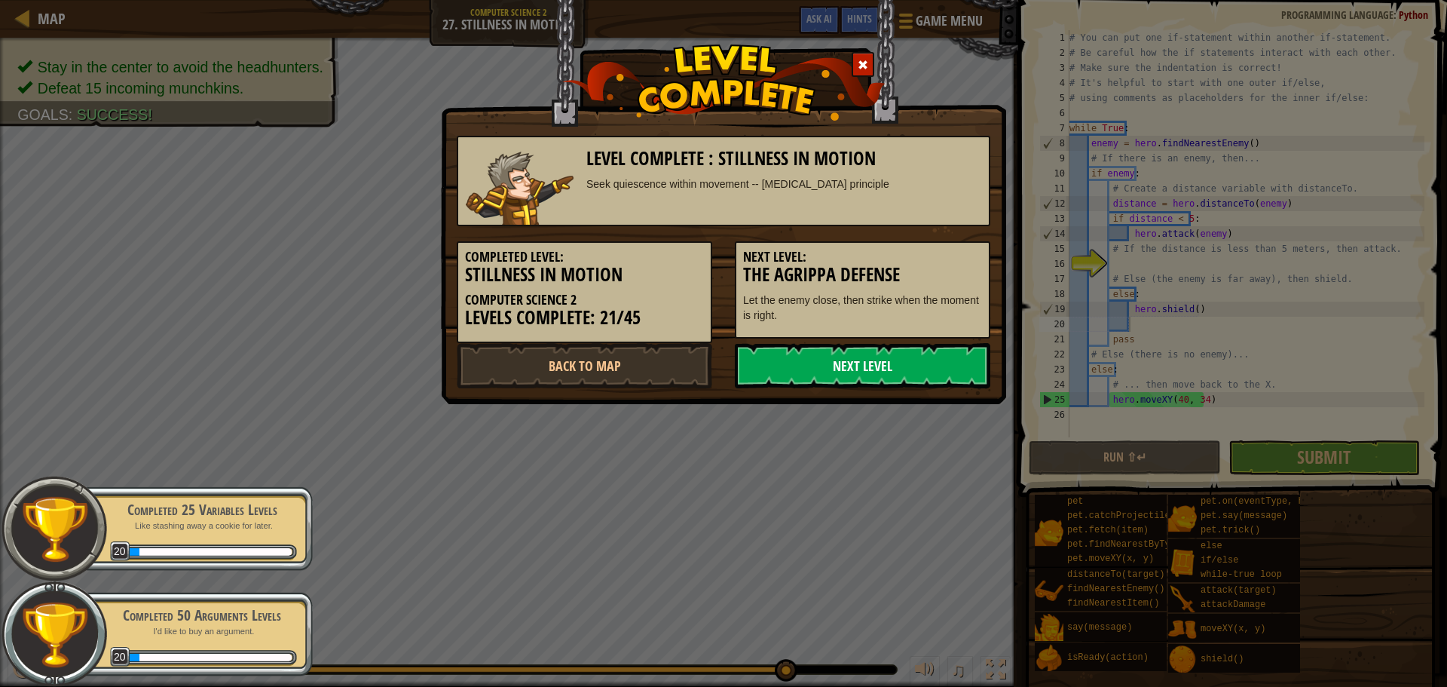
click at [851, 369] on link "Next Level" at bounding box center [862, 365] width 255 height 45
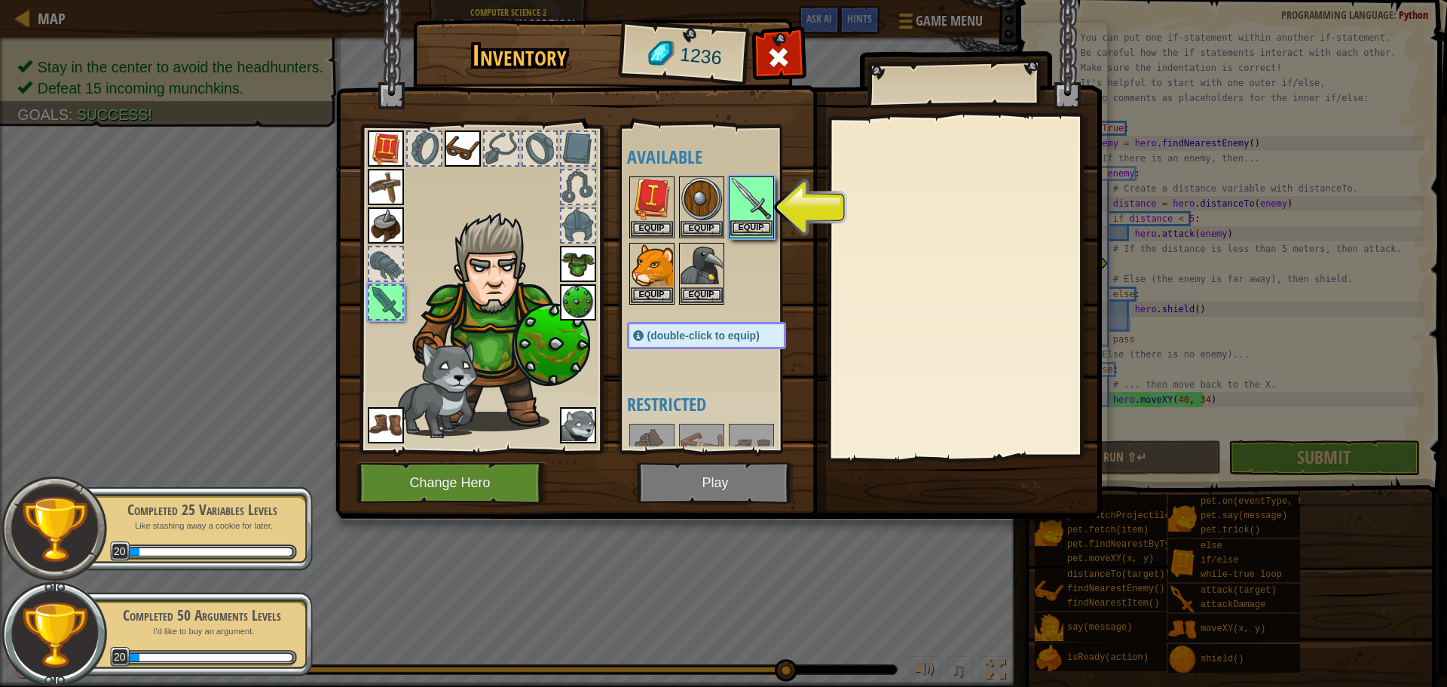
click at [742, 190] on img at bounding box center [751, 199] width 42 height 42
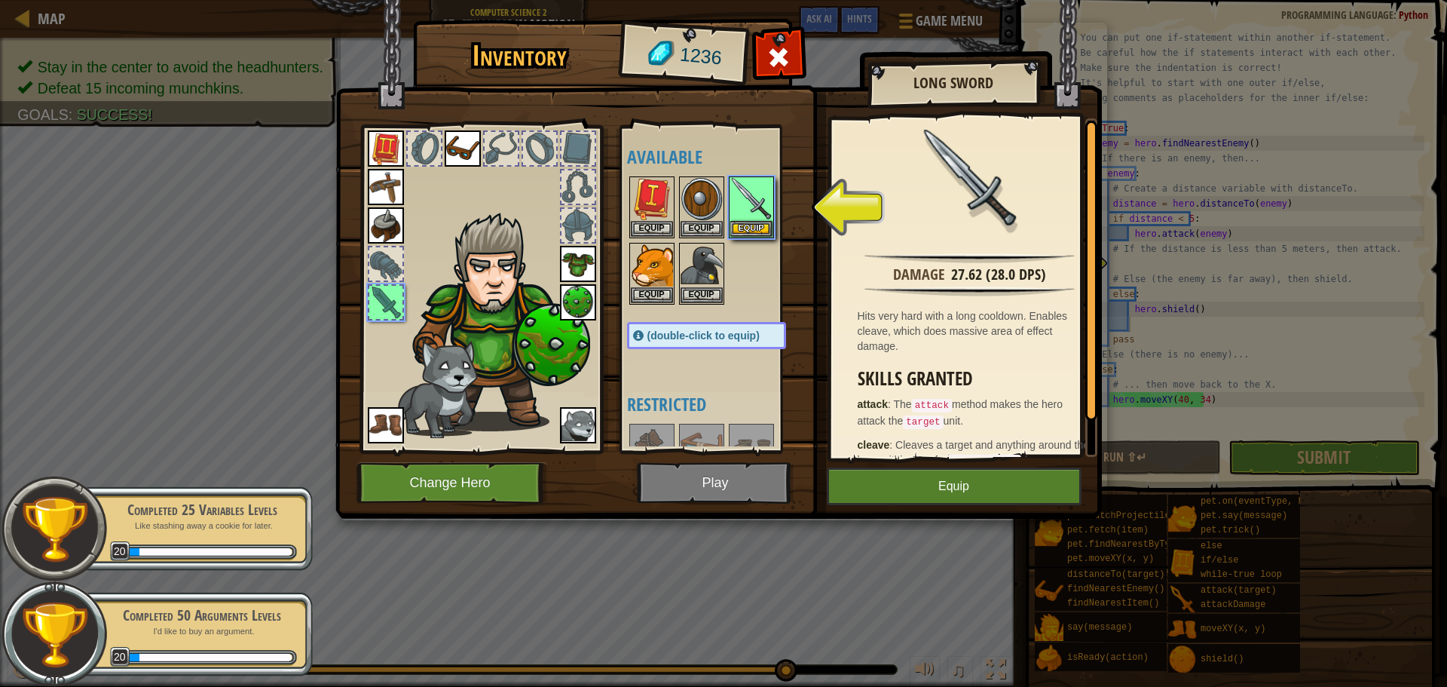
scroll to position [38, 0]
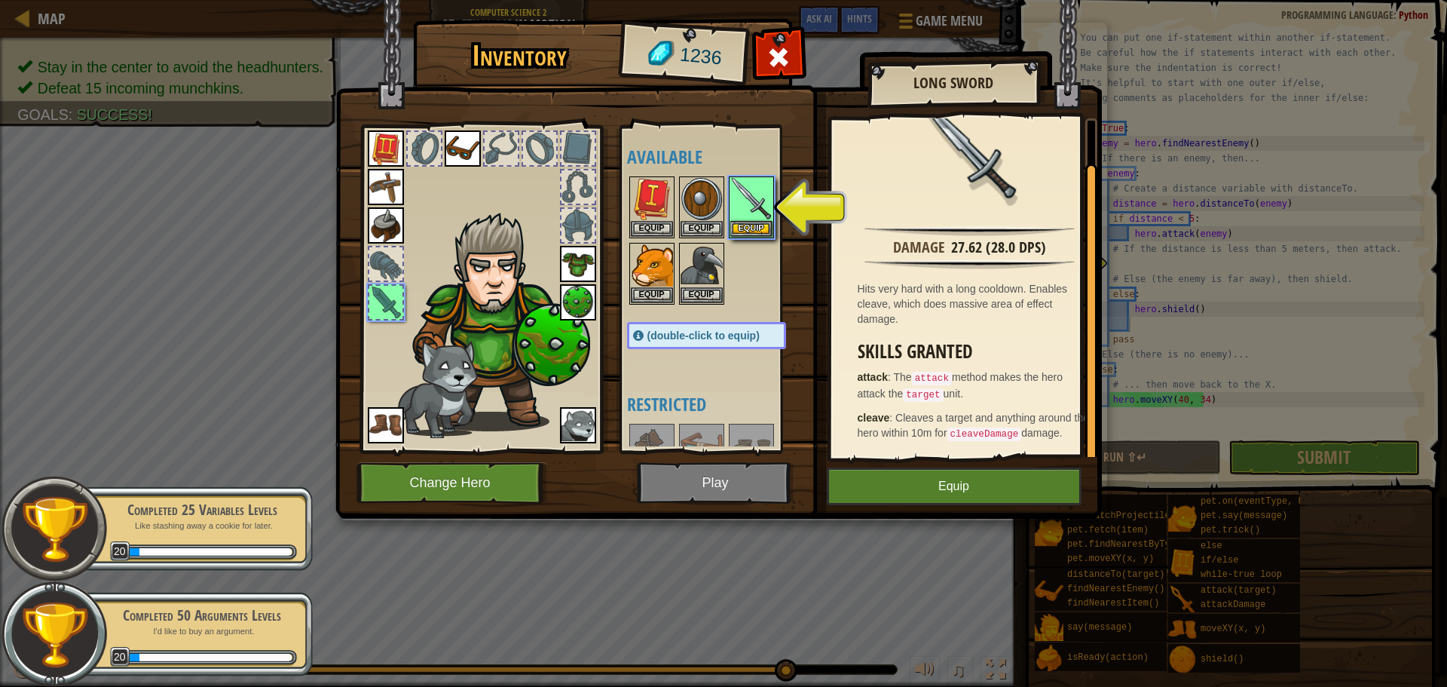
click at [739, 280] on div at bounding box center [721, 240] width 189 height 133
click at [750, 230] on button "Equip" at bounding box center [751, 228] width 42 height 16
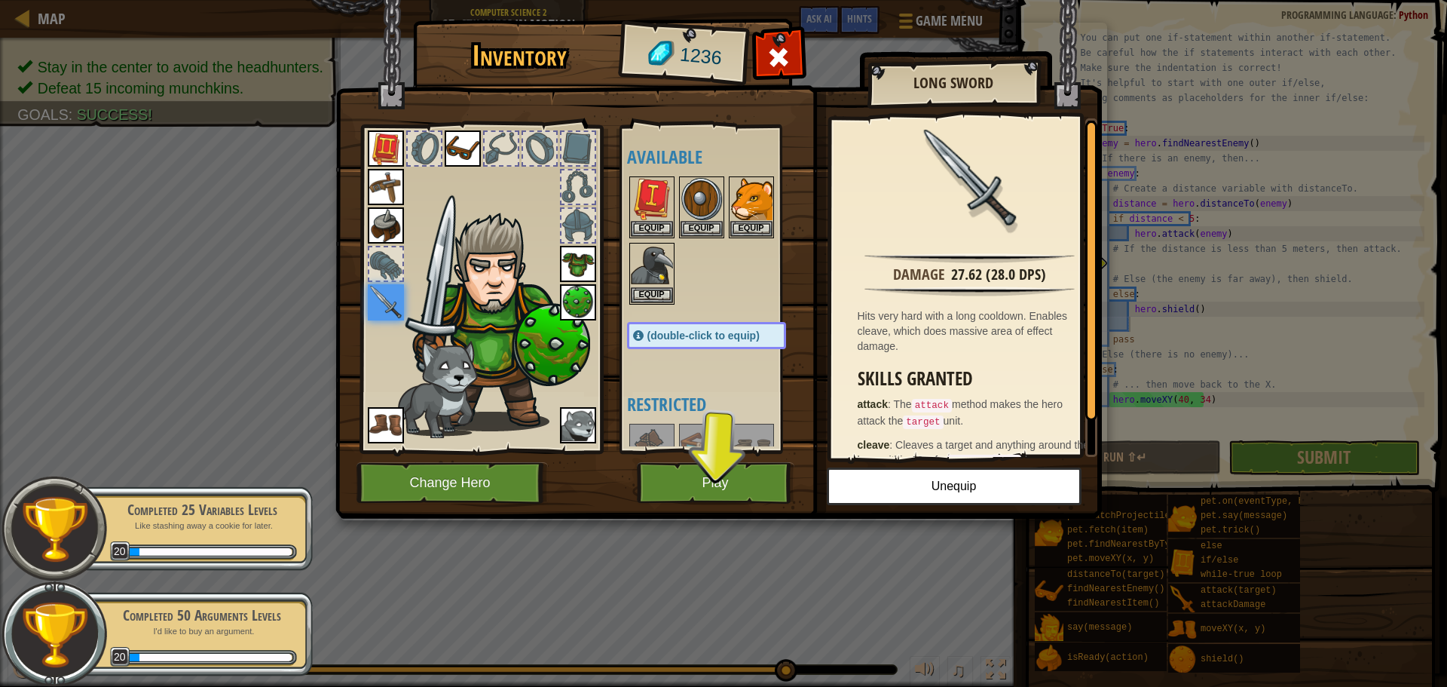
scroll to position [151, 0]
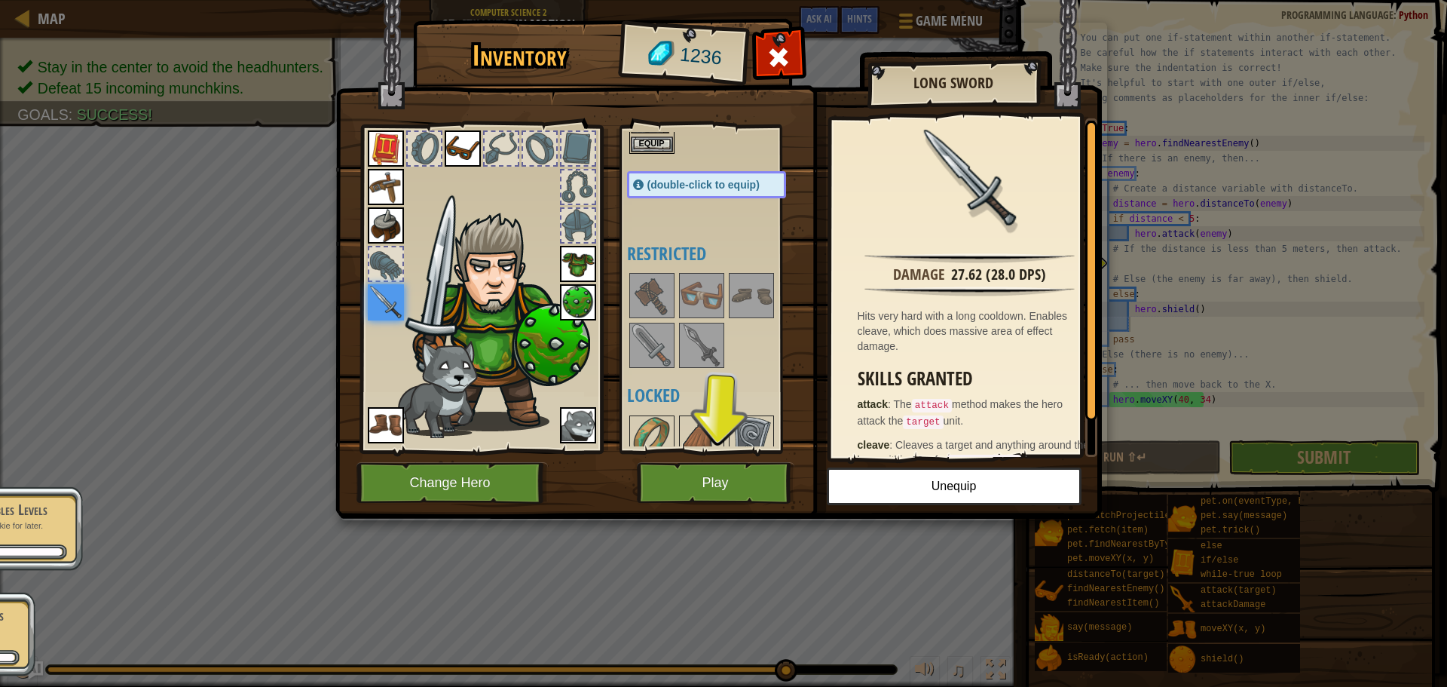
click at [706, 349] on img at bounding box center [702, 345] width 42 height 42
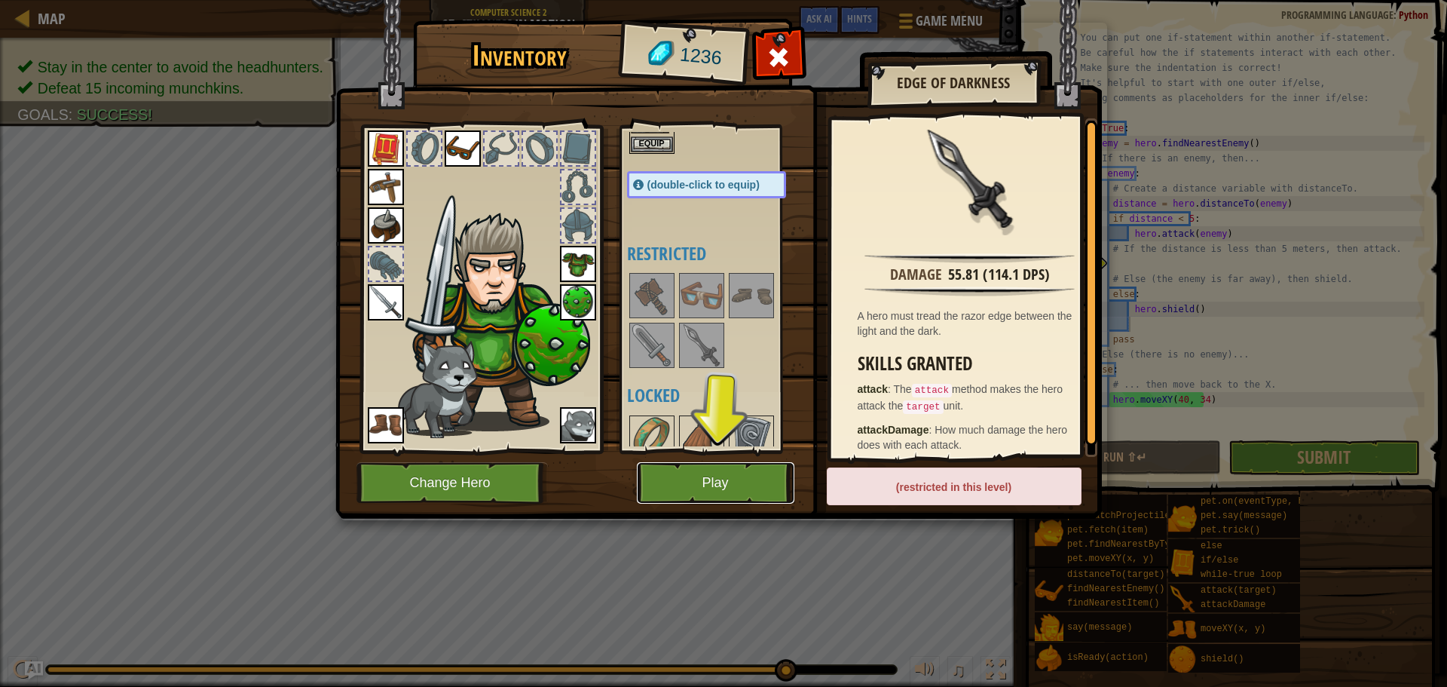
click at [705, 482] on button "Play" at bounding box center [716, 482] width 158 height 41
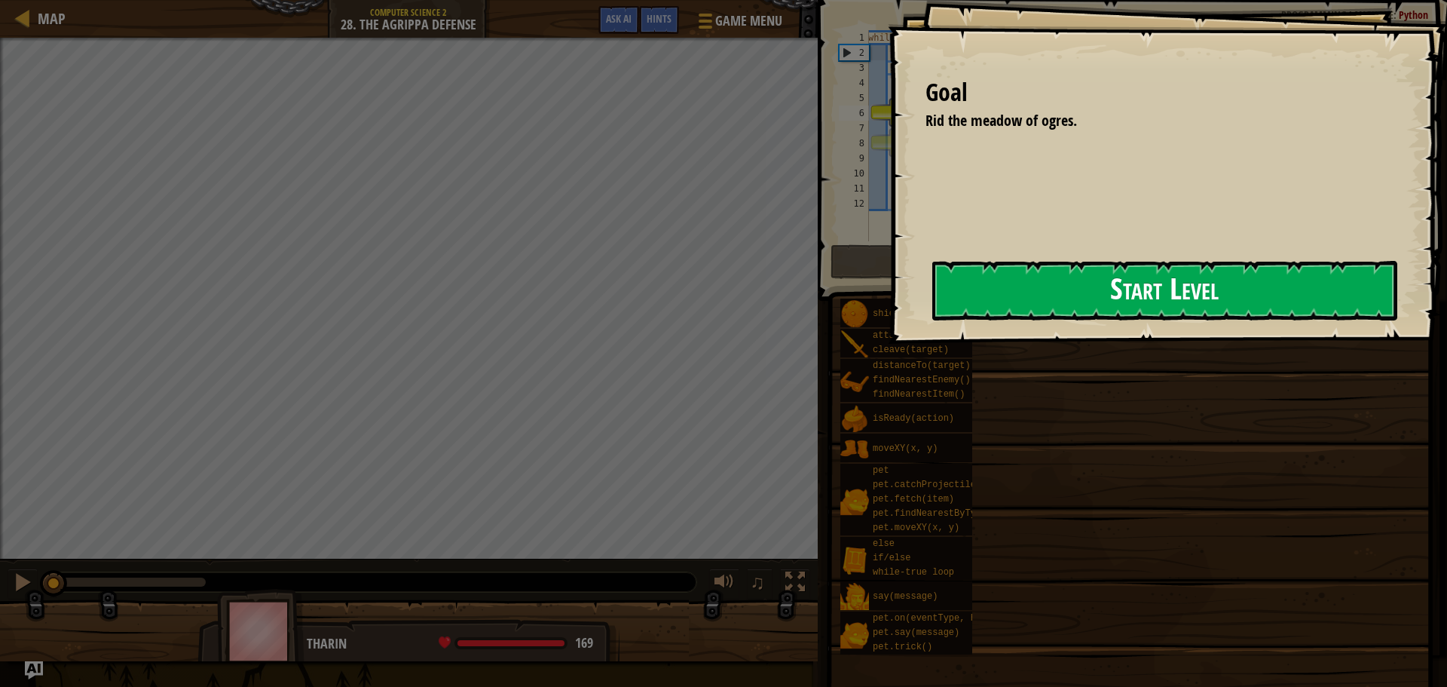
click at [932, 320] on button "Start Level" at bounding box center [1164, 291] width 465 height 60
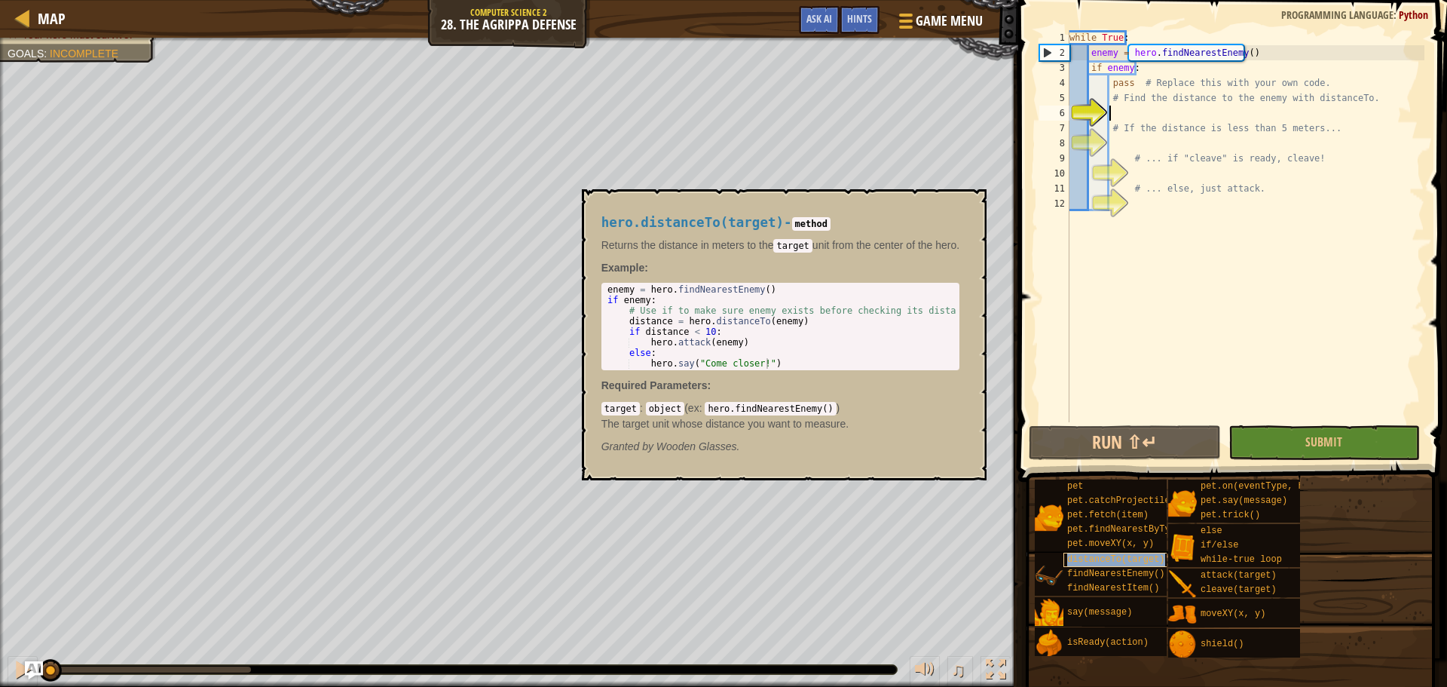
click at [1077, 553] on div "distanceTo(target)" at bounding box center [1135, 559] width 145 height 14
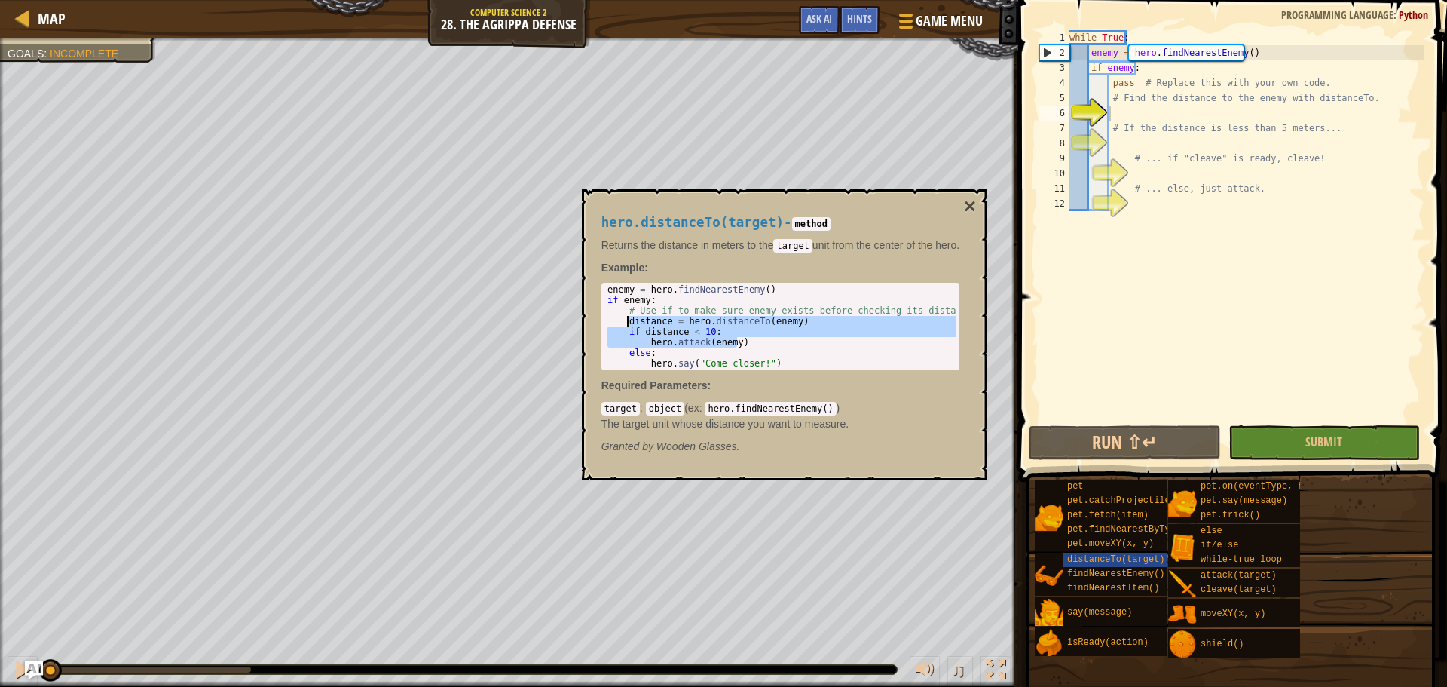
drag, startPoint x: 739, startPoint y: 340, endPoint x: 625, endPoint y: 324, distance: 114.9
click at [625, 324] on div "enemy = hero . findNearestEnemy ( ) if enemy : # Use if to make sure enemy exis…" at bounding box center [782, 337] width 356 height 106
type textarea "distance = hero.distanceTo(enemy) if distance < 10:"
click at [1134, 111] on div "while True : enemy = hero . findNearestEnemy ( ) if enemy : pass # Replace this…" at bounding box center [1245, 241] width 358 height 422
paste textarea "hero.attack(enemy)"
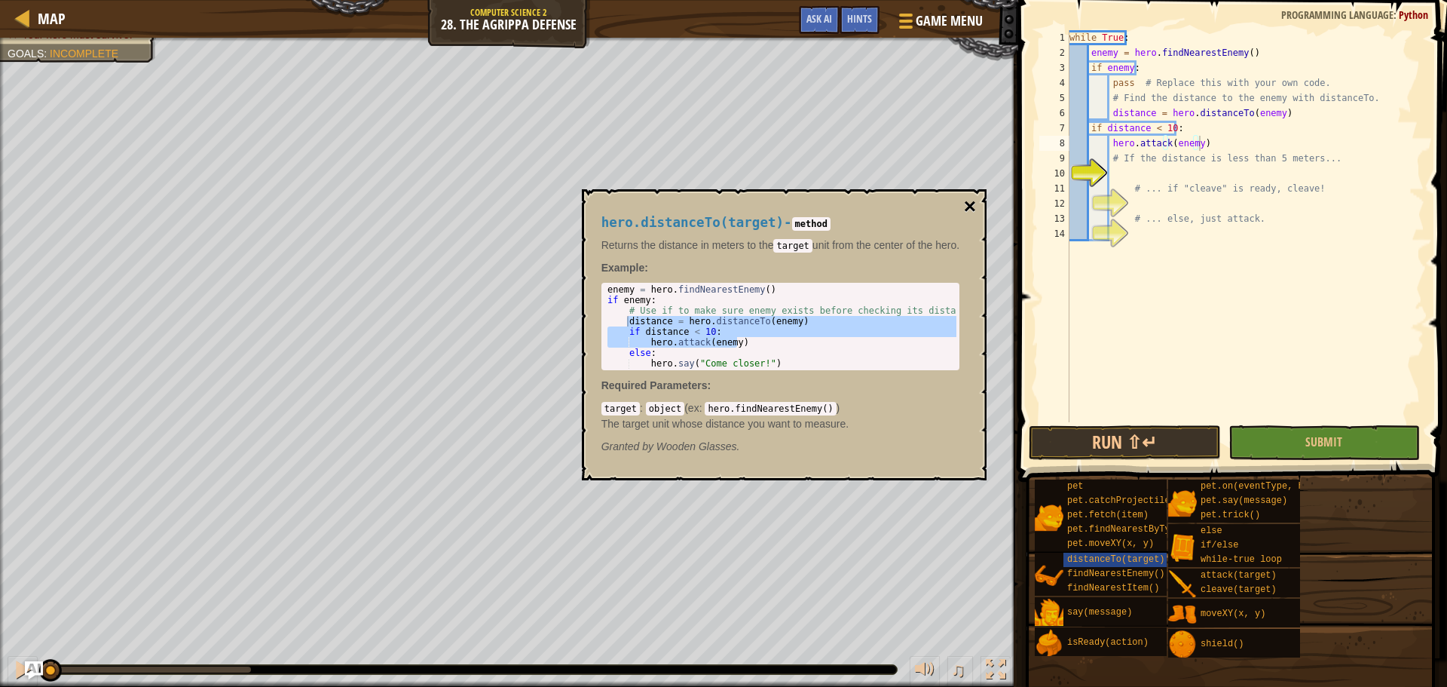
click at [974, 198] on button "×" at bounding box center [970, 206] width 12 height 21
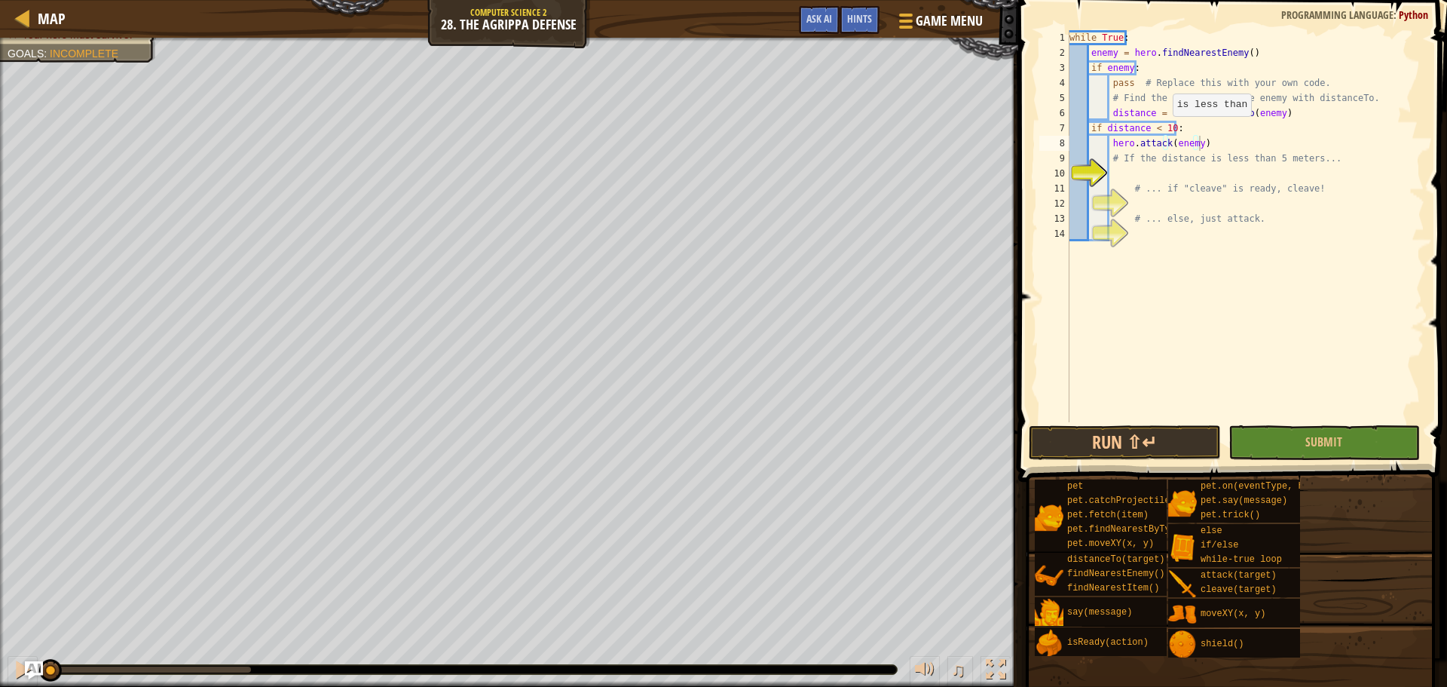
click at [1166, 131] on div "while True : enemy = hero . findNearestEnemy ( ) if enemy : pass # Replace this…" at bounding box center [1245, 241] width 358 height 422
type textarea "if distance < 5:"
click at [1142, 179] on div "while True : enemy = hero . findNearestEnemy ( ) if enemy : pass # Replace this…" at bounding box center [1245, 241] width 358 height 422
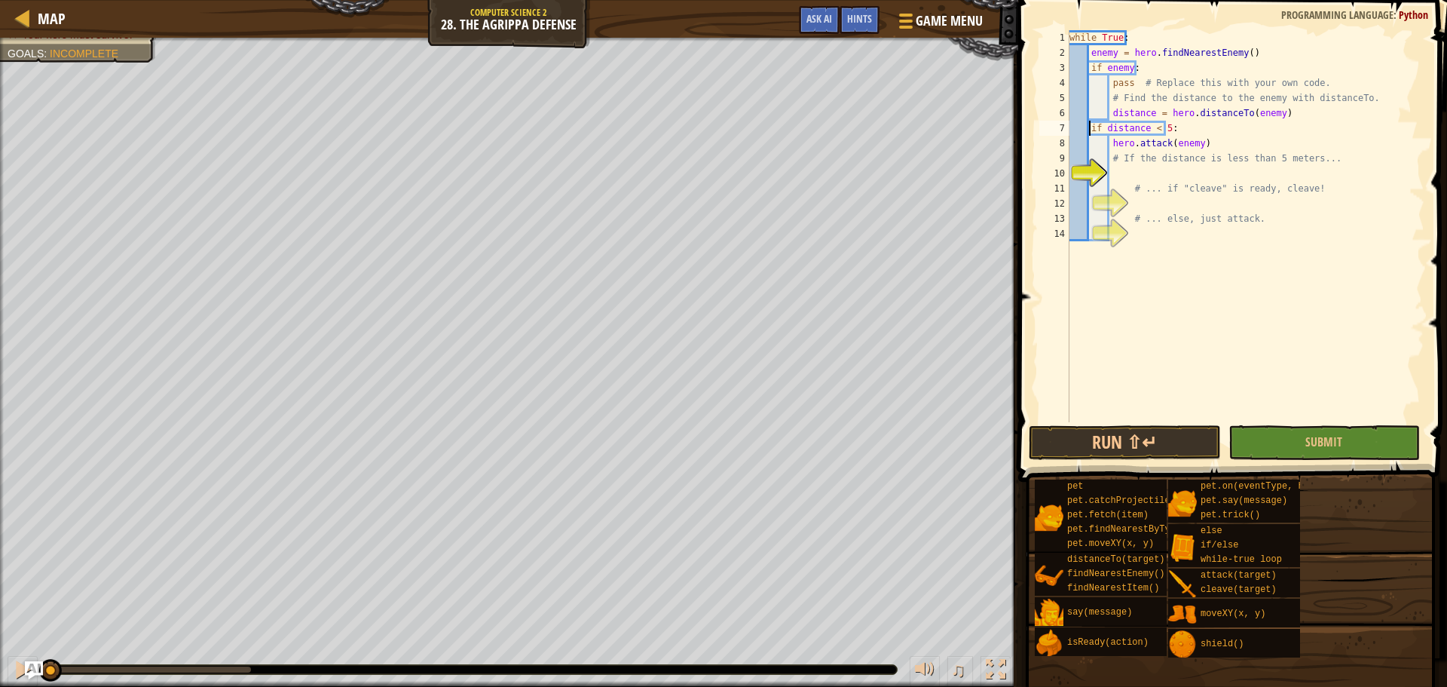
click at [1087, 127] on div "while True : enemy = hero . findNearestEnemy ( ) if enemy : pass # Replace this…" at bounding box center [1245, 241] width 358 height 422
click at [1106, 145] on div "while True : enemy = hero . findNearestEnemy ( ) if enemy : pass # Replace this…" at bounding box center [1245, 241] width 358 height 422
click at [1110, 145] on div "while True : enemy = hero . findNearestEnemy ( ) if enemy : pass # Replace this…" at bounding box center [1245, 241] width 358 height 422
type textarea "hero.attack(enemy)"
click at [1114, 170] on div "while True : enemy = hero . findNearestEnemy ( ) if enemy : pass # Replace this…" at bounding box center [1245, 241] width 358 height 422
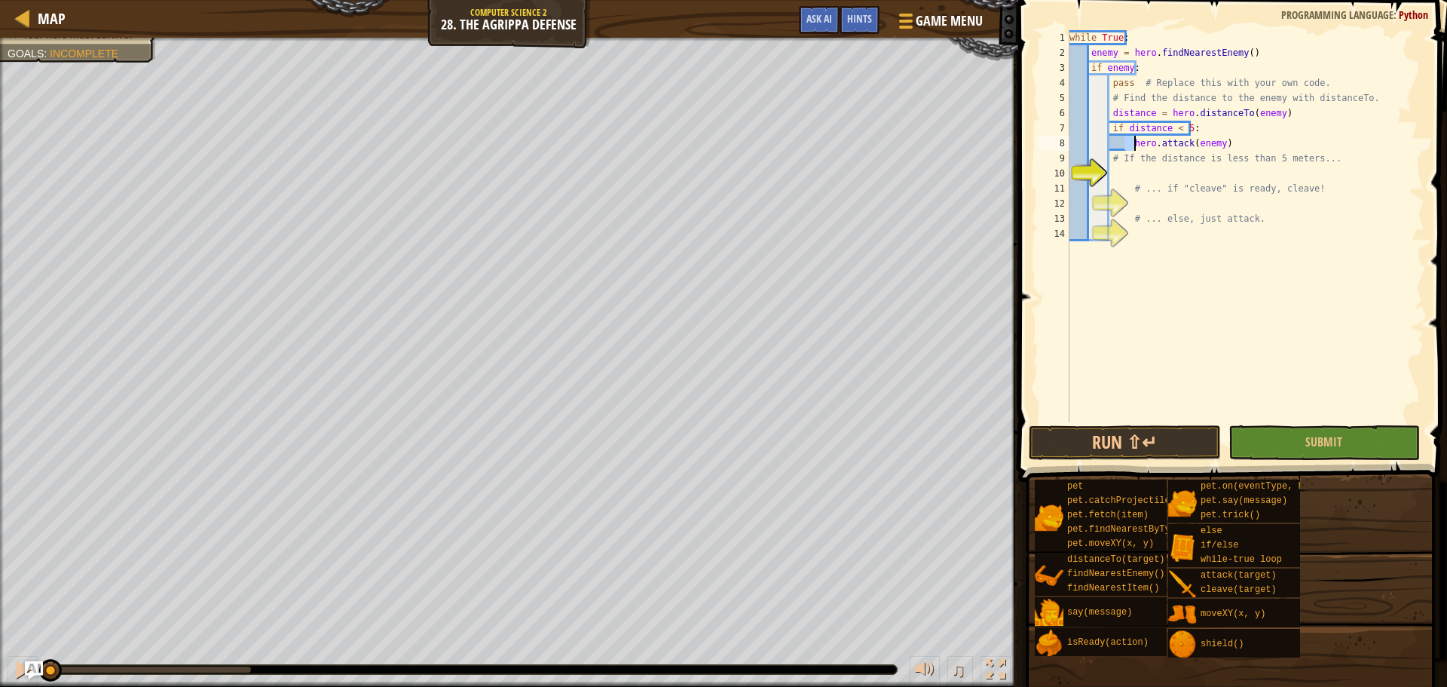
drag, startPoint x: 1125, startPoint y: 140, endPoint x: 1134, endPoint y: 139, distance: 9.1
click at [1134, 139] on div "while True : enemy = hero . findNearestEnemy ( ) if enemy : pass # Replace this…" at bounding box center [1245, 241] width 358 height 422
click at [1127, 140] on div "while True : enemy = hero . findNearestEnemy ( ) if enemy : pass # Replace this…" at bounding box center [1245, 226] width 358 height 392
drag, startPoint x: 1128, startPoint y: 140, endPoint x: 1231, endPoint y: 138, distance: 102.5
click at [1231, 138] on div "while True : enemy = hero . findNearestEnemy ( ) if enemy : pass # Replace this…" at bounding box center [1245, 241] width 358 height 422
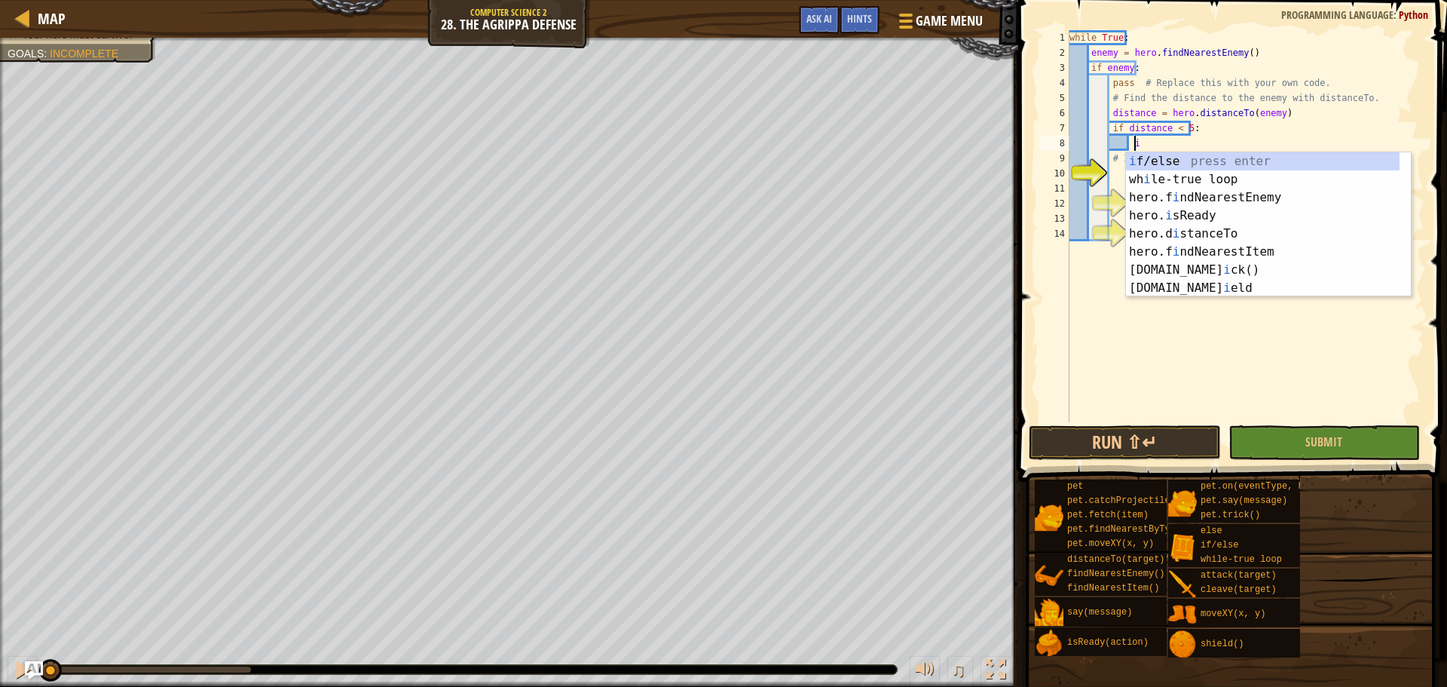
scroll to position [7, 5]
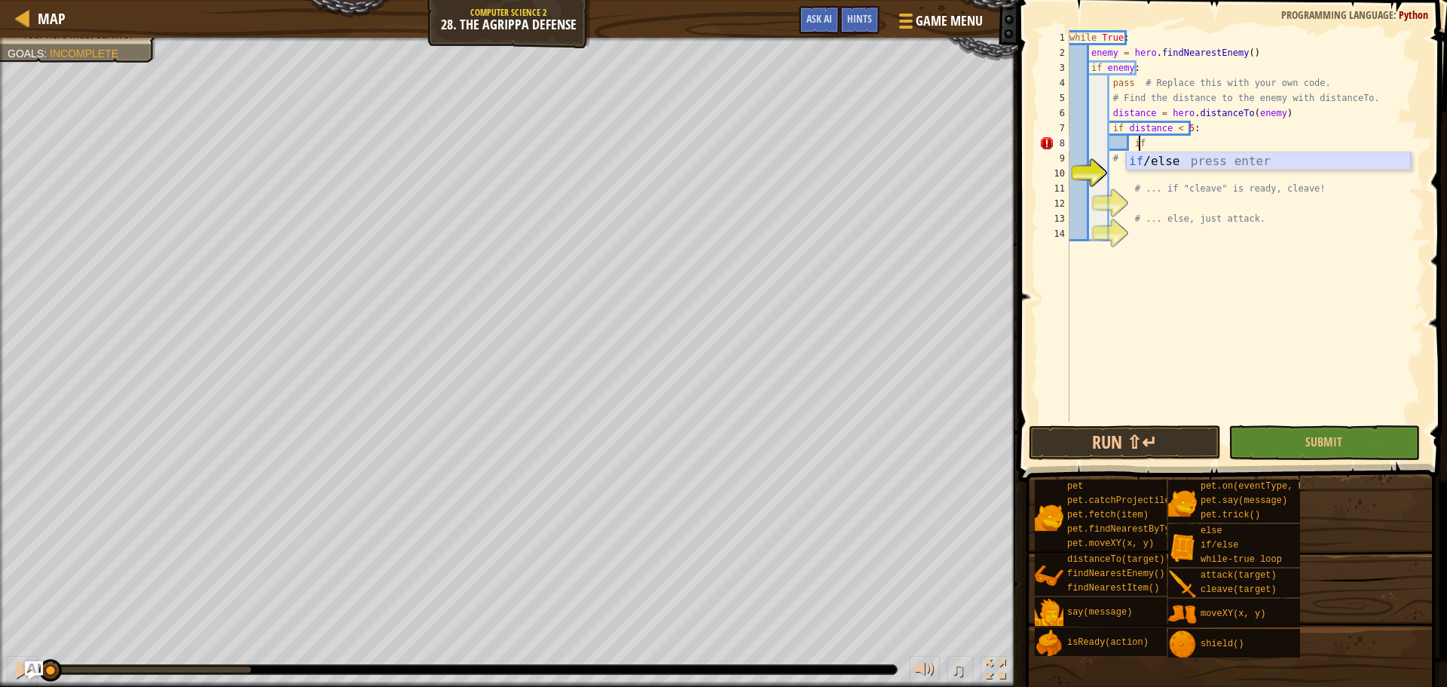
click at [1170, 161] on div "if /else press enter" at bounding box center [1268, 179] width 285 height 54
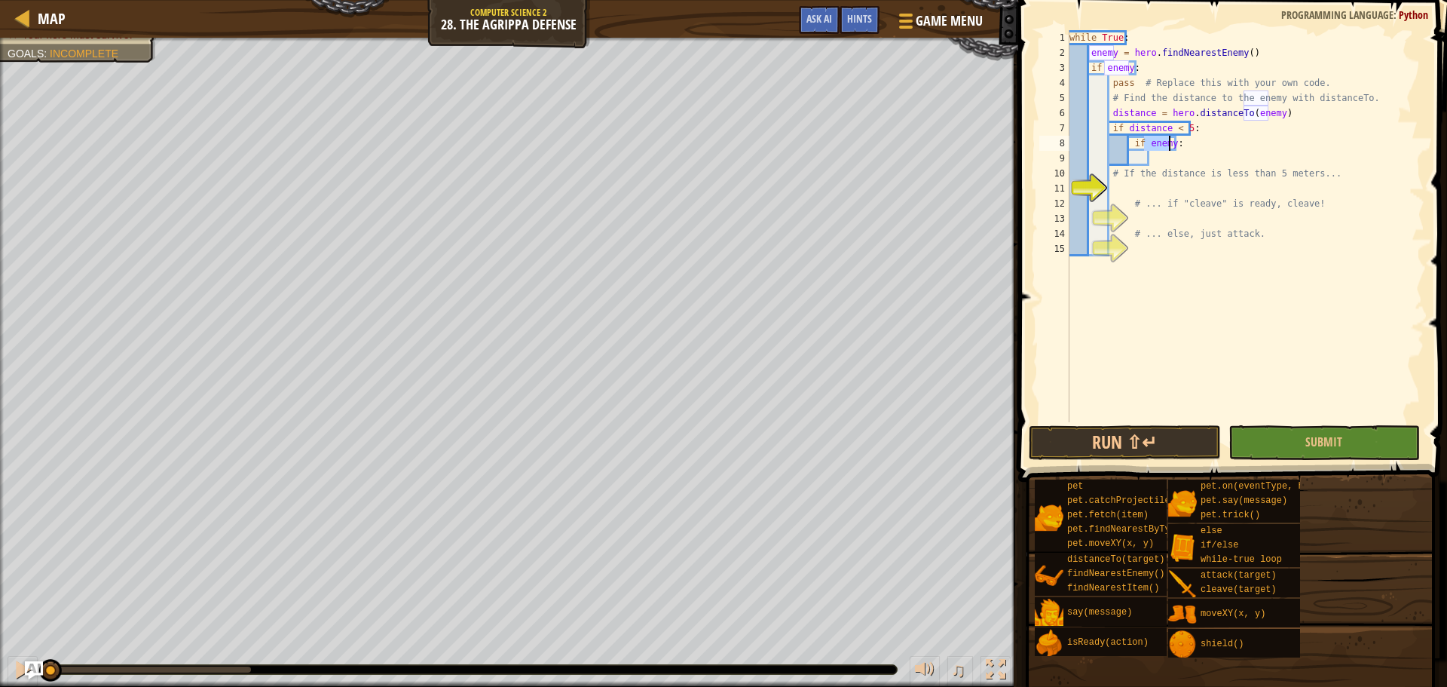
click at [1159, 143] on div "while True : enemy = hero . findNearestEnemy ( ) if enemy : pass # Replace this…" at bounding box center [1245, 226] width 358 height 392
click at [1161, 142] on div "while True : enemy = hero . findNearestEnemy ( ) if enemy : pass # Replace this…" at bounding box center [1245, 241] width 358 height 422
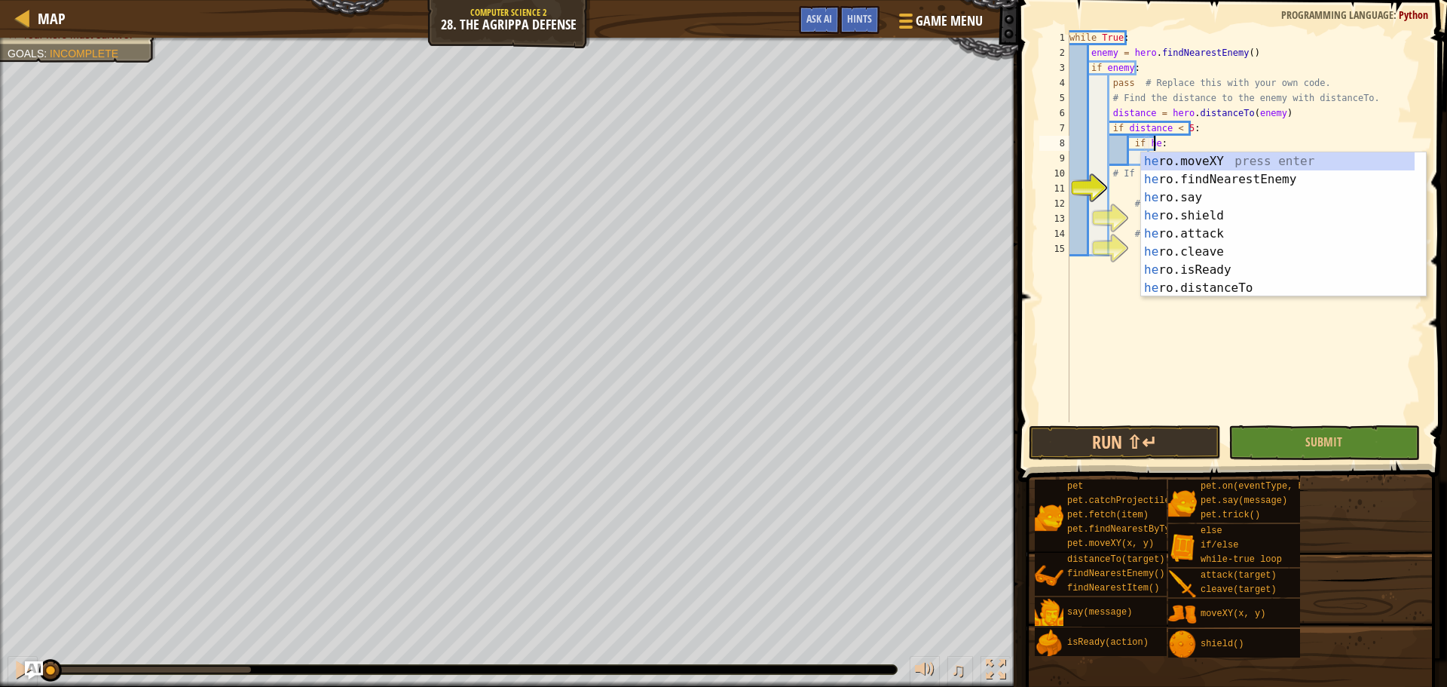
scroll to position [7, 7]
click at [1185, 269] on div "her o.moveXY press enter her o.findNearestEnemy press enter her o.say press ent…" at bounding box center [1278, 242] width 274 height 181
type textarea "if hero.isReady("cleave"):"
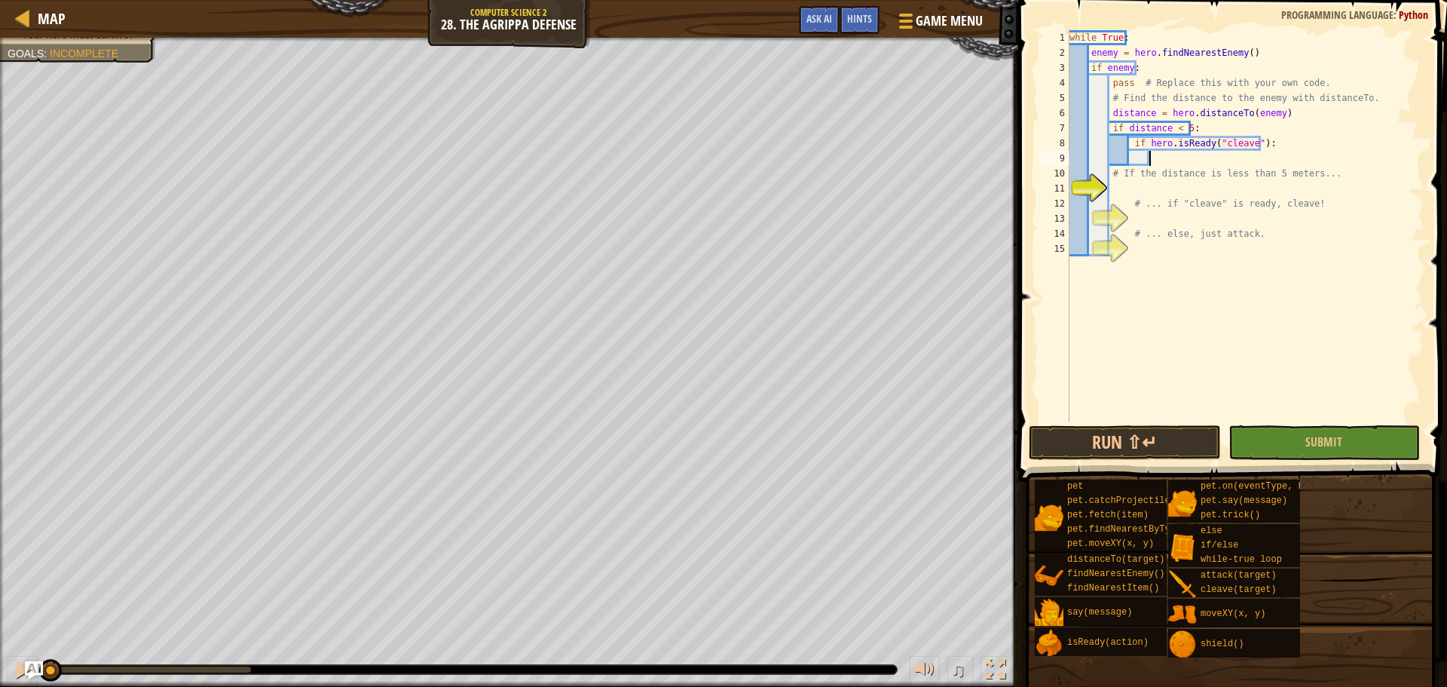
click at [1212, 164] on div "while True : enemy = hero . findNearestEnemy ( ) if enemy : pass # Replace this…" at bounding box center [1245, 241] width 358 height 422
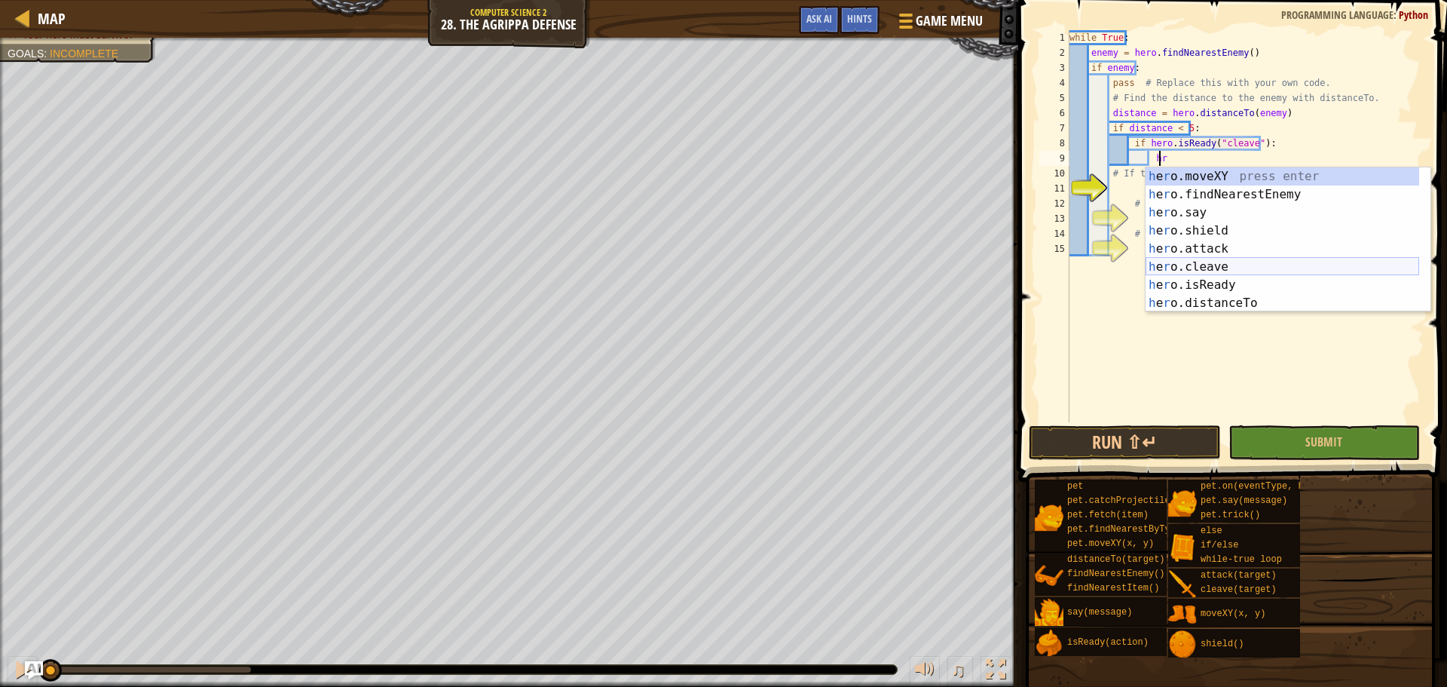
click at [1216, 260] on div "h e r o.moveXY press enter h e r o.findNearestEnemy press enter h e r o.say pre…" at bounding box center [1282, 257] width 274 height 181
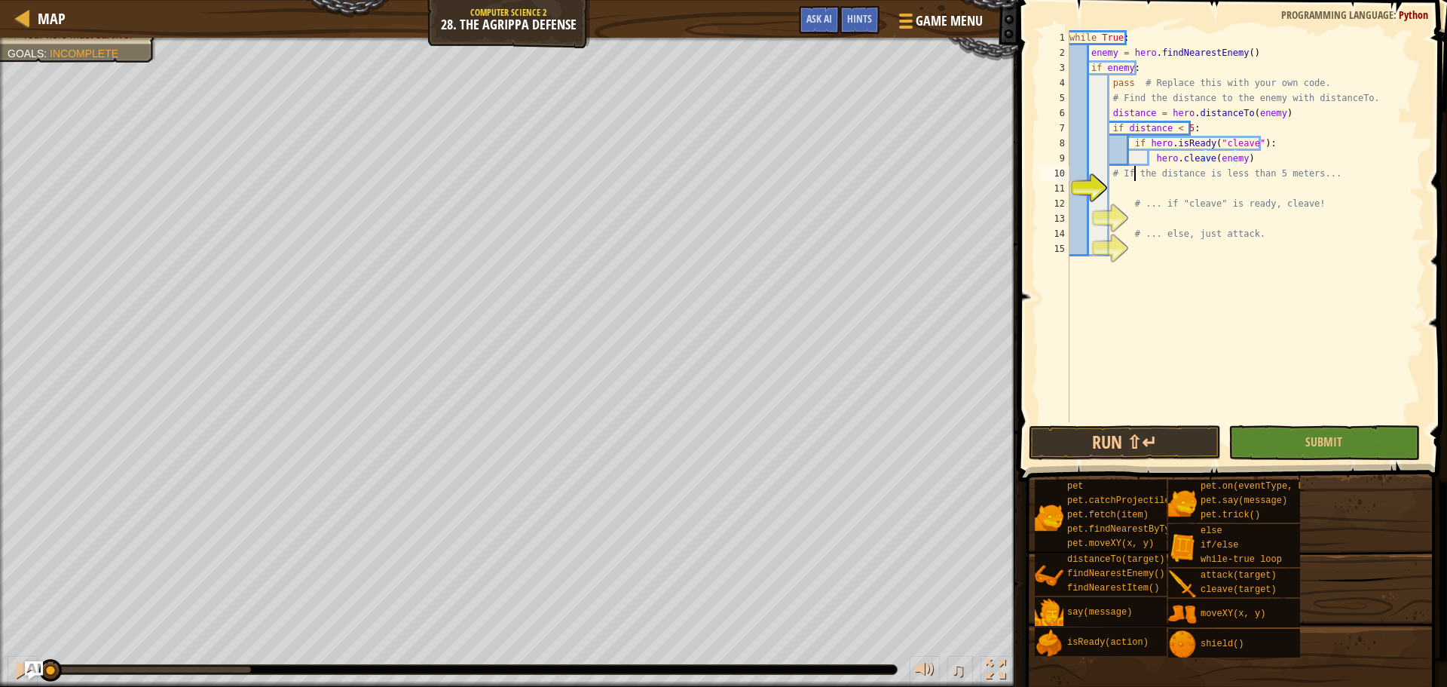
click at [1133, 177] on div "while True : enemy = hero . findNearestEnemy ( ) if enemy : pass # Replace this…" at bounding box center [1245, 241] width 358 height 422
click at [1125, 158] on div "while True : enemy = hero . findNearestEnemy ( ) if enemy : pass # Replace this…" at bounding box center [1245, 241] width 358 height 422
type textarea "hero.cleave(enemy)"
click at [1249, 164] on div "while True : enemy = hero . findNearestEnemy ( ) if enemy : pass # Replace this…" at bounding box center [1245, 241] width 358 height 422
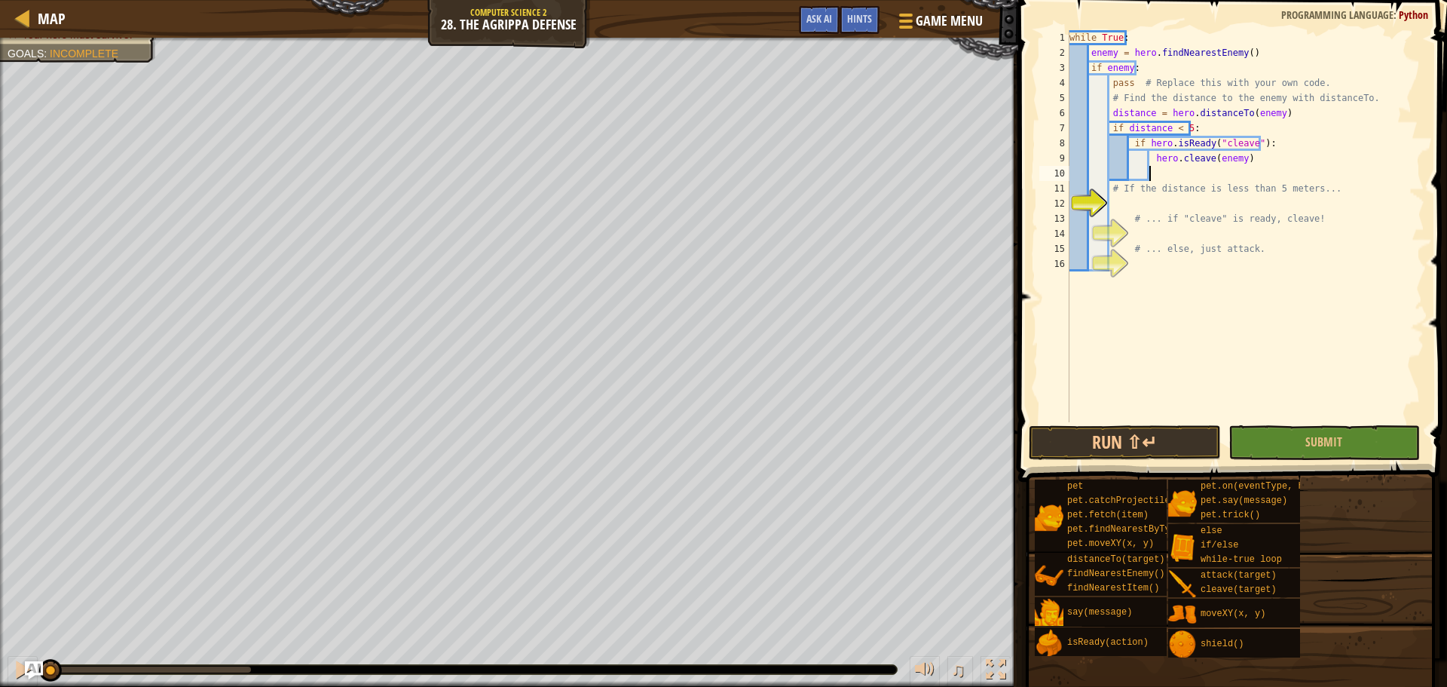
scroll to position [7, 5]
type textarea "e"
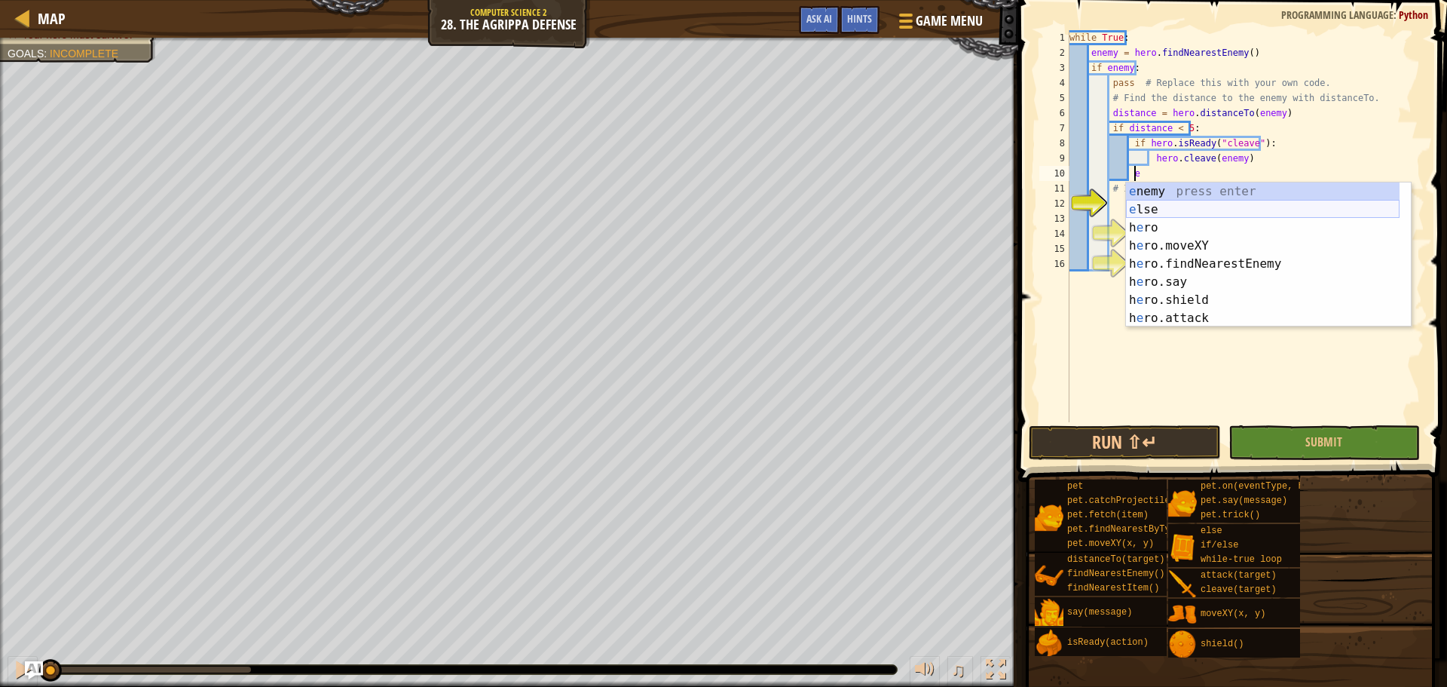
click at [1193, 210] on div "e nemy press enter e lse press enter h e ro press enter h e ro.moveXY press ent…" at bounding box center [1263, 272] width 274 height 181
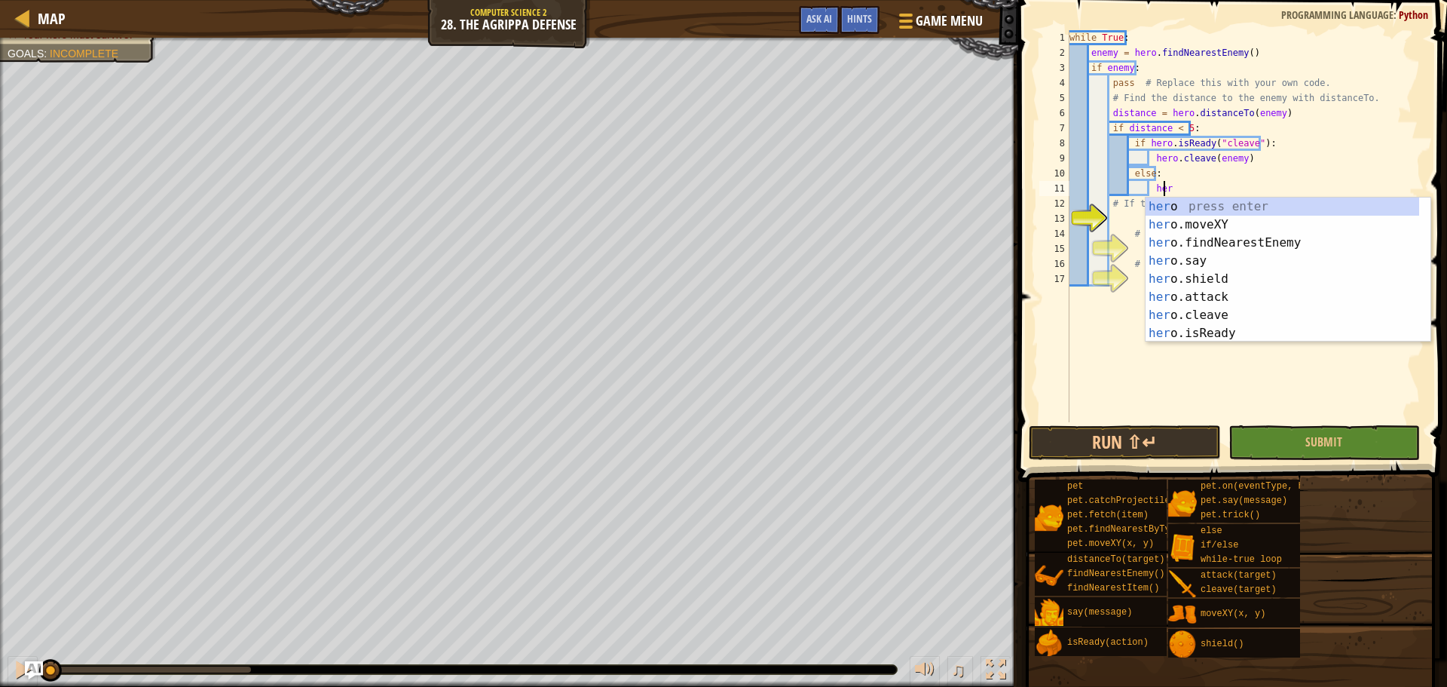
scroll to position [7, 7]
click at [1198, 292] on div "her o press enter her o.moveXY press enter her o.findNearestEnemy press enter h…" at bounding box center [1282, 287] width 274 height 181
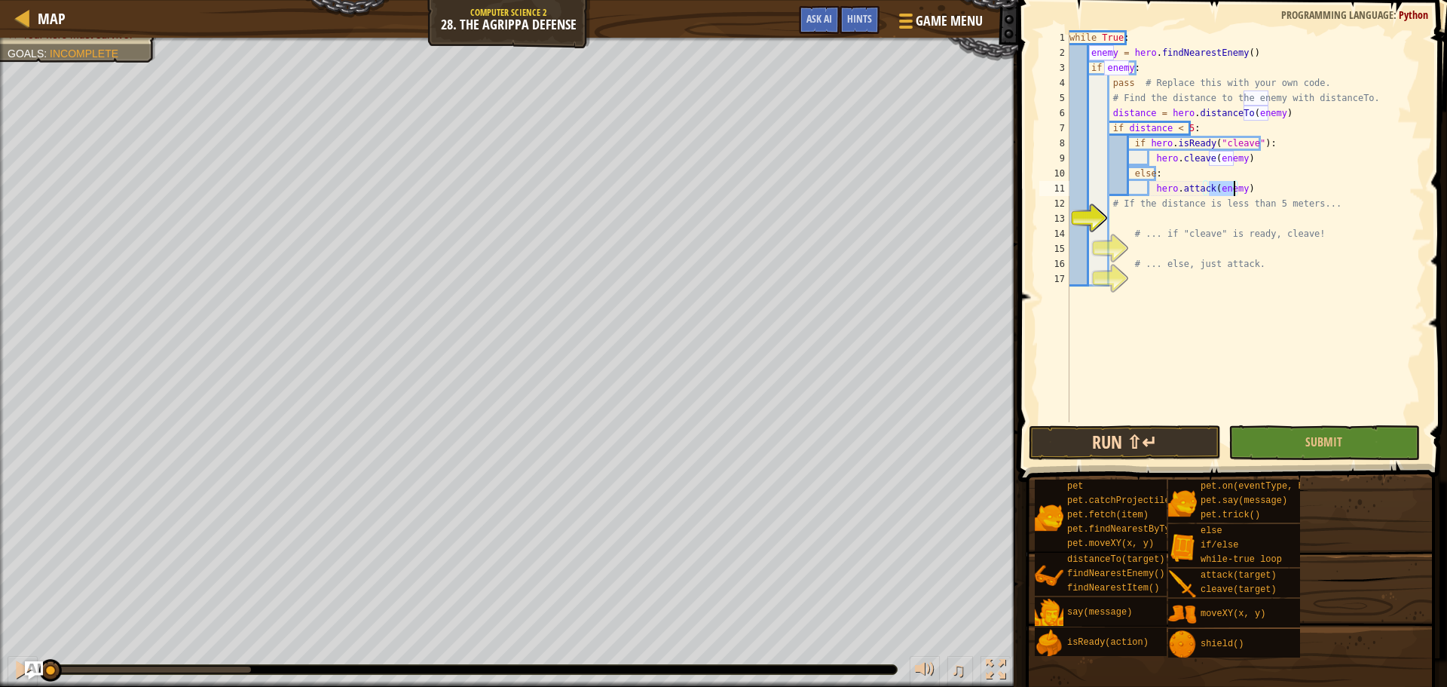
type textarea "hero.attack(enemy)"
click at [1155, 436] on button "Run ⇧↵" at bounding box center [1124, 442] width 191 height 35
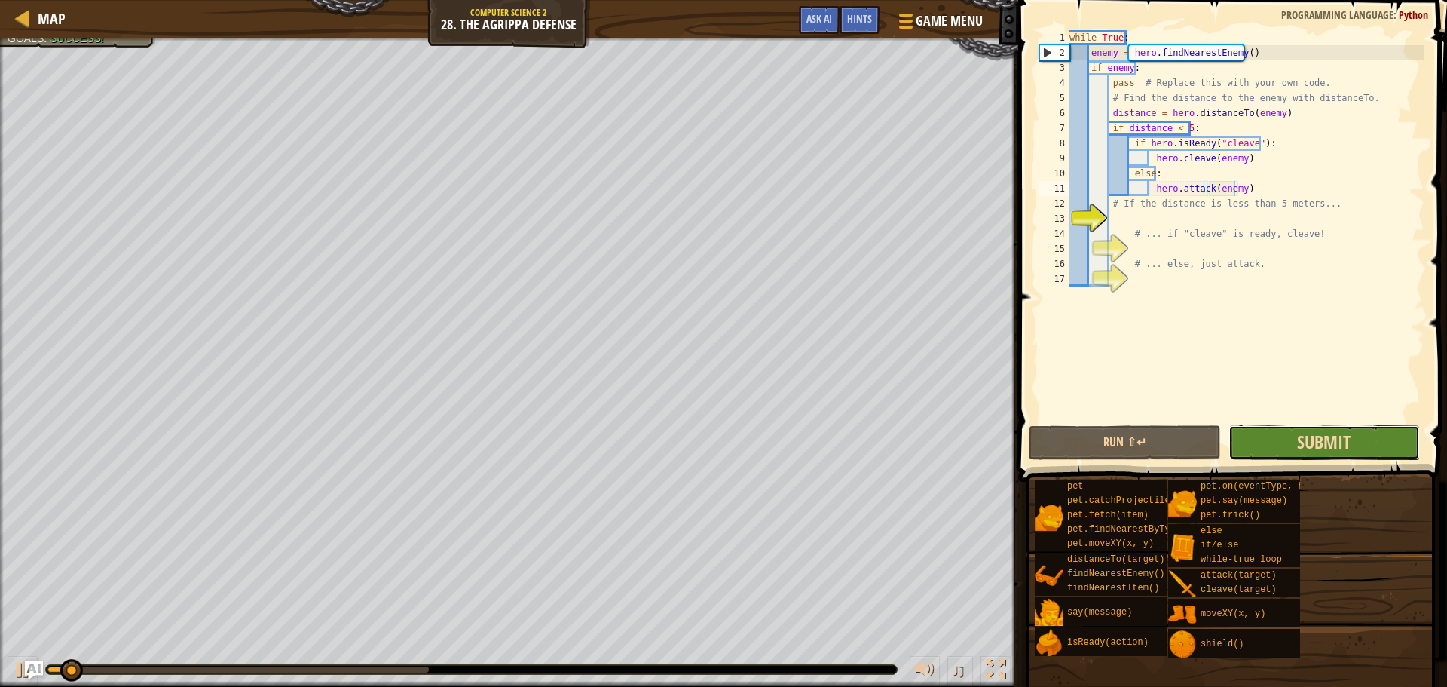
click at [1306, 450] on span "Submit" at bounding box center [1324, 442] width 54 height 24
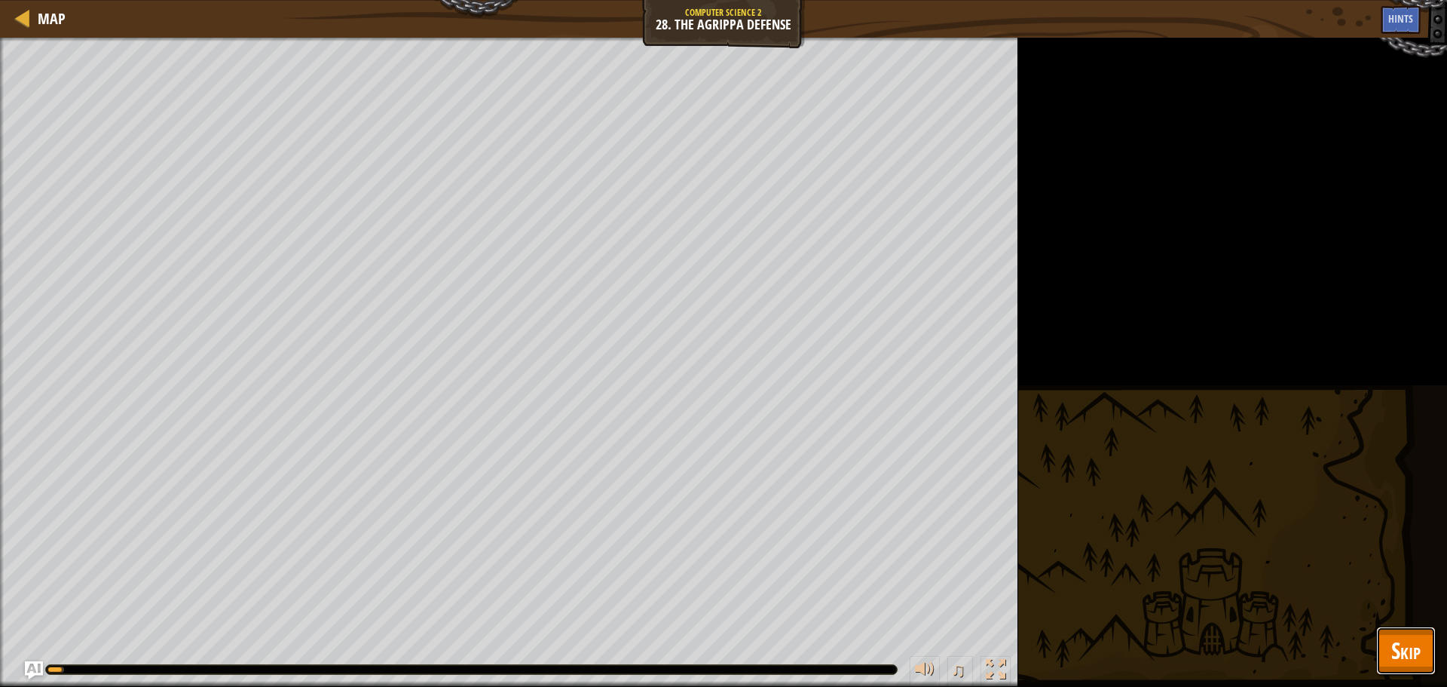
click at [1421, 659] on button "Skip" at bounding box center [1406, 650] width 60 height 48
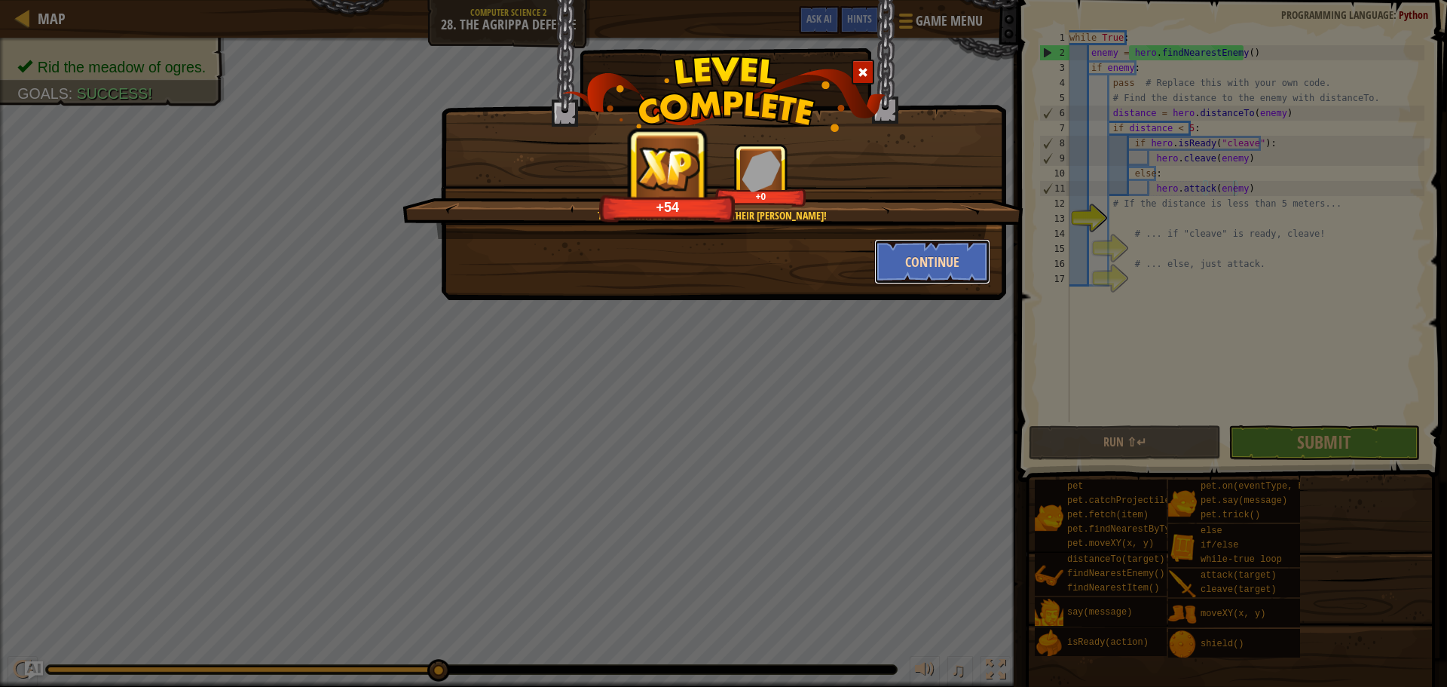
click at [916, 266] on button "Continue" at bounding box center [932, 261] width 117 height 45
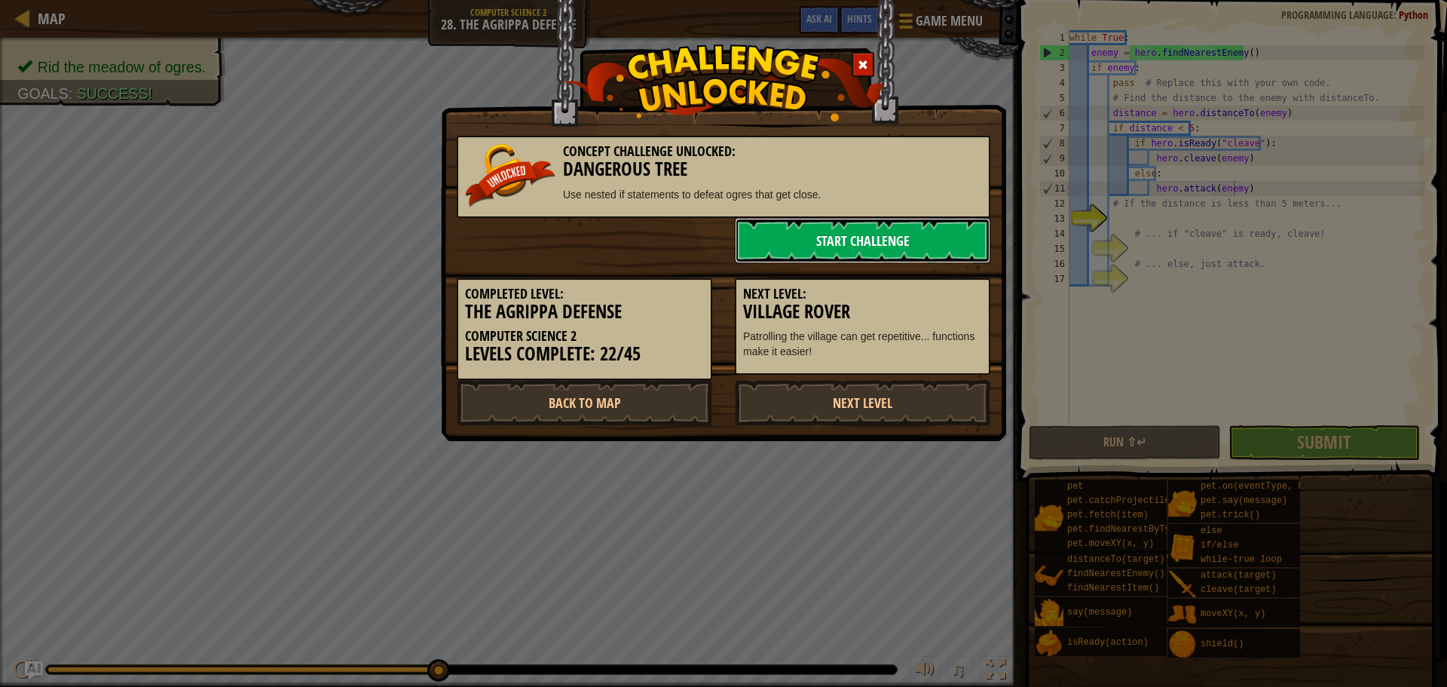
click at [885, 247] on link "Start Challenge" at bounding box center [862, 240] width 255 height 45
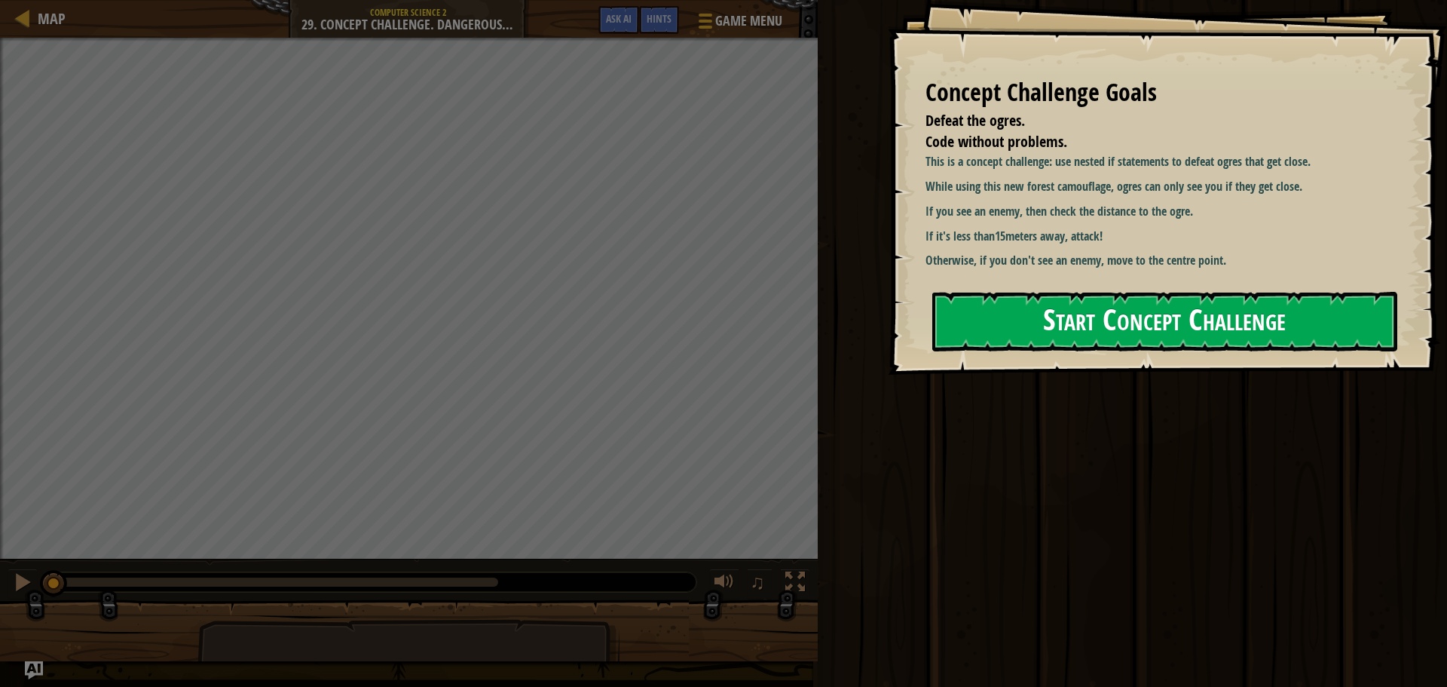
click at [1034, 295] on button "Start Concept Challenge" at bounding box center [1164, 322] width 465 height 60
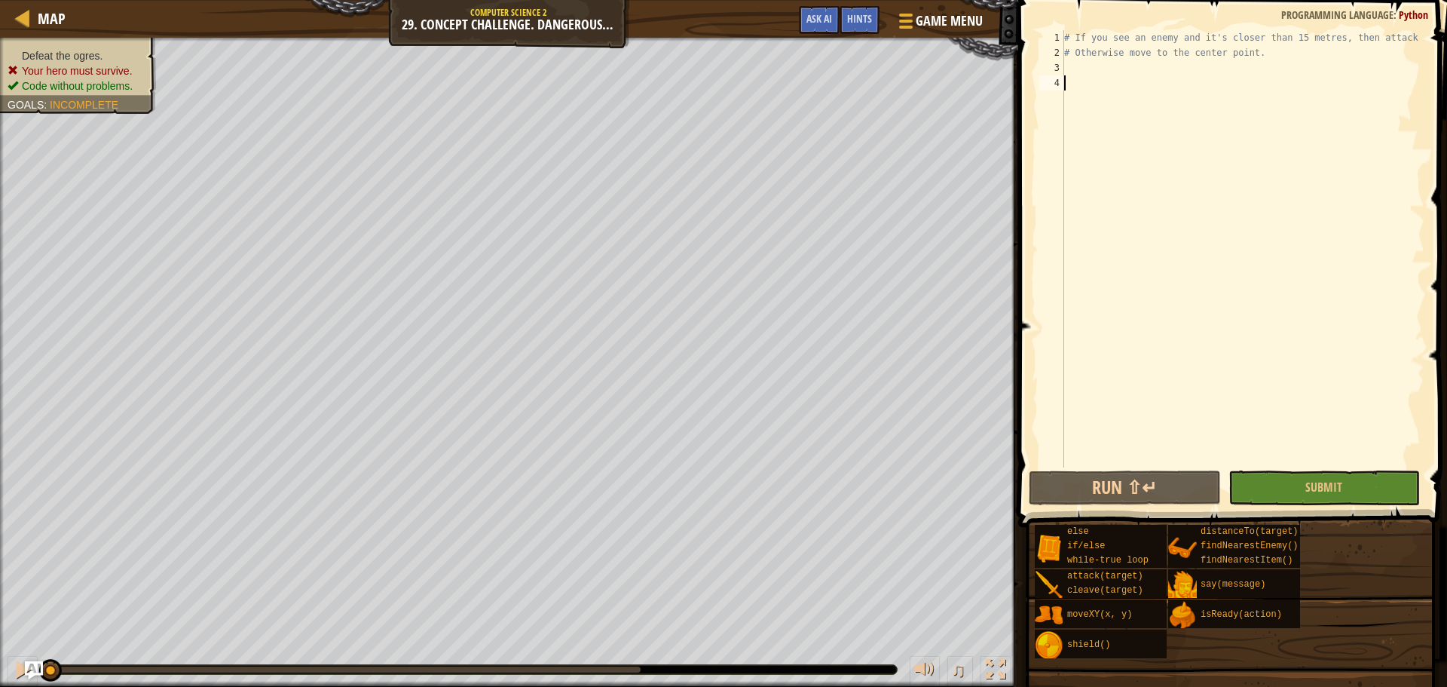
type textarea "i"
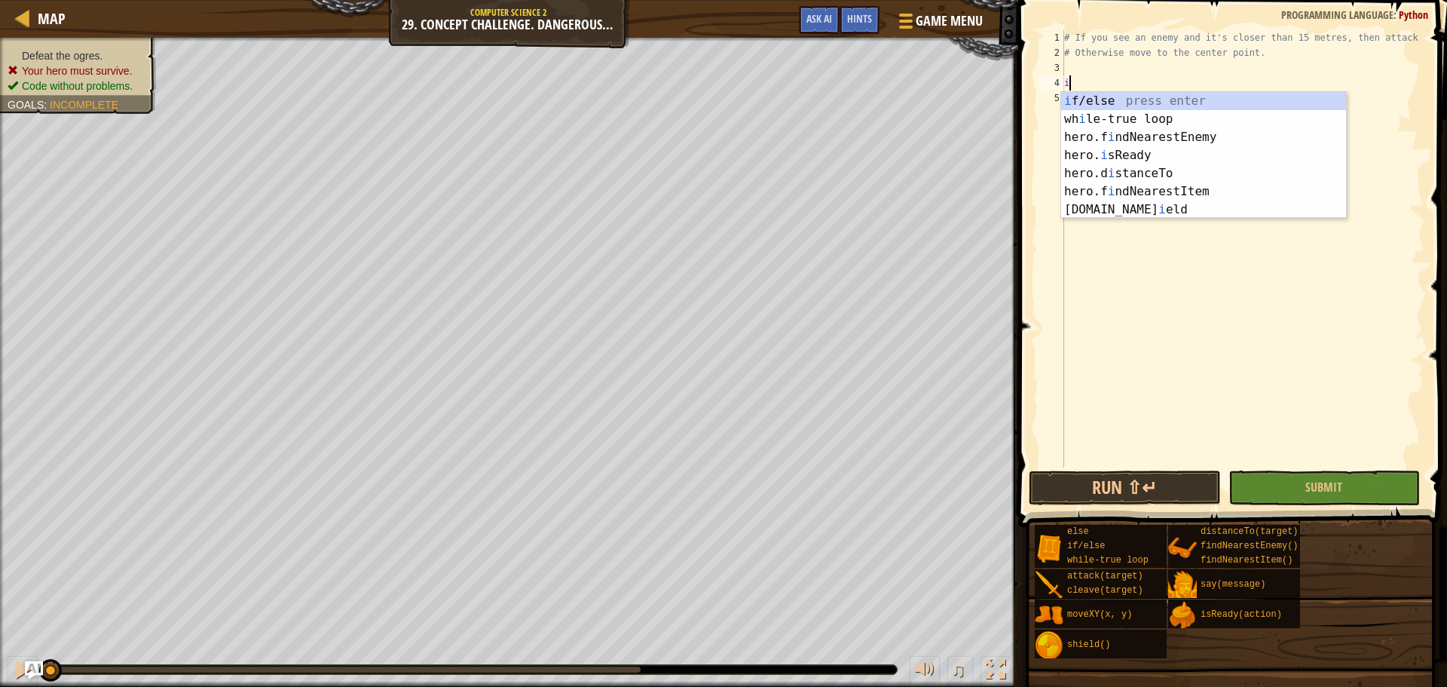
scroll to position [7, 0]
click at [1097, 121] on div "i f/else press enter wh i le-true loop press enter hero.f i ndNearestEnemy pres…" at bounding box center [1203, 173] width 285 height 163
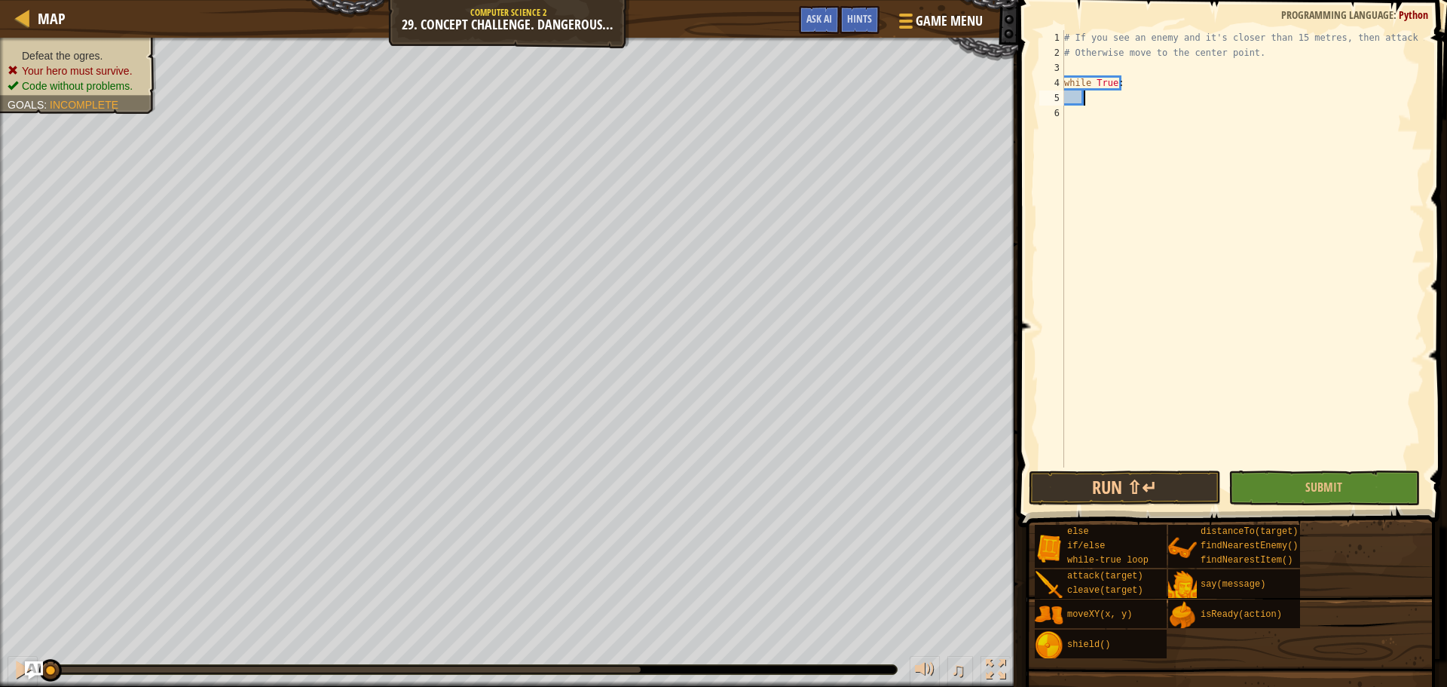
click at [1102, 101] on div "# If you see an enemy and it's closer than 15 metres, then attack it. # Otherwi…" at bounding box center [1242, 263] width 363 height 467
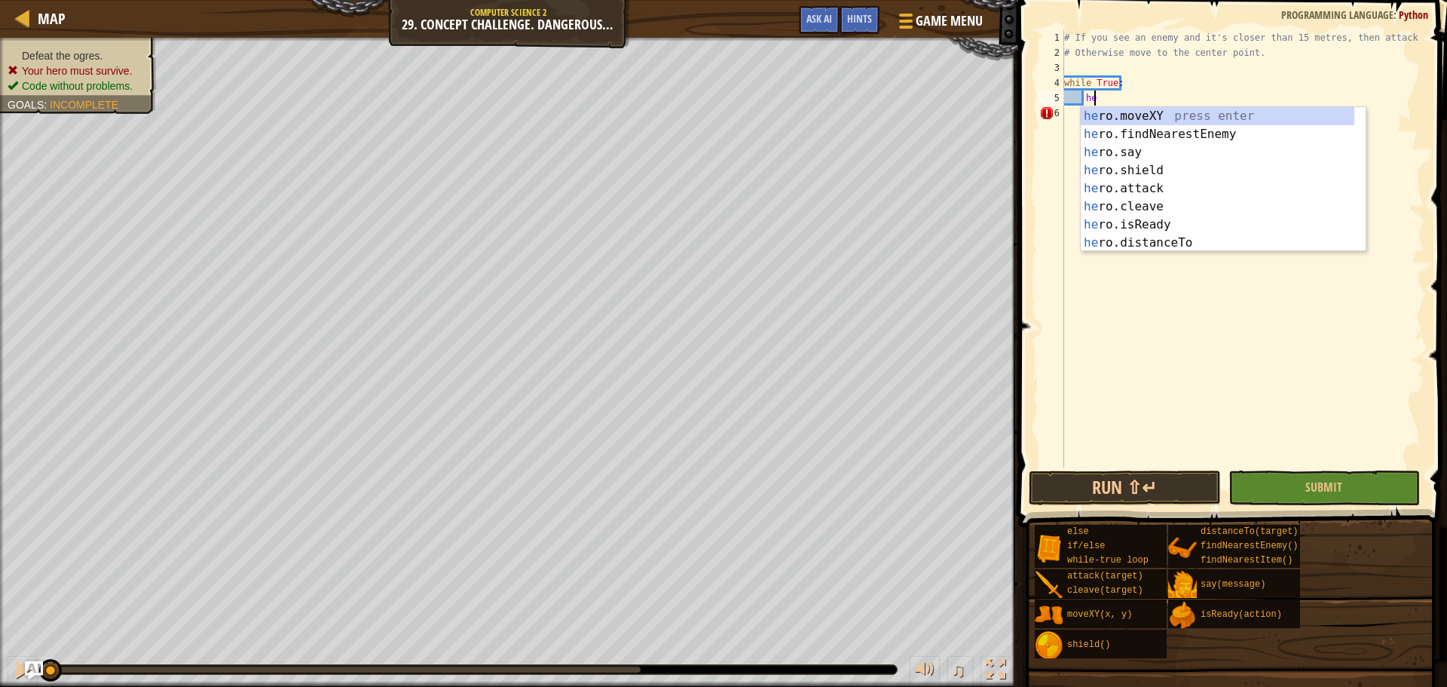
type textarea "her"
click at [1148, 131] on div "her o.moveXY press enter her o.findNearestEnemy press enter her o.say press ent…" at bounding box center [1218, 197] width 274 height 181
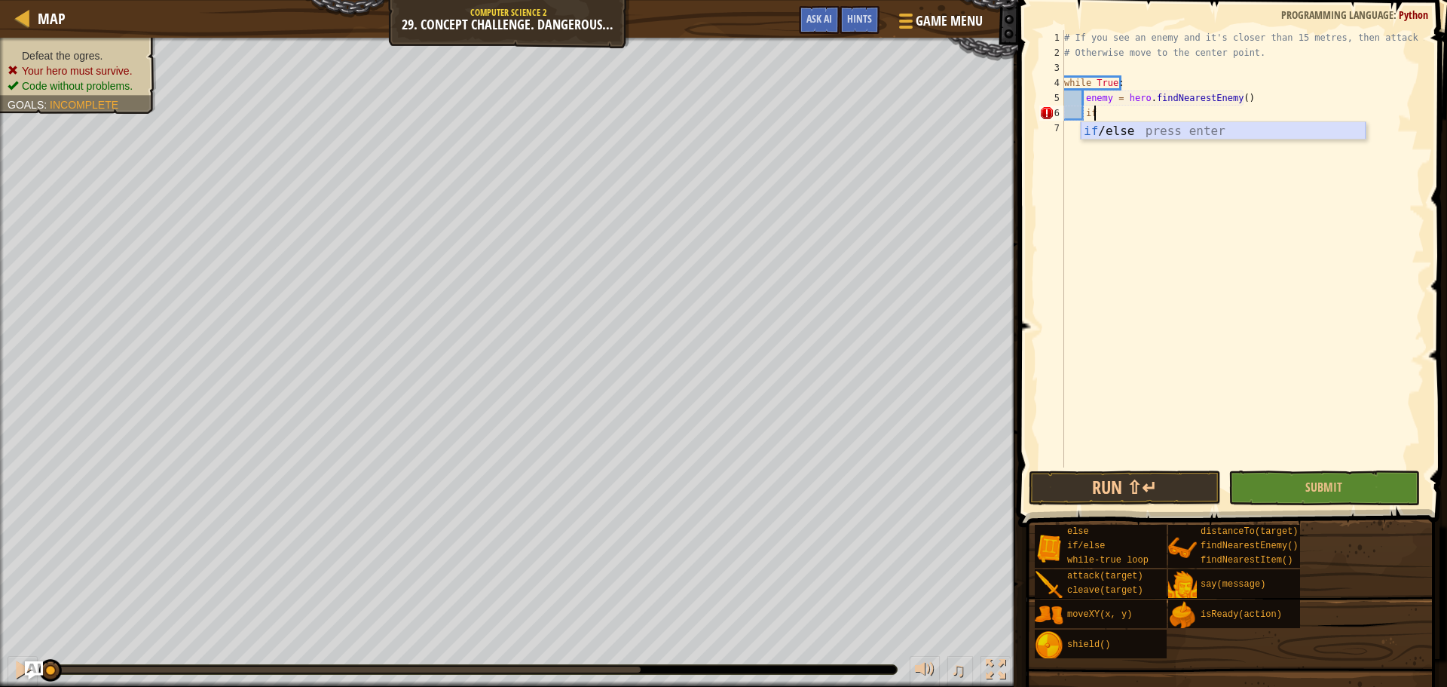
click at [1128, 128] on div "if /else press enter" at bounding box center [1223, 149] width 285 height 54
type textarea "if enemy:"
click at [1118, 127] on div "# If you see an enemy and it's closer than 15 metres, then attack it. # Otherwi…" at bounding box center [1242, 263] width 363 height 467
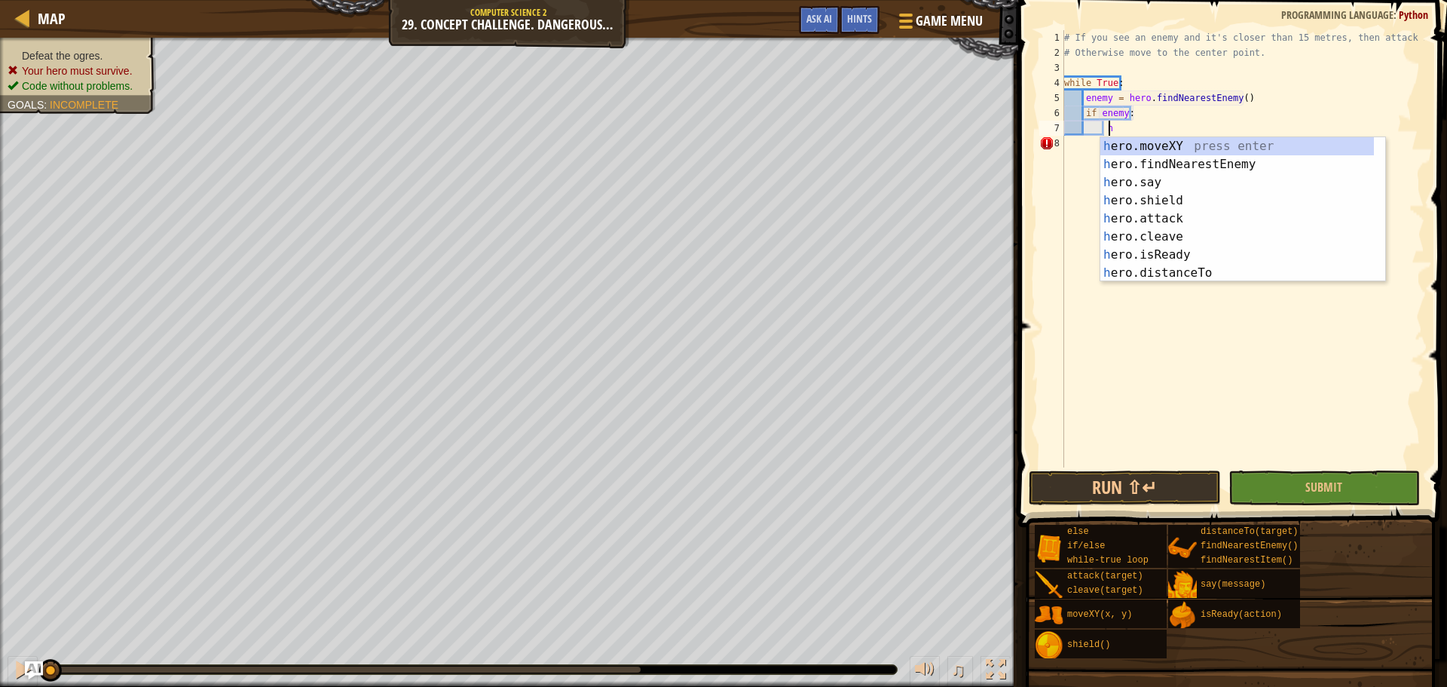
scroll to position [7, 4]
click at [1171, 268] on div "her o.moveXY press enter her o.findNearestEnemy press enter her o.say press ent…" at bounding box center [1237, 227] width 274 height 181
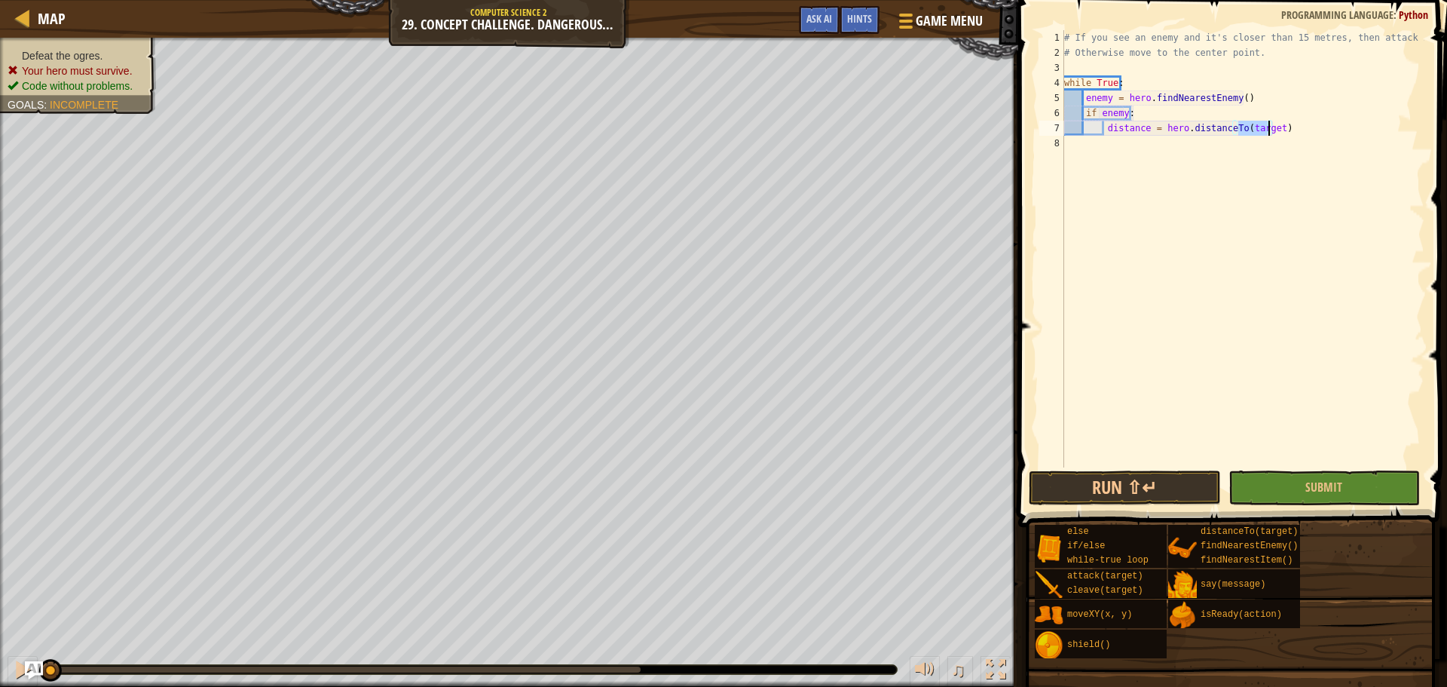
click at [1252, 118] on div "# If you see an enemy and it's closer than 15 metres, then attack it. # Otherwi…" at bounding box center [1242, 263] width 363 height 467
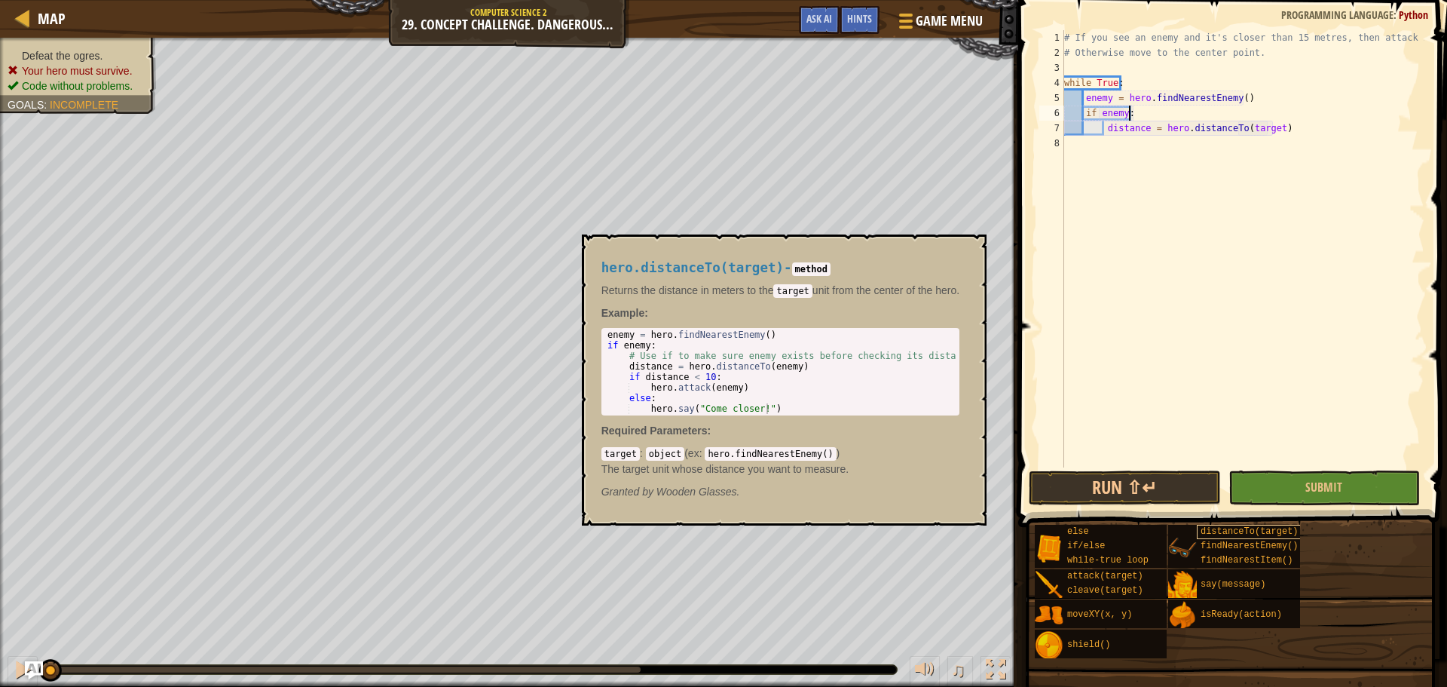
type textarea "if enemy:"
click at [1234, 531] on span "distanceTo(target)" at bounding box center [1249, 531] width 98 height 11
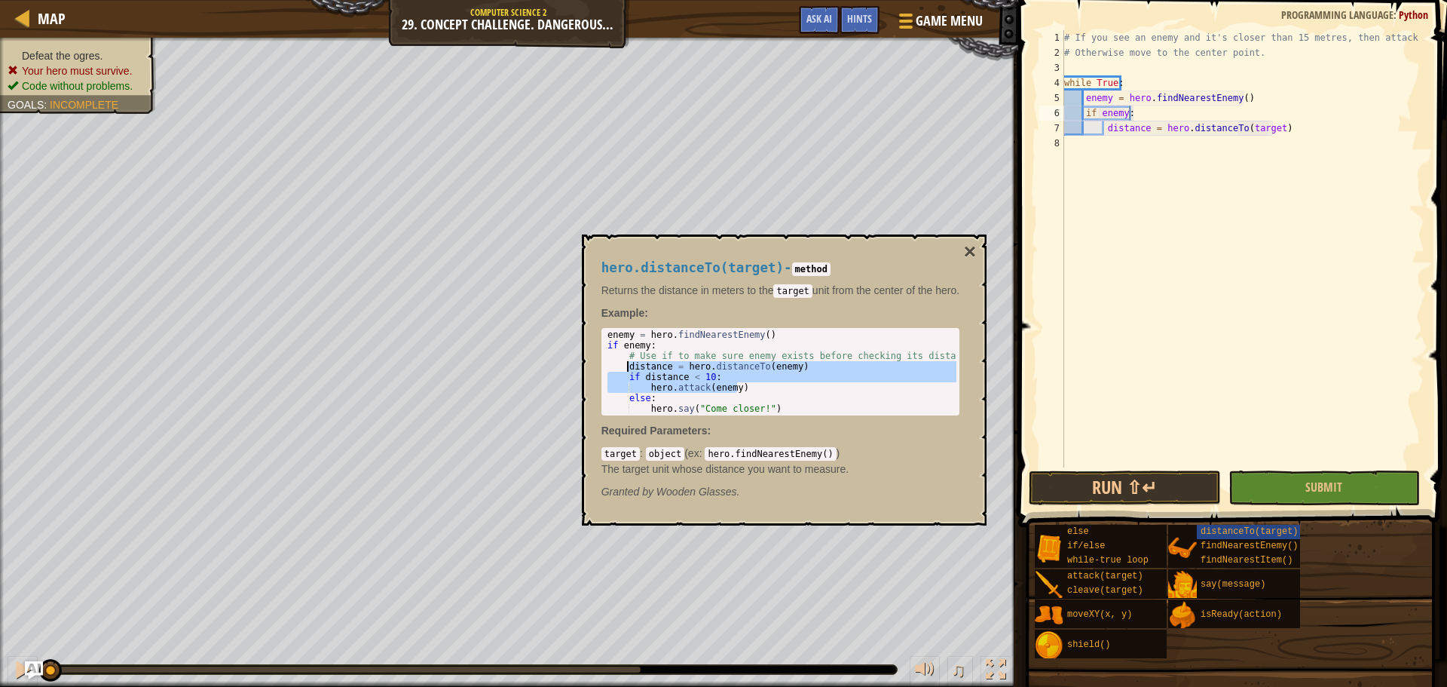
drag, startPoint x: 749, startPoint y: 392, endPoint x: 625, endPoint y: 365, distance: 127.1
click at [625, 365] on div "enemy = hero . findNearestEnemy ( ) if enemy : # Use if to make sure enemy exis…" at bounding box center [782, 382] width 356 height 106
type textarea "distance = hero.distanceTo(enemy) if distance < 10:"
click at [1282, 133] on div "# If you see an enemy and it's closer than 15 metres, then attack it. # Otherwi…" at bounding box center [1242, 263] width 363 height 467
drag, startPoint x: 1282, startPoint y: 133, endPoint x: 1102, endPoint y: 127, distance: 180.2
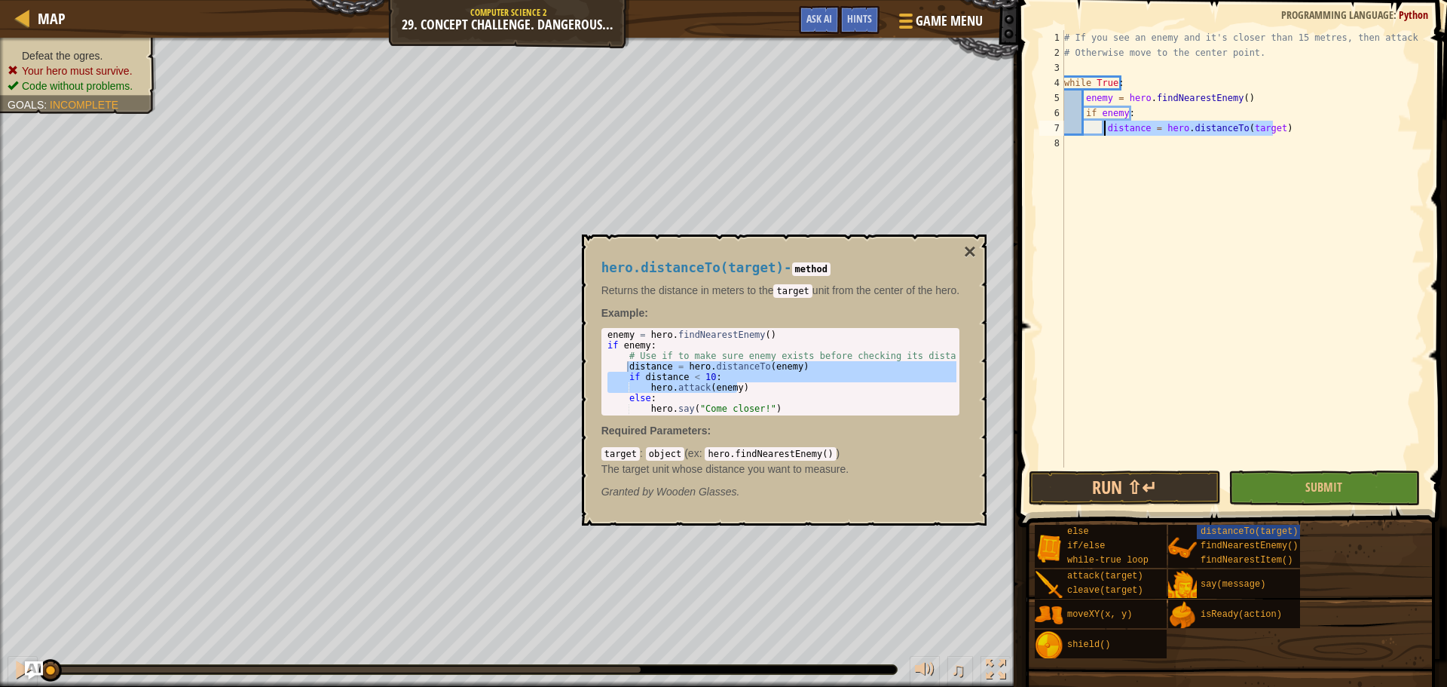
click at [1102, 127] on div "# If you see an enemy and it's closer than 15 metres, then attack it. # Otherwi…" at bounding box center [1242, 263] width 363 height 467
paste textarea "hero.attack(enemy"
click at [1088, 143] on div "# If you see an enemy and it's closer than 15 metres, then attack it. # Otherwi…" at bounding box center [1245, 263] width 359 height 467
click at [1107, 161] on div "# If you see an enemy and it's closer than 15 metres, then attack it. # Otherwi…" at bounding box center [1245, 263] width 359 height 467
type textarea "hero.attack(enemy)"
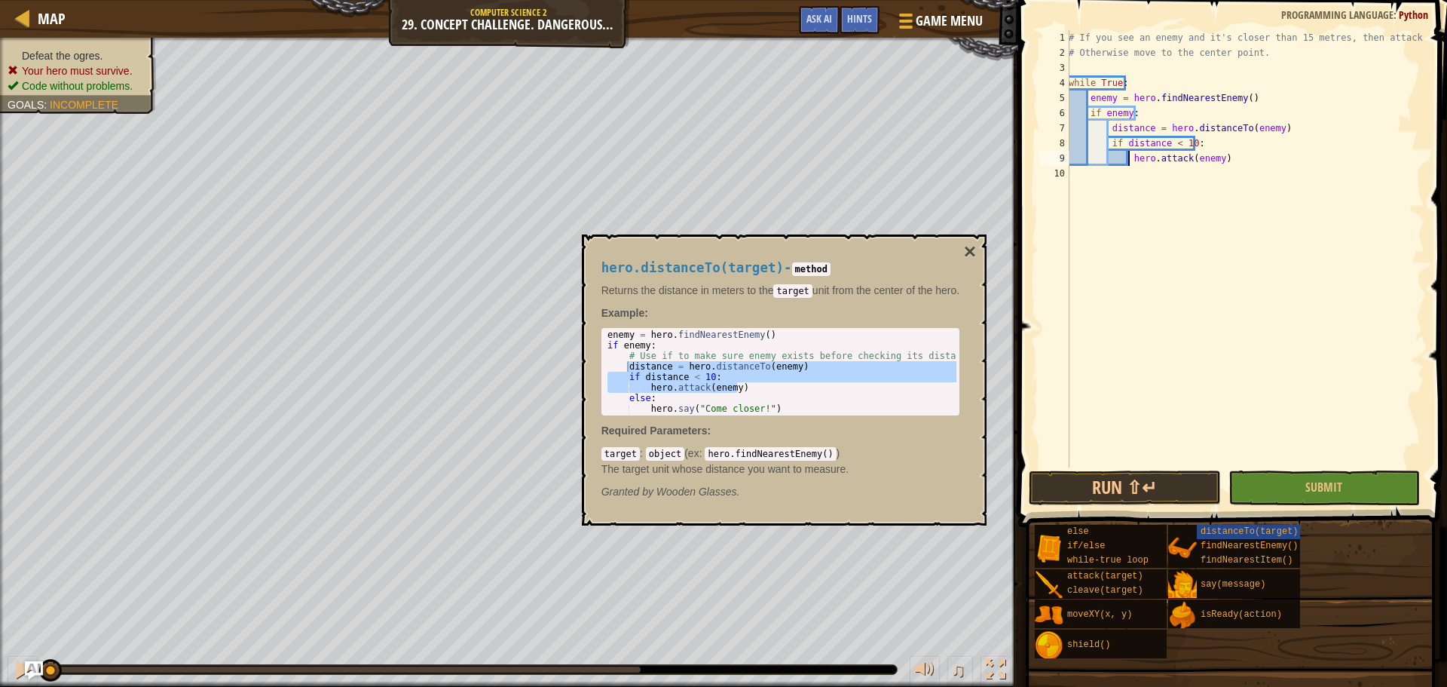
click at [1228, 160] on div "# If you see an enemy and it's closer than 15 metres, then attack it. # Otherwi…" at bounding box center [1245, 263] width 359 height 467
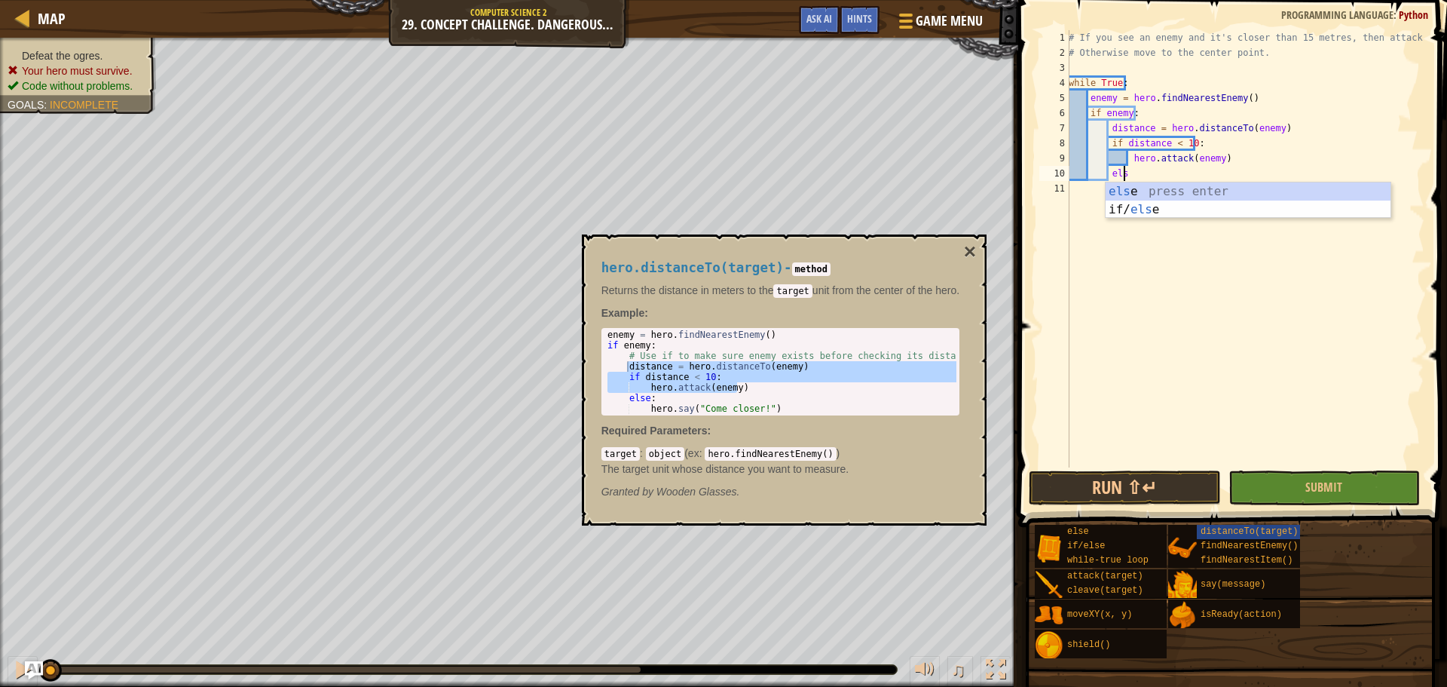
type textarea "else"
click at [1179, 194] on div "else press enter if/ else press enter" at bounding box center [1248, 218] width 285 height 72
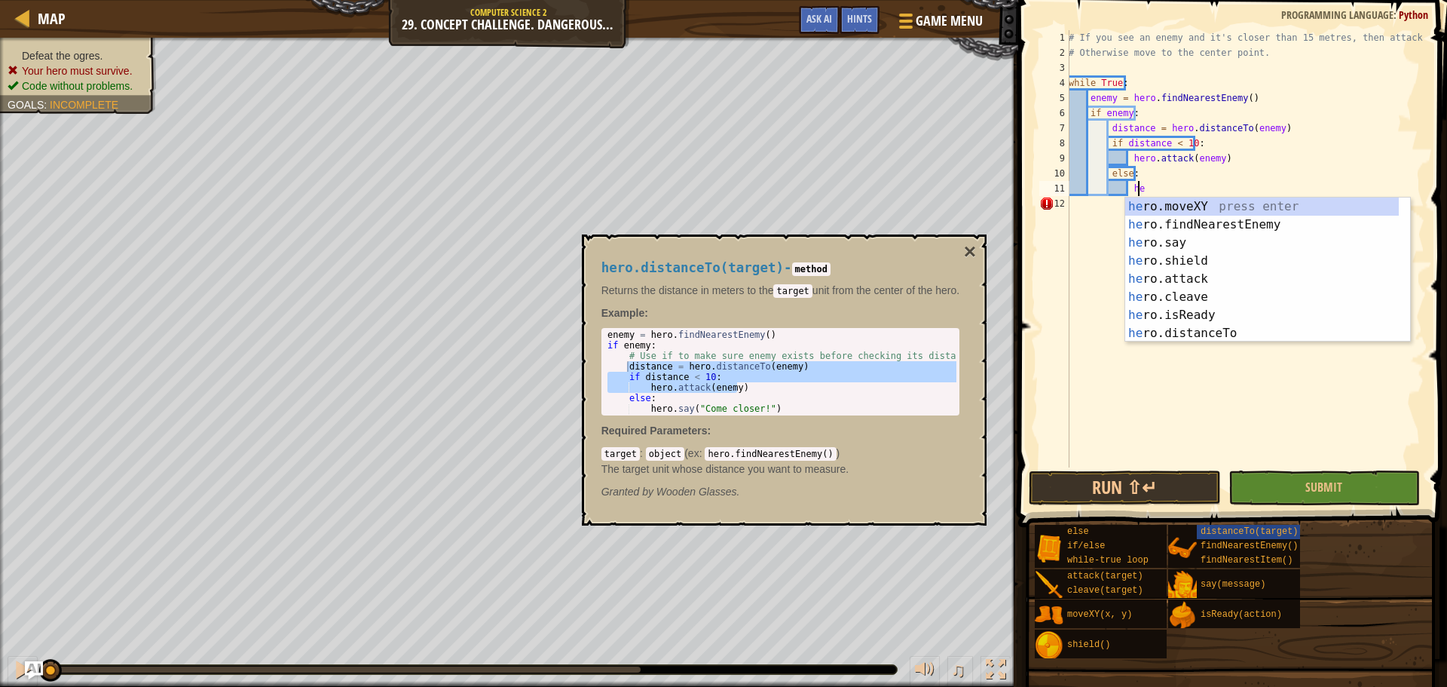
scroll to position [7, 5]
click at [1188, 202] on div "her o.moveXY press enter her o.findNearestEnemy press enter her o.say press ent…" at bounding box center [1262, 287] width 274 height 181
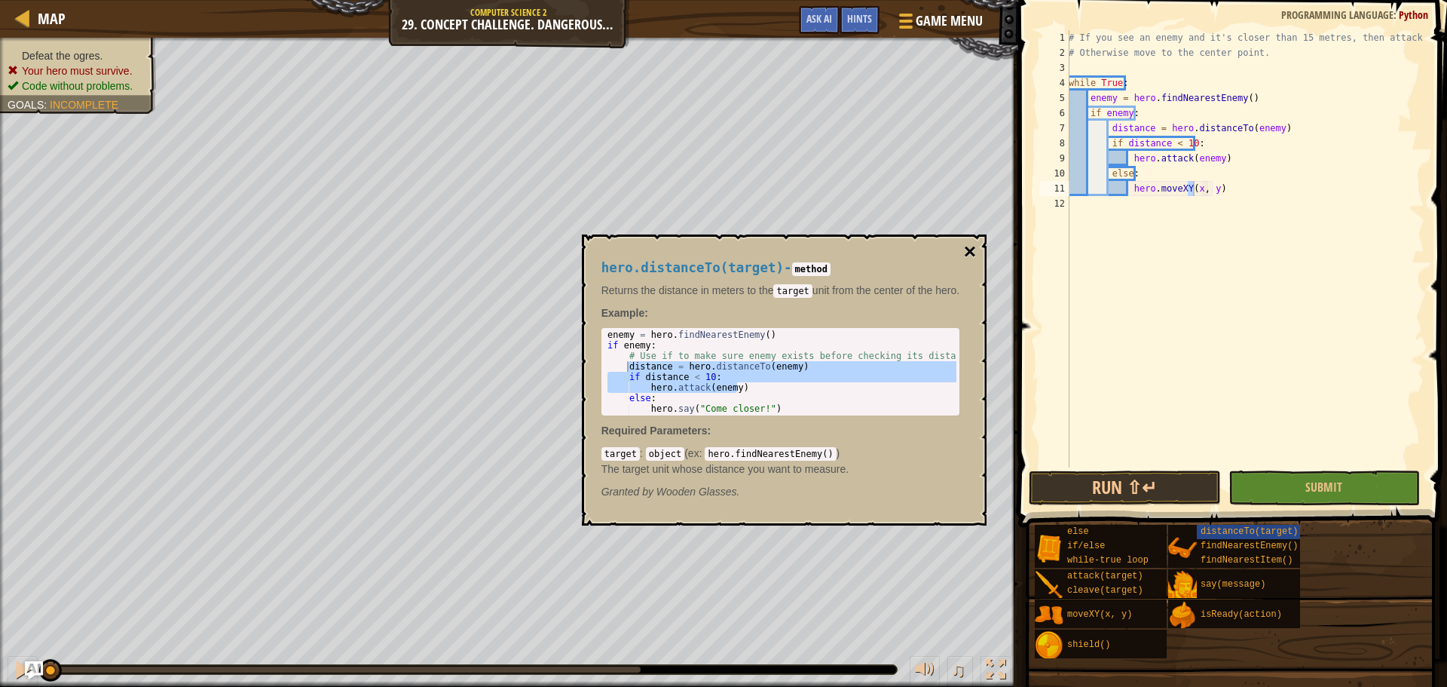
click at [971, 249] on button "×" at bounding box center [970, 251] width 12 height 21
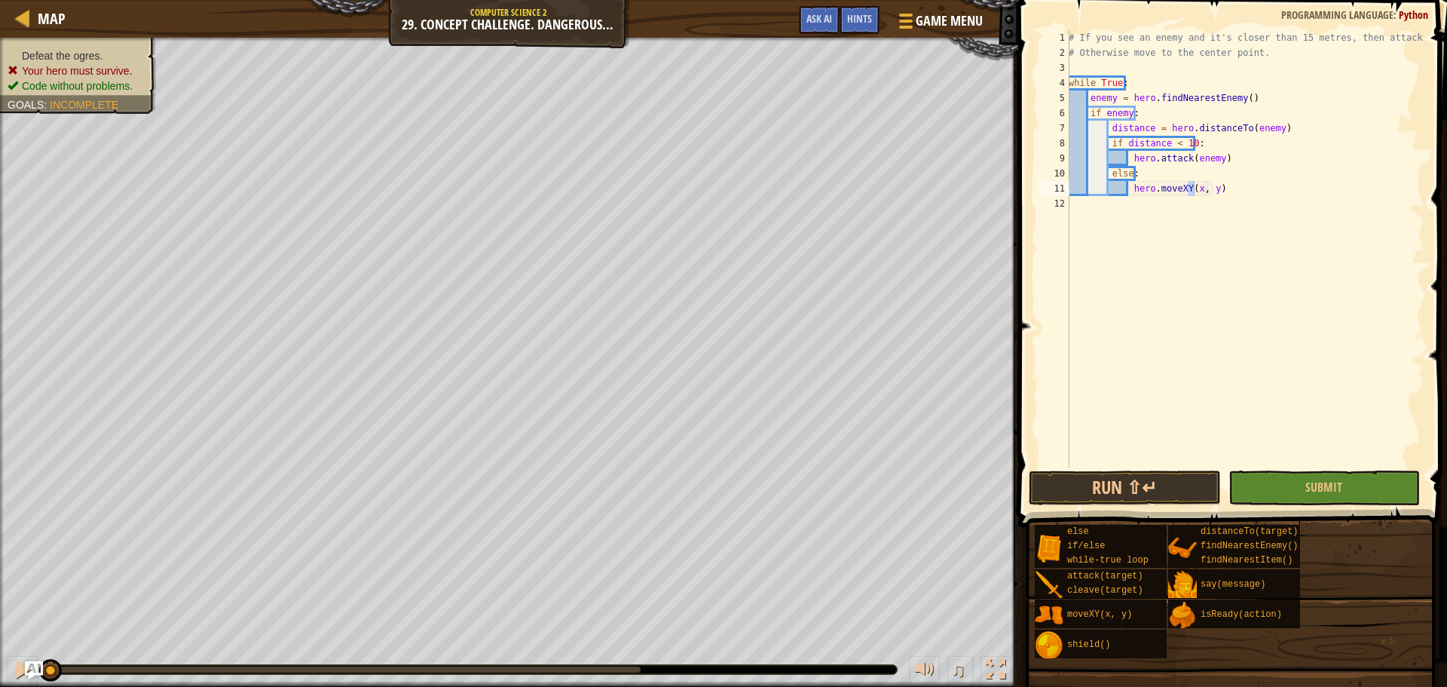
click at [1191, 190] on div "# If you see an enemy and it's closer than 15 metres, then attack it. # Otherwi…" at bounding box center [1245, 248] width 359 height 437
click at [1174, 492] on button "Run ⇧↵" at bounding box center [1124, 487] width 191 height 35
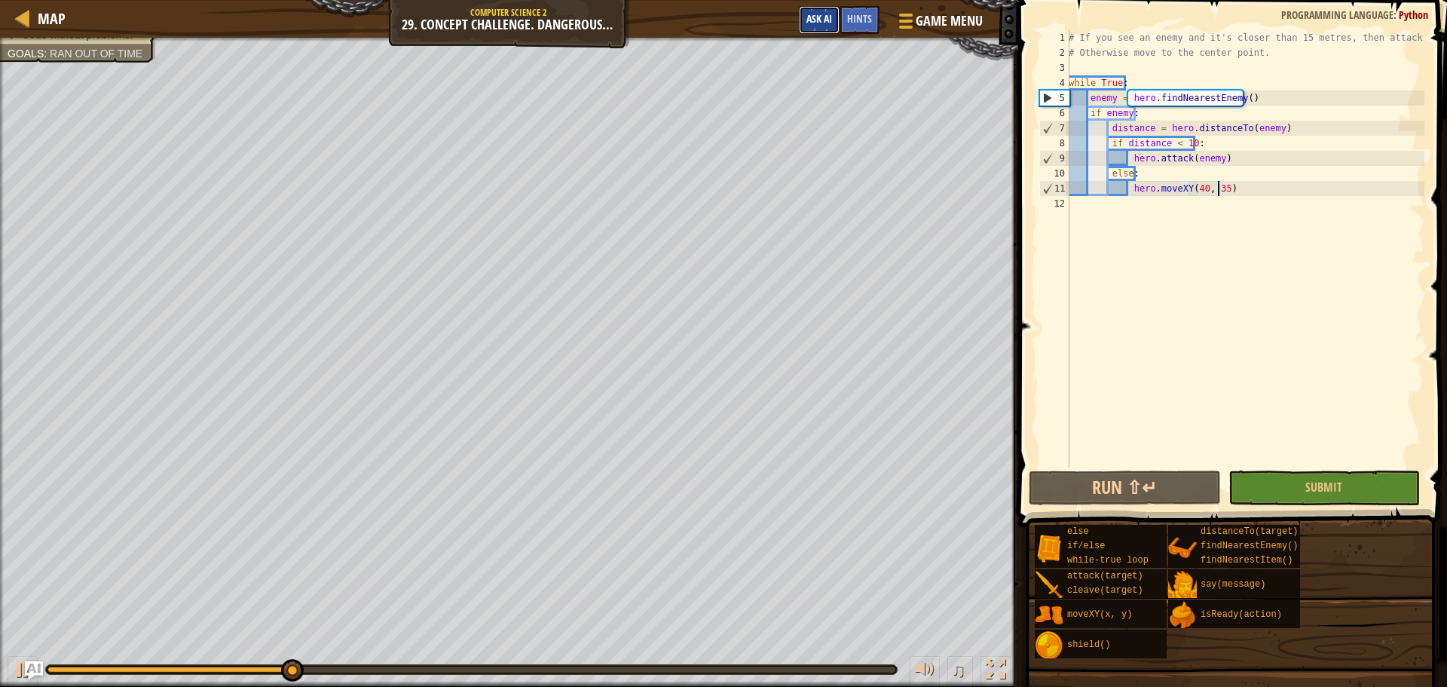
click at [824, 19] on span "Ask AI" at bounding box center [819, 18] width 26 height 14
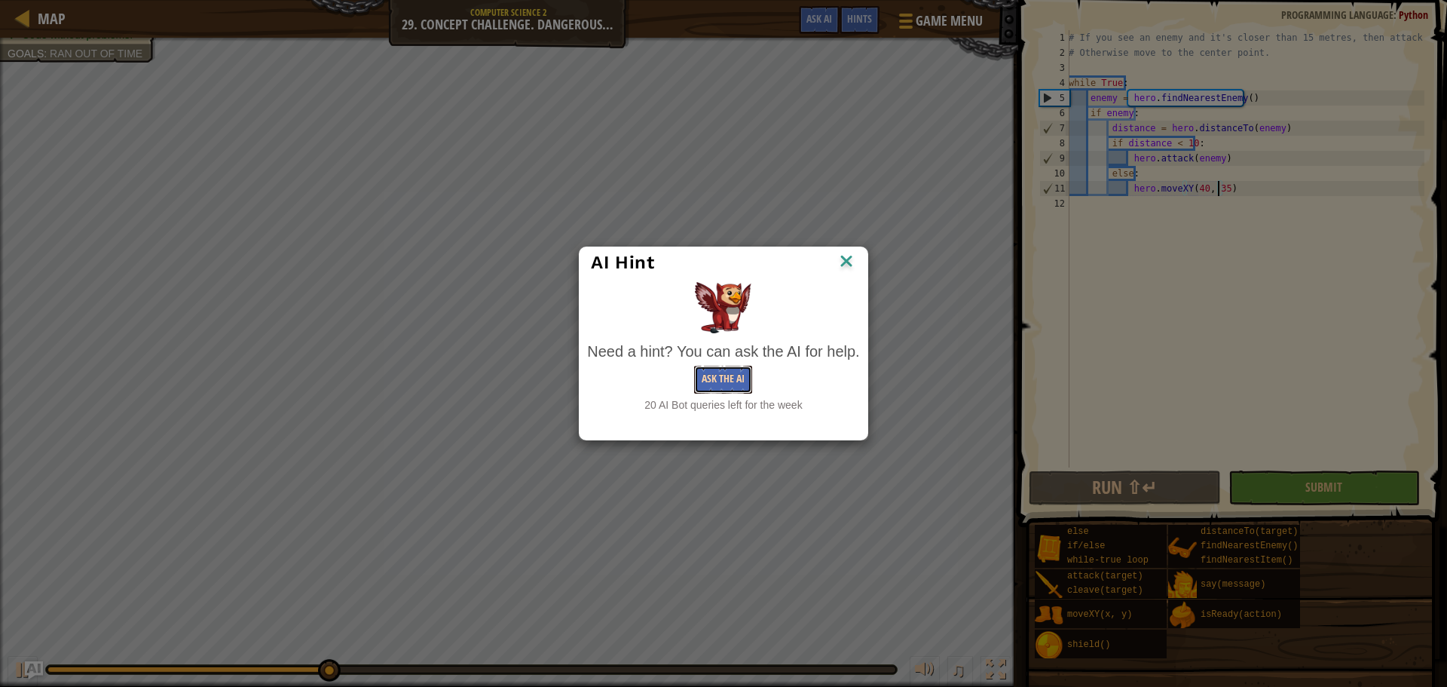
click at [699, 378] on button "Ask the AI" at bounding box center [723, 379] width 58 height 28
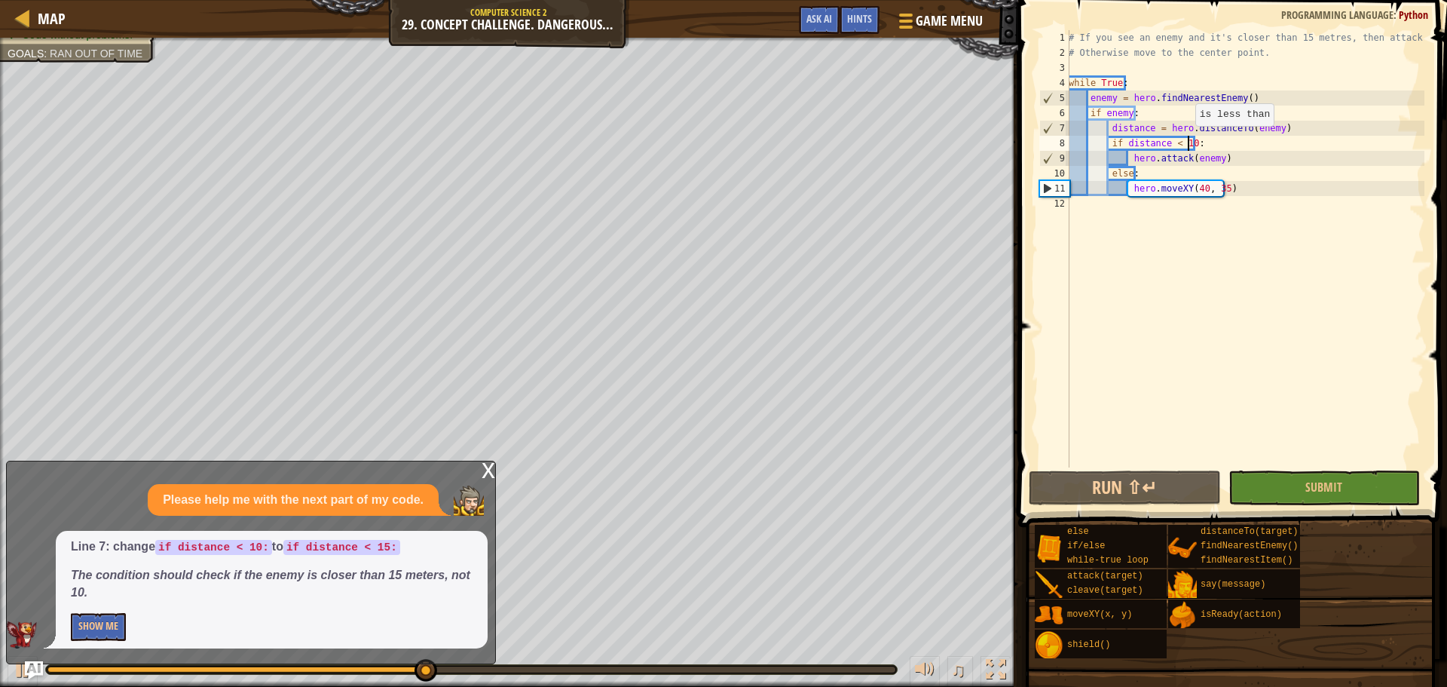
click at [1187, 141] on div "# If you see an enemy and it's closer than 15 metres, then attack it. # Otherwi…" at bounding box center [1245, 263] width 359 height 467
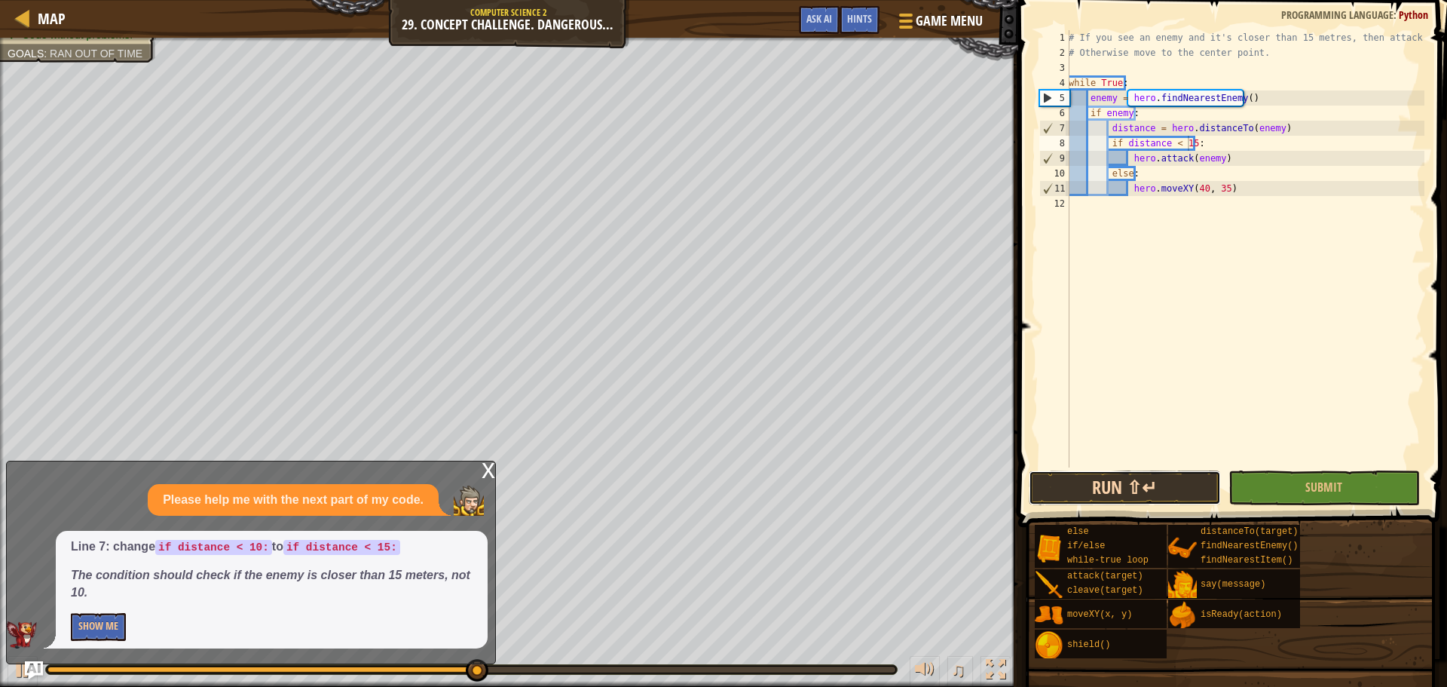
click at [1130, 476] on button "Run ⇧↵" at bounding box center [1124, 487] width 191 height 35
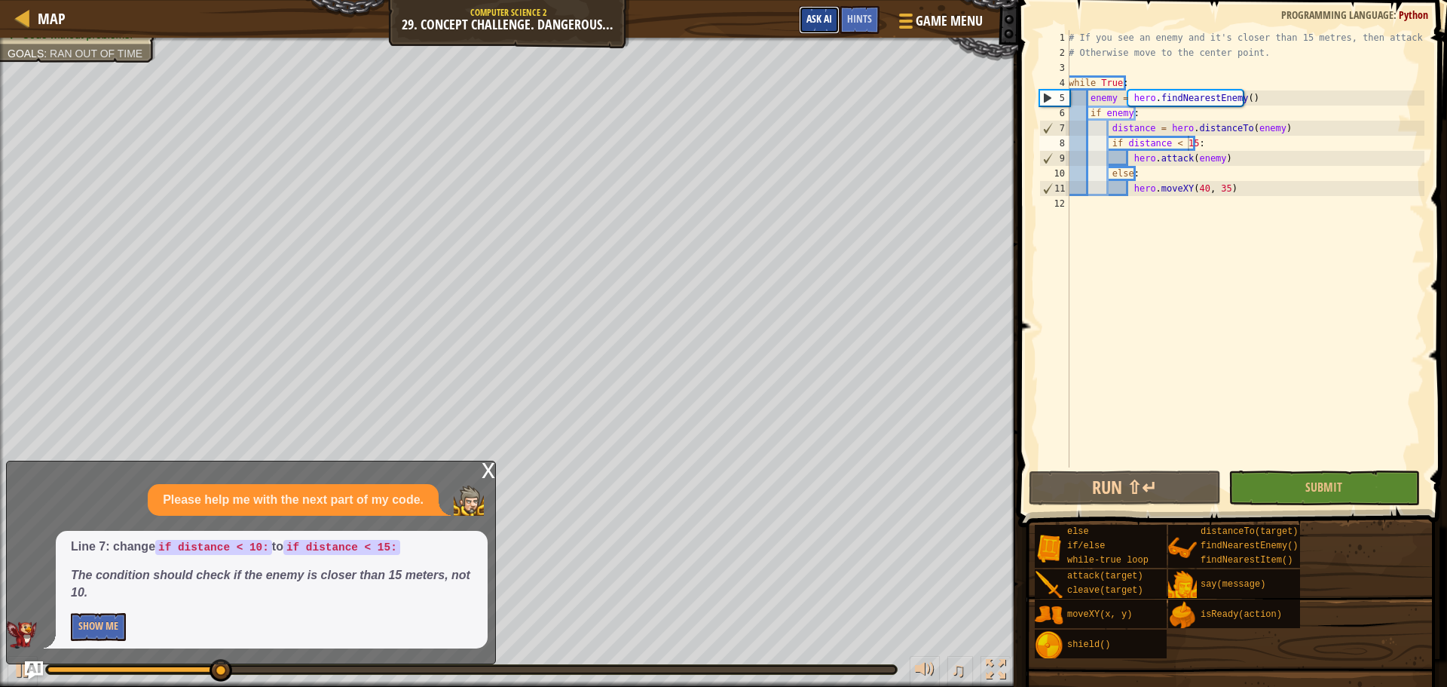
click at [817, 11] on button "Ask AI" at bounding box center [819, 20] width 41 height 28
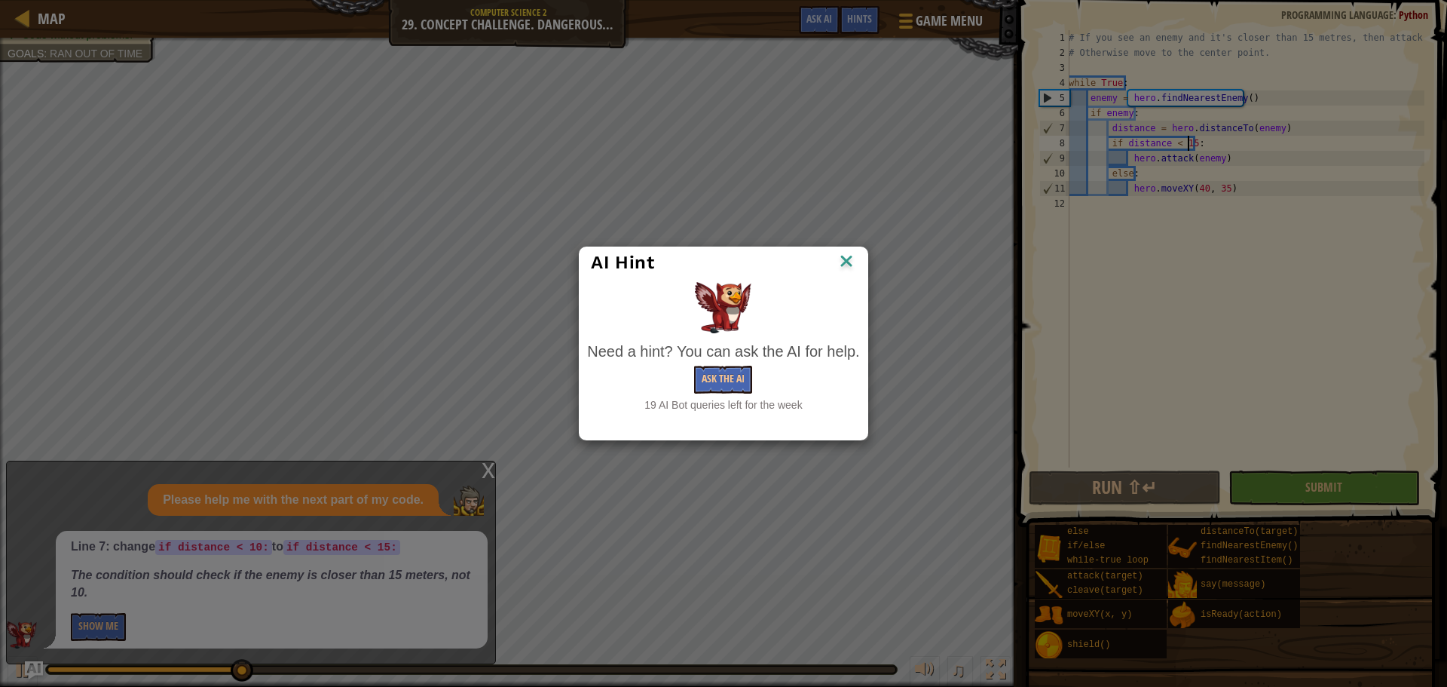
click at [653, 360] on div "Need a hint? You can ask the AI for help." at bounding box center [723, 352] width 272 height 22
click at [700, 374] on button "Ask the AI" at bounding box center [723, 379] width 58 height 28
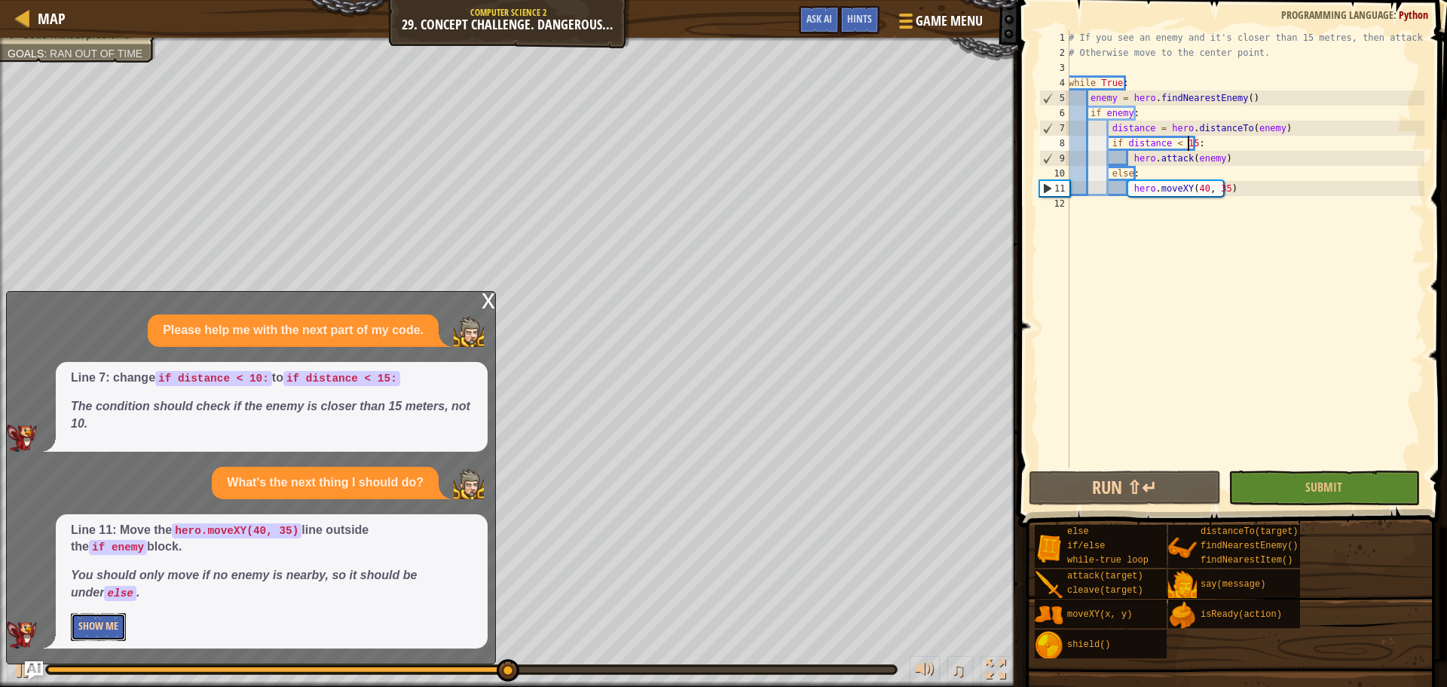
click at [106, 625] on button "Show Me" at bounding box center [98, 627] width 55 height 28
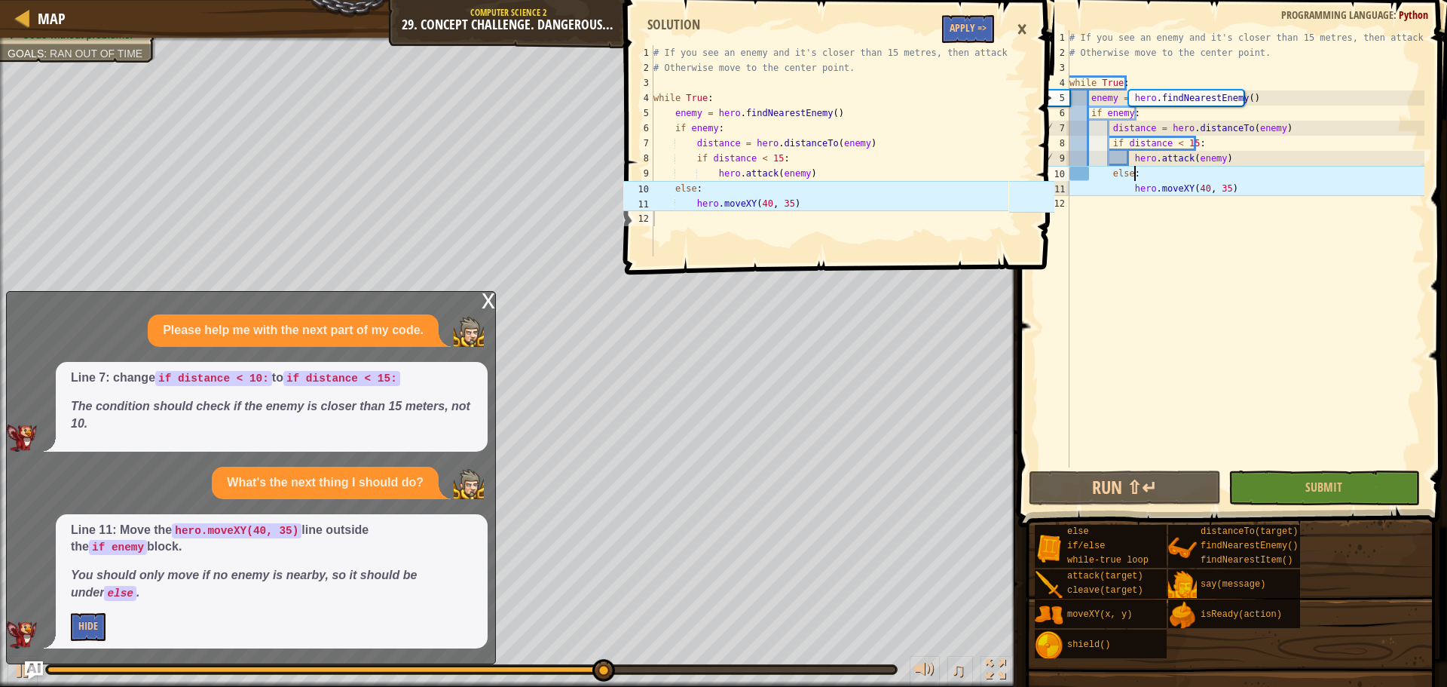
scroll to position [7, 5]
click at [1133, 170] on div "# If you see an enemy and it's closer than 15 metres, then attack it. # Otherwi…" at bounding box center [1245, 263] width 358 height 467
click at [1102, 173] on div "# If you see an enemy and it's closer than 15 metres, then attack it. # Otherwi…" at bounding box center [1245, 263] width 358 height 467
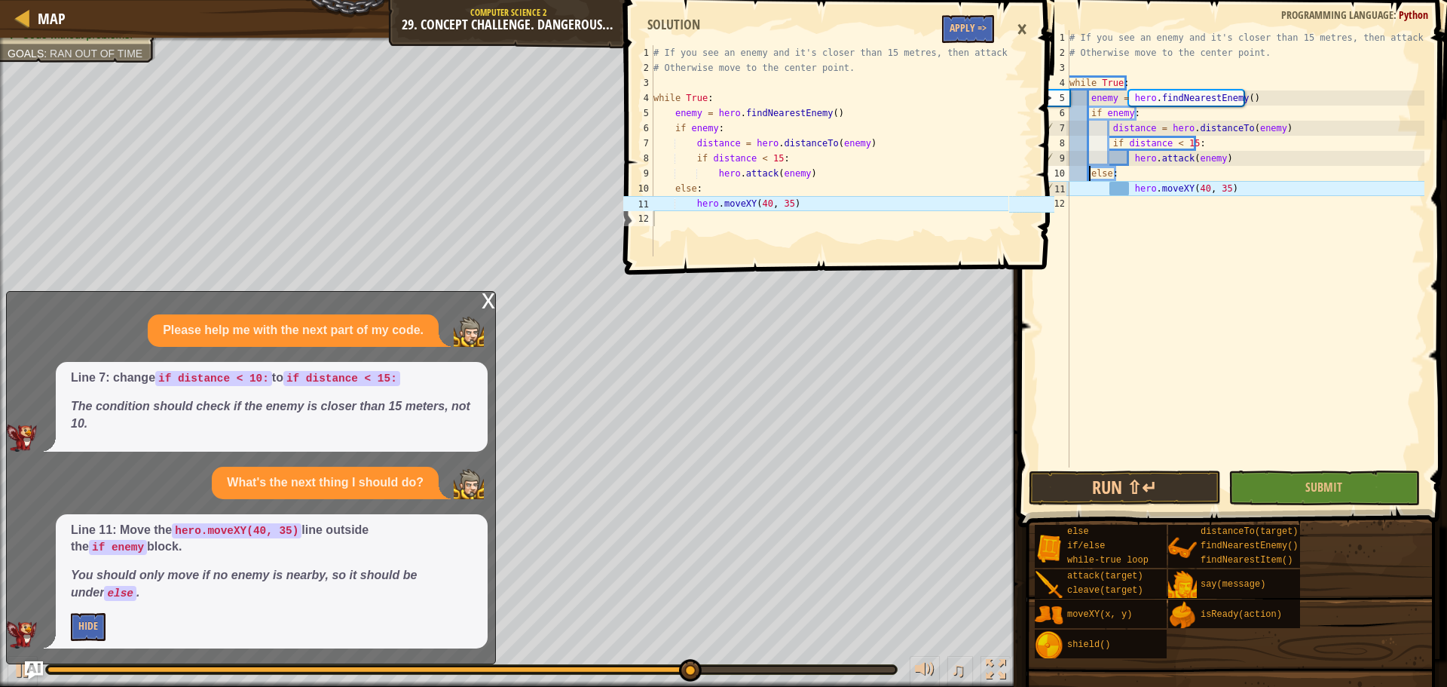
scroll to position [7, 3]
click at [1106, 185] on div "# If you see an enemy and it's closer than 15 metres, then attack it. # Otherwi…" at bounding box center [1245, 263] width 358 height 467
type textarea "hero.moveXY(40, 35)"
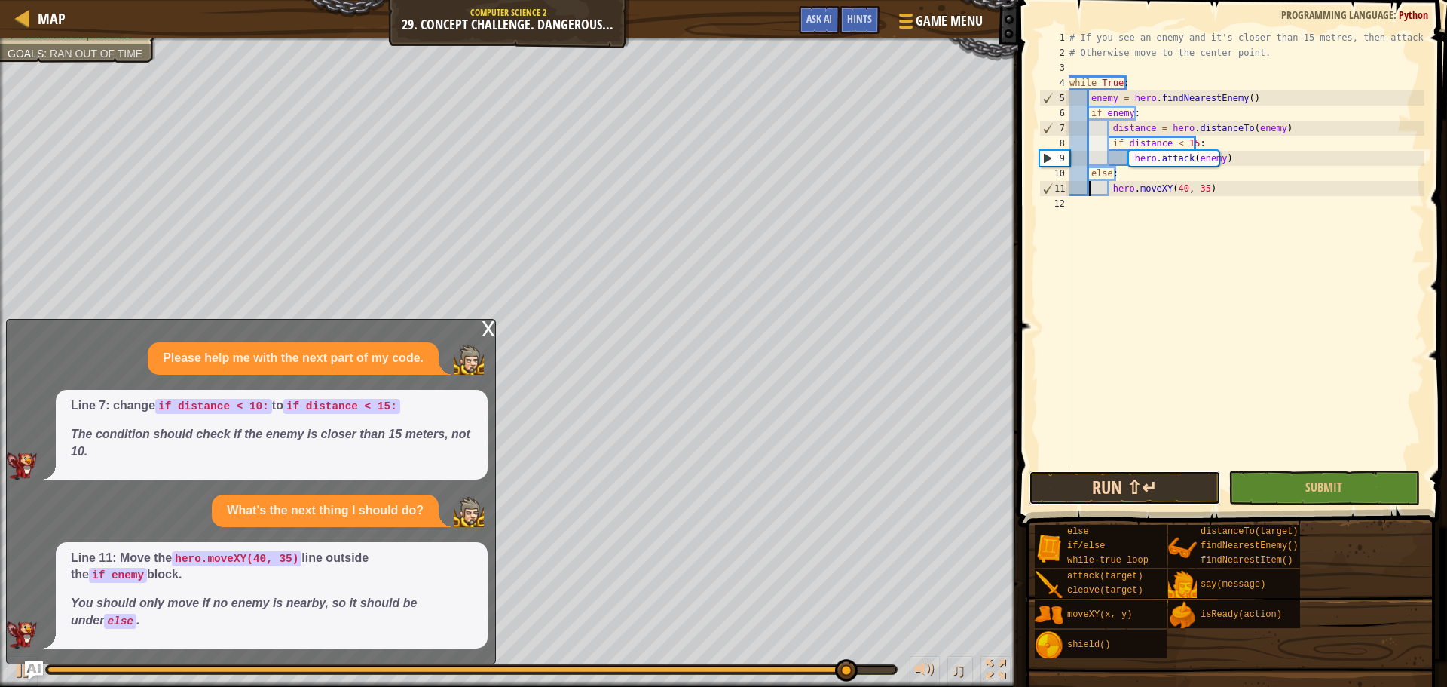
click at [1098, 490] on button "Run ⇧↵" at bounding box center [1124, 487] width 191 height 35
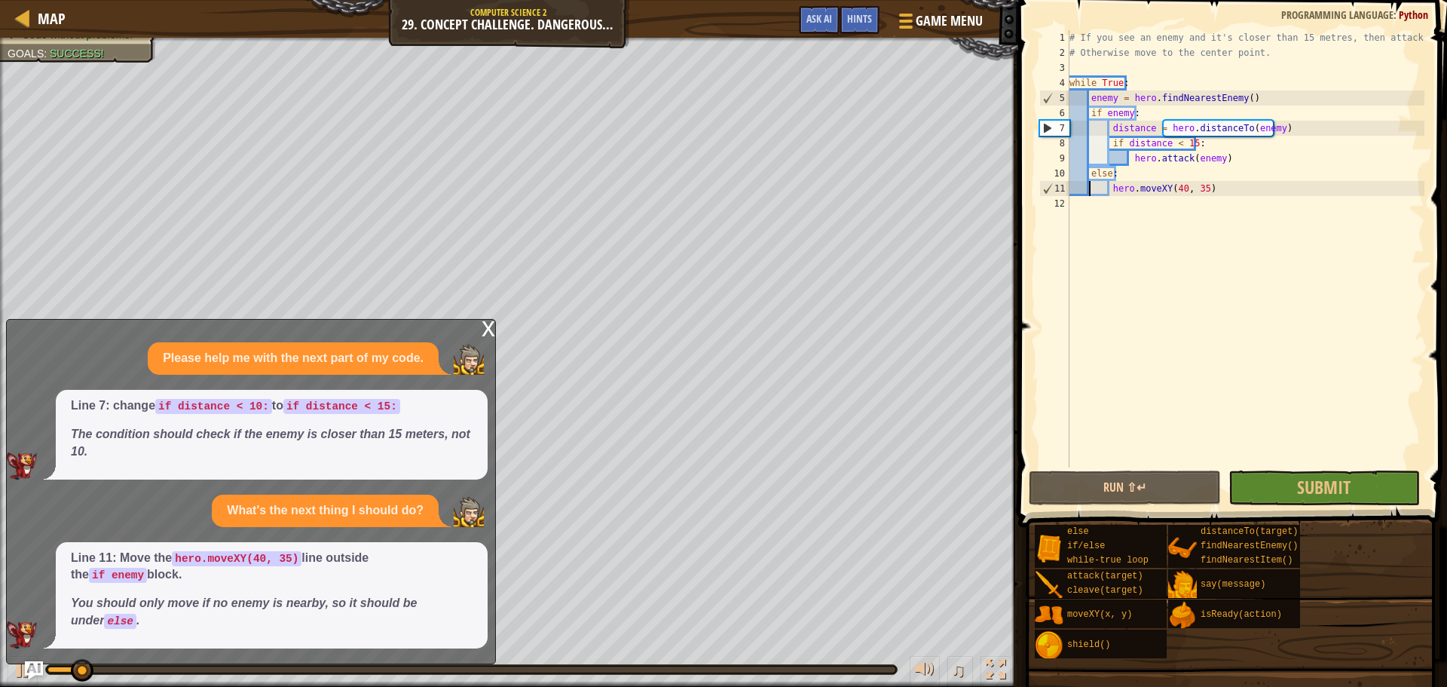
click at [492, 329] on div "x" at bounding box center [489, 327] width 14 height 15
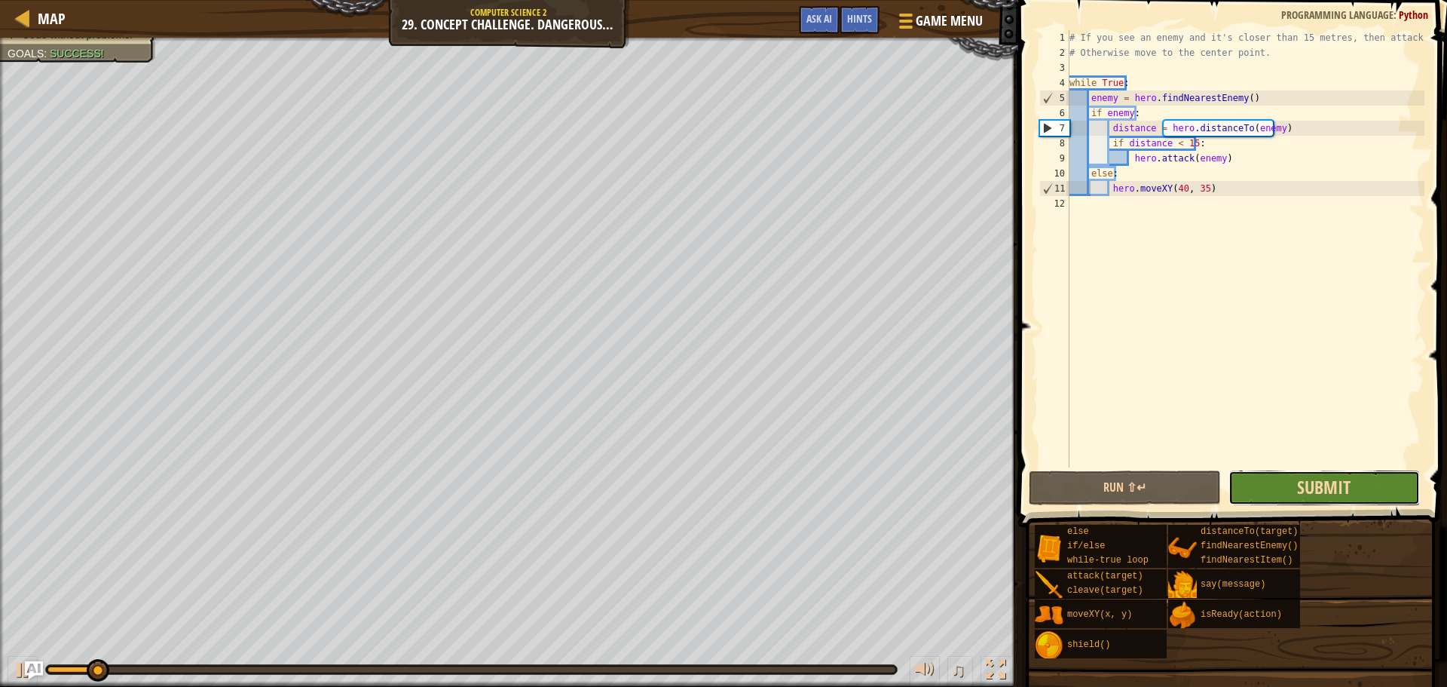
click at [1350, 490] on span "Submit" at bounding box center [1324, 487] width 54 height 24
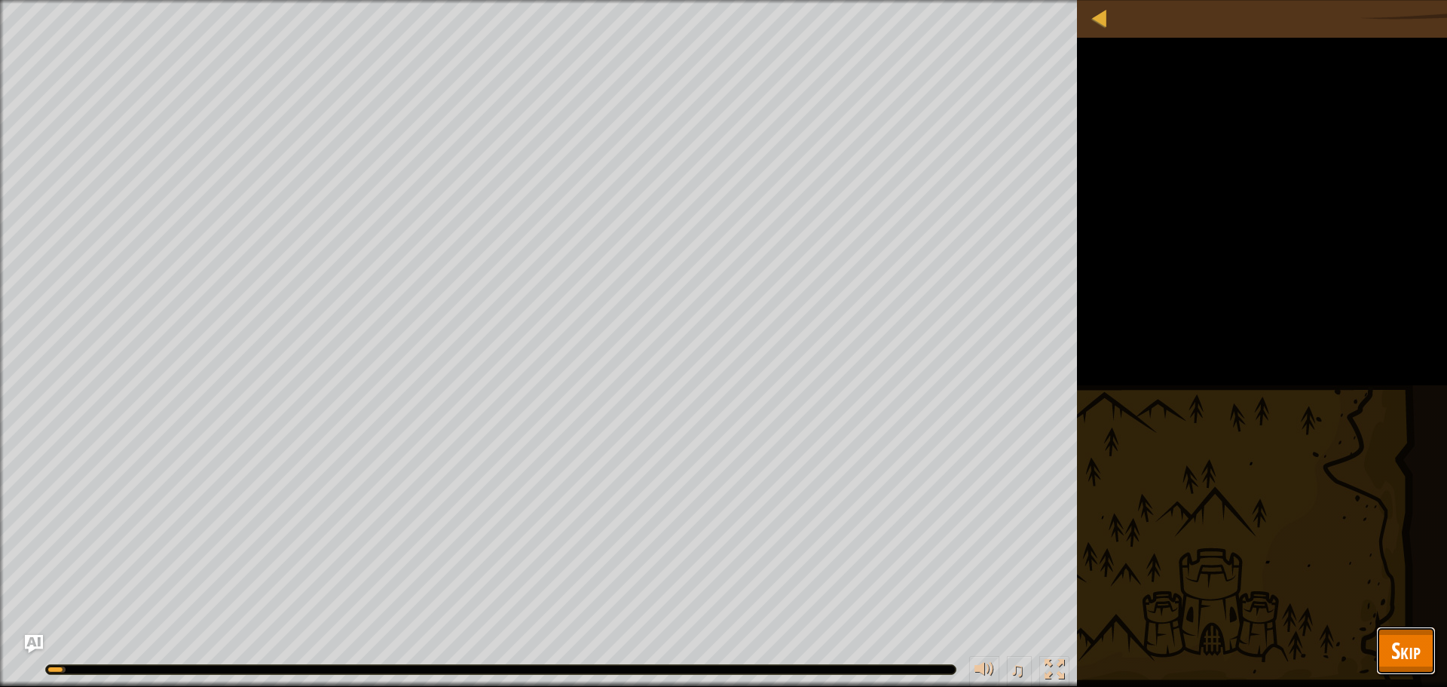
click at [1428, 661] on button "Skip" at bounding box center [1406, 650] width 60 height 48
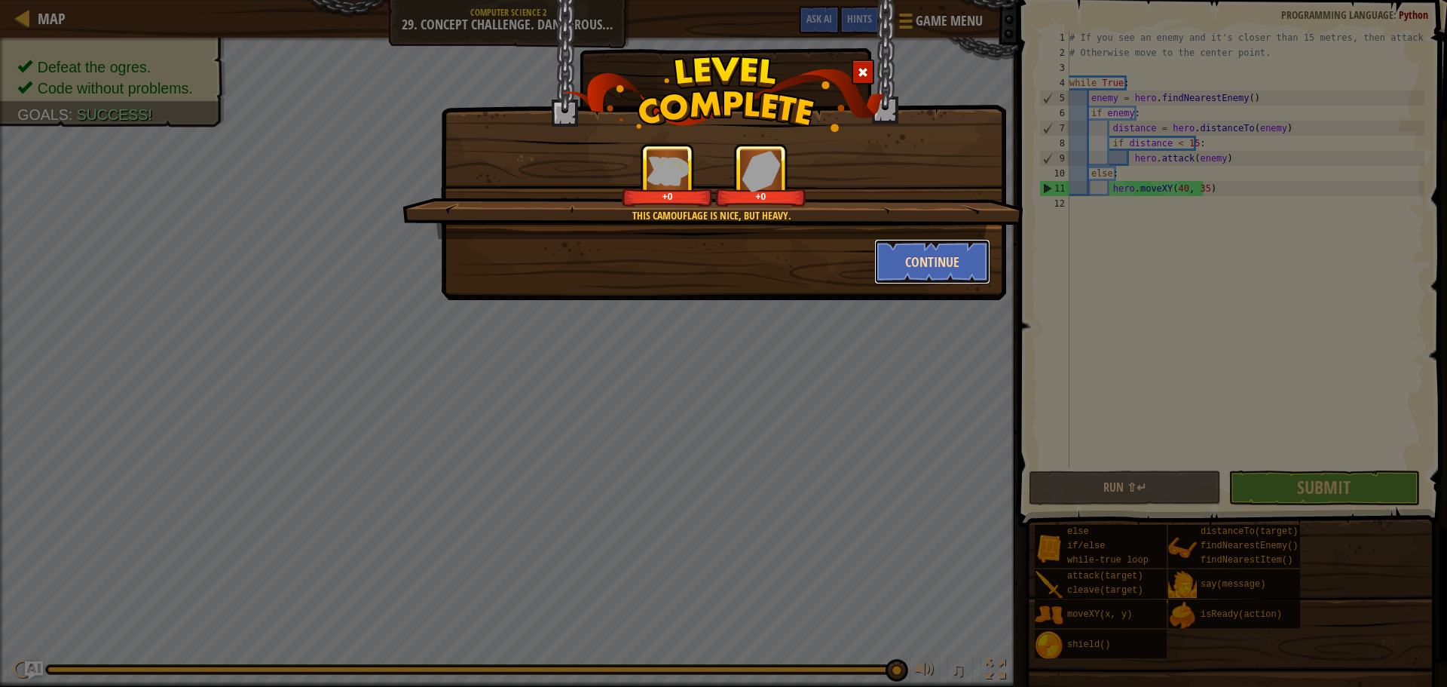
click at [894, 267] on button "Continue" at bounding box center [932, 261] width 117 height 45
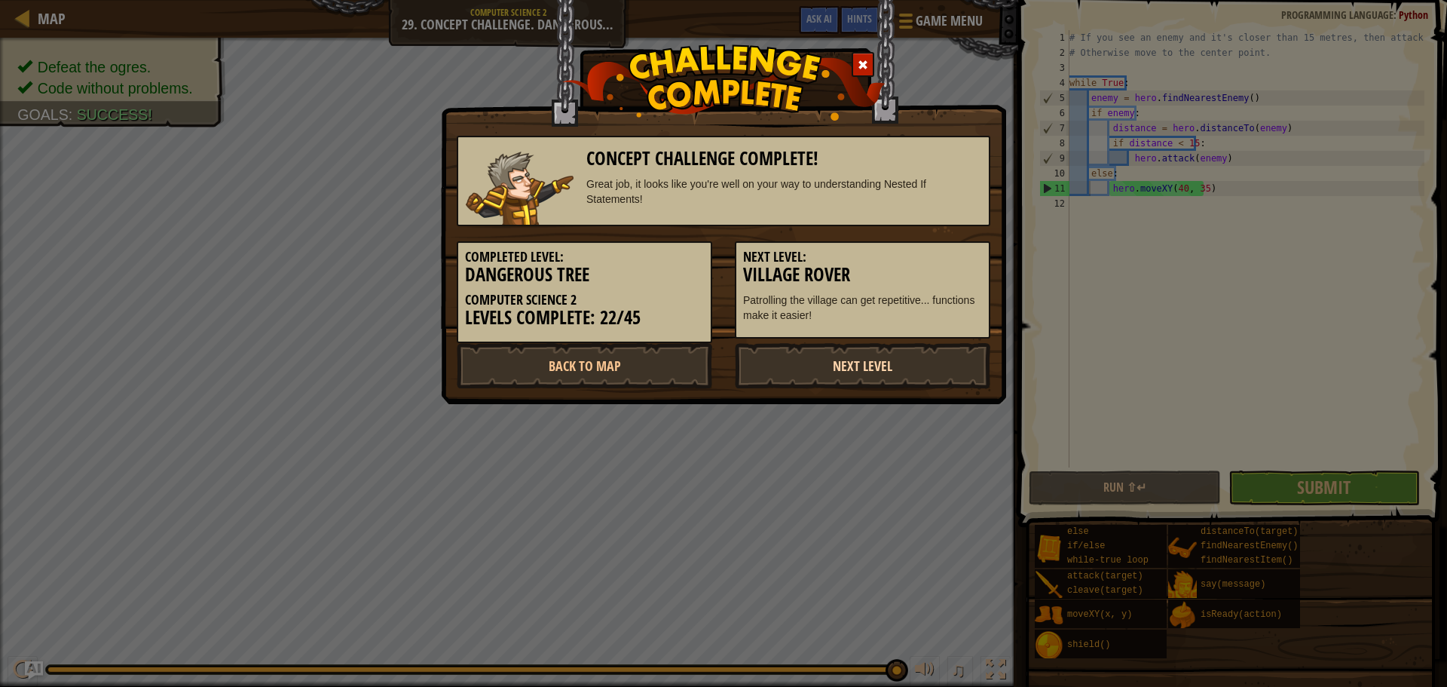
click at [893, 372] on link "Next Level" at bounding box center [862, 365] width 255 height 45
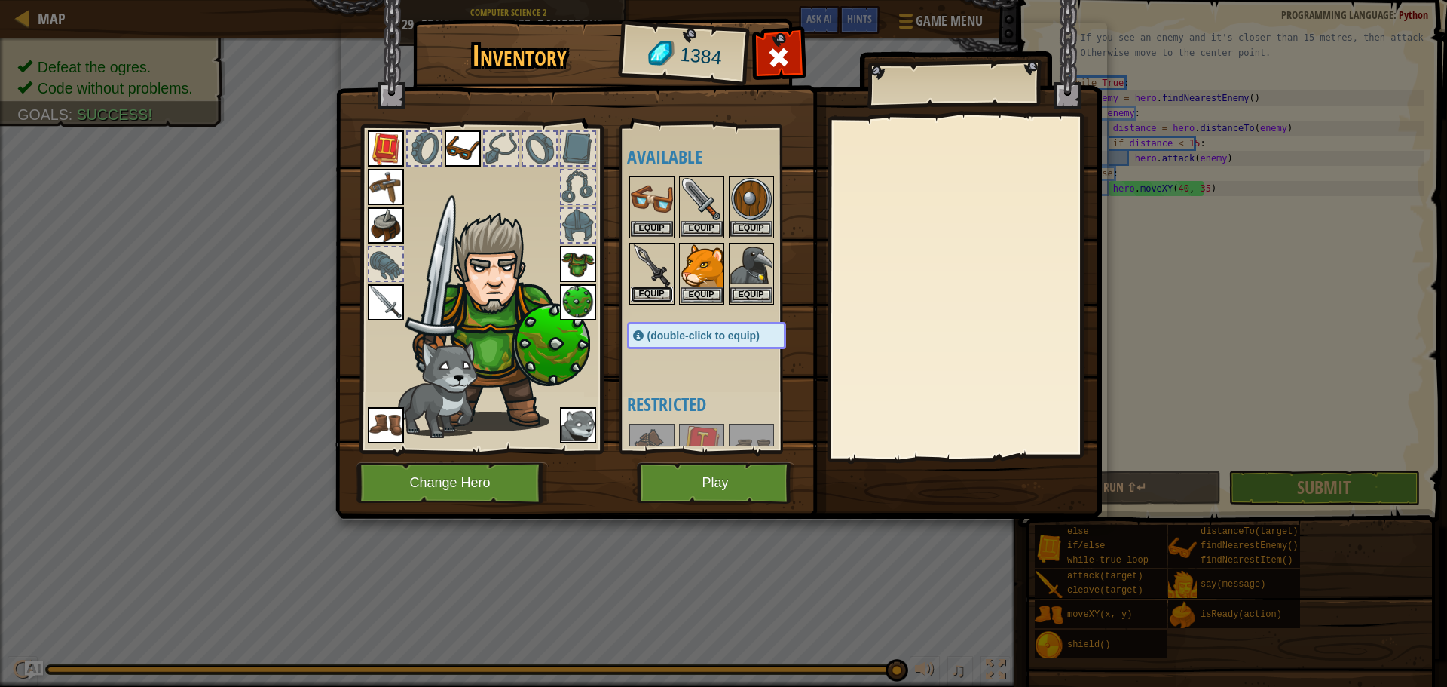
click at [635, 290] on button "Equip" at bounding box center [652, 294] width 42 height 16
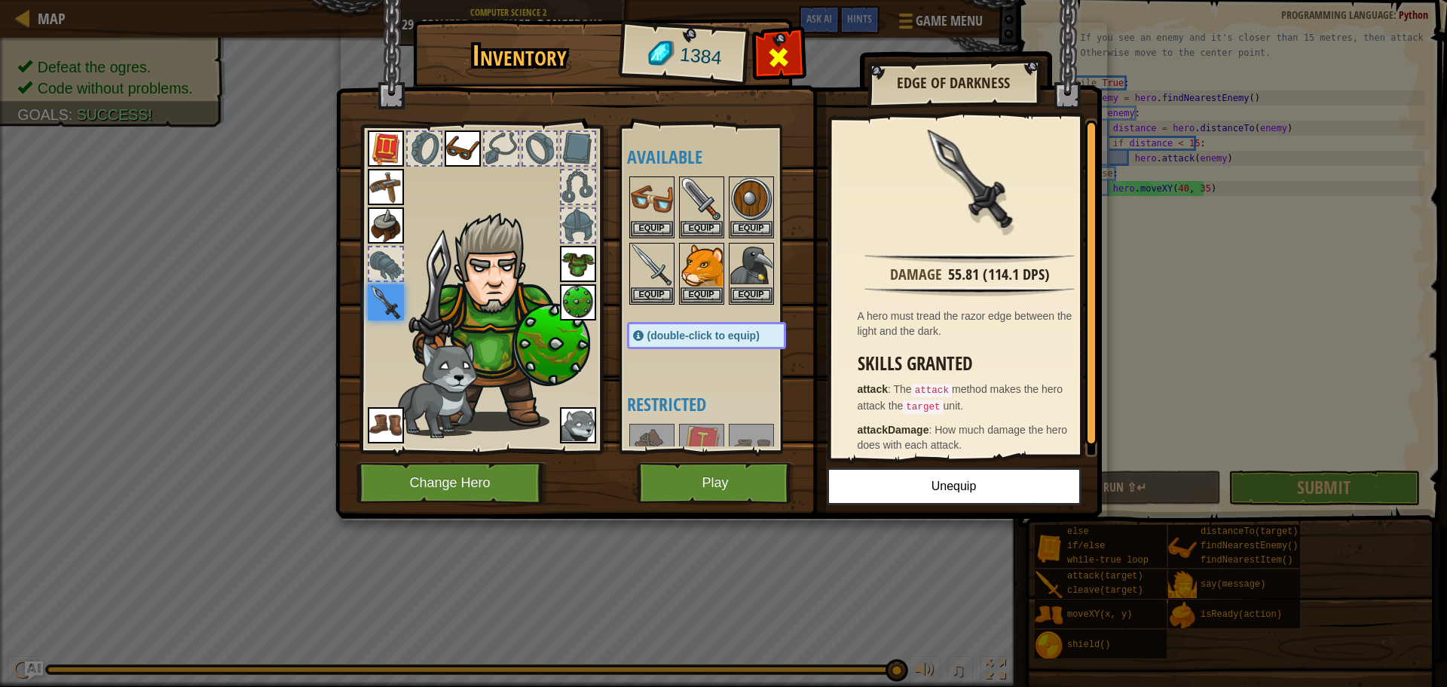
click at [786, 51] on span at bounding box center [778, 57] width 24 height 24
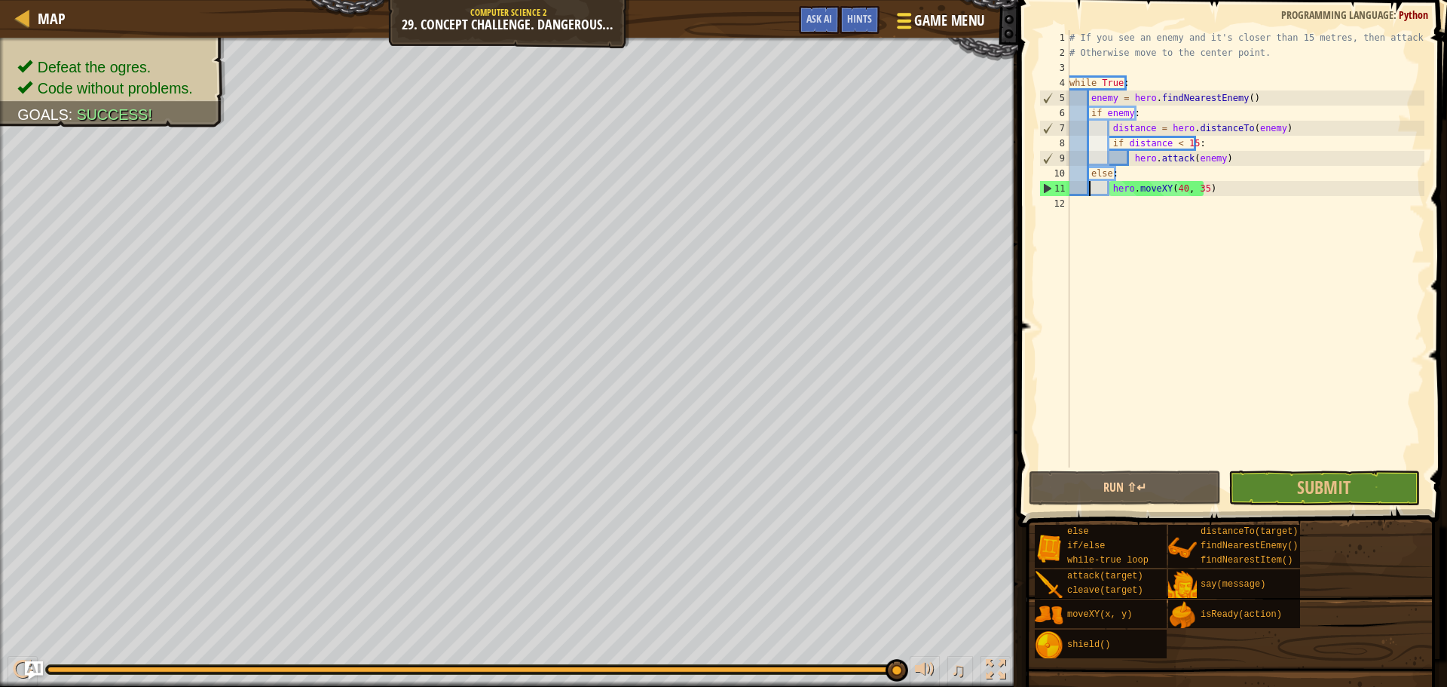
click at [921, 22] on span "Game Menu" at bounding box center [949, 21] width 70 height 20
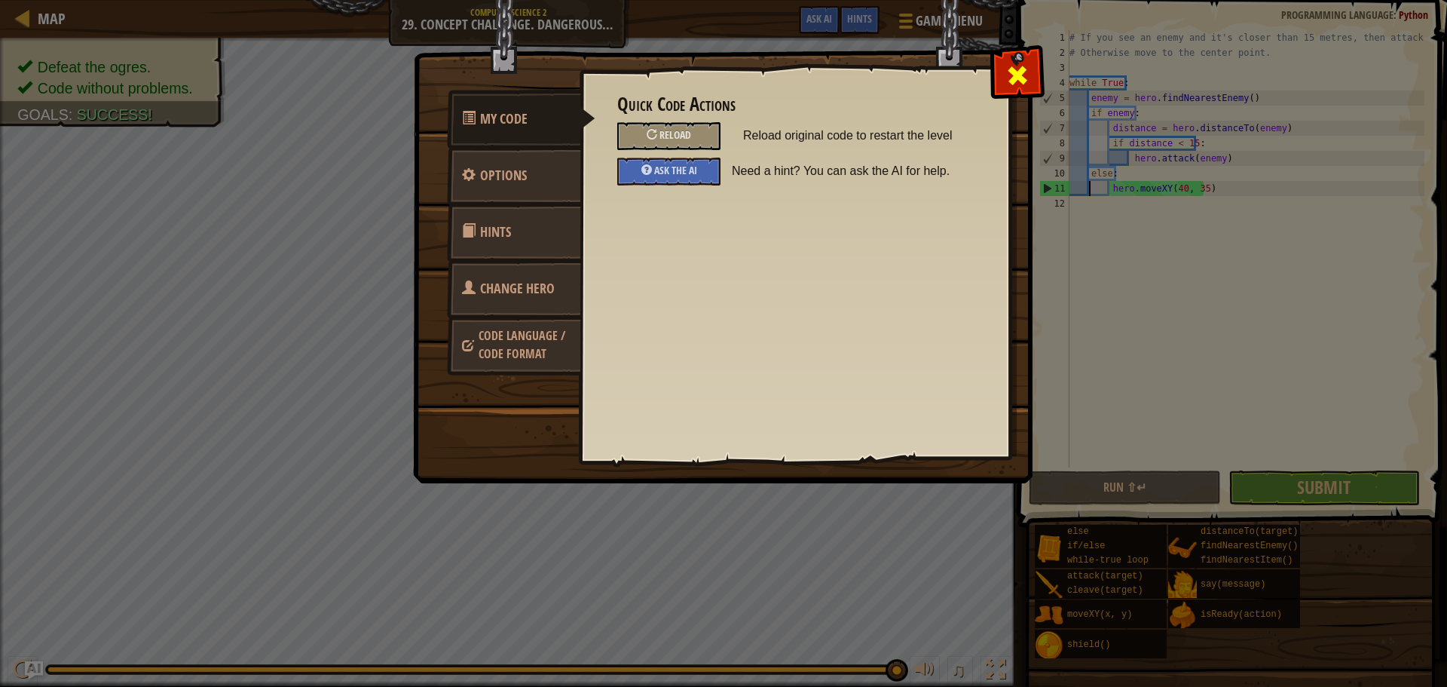
click at [1005, 71] on span at bounding box center [1017, 75] width 24 height 24
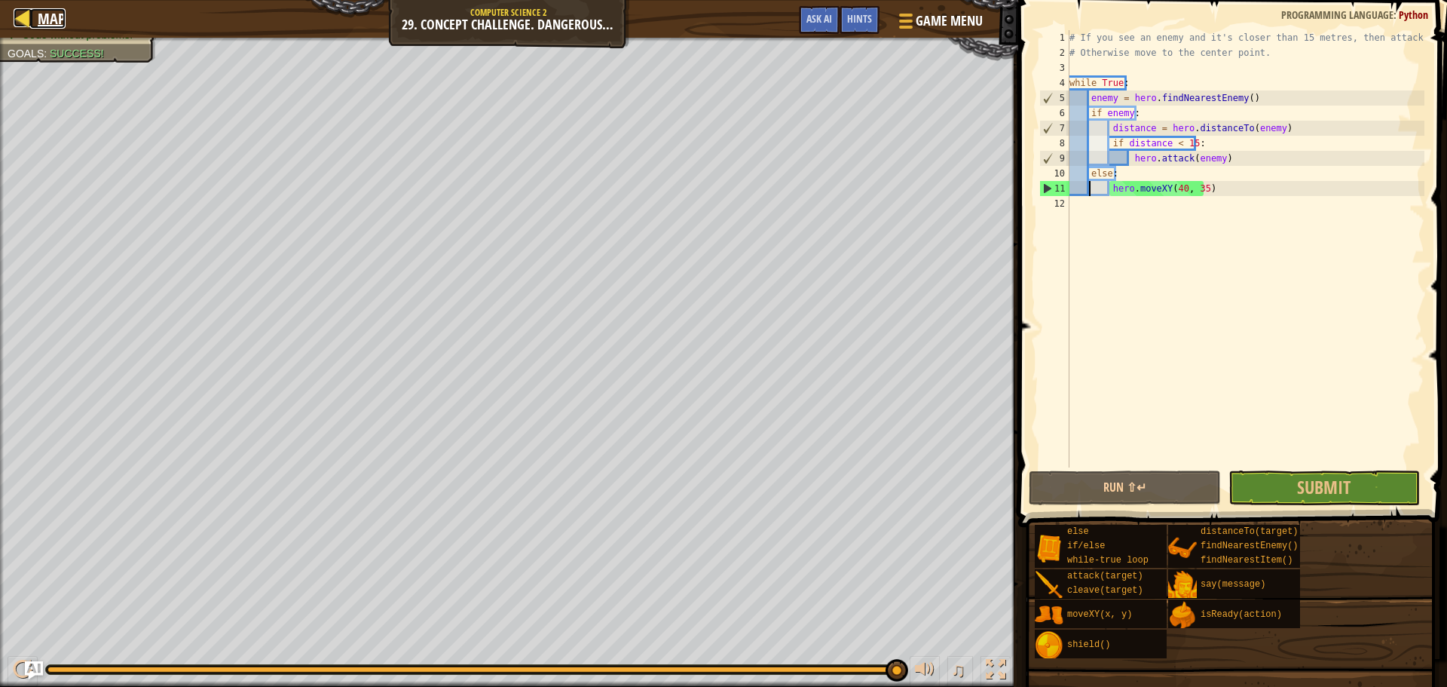
click at [61, 14] on span "Map" at bounding box center [52, 18] width 28 height 20
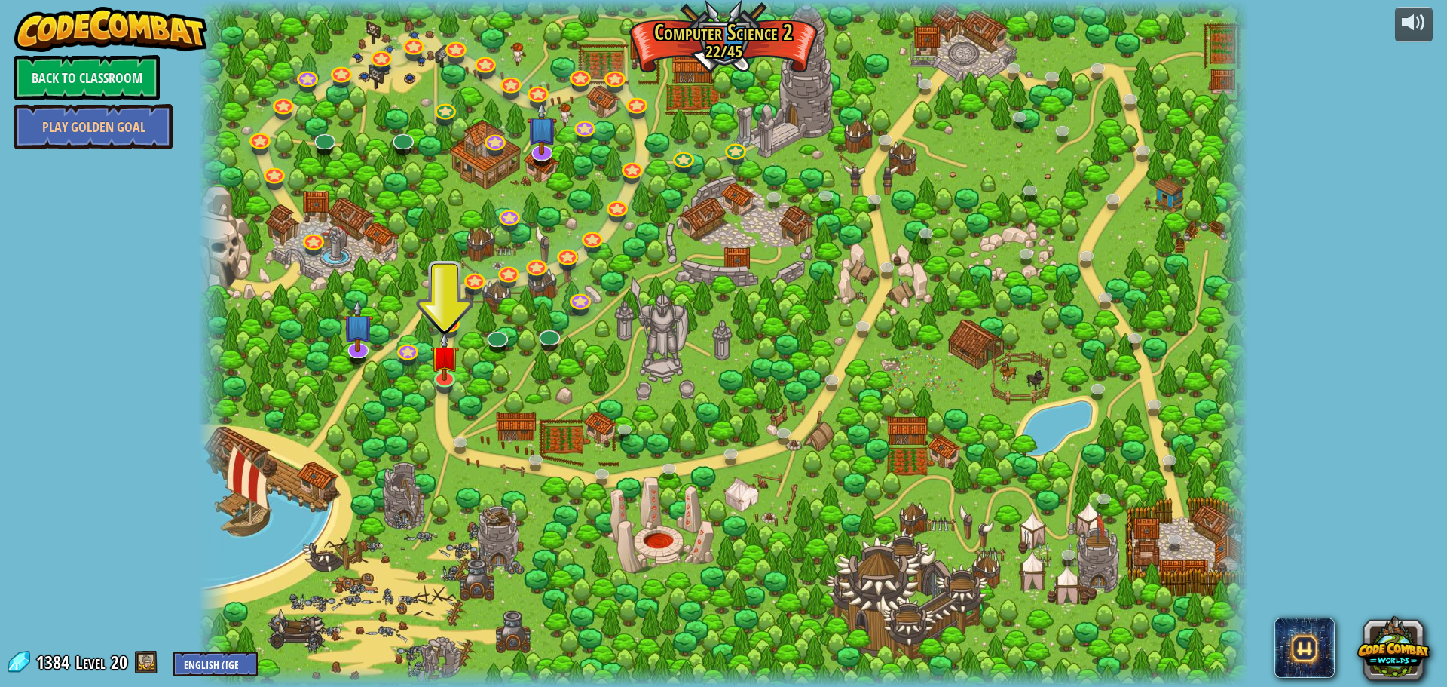
click at [1213, 540] on div at bounding box center [723, 343] width 1051 height 687
click at [434, 376] on img at bounding box center [444, 345] width 28 height 64
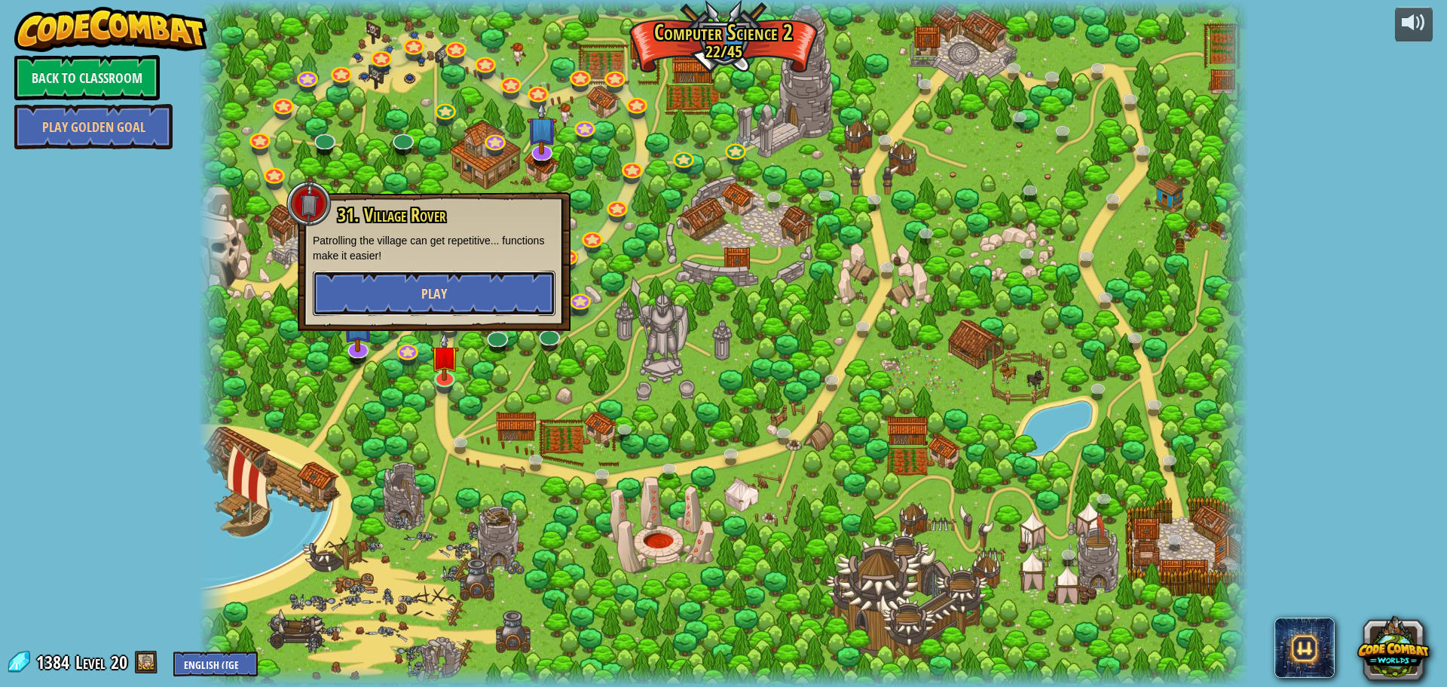
click at [463, 303] on button "Play" at bounding box center [434, 293] width 243 height 45
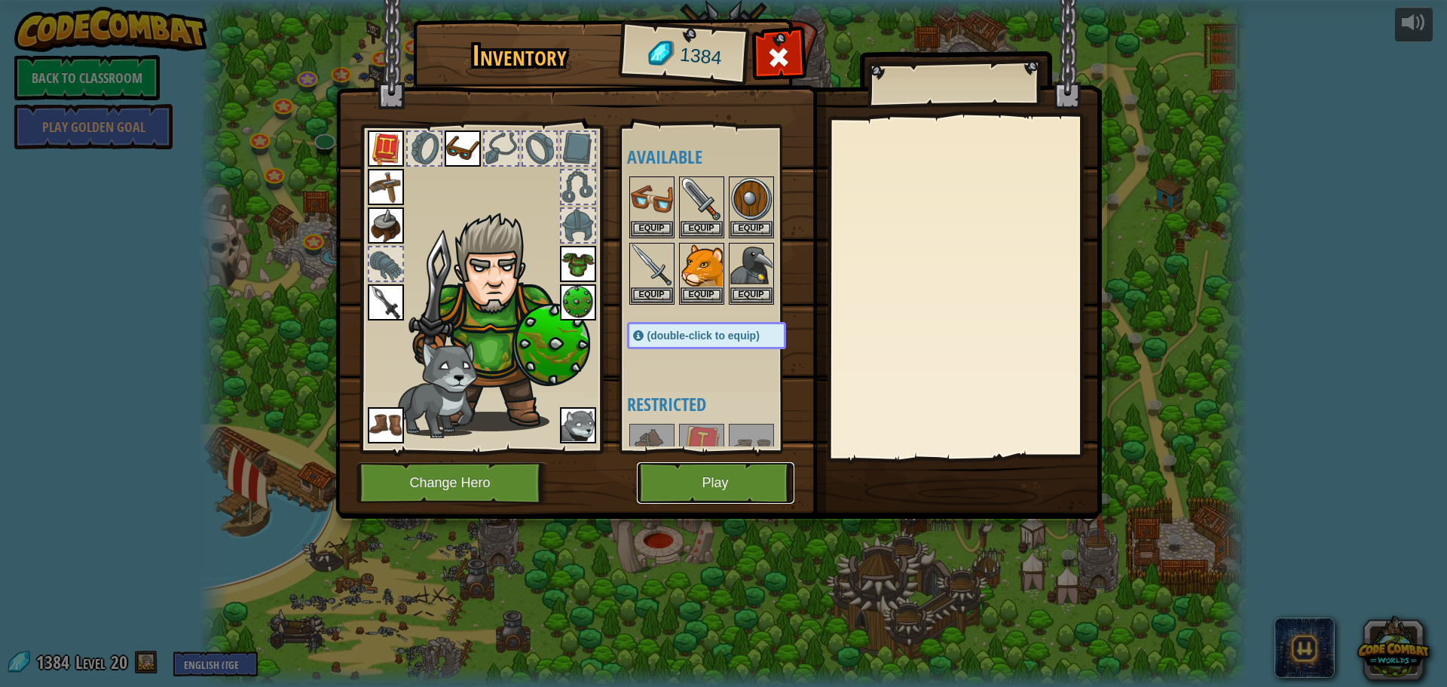
click at [685, 476] on button "Play" at bounding box center [716, 482] width 158 height 41
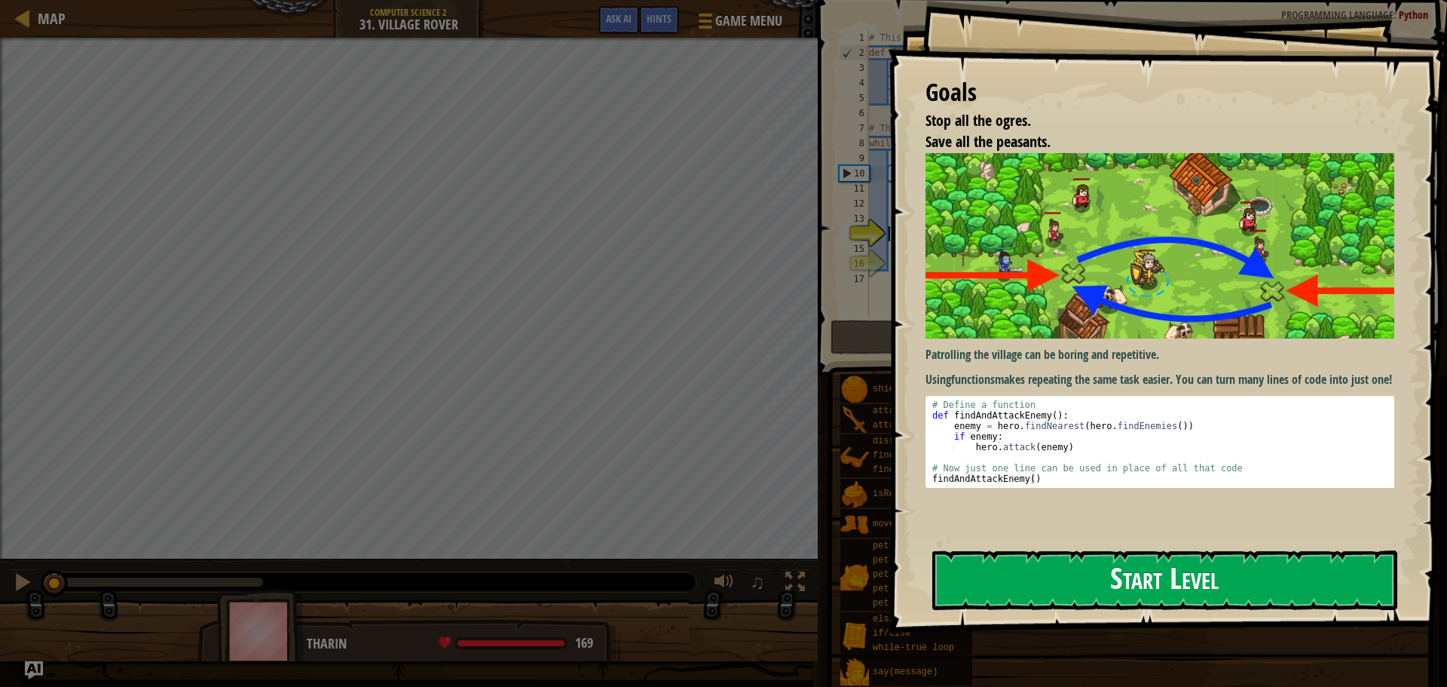
click at [1109, 577] on button "Start Level" at bounding box center [1164, 580] width 465 height 60
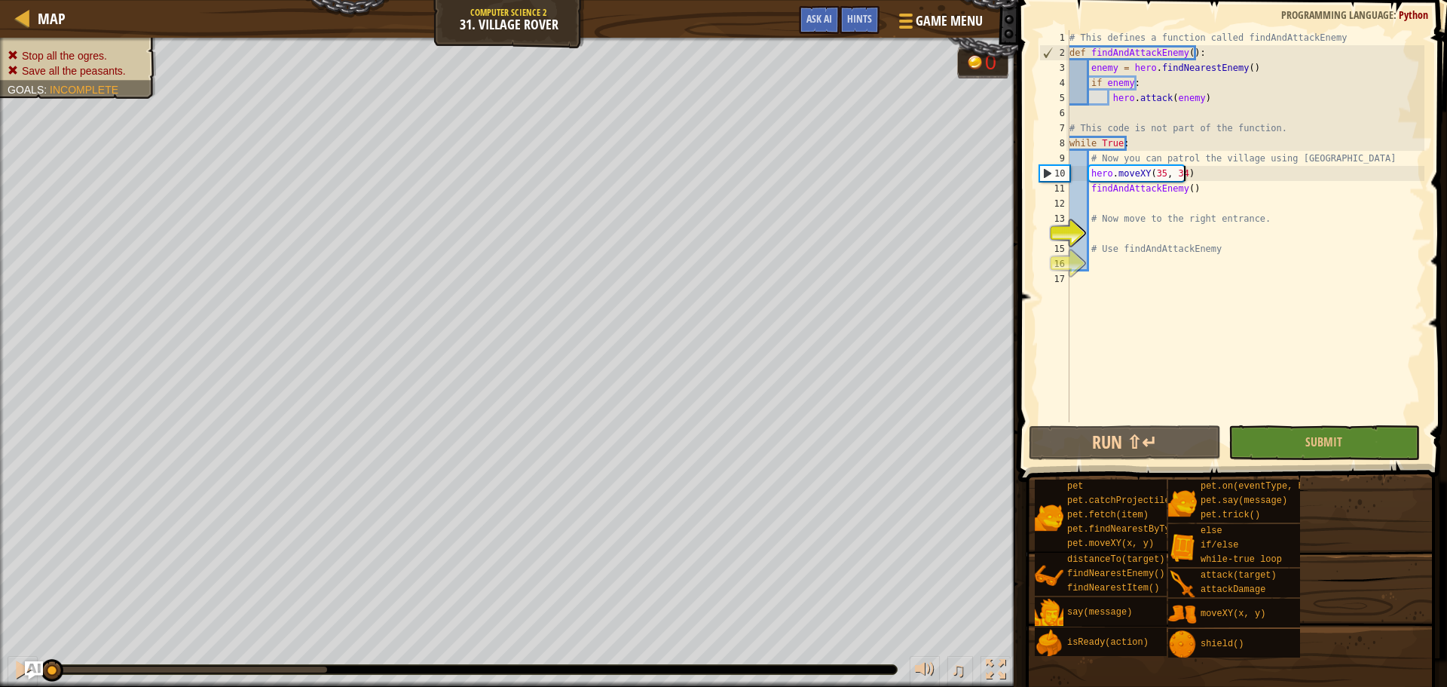
click at [1192, 172] on div "# This defines a function called findAndAttackEnemy def findAndAttackEnemy ( ) …" at bounding box center [1245, 241] width 358 height 422
type textarea "hero.moveXY(35, 34)"
click at [1073, 428] on button "Run ⇧↵" at bounding box center [1124, 442] width 191 height 35
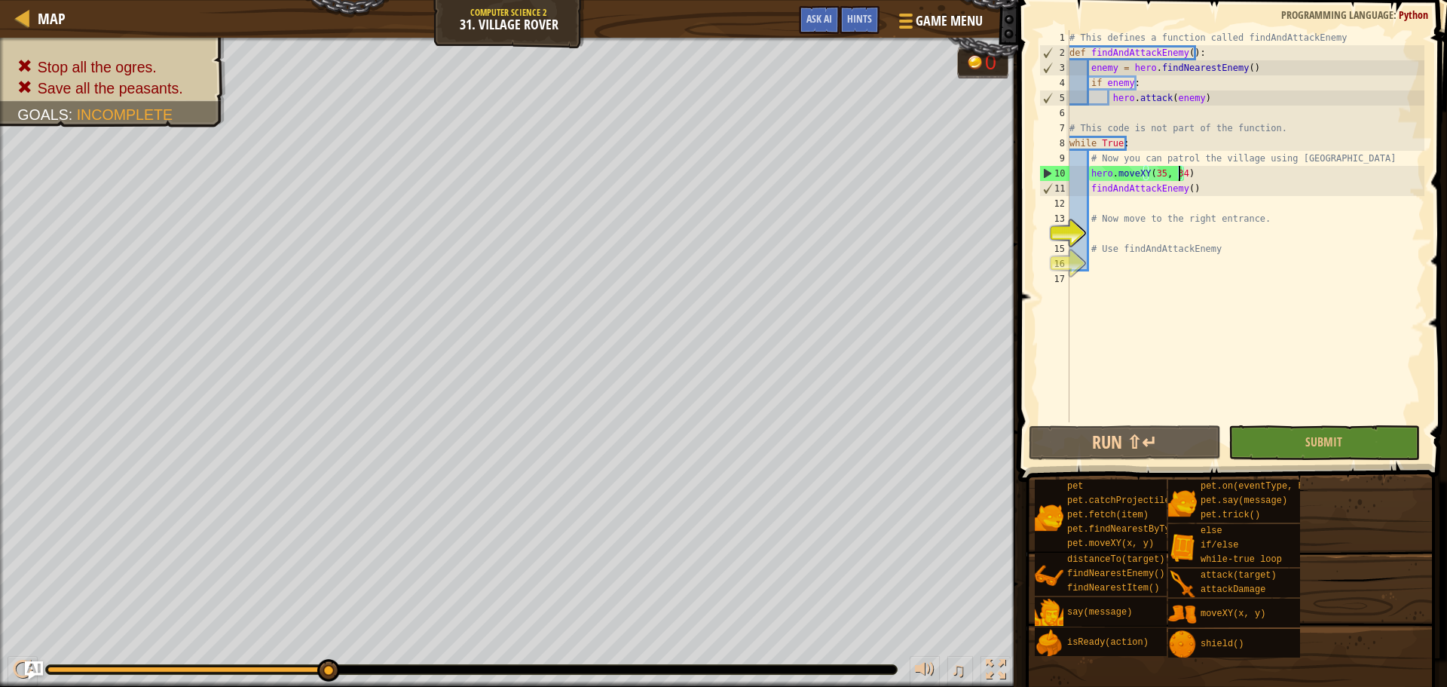
click at [1178, 176] on div "# This defines a function called findAndAttackEnemy def findAndAttackEnemy ( ) …" at bounding box center [1245, 241] width 358 height 422
click at [1140, 230] on div "# This defines a function called findAndAttackEnemy def findAndAttackEnemy ( ) …" at bounding box center [1245, 241] width 358 height 422
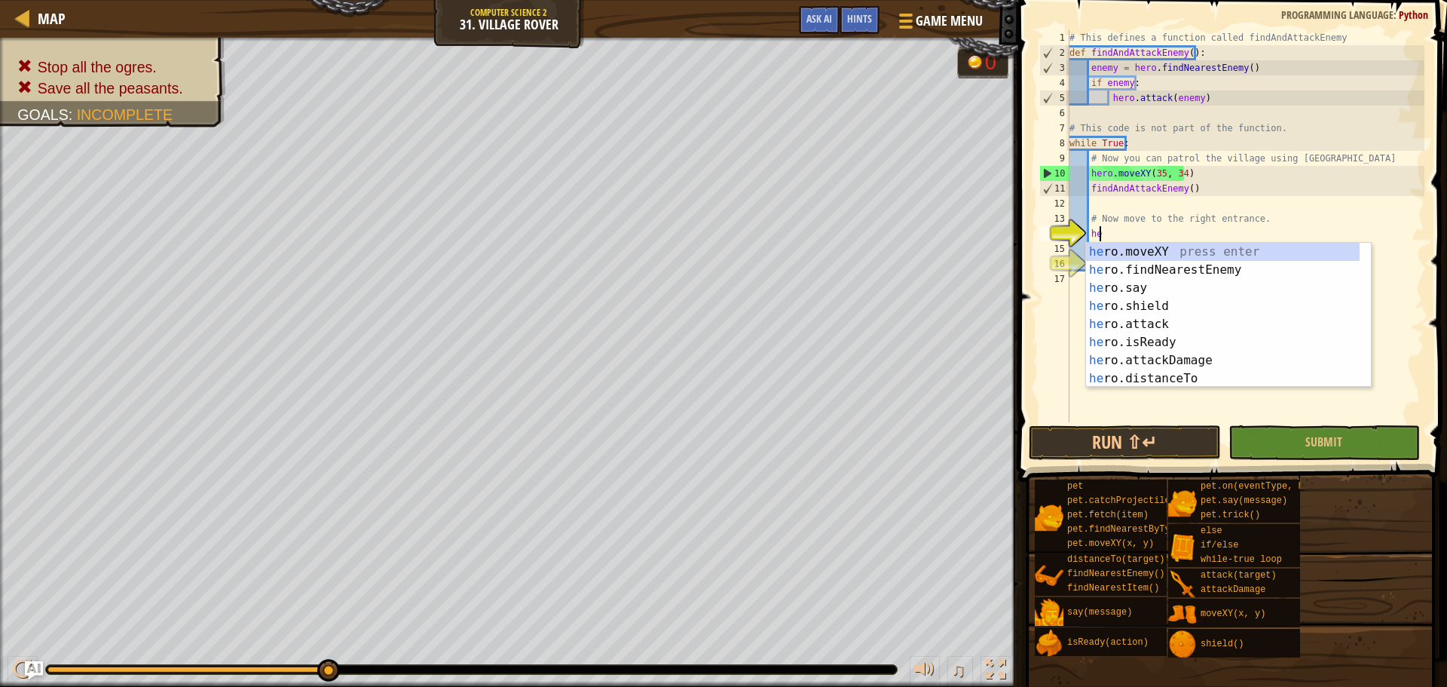
scroll to position [7, 2]
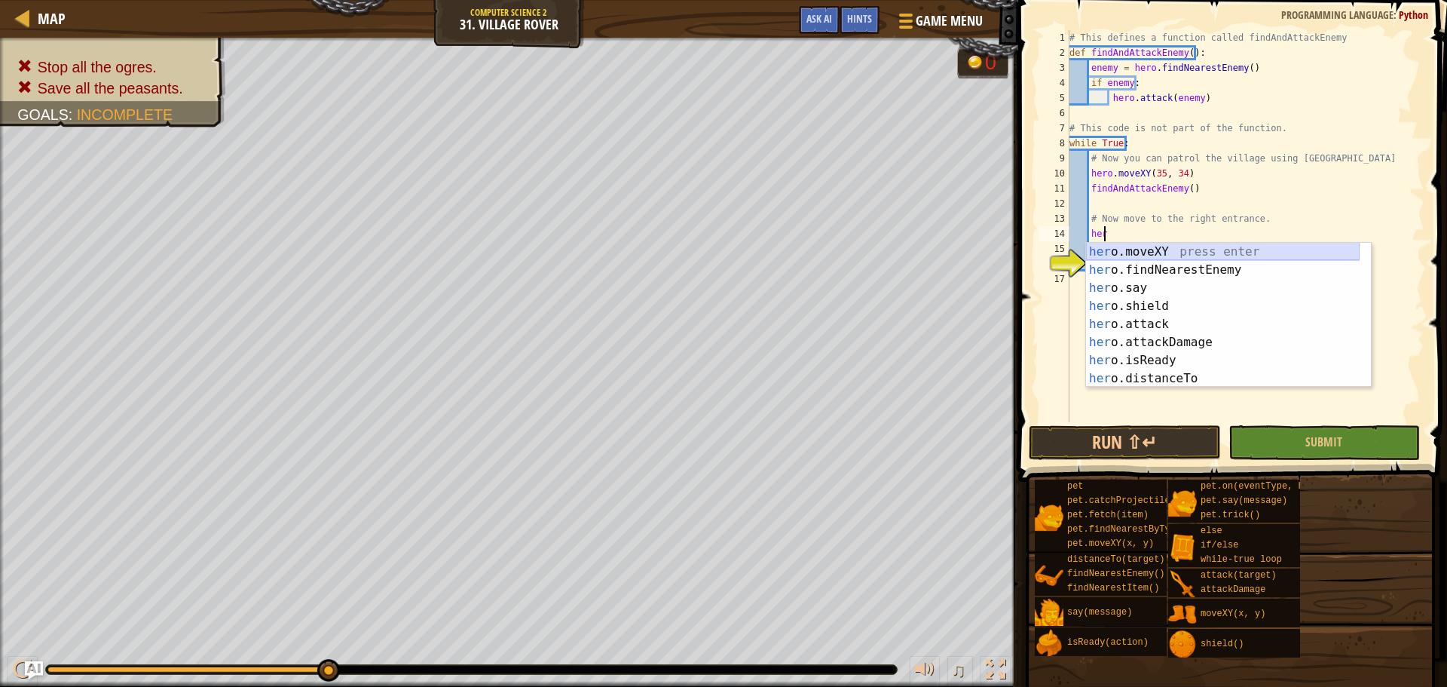
click at [1179, 255] on div "her o.moveXY press enter her o.findNearestEnemy press enter her o.say press ent…" at bounding box center [1223, 333] width 274 height 181
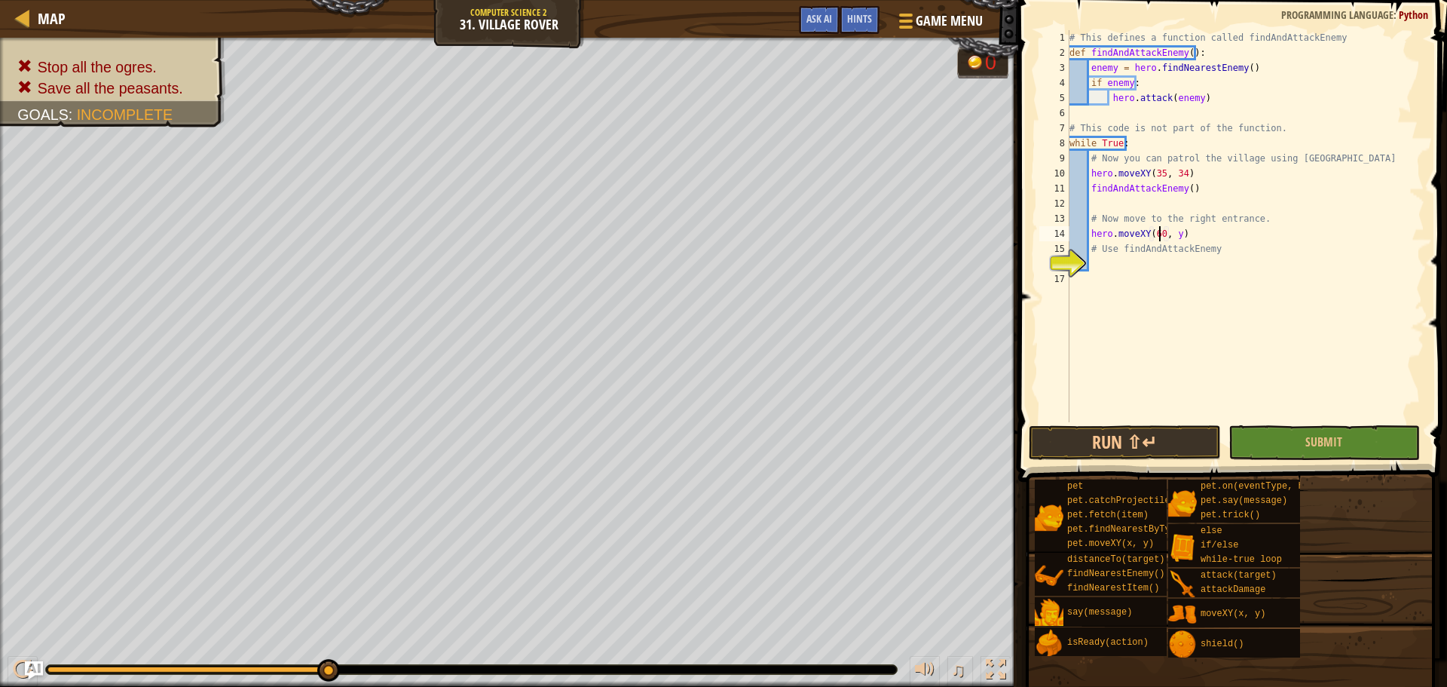
type textarea "# Use findAndAttackEnemy"
click at [1173, 235] on div "# This defines a function called findAndAttackEnemy def findAndAttackEnemy ( ) …" at bounding box center [1245, 241] width 358 height 422
type textarea "hero.moveXY(60, 30)"
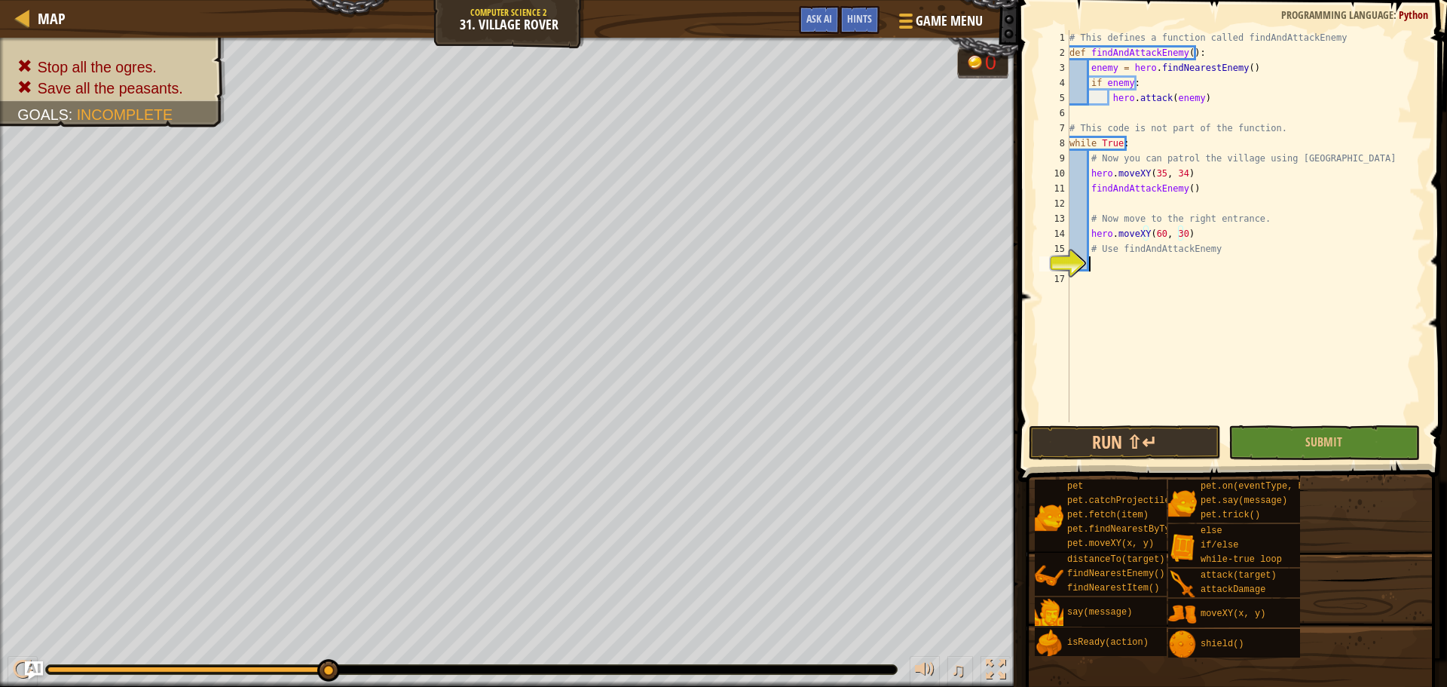
click at [1121, 261] on div "# This defines a function called findAndAttackEnemy def findAndAttackEnemy ( ) …" at bounding box center [1245, 241] width 358 height 422
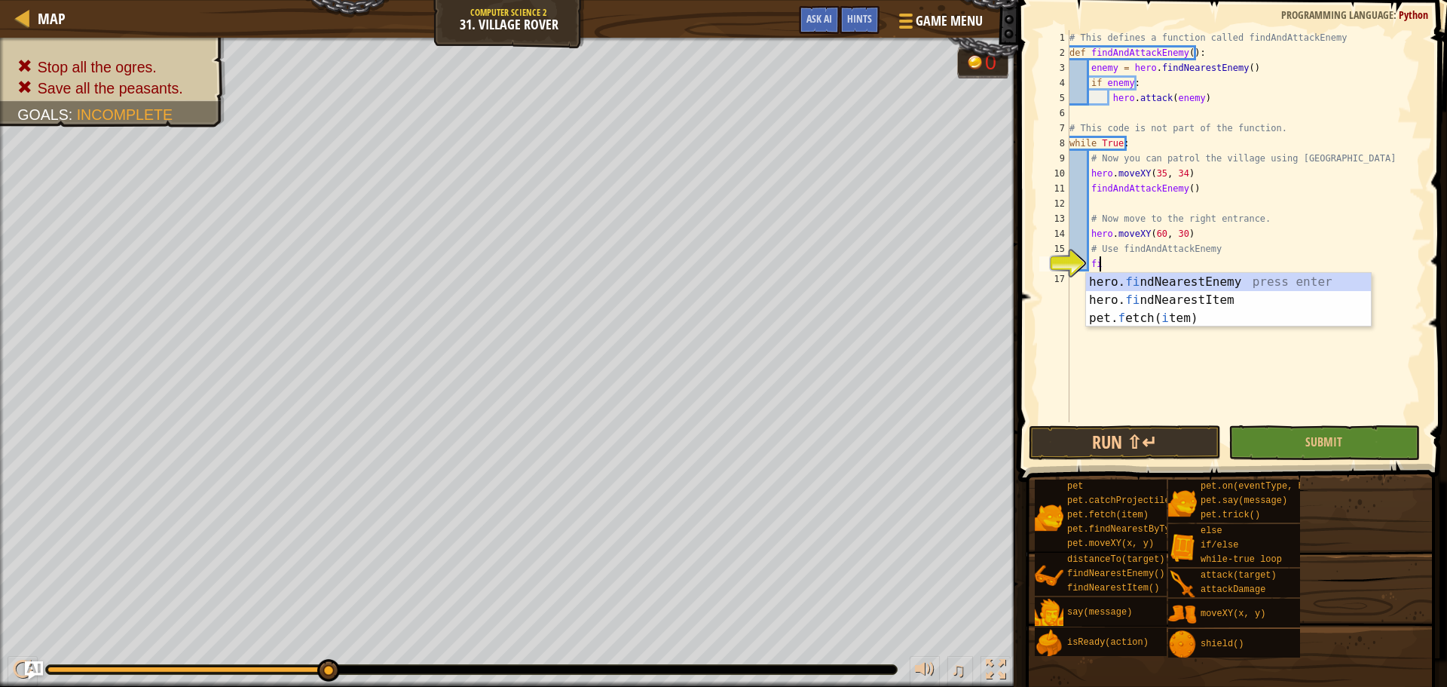
scroll to position [7, 2]
type textarea "fin"
click at [1155, 279] on div "hero. fin dNearestEnemy press enter hero. fin dNearestItem press enter" at bounding box center [1228, 309] width 285 height 72
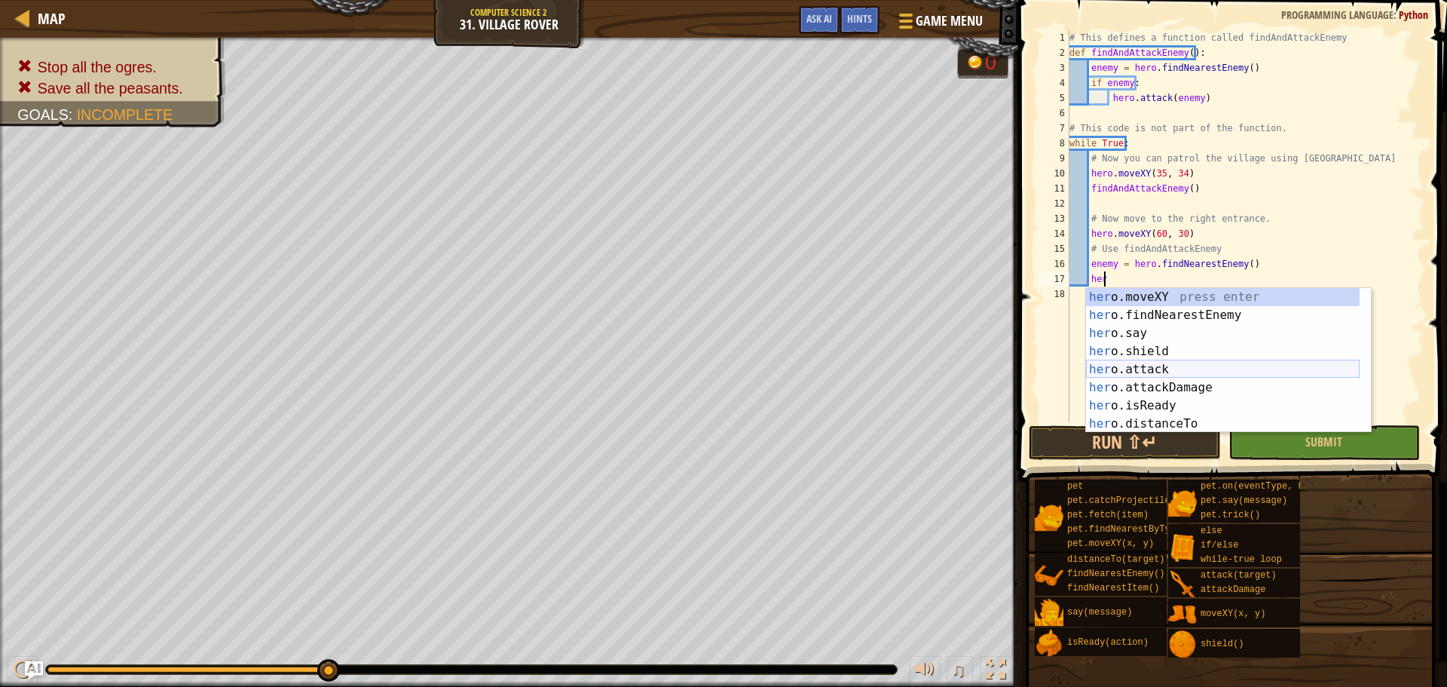
click at [1162, 372] on div "her o.moveXY press enter her o.findNearestEnemy press enter her o.say press ent…" at bounding box center [1223, 378] width 274 height 181
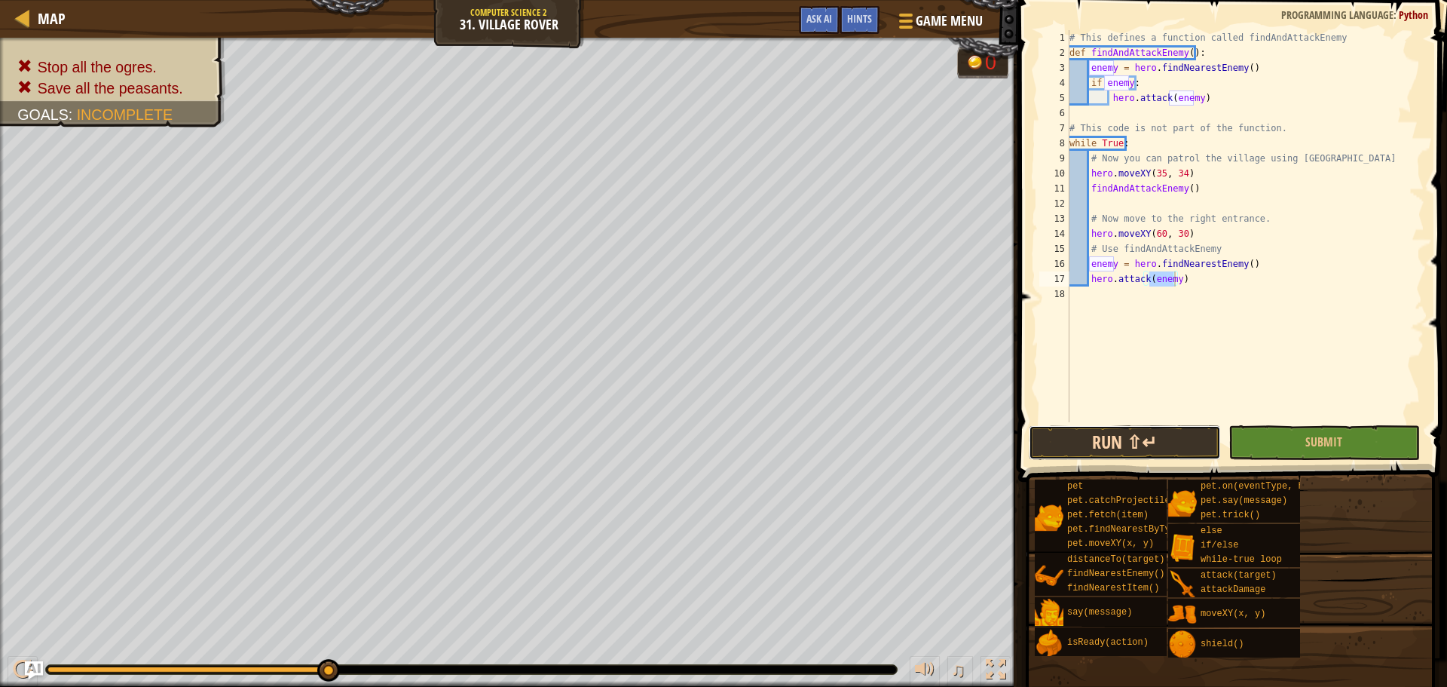
click at [1164, 435] on button "Run ⇧↵" at bounding box center [1124, 442] width 191 height 35
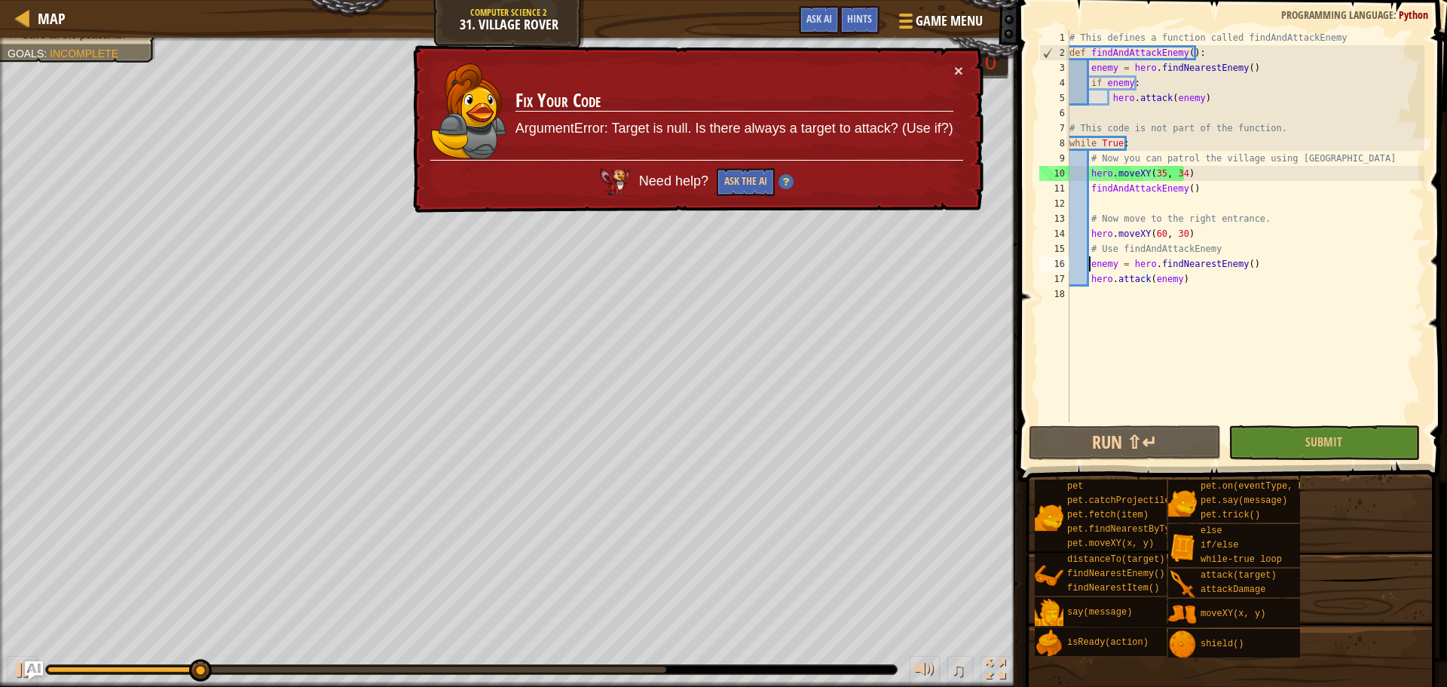
click at [1087, 260] on div "# This defines a function called findAndAttackEnemy def findAndAttackEnemy ( ) …" at bounding box center [1245, 241] width 358 height 422
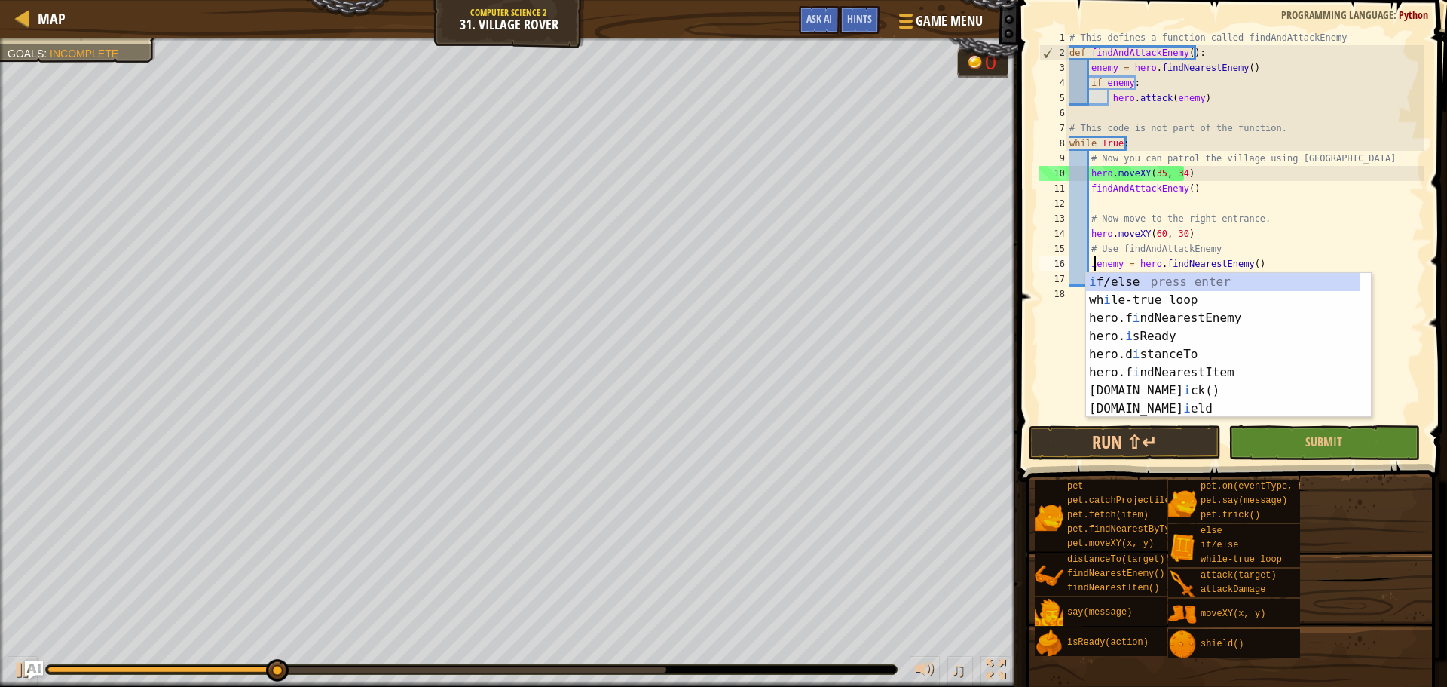
scroll to position [7, 2]
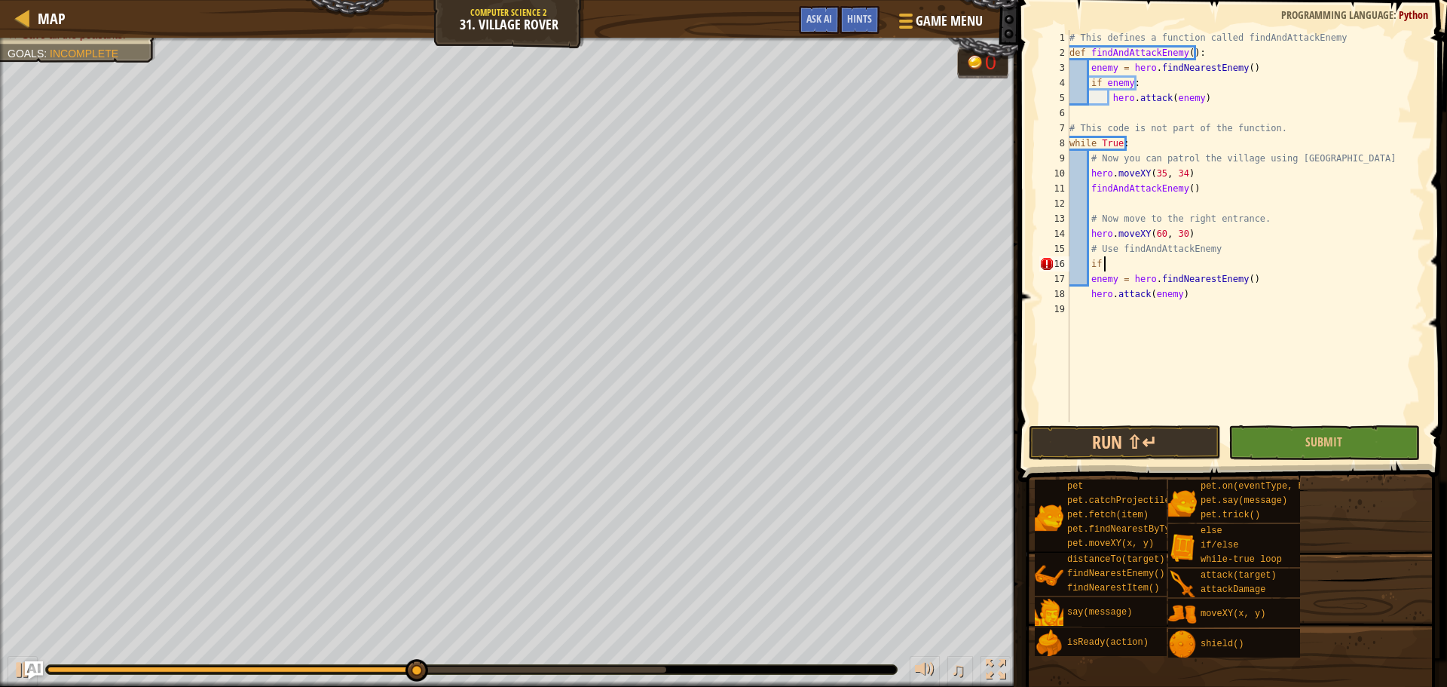
click at [1102, 262] on div "# This defines a function called findAndAttackEnemy def findAndAttackEnemy ( ) …" at bounding box center [1245, 241] width 358 height 422
click at [1114, 274] on div "if /else press enter" at bounding box center [1228, 300] width 285 height 54
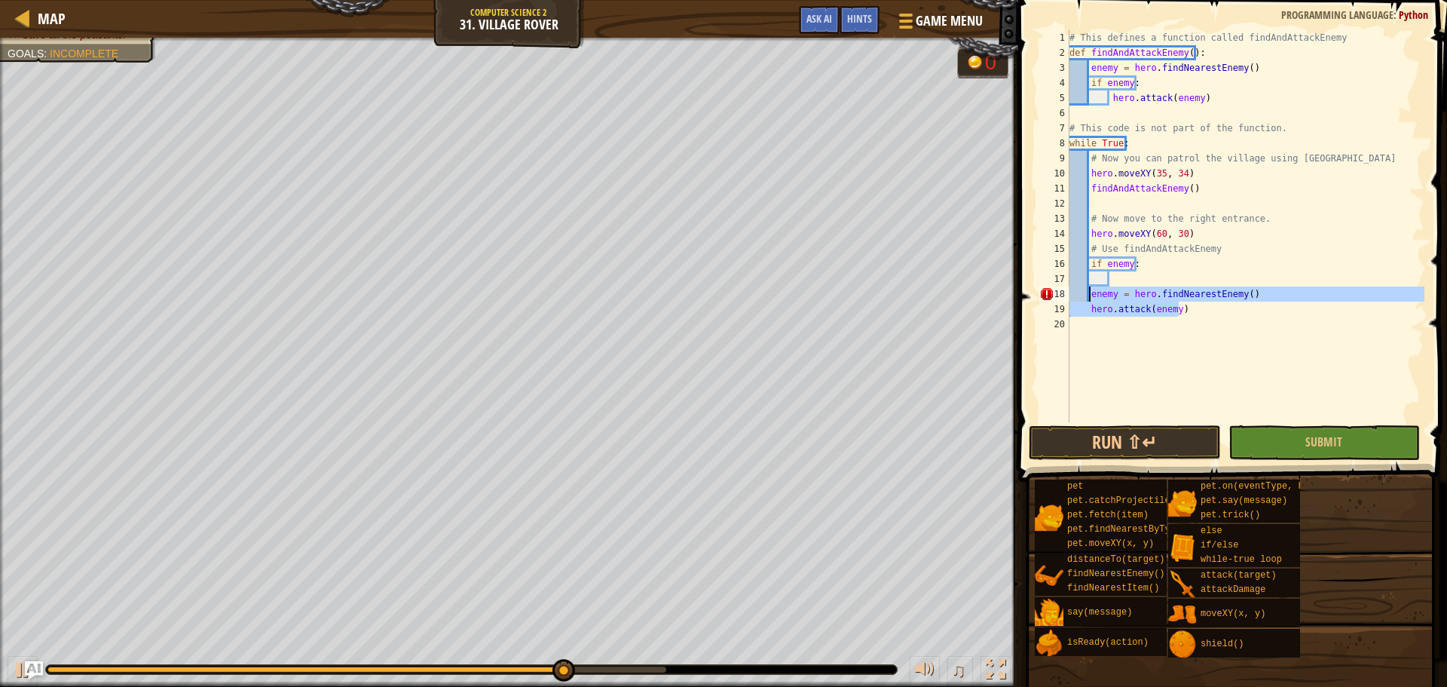
drag, startPoint x: 1179, startPoint y: 308, endPoint x: 1090, endPoint y: 292, distance: 90.3
click at [1090, 292] on div "# This defines a function called findAndAttackEnemy def findAndAttackEnemy ( ) …" at bounding box center [1245, 241] width 358 height 422
type textarea "enemy = hero.findNearestEnemy() hero.attack(enemy)"
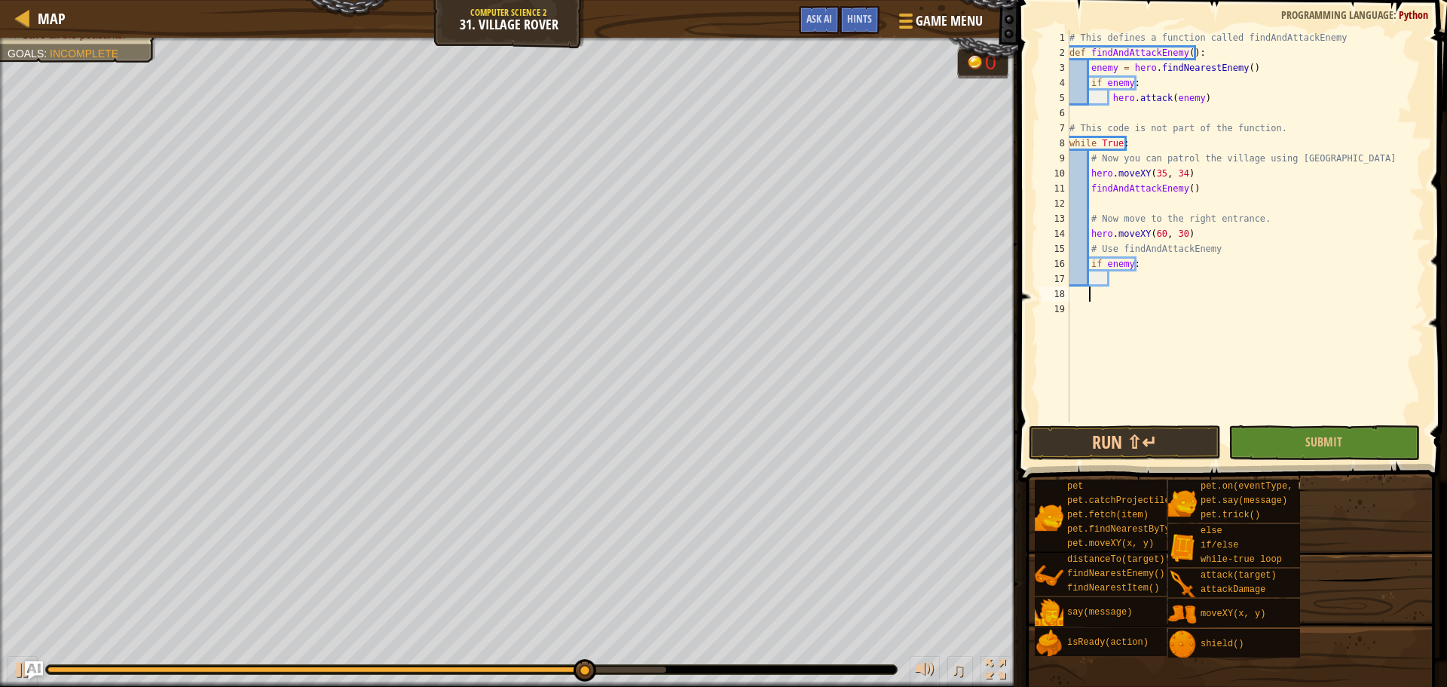
scroll to position [7, 1]
click at [1128, 278] on div "# This defines a function called findAndAttackEnemy def findAndAttackEnemy ( ) …" at bounding box center [1245, 241] width 358 height 422
paste textarea "hero.attack(enemy)"
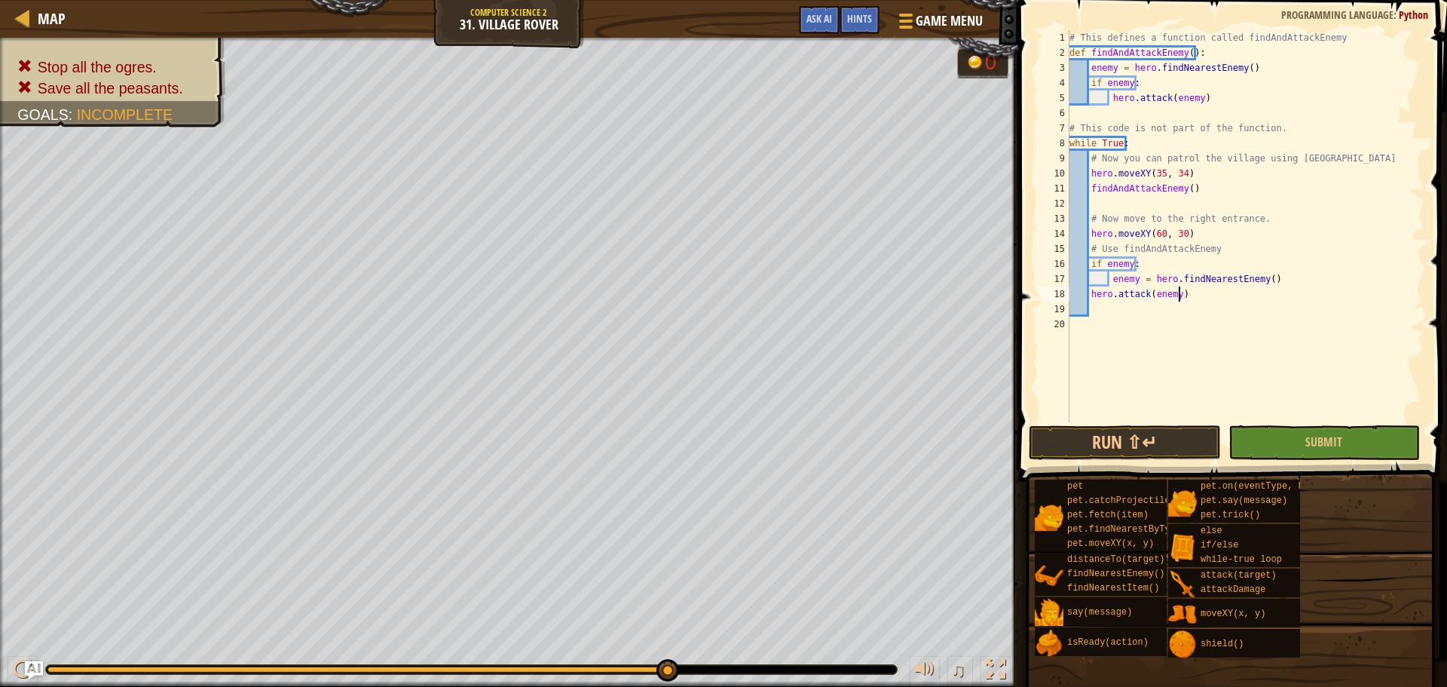
click at [1087, 293] on div "# This defines a function called findAndAttackEnemy def findAndAttackEnemy ( ) …" at bounding box center [1245, 241] width 358 height 422
drag, startPoint x: 1110, startPoint y: 282, endPoint x: 1267, endPoint y: 274, distance: 156.9
click at [1267, 274] on div "# This defines a function called findAndAttackEnemy def findAndAttackEnemy ( ) …" at bounding box center [1245, 241] width 358 height 422
type textarea "enemy = hero.findNearestEnemy()"
click at [1090, 256] on div "# This defines a function called findAndAttackEnemy def findAndAttackEnemy ( ) …" at bounding box center [1245, 241] width 358 height 422
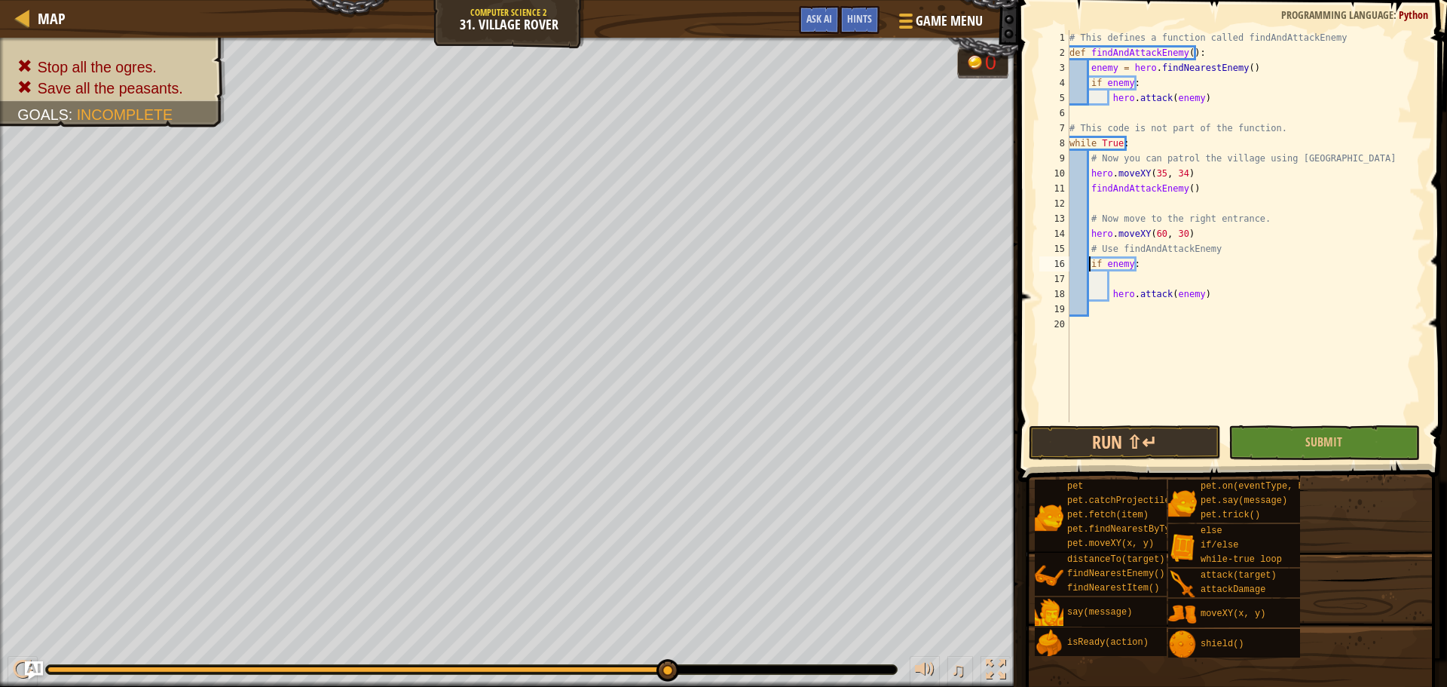
type textarea "if enemy:"
click at [1090, 256] on div "# This defines a function called findAndAttackEnemy def findAndAttackEnemy ( ) …" at bounding box center [1245, 241] width 358 height 422
click at [1100, 269] on div "# This defines a function called findAndAttackEnemy def findAndAttackEnemy ( ) …" at bounding box center [1245, 241] width 358 height 422
click at [1108, 286] on div "# This defines a function called findAndAttackEnemy def findAndAttackEnemy ( ) …" at bounding box center [1245, 241] width 358 height 422
click at [1087, 279] on div "# This defines a function called findAndAttackEnemy def findAndAttackEnemy ( ) …" at bounding box center [1245, 241] width 358 height 422
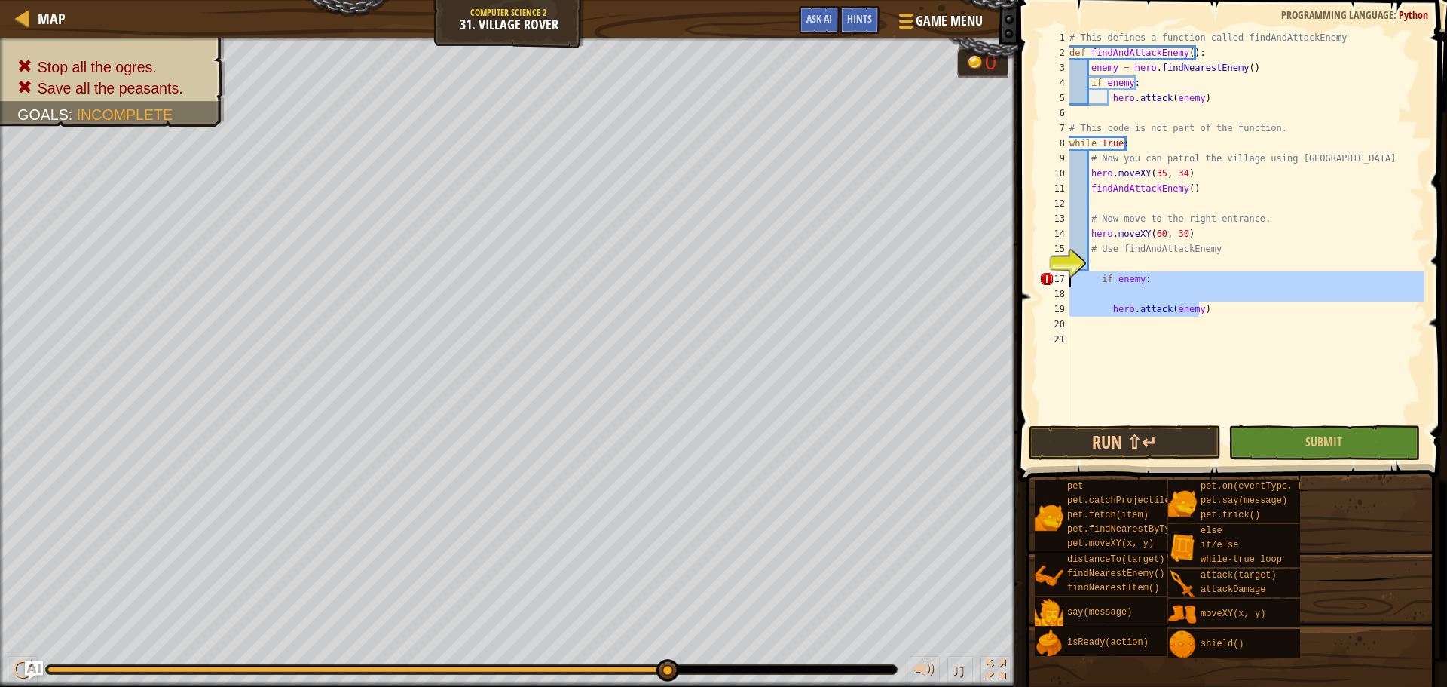
drag, startPoint x: 1210, startPoint y: 310, endPoint x: 1069, endPoint y: 279, distance: 144.3
click at [1069, 279] on div "# This defines a function called findAndAttackEnemy def findAndAttackEnemy ( ) …" at bounding box center [1245, 241] width 358 height 422
type textarea "if enemy:"
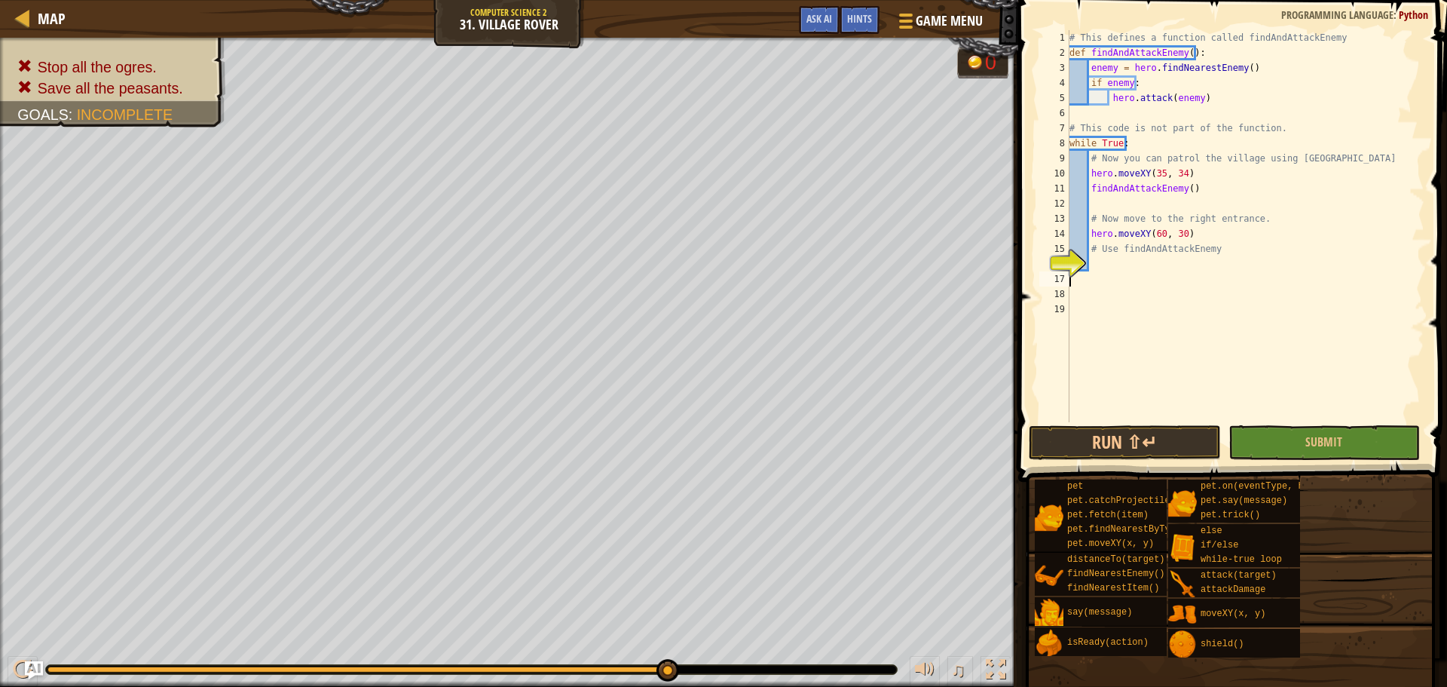
click at [1097, 258] on div "# This defines a function called findAndAttackEnemy def findAndAttackEnemy ( ) …" at bounding box center [1245, 241] width 358 height 422
type textarea "he"
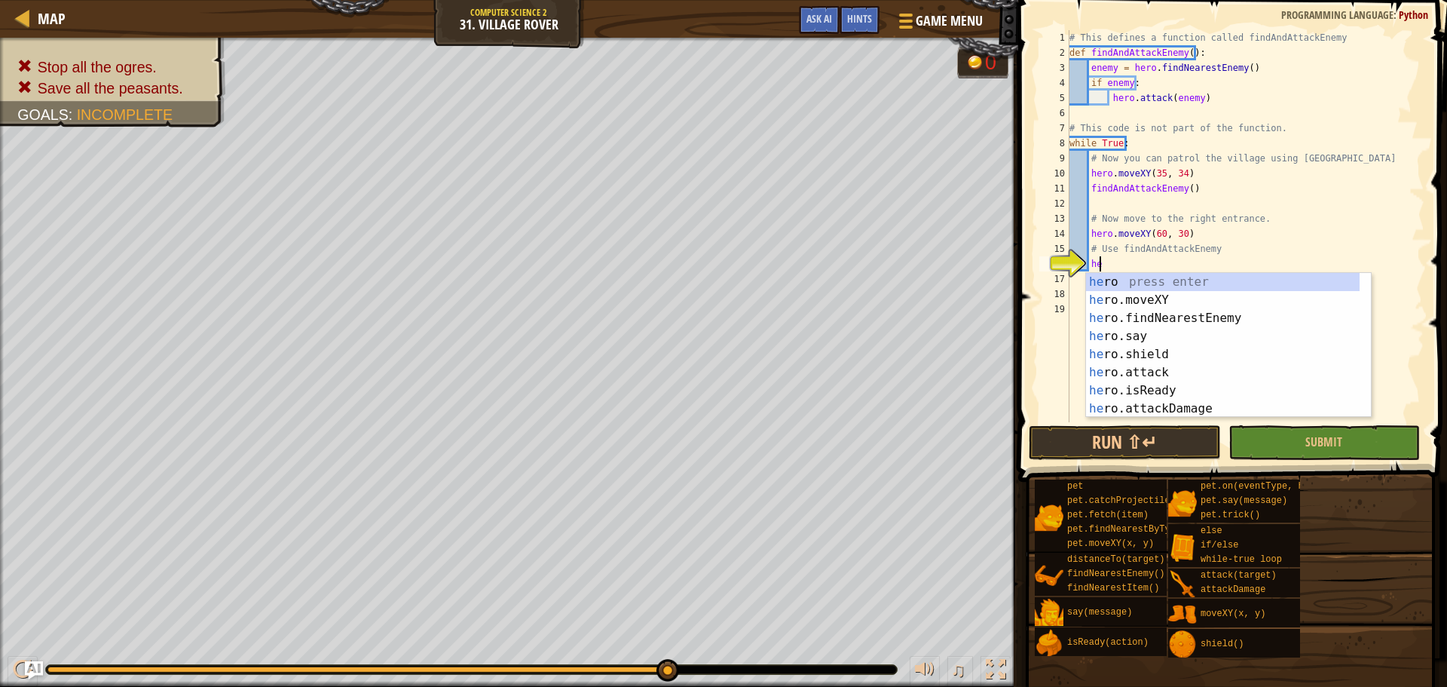
scroll to position [7, 2]
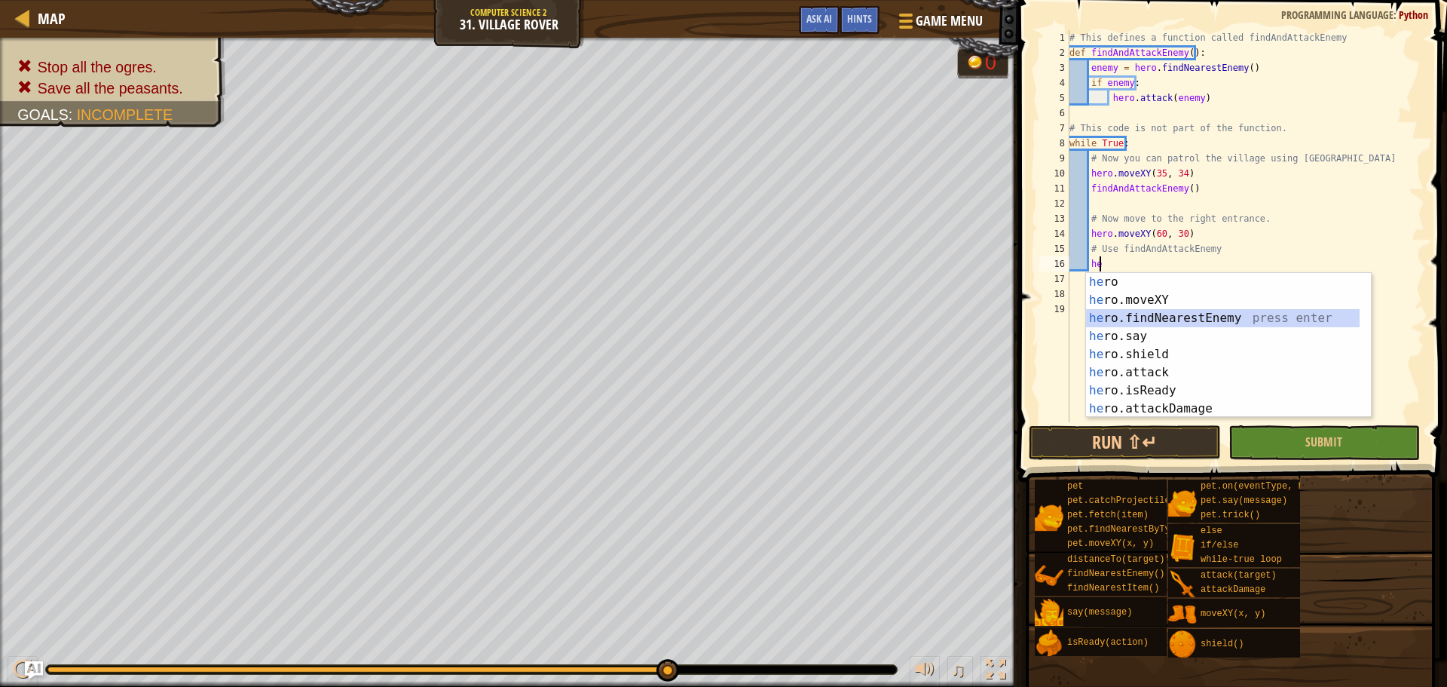
click at [1120, 326] on div "he ro press enter he ro.moveXY press enter he ro.findNearestEnemy press enter h…" at bounding box center [1223, 363] width 274 height 181
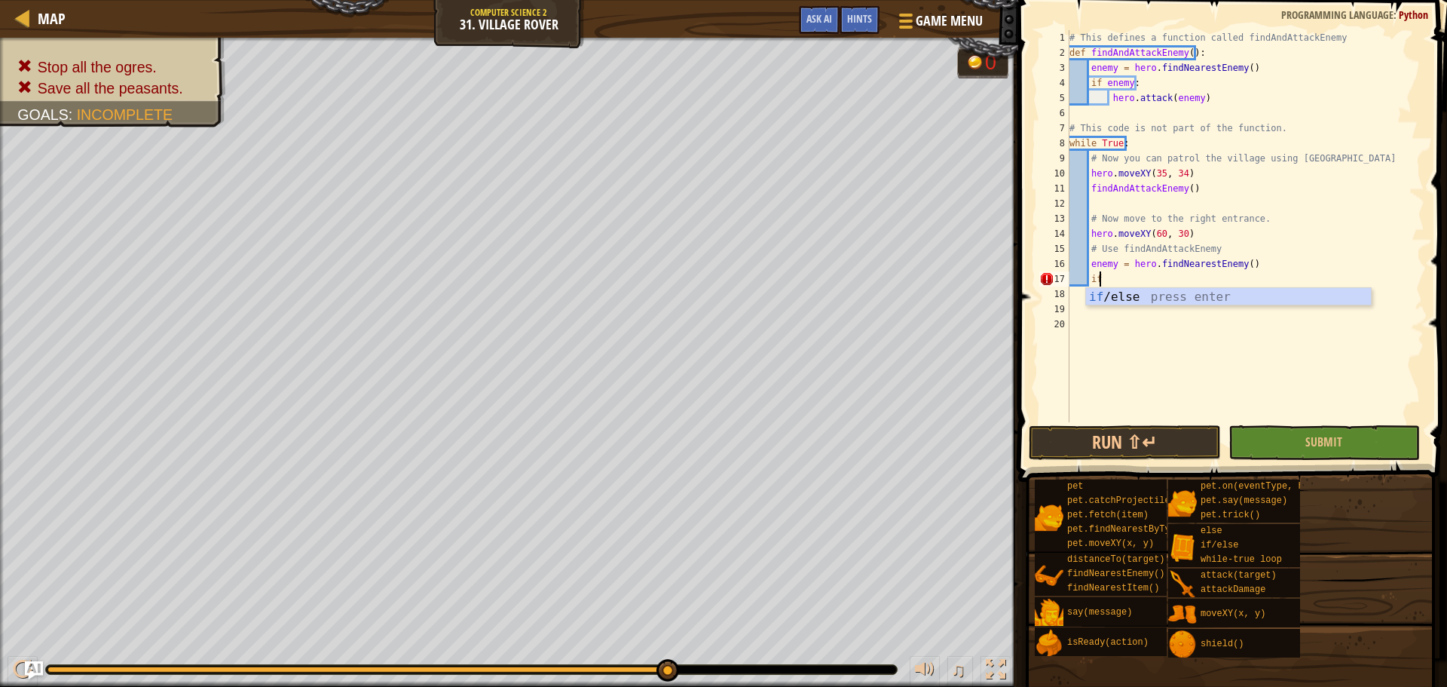
click at [1117, 302] on div "if /else press enter" at bounding box center [1228, 315] width 285 height 54
type textarea "if enemy:"
click at [1125, 298] on div "# This defines a function called findAndAttackEnemy def findAndAttackEnemy ( ) …" at bounding box center [1245, 241] width 358 height 422
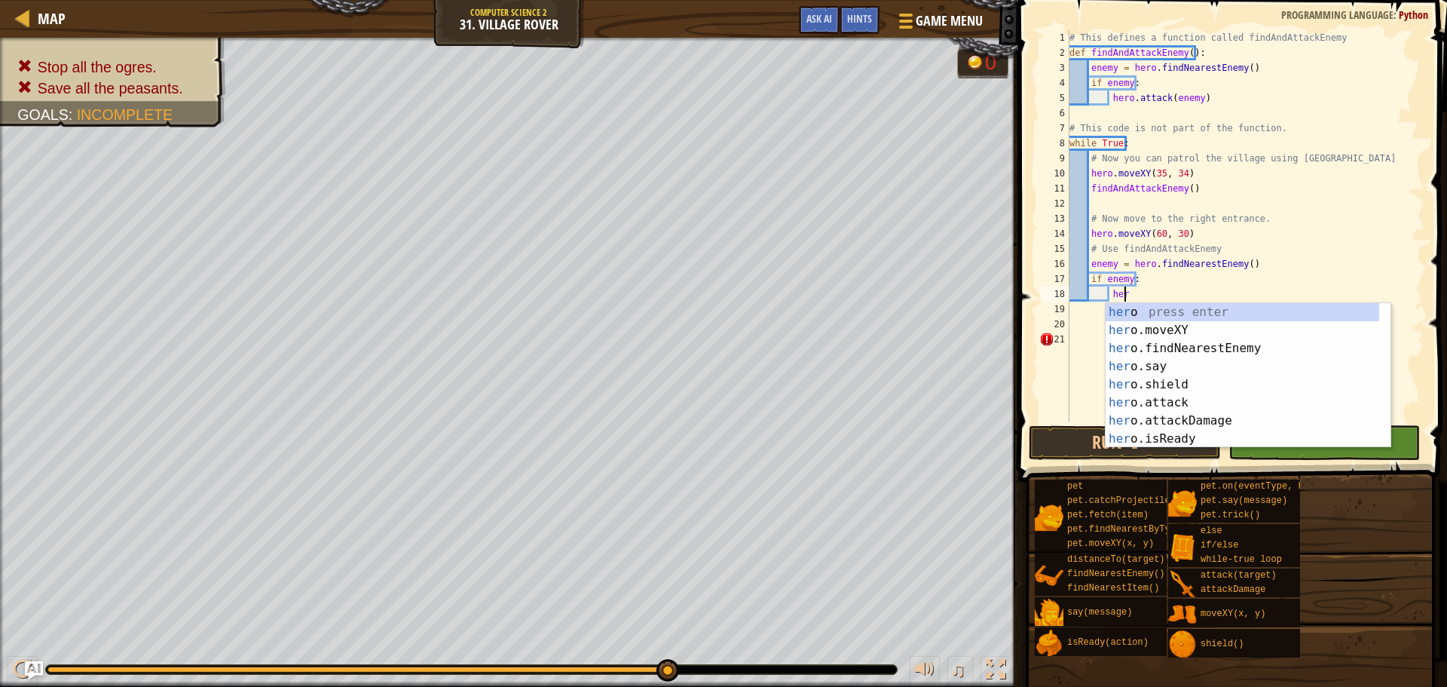
scroll to position [7, 4]
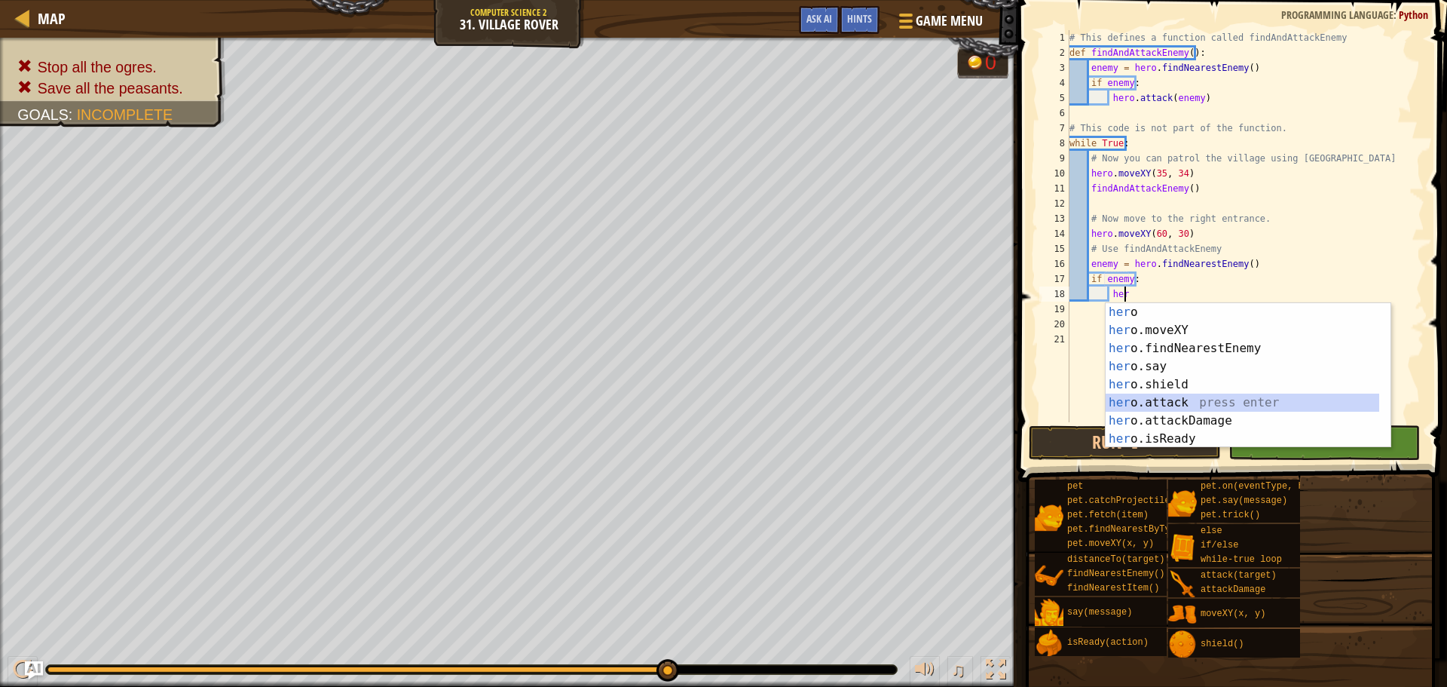
click at [1158, 399] on div "her o press enter her o.moveXY press enter her o.findNearestEnemy press enter h…" at bounding box center [1243, 393] width 274 height 181
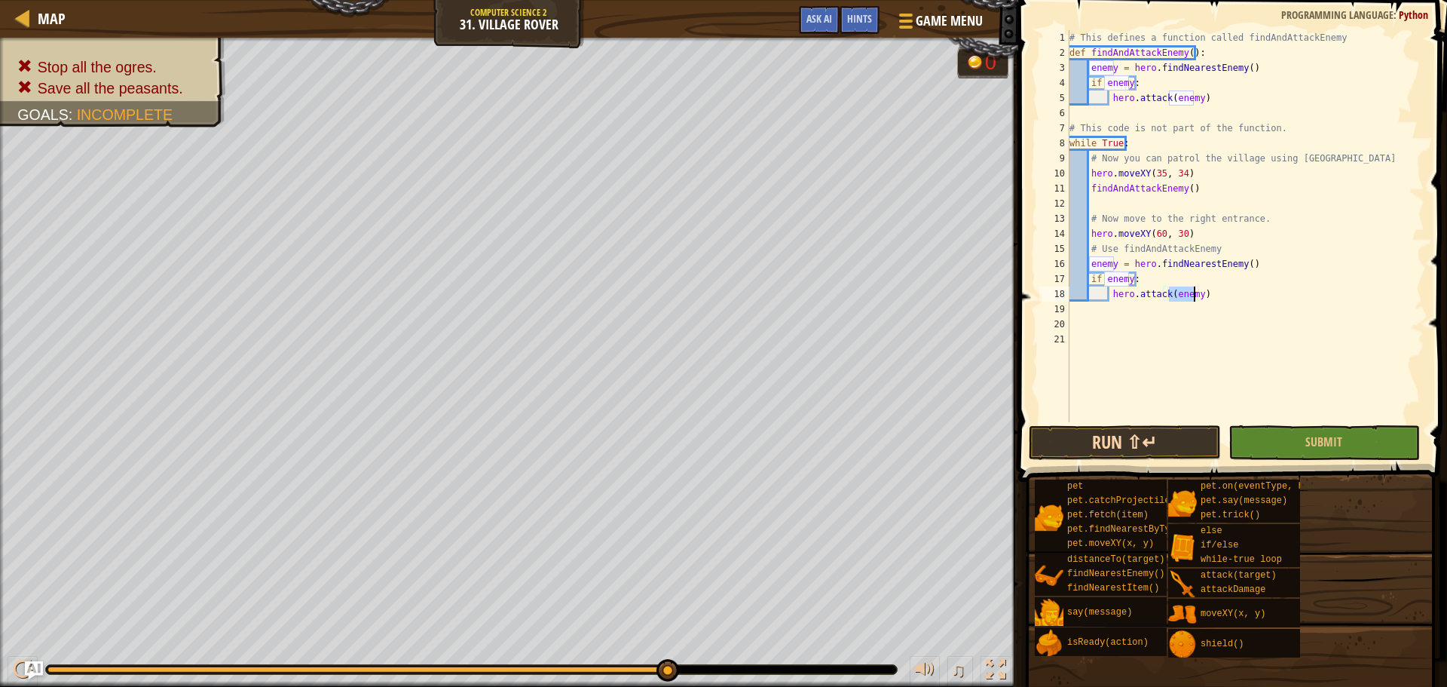
type textarea "hero.attack(enemy)"
click at [1152, 433] on button "Run ⇧↵" at bounding box center [1124, 442] width 191 height 35
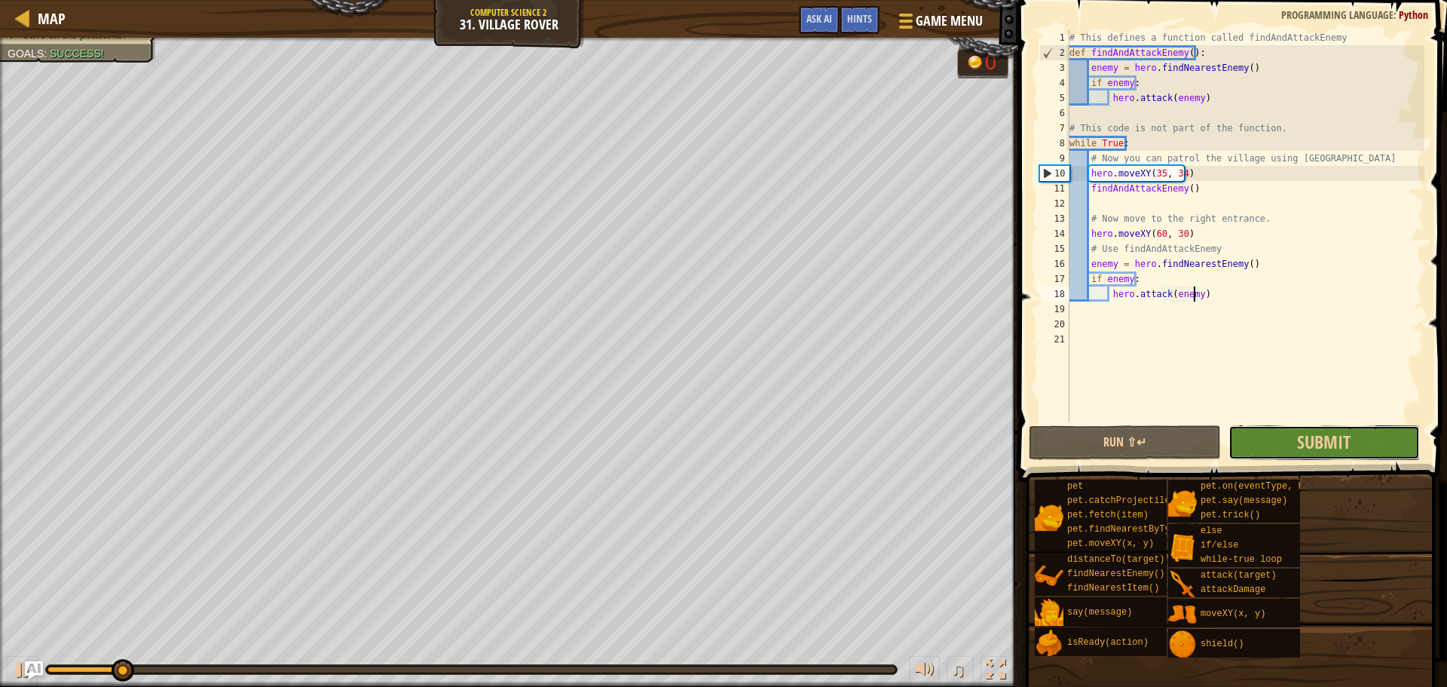
click at [1271, 431] on button "Submit" at bounding box center [1323, 442] width 191 height 35
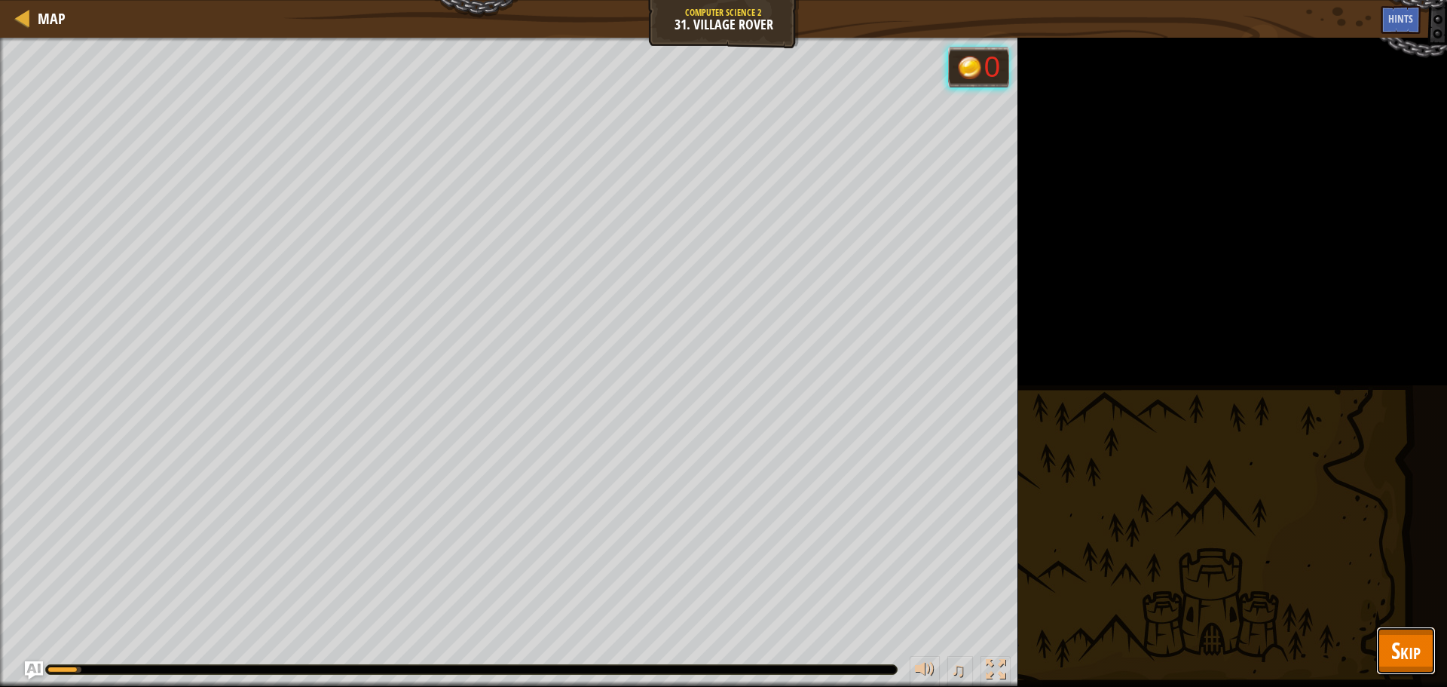
click at [1432, 650] on button "Skip" at bounding box center [1406, 650] width 60 height 48
